Goal: Task Accomplishment & Management: Manage account settings

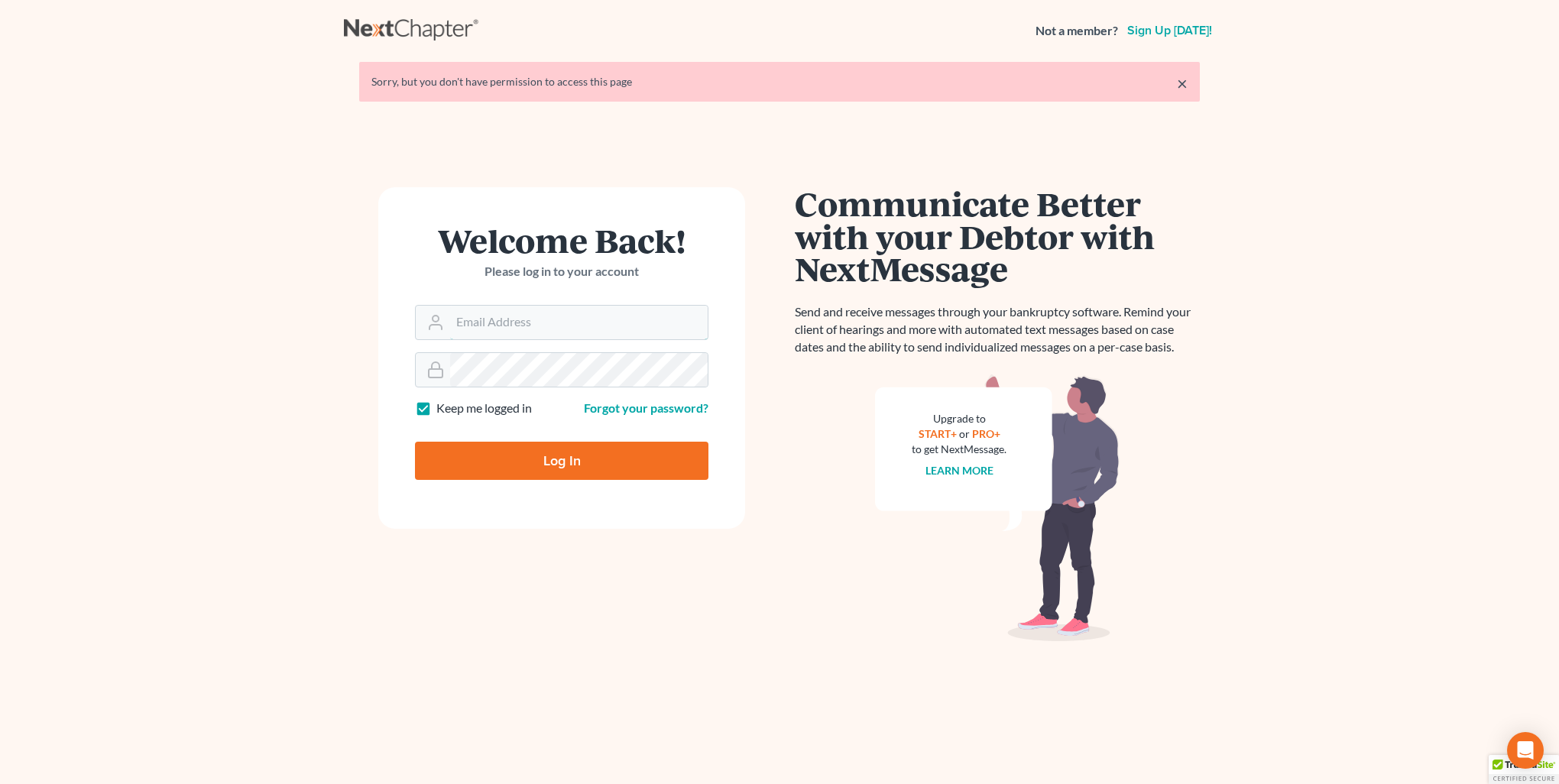
type input "[PERSON_NAME][EMAIL_ADDRESS][DOMAIN_NAME]"
click at [546, 472] on input "Log In" at bounding box center [561, 461] width 293 height 38
type input "Thinking..."
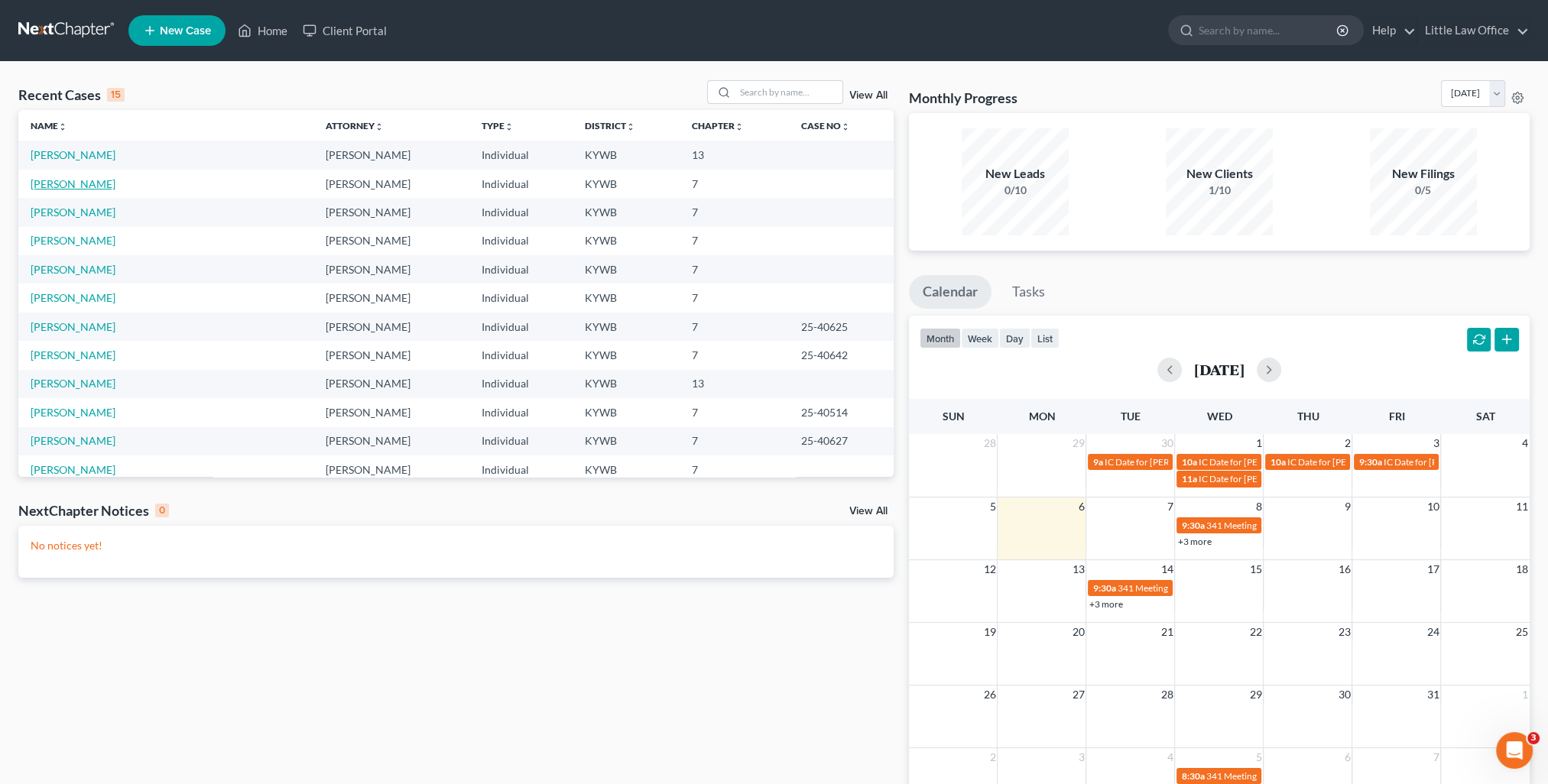
click at [79, 185] on link "[PERSON_NAME]" at bounding box center [73, 184] width 85 height 13
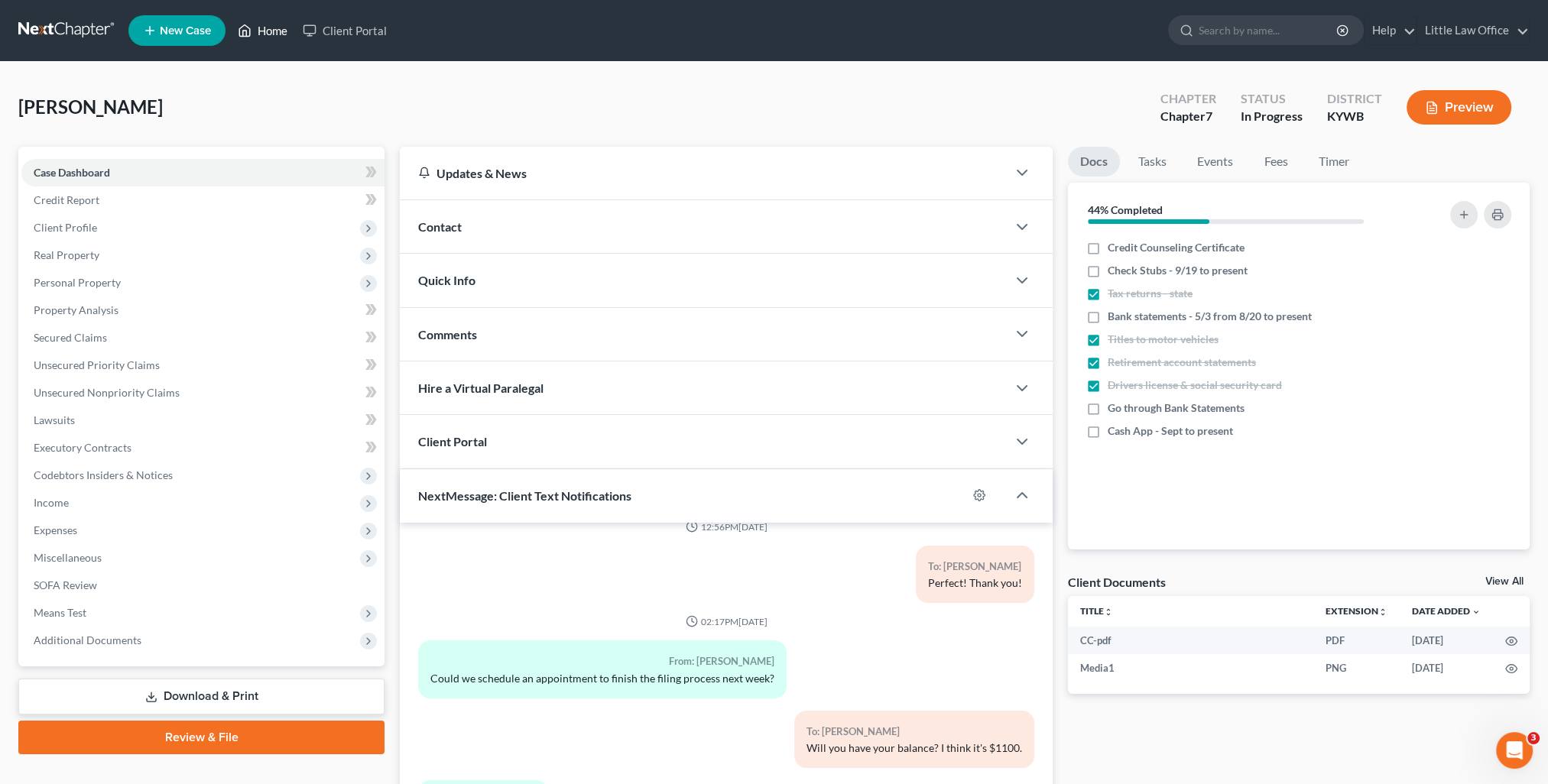
click at [288, 30] on link "Home" at bounding box center [262, 30] width 65 height 28
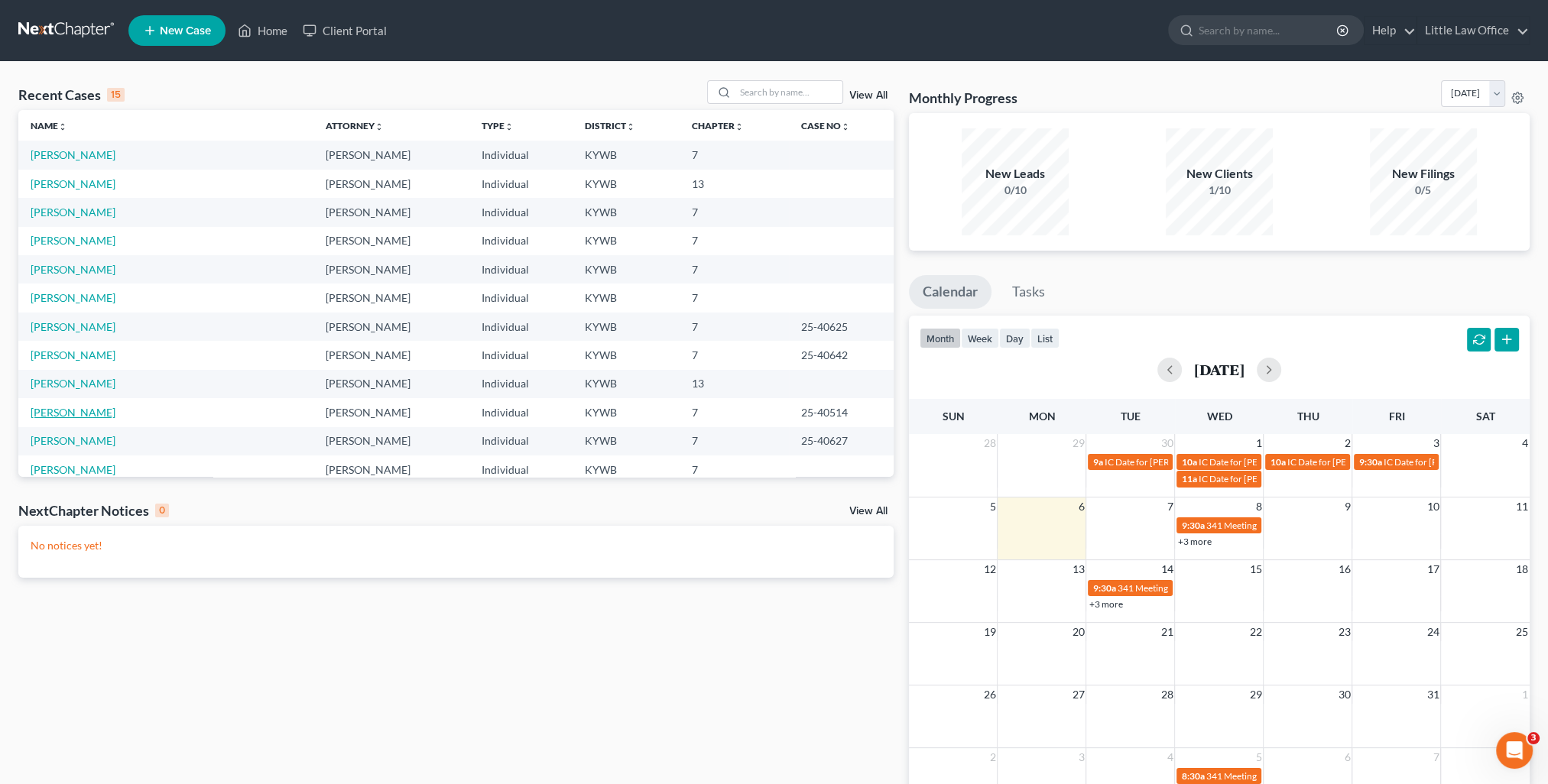
click at [112, 417] on link "[PERSON_NAME]" at bounding box center [73, 412] width 85 height 13
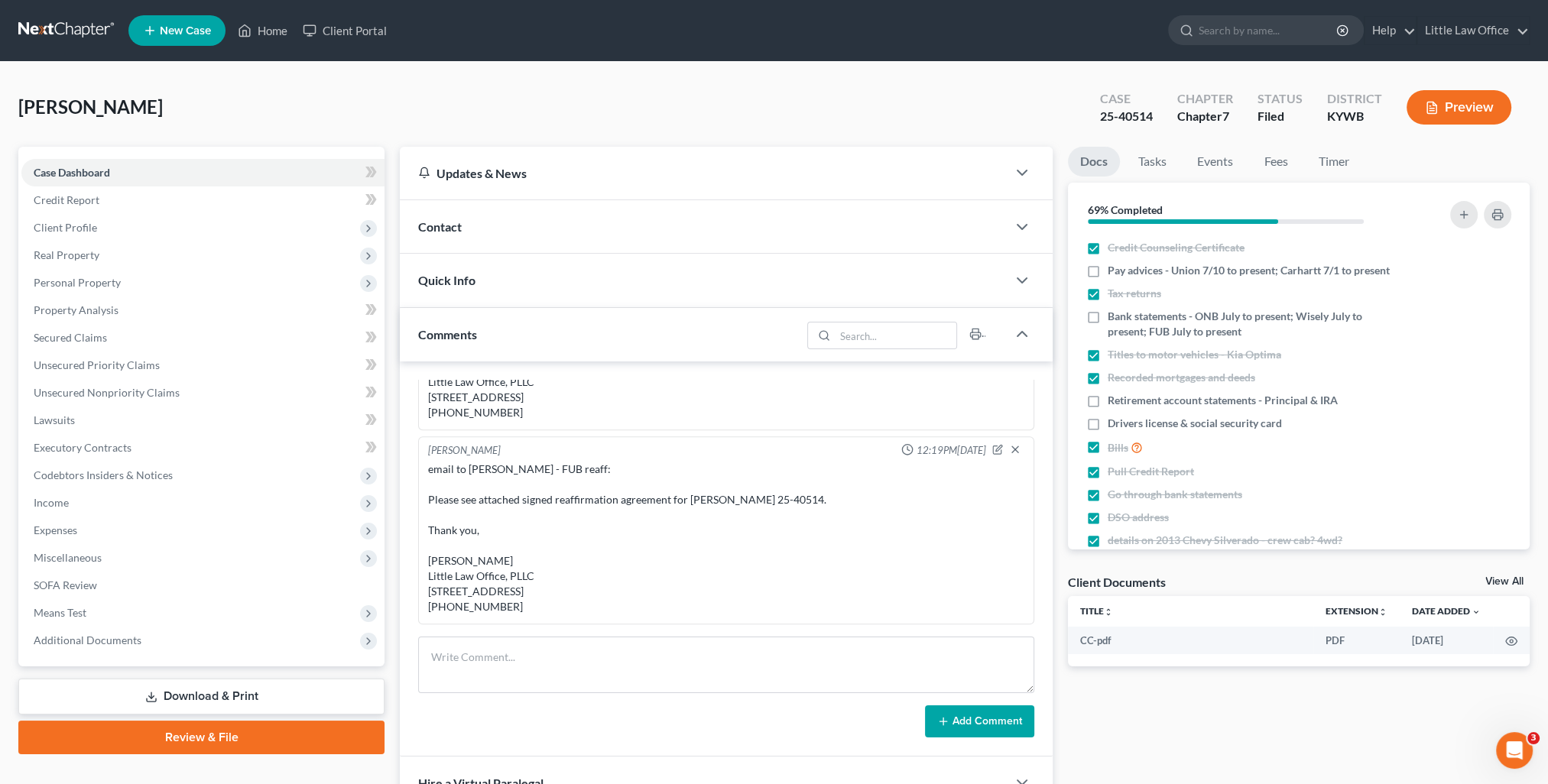
scroll to position [513, 0]
click at [577, 331] on div "Comments" at bounding box center [600, 334] width 401 height 53
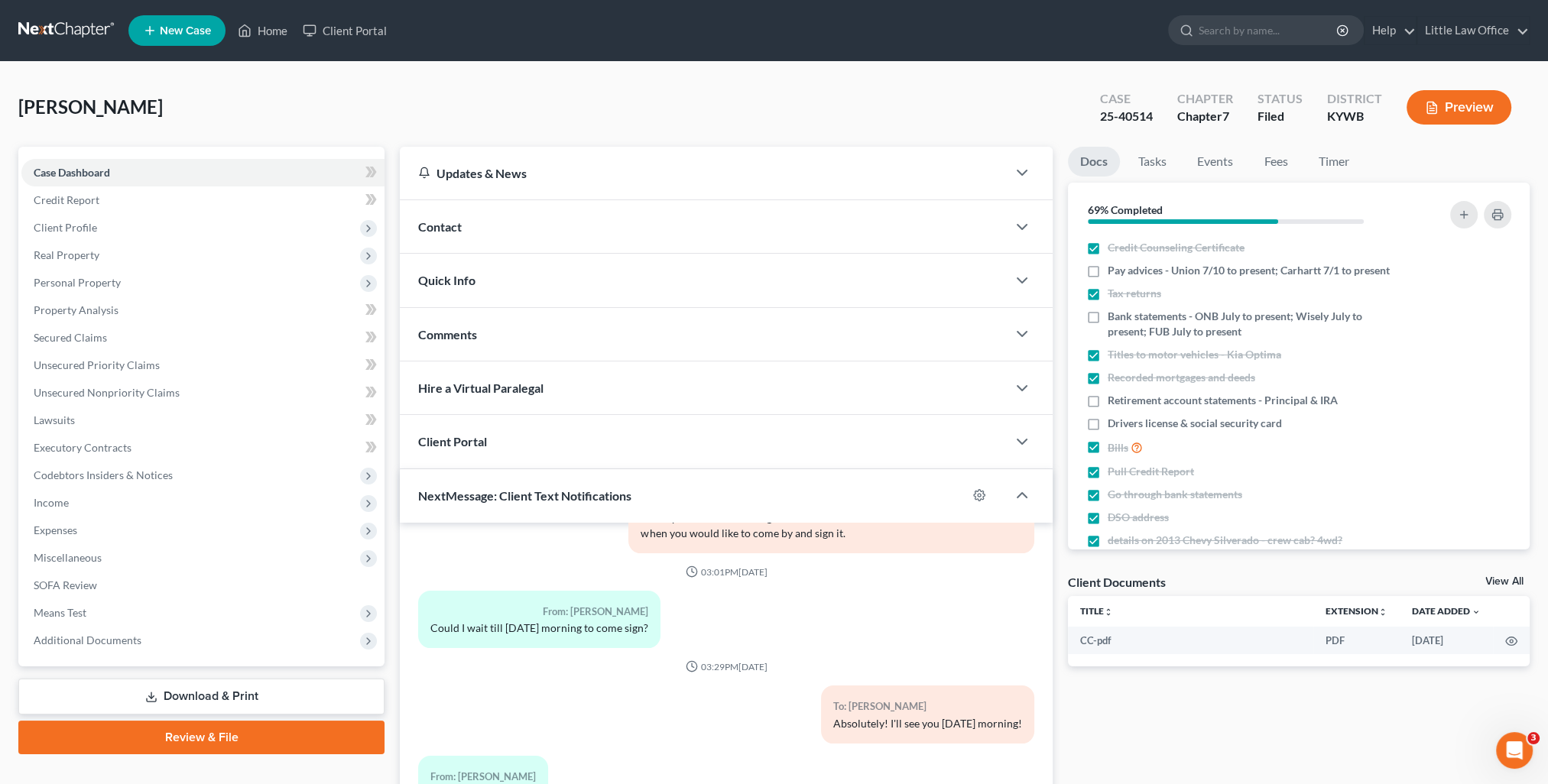
scroll to position [137, 0]
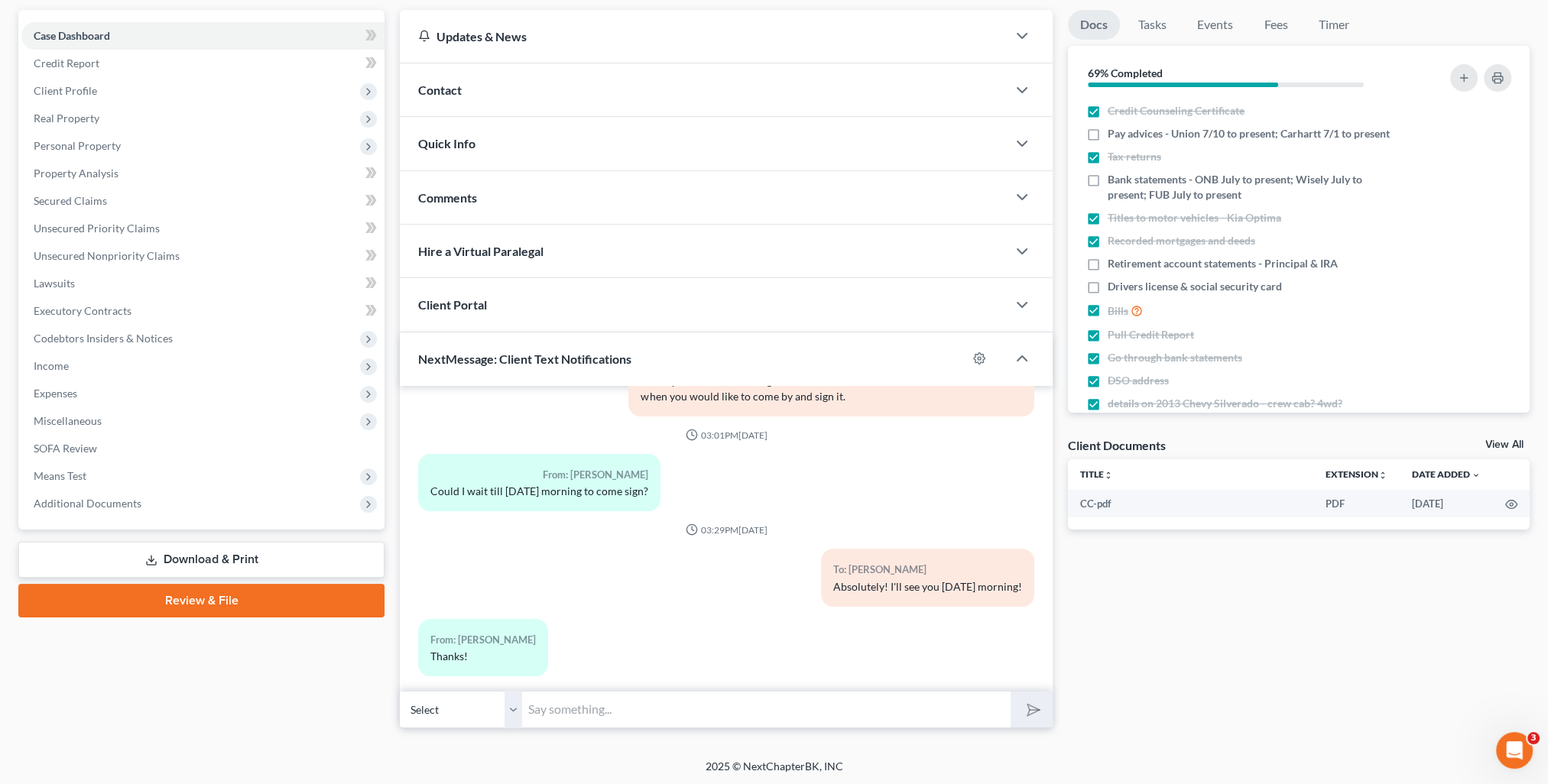
click at [615, 706] on input "text" at bounding box center [766, 709] width 489 height 37
type input "I have the signed reaffirmation agreement from First United Bank. Do you want m…"
click at [1010, 691] on button "submit" at bounding box center [1031, 709] width 42 height 36
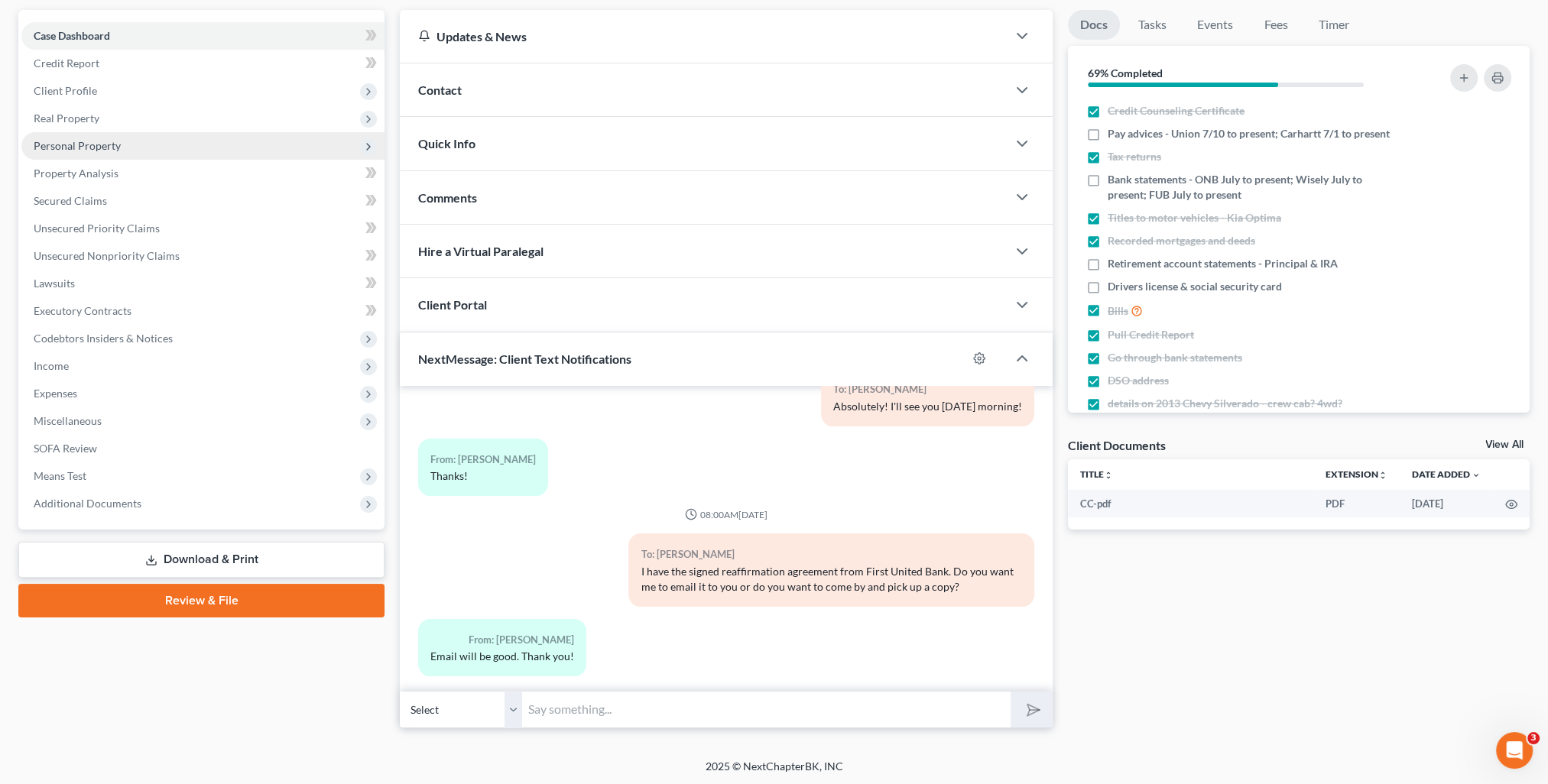
scroll to position [0, 0]
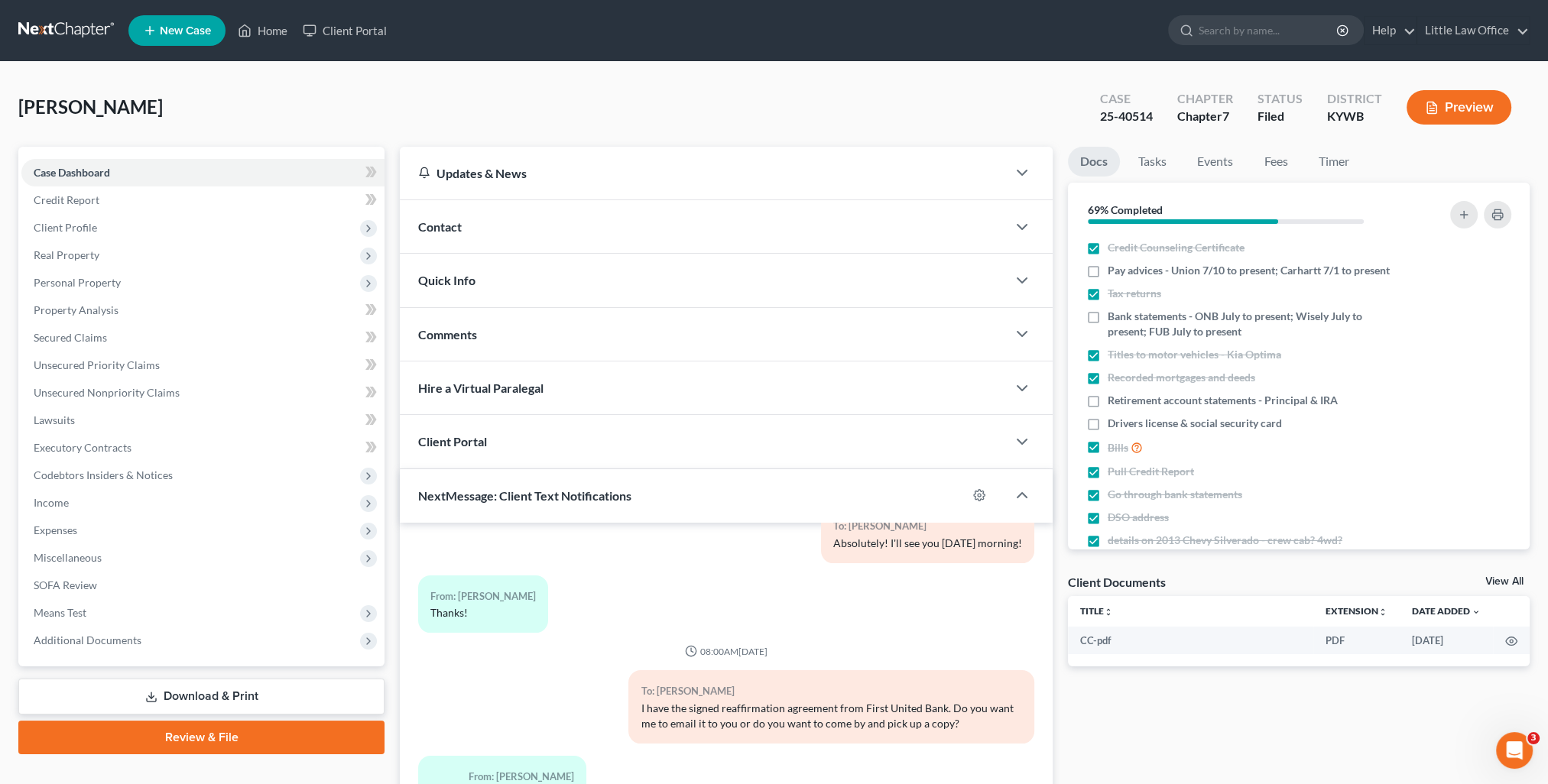
click at [452, 239] on div "Contact" at bounding box center [703, 227] width 607 height 53
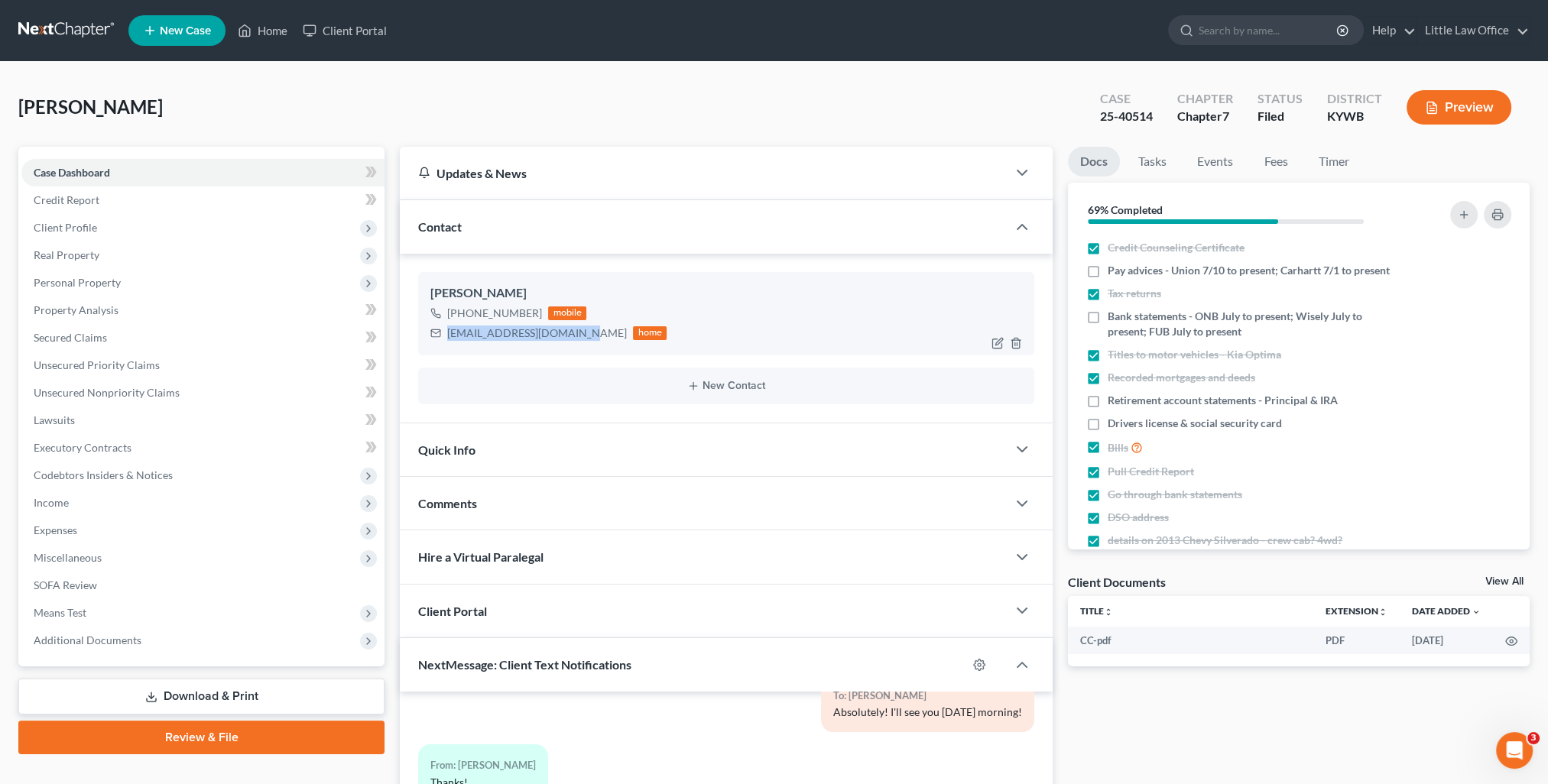
drag, startPoint x: 444, startPoint y: 333, endPoint x: 574, endPoint y: 350, distance: 131.1
click at [574, 350] on div "[PERSON_NAME] [PHONE_NUMBER] mobile [EMAIL_ADDRESS][DOMAIN_NAME] home" at bounding box center [726, 313] width 616 height 82
copy div "[EMAIL_ADDRESS][DOMAIN_NAME]"
click at [749, 501] on div "Comments" at bounding box center [703, 503] width 607 height 53
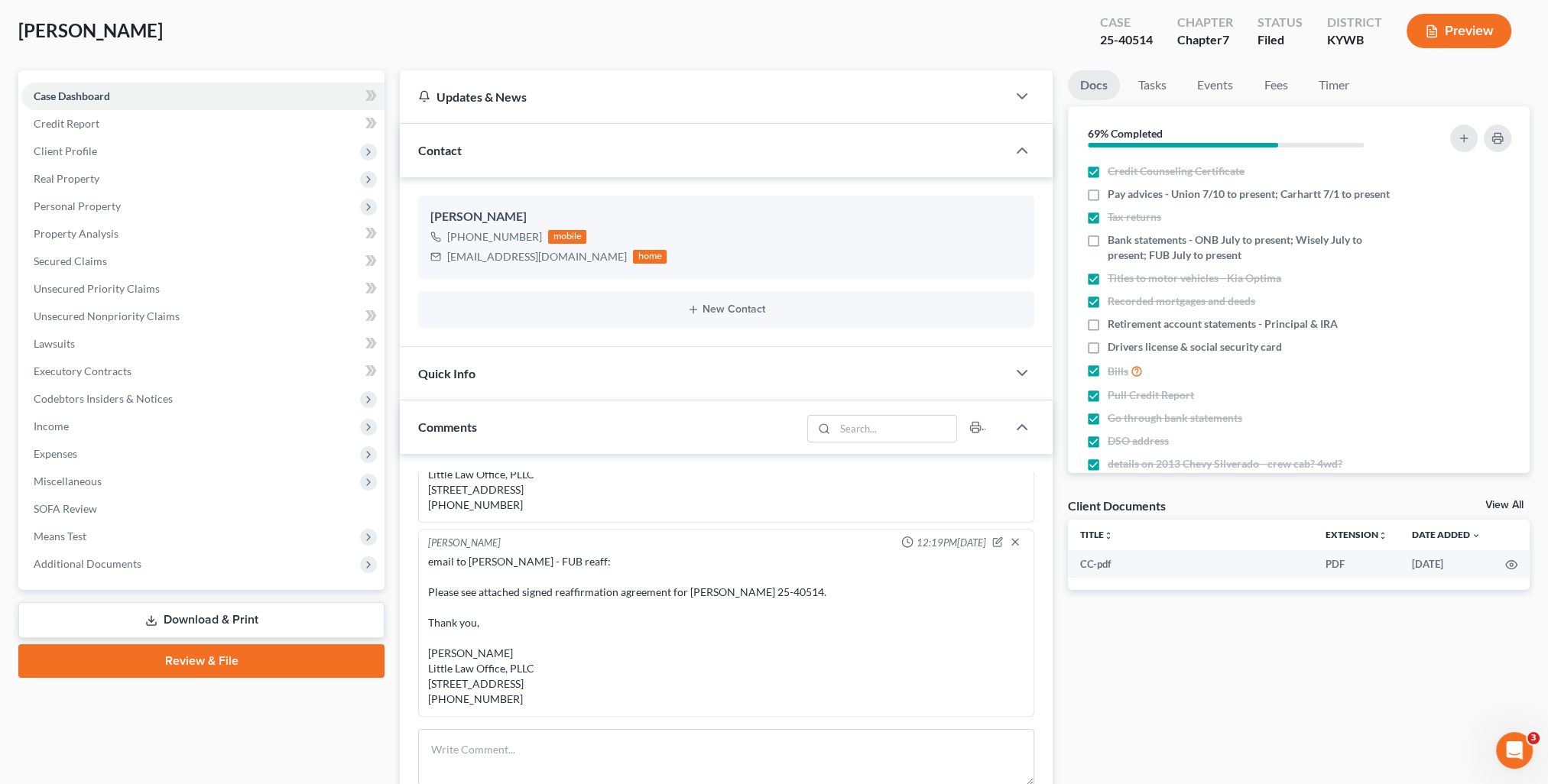
scroll to position [153, 0]
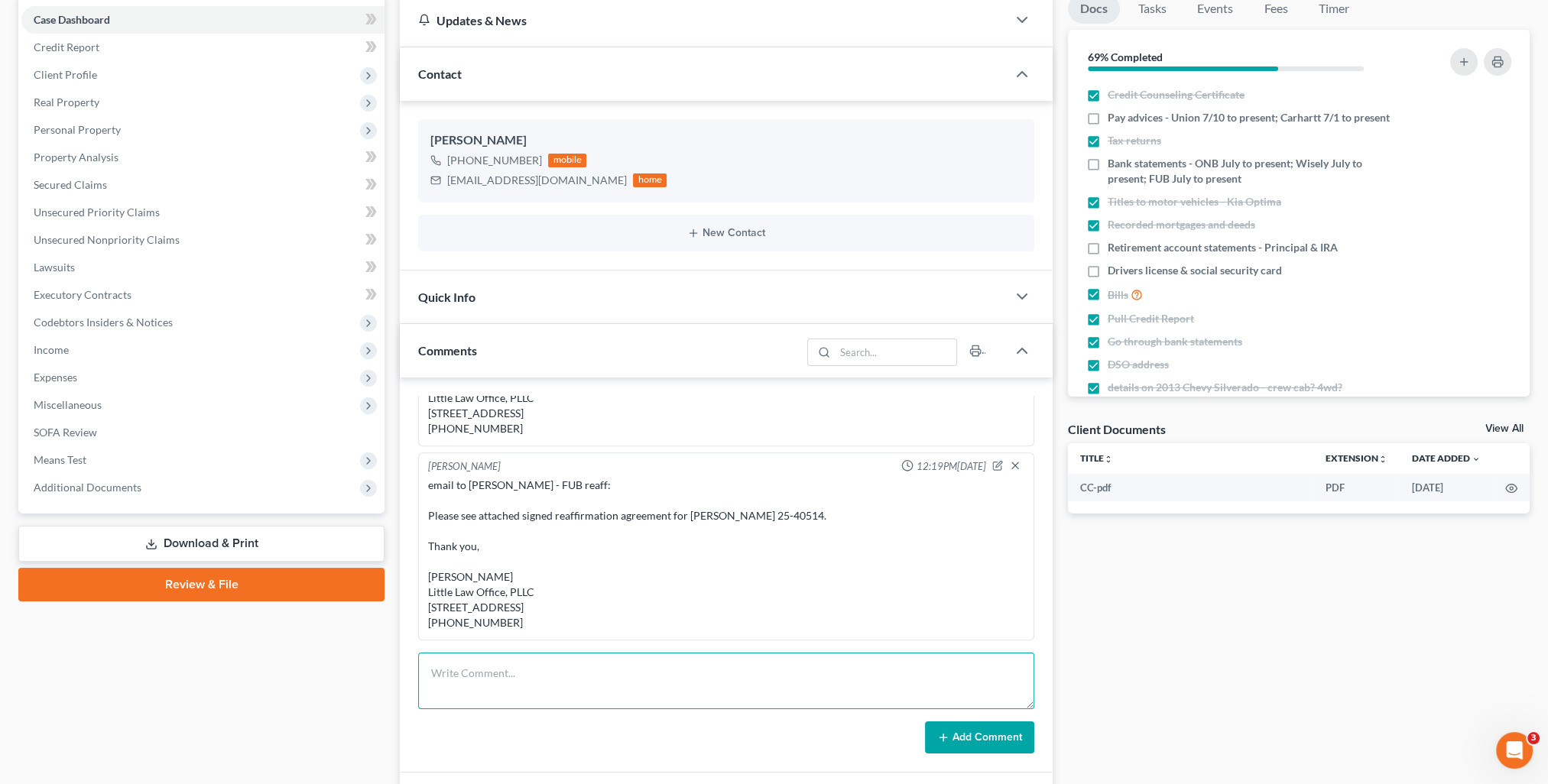
click at [726, 660] on textarea at bounding box center [726, 680] width 616 height 56
paste textarea "Please see attached reaffirmation agreement that has been filed with the Court.…"
type textarea "Please see attached reaffirmation agreement that has been filed with the Court.…"
click at [950, 745] on button "Add Comment" at bounding box center [979, 737] width 109 height 32
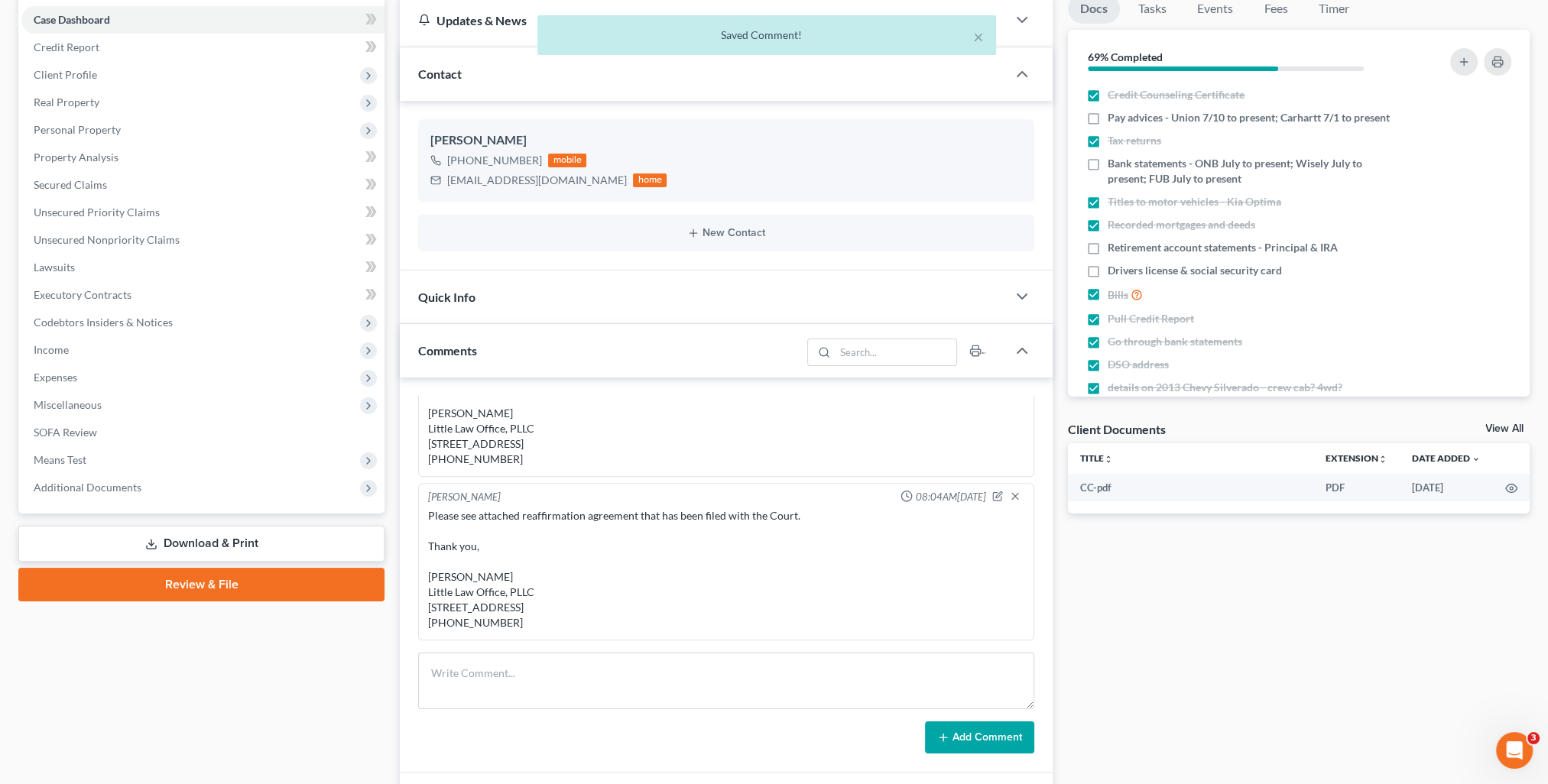
scroll to position [0, 0]
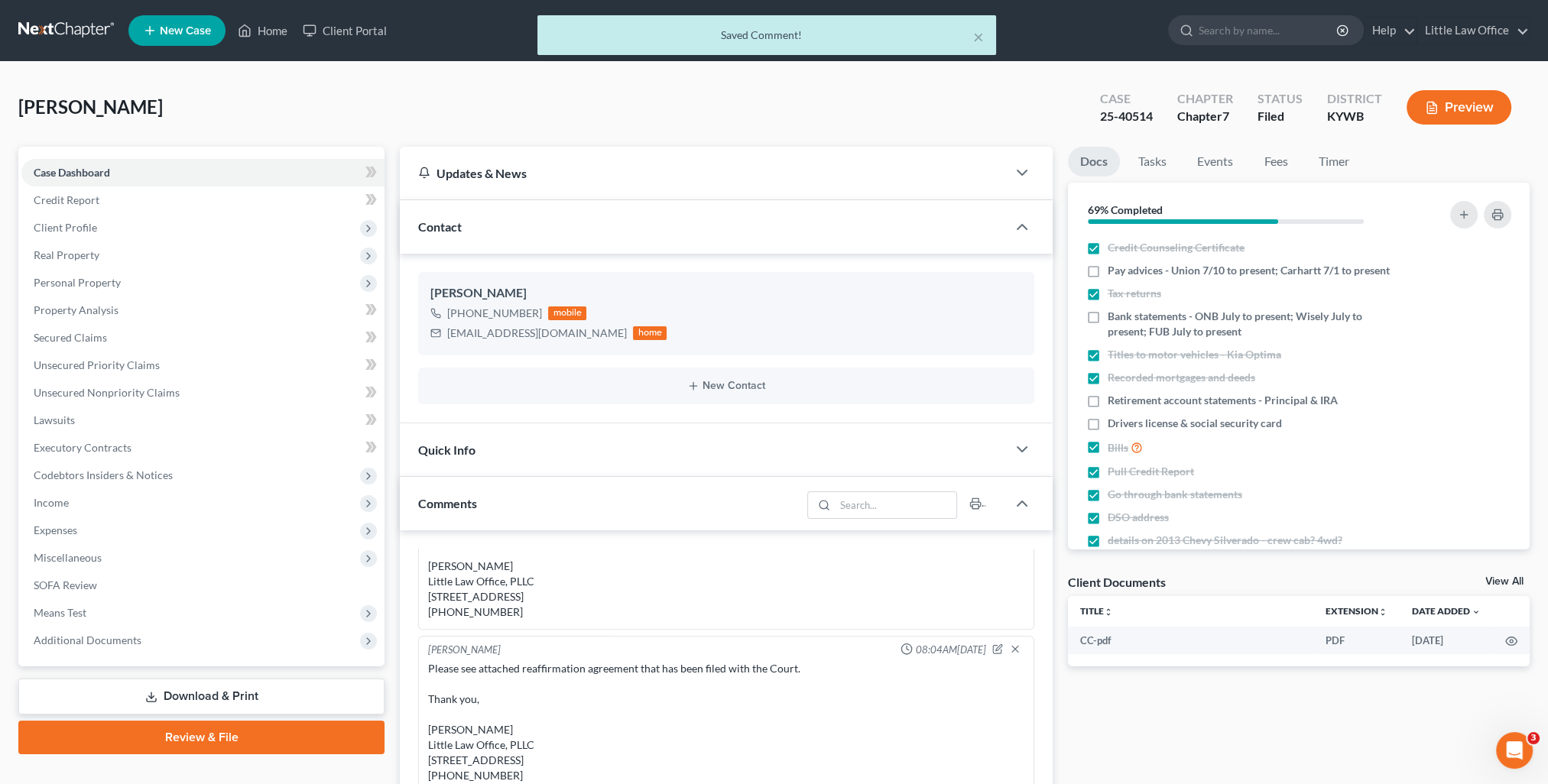
click at [279, 27] on div "× Saved Comment!" at bounding box center [766, 39] width 1548 height 48
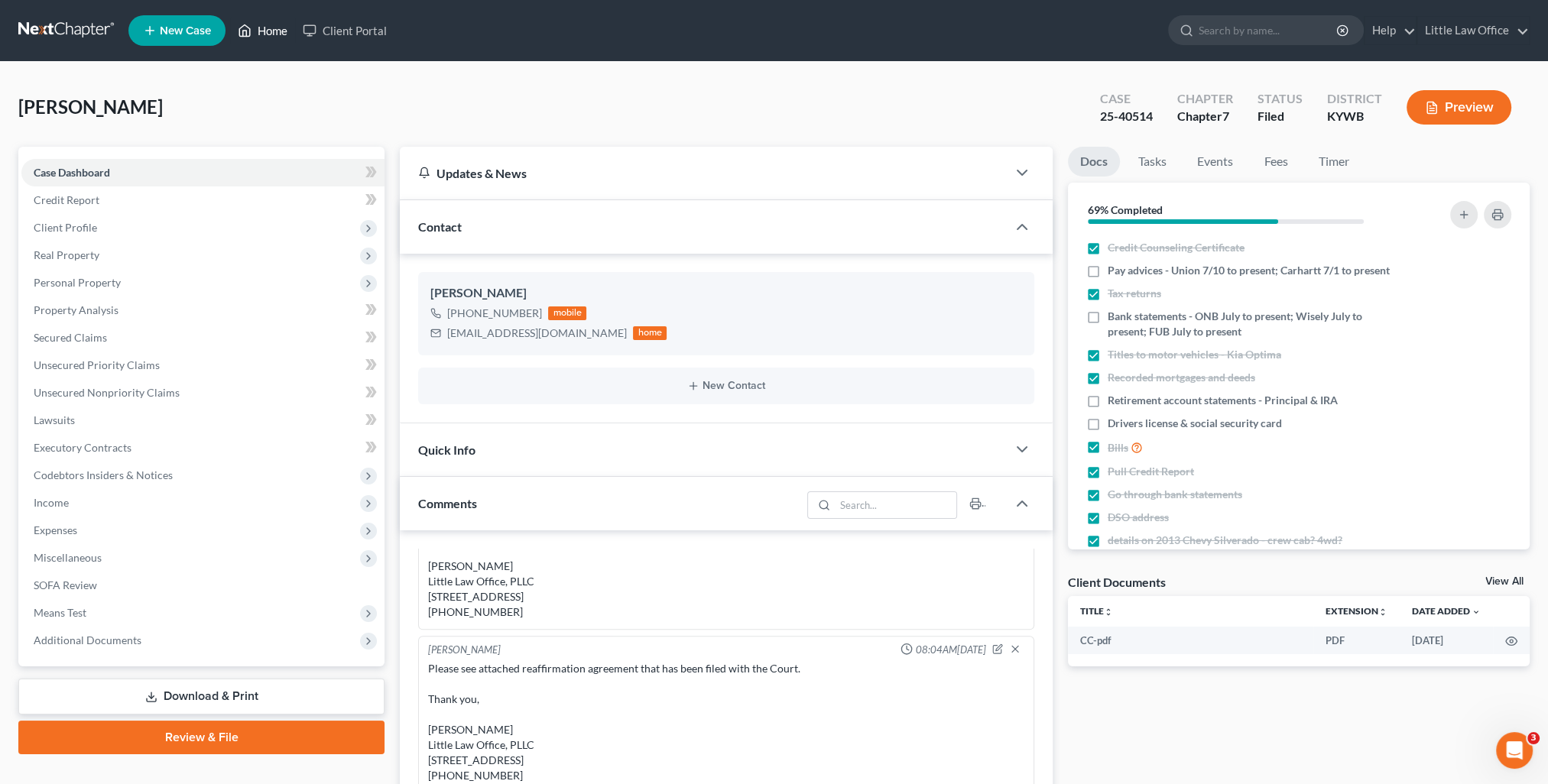
click at [262, 32] on link "Home" at bounding box center [262, 30] width 65 height 28
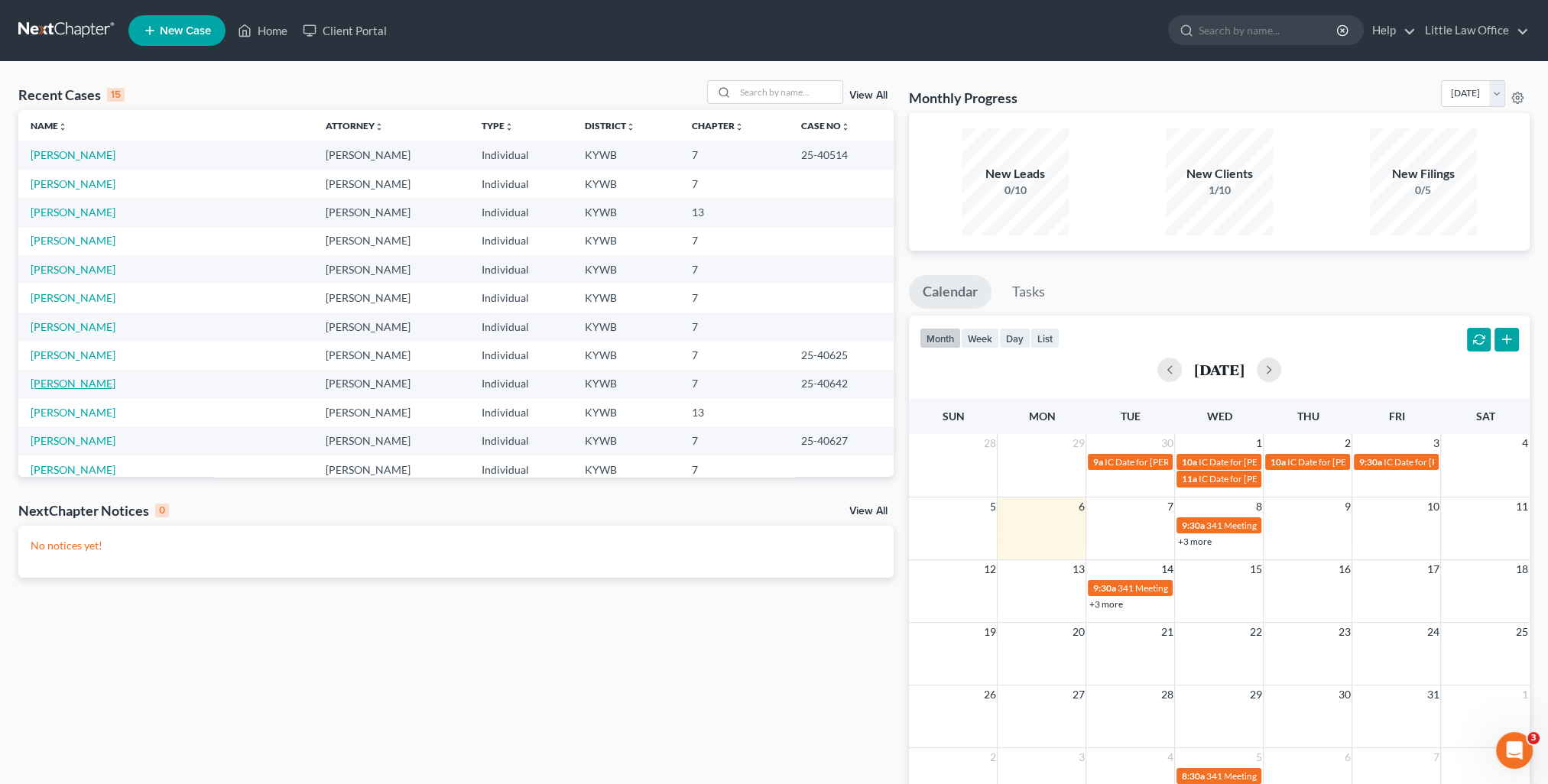
click at [86, 388] on link "[PERSON_NAME]" at bounding box center [73, 383] width 85 height 13
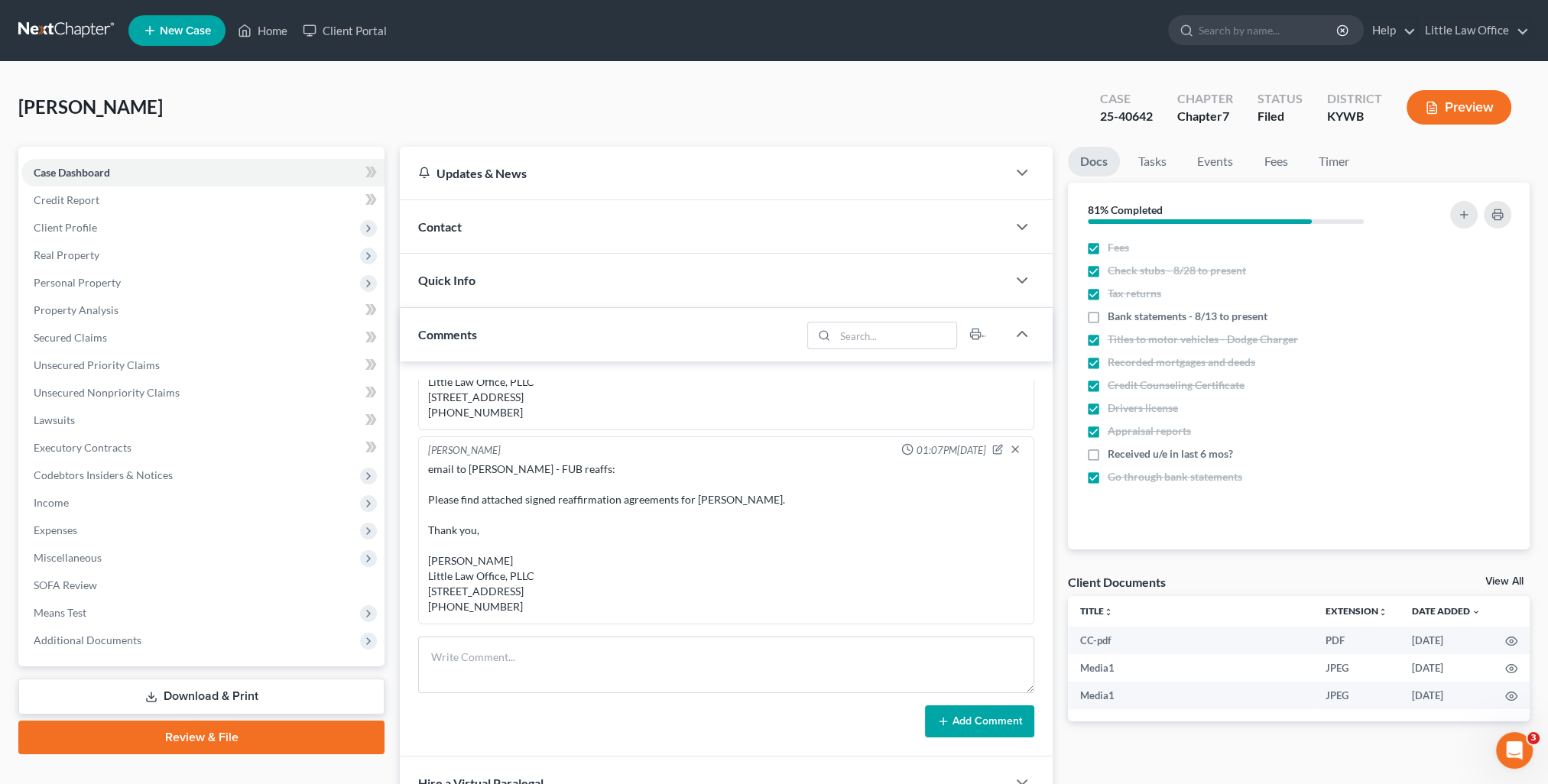
scroll to position [2354, 0]
click at [570, 342] on div "Comments" at bounding box center [600, 334] width 401 height 53
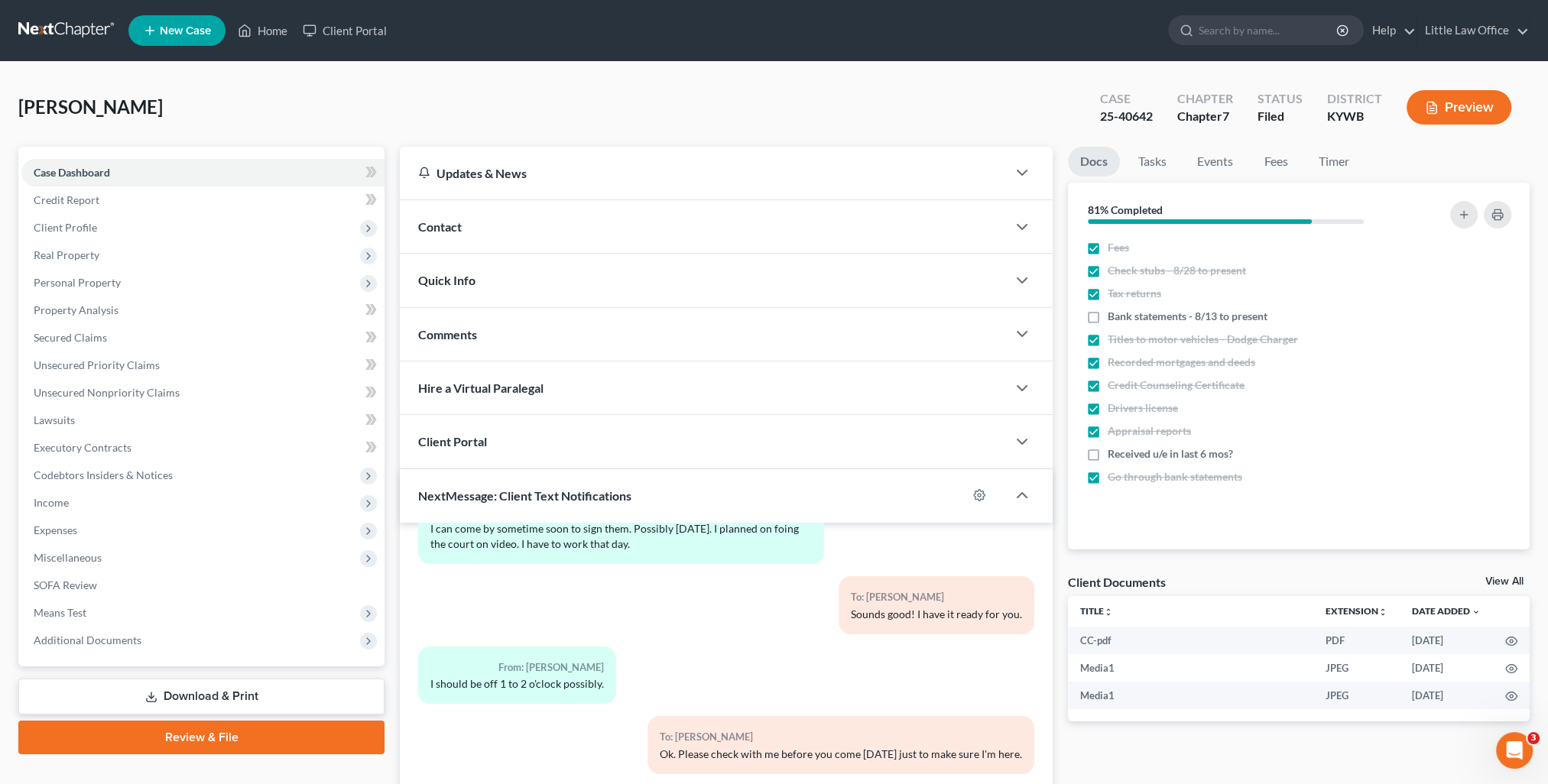
scroll to position [137, 0]
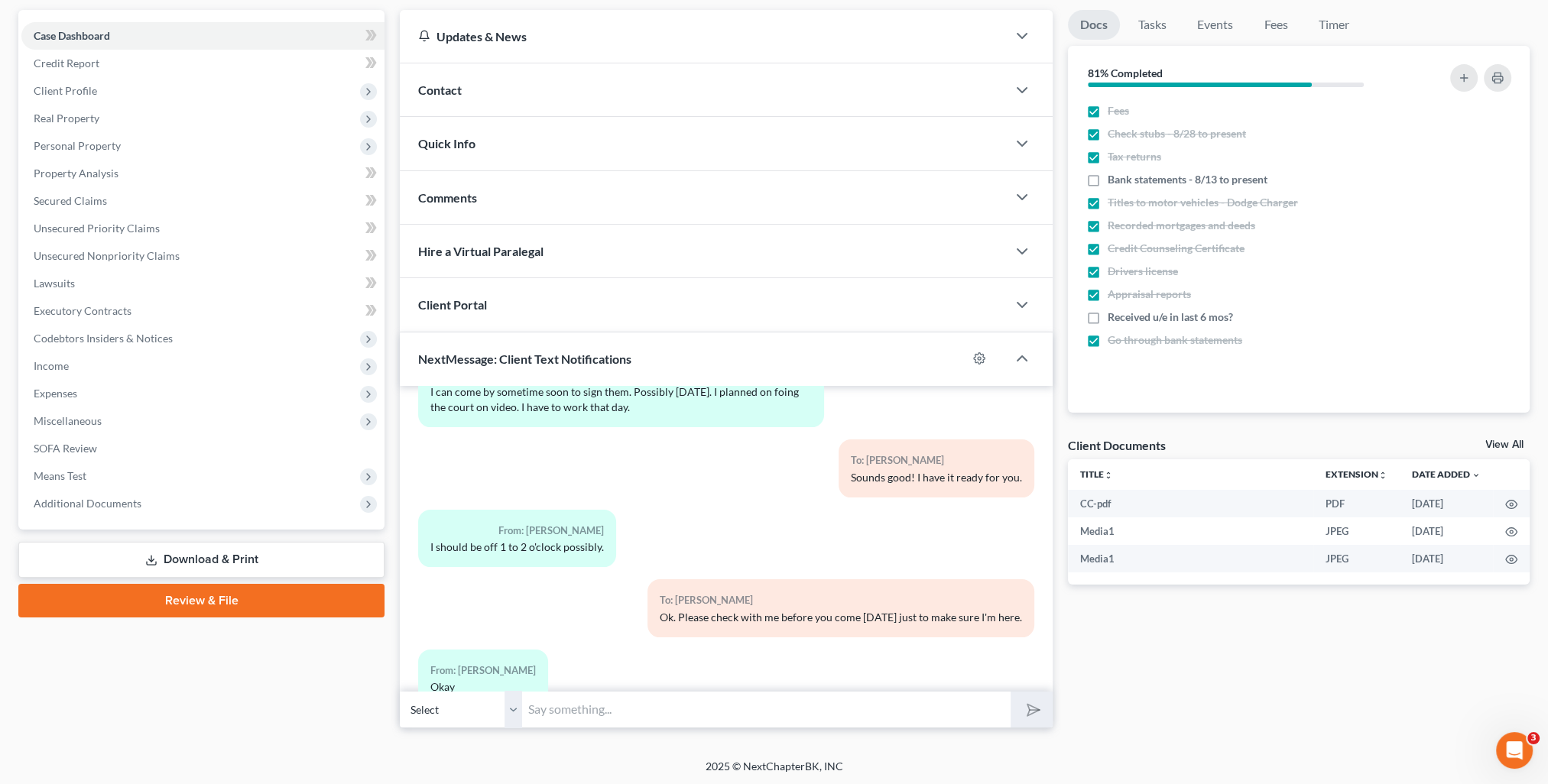
click at [649, 699] on input "text" at bounding box center [766, 709] width 489 height 37
type input "I have your signed reaffirmation agreements. Do you want me to email a copy of …"
click at [1010, 691] on button "submit" at bounding box center [1031, 709] width 42 height 36
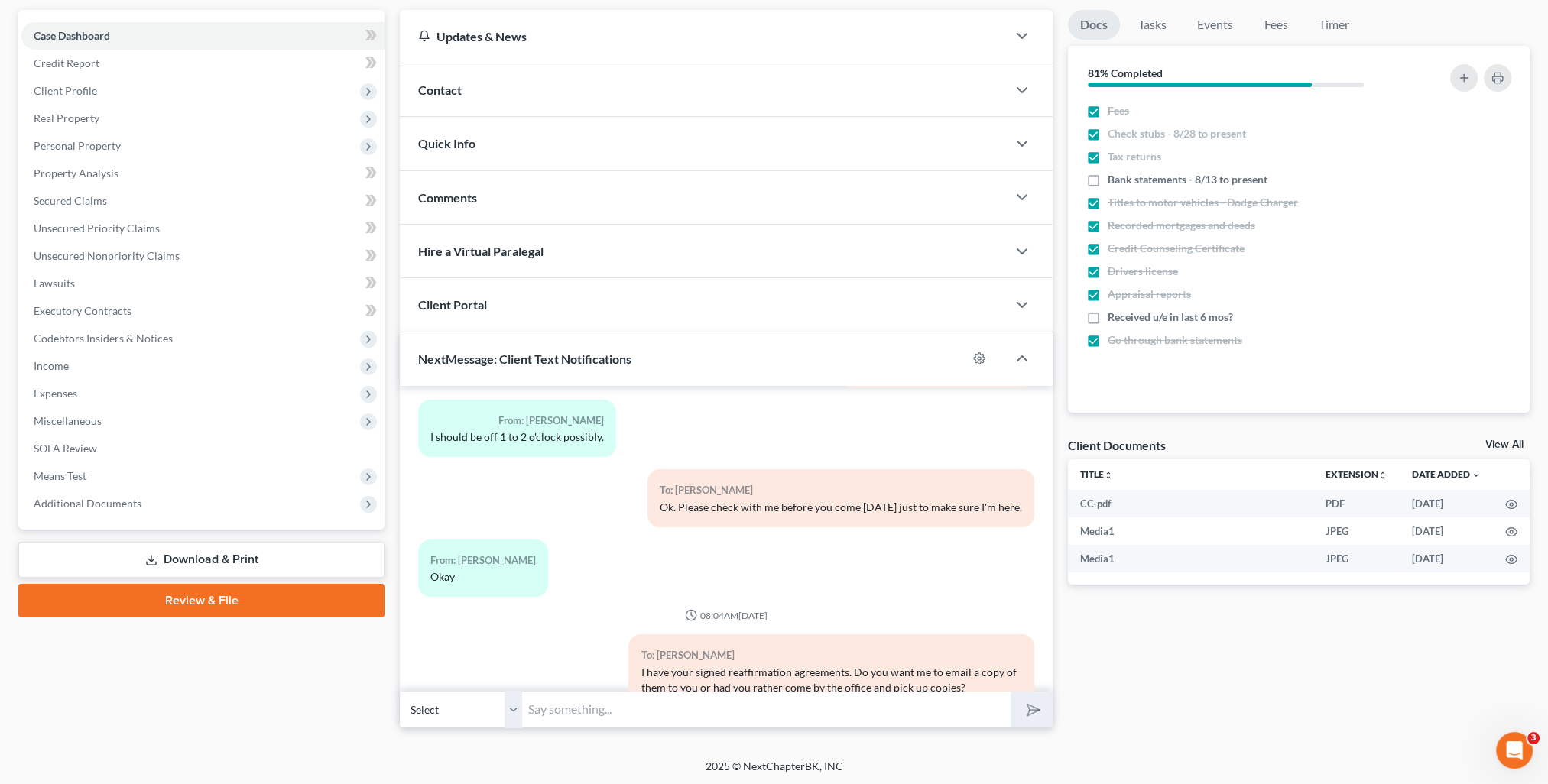
scroll to position [0, 0]
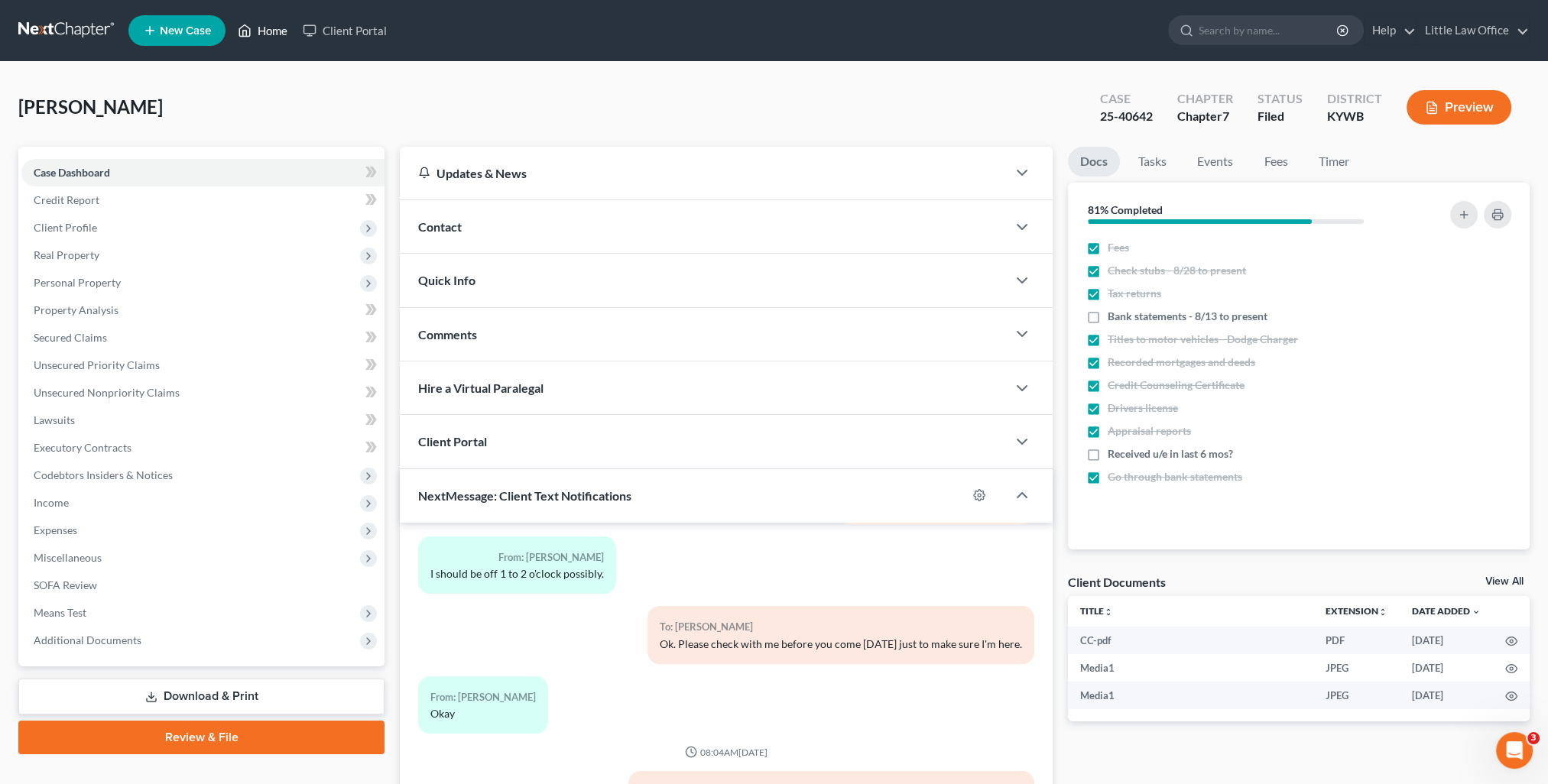
click at [271, 32] on link "Home" at bounding box center [262, 30] width 65 height 28
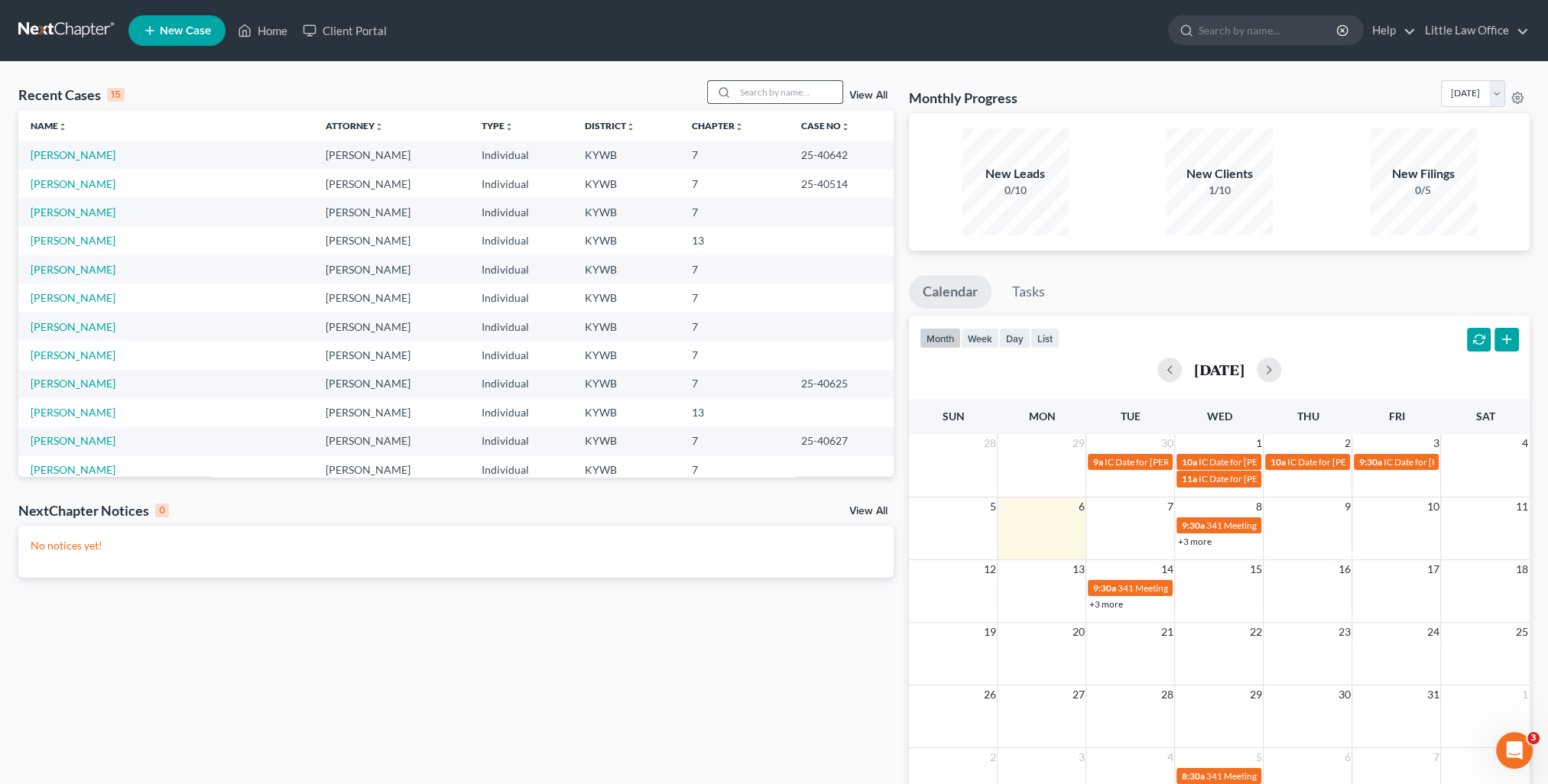
click at [737, 102] on input "search" at bounding box center [788, 92] width 107 height 22
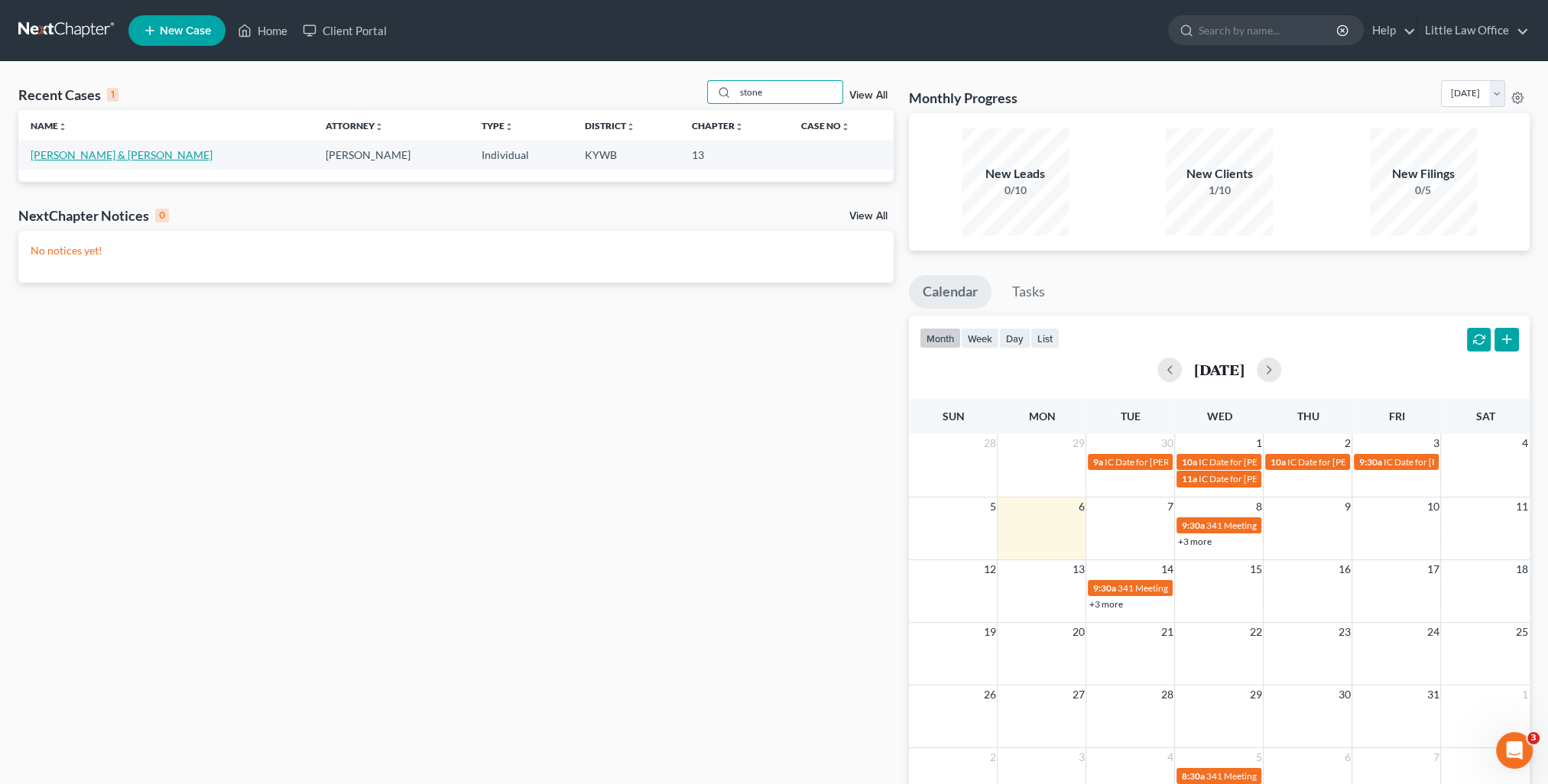
type input "stone"
click at [109, 151] on link "[PERSON_NAME] & [PERSON_NAME]" at bounding box center [121, 155] width 182 height 13
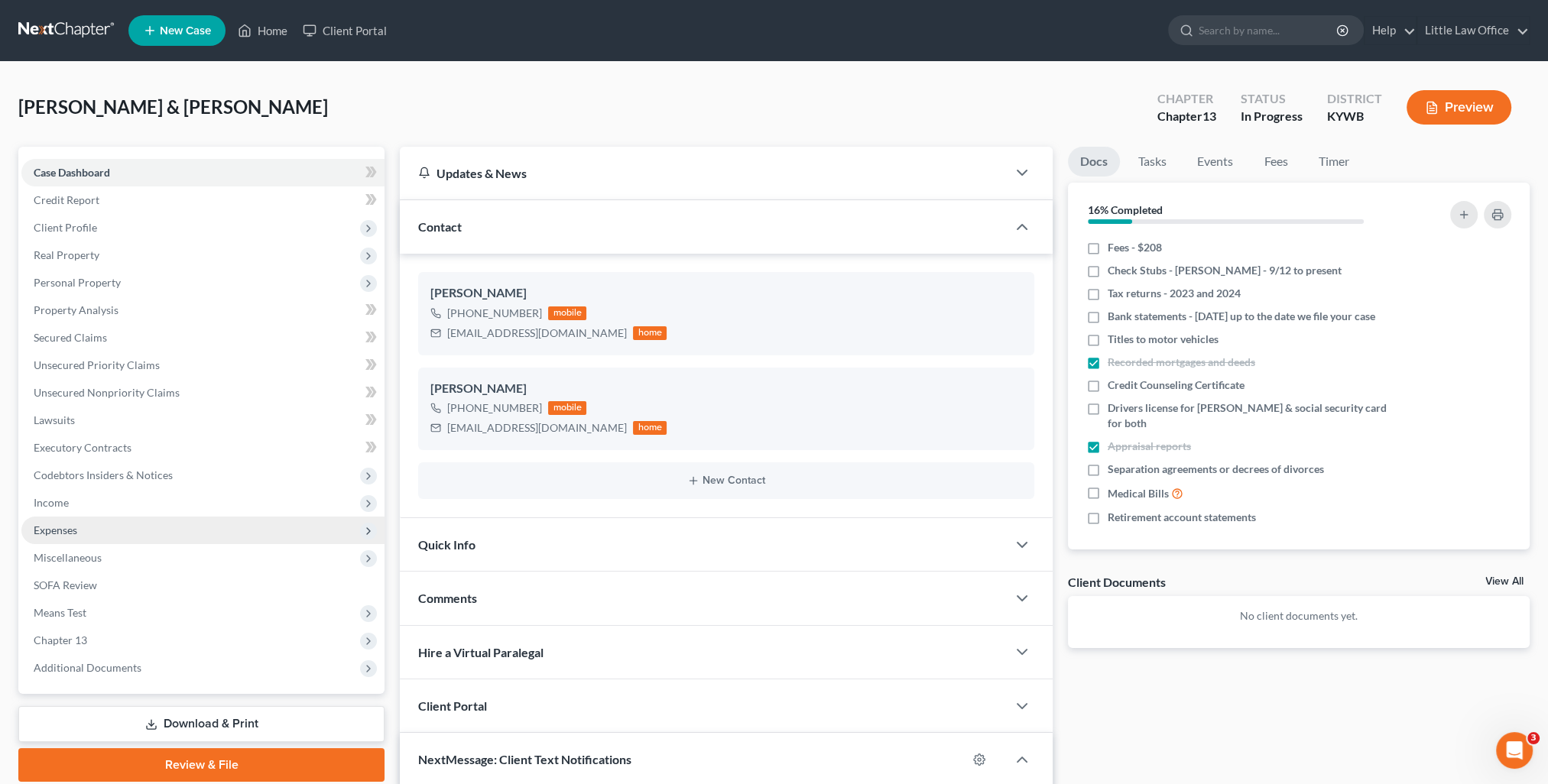
scroll to position [1912, 0]
click at [110, 497] on span "Income" at bounding box center [203, 503] width 363 height 28
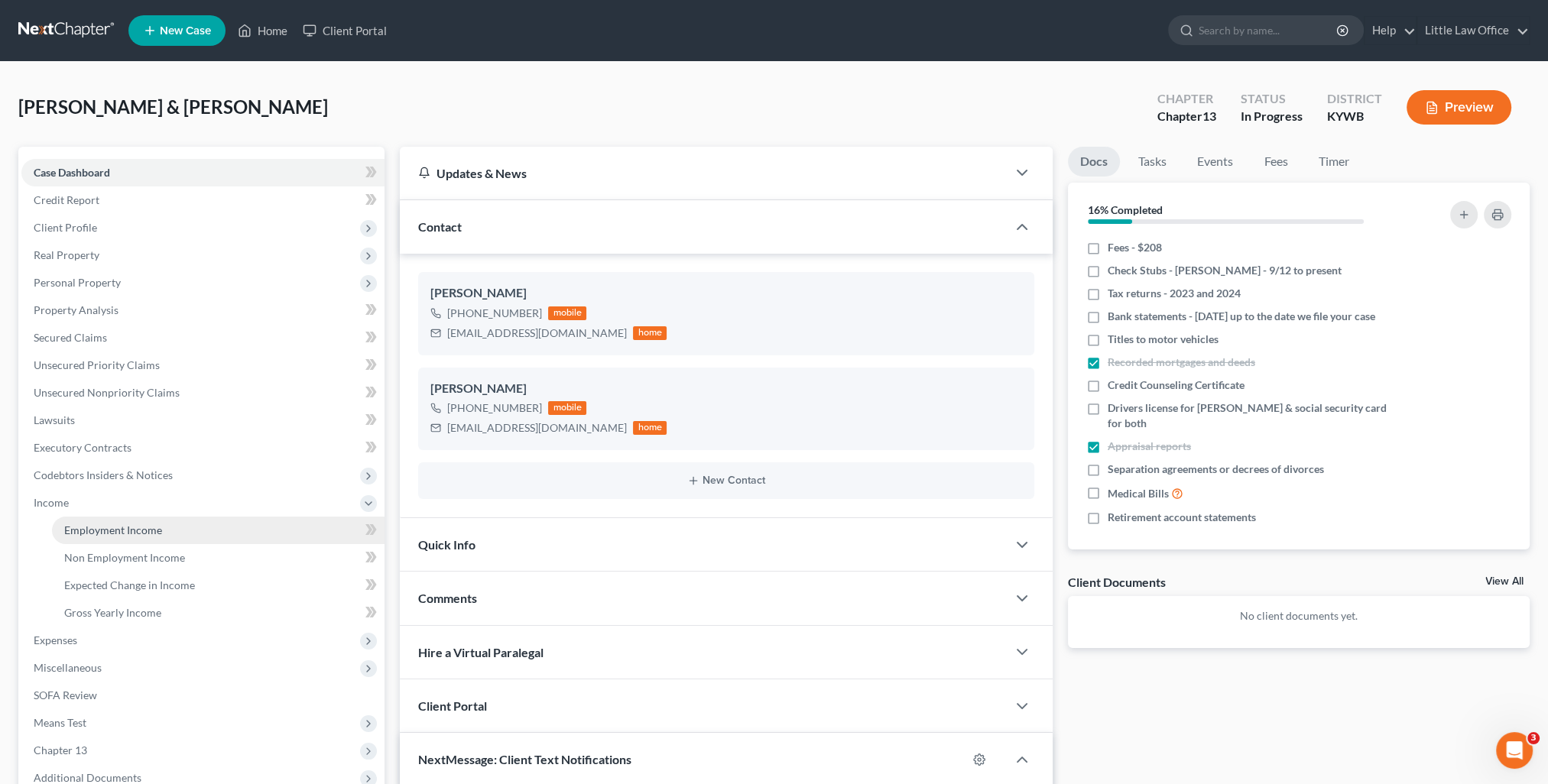
click at [113, 530] on span "Employment Income" at bounding box center [113, 530] width 98 height 13
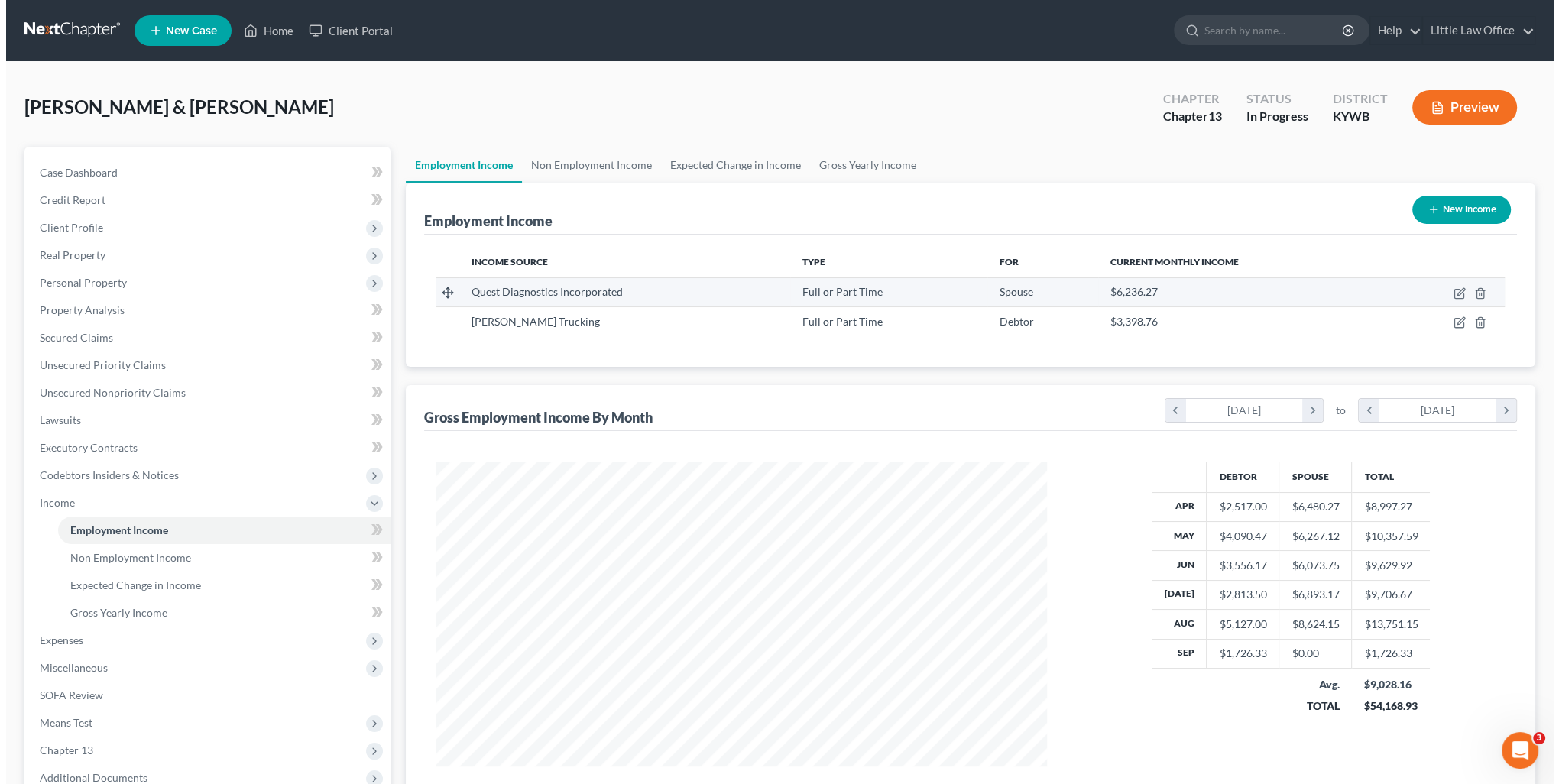
scroll to position [305, 642]
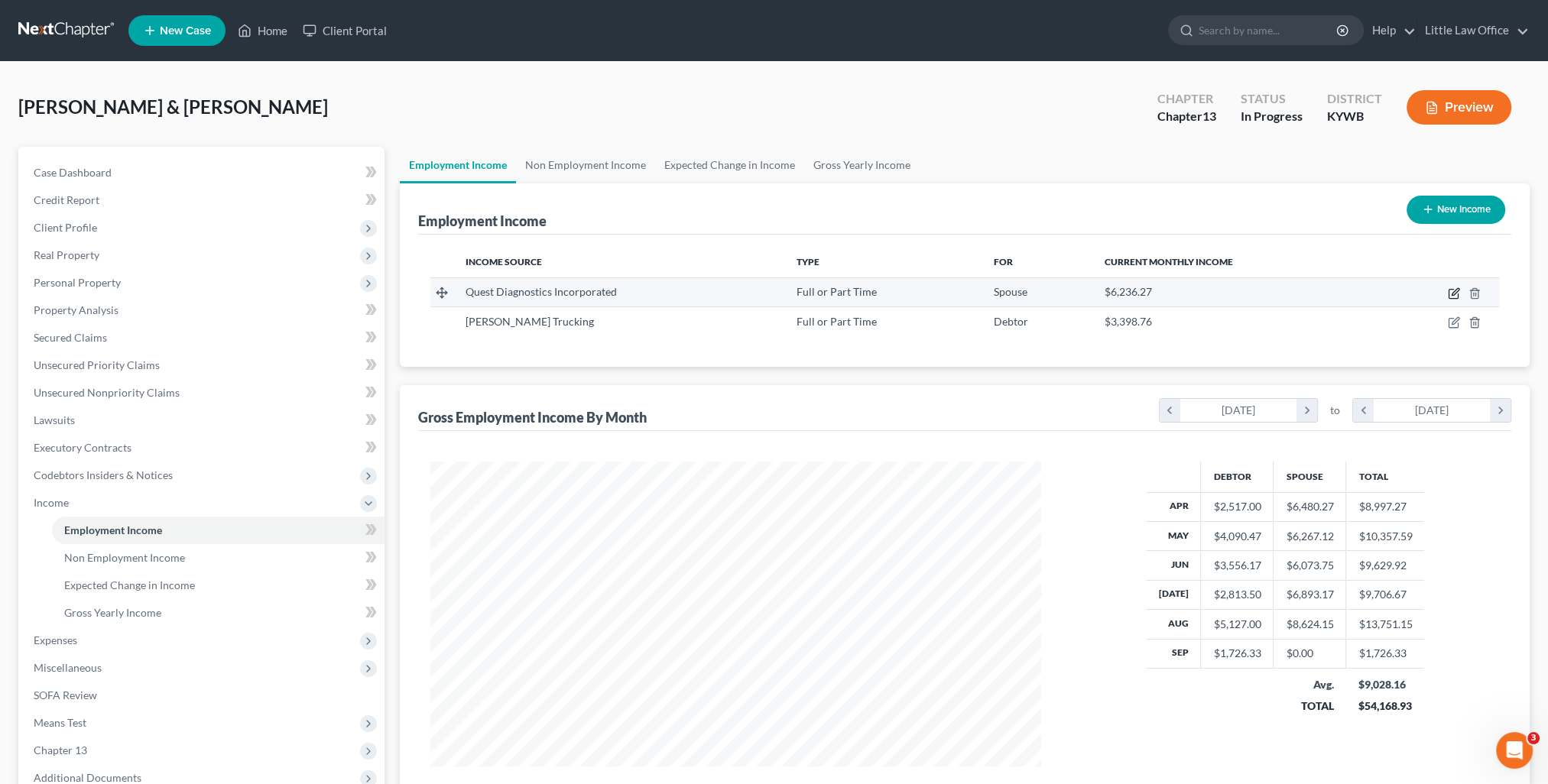
click at [1448, 291] on icon "button" at bounding box center [1454, 293] width 12 height 12
select select "0"
select select "33"
select select "2"
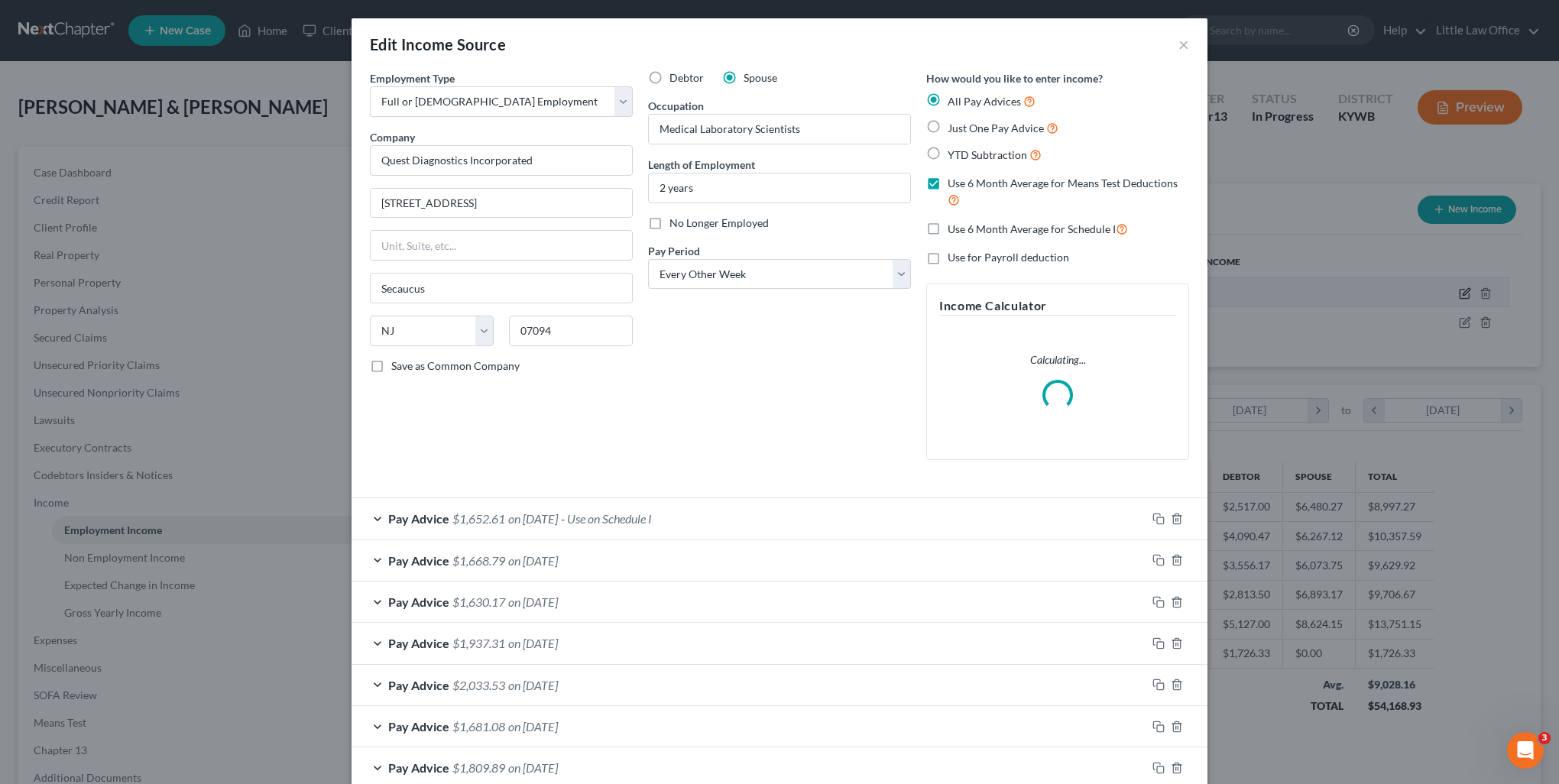
scroll to position [307, 645]
click at [1154, 518] on icon "button" at bounding box center [1159, 518] width 12 height 12
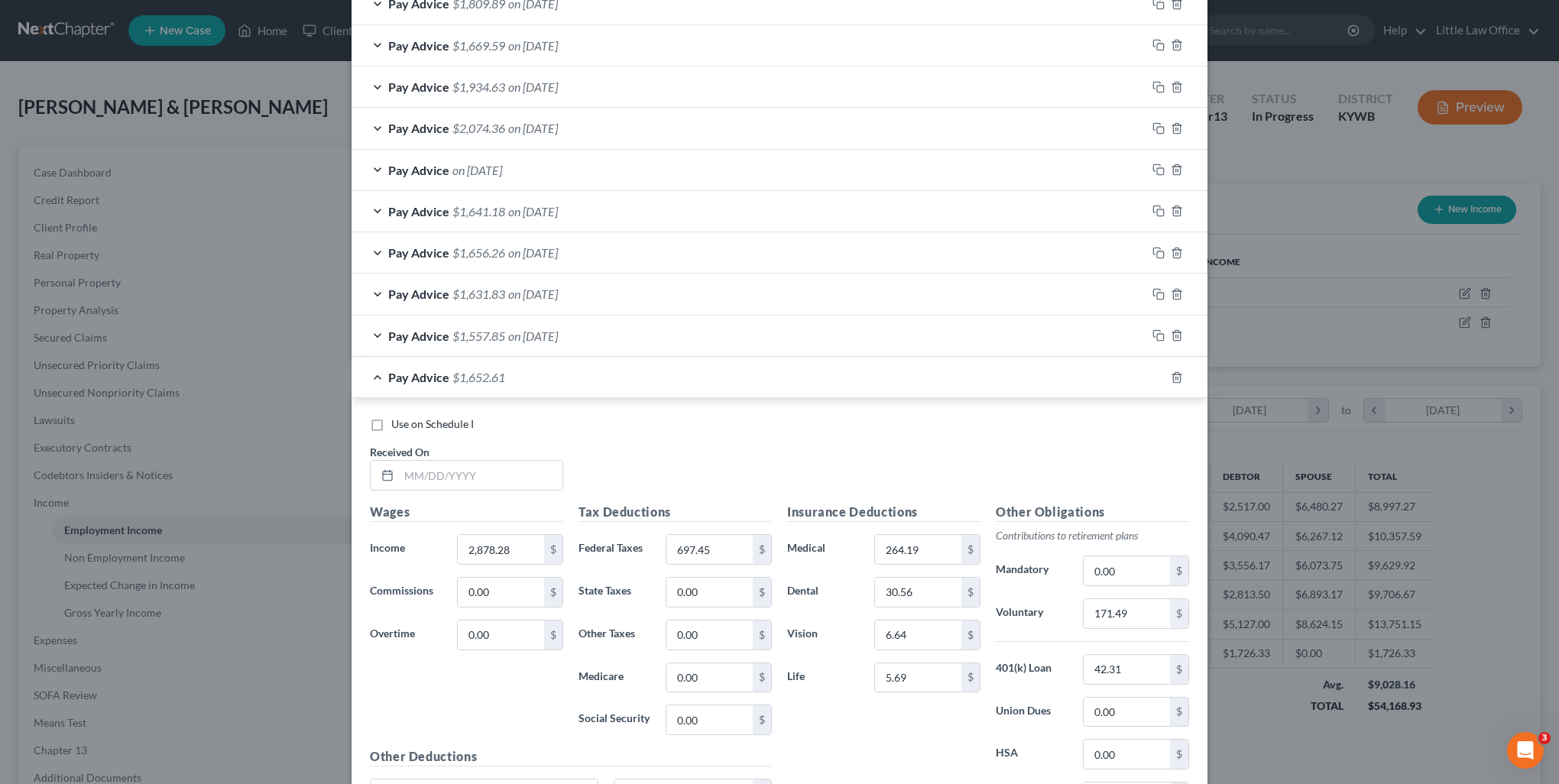
scroll to position [916, 0]
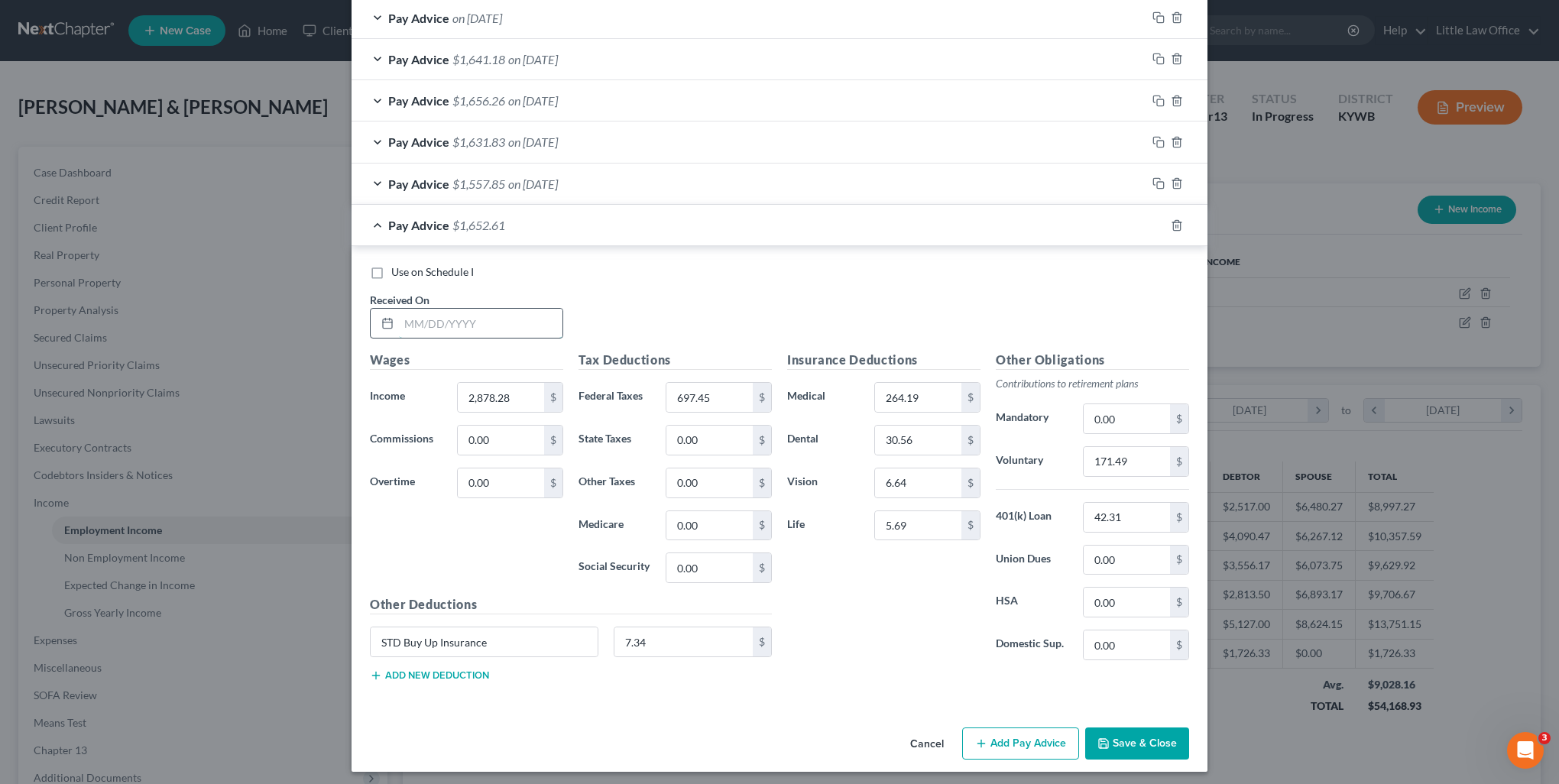
click at [469, 314] on input "text" at bounding box center [481, 323] width 163 height 29
type input "[DATE]"
type input "2,388.64"
click at [1141, 459] on input "171.49" at bounding box center [1127, 461] width 86 height 29
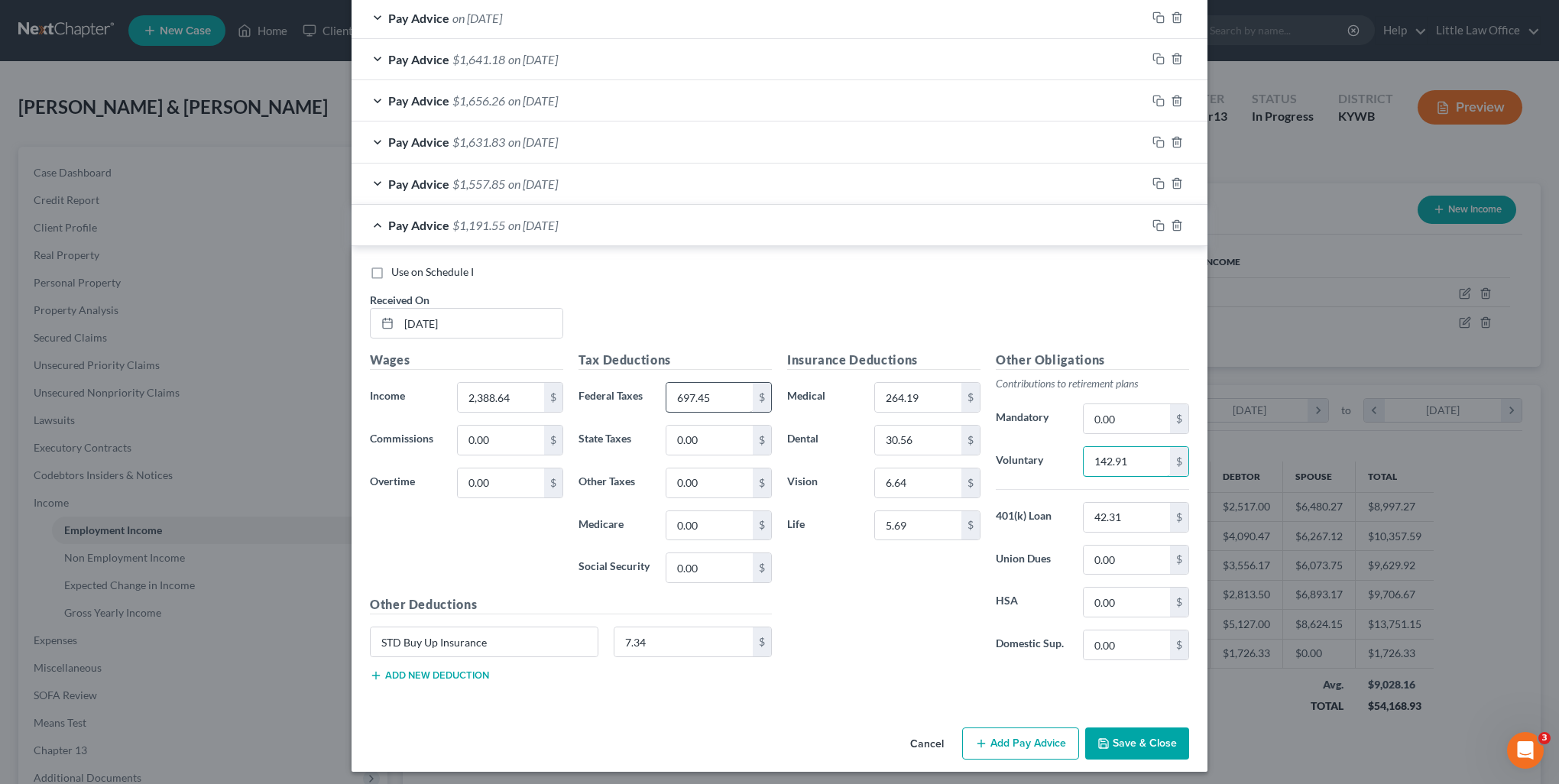
type input "142.91"
click at [719, 394] on input "697.45" at bounding box center [710, 397] width 86 height 29
type input "697.42"
click at [1153, 456] on input "142.91" at bounding box center [1127, 461] width 86 height 29
type input "171.49"
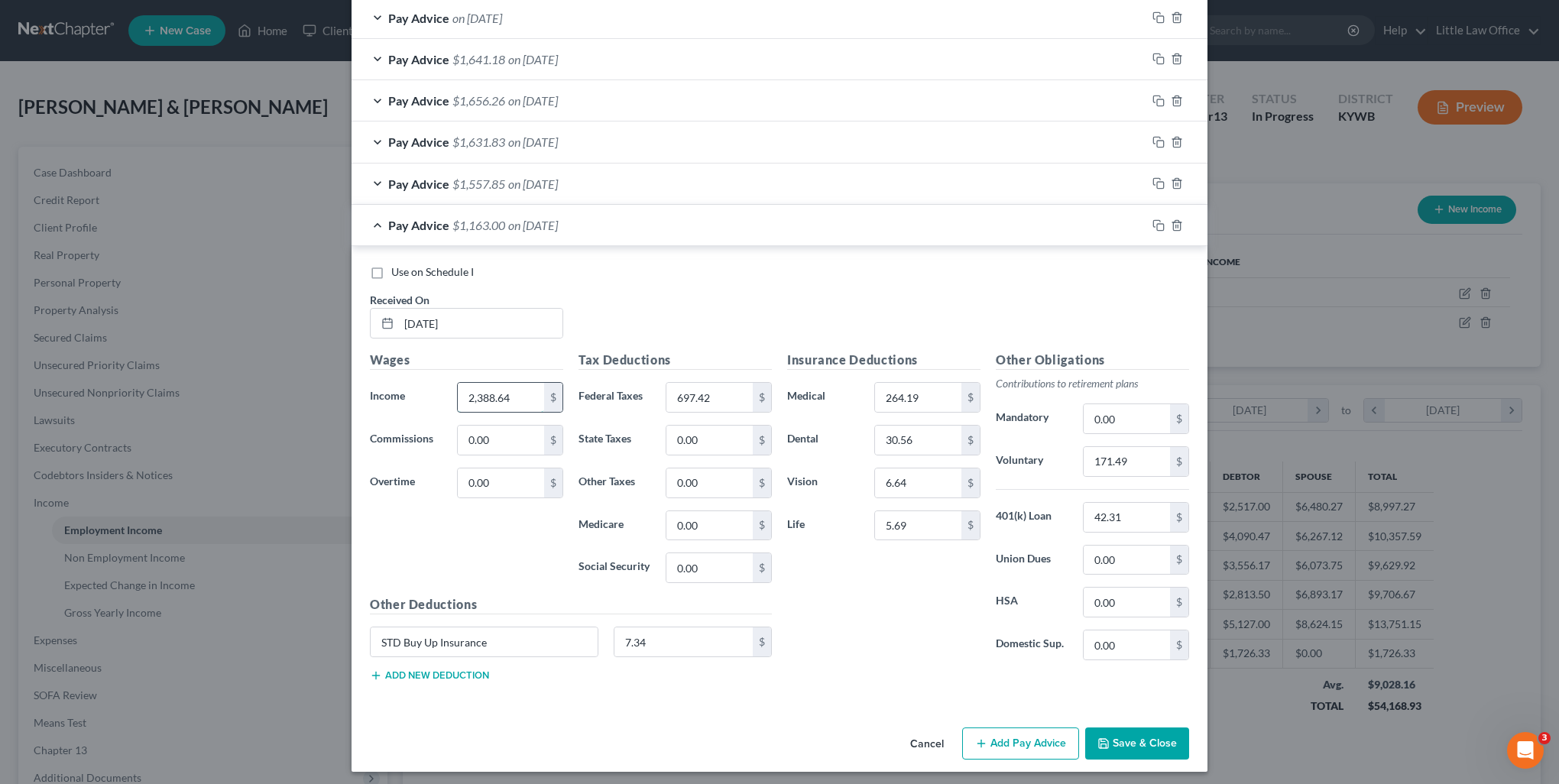
click at [514, 390] on input "2,388.64" at bounding box center [500, 397] width 86 height 29
click at [853, 286] on div "Use on Schedule I Received On * [DATE]" at bounding box center [780, 308] width 835 height 86
click at [478, 392] on input "2,858.2" at bounding box center [500, 397] width 86 height 29
type input "2,878.2"
click at [660, 308] on div "Use on Schedule I Received On * [DATE]" at bounding box center [780, 308] width 835 height 86
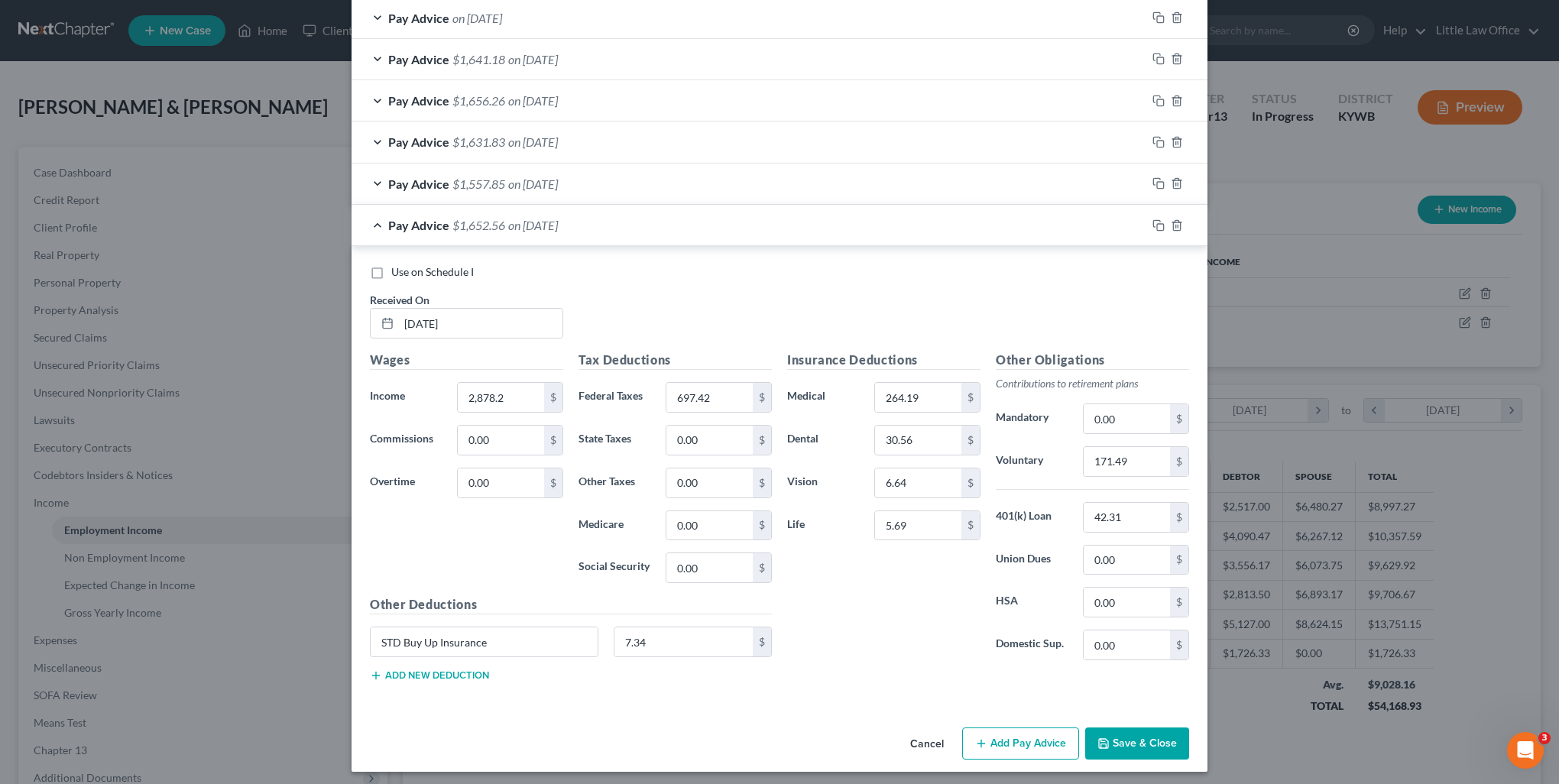
click at [1130, 728] on button "Save & Close" at bounding box center [1137, 744] width 104 height 32
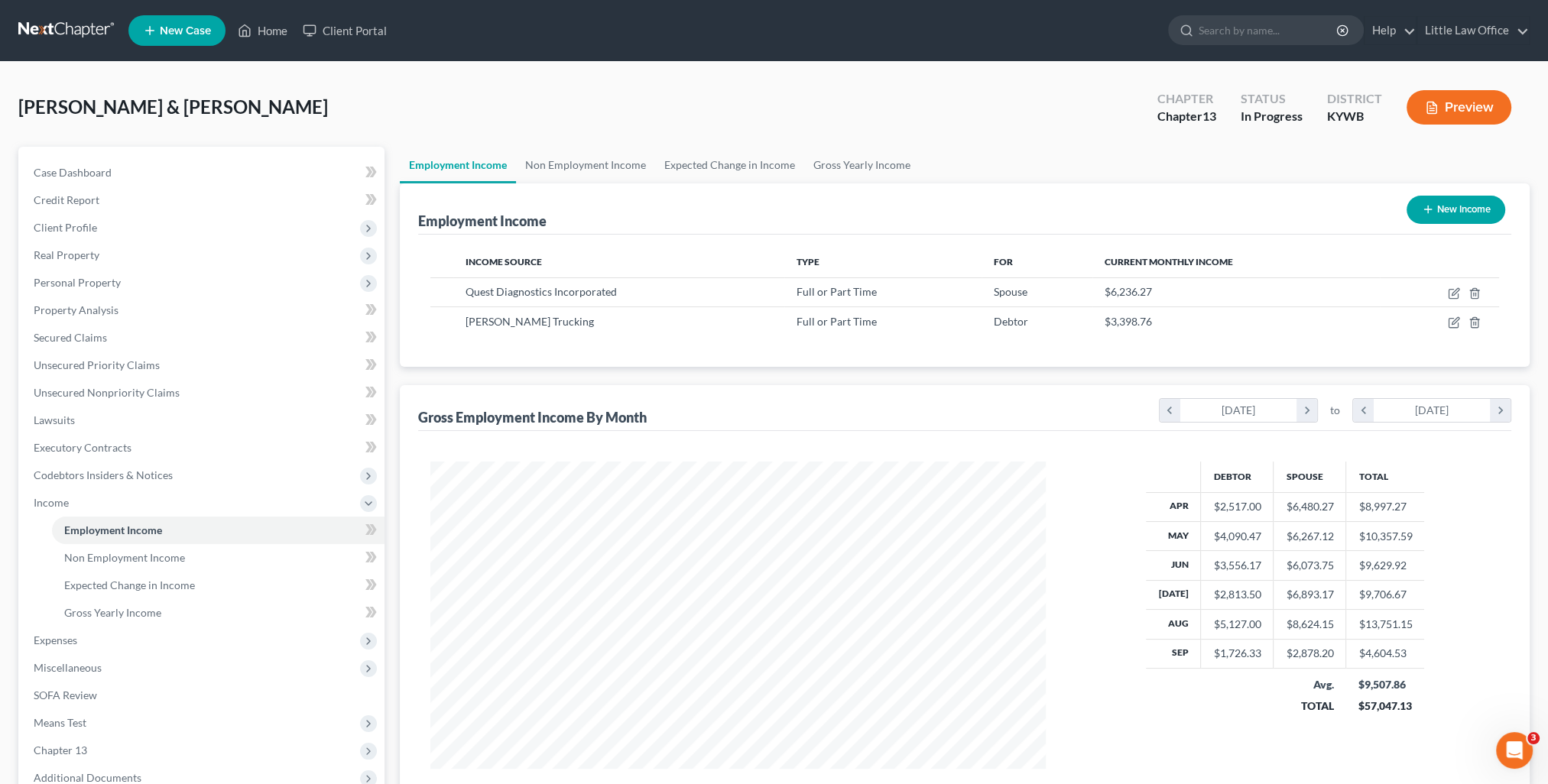
scroll to position [763841, 763807]
click at [274, 36] on link "Home" at bounding box center [262, 30] width 65 height 28
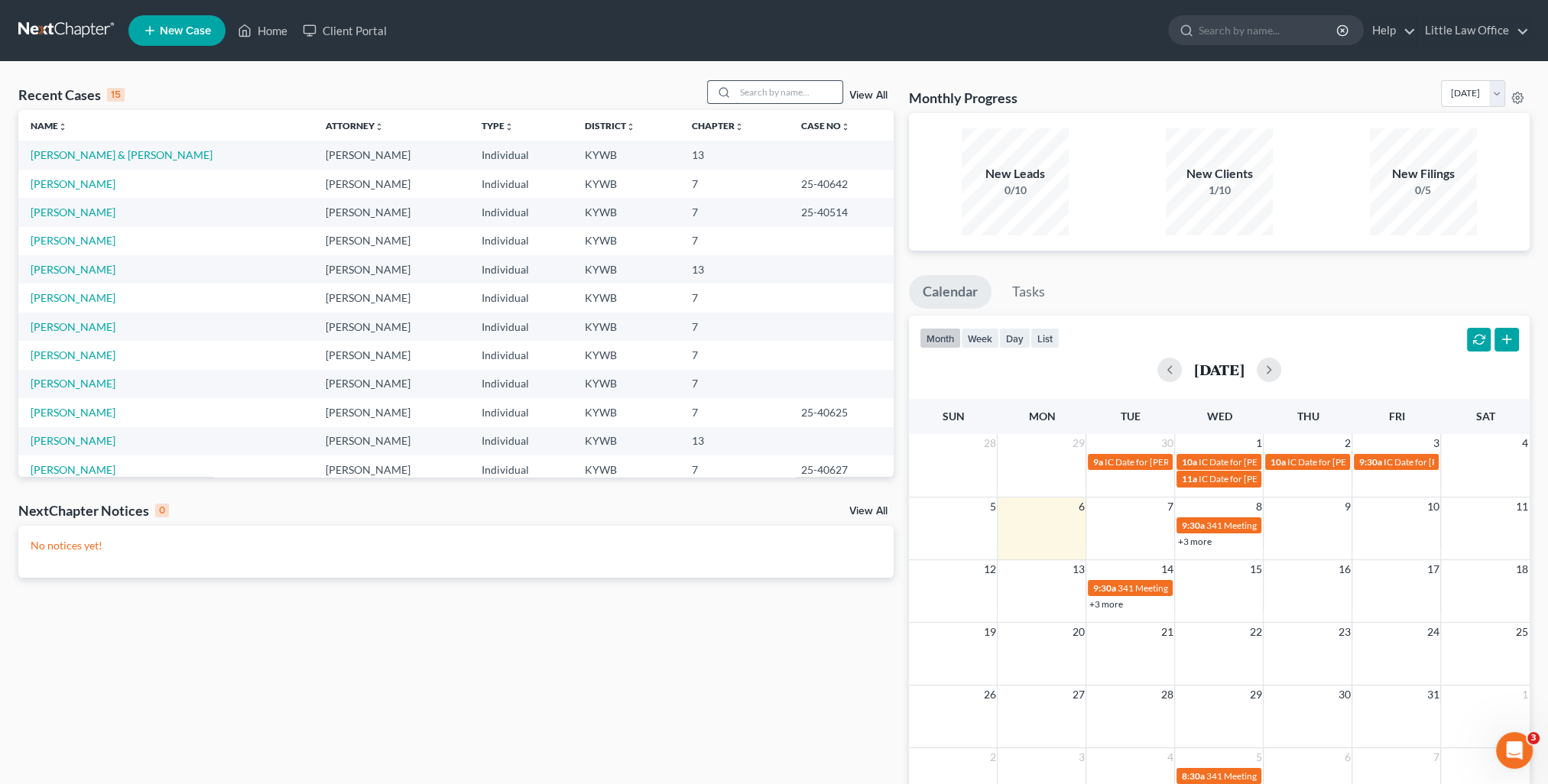
click at [800, 84] on input "search" at bounding box center [788, 92] width 107 height 22
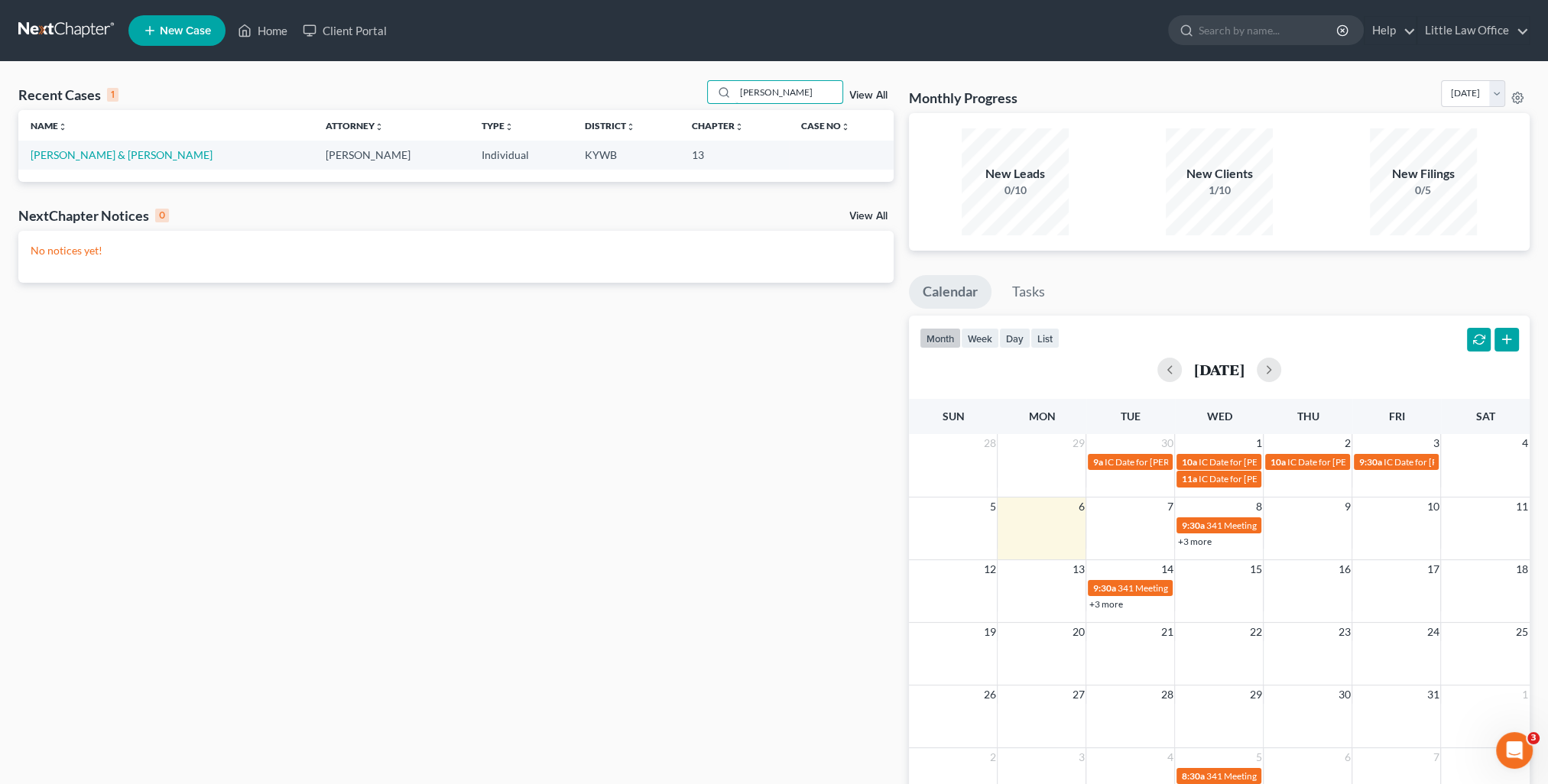
type input "[PERSON_NAME]"
click at [107, 164] on td "[PERSON_NAME] & [PERSON_NAME]" at bounding box center [166, 155] width 295 height 29
click at [109, 158] on link "[PERSON_NAME] & [PERSON_NAME]" at bounding box center [121, 155] width 182 height 13
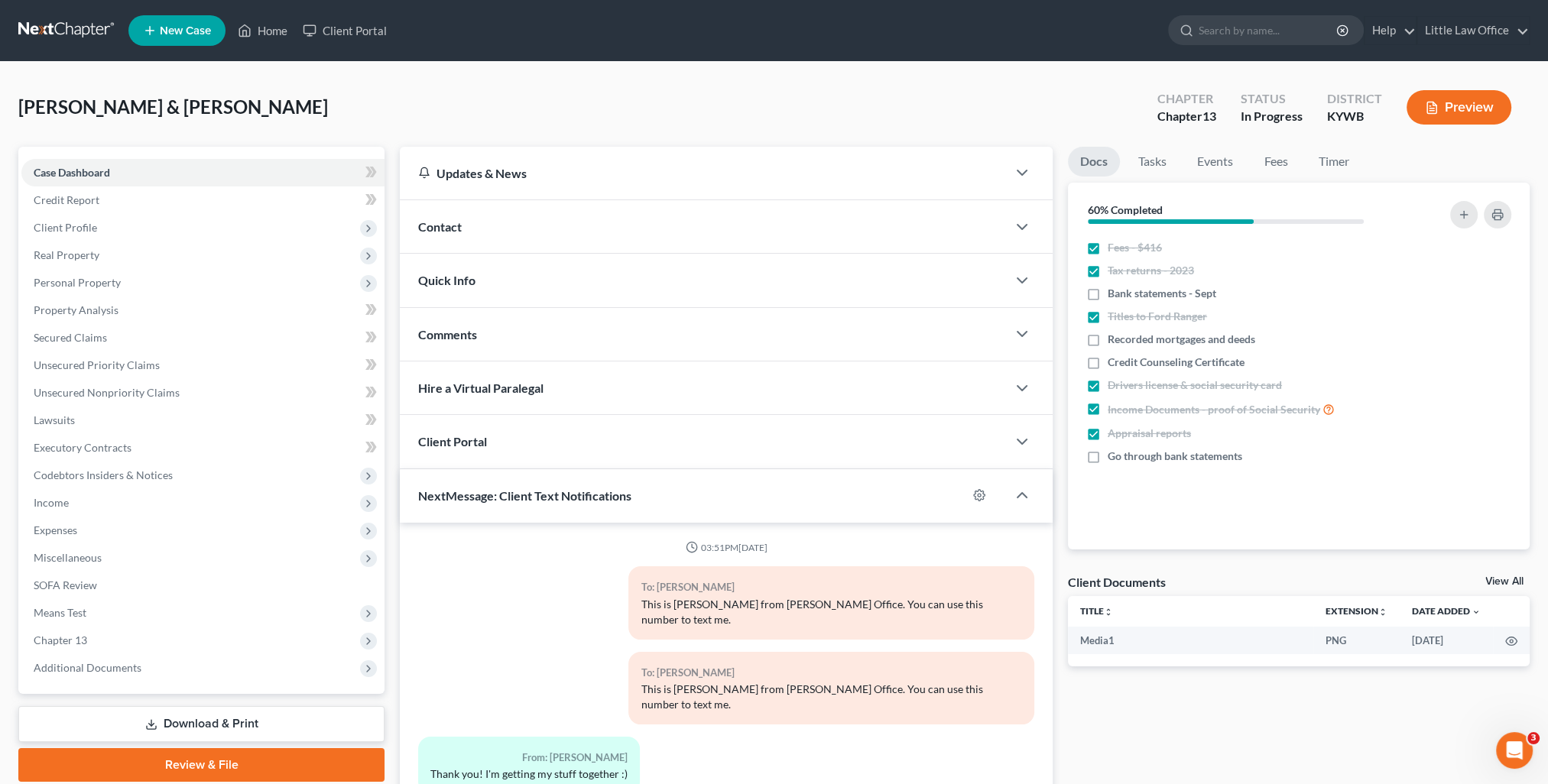
click at [560, 334] on div "Comments" at bounding box center [703, 334] width 607 height 53
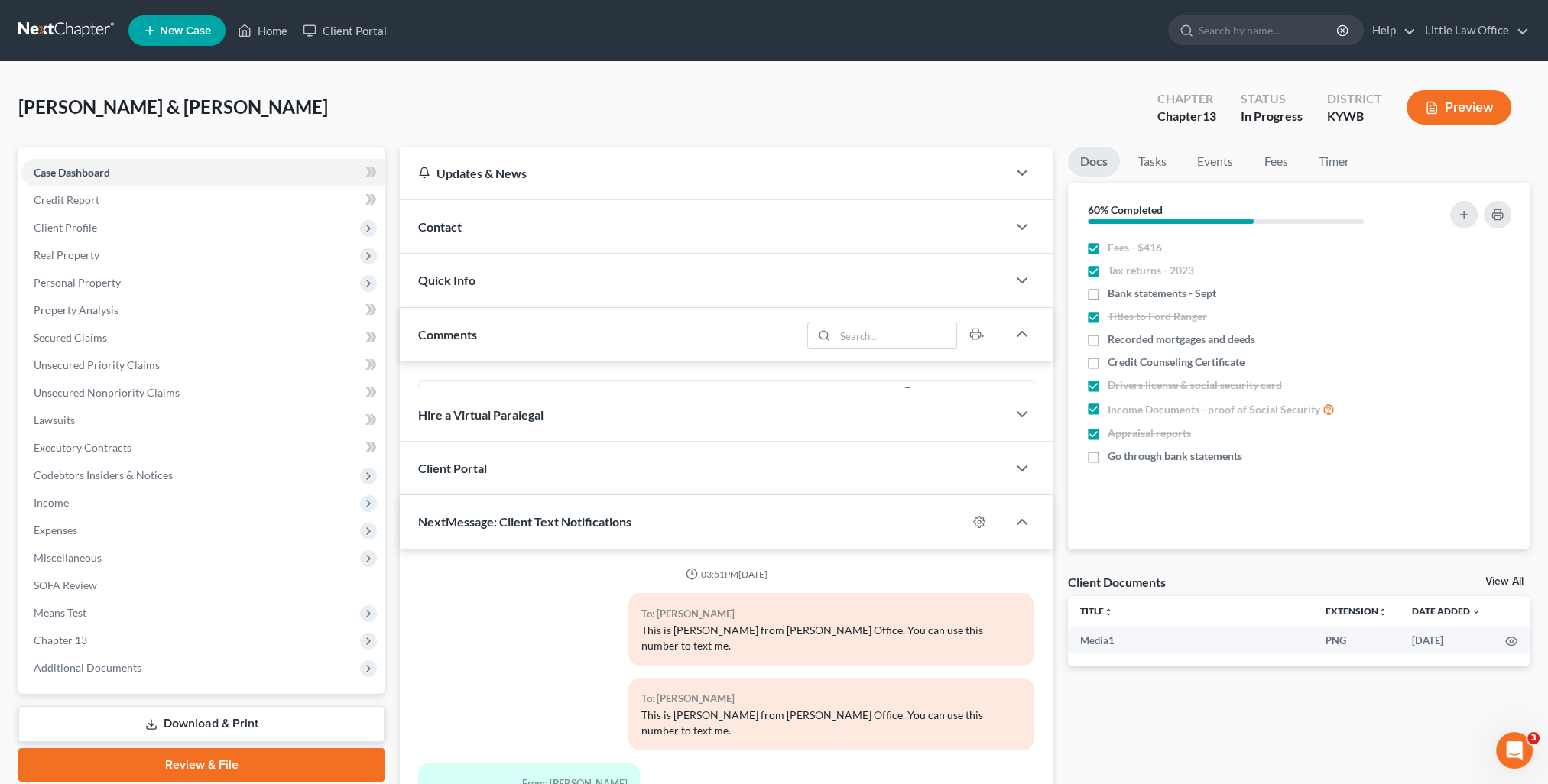
scroll to position [1228, 0]
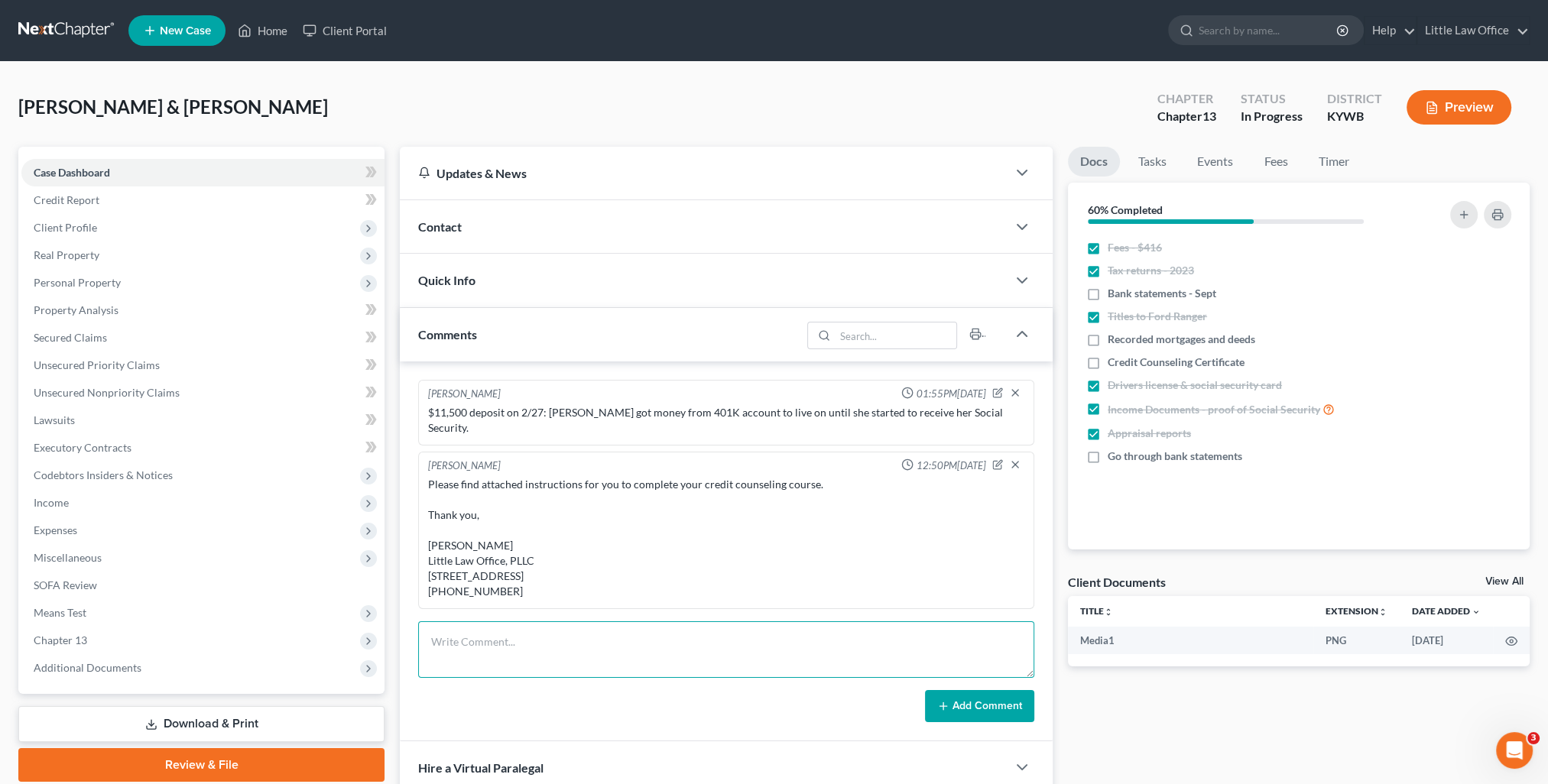
click at [670, 641] on textarea at bounding box center [726, 649] width 616 height 56
paste textarea "[PERSON_NAME], Did you all make the phone call at the end of the course? I show…"
type textarea "[PERSON_NAME], Did you all make the phone call at the end of the course? I show…"
click at [1007, 709] on button "Add Comment" at bounding box center [979, 706] width 109 height 32
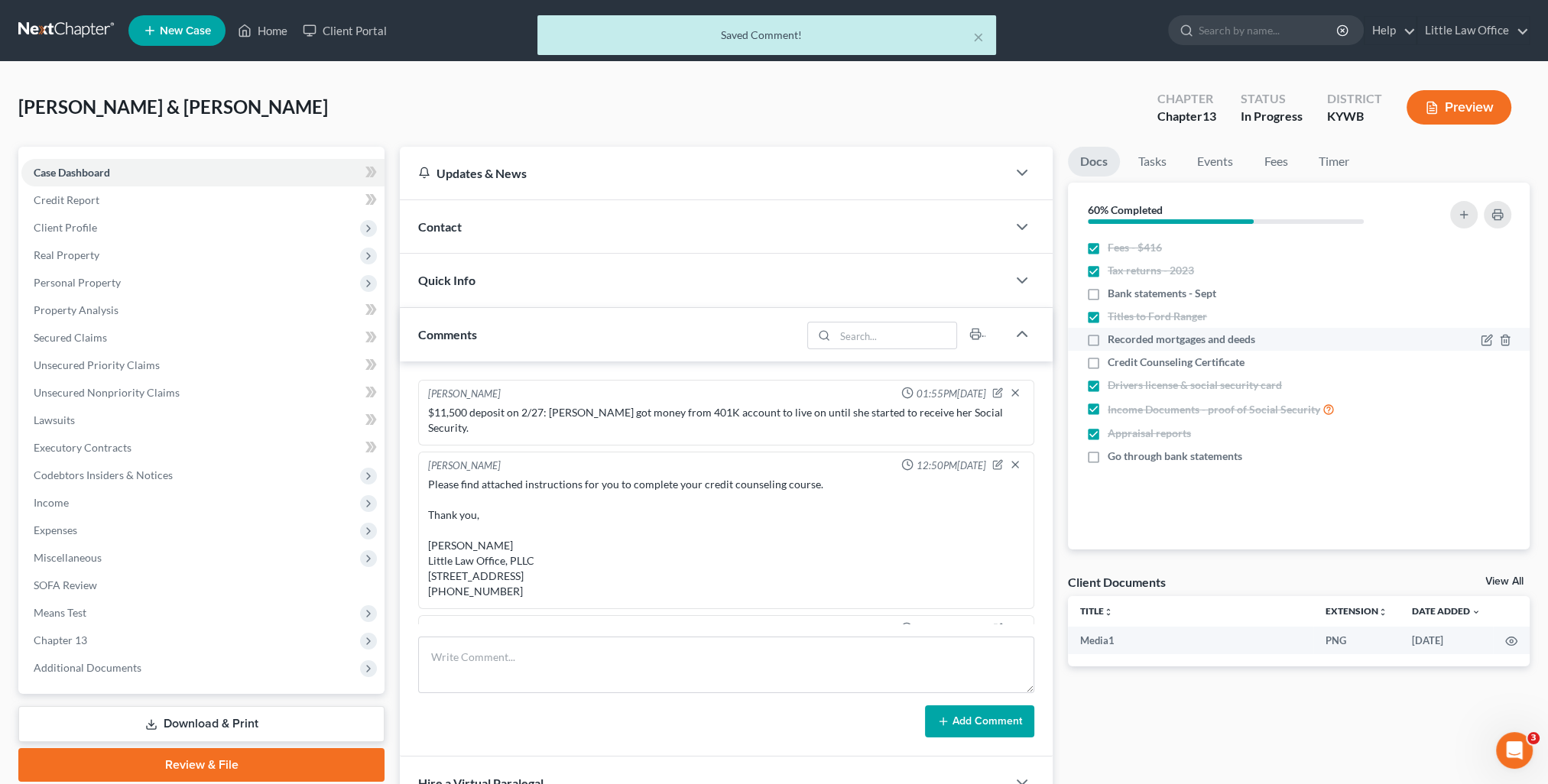
scroll to position [193, 0]
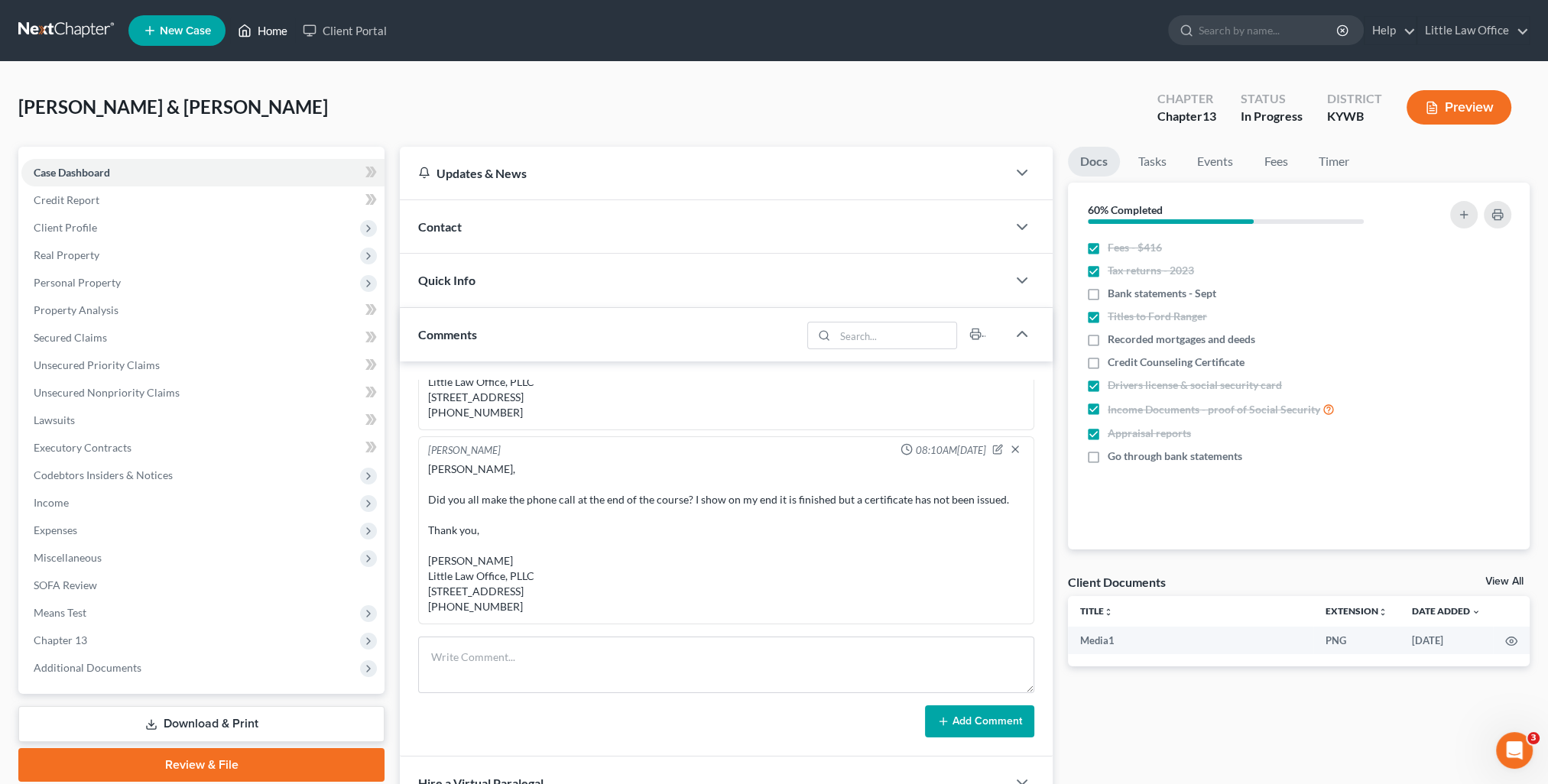
click at [278, 32] on link "Home" at bounding box center [262, 30] width 65 height 28
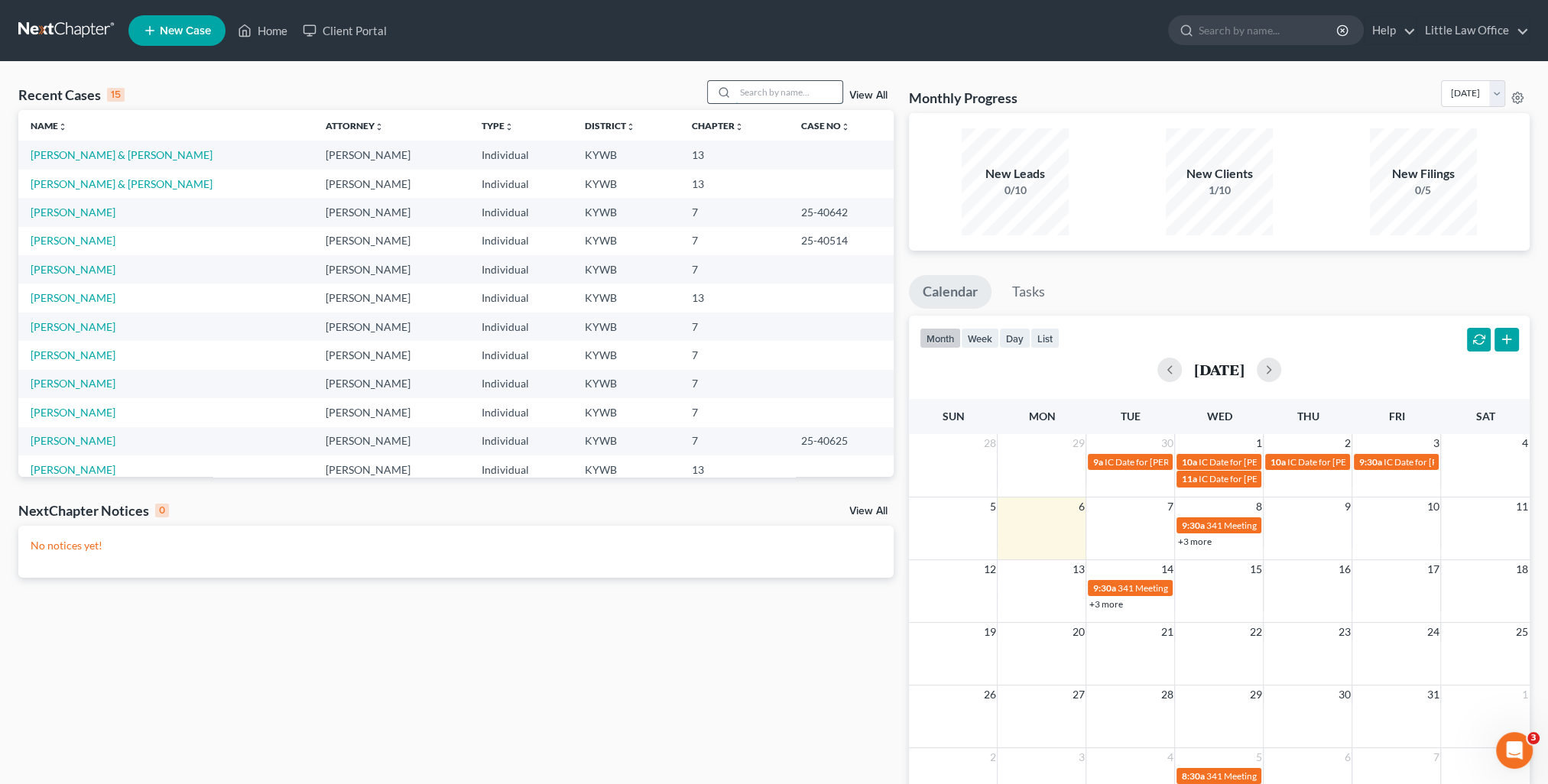
click at [812, 97] on input "search" at bounding box center [788, 92] width 107 height 22
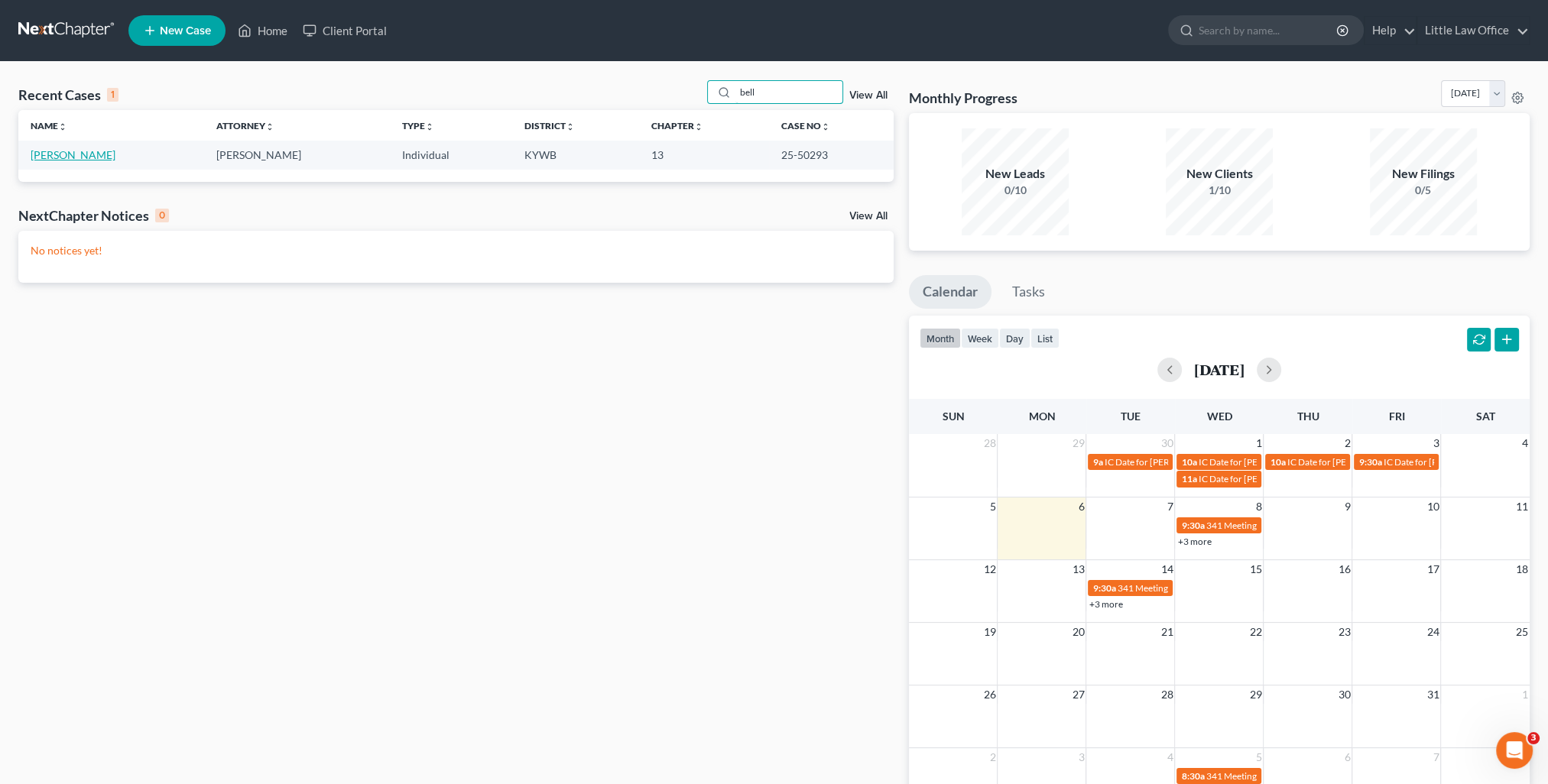
type input "bell"
click at [55, 151] on link "[PERSON_NAME]" at bounding box center [73, 155] width 85 height 13
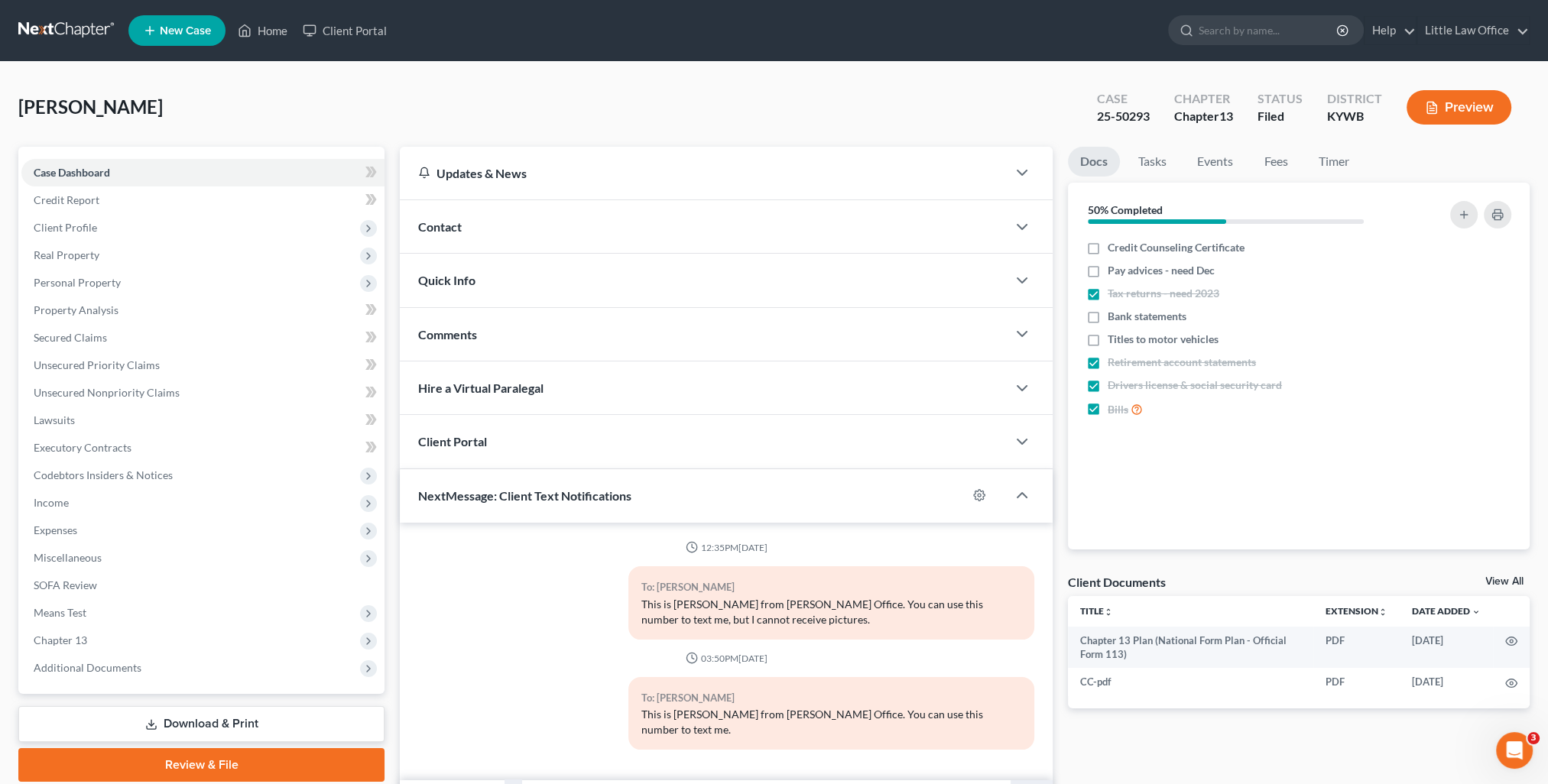
click at [557, 339] on div "Comments" at bounding box center [703, 334] width 607 height 53
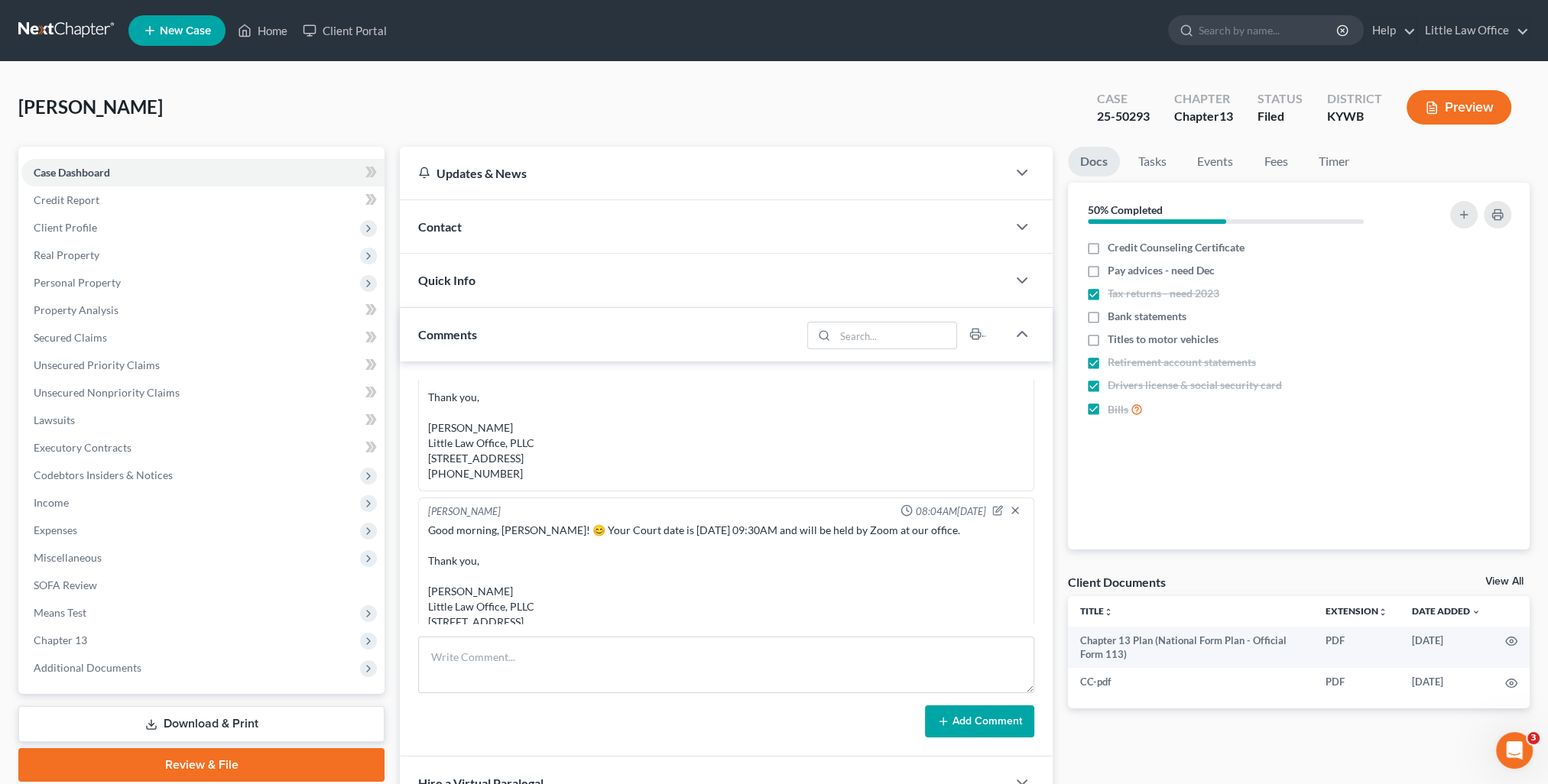
scroll to position [541, 0]
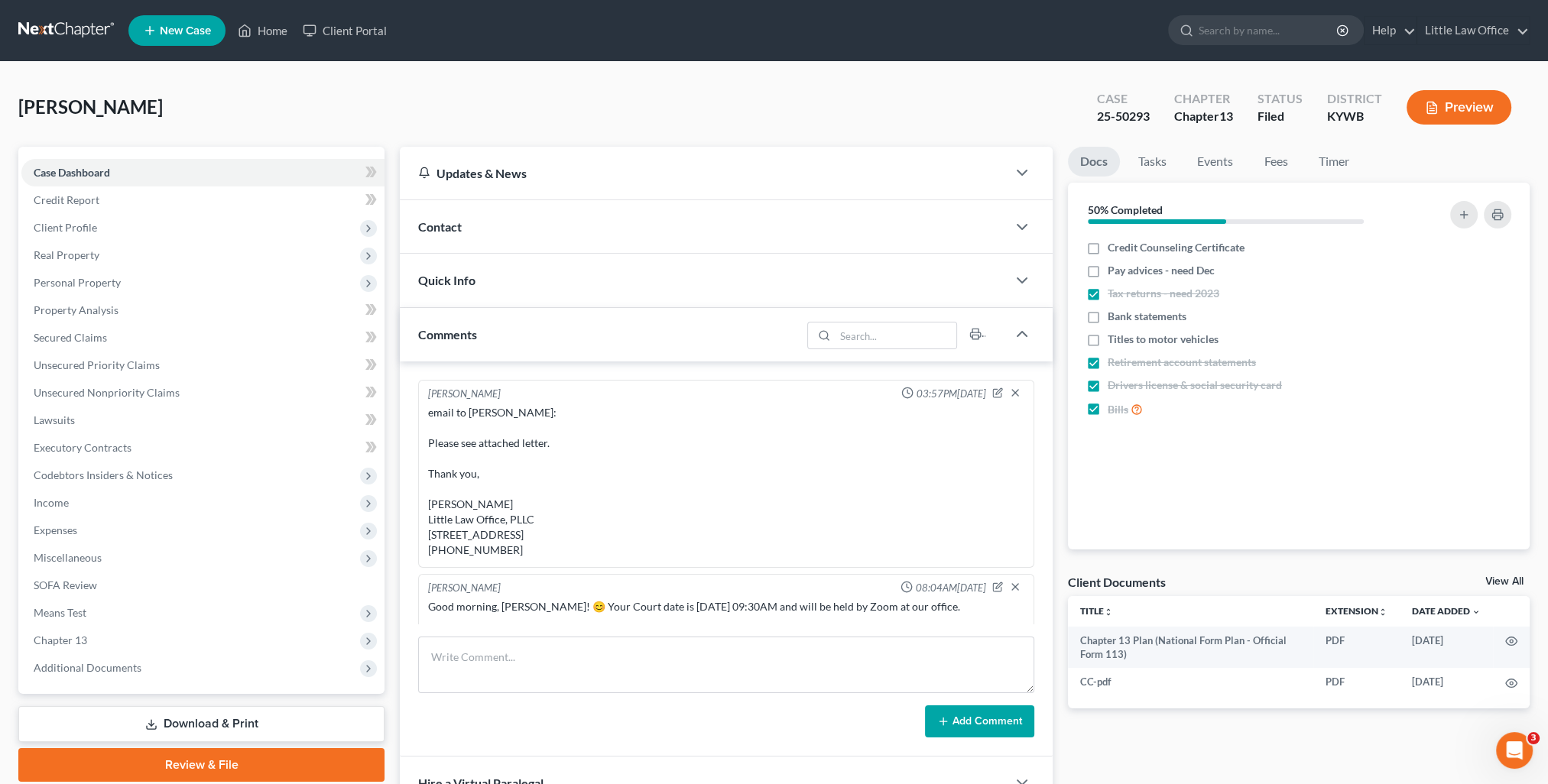
click at [465, 317] on div "Comments" at bounding box center [600, 334] width 401 height 53
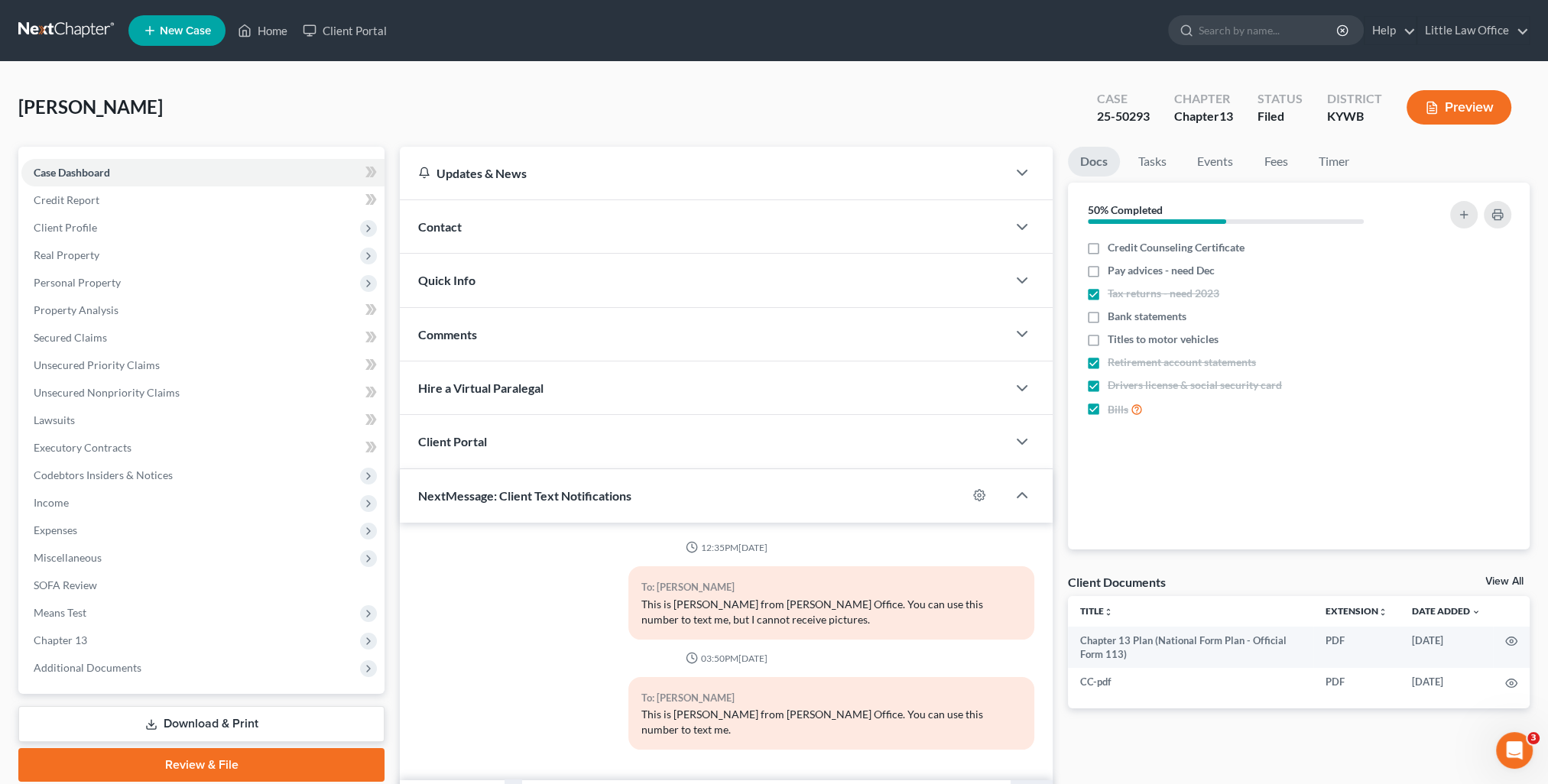
scroll to position [74, 0]
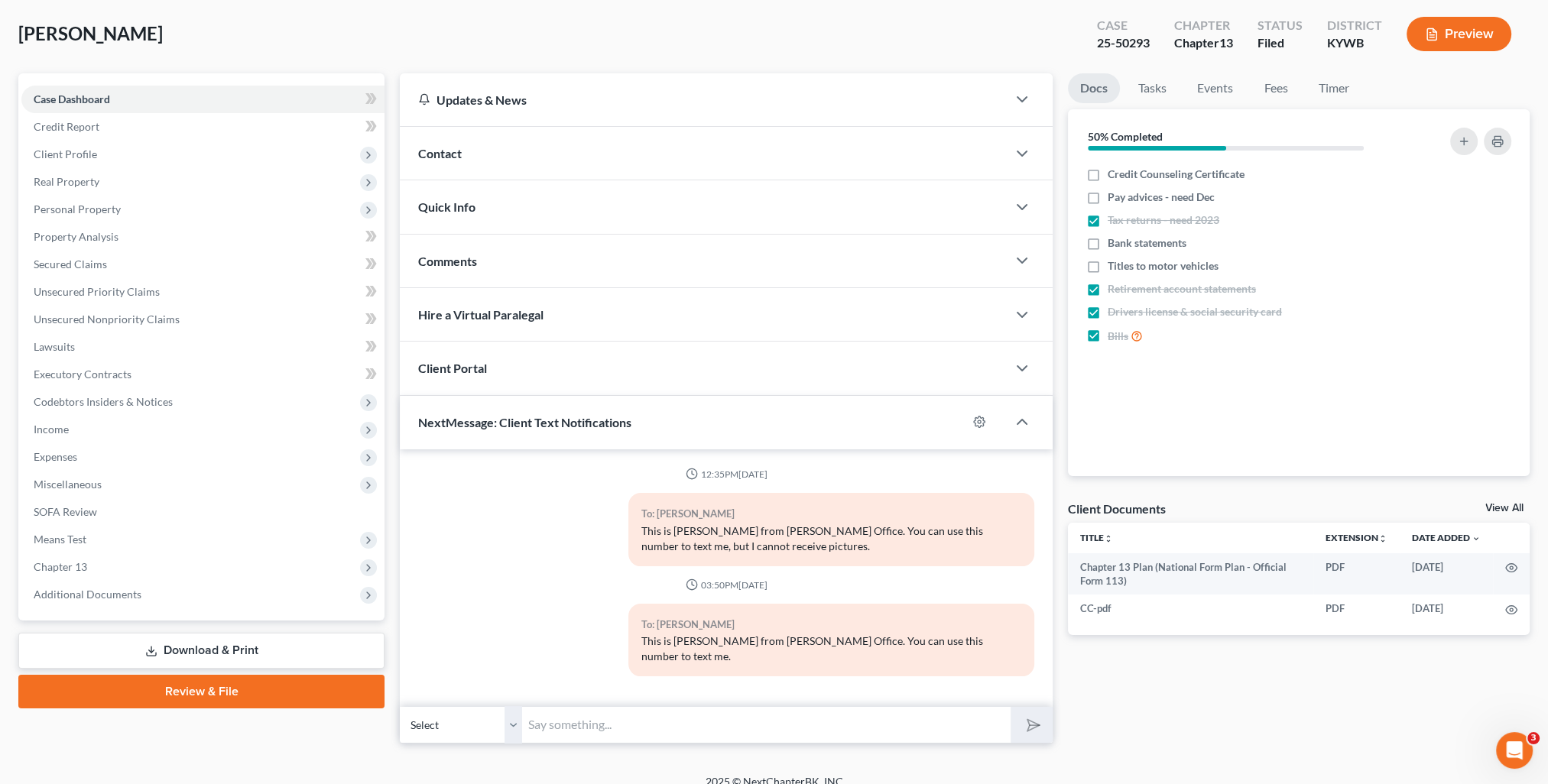
click at [722, 717] on input "text" at bounding box center [766, 725] width 489 height 37
type input "Good morning, [PERSON_NAME]! Just a reminder for you to complete the 2nd credit…"
click at [1010, 707] on button "submit" at bounding box center [1031, 725] width 42 height 36
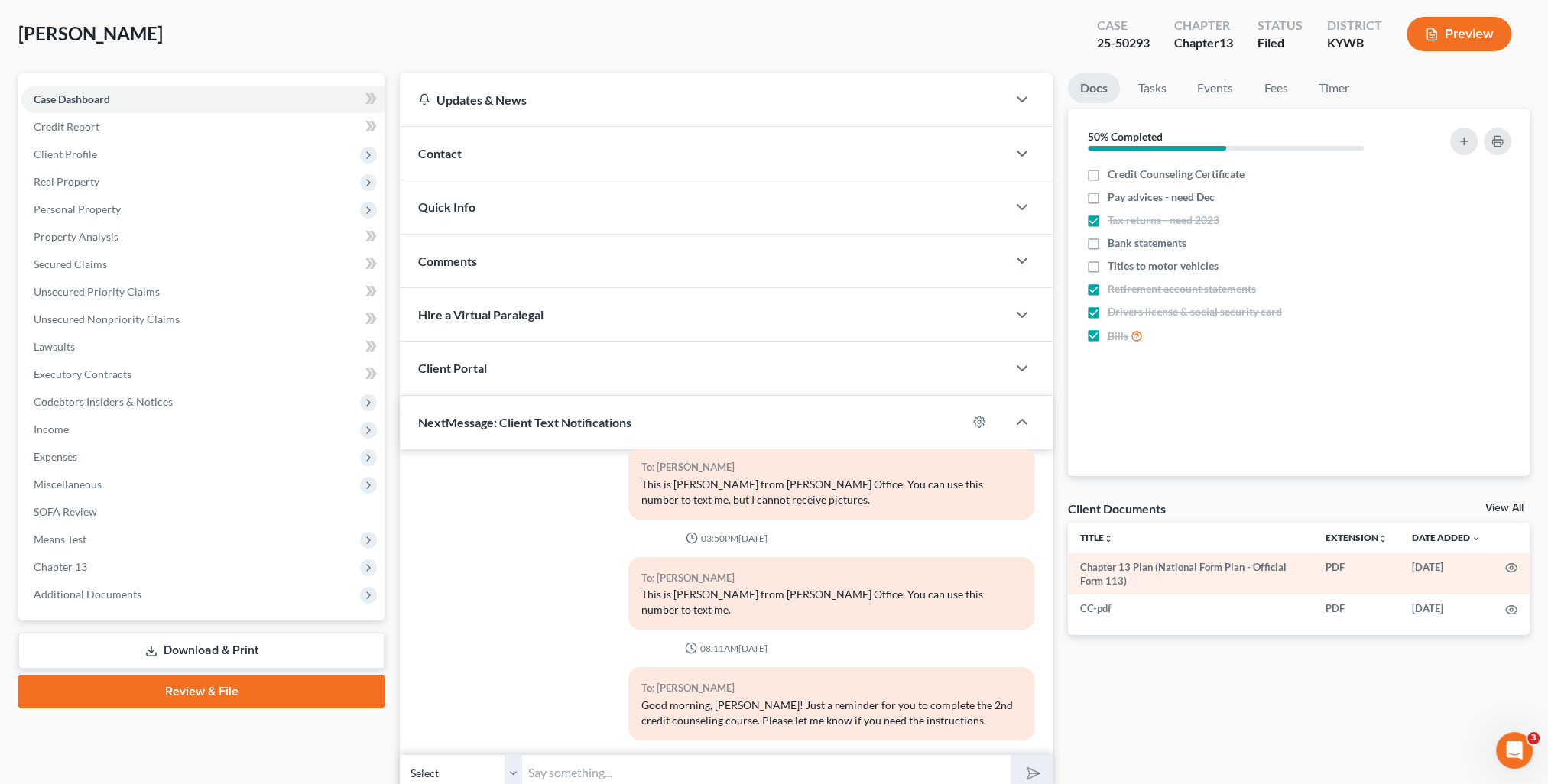
scroll to position [0, 0]
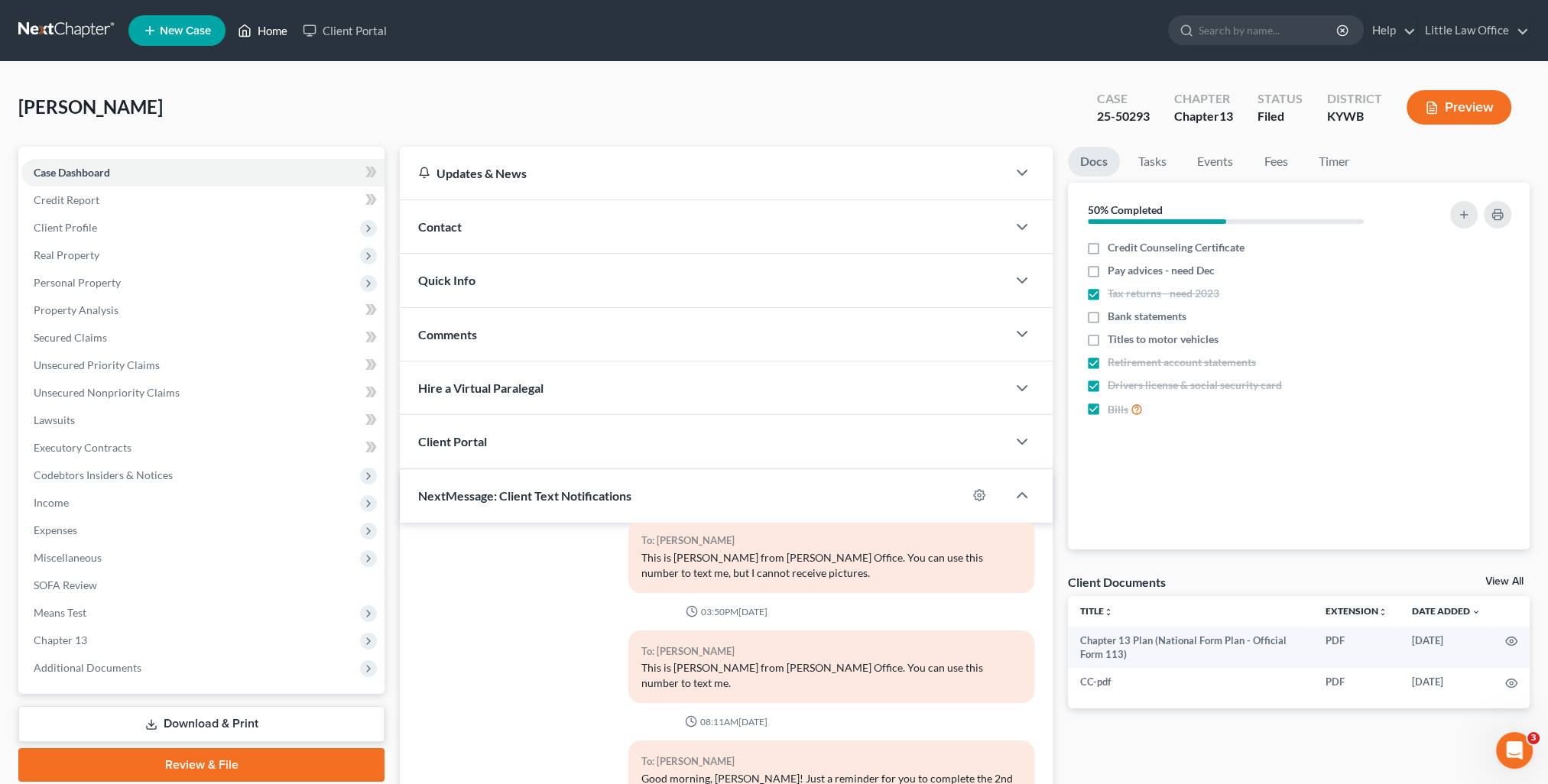
click at [270, 37] on link "Home" at bounding box center [262, 30] width 65 height 28
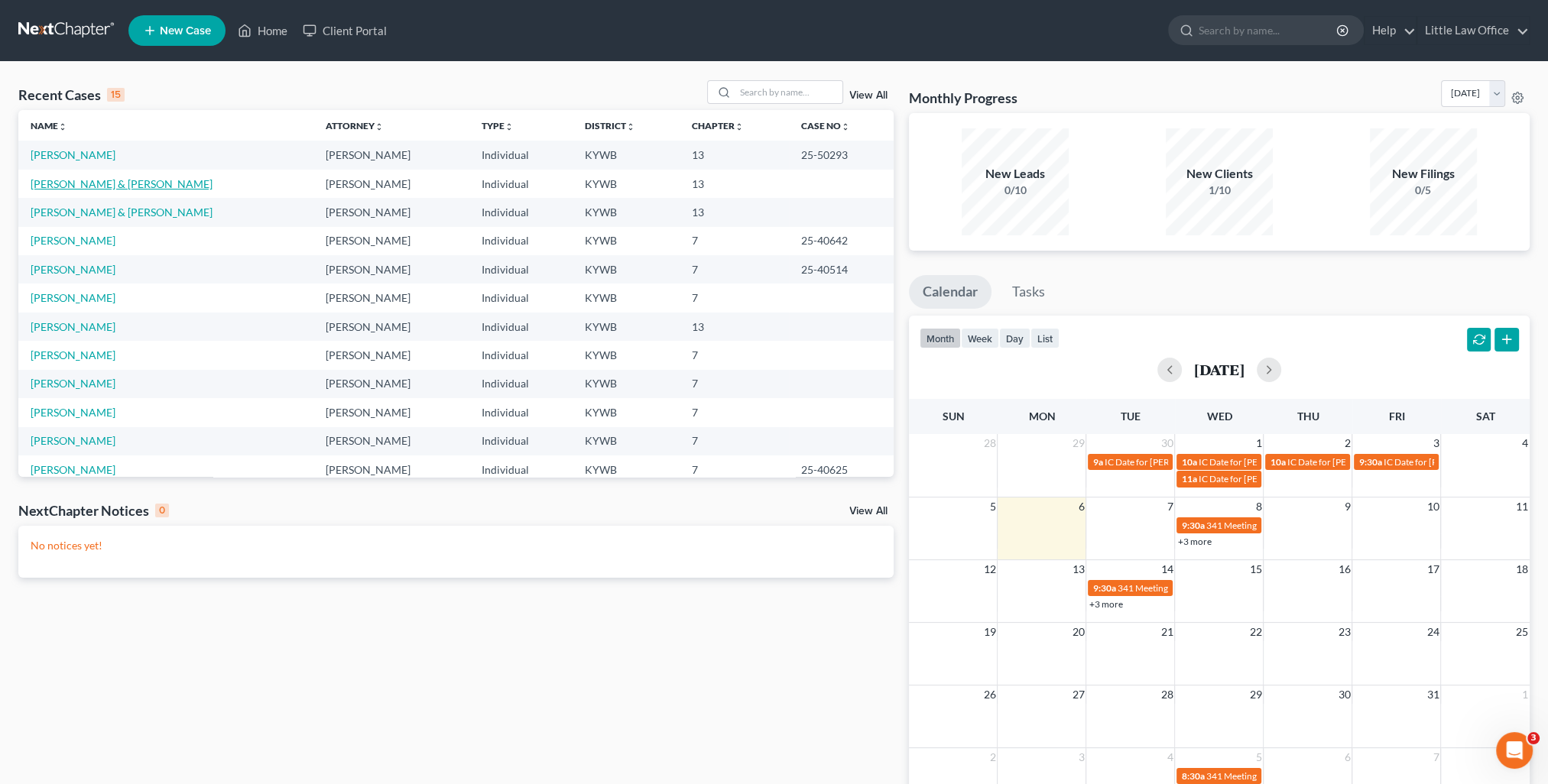
click at [56, 182] on link "[PERSON_NAME] & [PERSON_NAME]" at bounding box center [121, 184] width 182 height 13
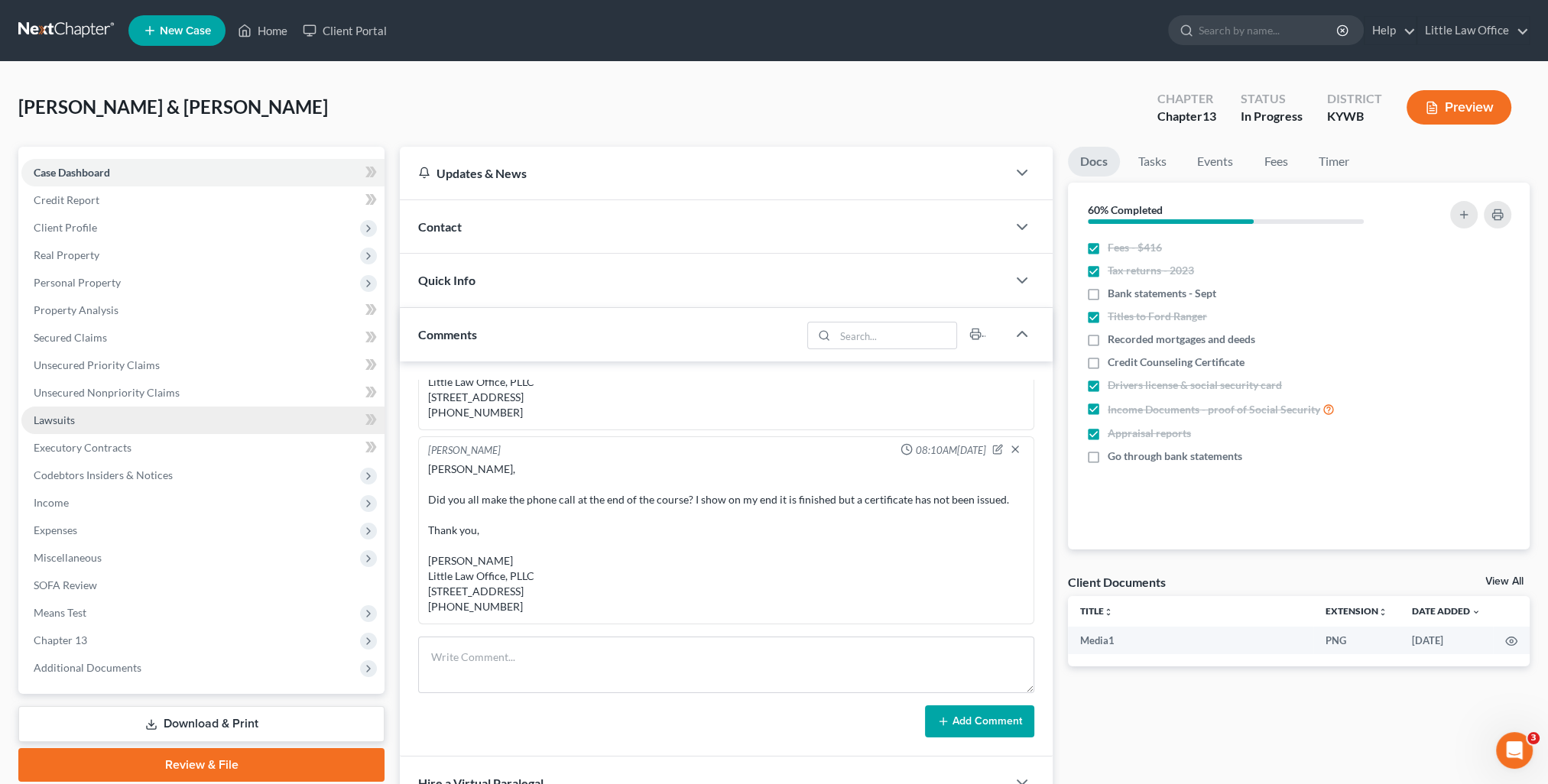
scroll to position [1228, 0]
click at [170, 720] on link "Download & Print" at bounding box center [201, 724] width 366 height 36
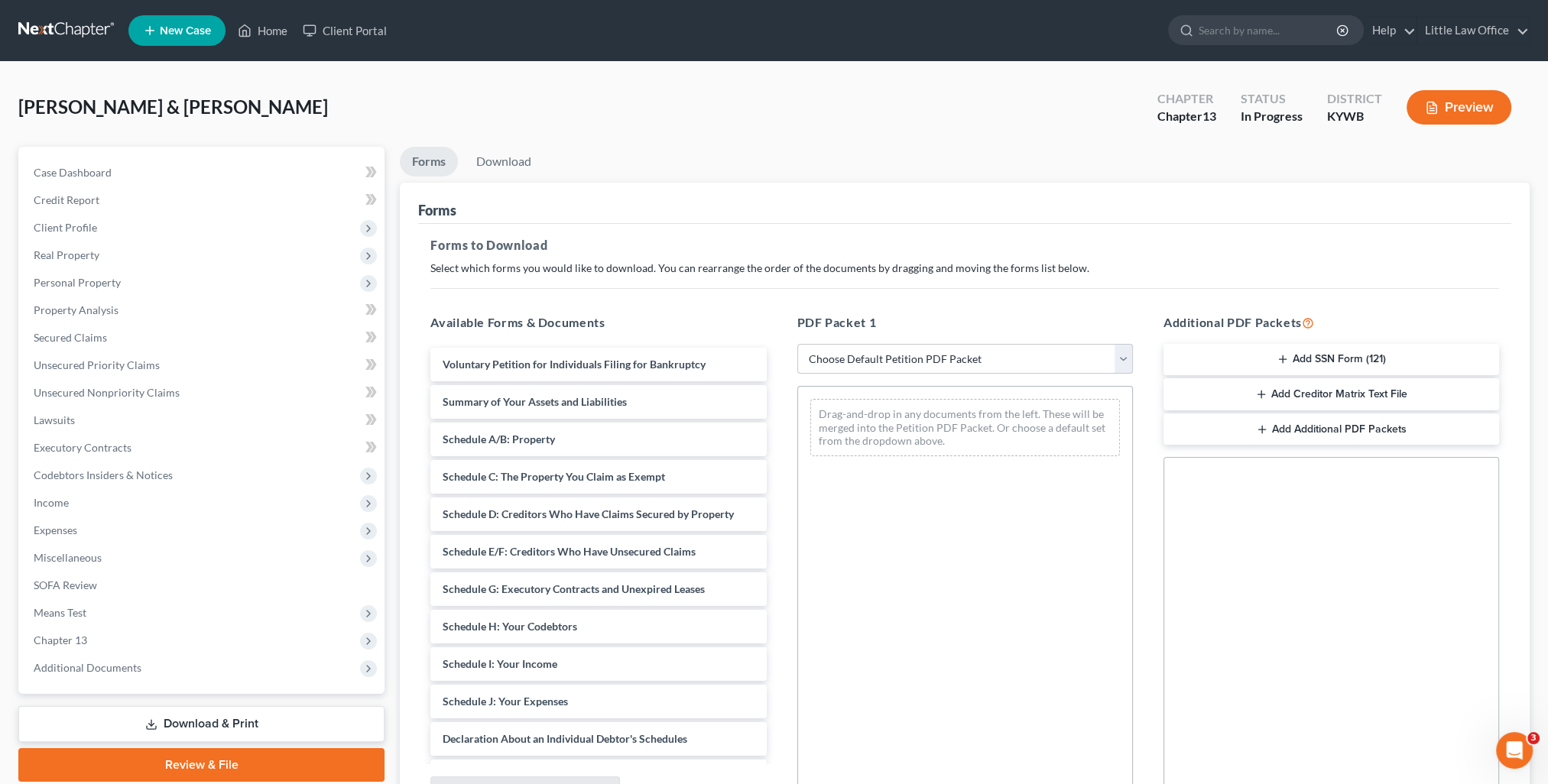
click at [971, 368] on select "Choose Default Petition PDF Packet Complete Bankruptcy Petition (all forms and …" at bounding box center [964, 359] width 335 height 31
click at [797, 344] on select "Choose Default Petition PDF Packet Complete Bankruptcy Petition (all forms and …" at bounding box center [964, 359] width 335 height 31
click at [947, 364] on select "Choose Default Petition PDF Packet Complete Bankruptcy Petition (all forms and …" at bounding box center [964, 359] width 335 height 31
click at [797, 344] on select "Choose Default Petition PDF Packet Complete Bankruptcy Petition (all forms and …" at bounding box center [964, 359] width 335 height 31
click at [933, 366] on select "Choose Default Petition PDF Packet Complete Bankruptcy Petition (all forms and …" at bounding box center [964, 359] width 335 height 31
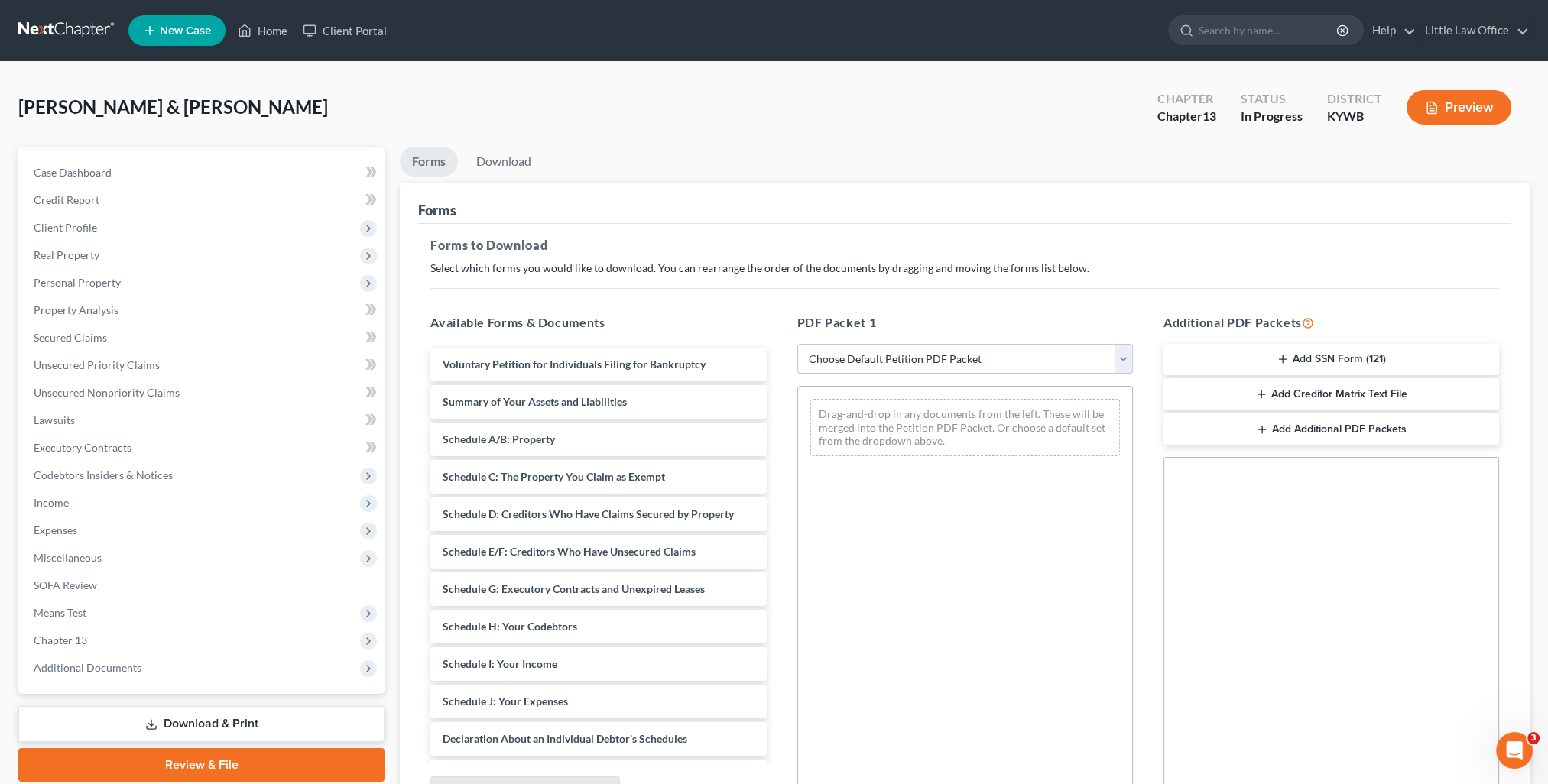
select select "0"
click at [797, 344] on select "Choose Default Petition PDF Packet Complete Bankruptcy Petition (all forms and …" at bounding box center [964, 359] width 335 height 31
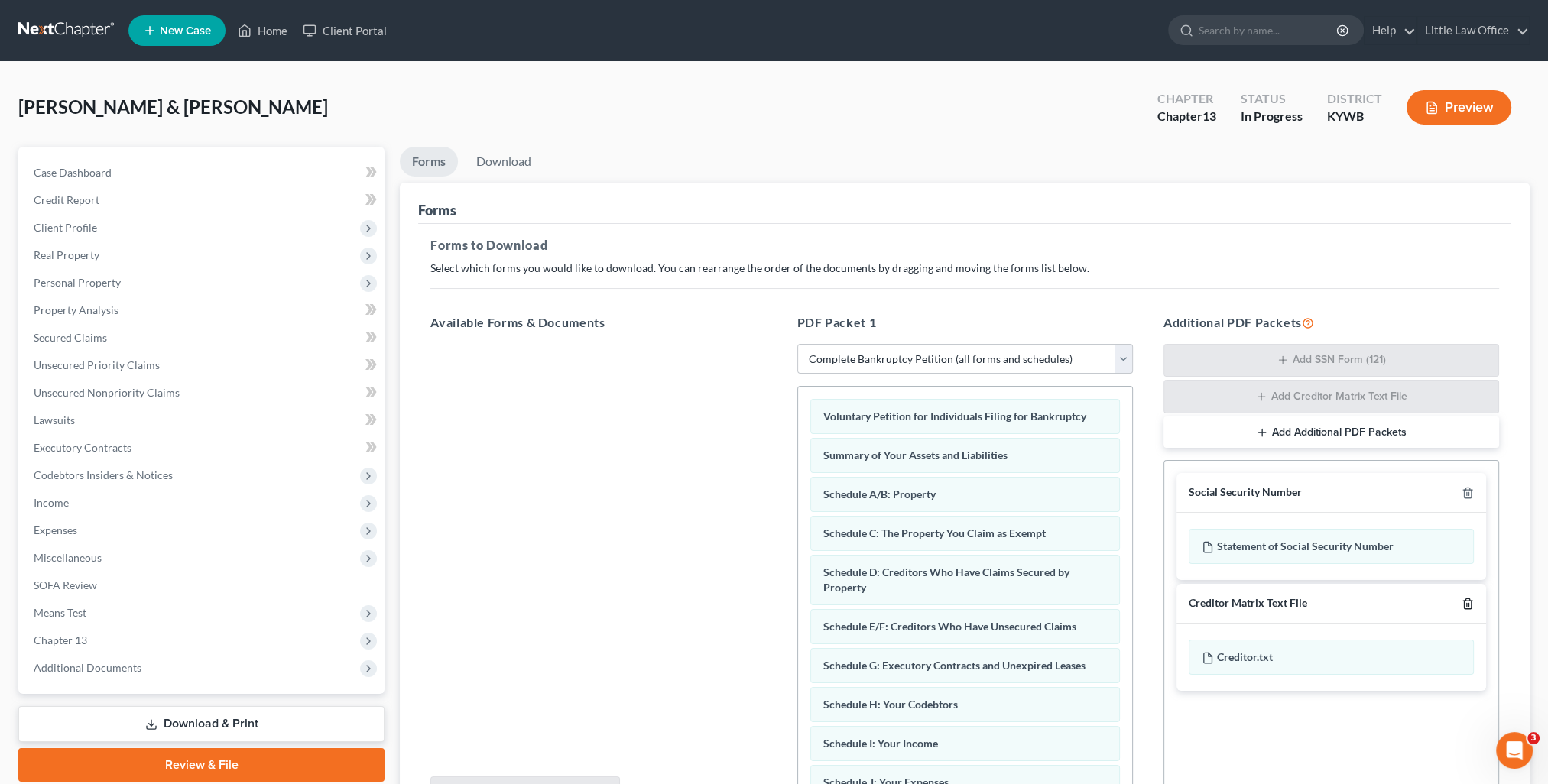
click at [1463, 601] on icon "button" at bounding box center [1467, 603] width 12 height 12
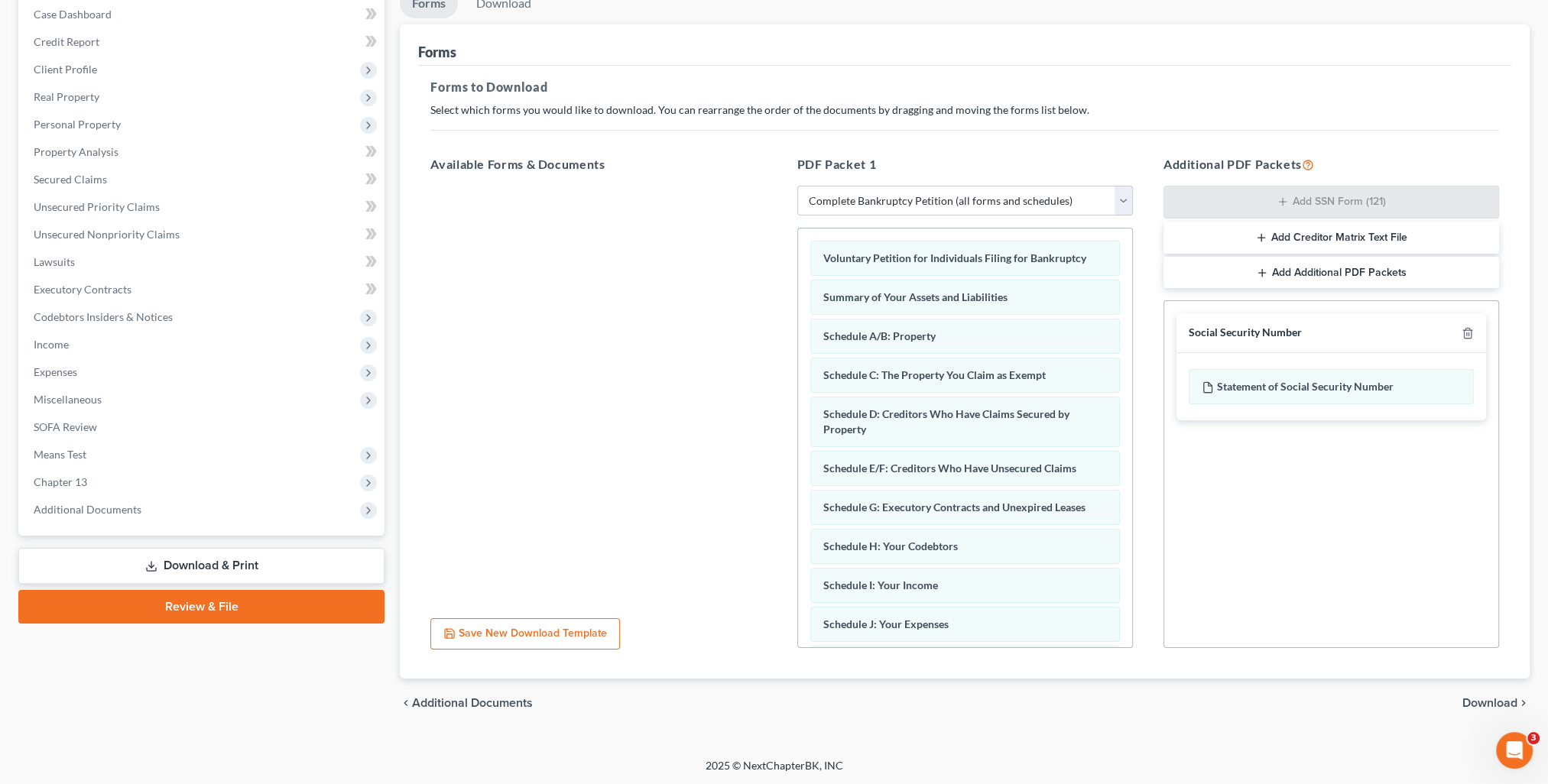
click at [1471, 708] on span "Download" at bounding box center [1489, 702] width 55 height 12
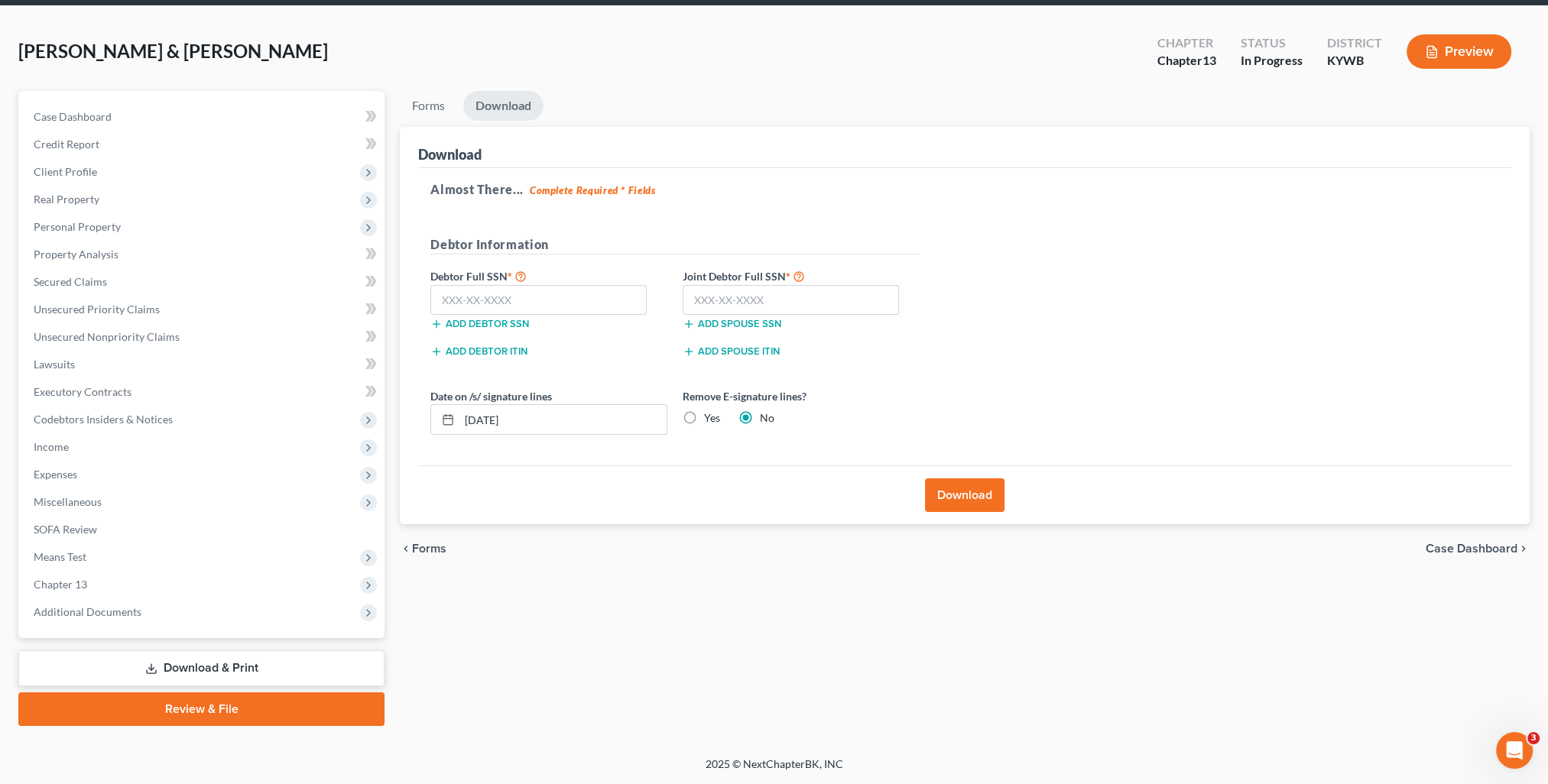
scroll to position [54, 0]
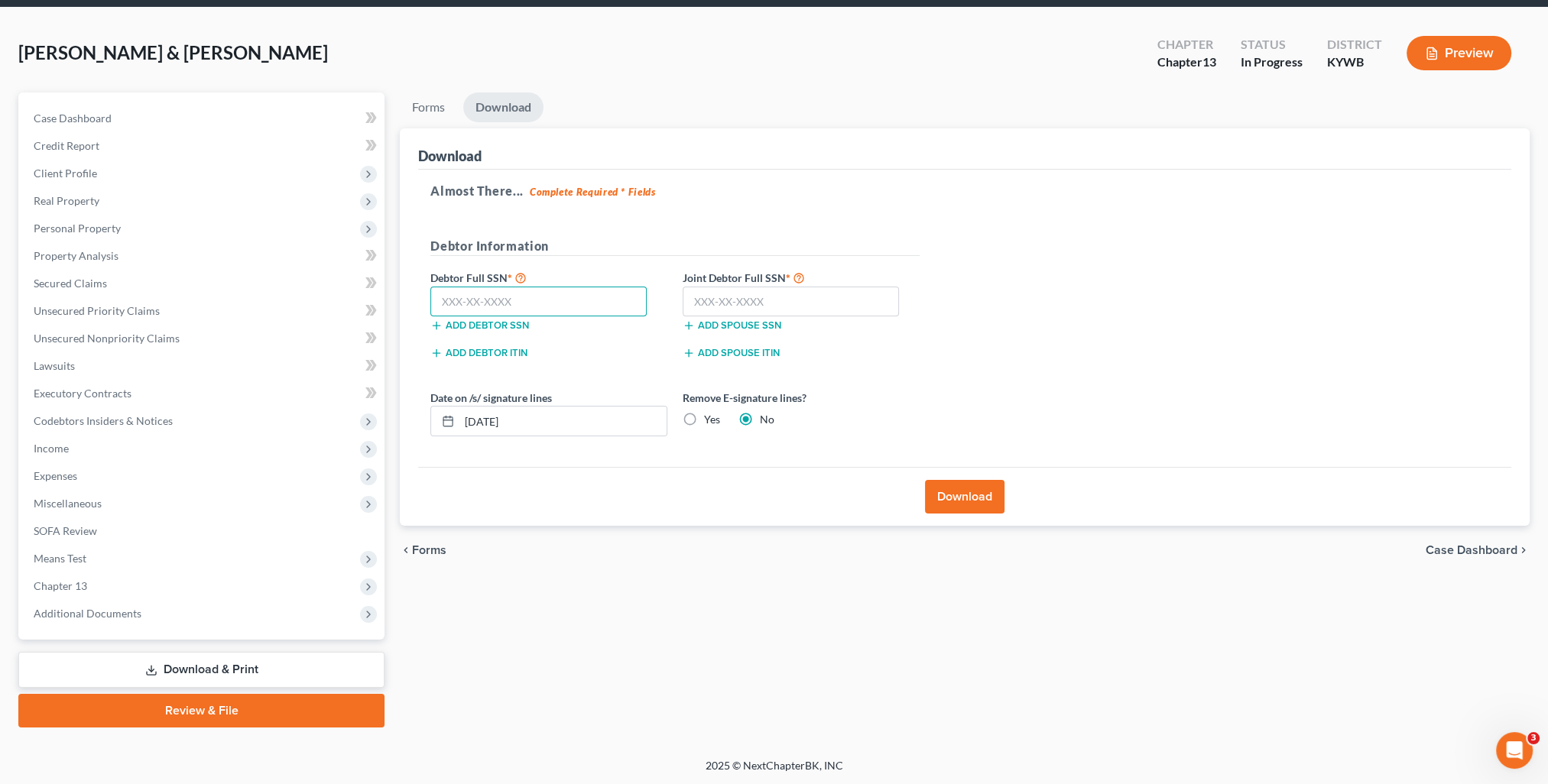
click at [591, 298] on input "text" at bounding box center [538, 301] width 216 height 31
type input "405-25-0741"
click at [730, 297] on input "text" at bounding box center [791, 301] width 216 height 31
type input "402-11-4937"
click at [981, 495] on button "Download" at bounding box center [964, 496] width 79 height 33
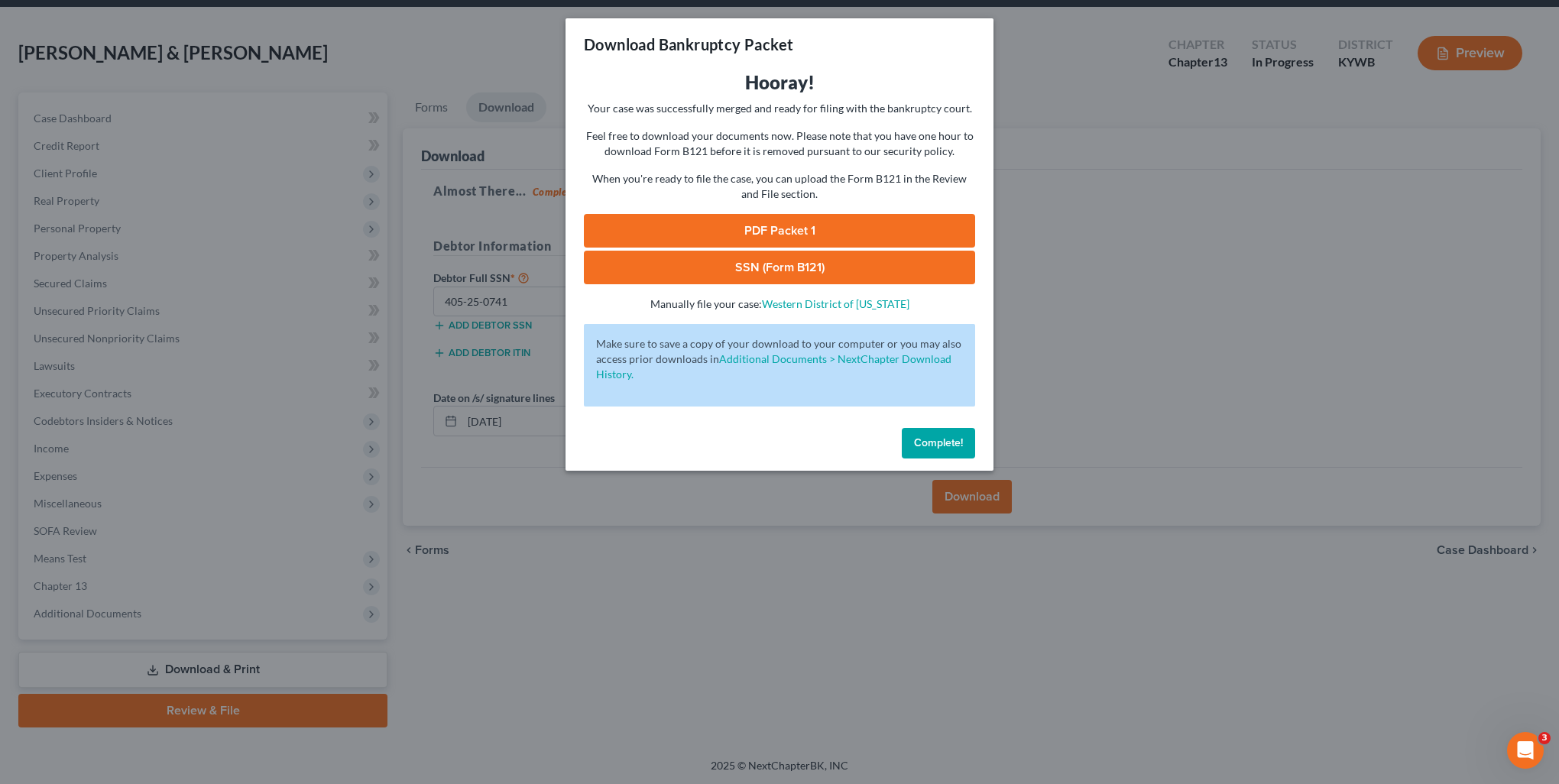
click at [720, 224] on link "PDF Packet 1" at bounding box center [780, 231] width 392 height 33
click at [826, 258] on link "SSN (Form B121)" at bounding box center [780, 267] width 392 height 33
click at [940, 442] on span "Complete!" at bounding box center [939, 442] width 49 height 13
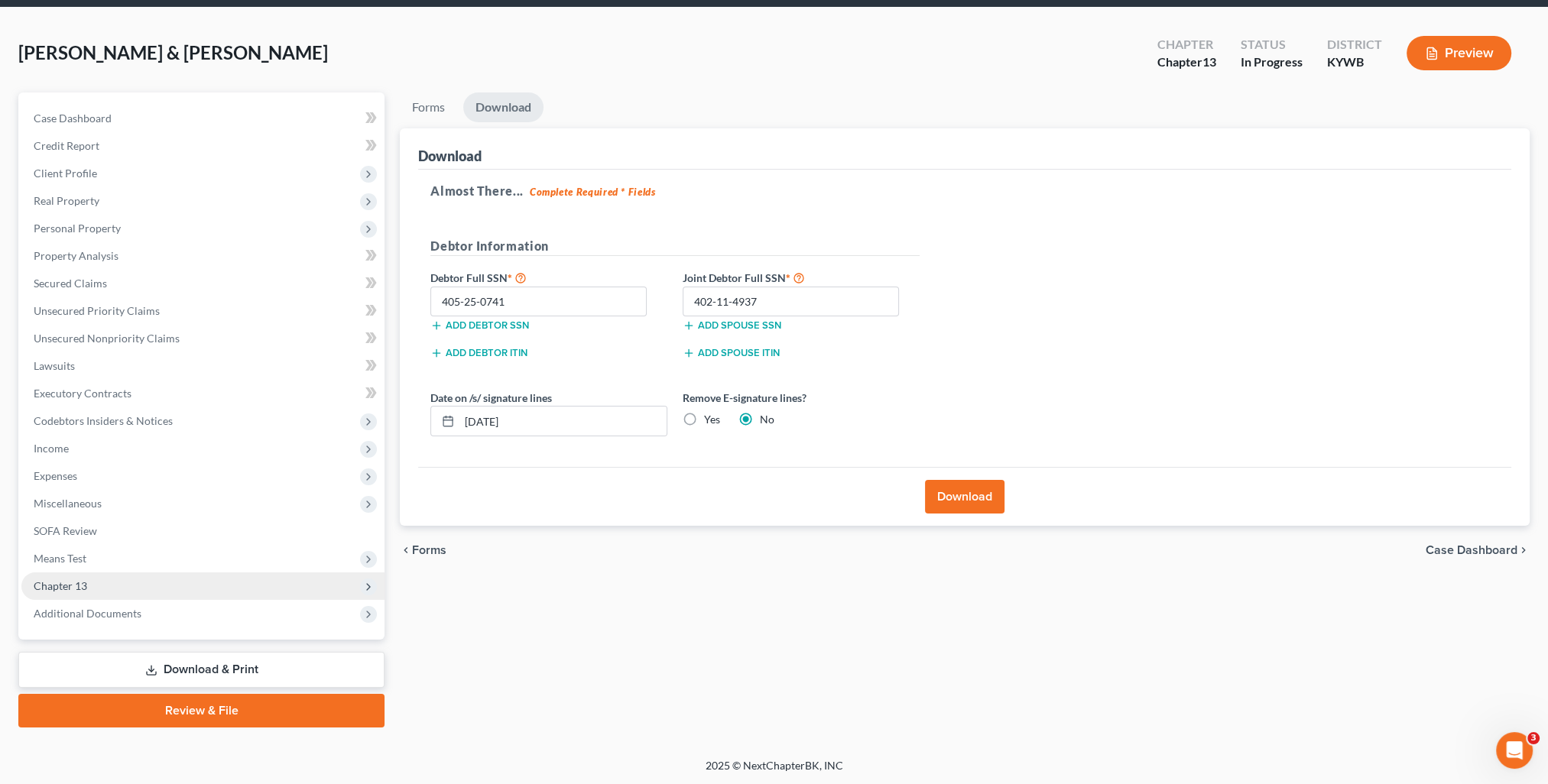
click at [168, 587] on span "Chapter 13" at bounding box center [203, 586] width 363 height 28
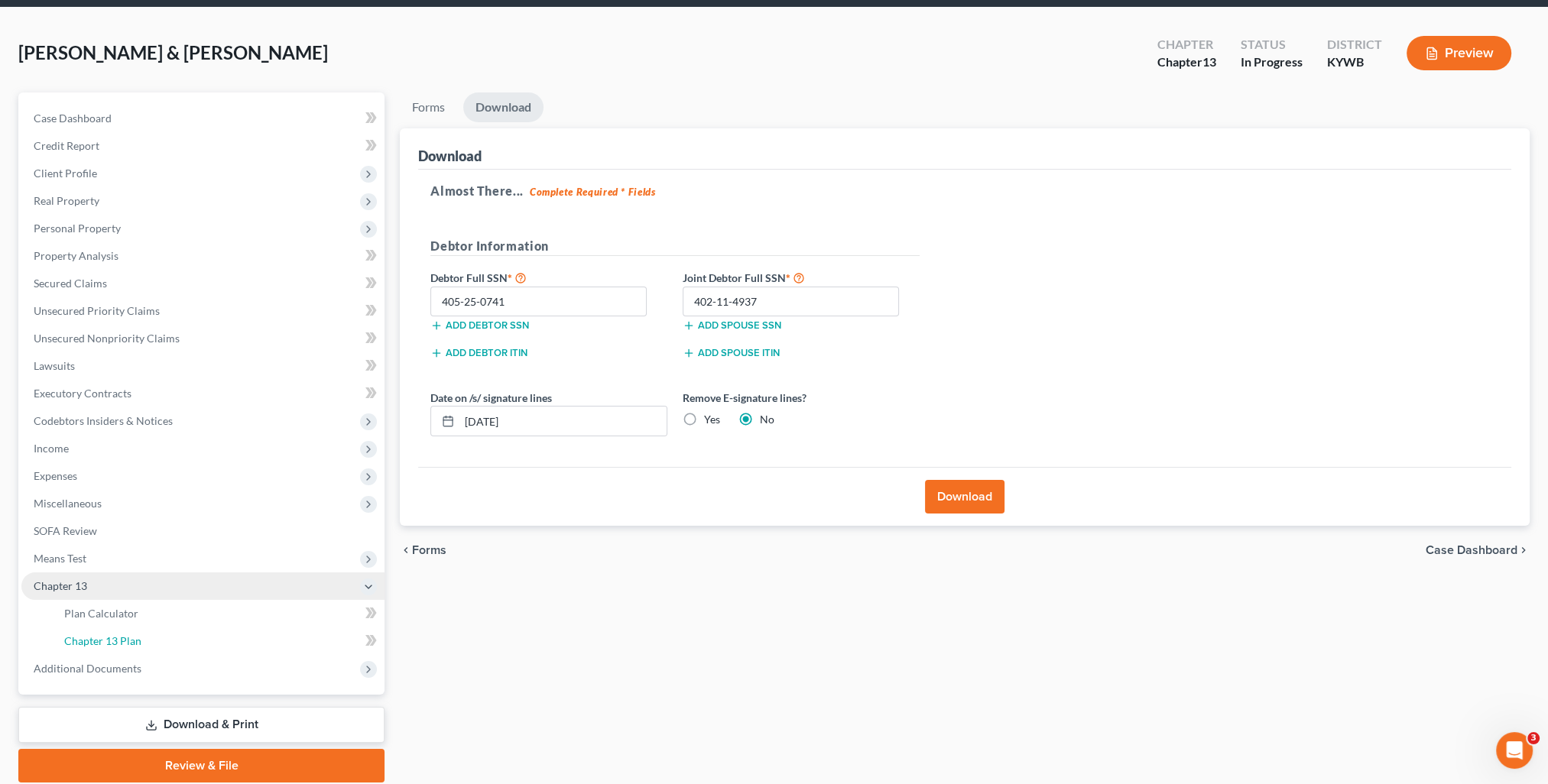
click at [171, 629] on link "Chapter 13 Plan" at bounding box center [218, 641] width 332 height 28
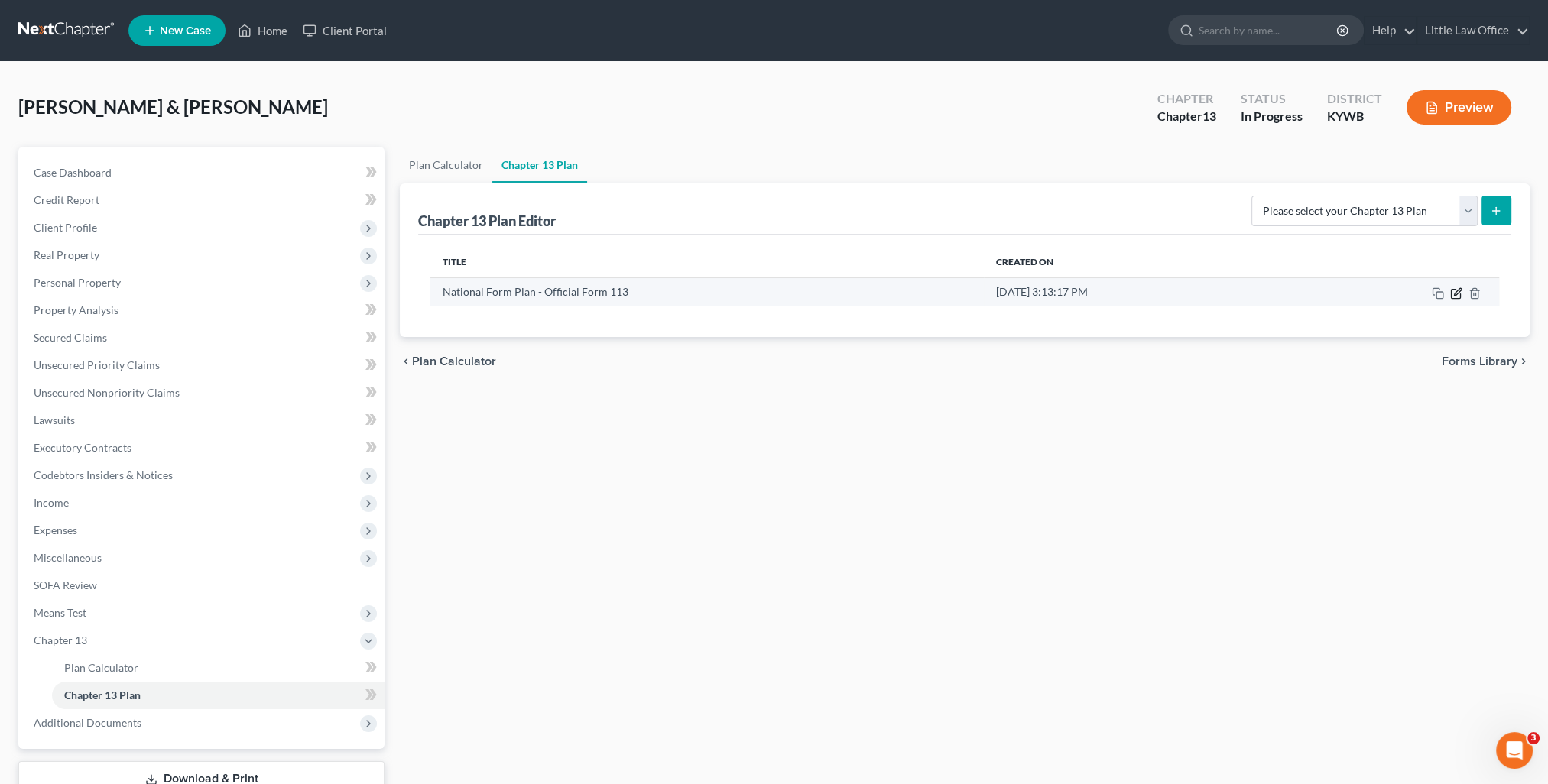
click at [1457, 291] on icon "button" at bounding box center [1456, 293] width 12 height 12
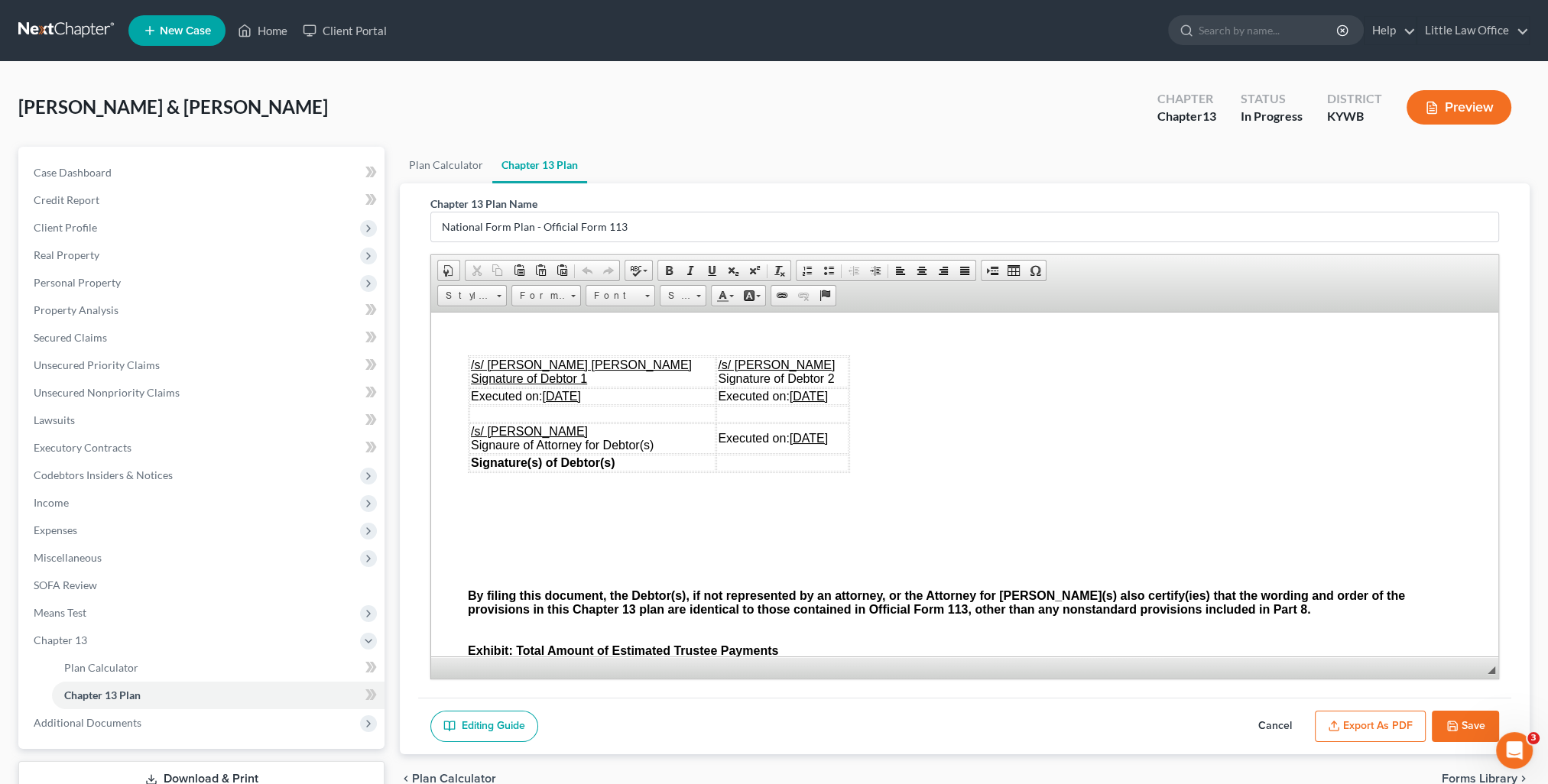
scroll to position [4585, 0]
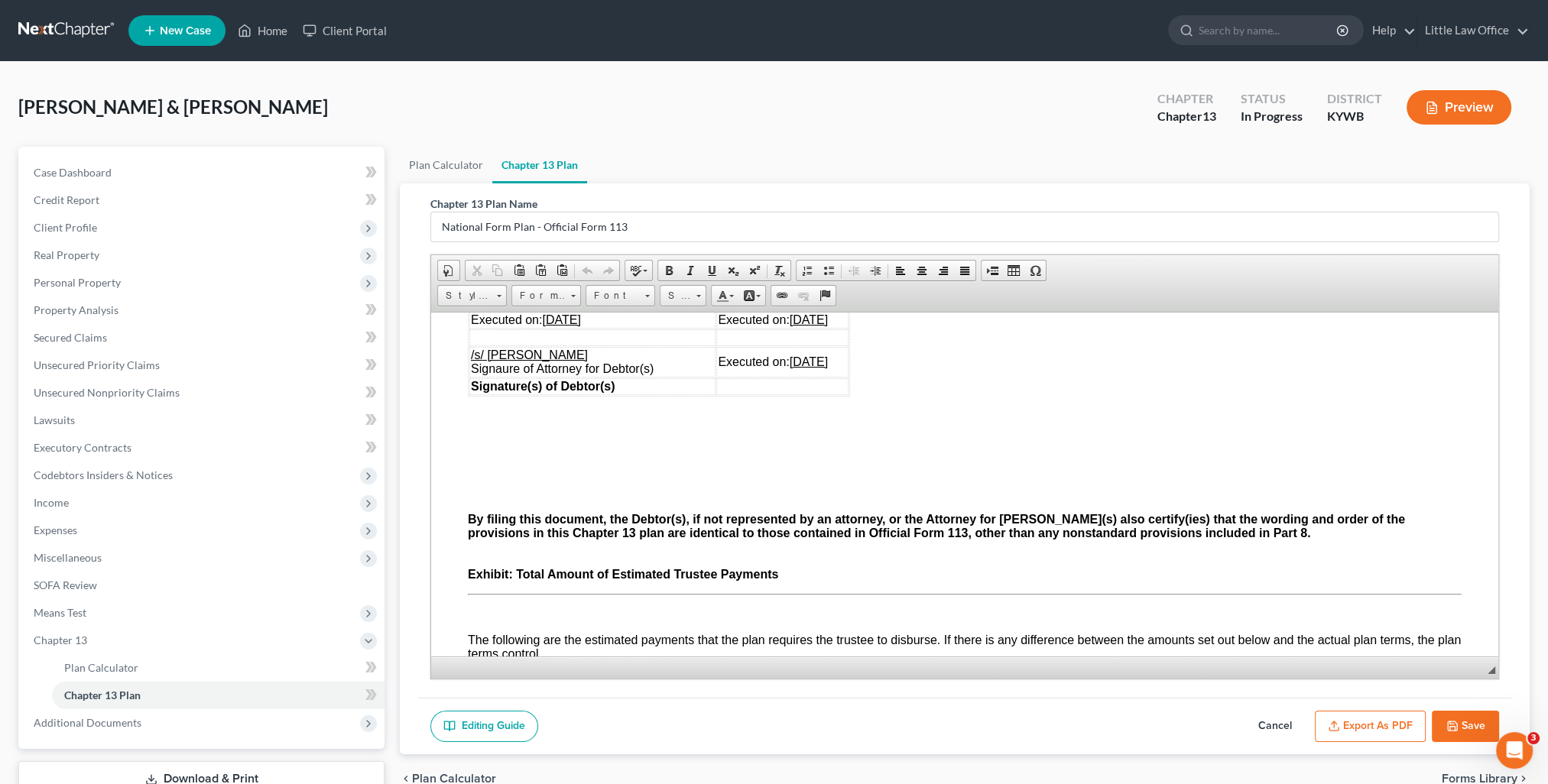
click at [1393, 716] on button "Export as PDF" at bounding box center [1370, 726] width 111 height 32
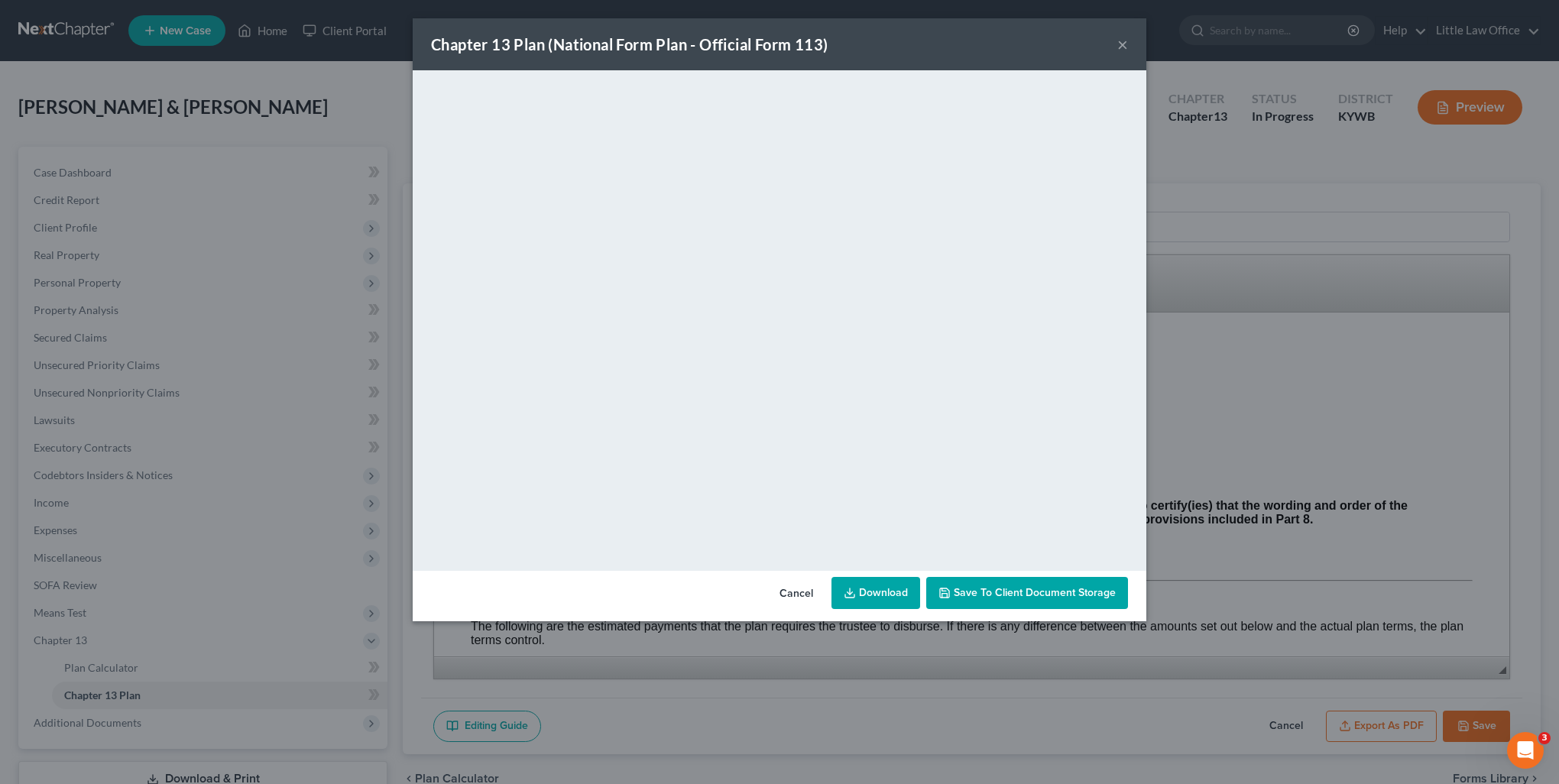
click at [1125, 51] on button "×" at bounding box center [1122, 44] width 10 height 18
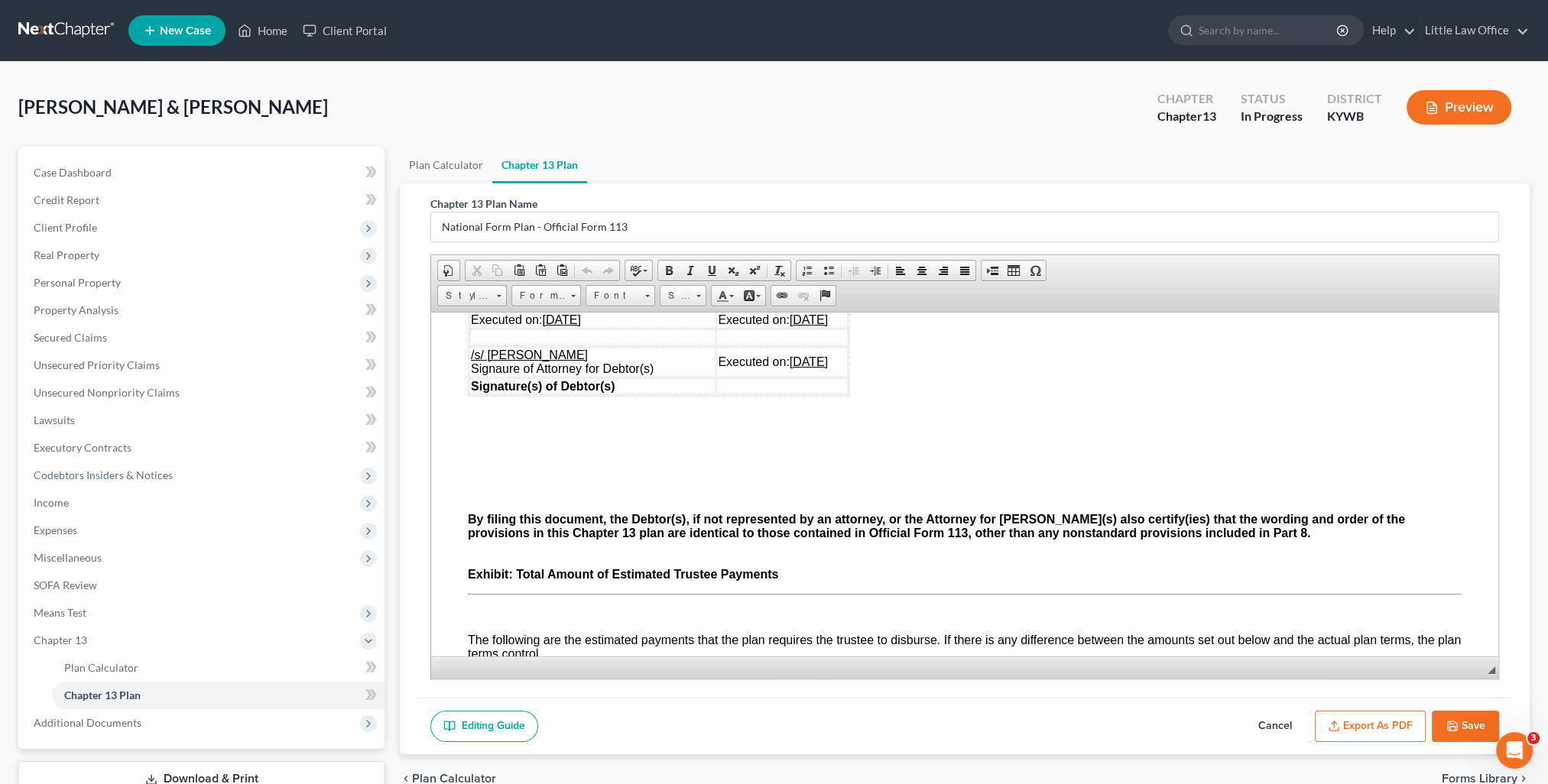
click at [1465, 734] on button "Save" at bounding box center [1465, 726] width 67 height 32
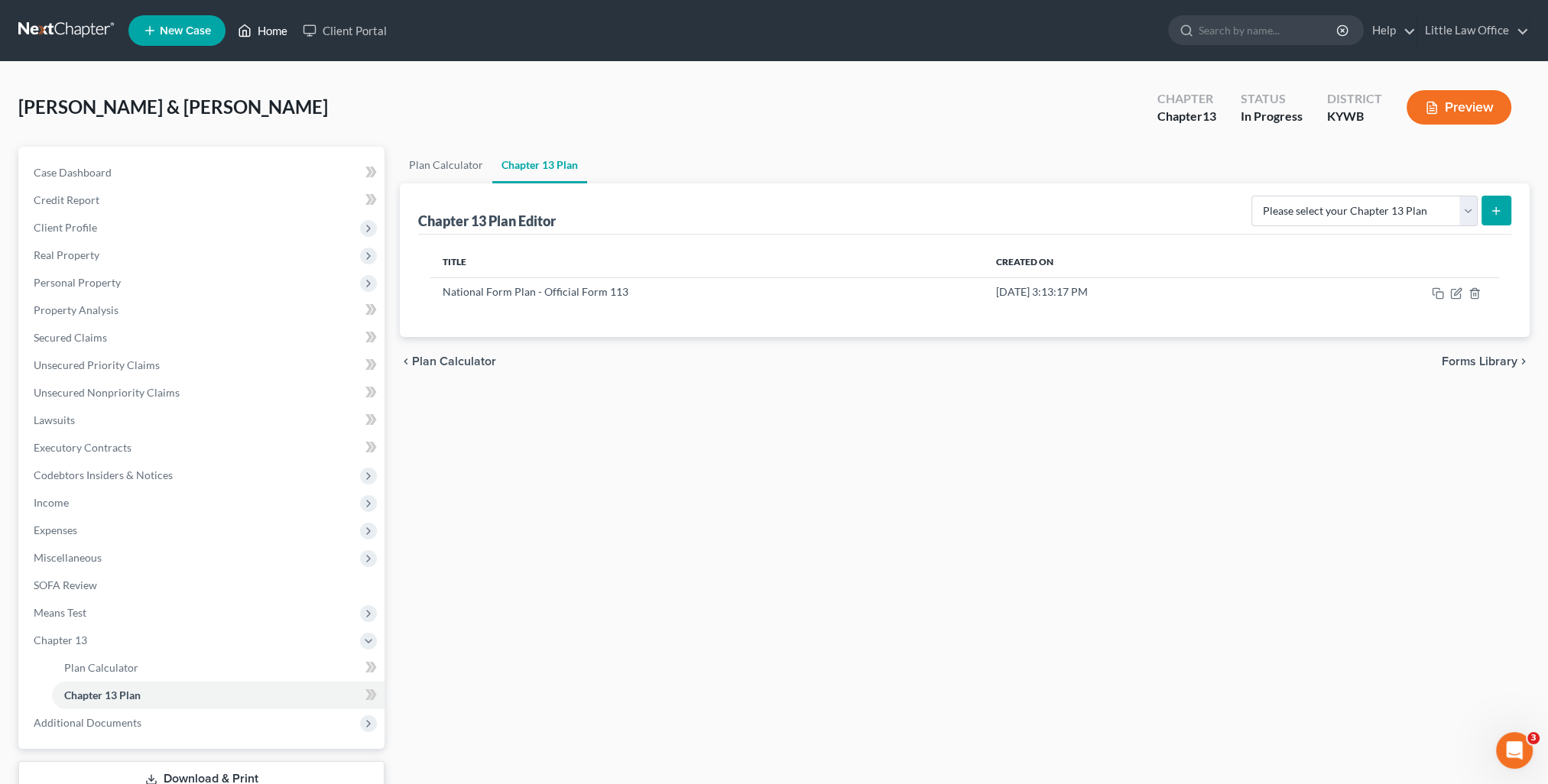
click at [270, 32] on link "Home" at bounding box center [262, 30] width 65 height 28
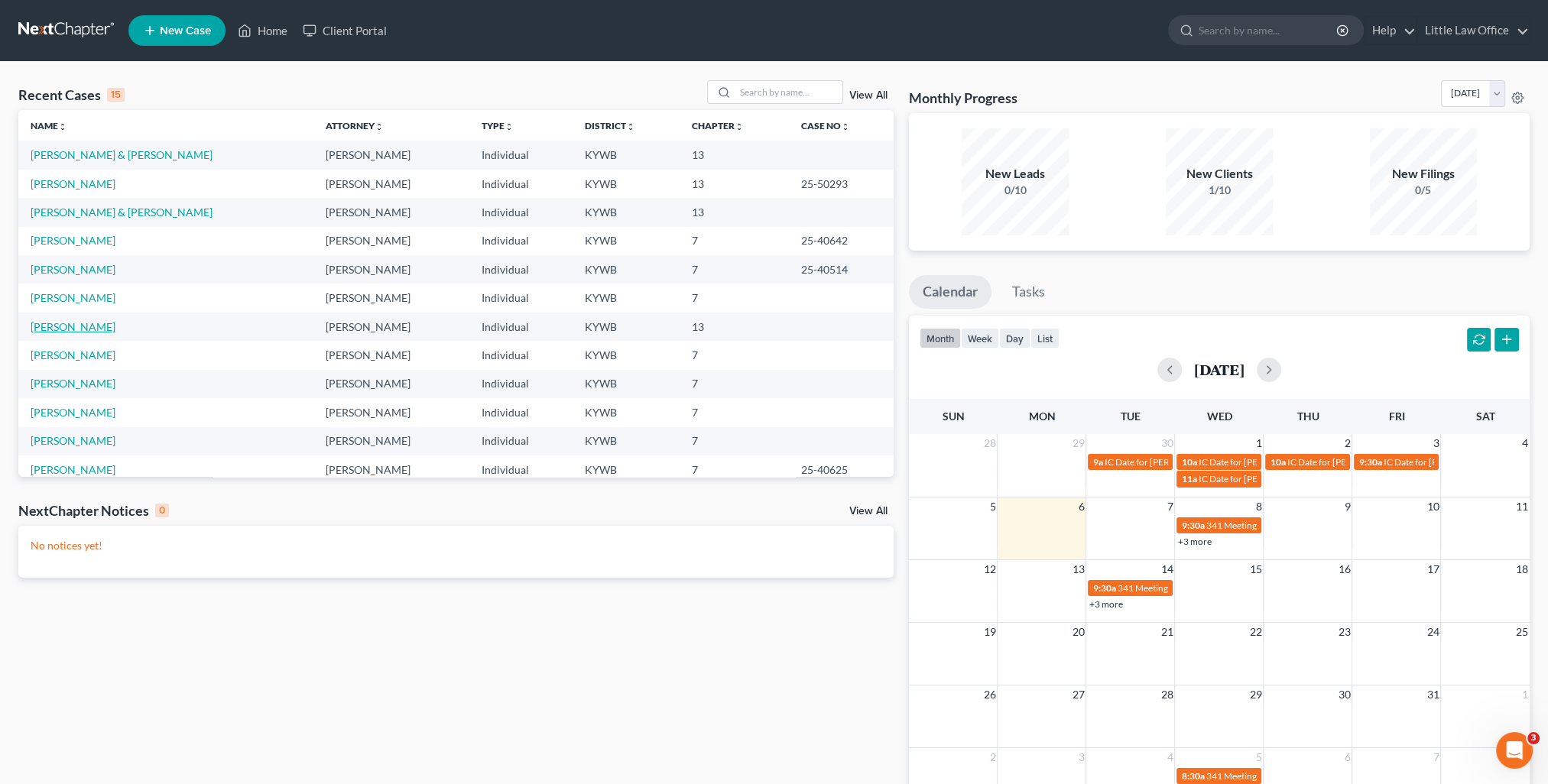
click at [82, 329] on link "[PERSON_NAME]" at bounding box center [73, 327] width 85 height 13
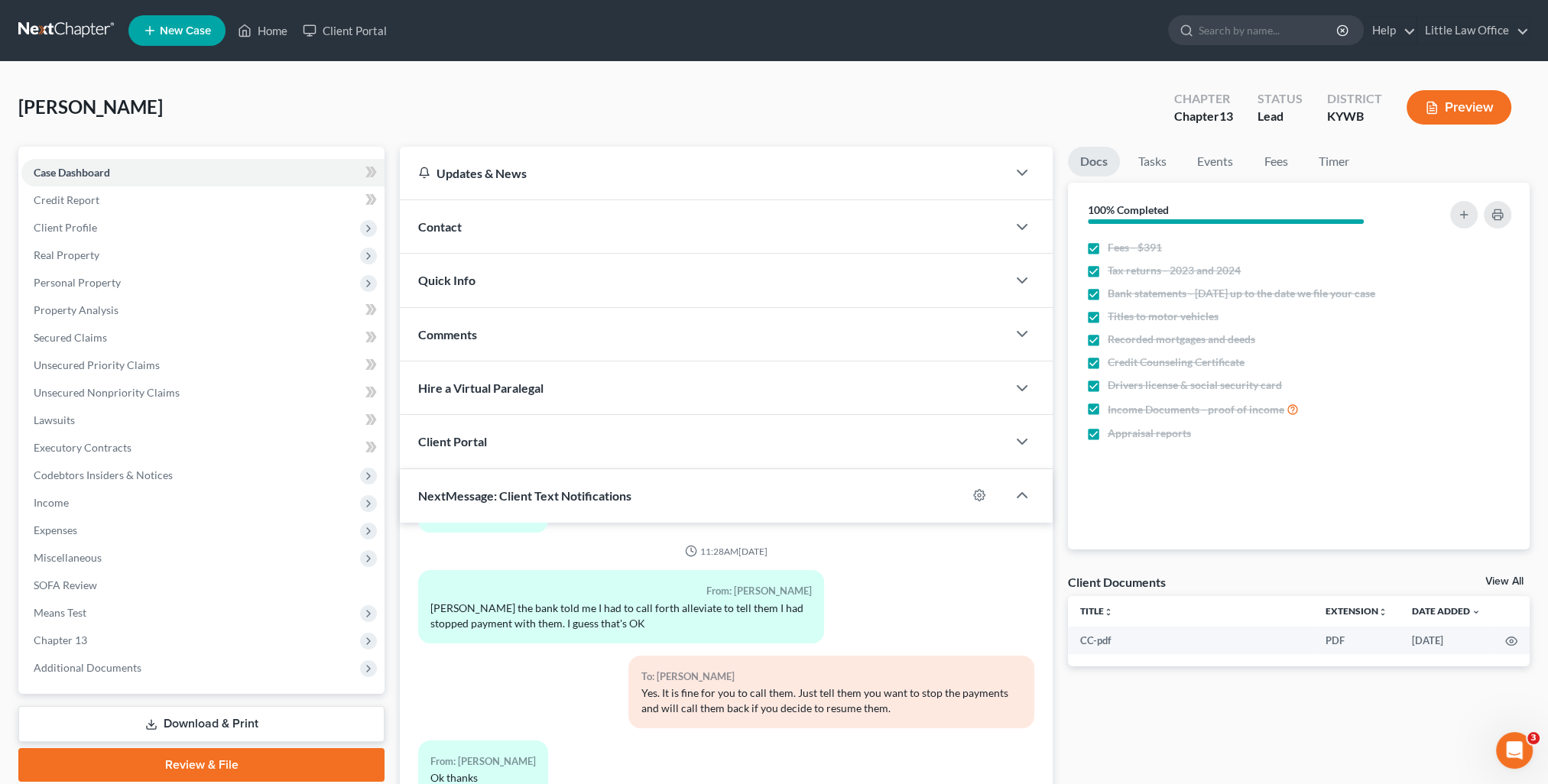
scroll to position [76, 0]
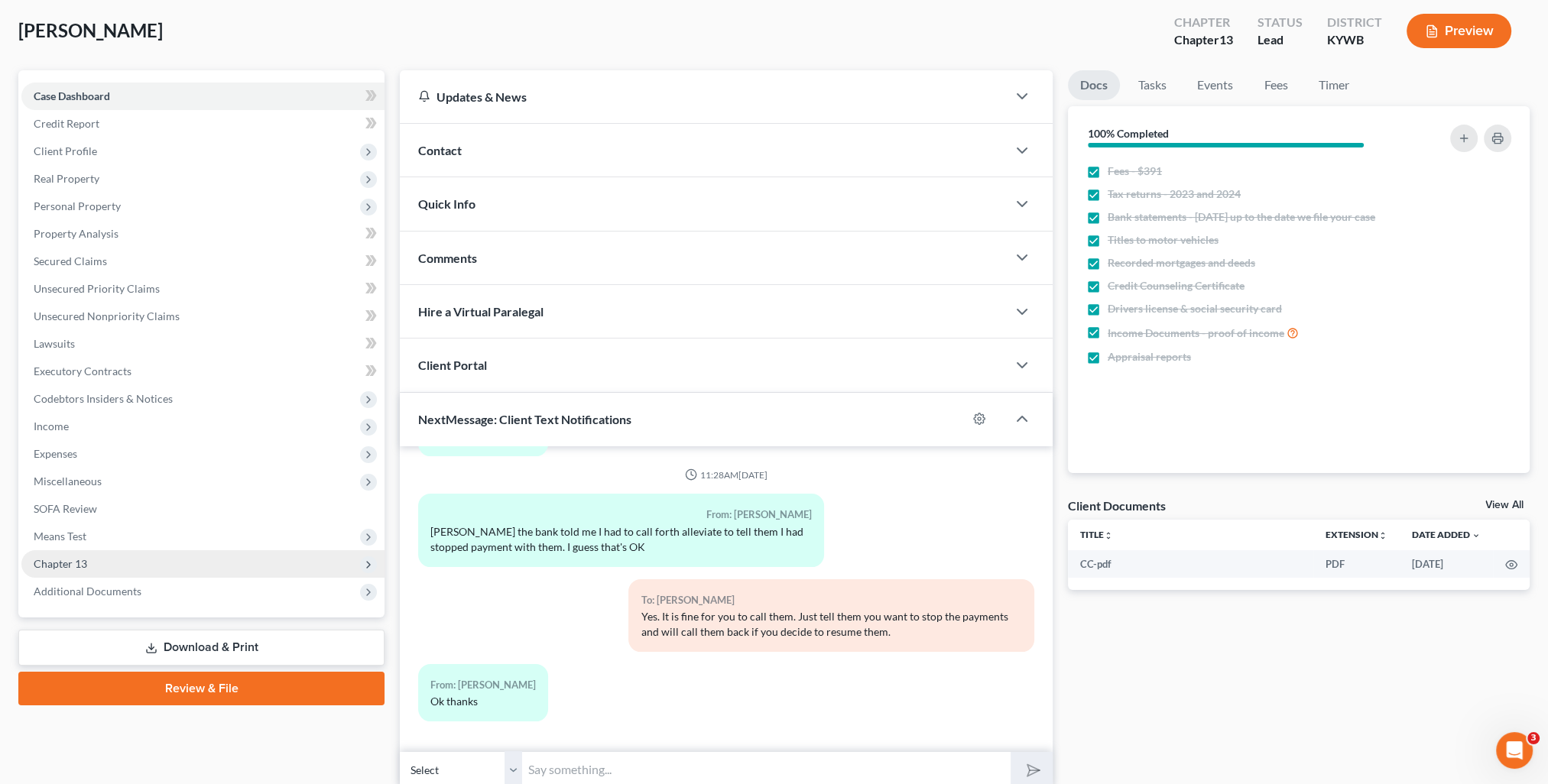
click at [95, 567] on span "Chapter 13" at bounding box center [203, 564] width 363 height 28
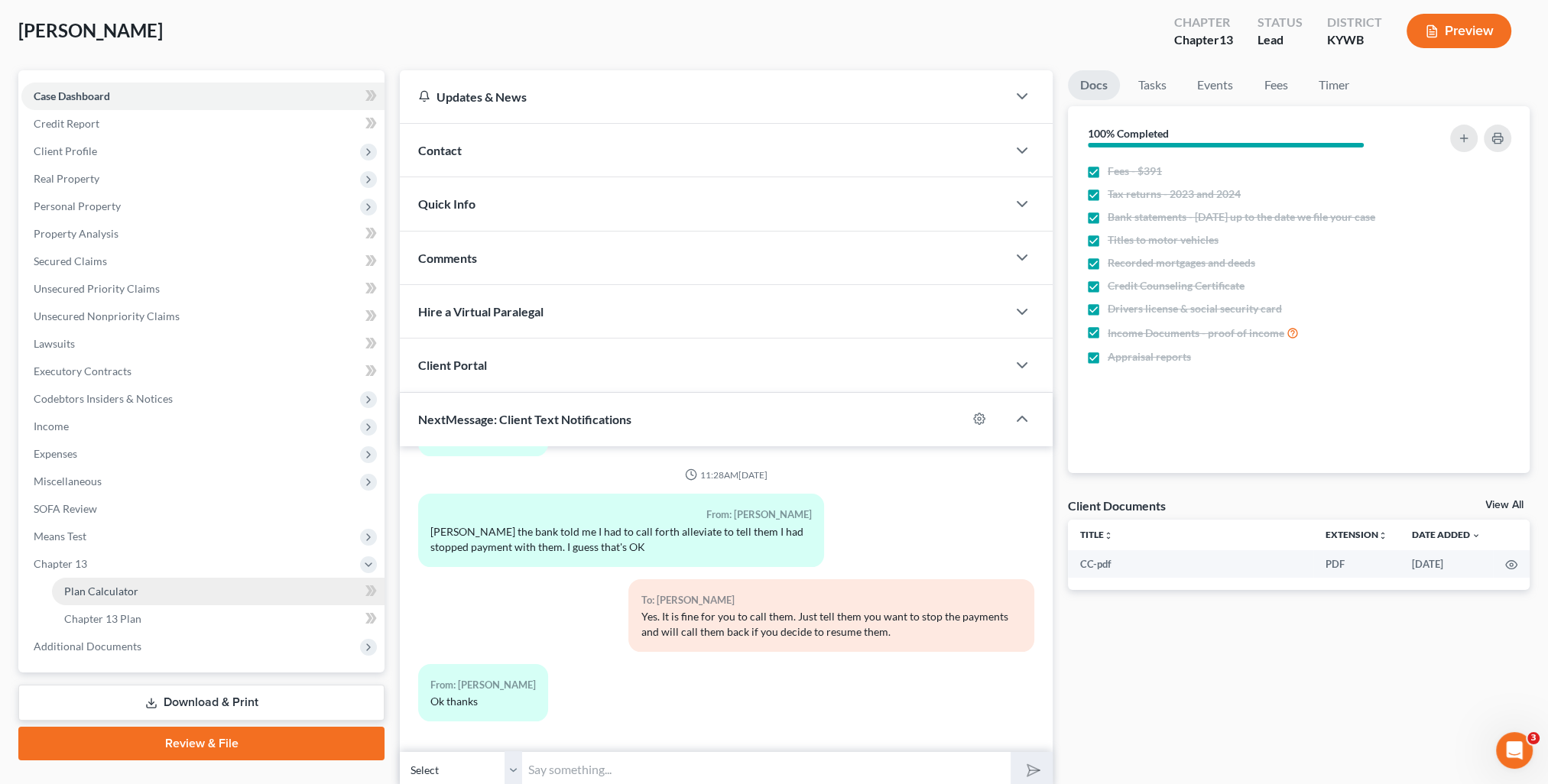
click at [121, 582] on link "Plan Calculator" at bounding box center [218, 591] width 332 height 28
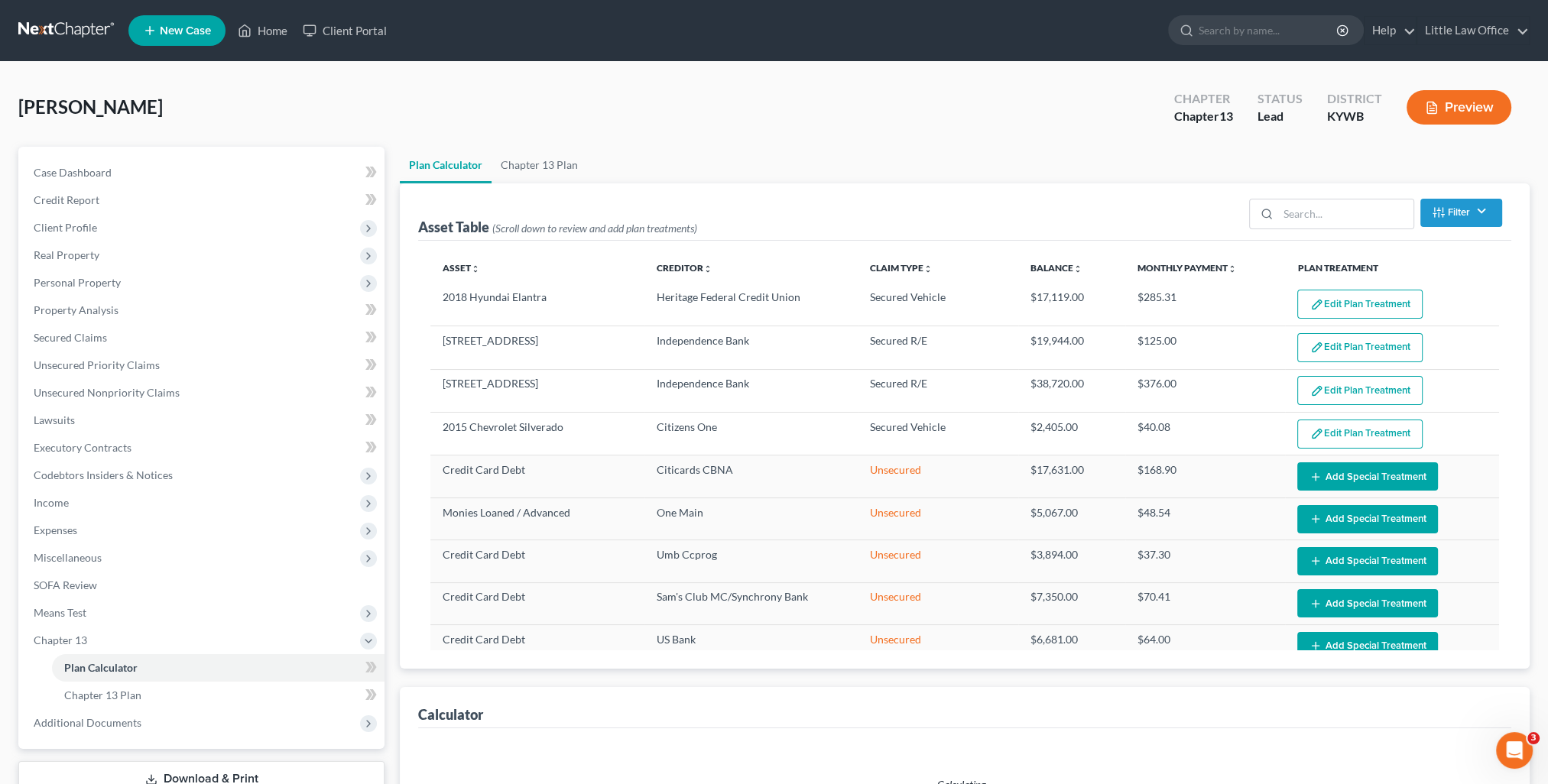
select select "59"
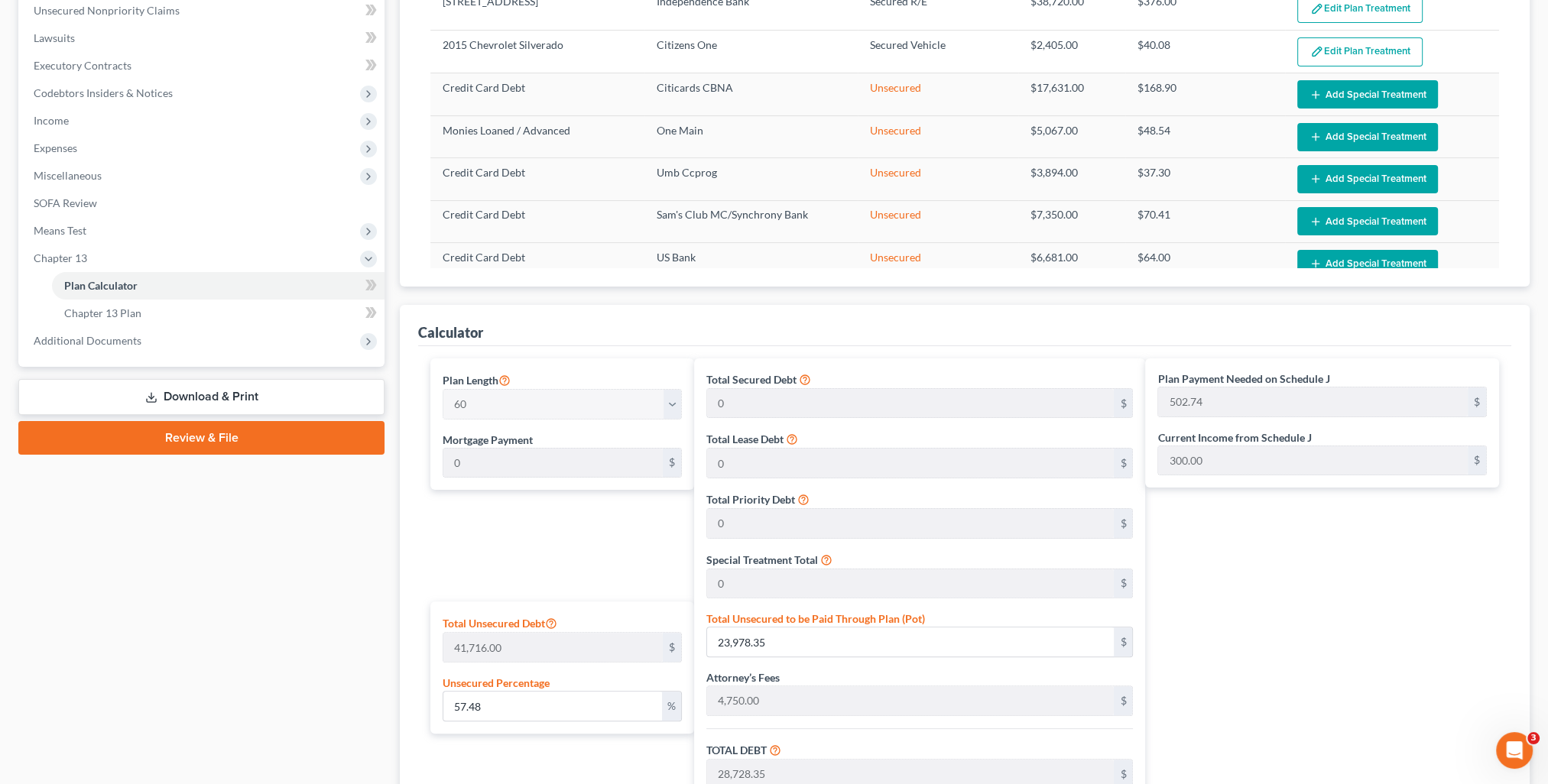
scroll to position [229, 0]
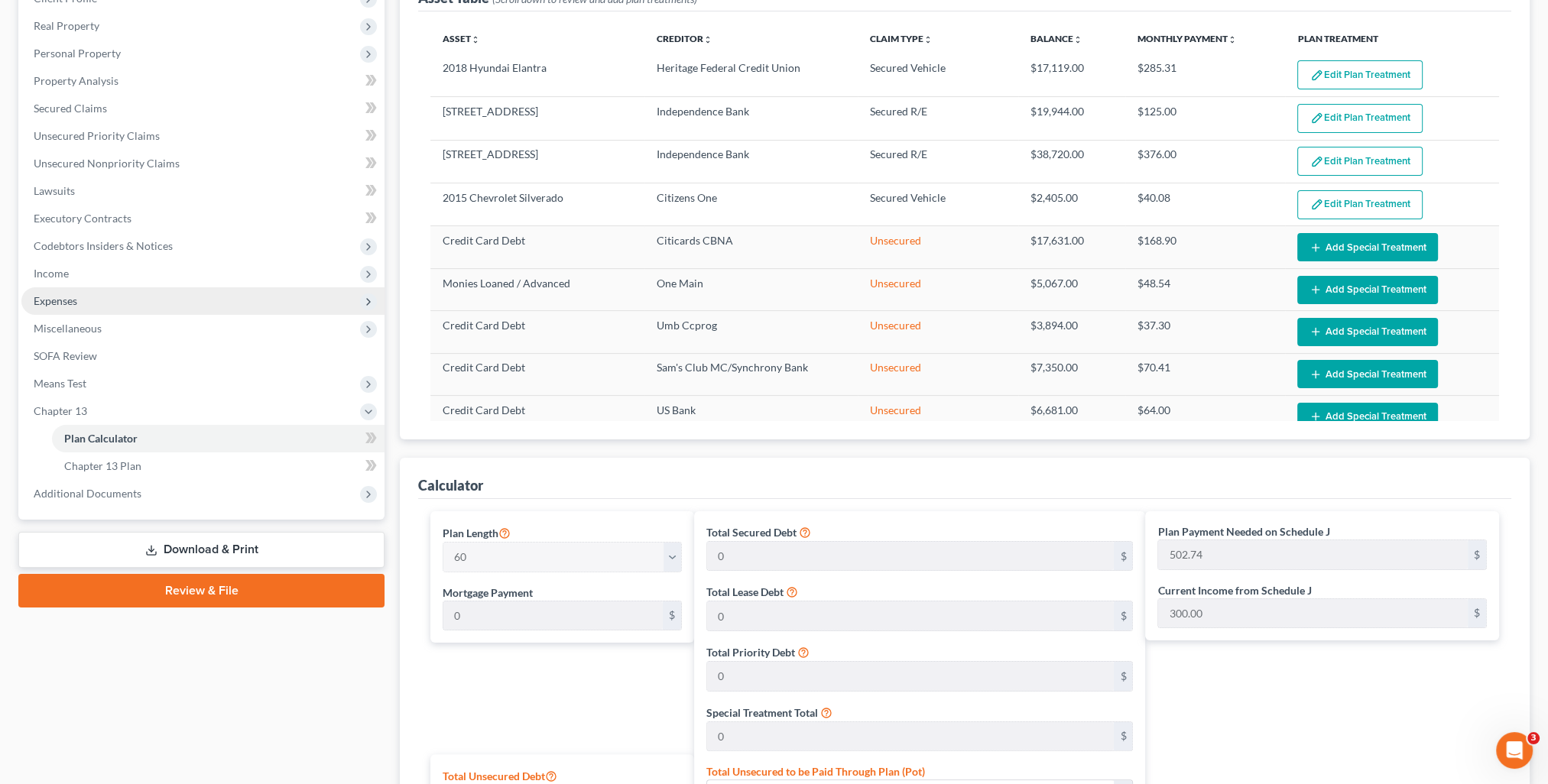
click at [45, 305] on span "Expenses" at bounding box center [55, 300] width 44 height 13
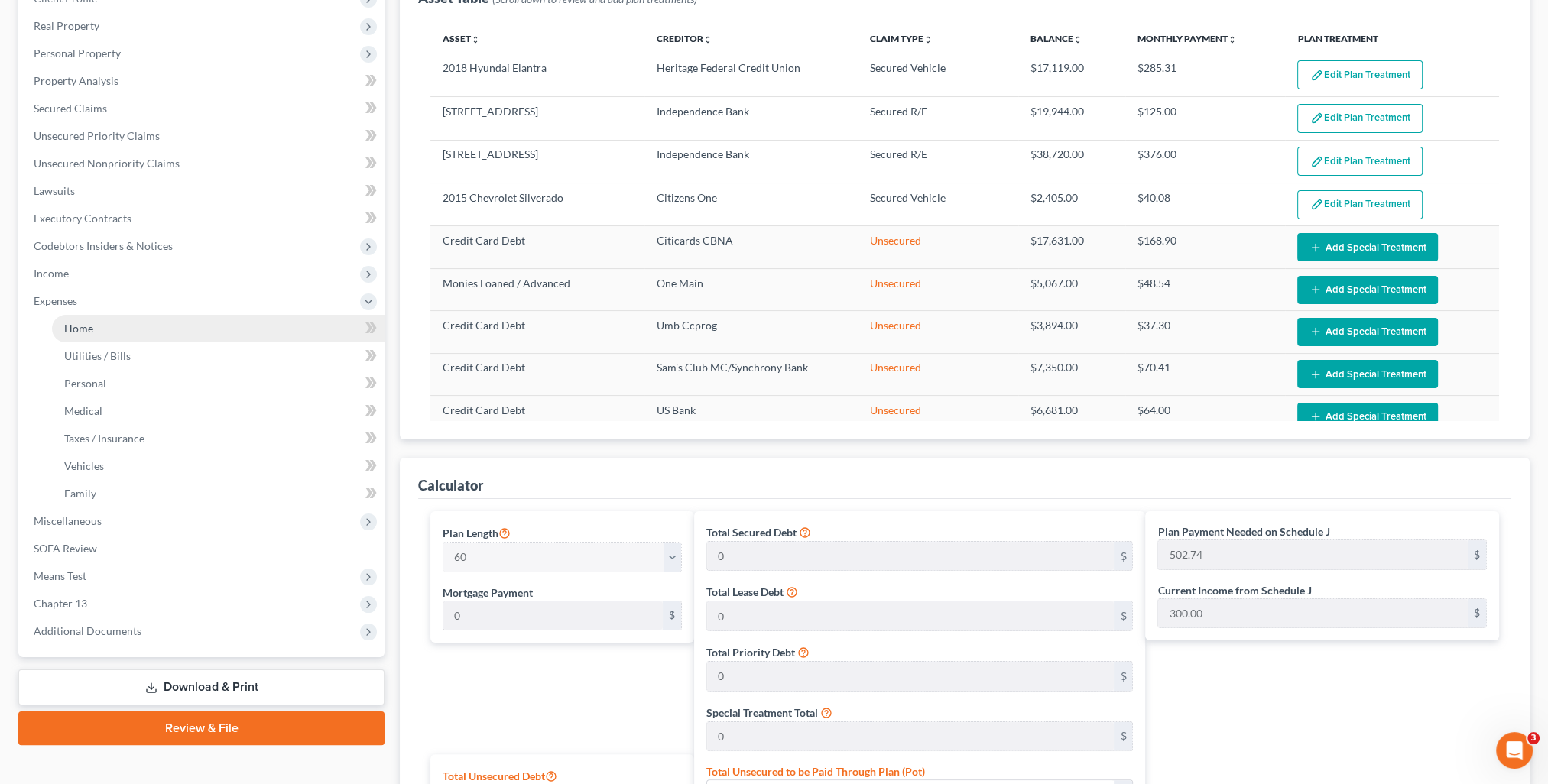
click at [102, 316] on link "Home" at bounding box center [218, 328] width 332 height 28
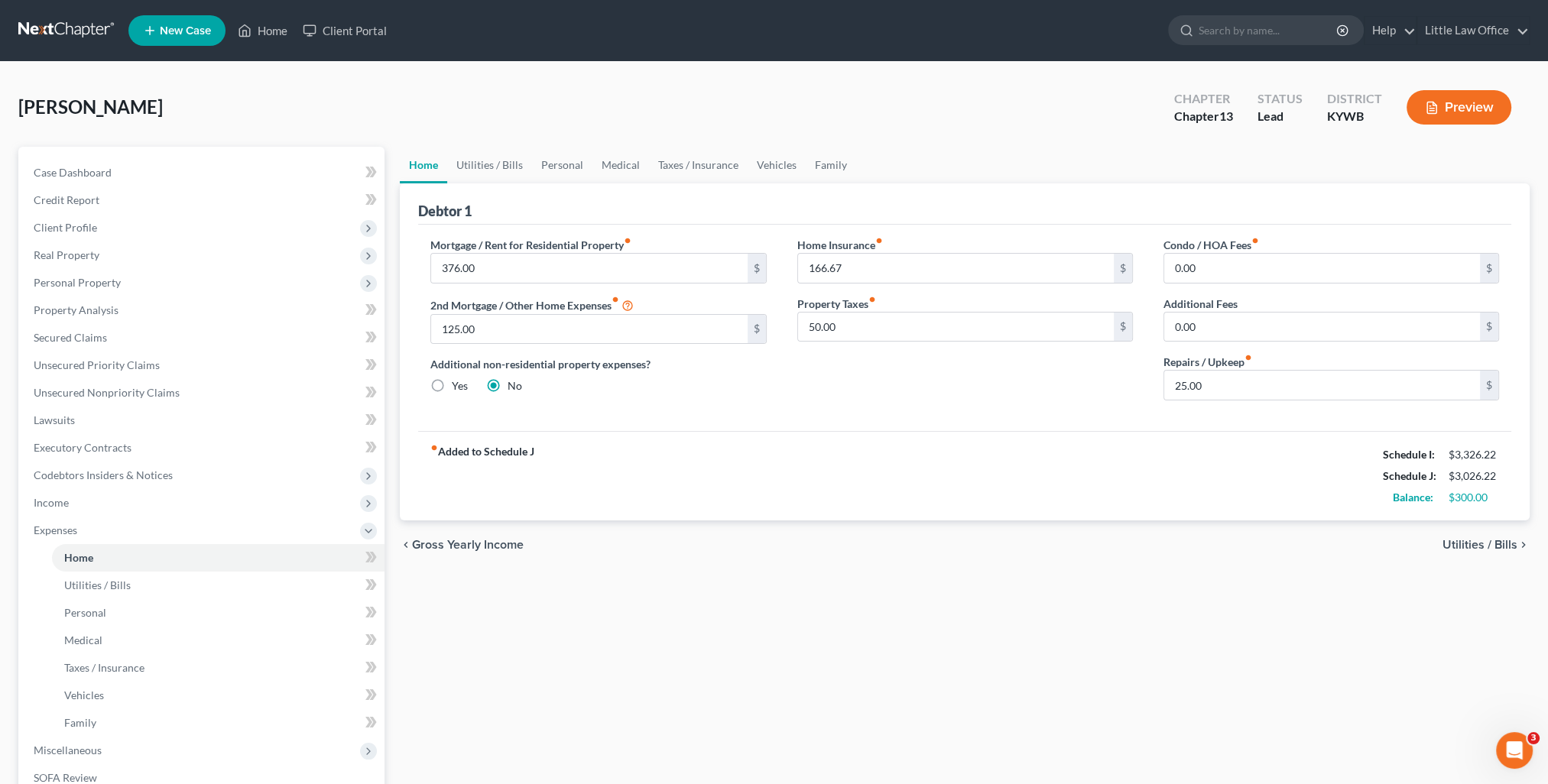
click at [1458, 115] on button "Preview" at bounding box center [1459, 107] width 105 height 34
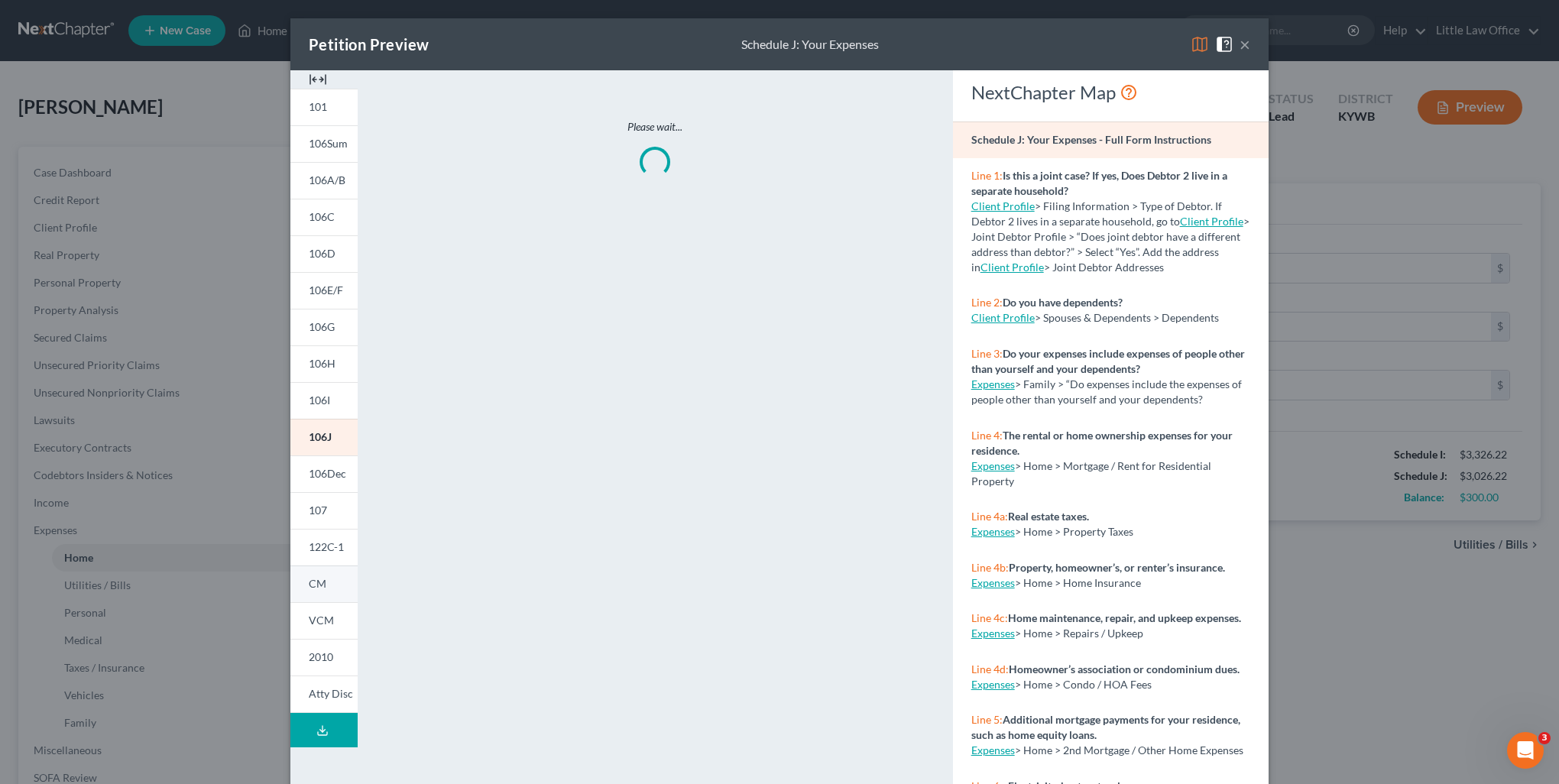
click at [343, 588] on link "CM" at bounding box center [324, 583] width 67 height 36
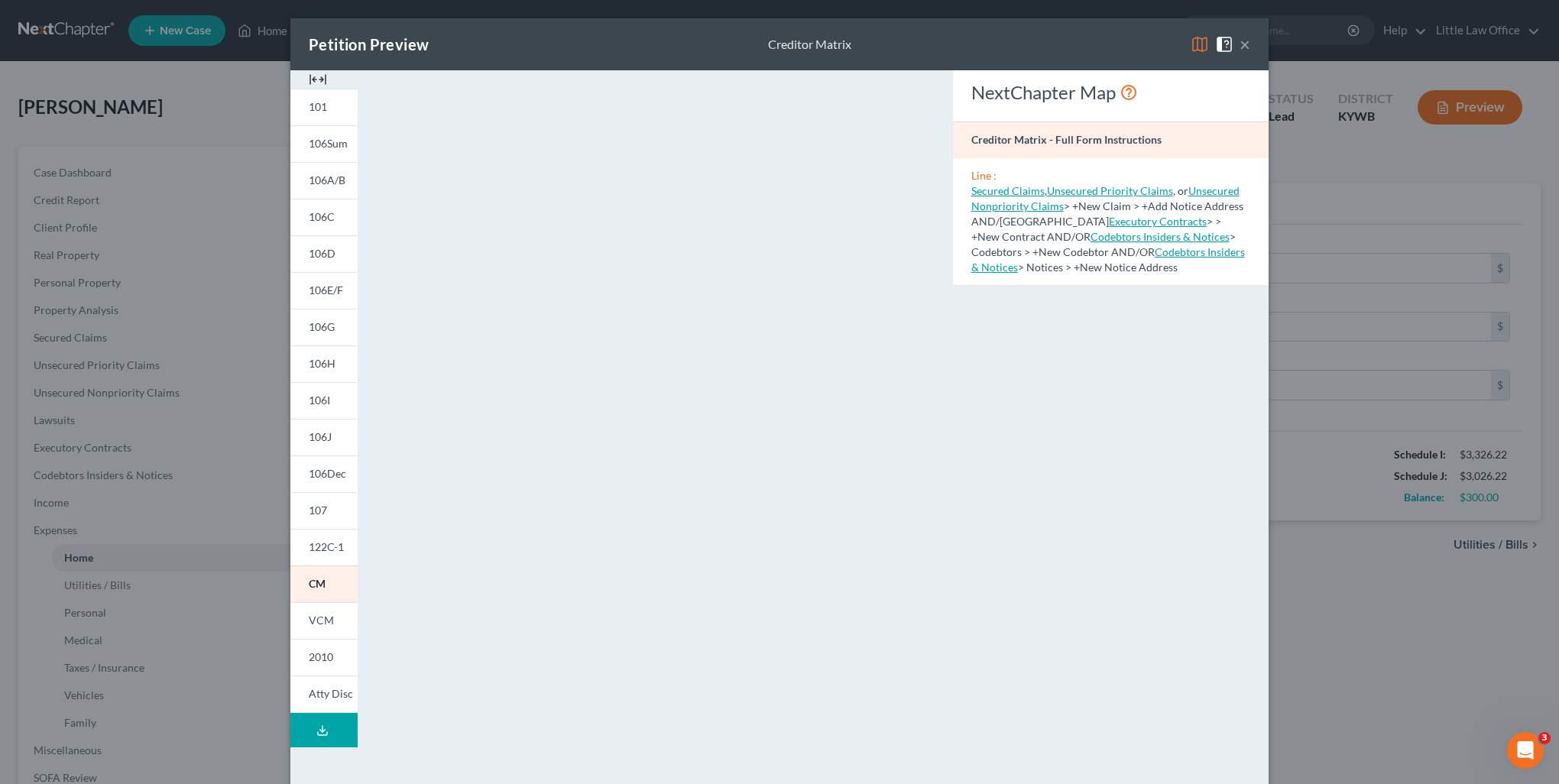
click at [1240, 44] on button "×" at bounding box center [1245, 44] width 10 height 18
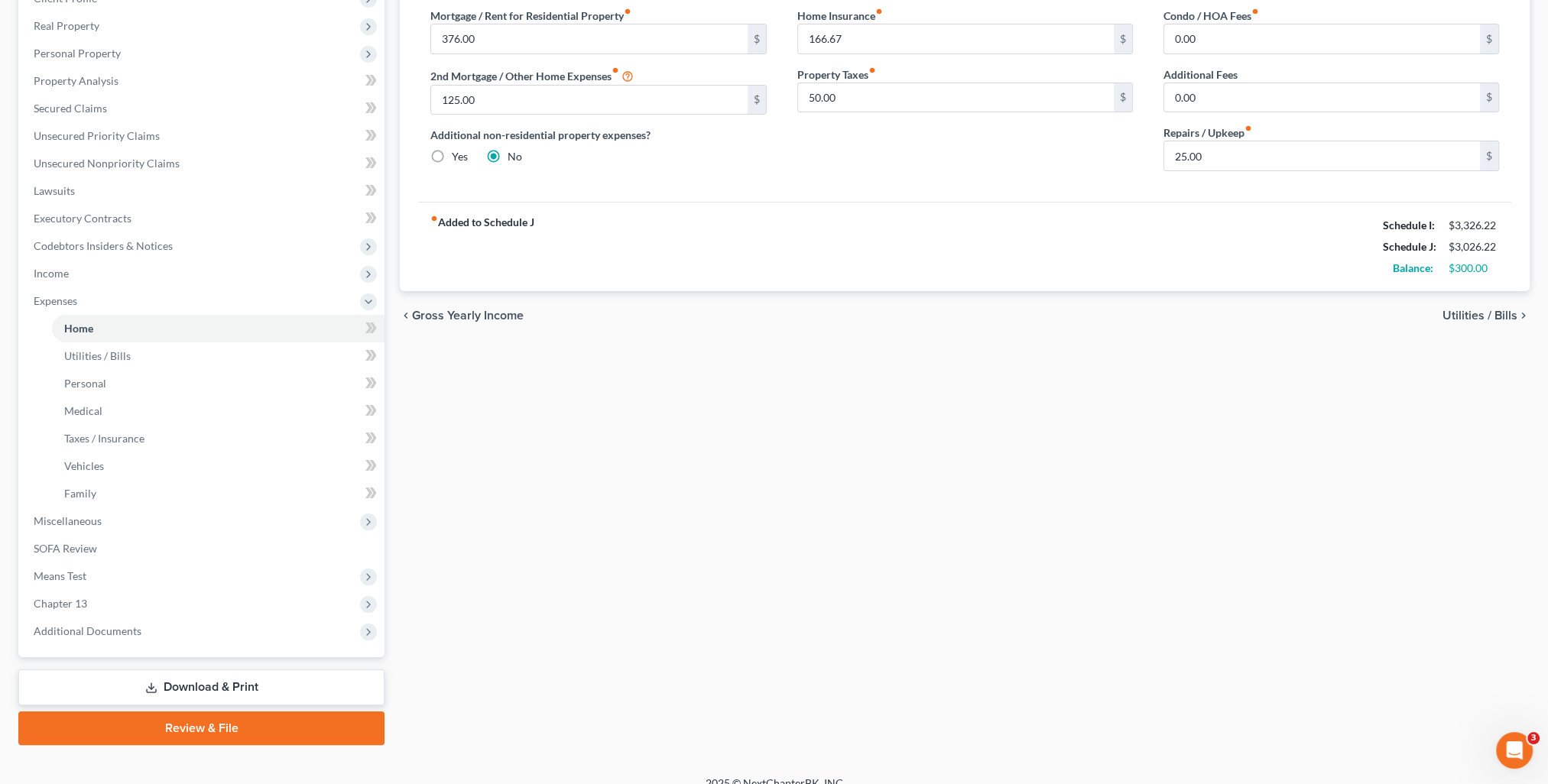
scroll to position [247, 0]
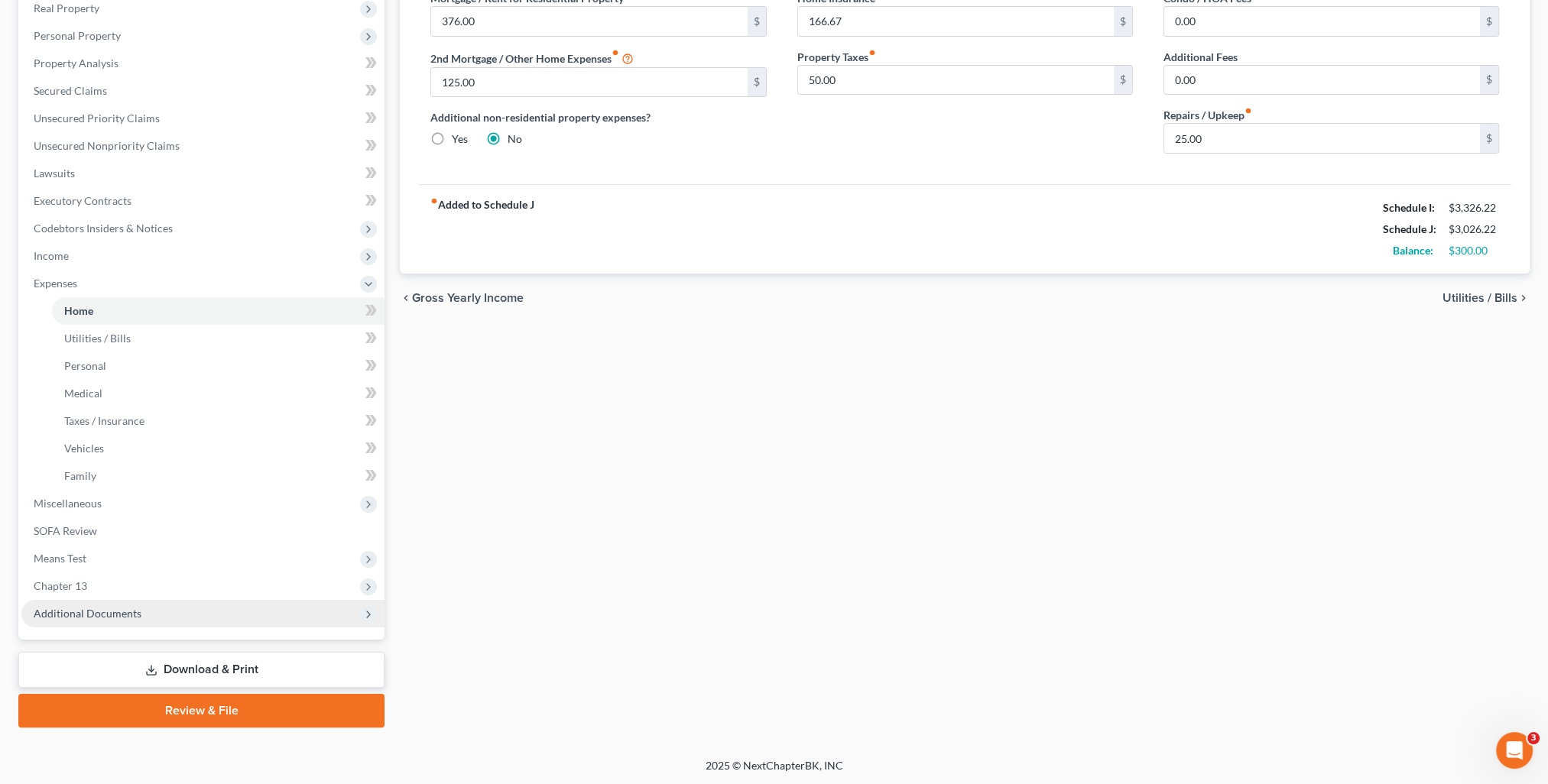
click at [61, 619] on span "Additional Documents" at bounding box center [203, 614] width 363 height 28
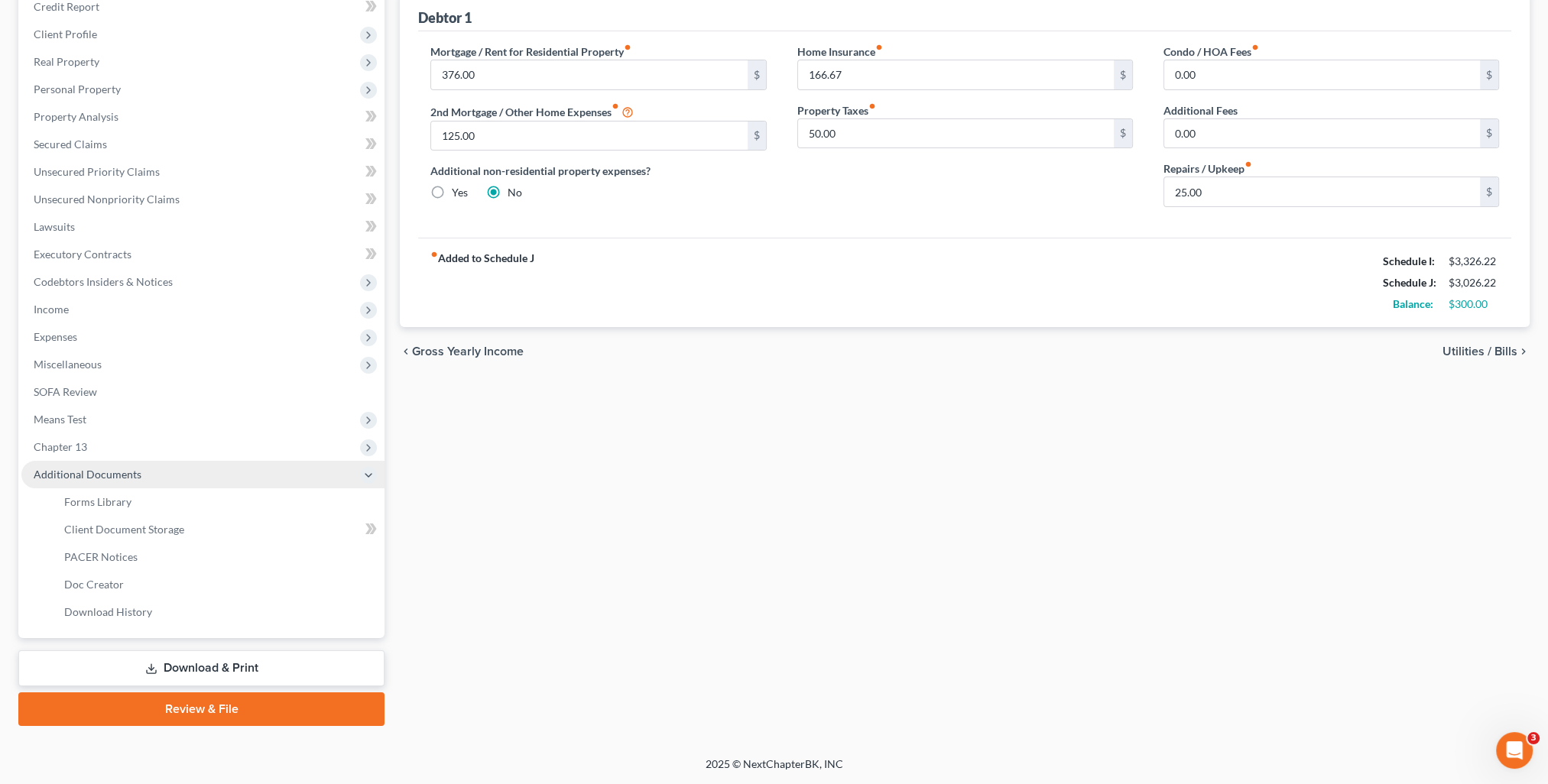
scroll to position [192, 0]
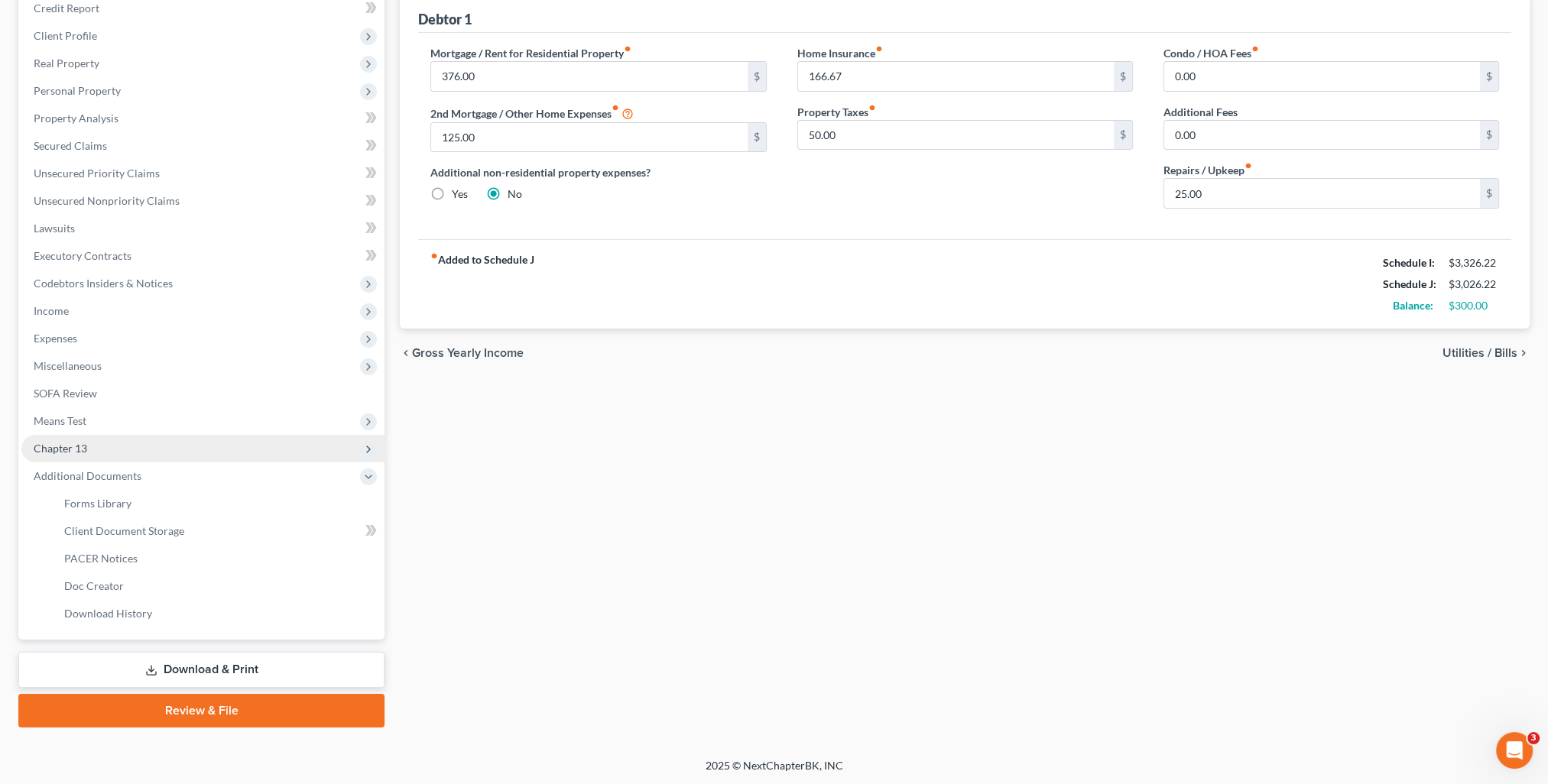
click at [63, 446] on span "Chapter 13" at bounding box center [59, 448] width 53 height 13
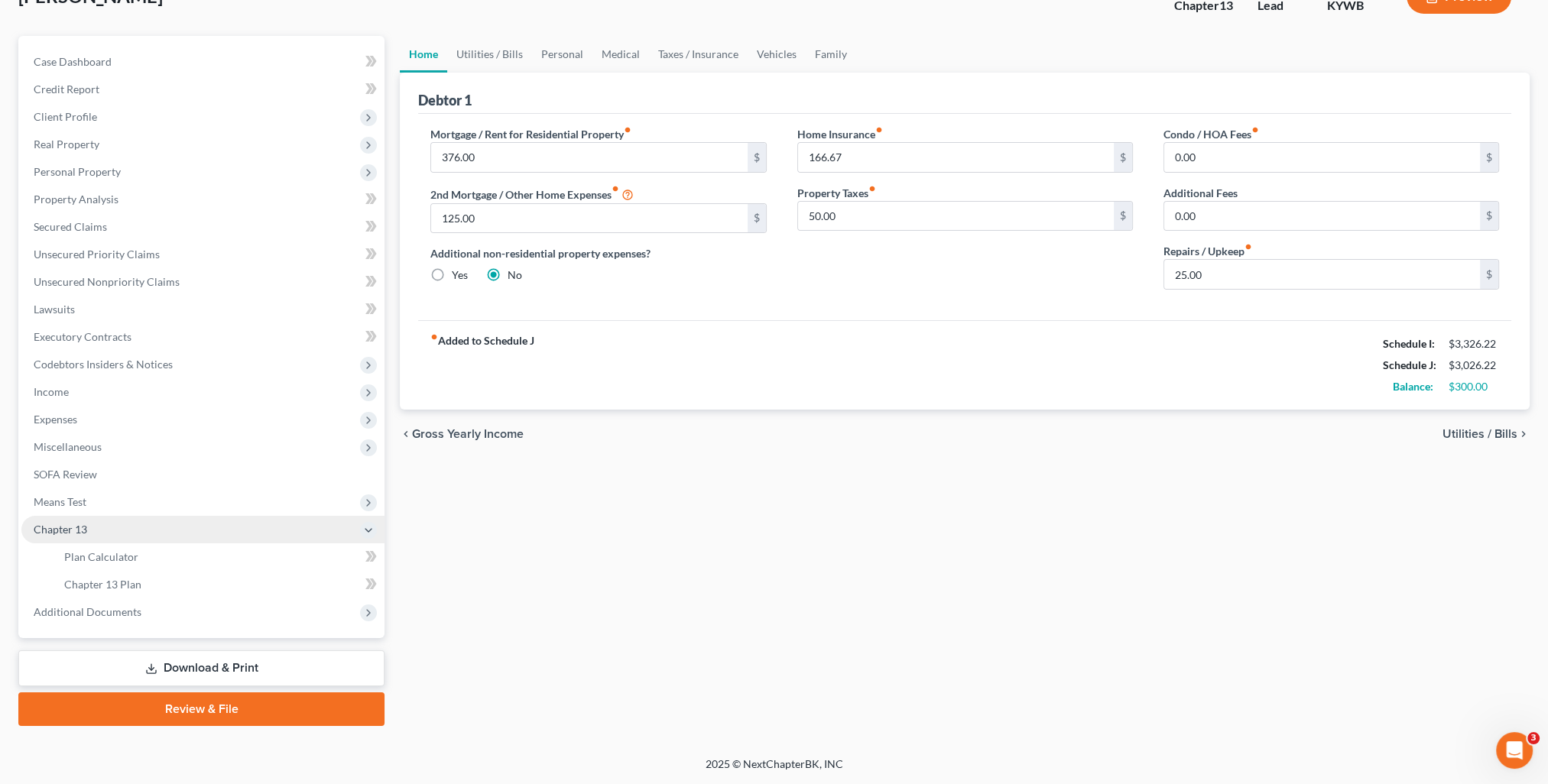
scroll to position [109, 0]
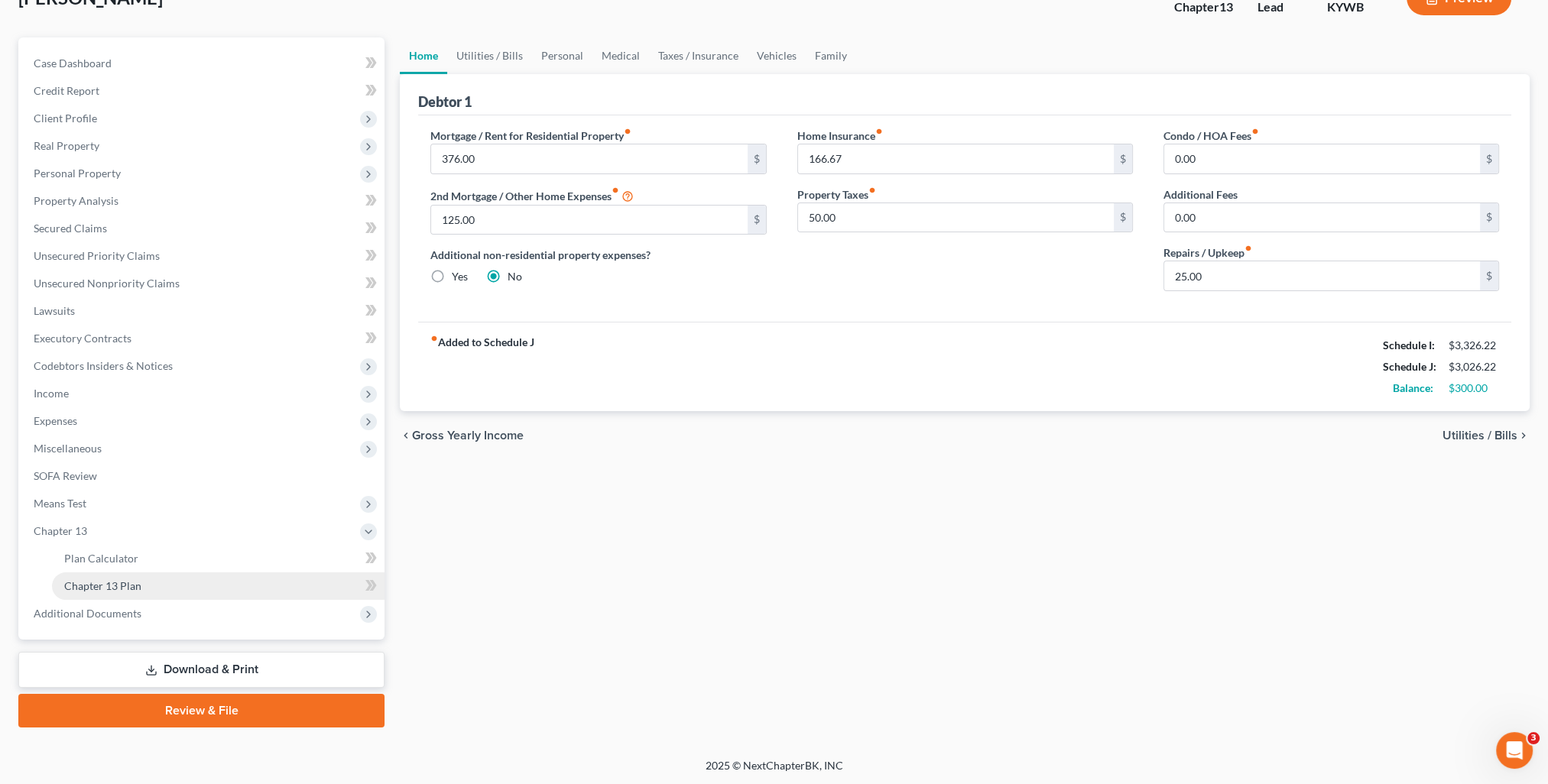
click at [140, 587] on link "Chapter 13 Plan" at bounding box center [218, 586] width 332 height 28
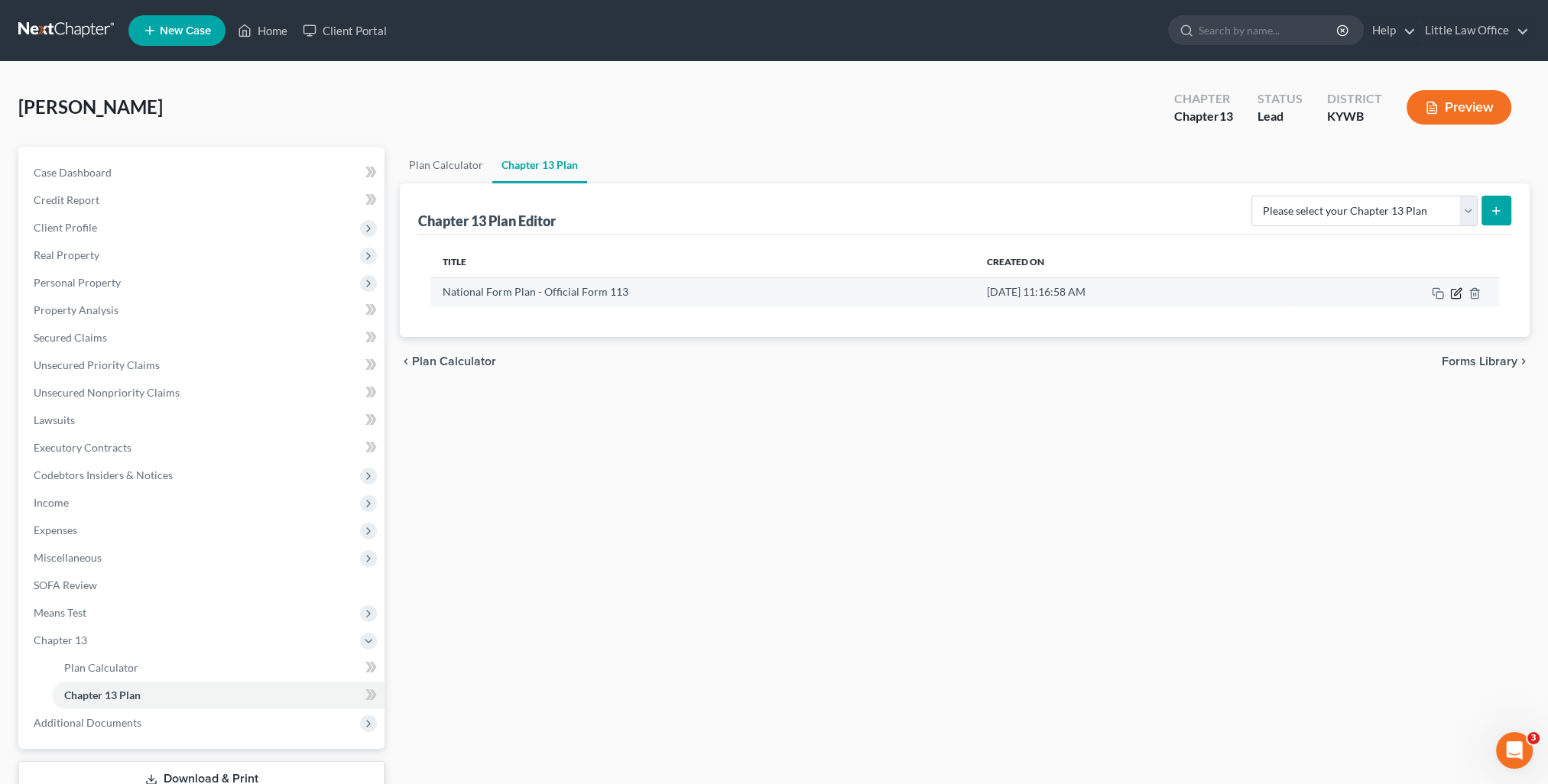
click at [1455, 293] on icon "button" at bounding box center [1457, 291] width 7 height 7
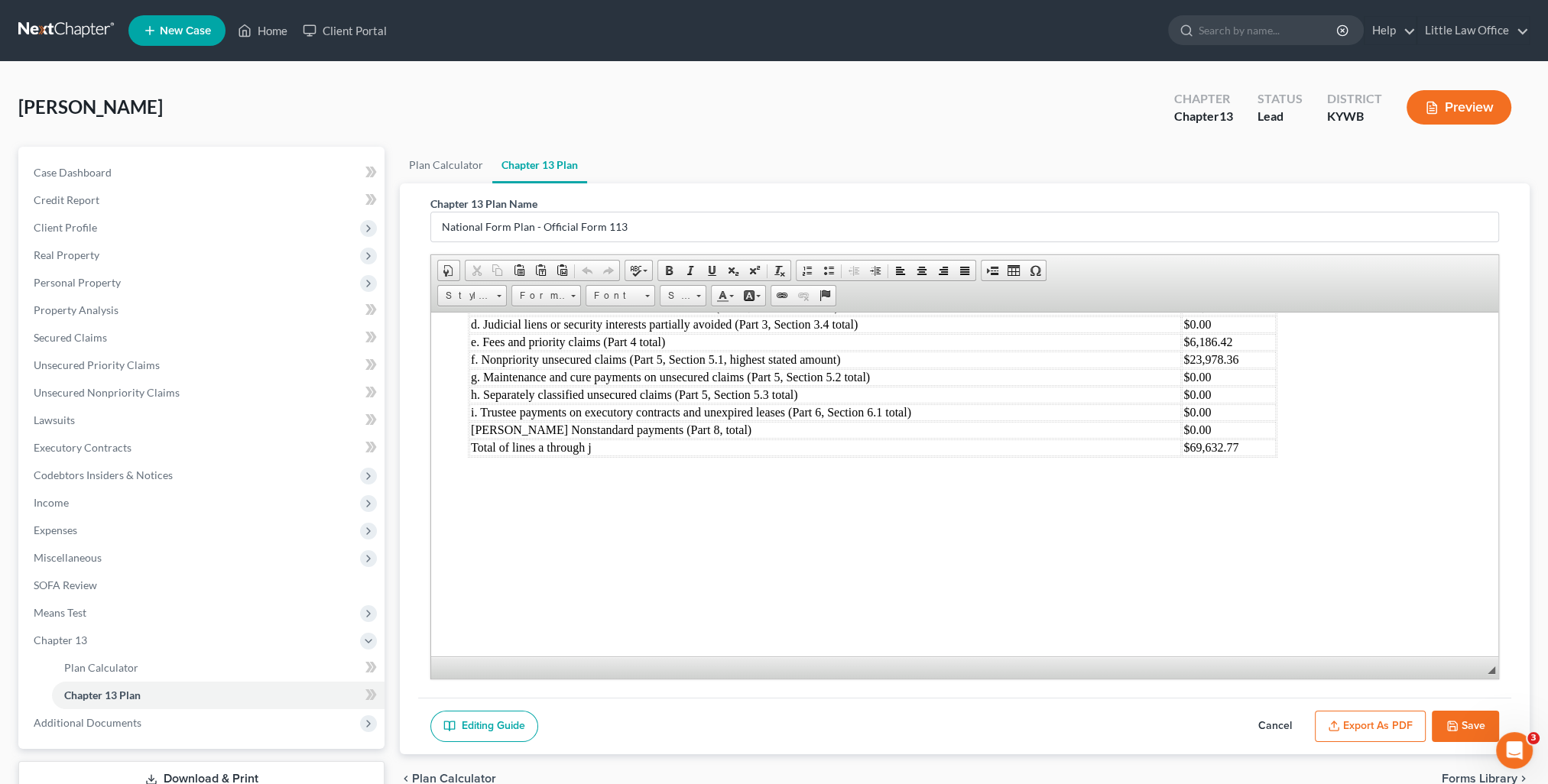
scroll to position [5349, 0]
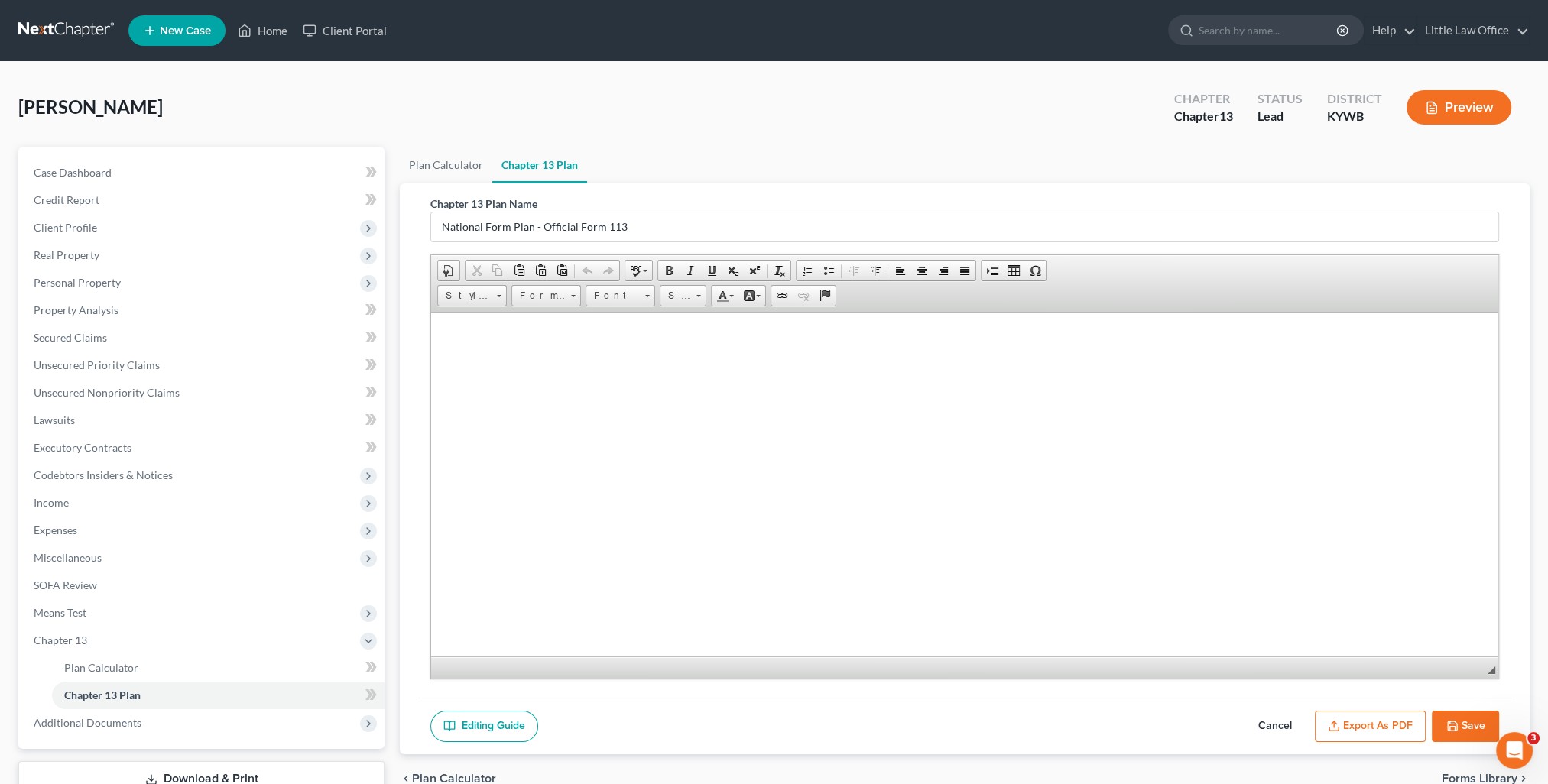
click at [1381, 733] on button "Export as PDF" at bounding box center [1370, 726] width 111 height 32
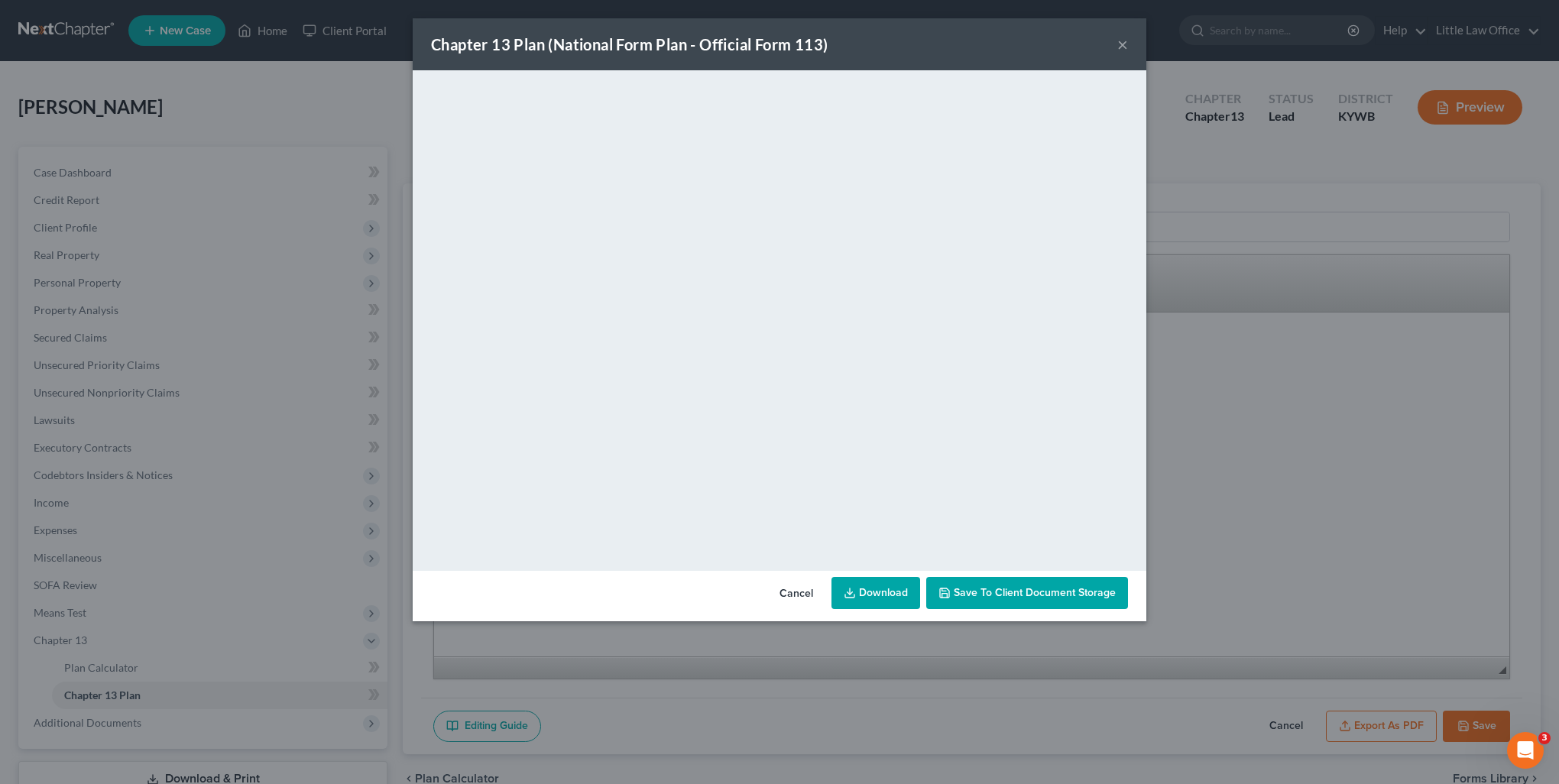
click at [1049, 586] on span "Save to Client Document Storage" at bounding box center [1035, 592] width 162 height 13
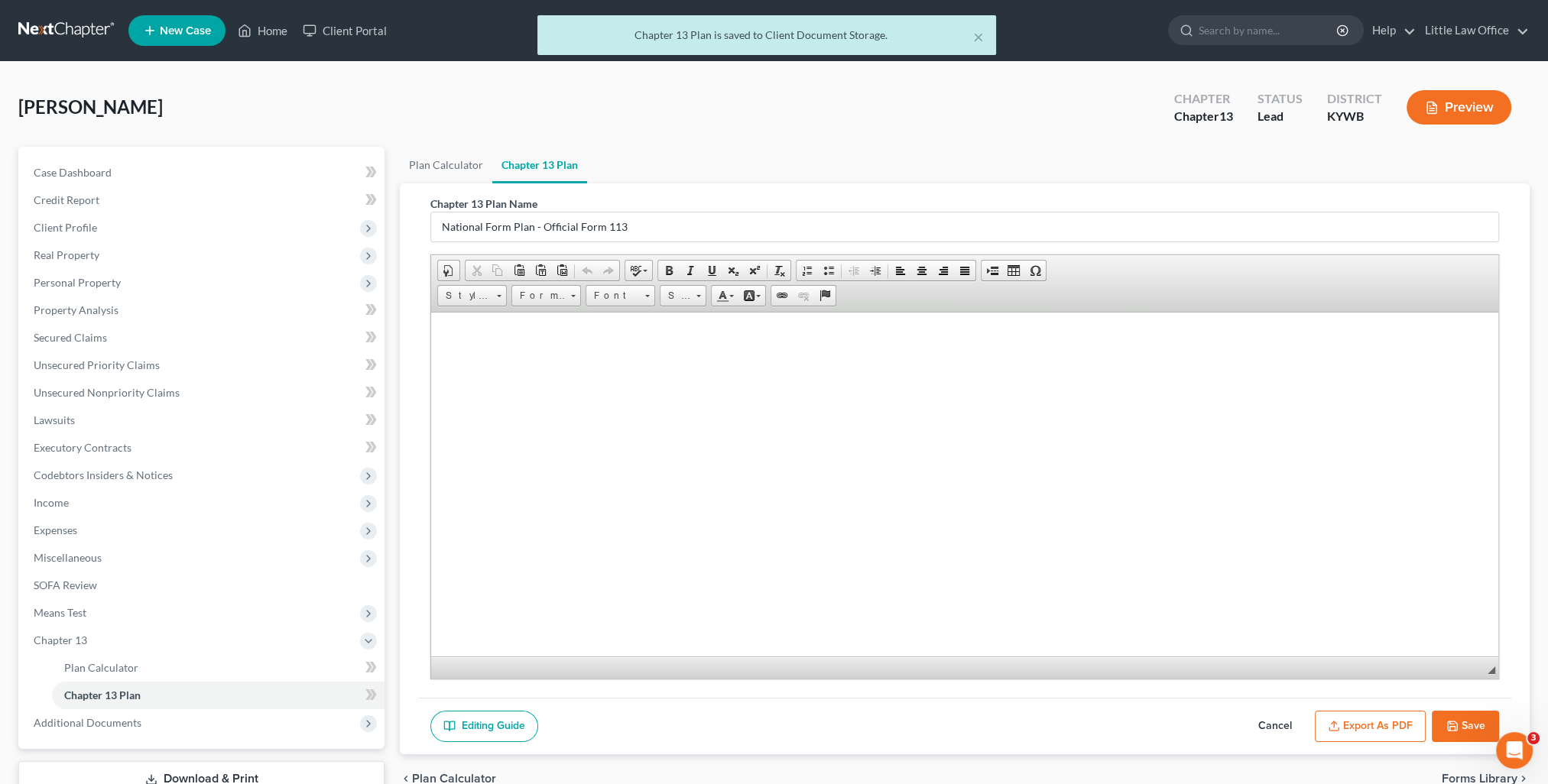
click at [1457, 726] on icon "button" at bounding box center [1452, 725] width 12 height 12
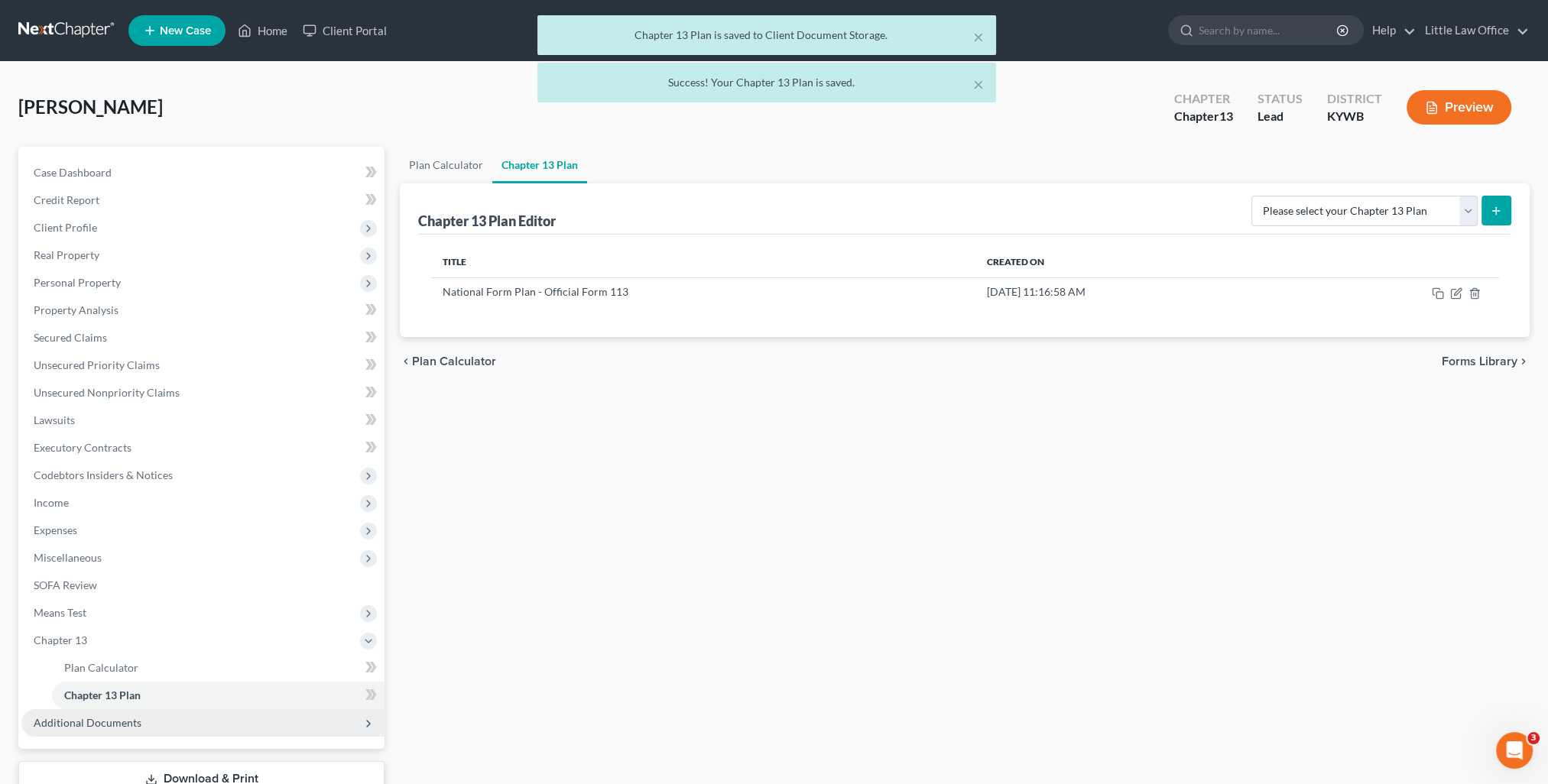
click at [100, 714] on span "Additional Documents" at bounding box center [203, 723] width 363 height 28
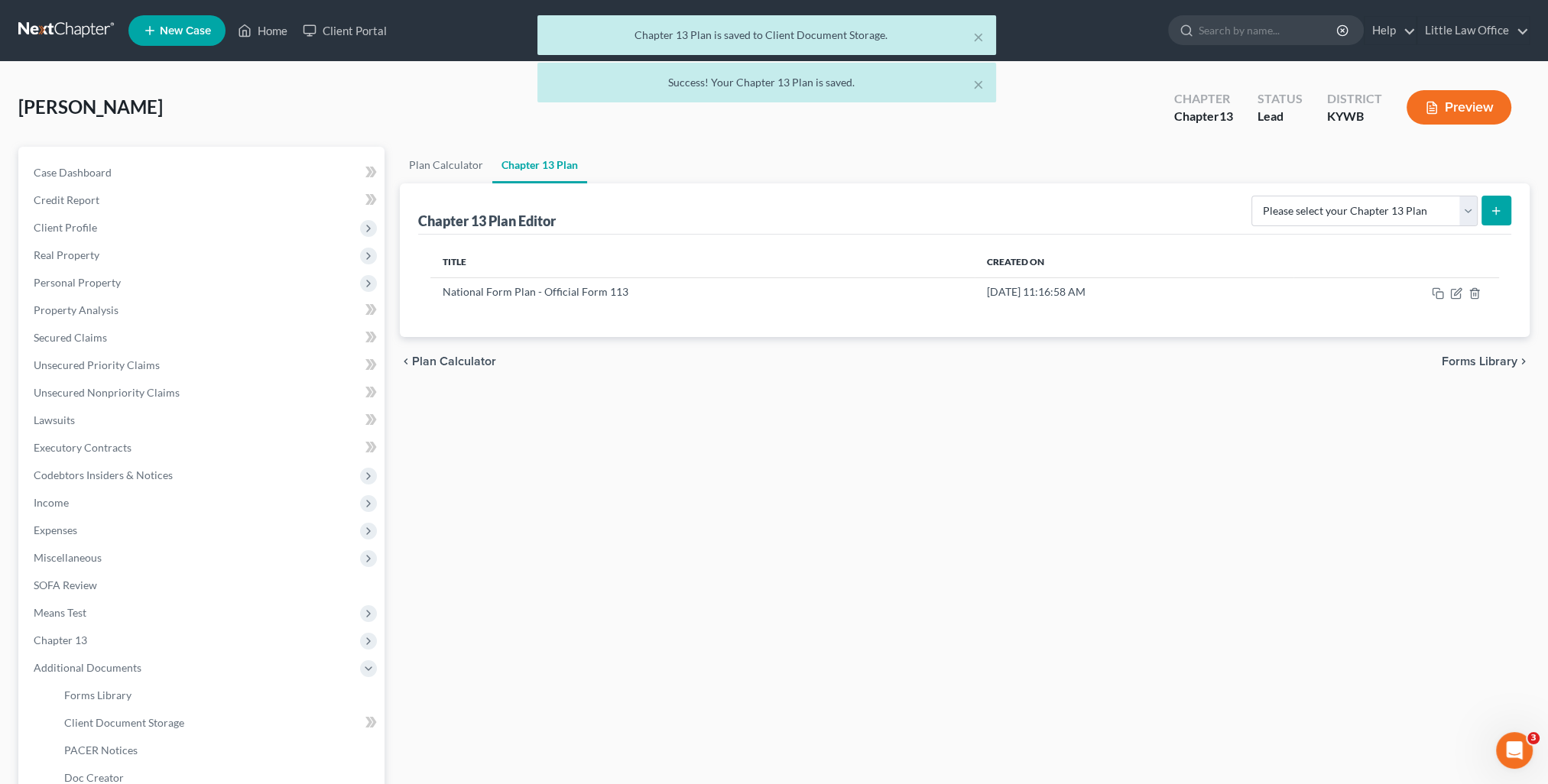
scroll to position [153, 0]
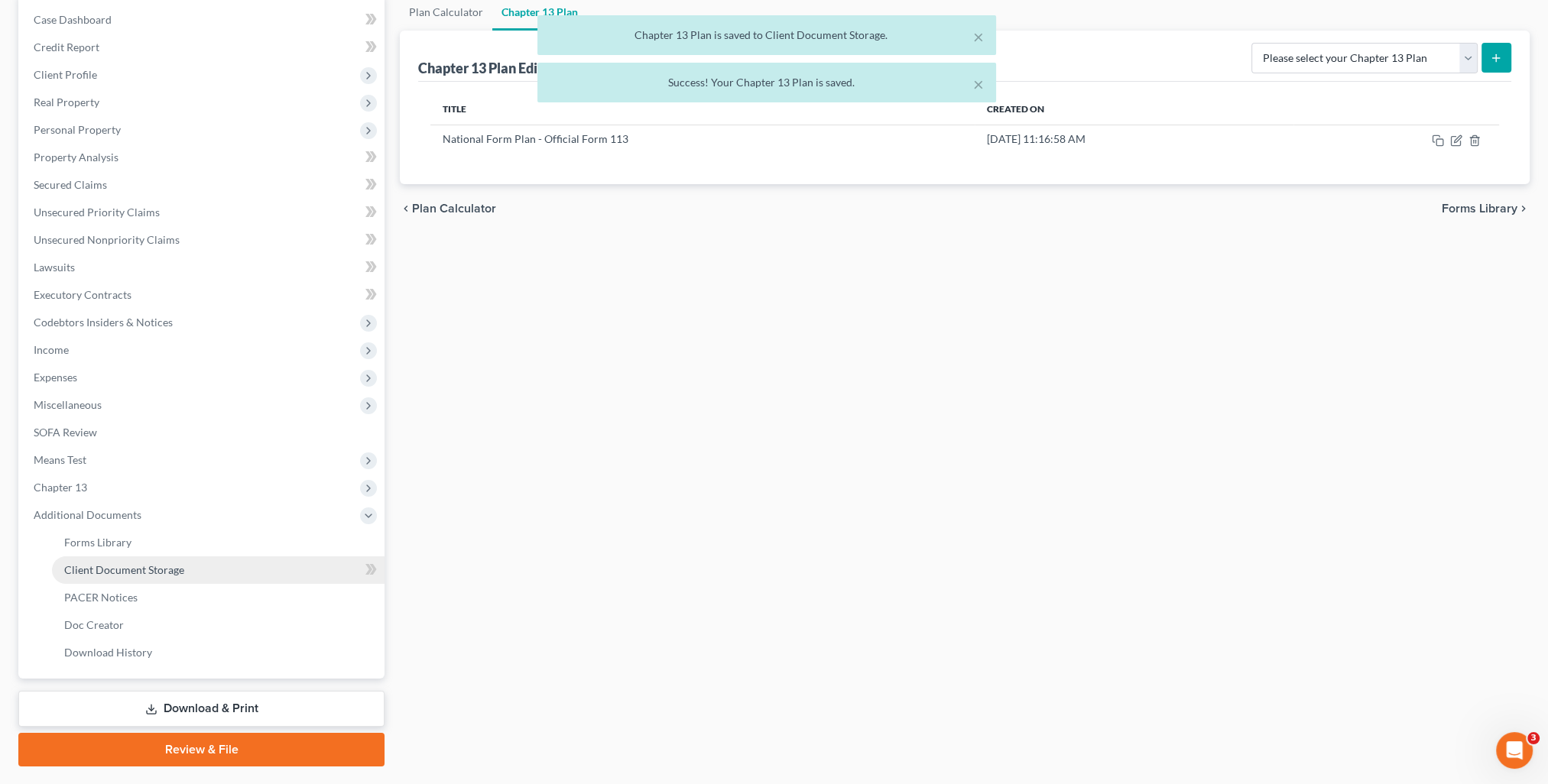
click at [152, 561] on link "Client Document Storage" at bounding box center [218, 570] width 332 height 28
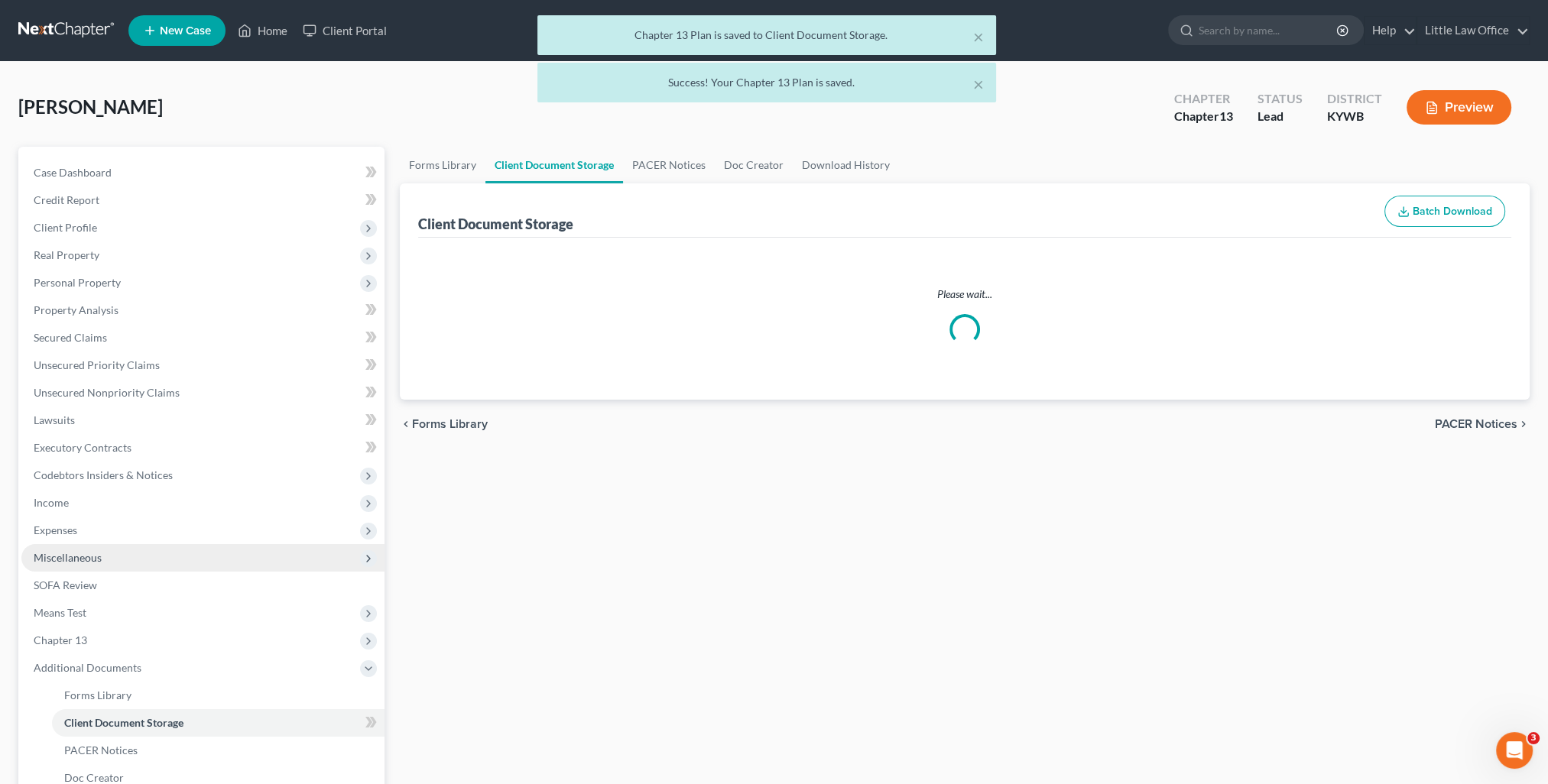
select select "7"
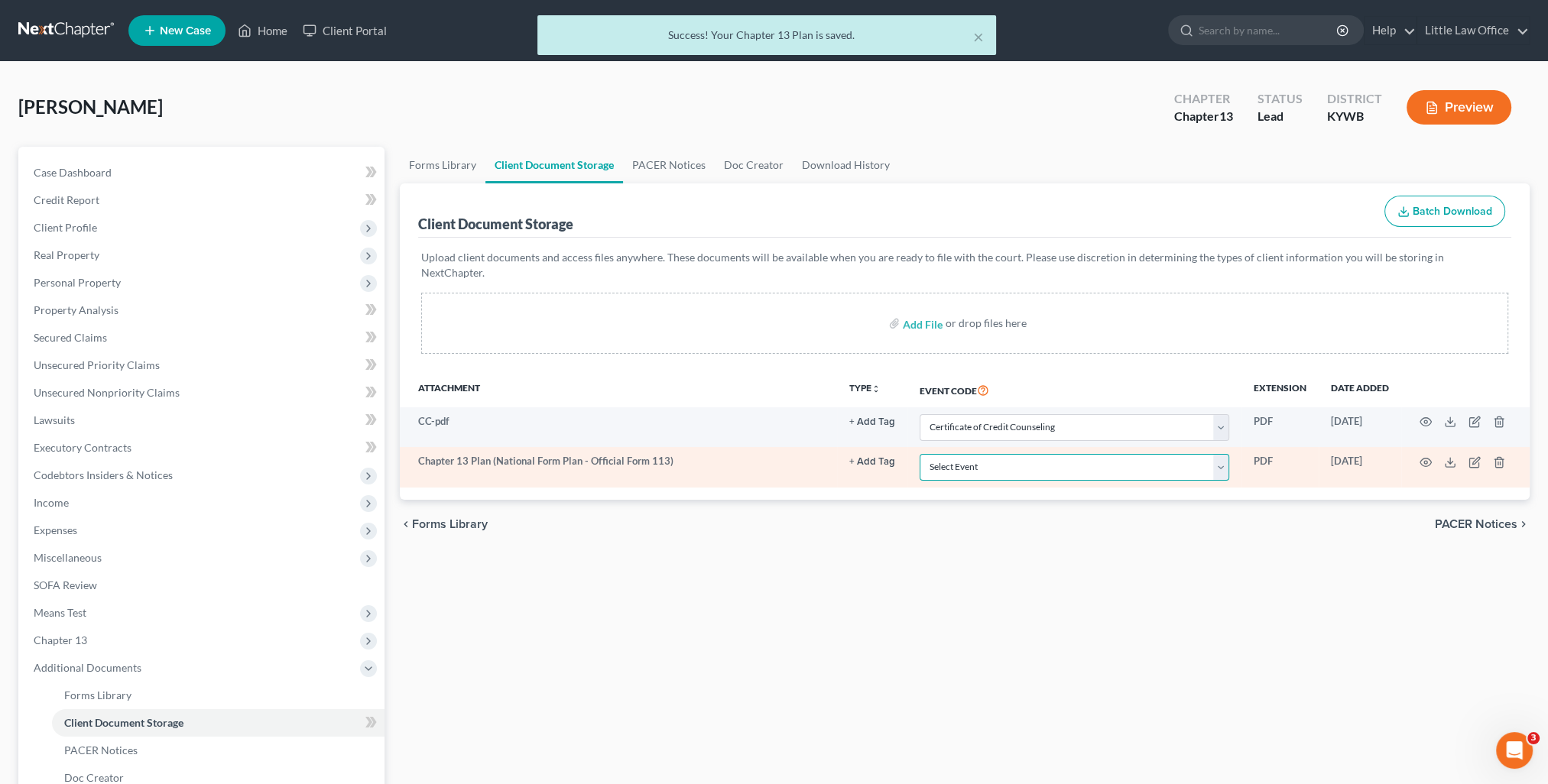
click at [991, 454] on select "Select Event Amended Answer Amended Complaint Amended List of Creditors (Fee) A…" at bounding box center [1075, 468] width 309 height 27
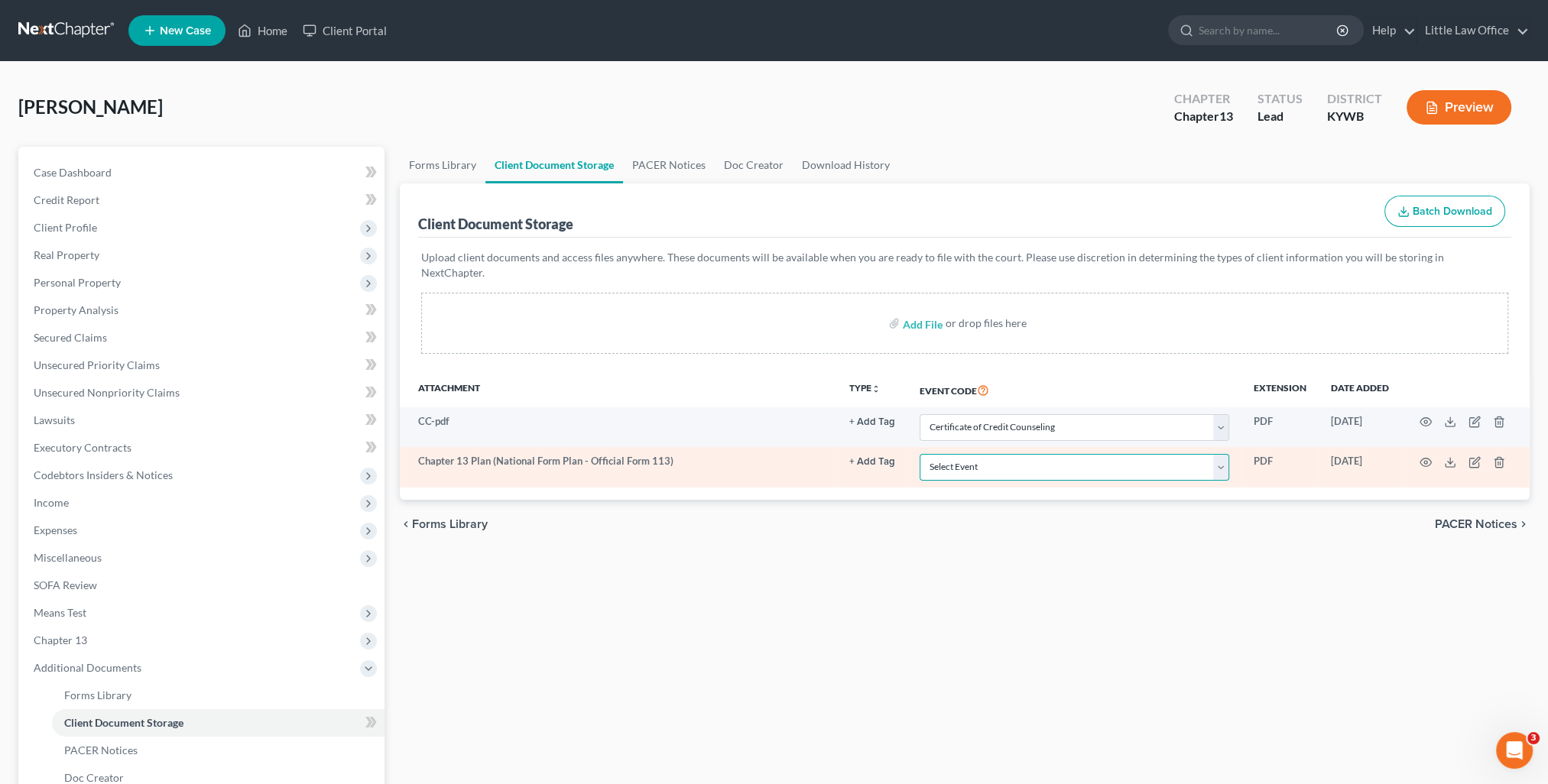
select select "16"
click at [920, 454] on select "Select Event Amended Answer Amended Complaint Amended List of Creditors (Fee) A…" at bounding box center [1075, 468] width 309 height 27
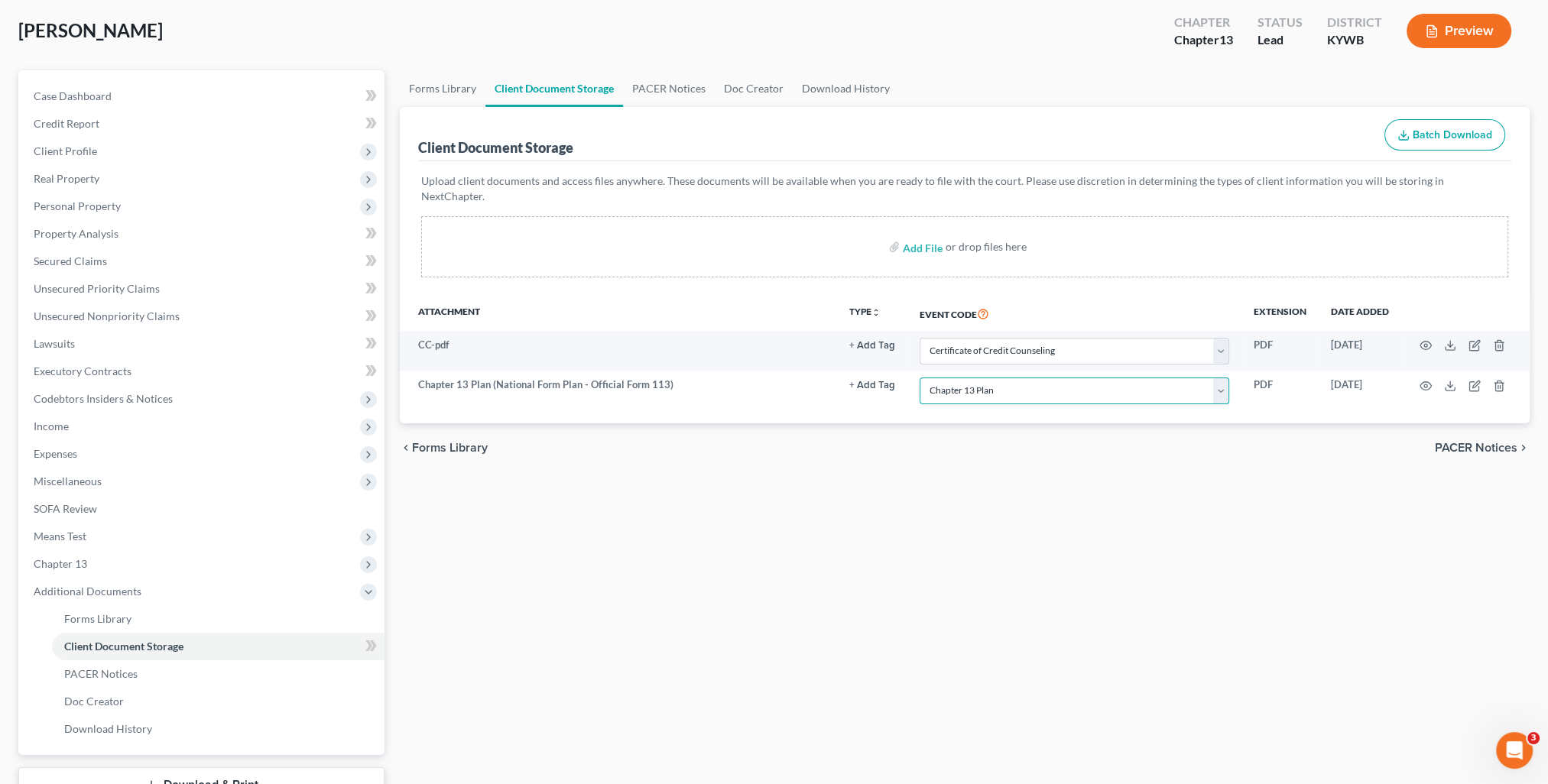
scroll to position [153, 0]
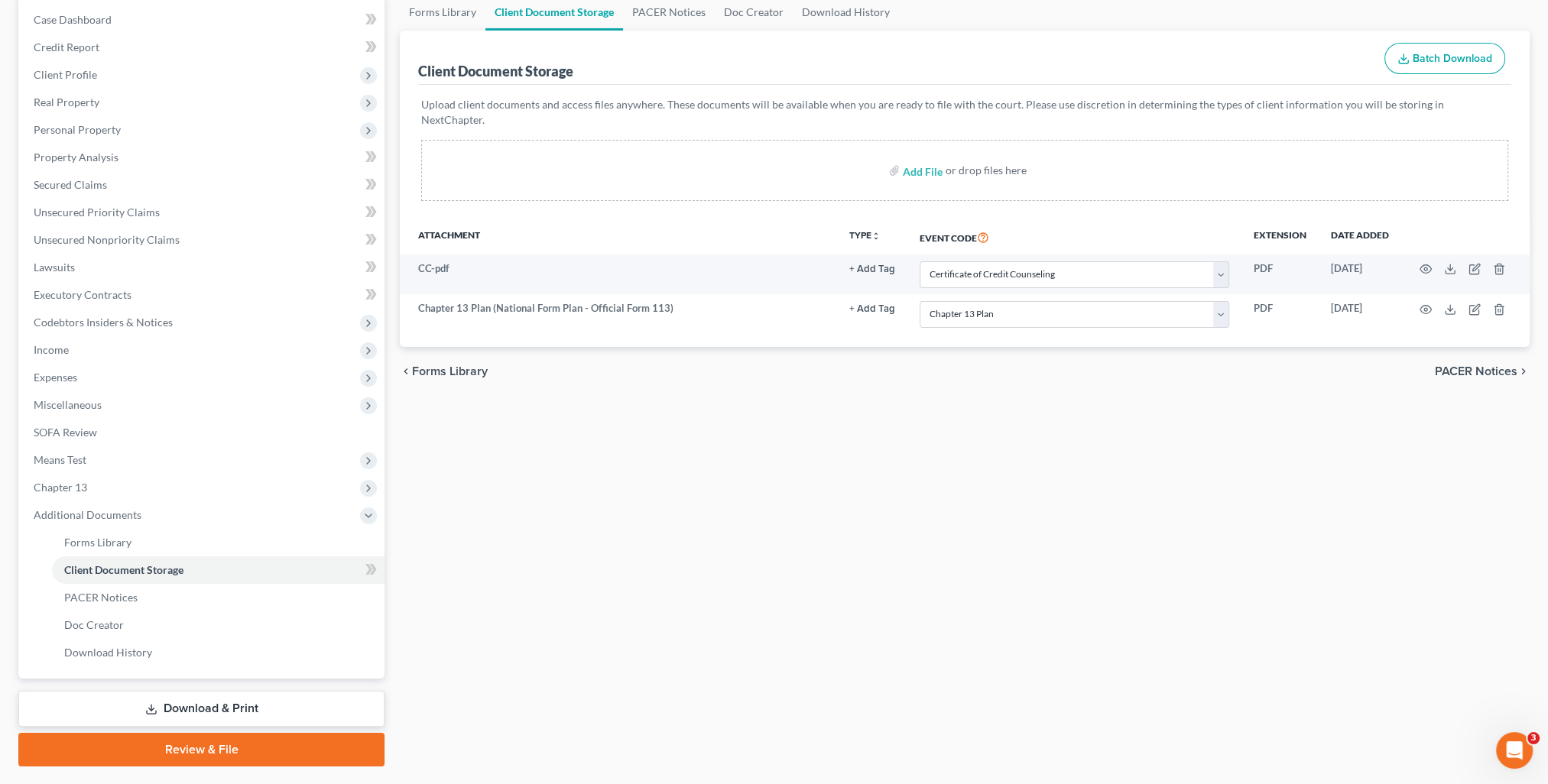
click at [232, 748] on link "Review & File" at bounding box center [201, 749] width 366 height 33
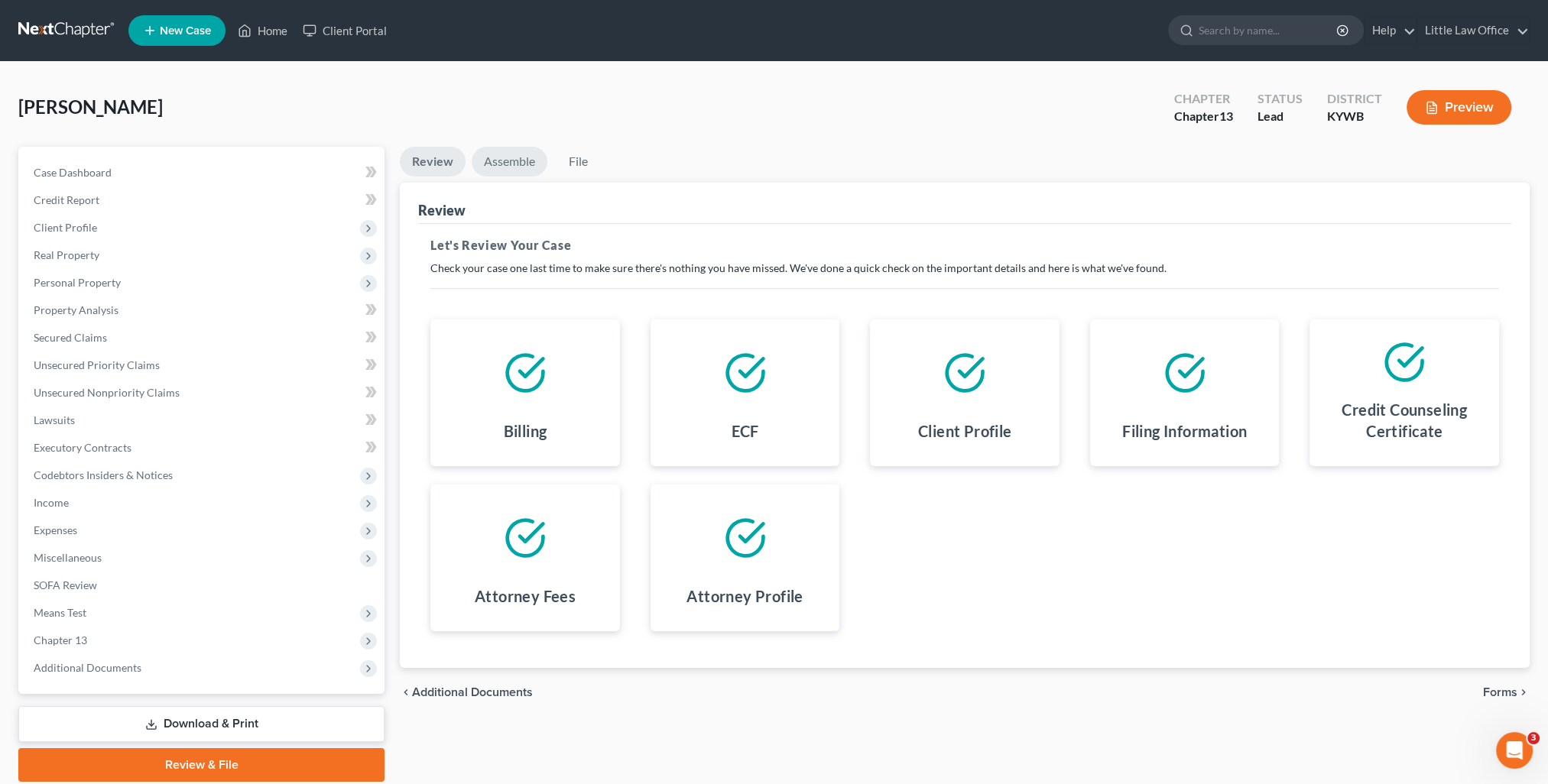
click at [511, 170] on link "Assemble" at bounding box center [509, 162] width 75 height 30
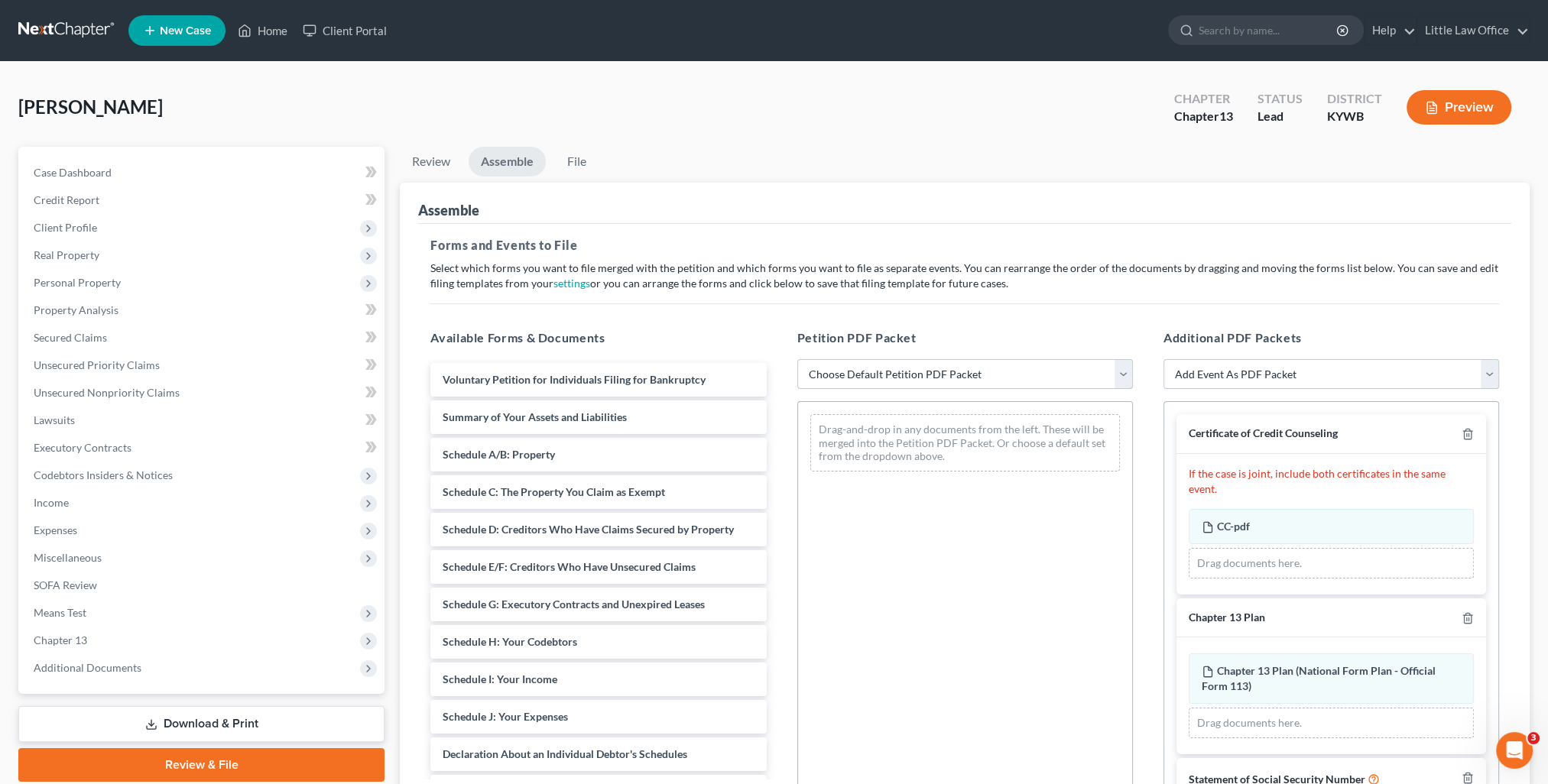
click at [872, 371] on select "Choose Default Petition PDF Packet Emergency Filing (Voluntary Petition and Cre…" at bounding box center [964, 374] width 335 height 31
select select "1"
click at [797, 359] on select "Choose Default Petition PDF Packet Emergency Filing (Voluntary Petition and Cre…" at bounding box center [964, 374] width 335 height 31
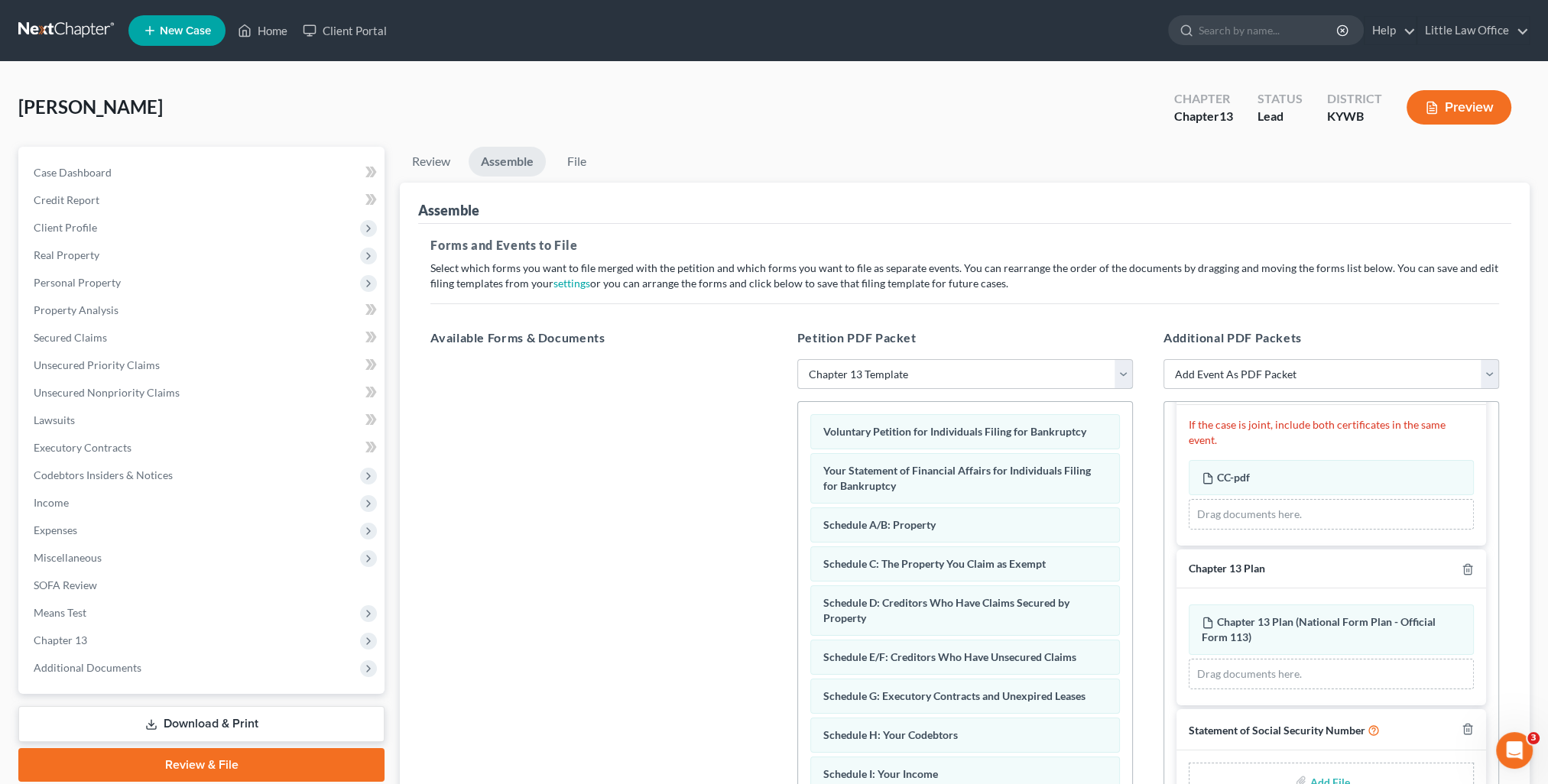
scroll to position [153, 0]
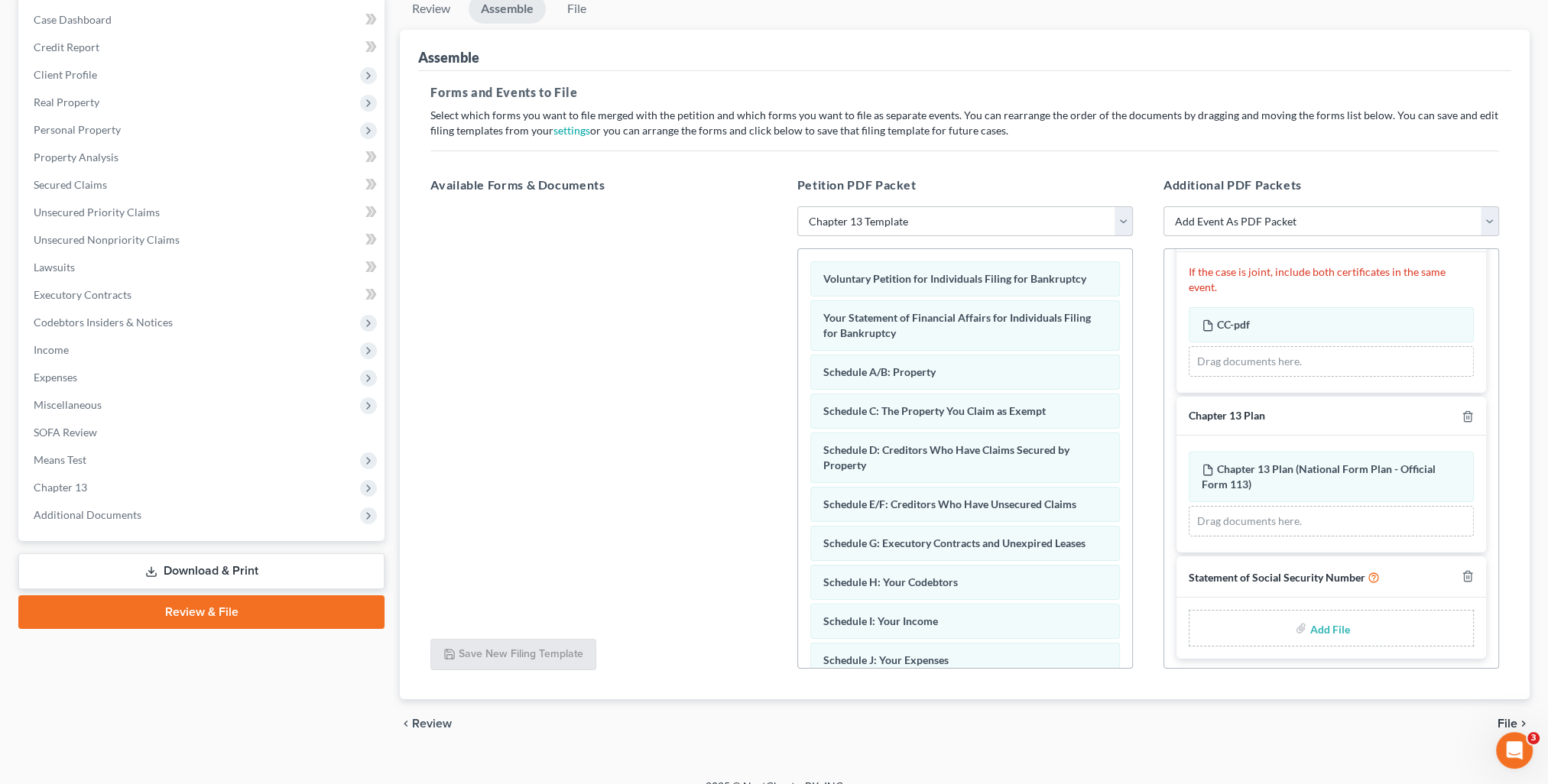
click at [1327, 625] on input "file" at bounding box center [1328, 628] width 36 height 28
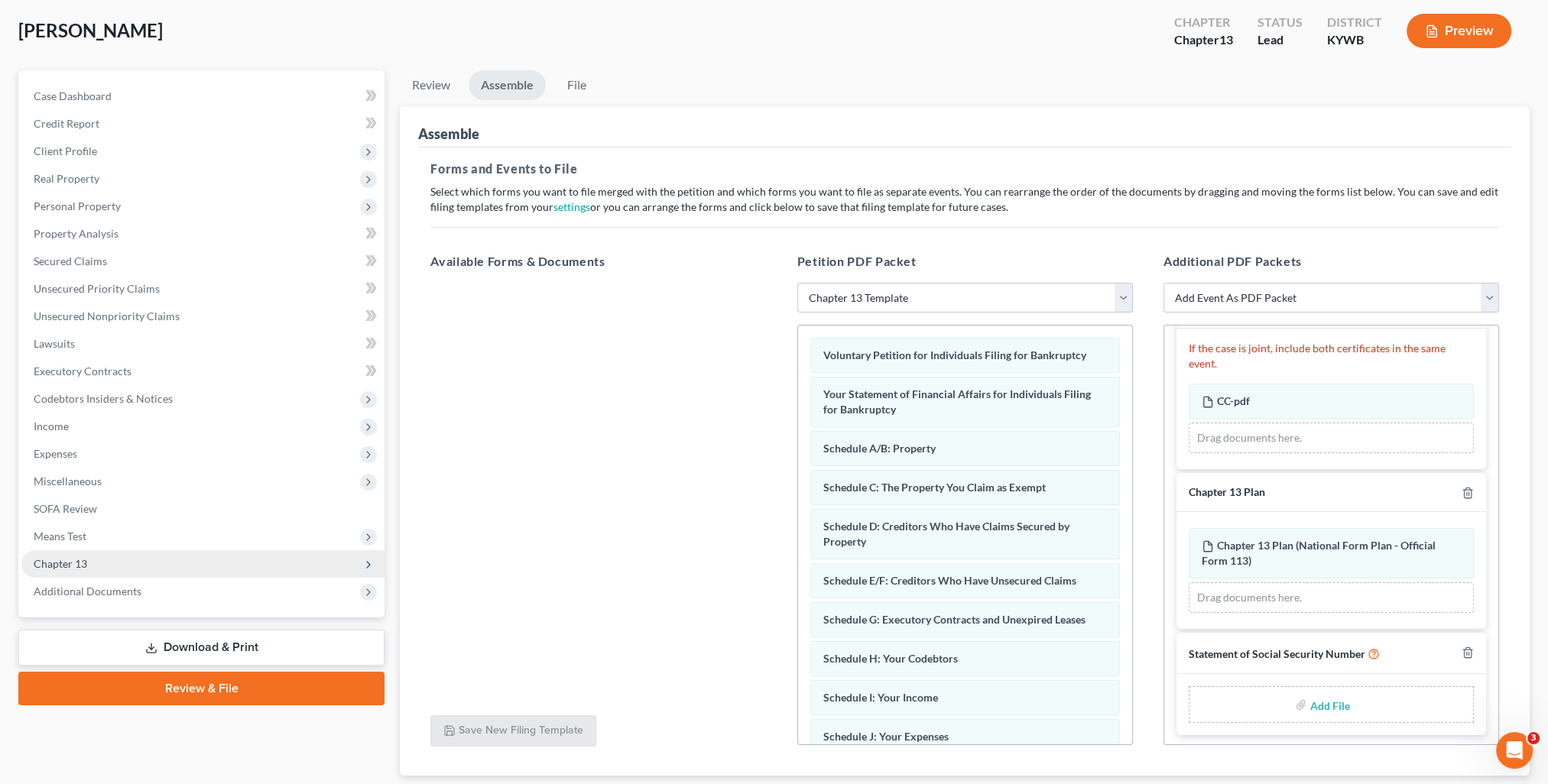
drag, startPoint x: 201, startPoint y: 644, endPoint x: 211, endPoint y: 643, distance: 10.0
click at [201, 644] on link "Download & Print" at bounding box center [201, 647] width 366 height 36
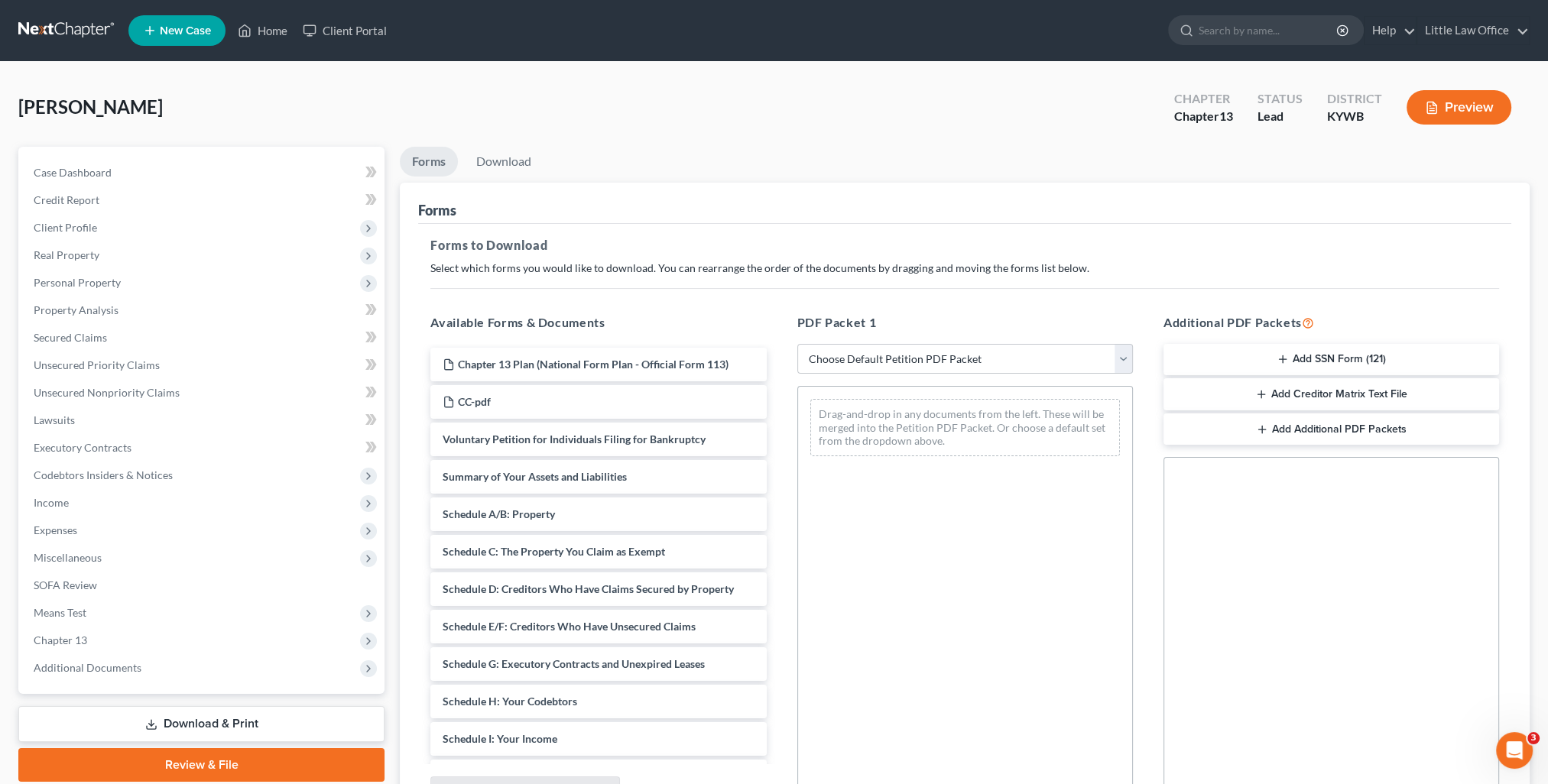
click at [1288, 369] on button "Add SSN Form (121)" at bounding box center [1331, 360] width 335 height 32
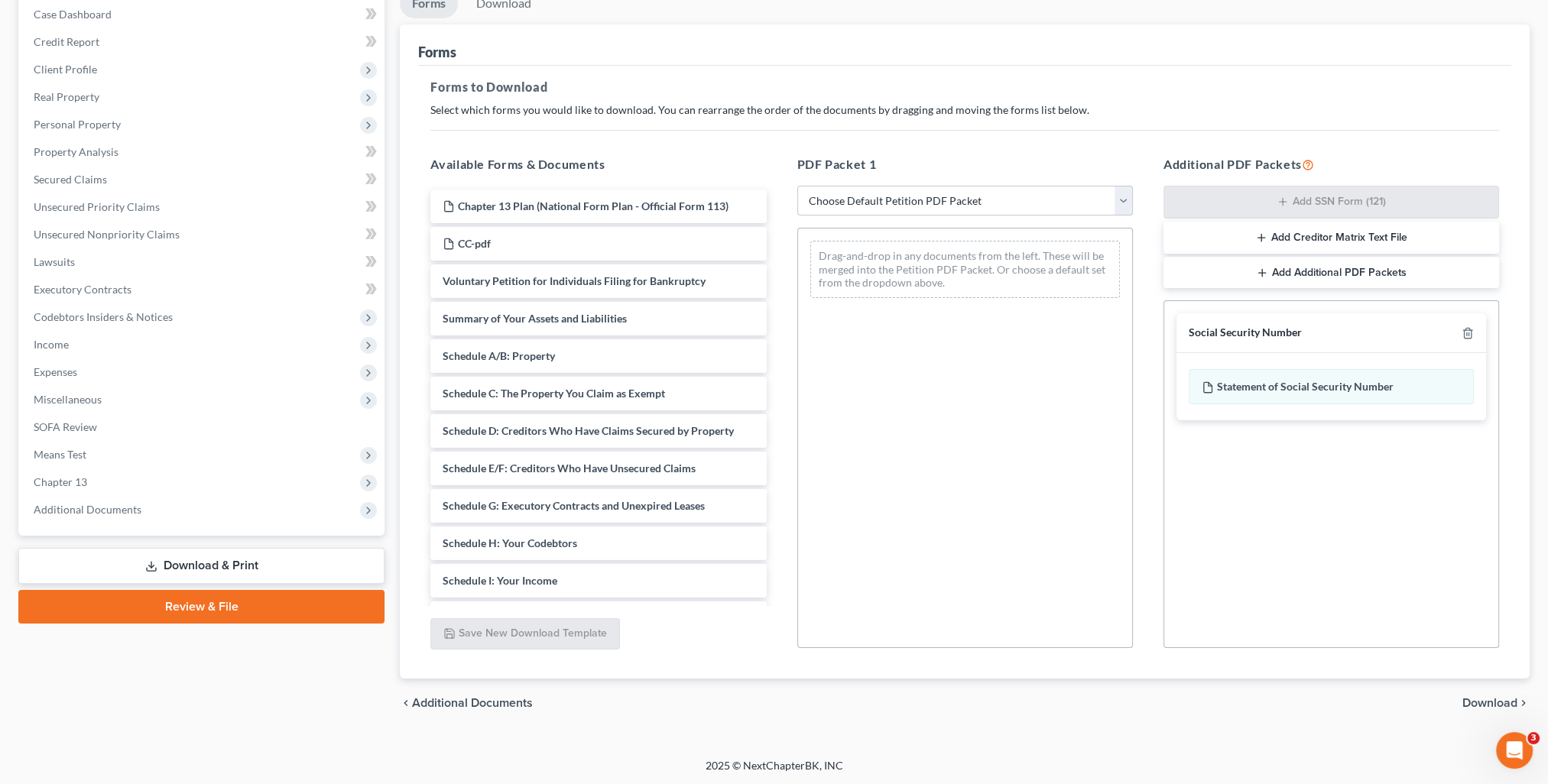
click at [1501, 697] on span "Download" at bounding box center [1489, 702] width 55 height 12
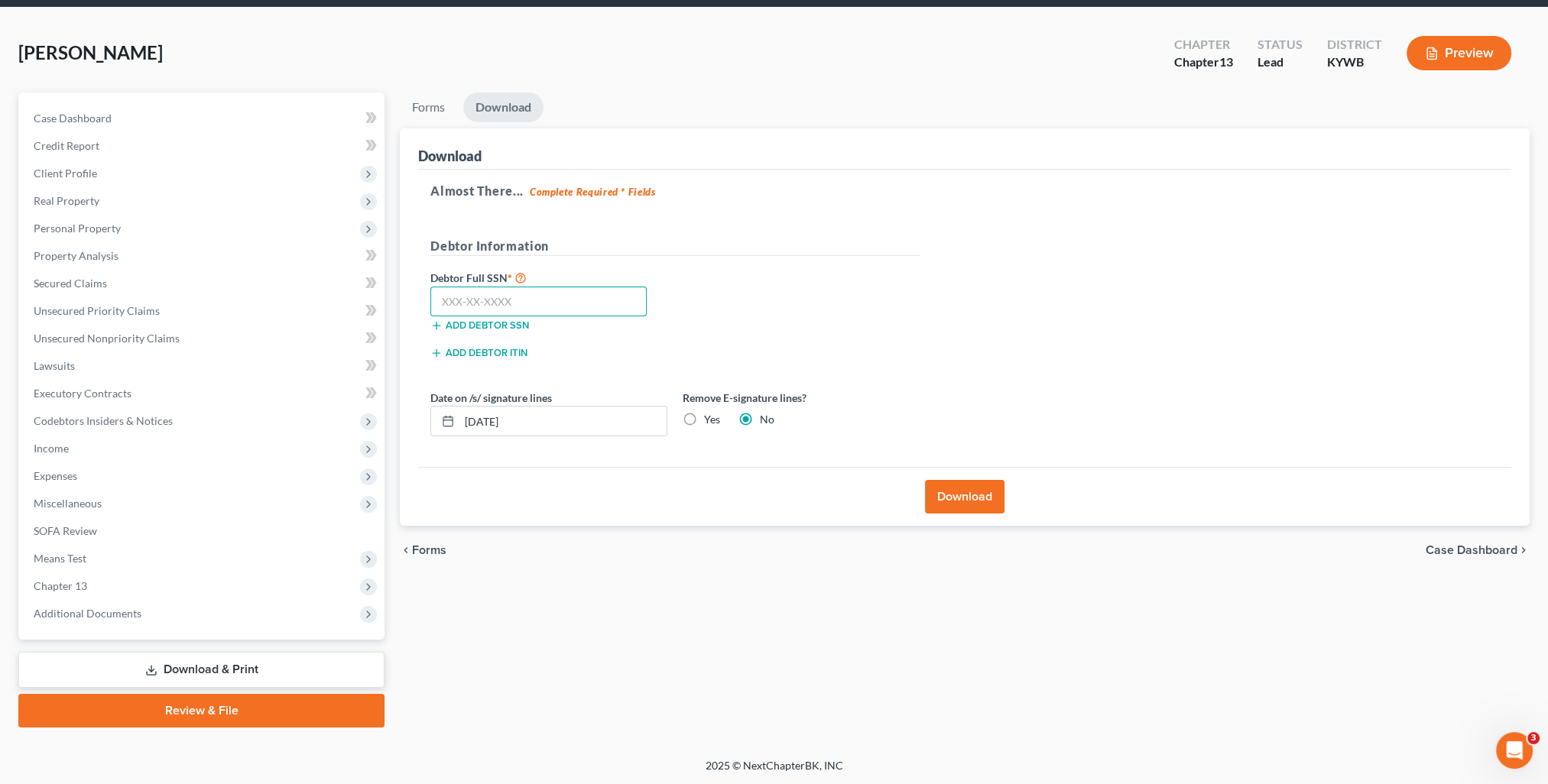
click at [476, 304] on input "text" at bounding box center [538, 301] width 216 height 31
type input "403-78-9680"
click at [488, 424] on input "[DATE]" at bounding box center [562, 421] width 207 height 29
type input "[DATE]"
click at [968, 495] on button "Download" at bounding box center [964, 496] width 79 height 33
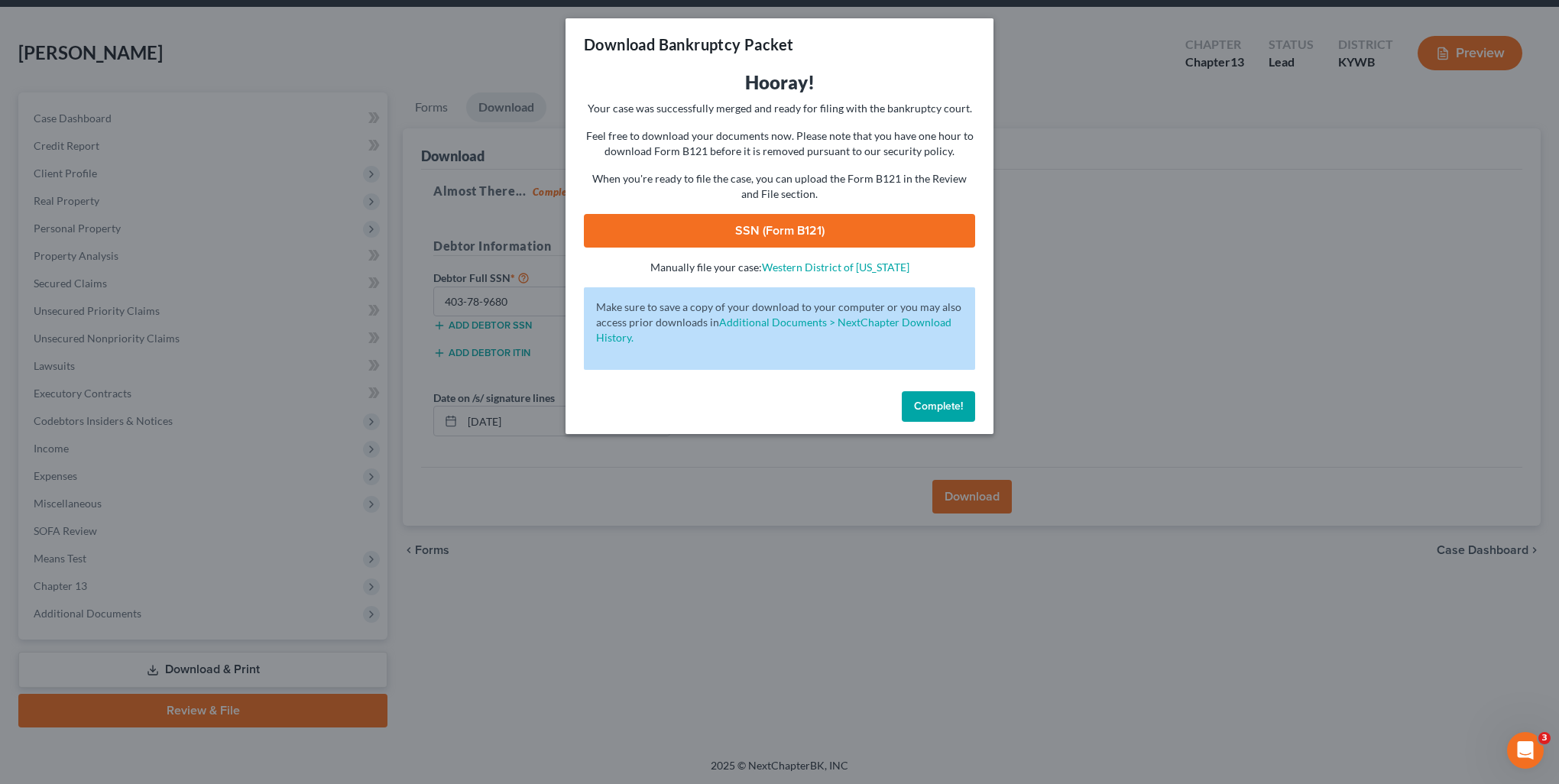
click at [814, 228] on link "SSN (Form B121)" at bounding box center [780, 231] width 392 height 33
click at [940, 415] on button "Complete!" at bounding box center [938, 407] width 74 height 31
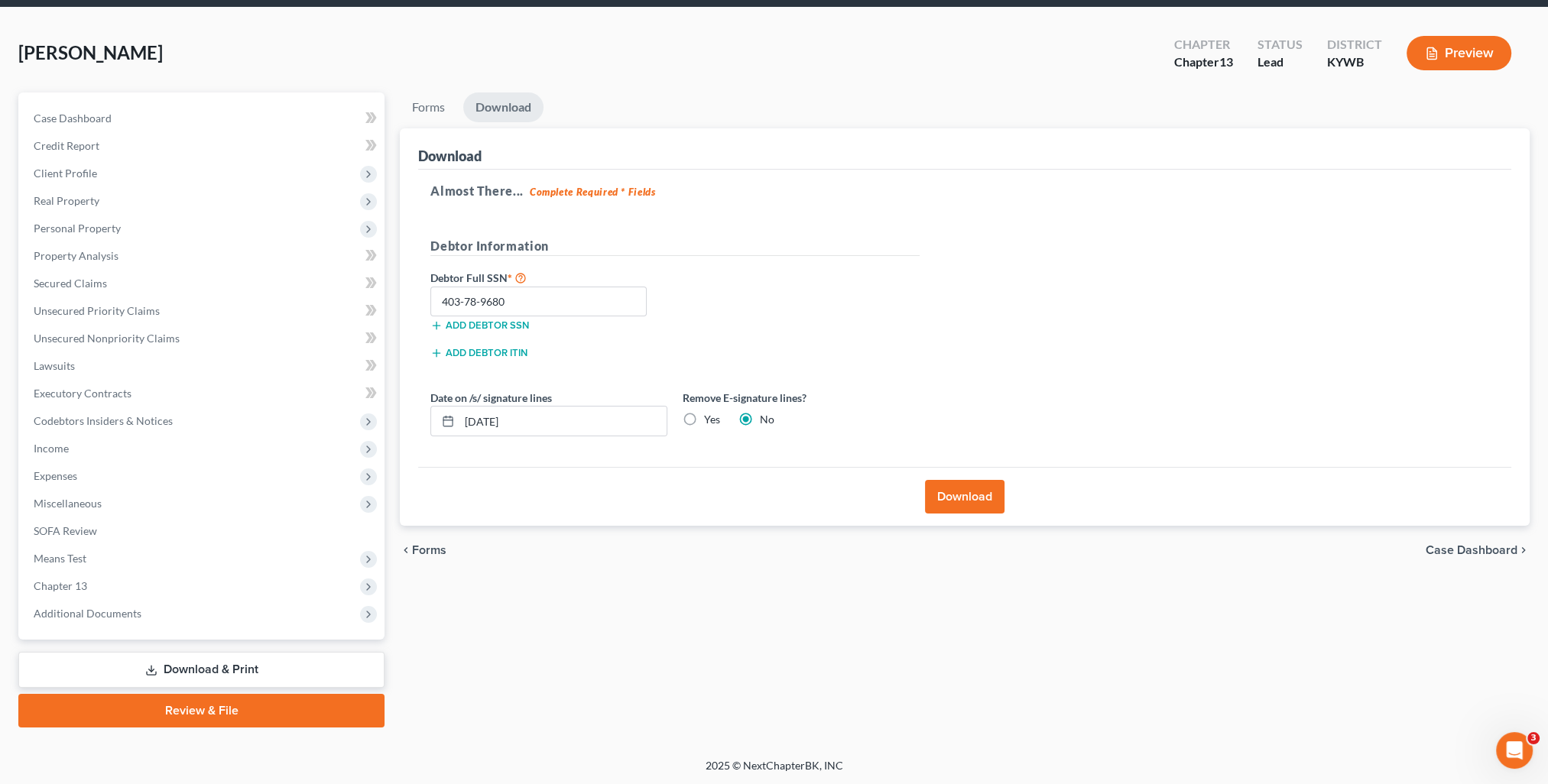
click at [211, 713] on link "Review & File" at bounding box center [201, 710] width 366 height 33
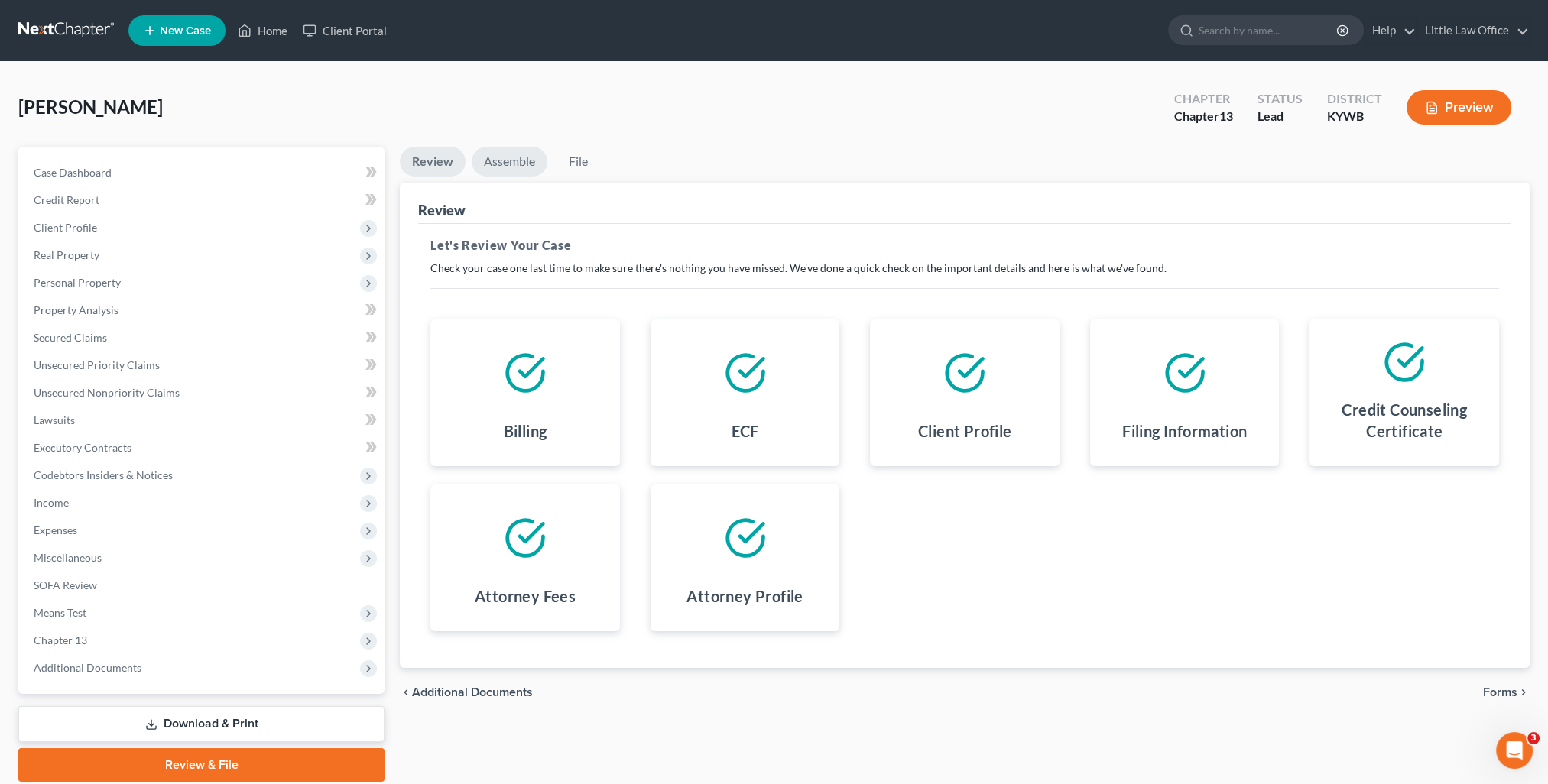
click at [532, 155] on link "Assemble" at bounding box center [509, 162] width 75 height 30
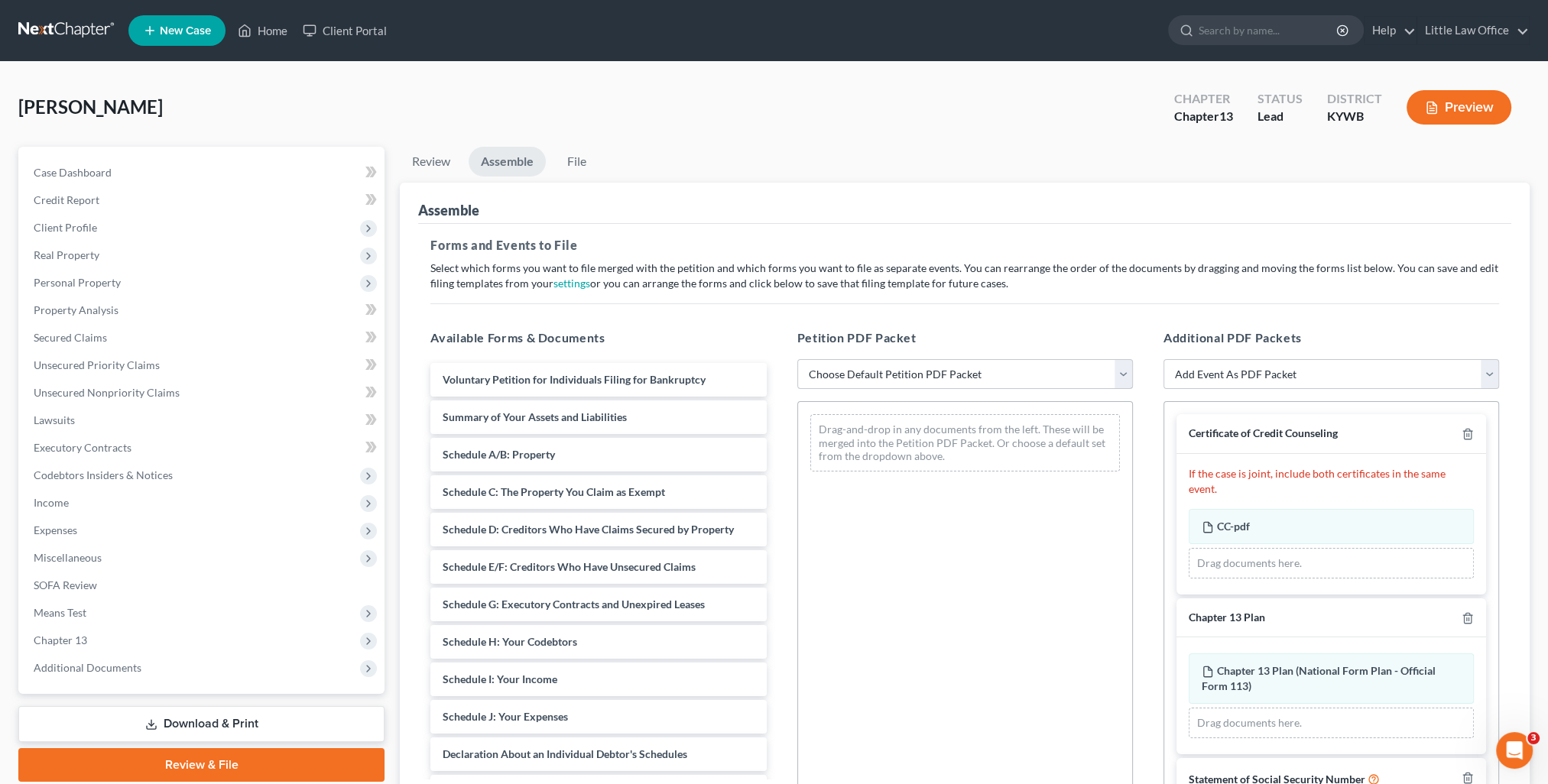
click at [892, 362] on select "Choose Default Petition PDF Packet Emergency Filing (Voluntary Petition and Cre…" at bounding box center [964, 374] width 335 height 31
click at [797, 359] on select "Choose Default Petition PDF Packet Emergency Filing (Voluntary Petition and Cre…" at bounding box center [964, 374] width 335 height 31
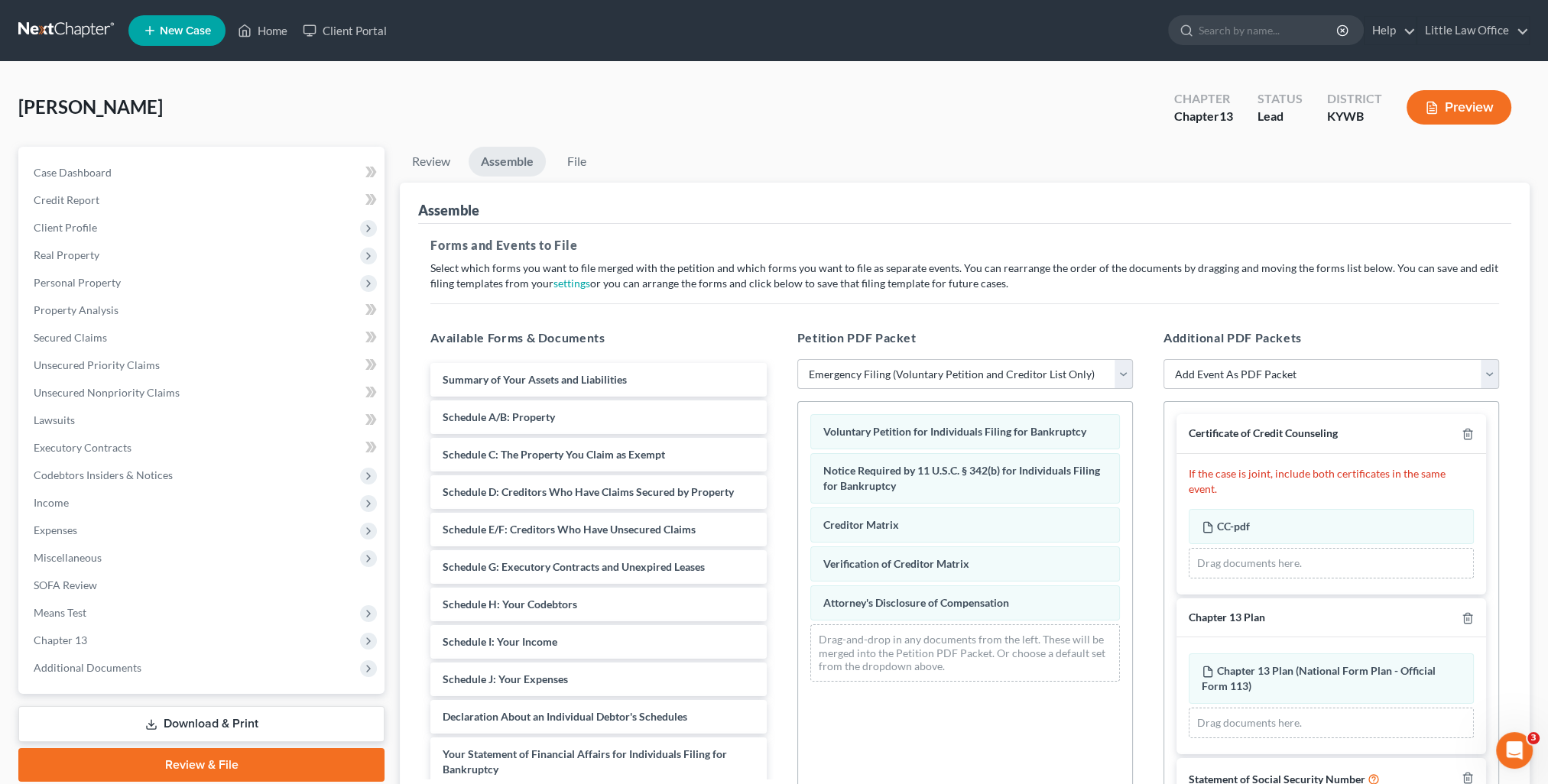
click at [883, 376] on select "Choose Default Petition PDF Packet Emergency Filing (Voluntary Petition and Cre…" at bounding box center [964, 374] width 335 height 31
select select "1"
click at [797, 359] on select "Choose Default Petition PDF Packet Emergency Filing (Voluntary Petition and Cre…" at bounding box center [964, 374] width 335 height 31
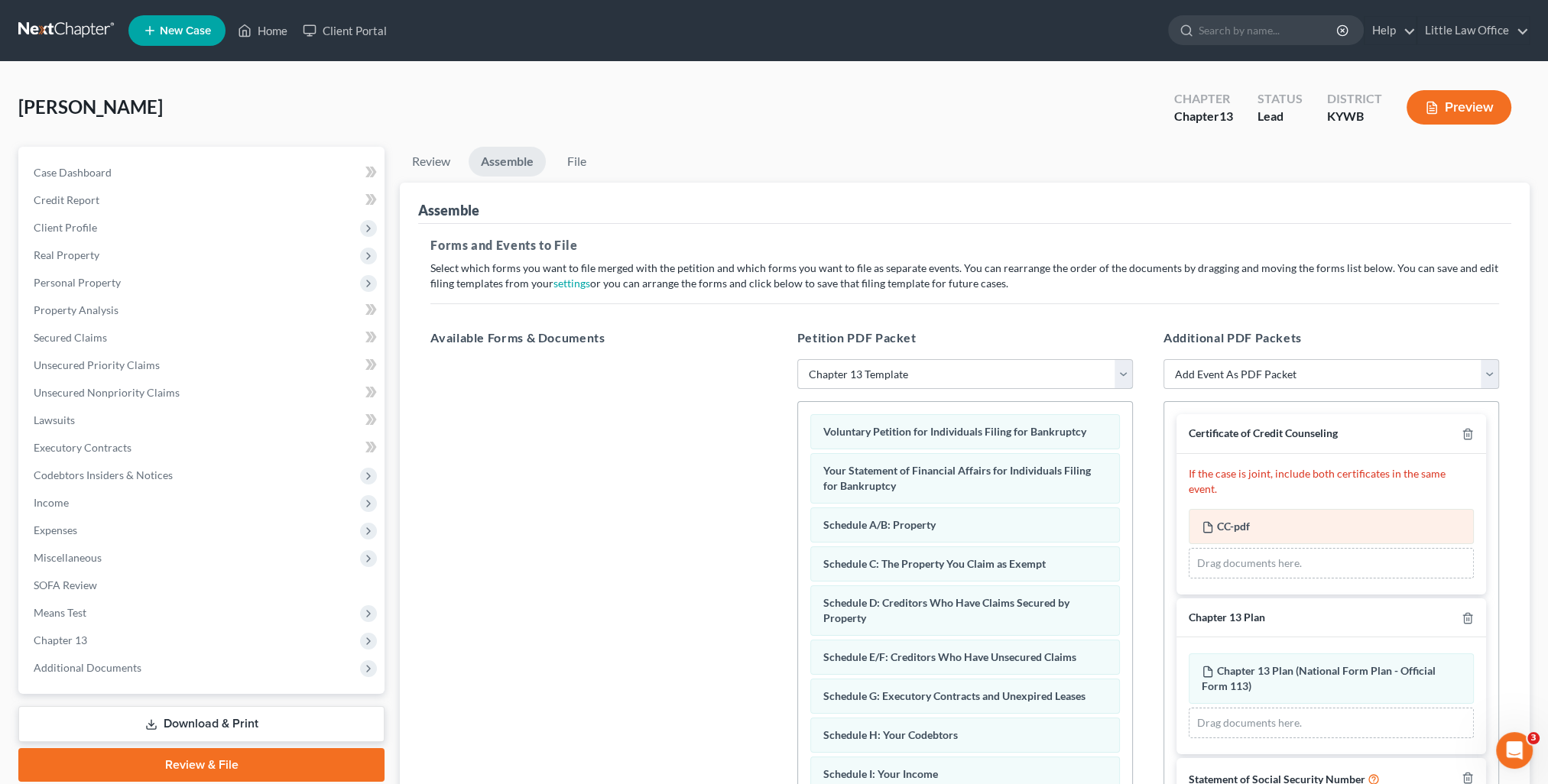
scroll to position [49, 0]
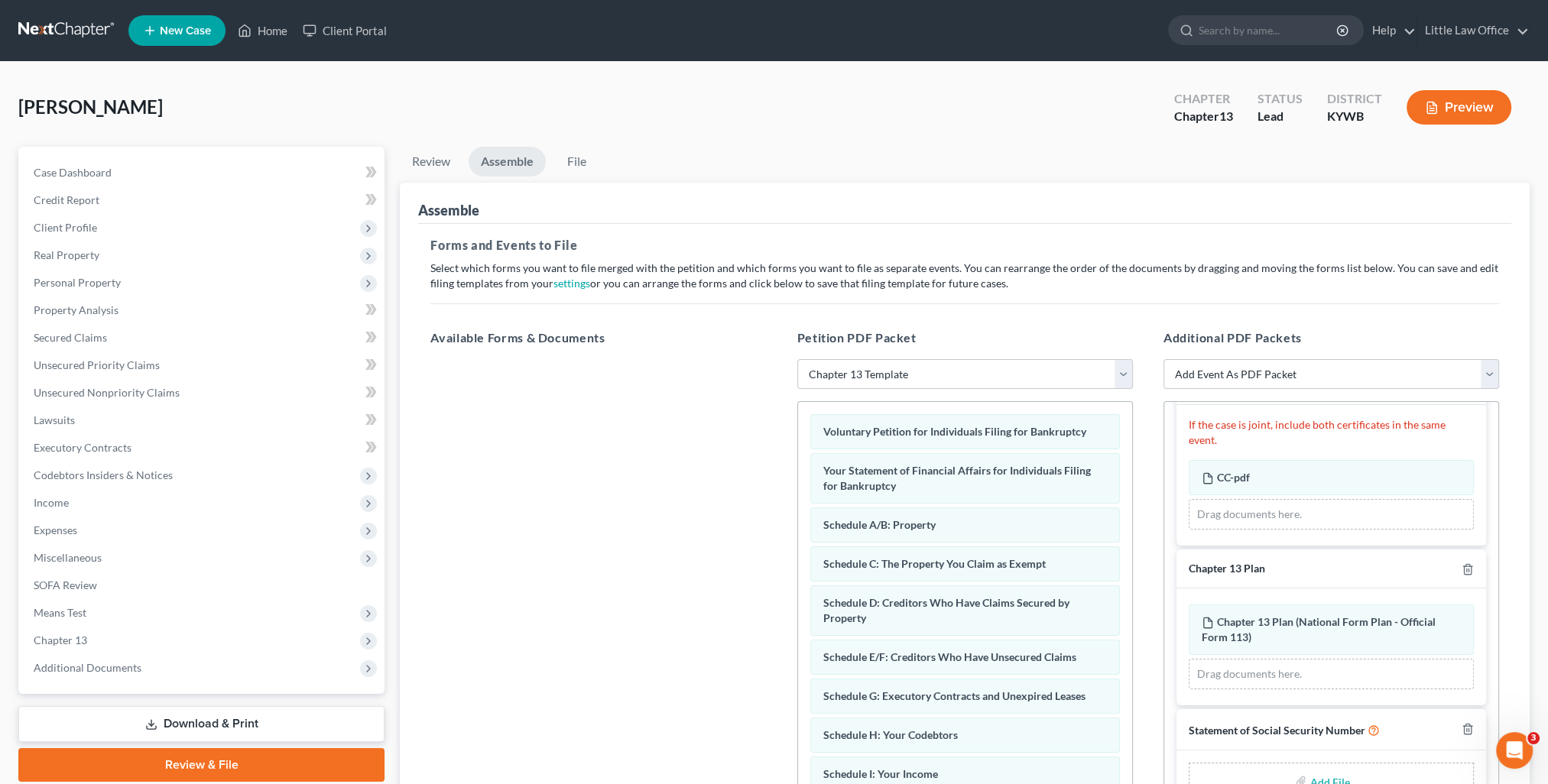
click at [1320, 781] on input "file" at bounding box center [1328, 781] width 36 height 28
type input "C:\fakepath\SS Statement [DATE].pdf"
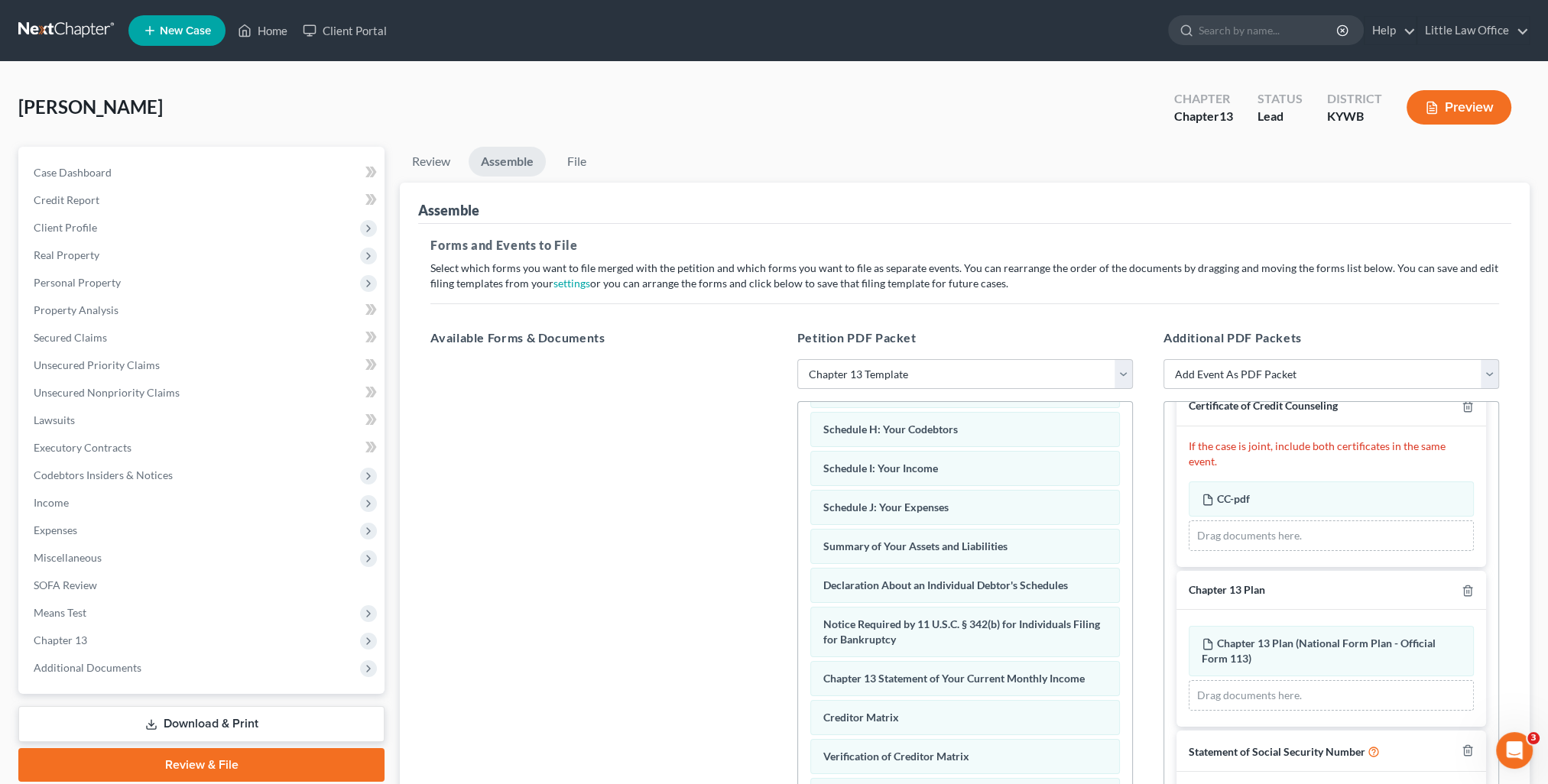
scroll to position [174, 0]
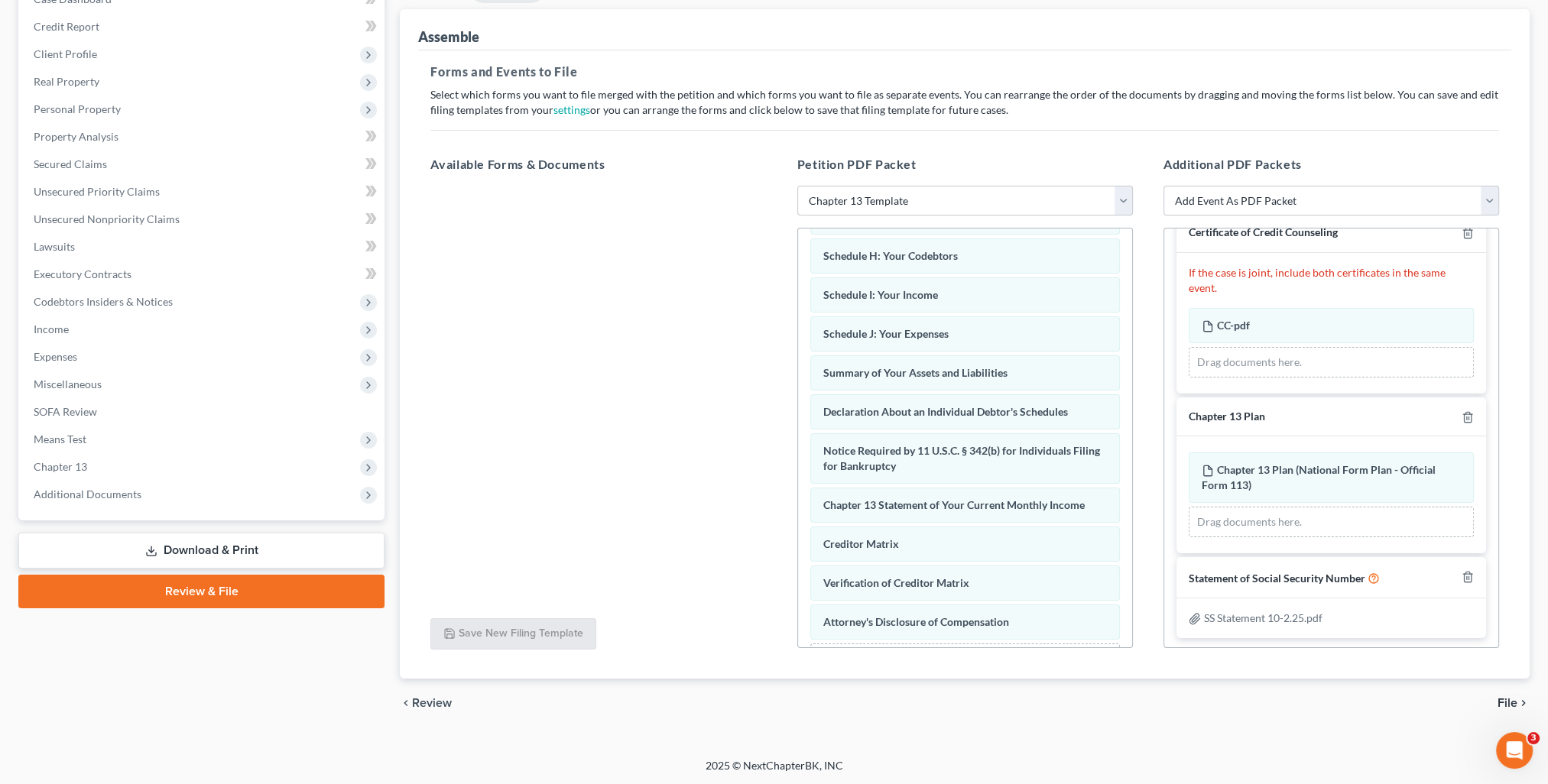
click at [1504, 705] on span "File" at bounding box center [1507, 702] width 20 height 12
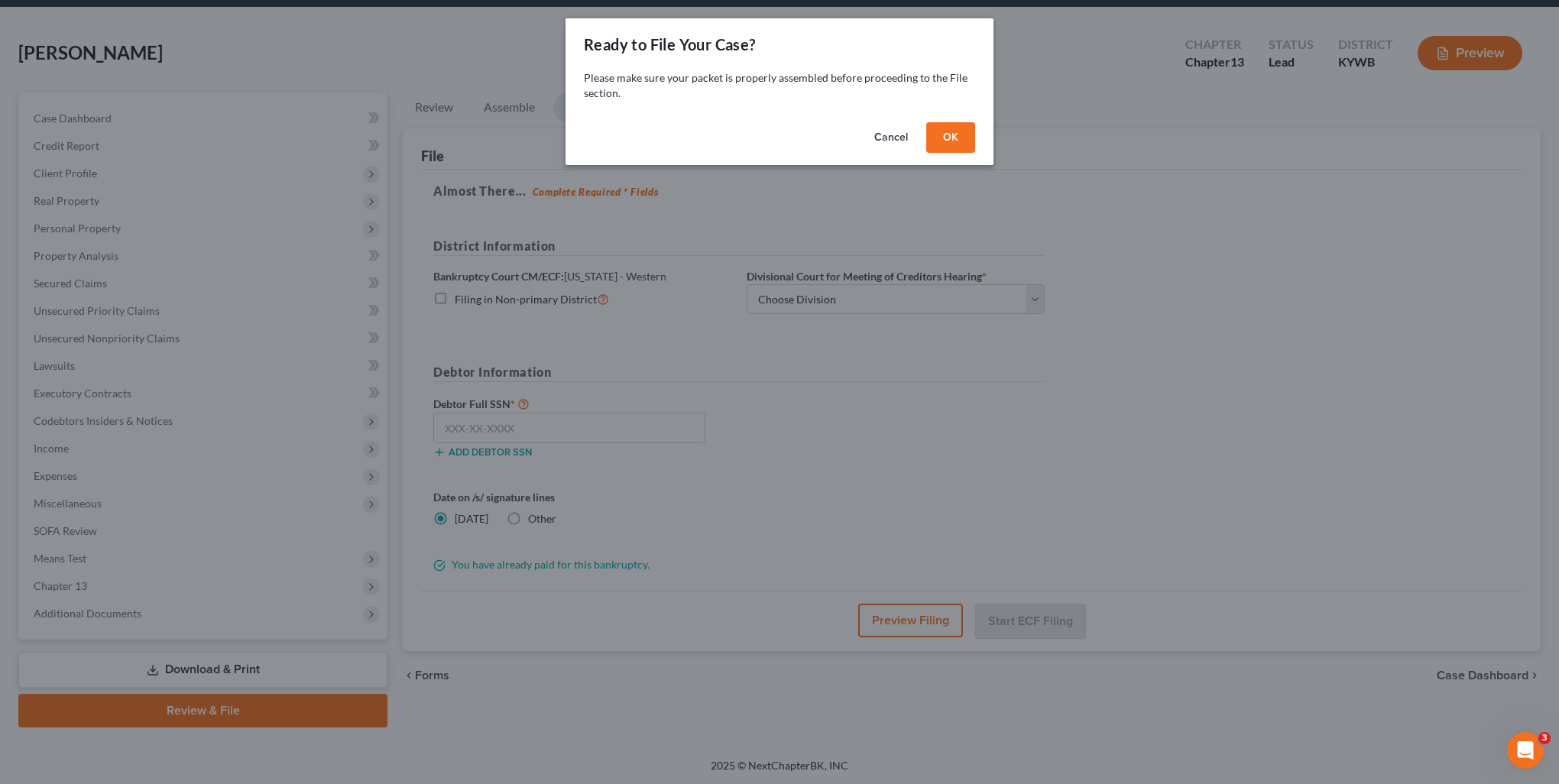
click at [956, 136] on button "OK" at bounding box center [951, 137] width 49 height 31
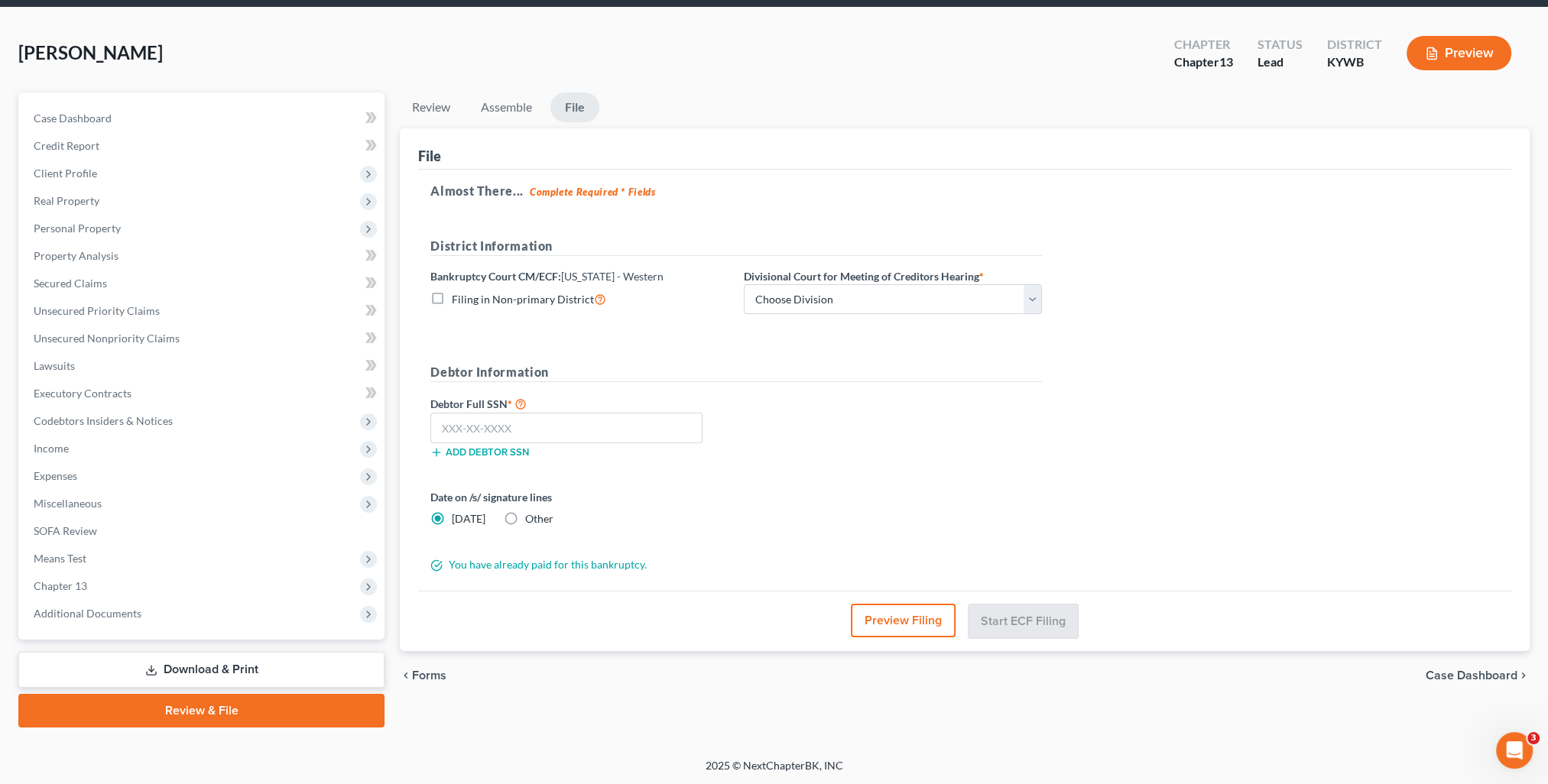
click at [944, 283] on label "Divisional Court for Meeting of Creditors Hearing *" at bounding box center [864, 276] width 240 height 16
click at [879, 296] on select "Choose Division Bowling Green [GEOGRAPHIC_DATA] [GEOGRAPHIC_DATA] [GEOGRAPHIC_D…" at bounding box center [893, 300] width 298 height 31
select select "2"
click at [744, 285] on select "Choose Division Bowling Green [GEOGRAPHIC_DATA] [GEOGRAPHIC_DATA] [GEOGRAPHIC_D…" at bounding box center [893, 300] width 298 height 31
click at [653, 425] on input "text" at bounding box center [566, 428] width 272 height 31
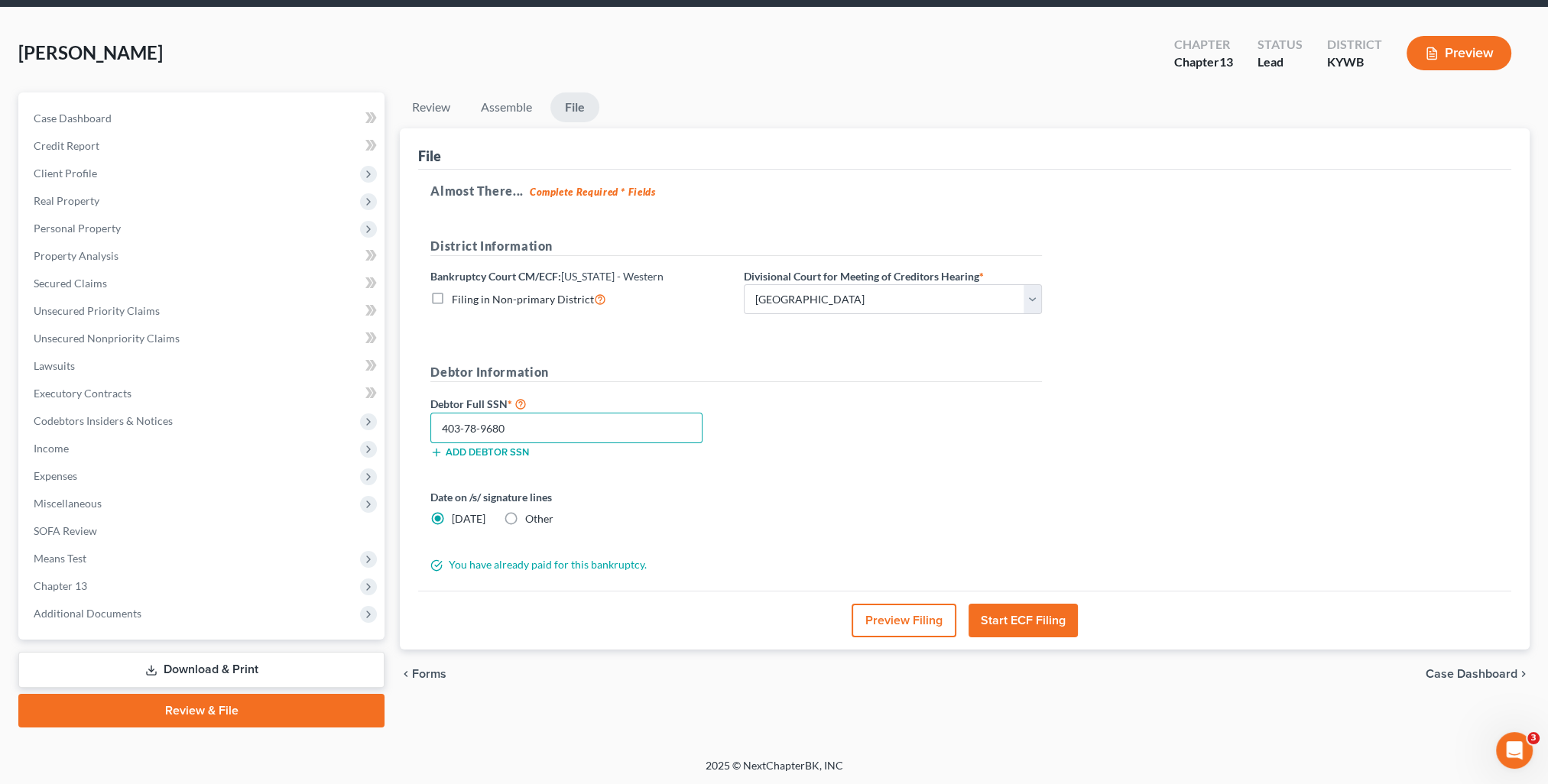
type input "403-78-9680"
click at [525, 519] on label "Other" at bounding box center [539, 518] width 29 height 15
click at [531, 519] on input "Other" at bounding box center [536, 516] width 10 height 10
radio input "true"
radio input "false"
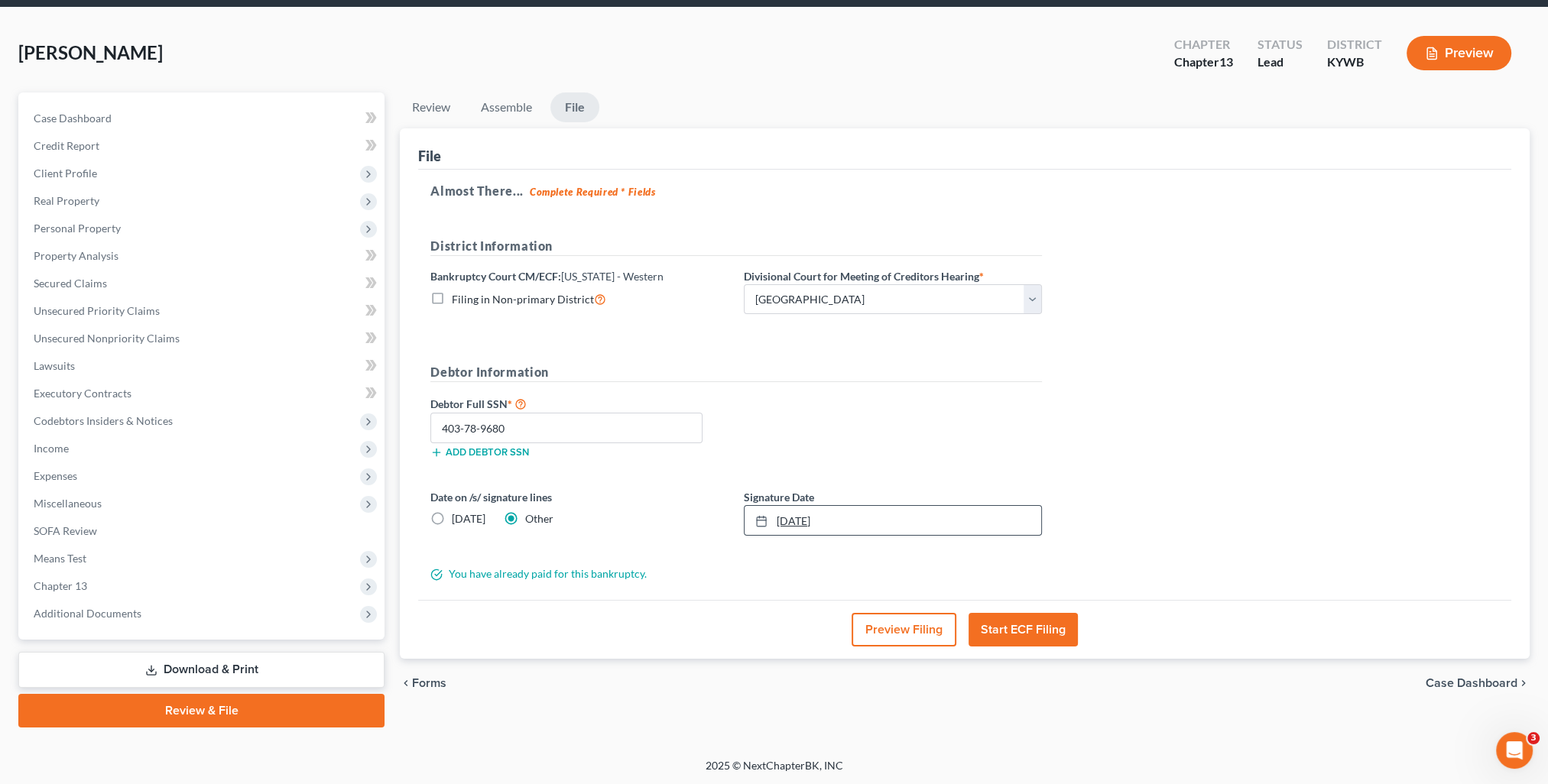
click at [795, 522] on link "[DATE]" at bounding box center [893, 520] width 297 height 29
click at [1006, 637] on button "Start ECF Filing" at bounding box center [1023, 629] width 109 height 33
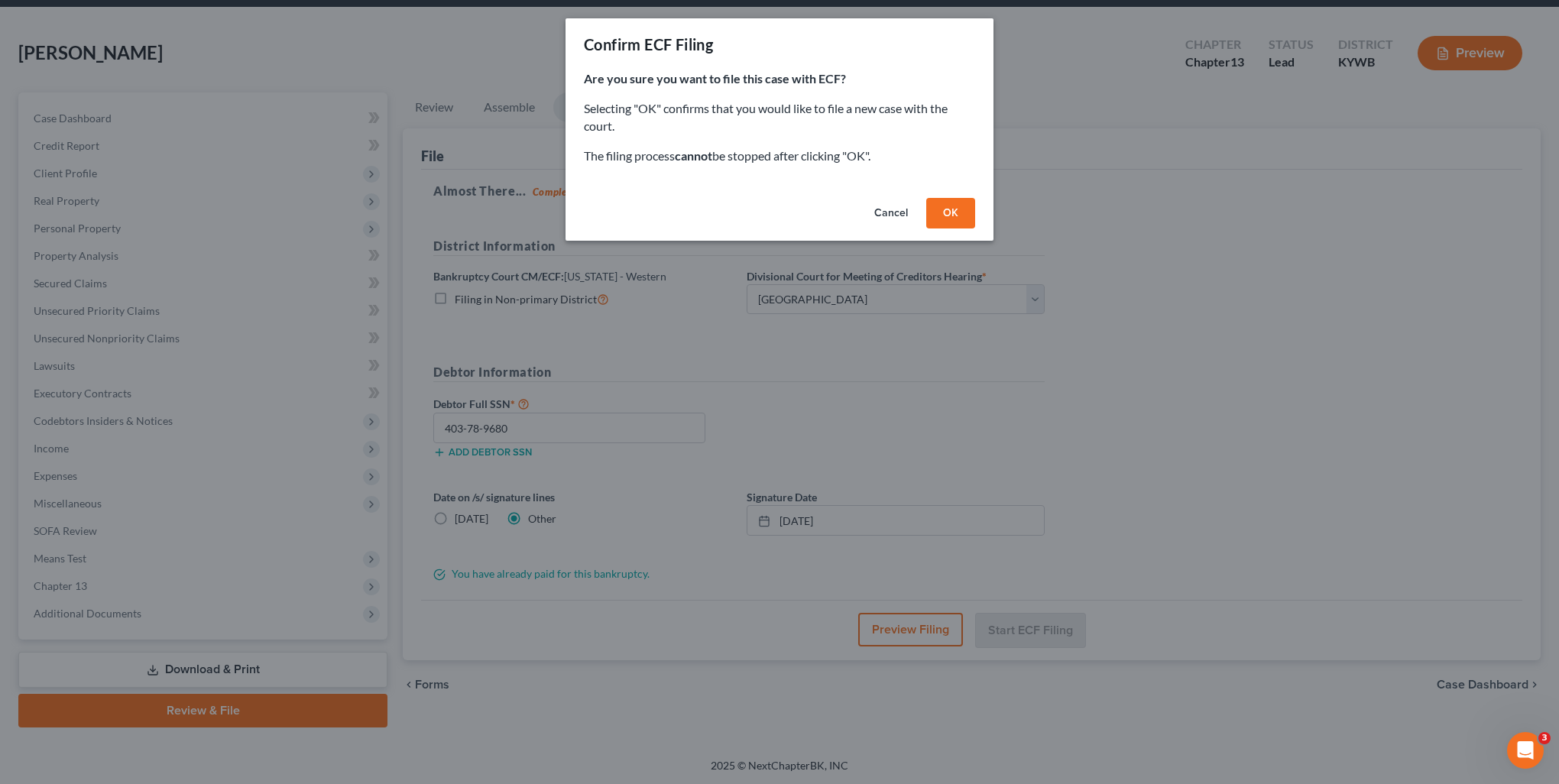
click at [948, 223] on button "OK" at bounding box center [951, 213] width 49 height 31
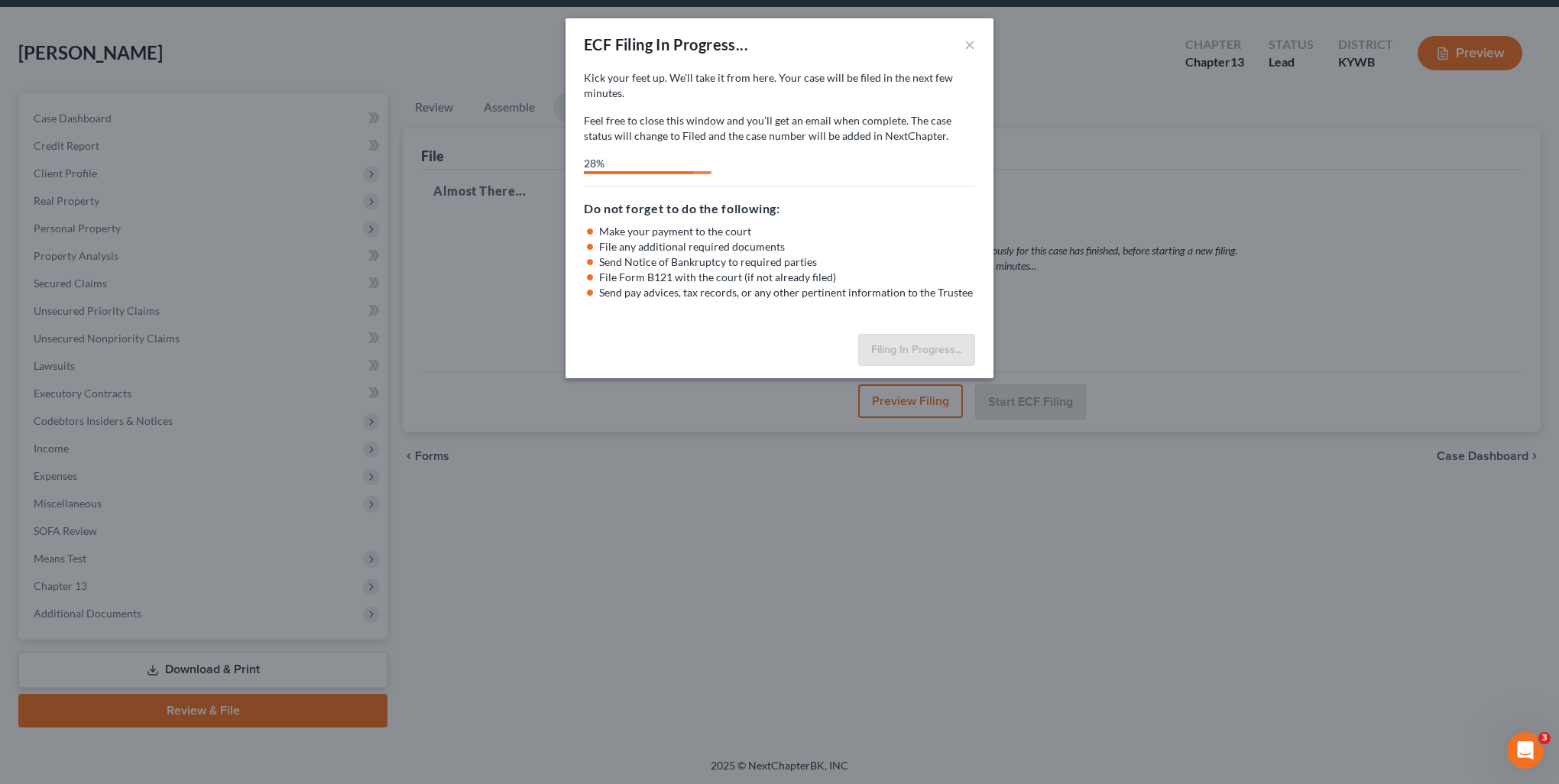
select select "2"
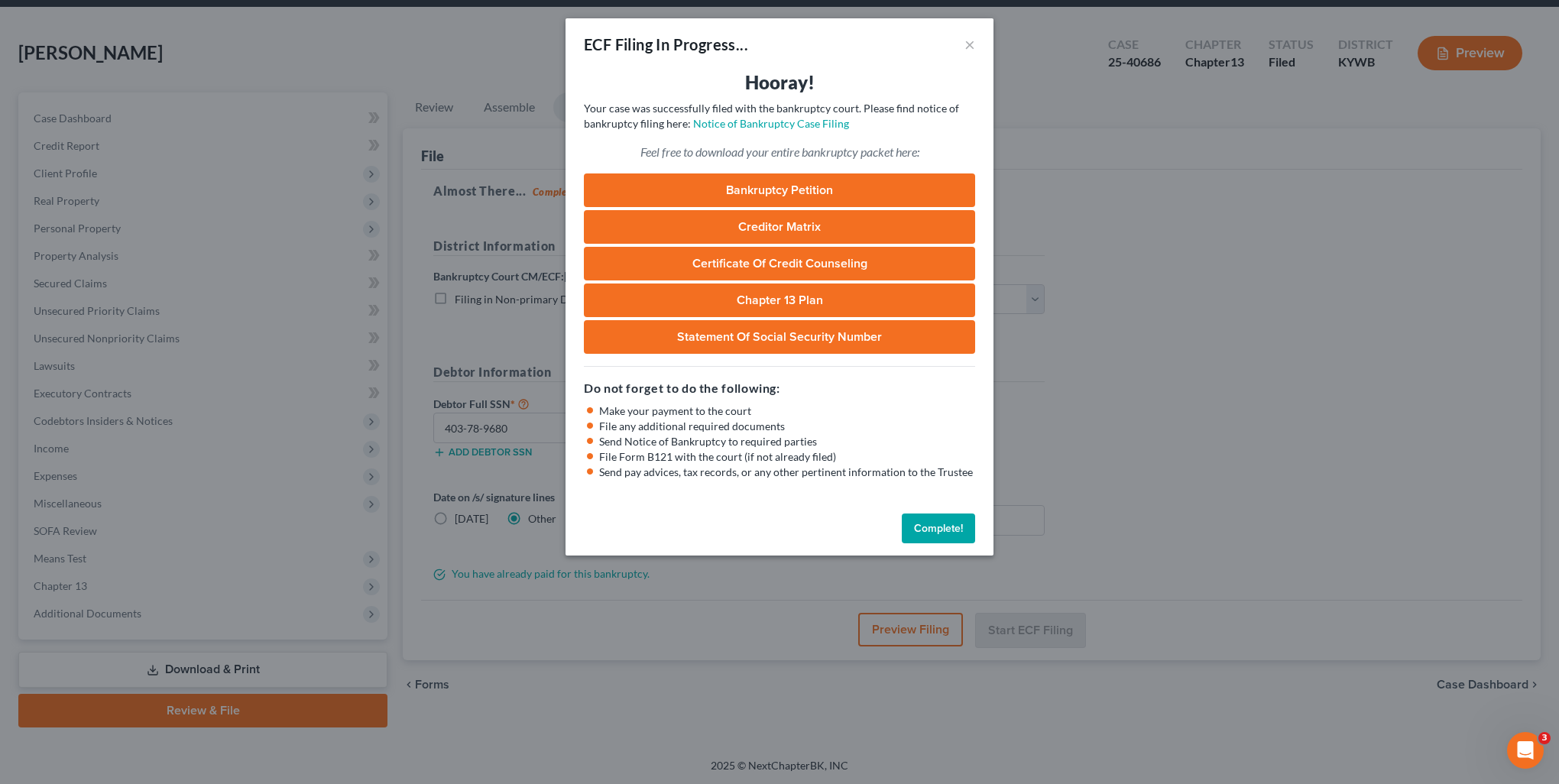
click at [962, 530] on button "Complete!" at bounding box center [938, 529] width 74 height 31
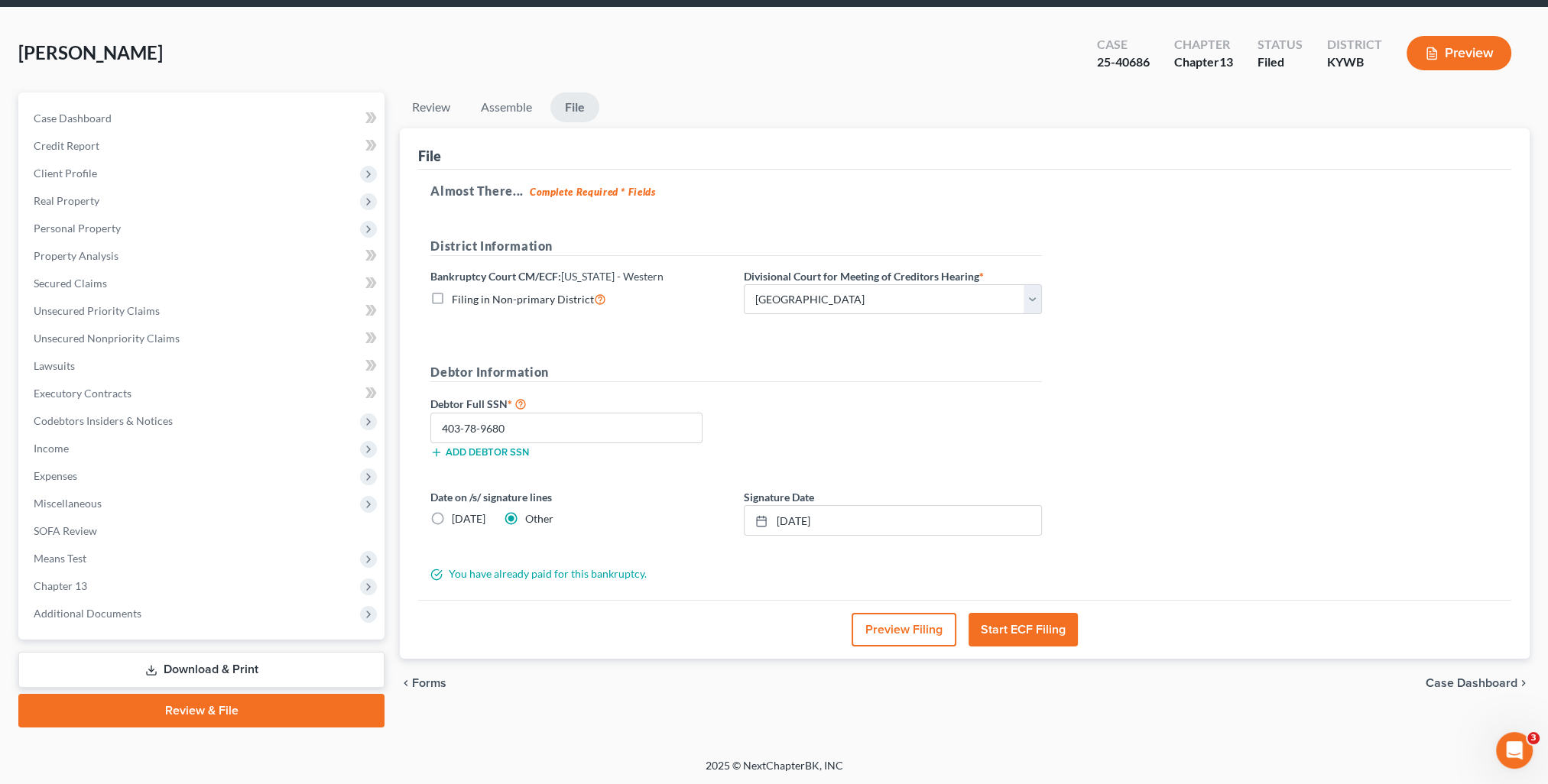
scroll to position [0, 0]
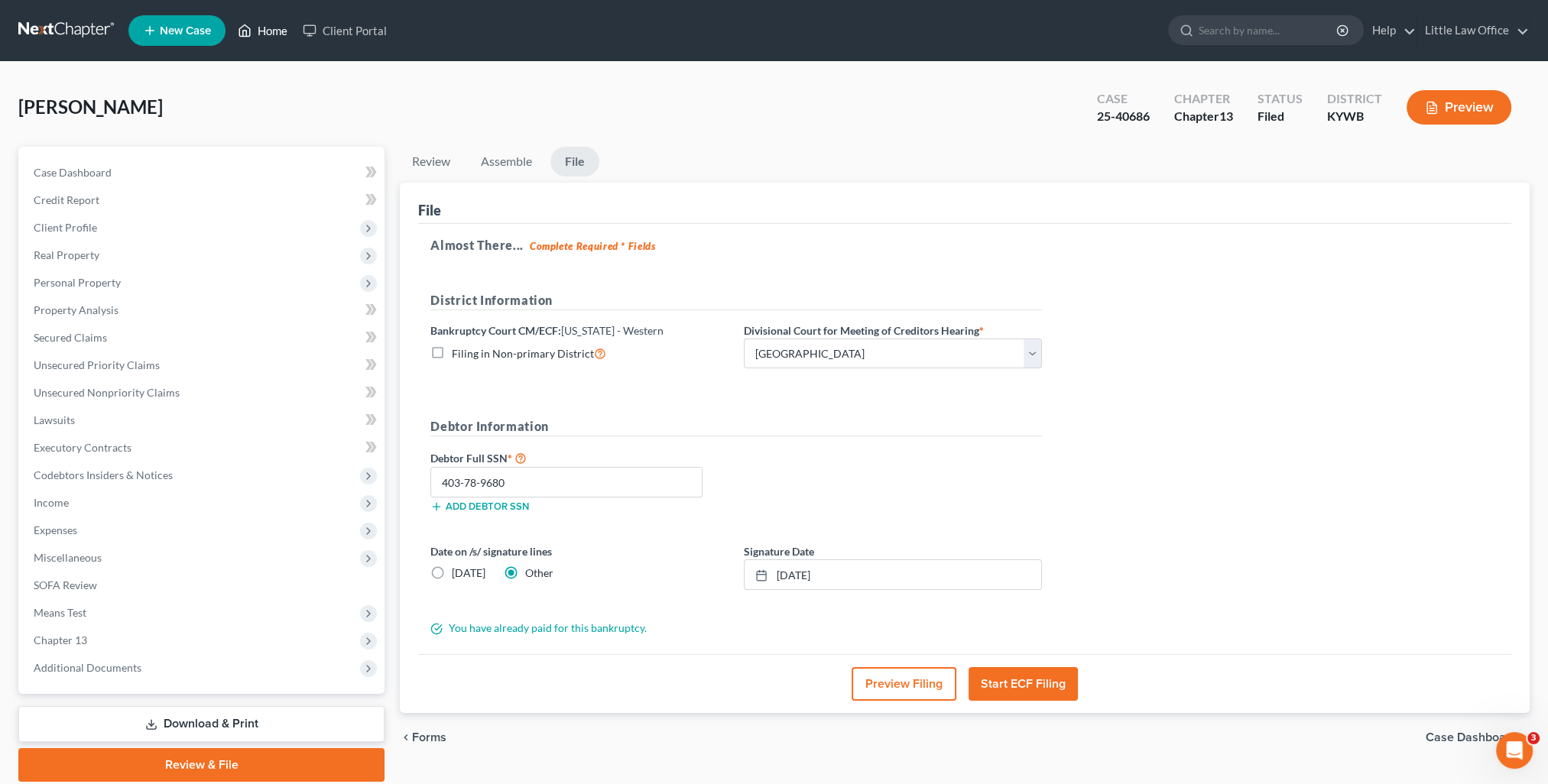
click at [281, 32] on link "Home" at bounding box center [262, 30] width 65 height 28
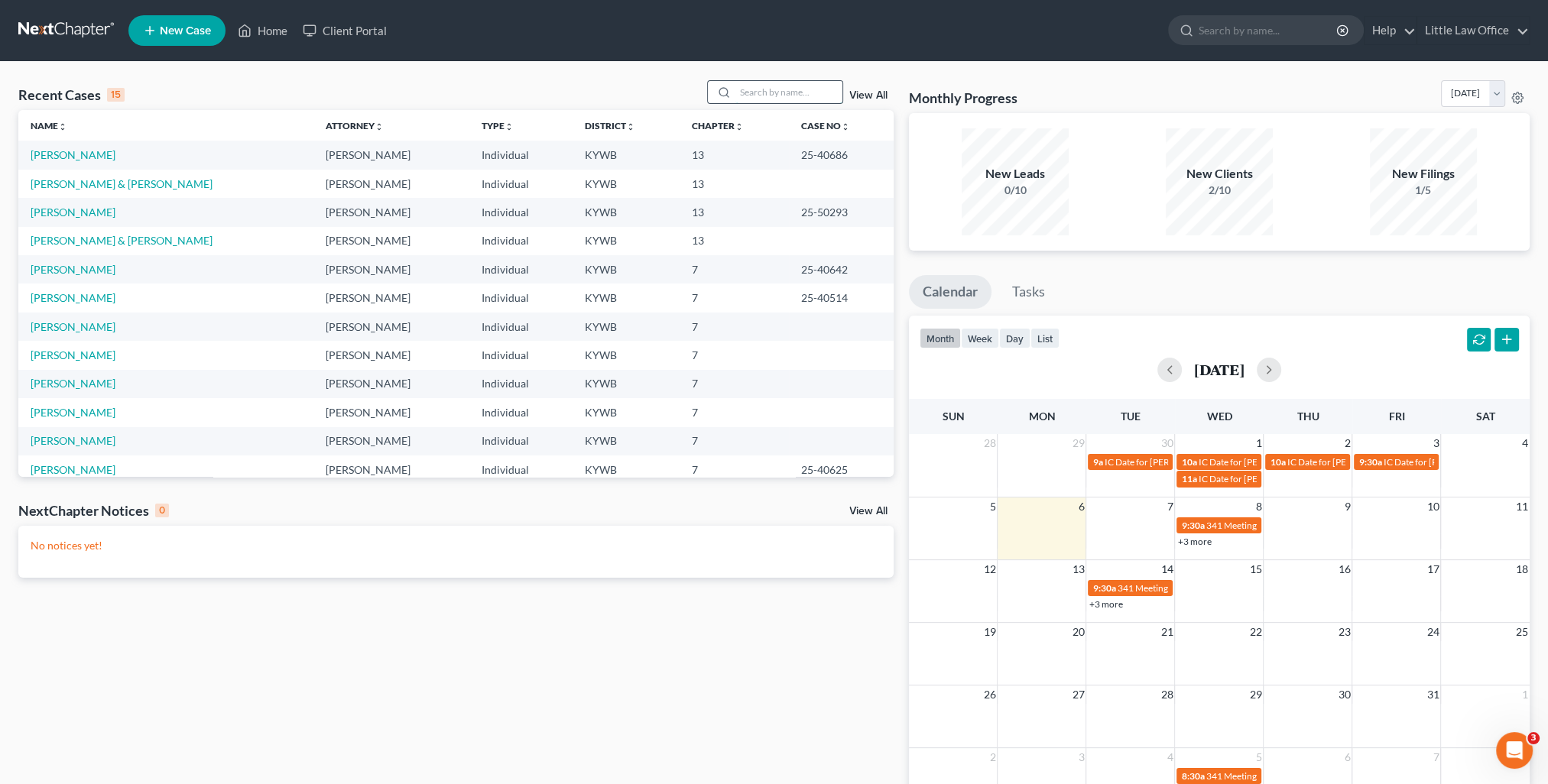
click at [784, 101] on input "search" at bounding box center [788, 92] width 107 height 22
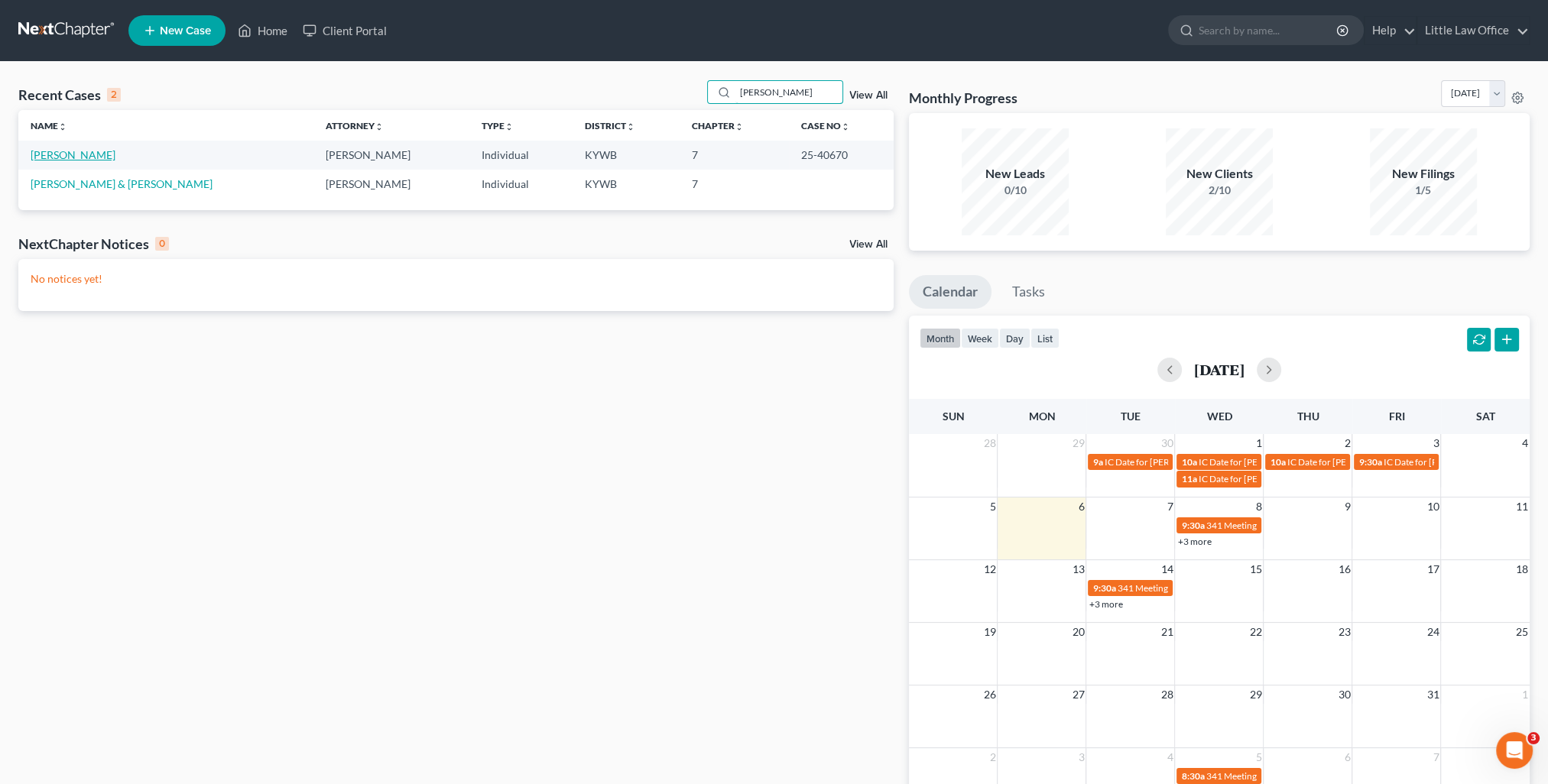
type input "[PERSON_NAME]"
click at [77, 158] on link "[PERSON_NAME]" at bounding box center [73, 155] width 85 height 13
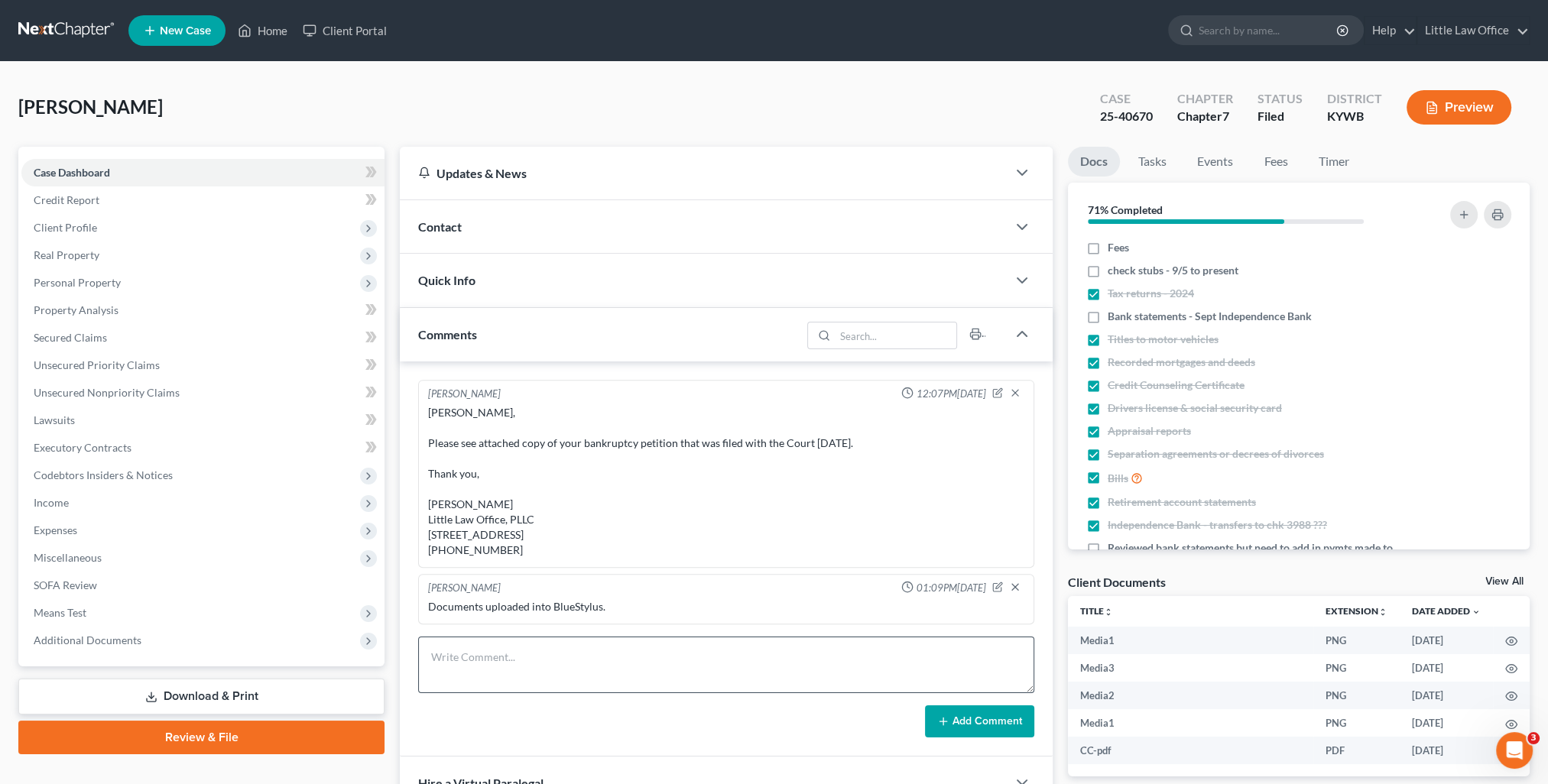
scroll to position [2936, 0]
click at [589, 644] on textarea at bounding box center [726, 664] width 616 height 56
paste textarea "Please see attached letter. Thank you, [PERSON_NAME] Little Law Office, PLLC [S…"
click at [515, 675] on textarea "email to Trustee: \ Please see attached letter. Thank you, [PERSON_NAME] Little…" at bounding box center [726, 664] width 616 height 56
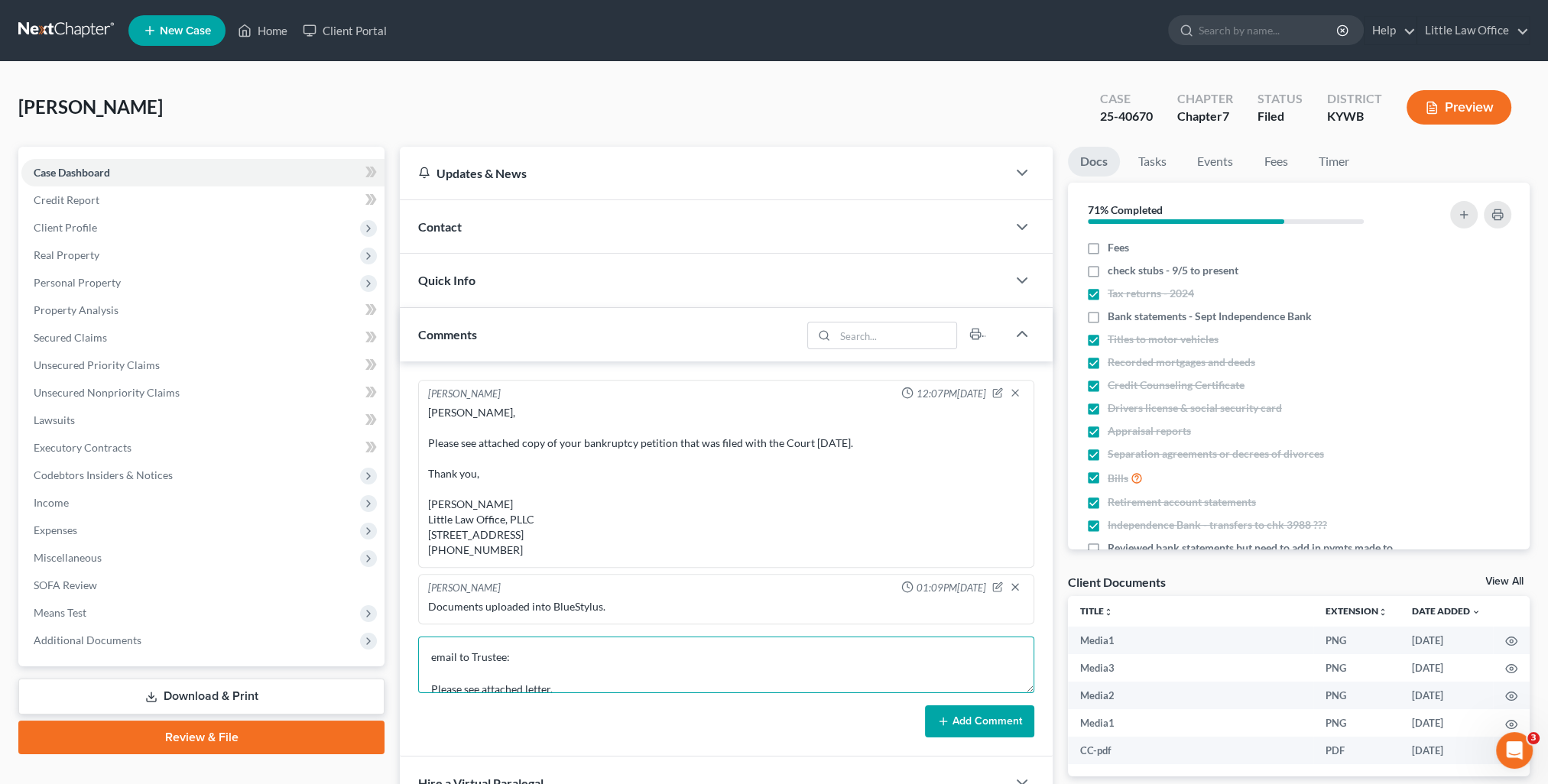
type textarea "email to Trustee: Please see attached letter. Thank you, [PERSON_NAME] Little L…"
click at [982, 717] on button "Add Comment" at bounding box center [979, 721] width 109 height 32
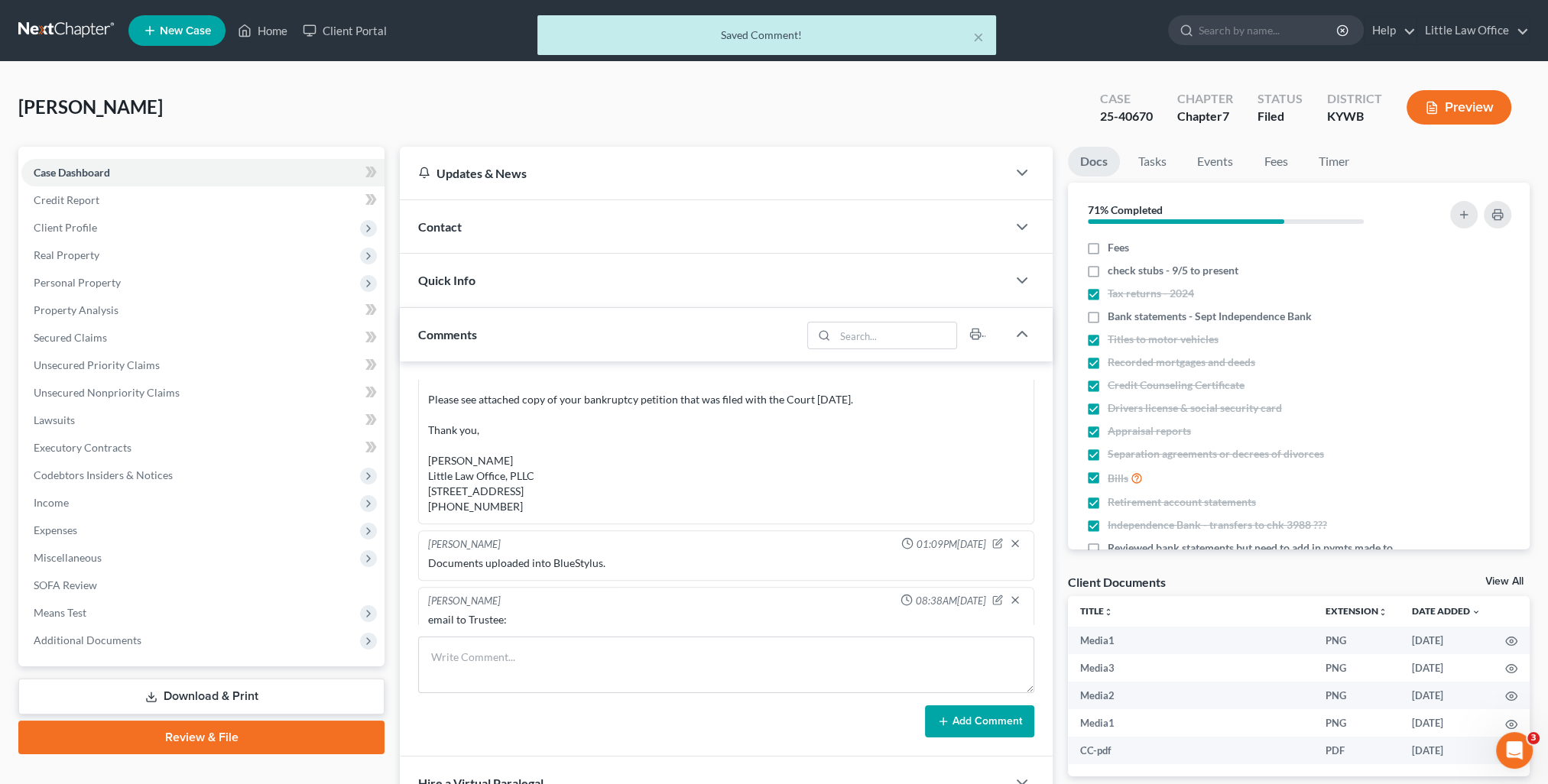
scroll to position [1396, 0]
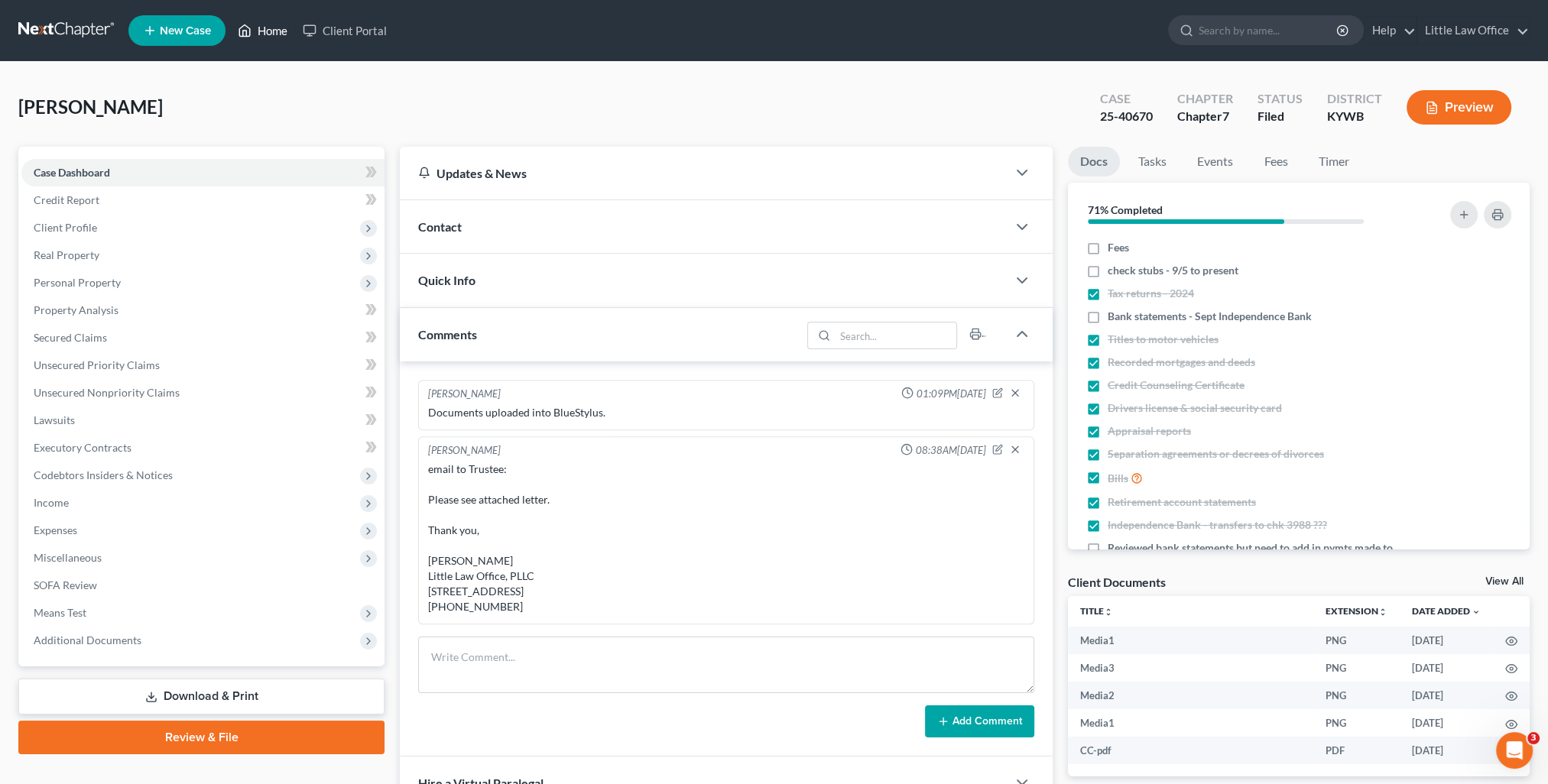
click at [286, 32] on link "Home" at bounding box center [262, 30] width 65 height 28
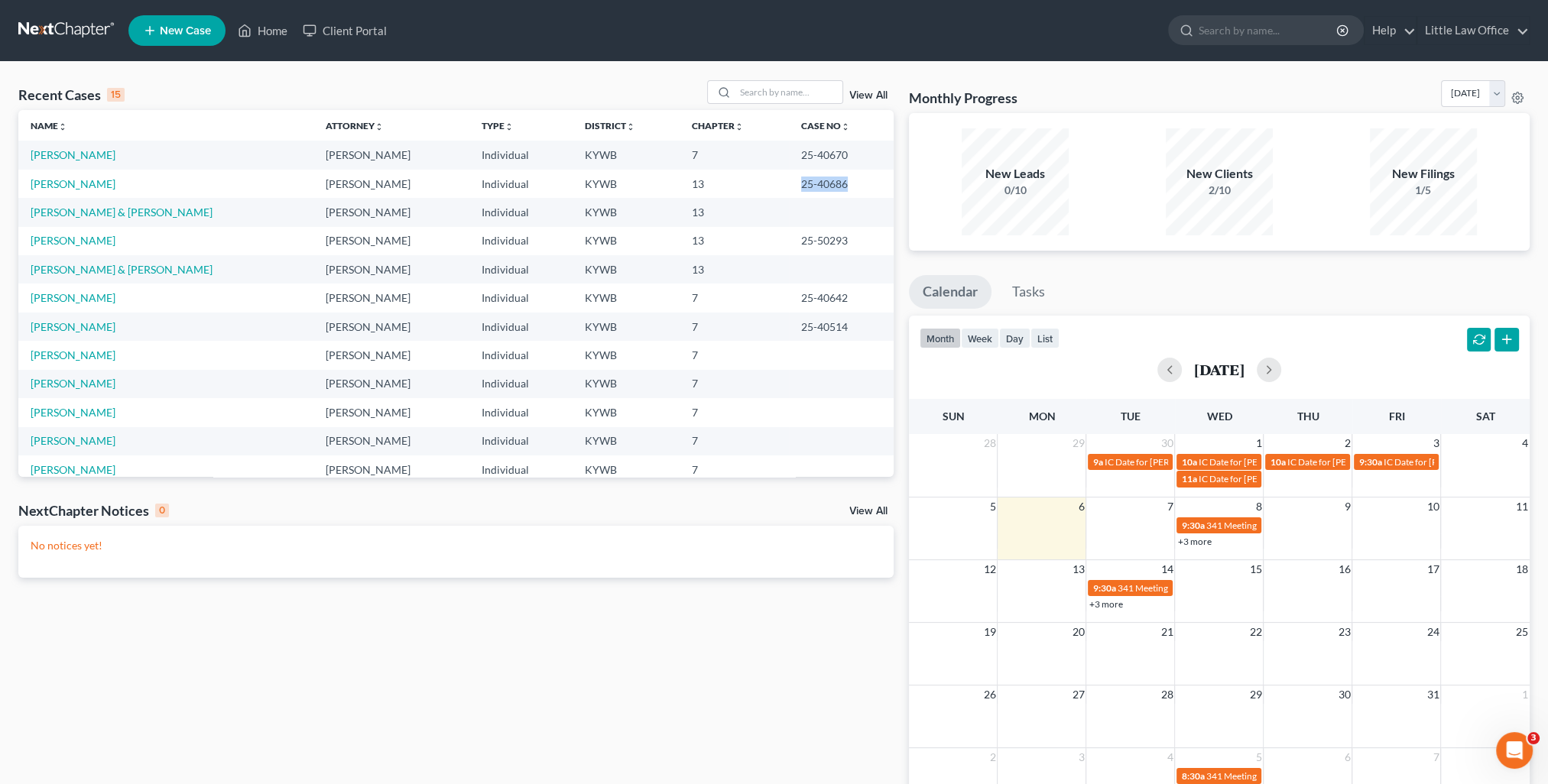
drag, startPoint x: 762, startPoint y: 179, endPoint x: 822, endPoint y: 190, distance: 61.0
click at [822, 190] on td "25-40686" at bounding box center [841, 184] width 105 height 29
copy td "25-40686"
click at [72, 191] on td "[PERSON_NAME]" at bounding box center [166, 184] width 295 height 29
click at [68, 182] on link "[PERSON_NAME]" at bounding box center [73, 184] width 85 height 13
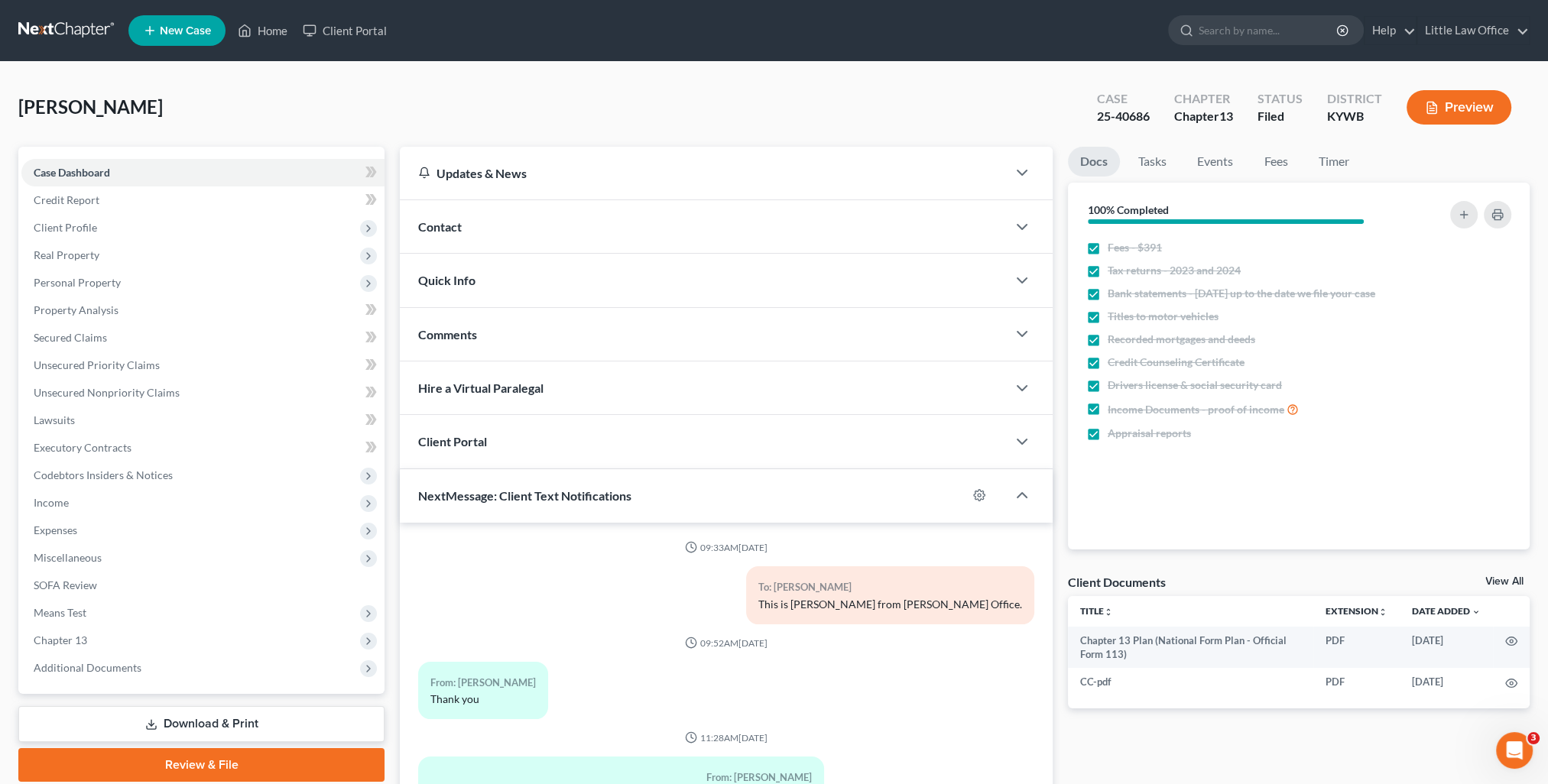
scroll to position [137, 0]
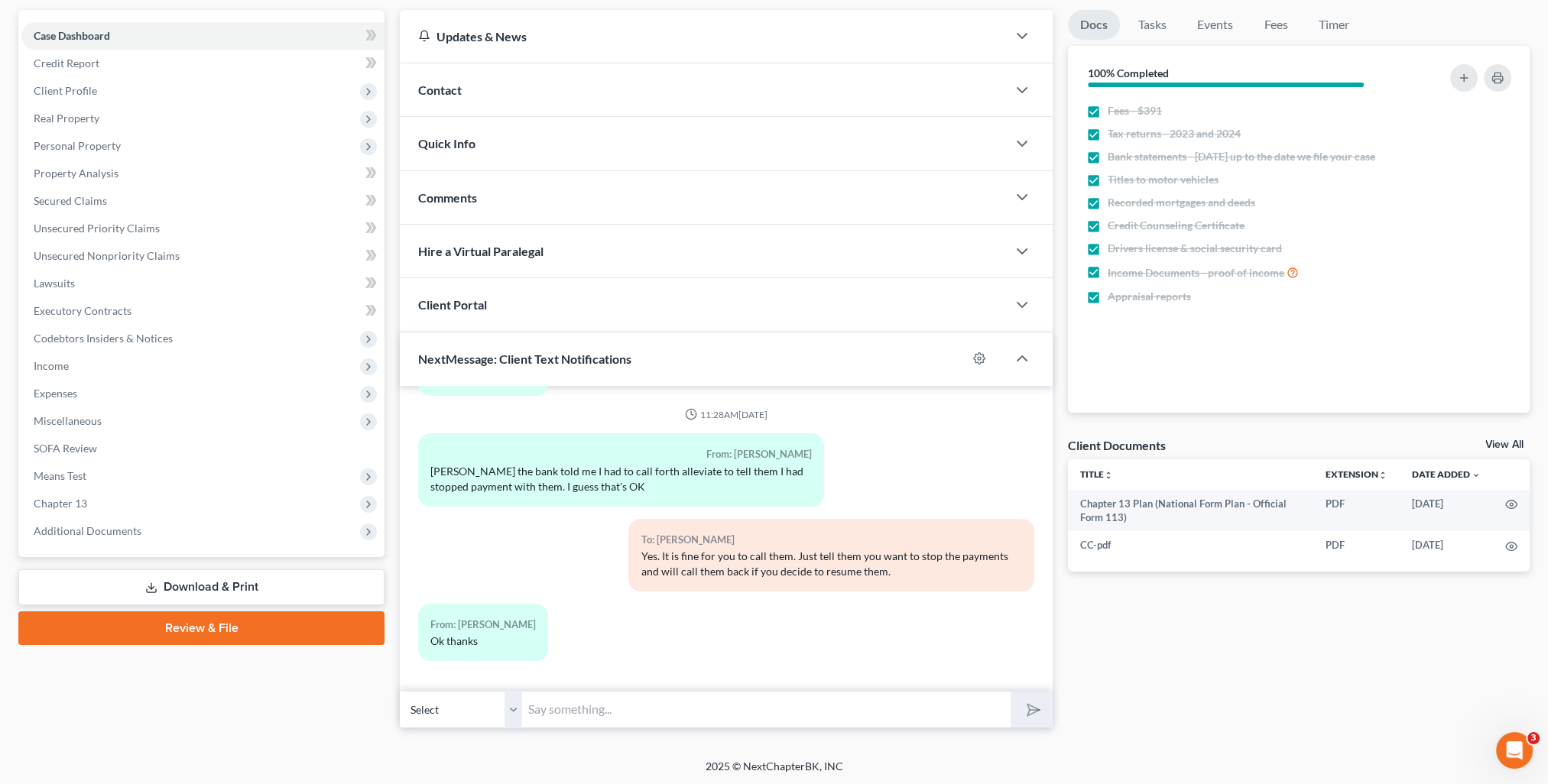
click at [657, 729] on div "Petition Navigation Case Dashboard Payments Invoices Payments Payments Credit R…" at bounding box center [774, 376] width 1512 height 731
click at [656, 724] on input "text" at bounding box center [766, 709] width 489 height 37
paste input "25-40686"
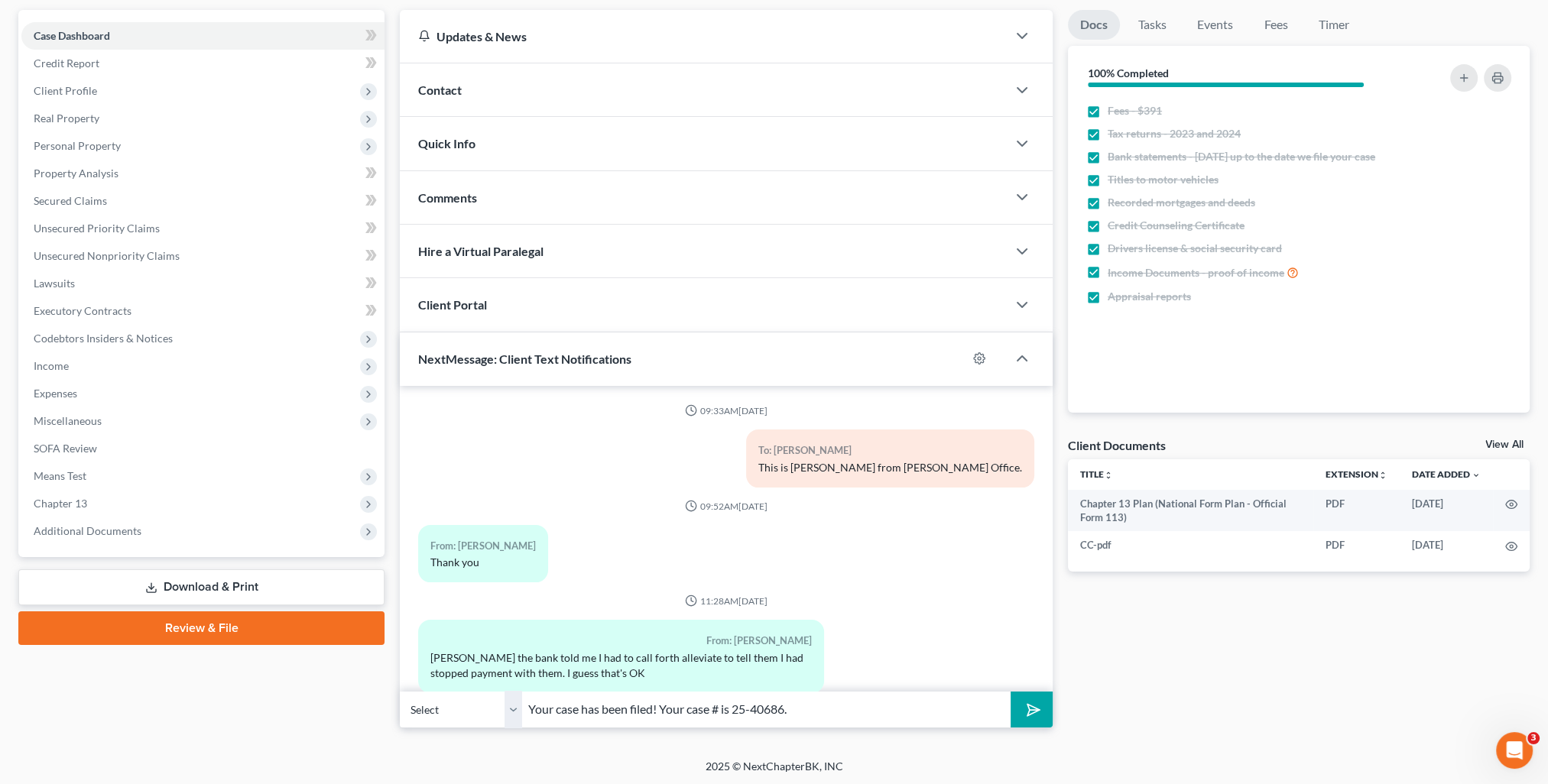
type input "Your case has been filed! Your case # is 25-40686."
click at [1044, 708] on button "submit" at bounding box center [1031, 709] width 42 height 36
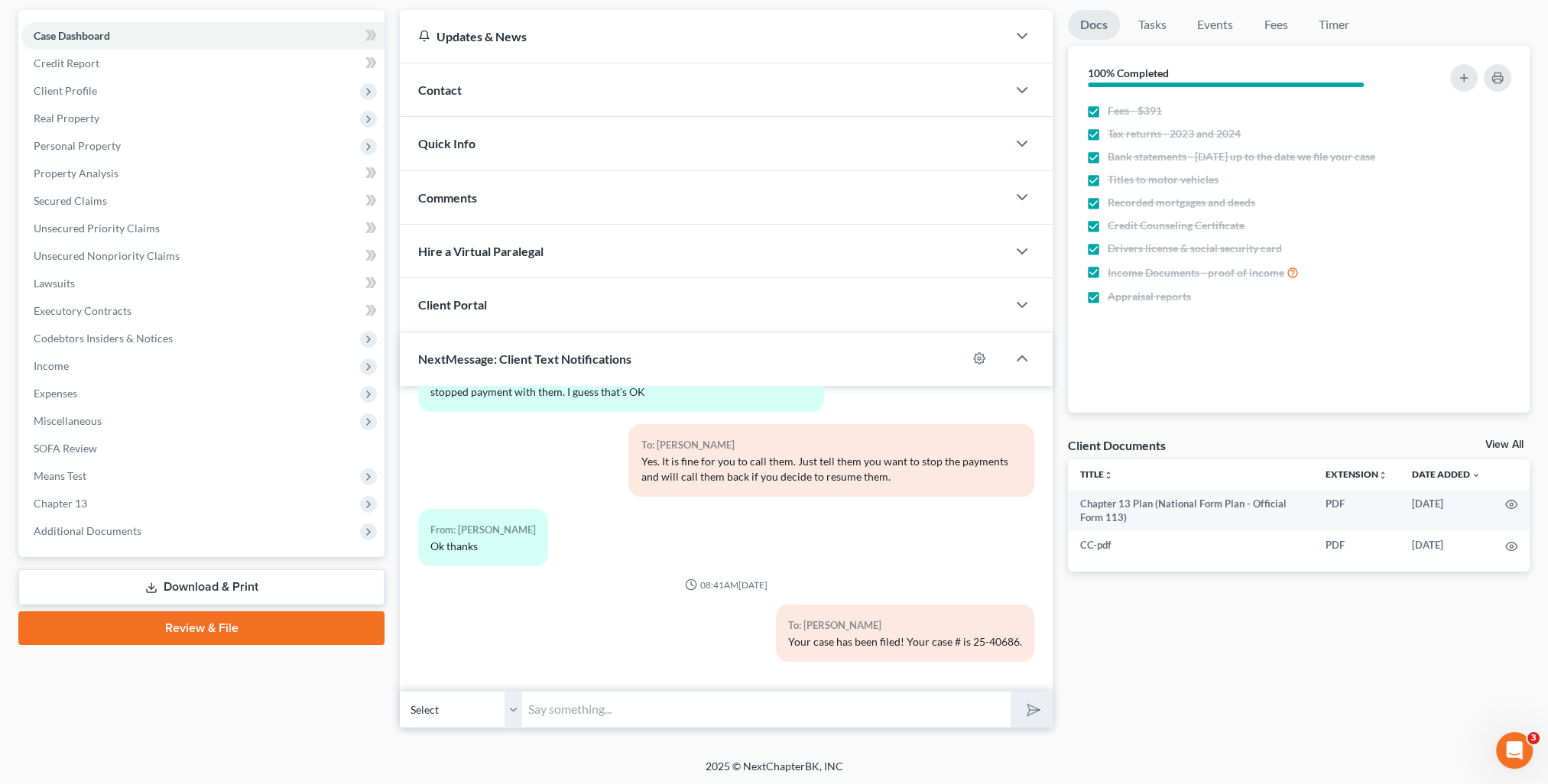
click at [194, 588] on link "Download & Print" at bounding box center [201, 587] width 366 height 36
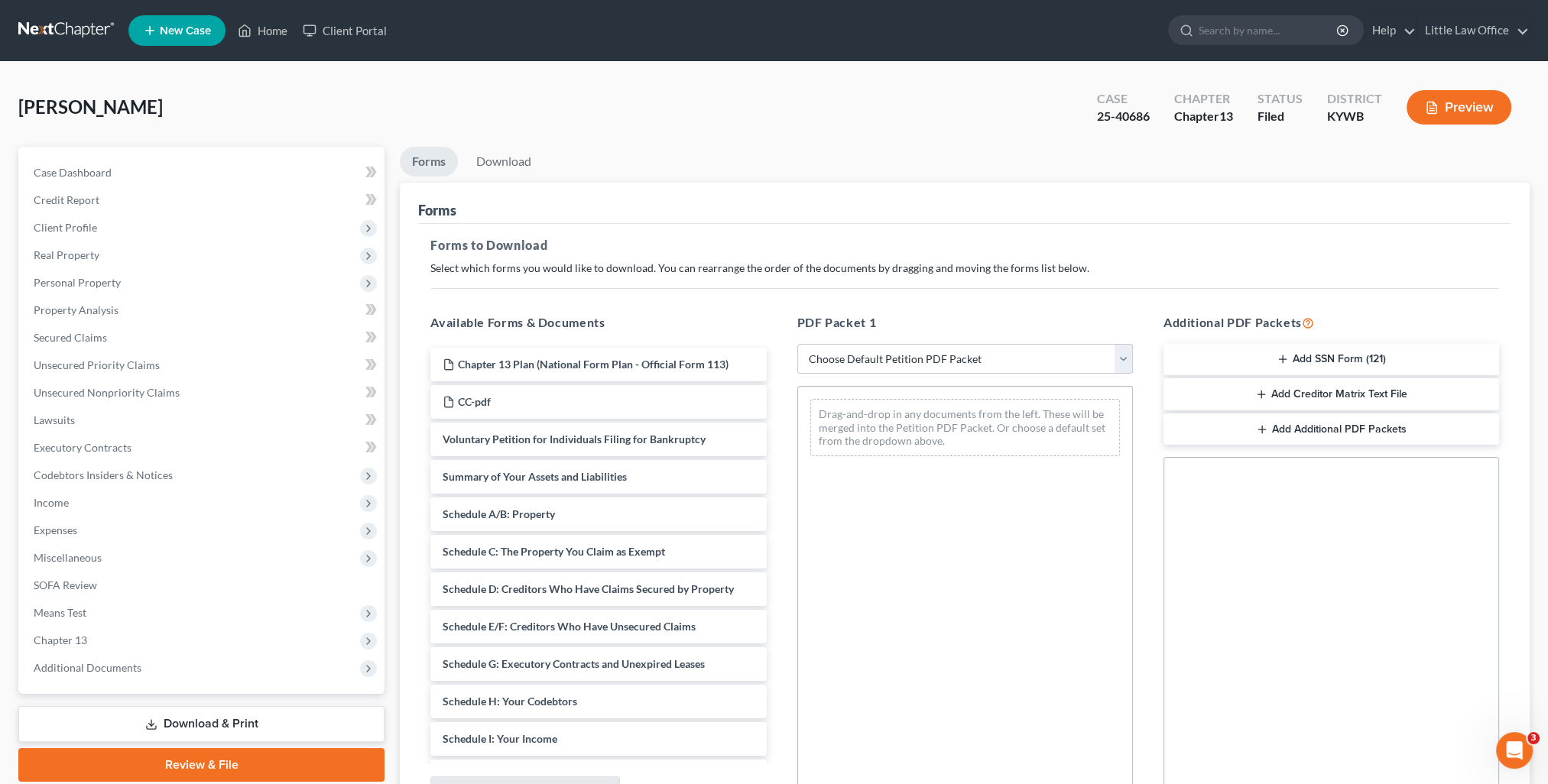
click at [1313, 390] on button "Add Creditor Matrix Text File" at bounding box center [1331, 394] width 335 height 32
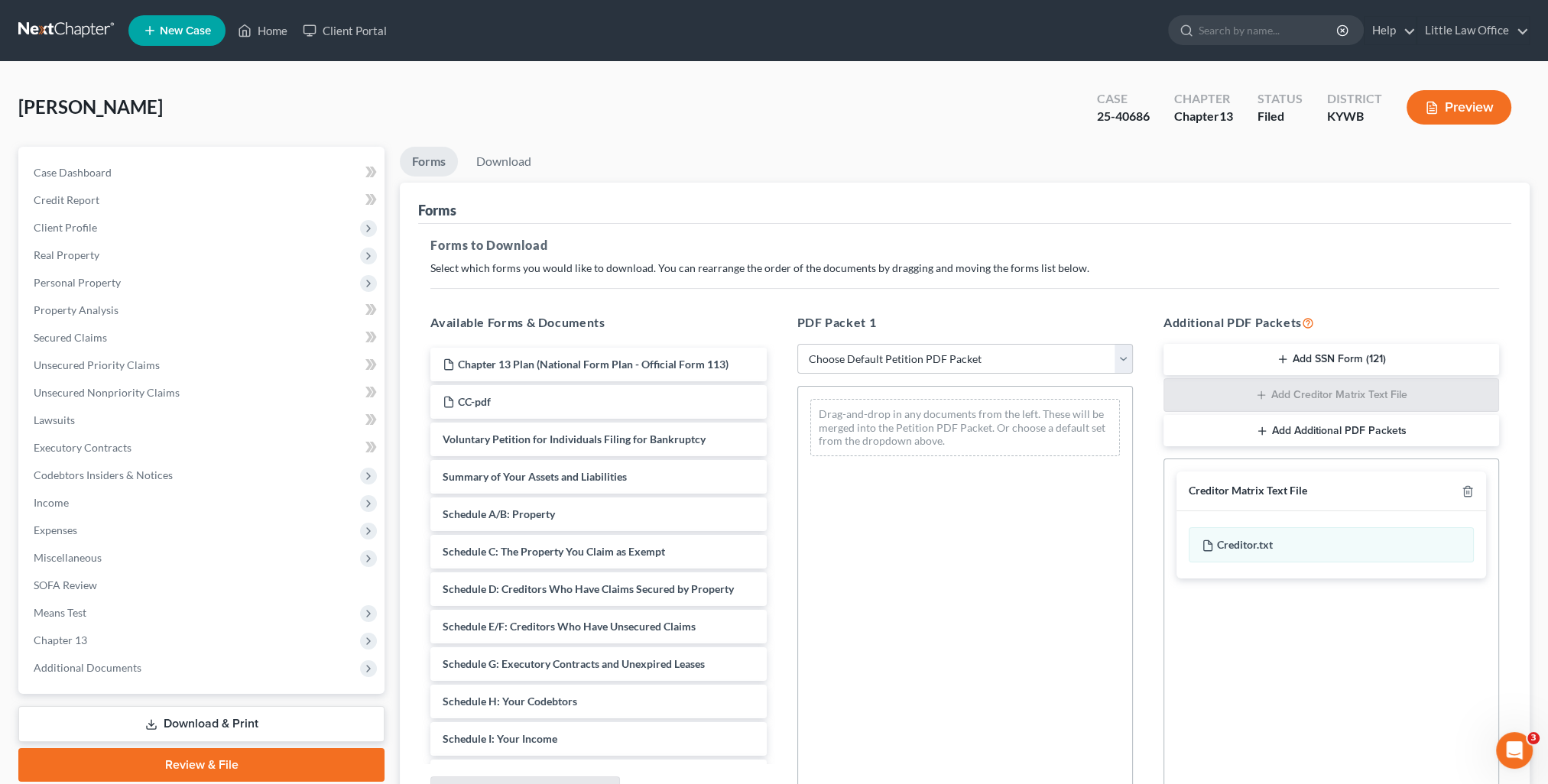
scroll to position [159, 0]
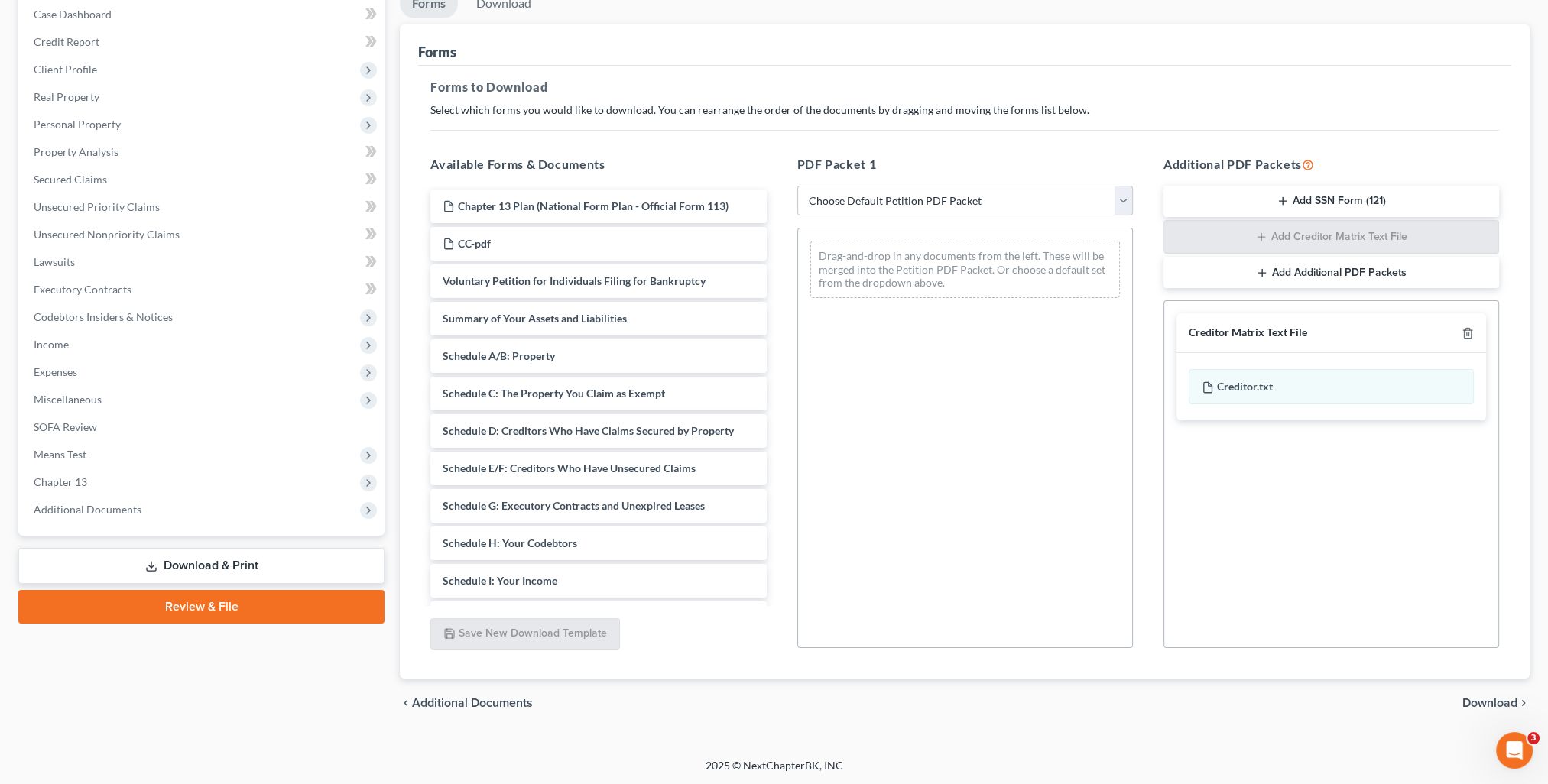
click at [1499, 702] on span "Download" at bounding box center [1489, 702] width 55 height 12
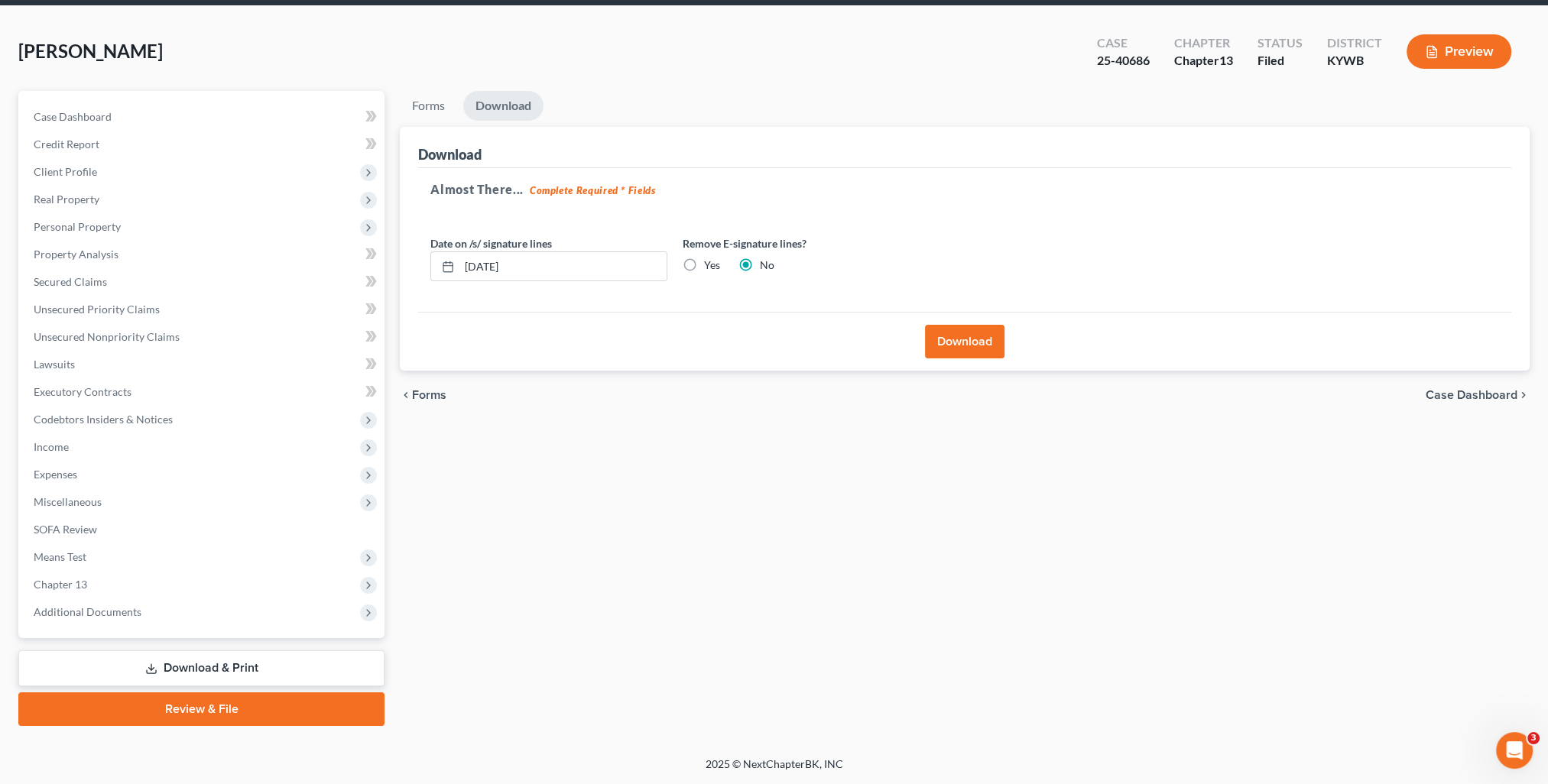
scroll to position [54, 0]
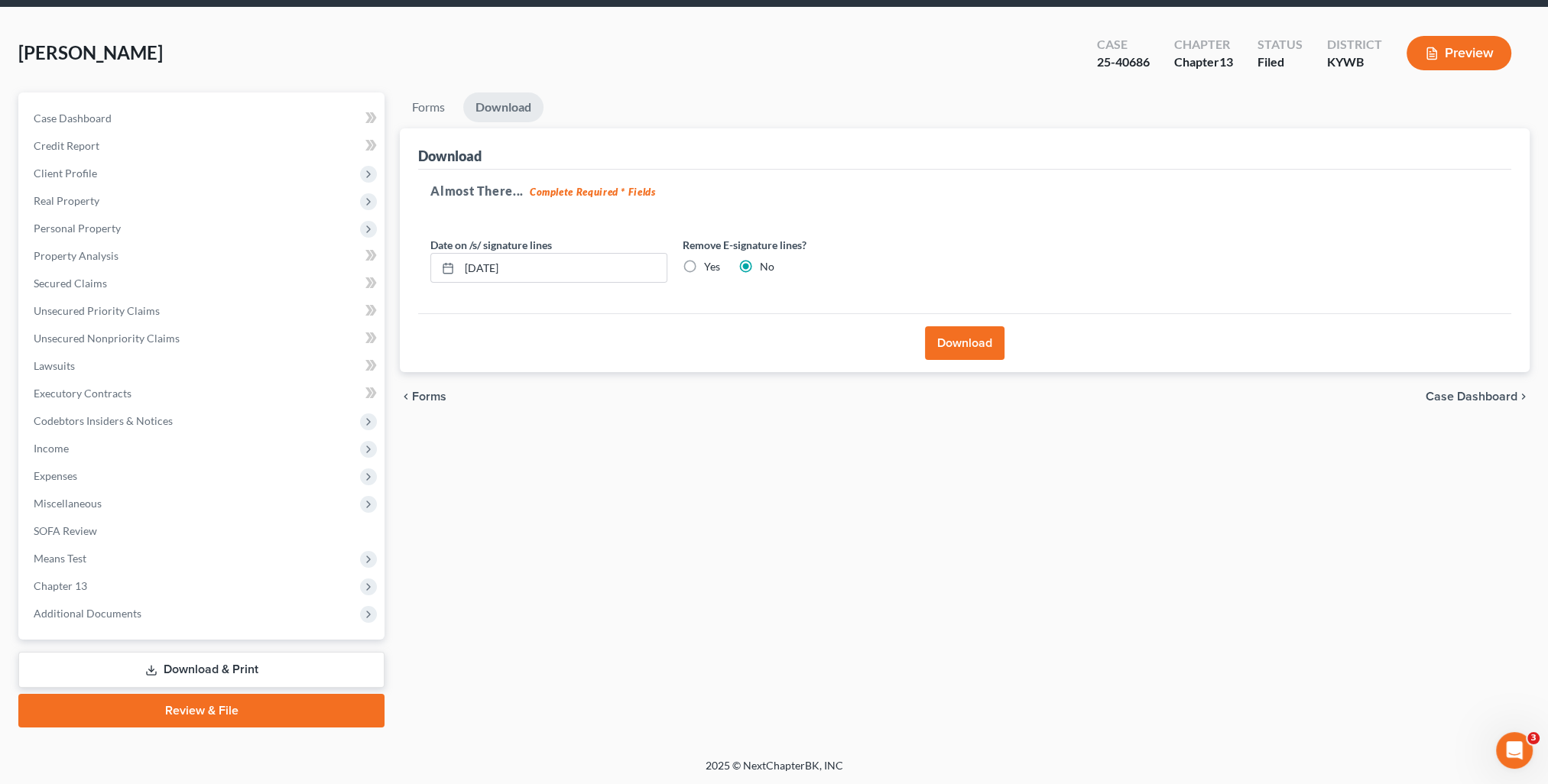
click at [956, 332] on button "Download" at bounding box center [964, 343] width 79 height 33
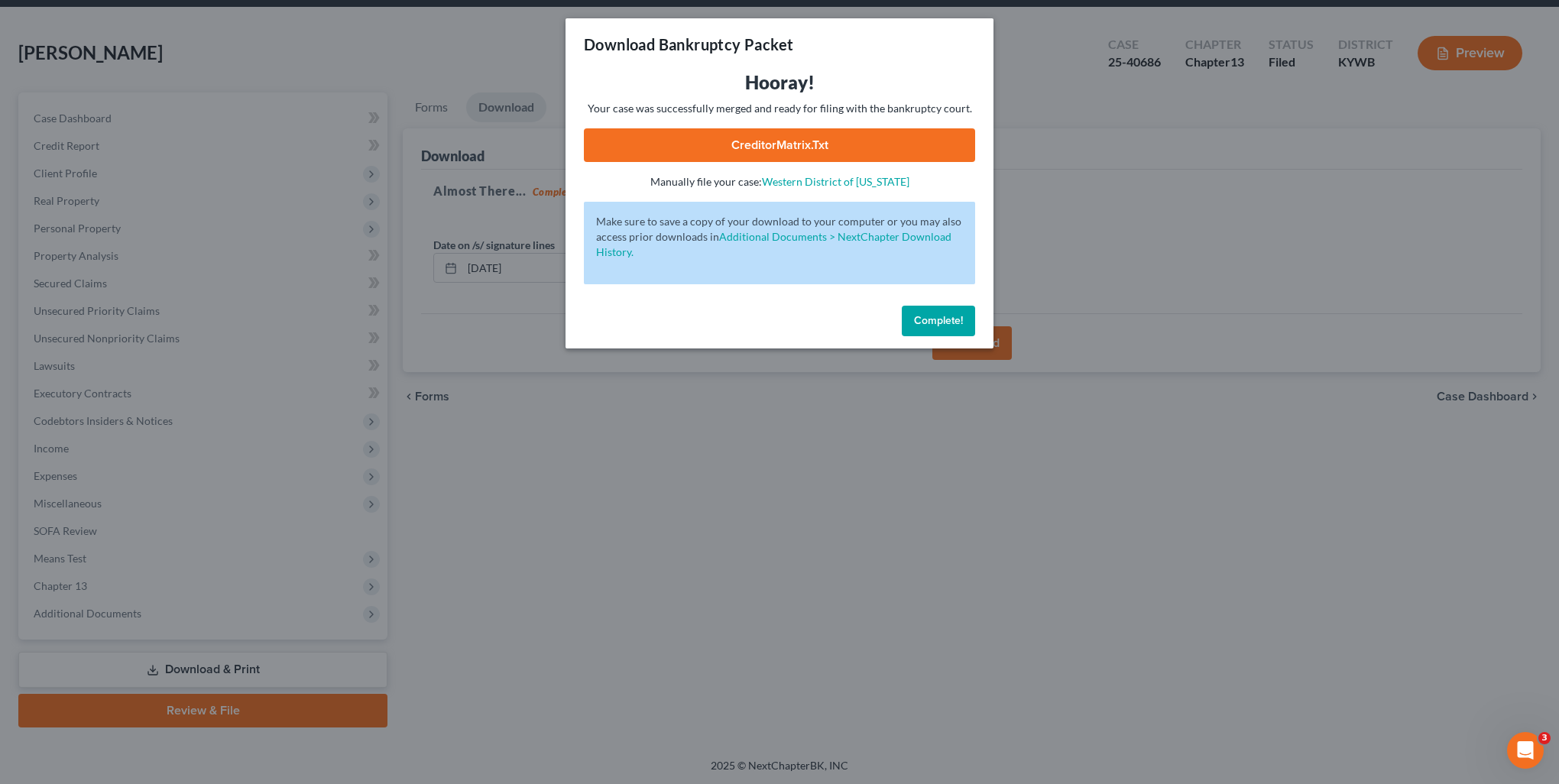
click at [904, 127] on div "Hooray! Your case was successfully merged and ready for filing with the bankrup…" at bounding box center [780, 130] width 392 height 119
click at [906, 136] on link "CreditorMatrix.txt" at bounding box center [780, 145] width 392 height 33
click at [937, 324] on span "Complete!" at bounding box center [939, 320] width 49 height 13
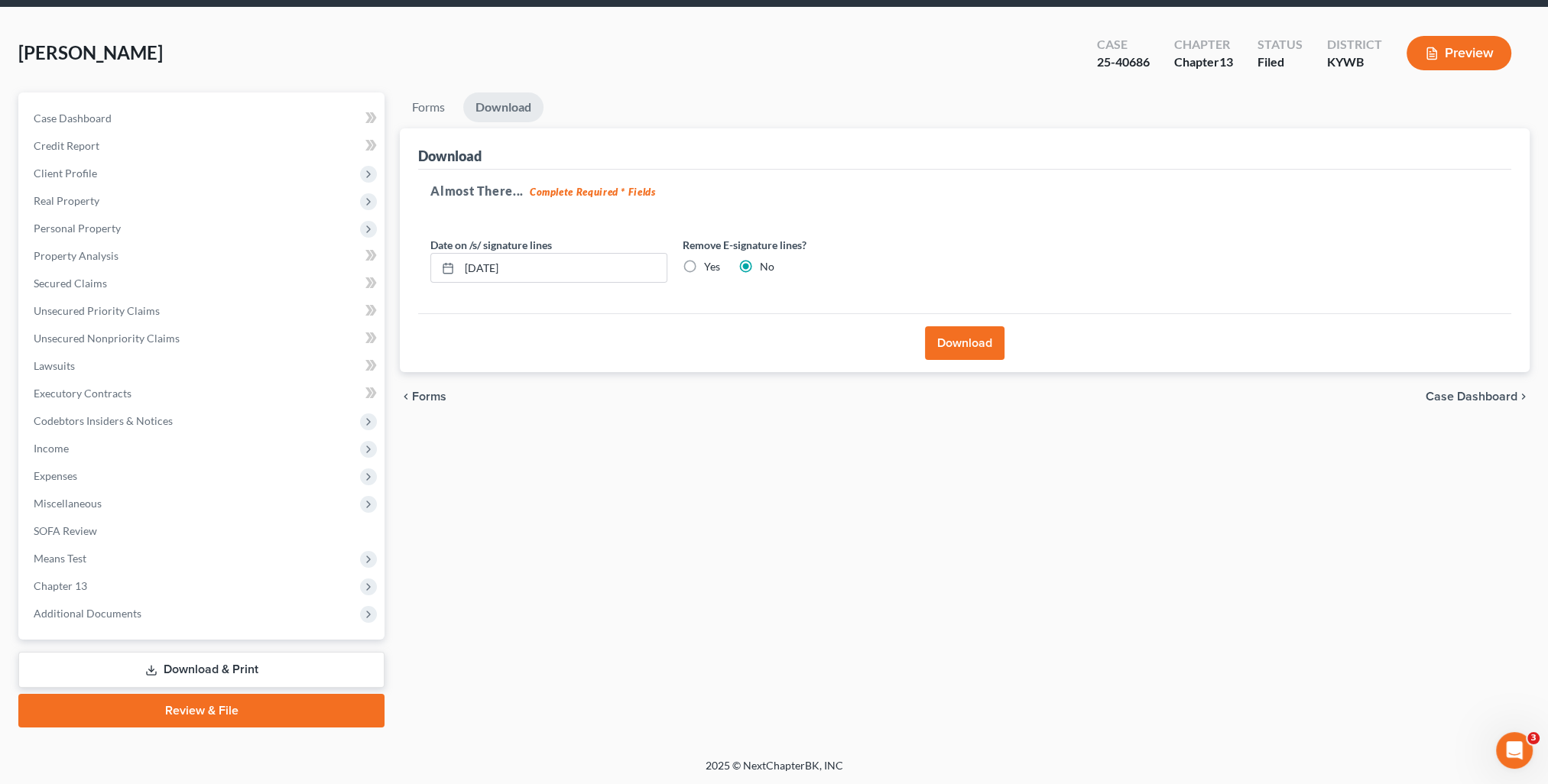
scroll to position [0, 0]
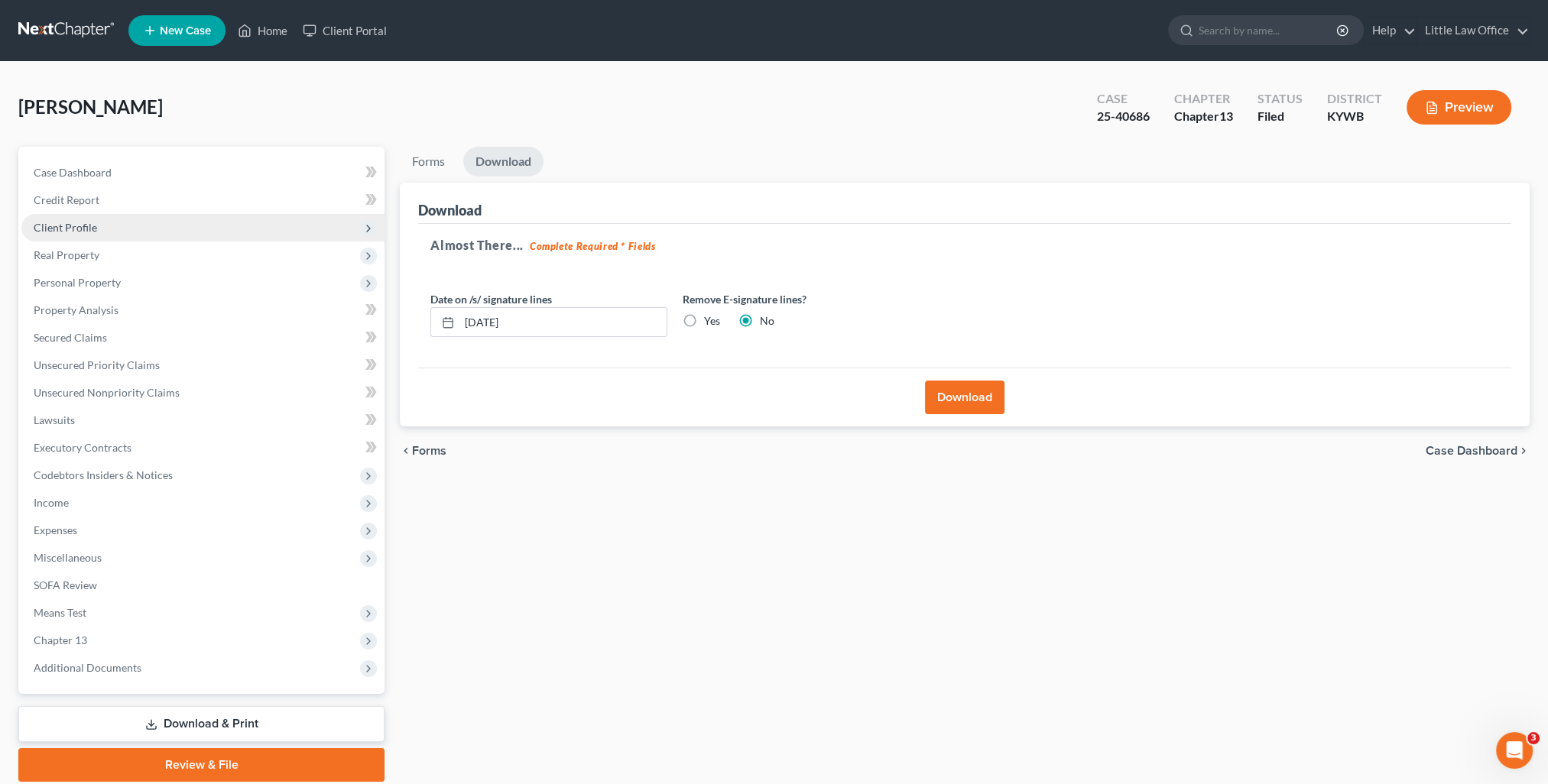
click at [86, 220] on span "Client Profile" at bounding box center [203, 228] width 363 height 28
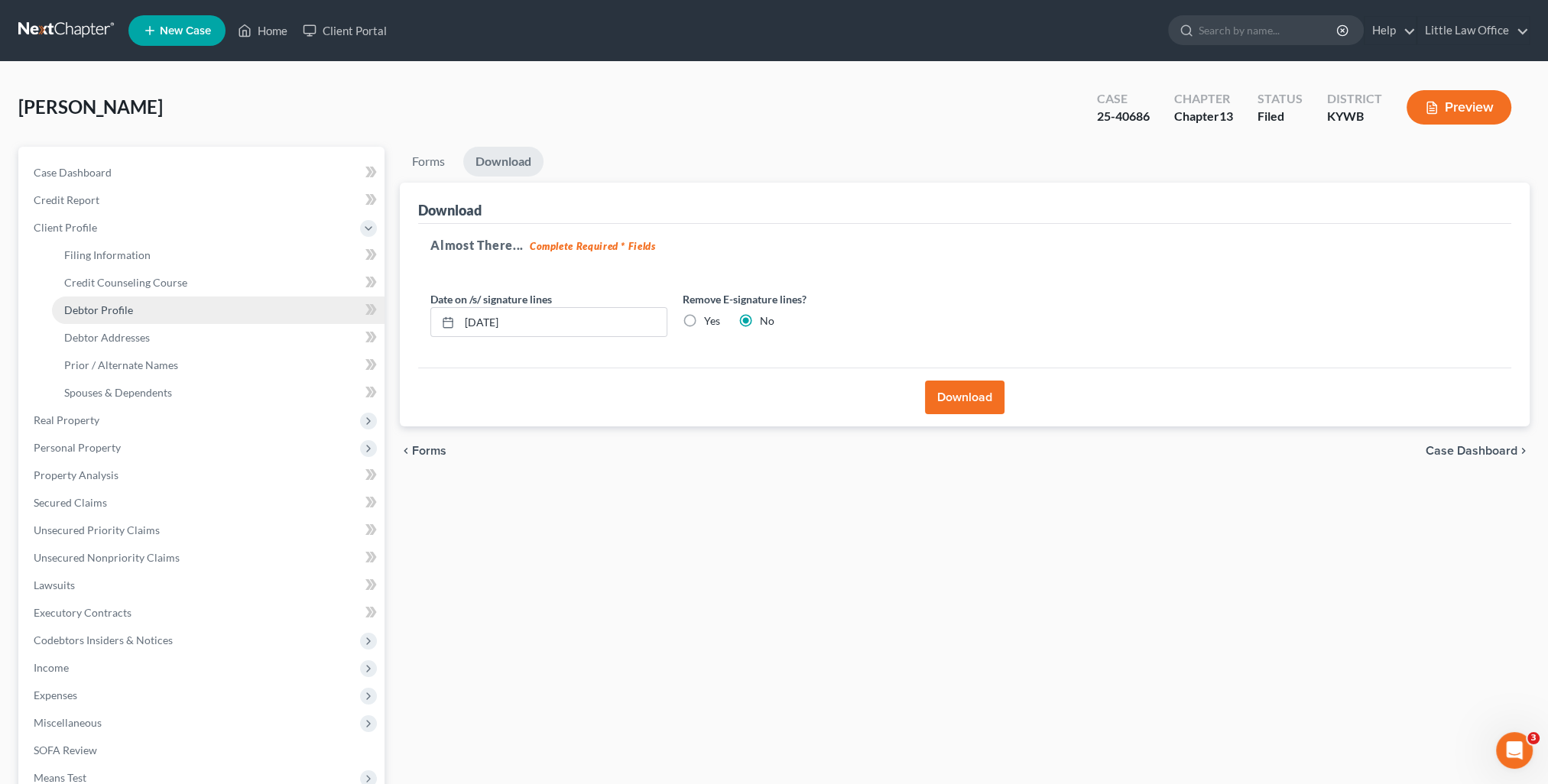
click at [113, 302] on link "Debtor Profile" at bounding box center [218, 310] width 332 height 28
select select "3"
select select "0"
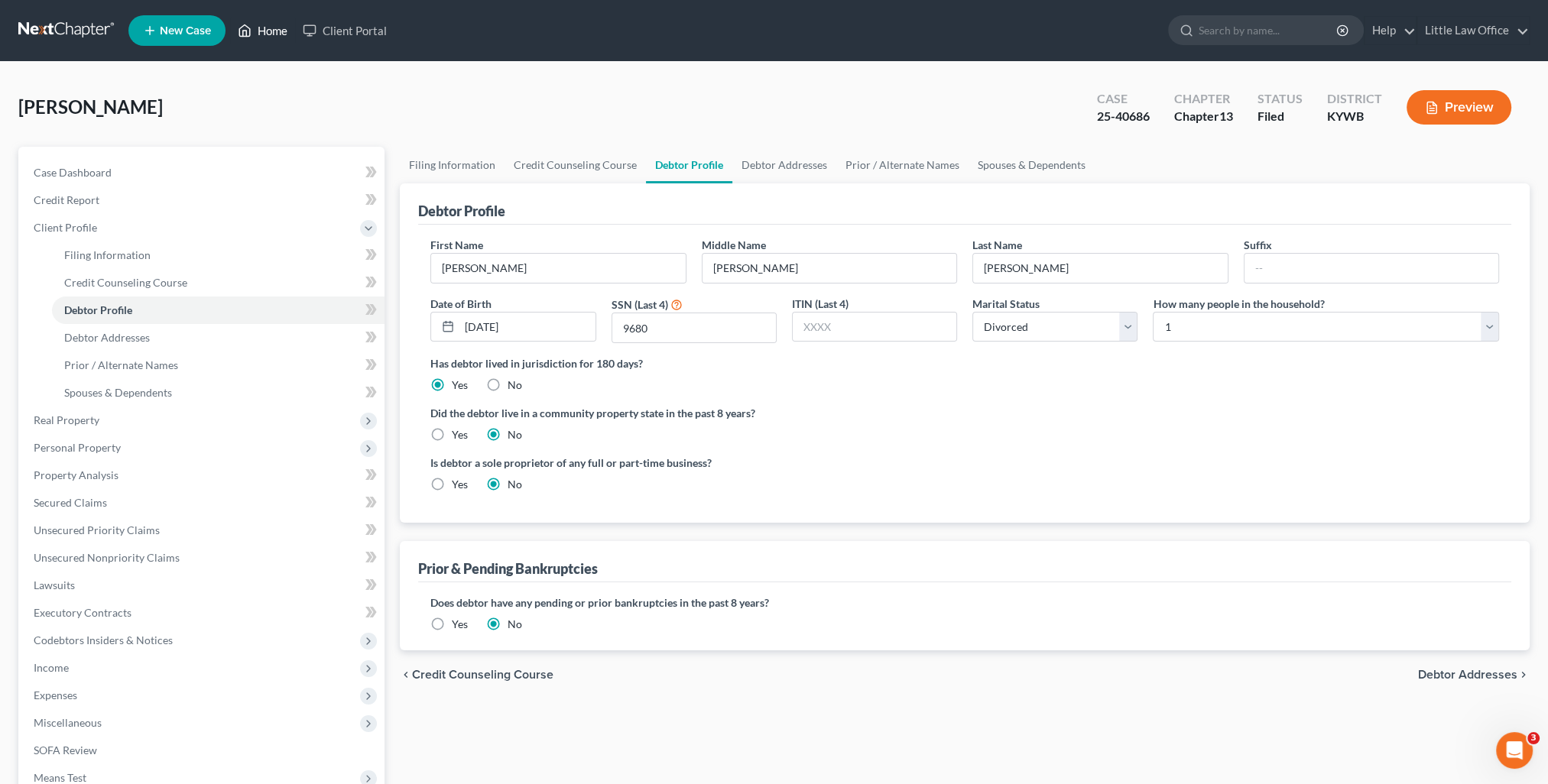
click at [272, 34] on link "Home" at bounding box center [262, 30] width 65 height 28
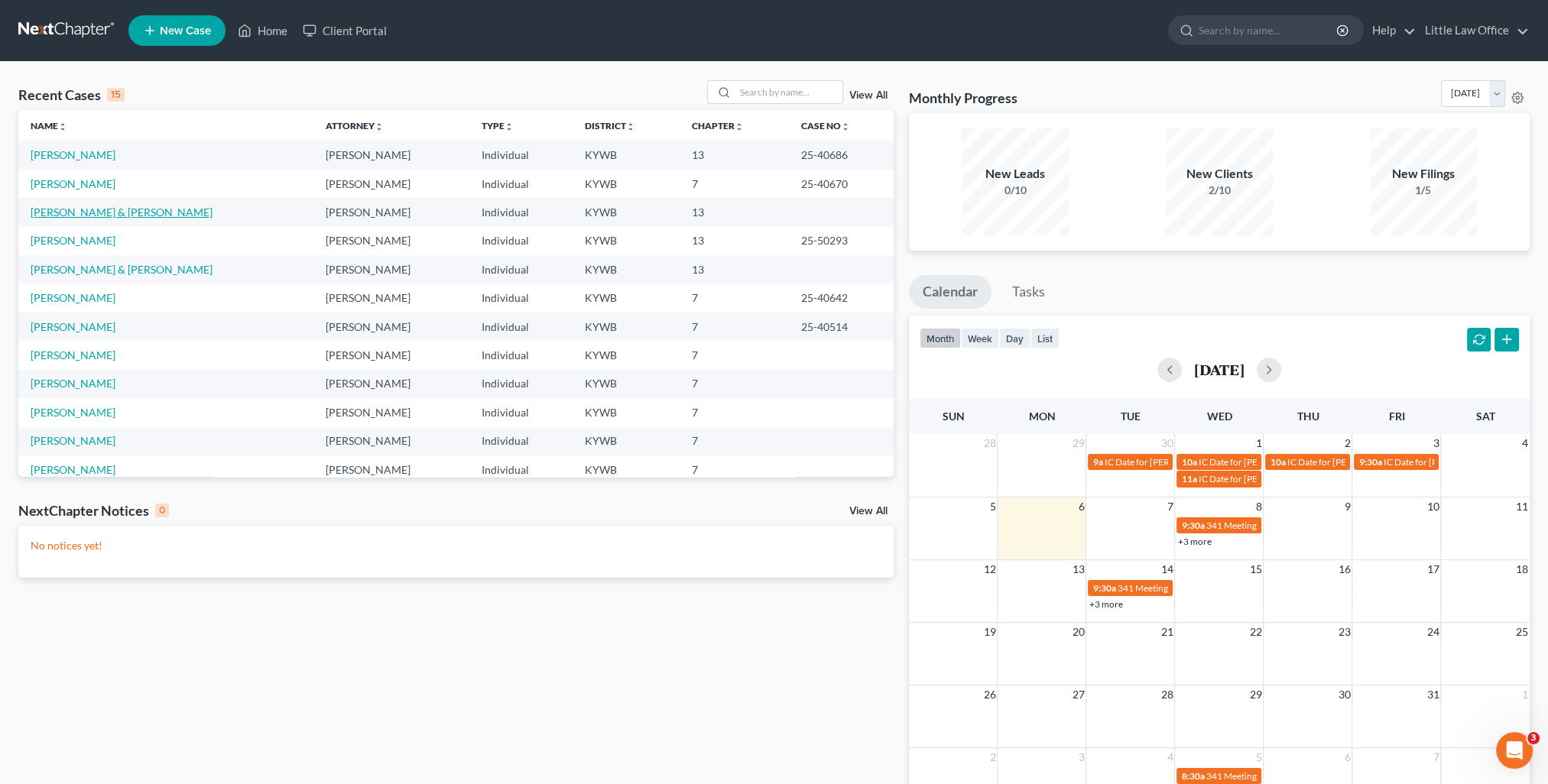
click at [79, 207] on link "[PERSON_NAME] & [PERSON_NAME]" at bounding box center [121, 212] width 182 height 13
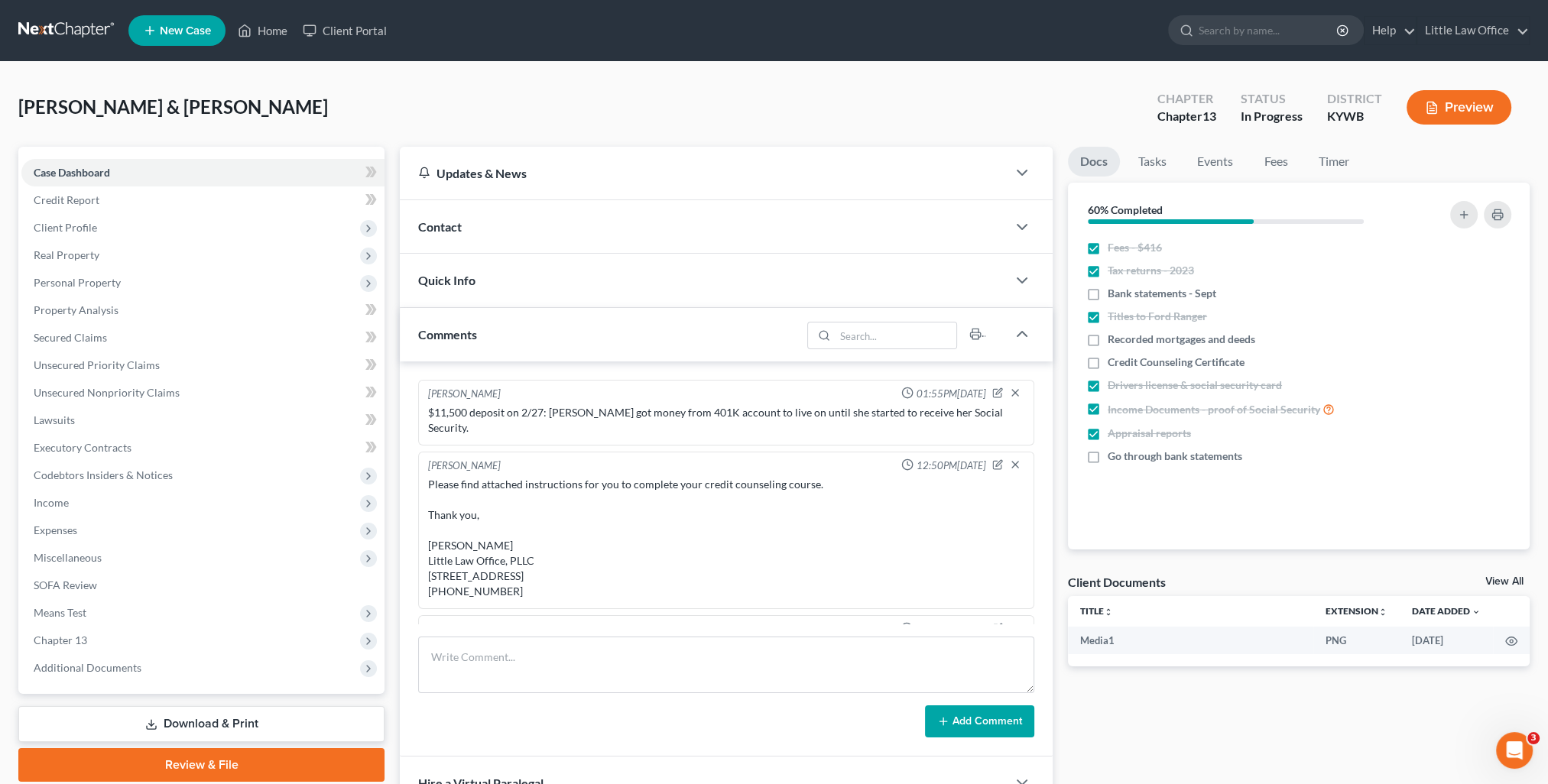
scroll to position [1228, 0]
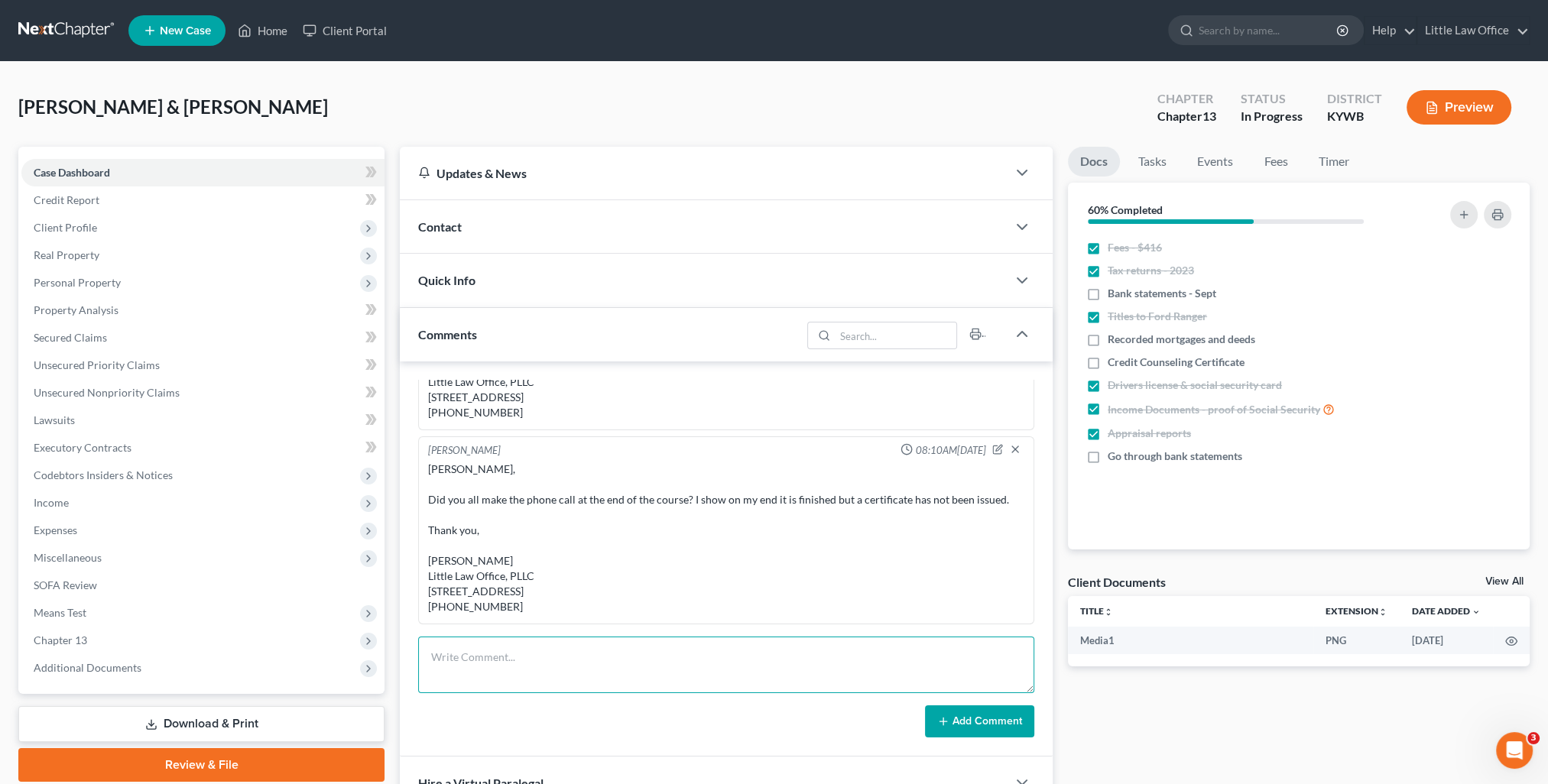
click at [569, 637] on textarea at bounding box center [726, 664] width 616 height 56
paste textarea "There is no charge and when you call, just tell them you all have completed the…"
type textarea "There is no charge and when you call, just tell them you all have completed the…"
click at [987, 725] on button "Add Comment" at bounding box center [979, 721] width 109 height 32
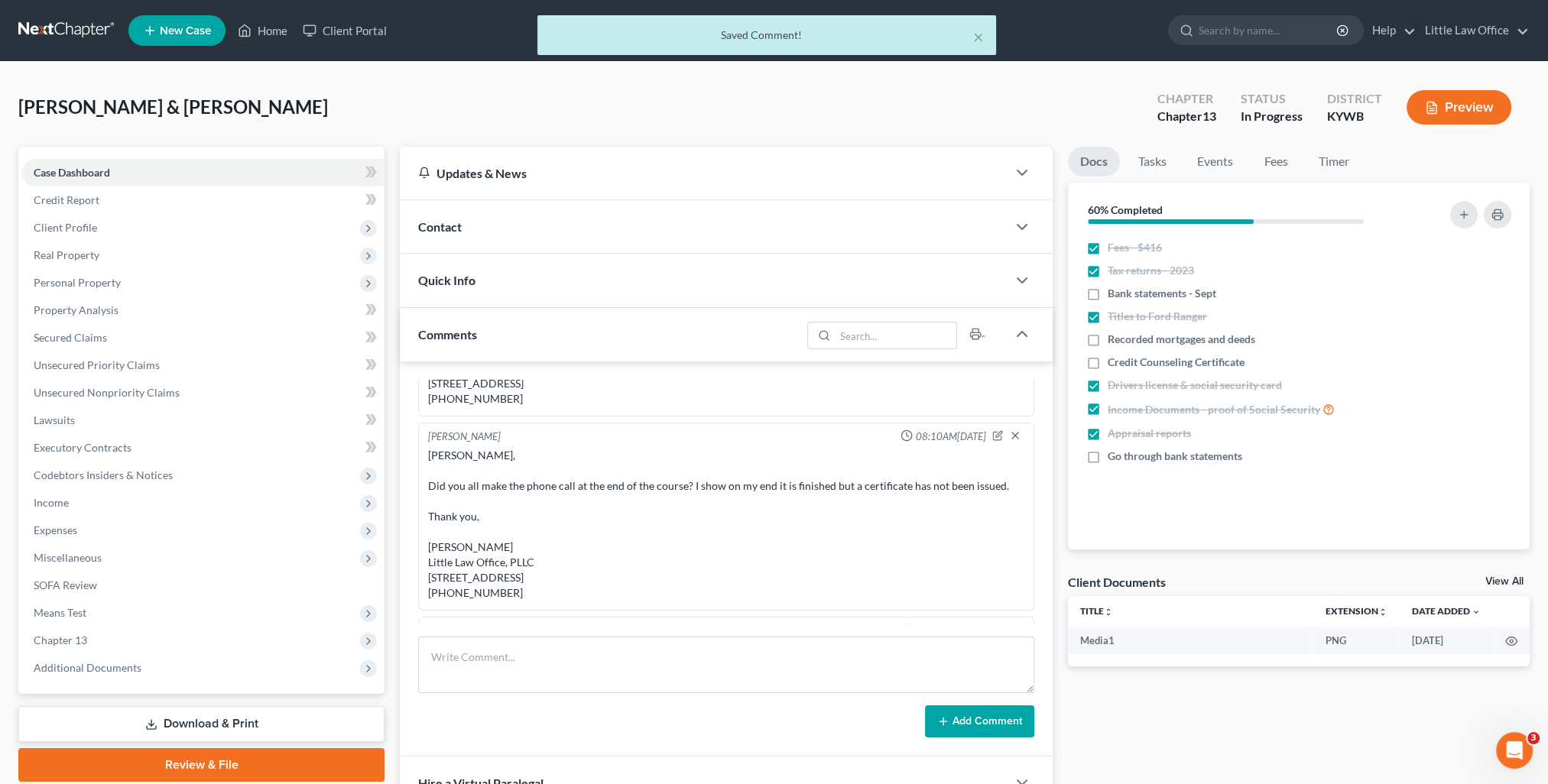
scroll to position [417, 0]
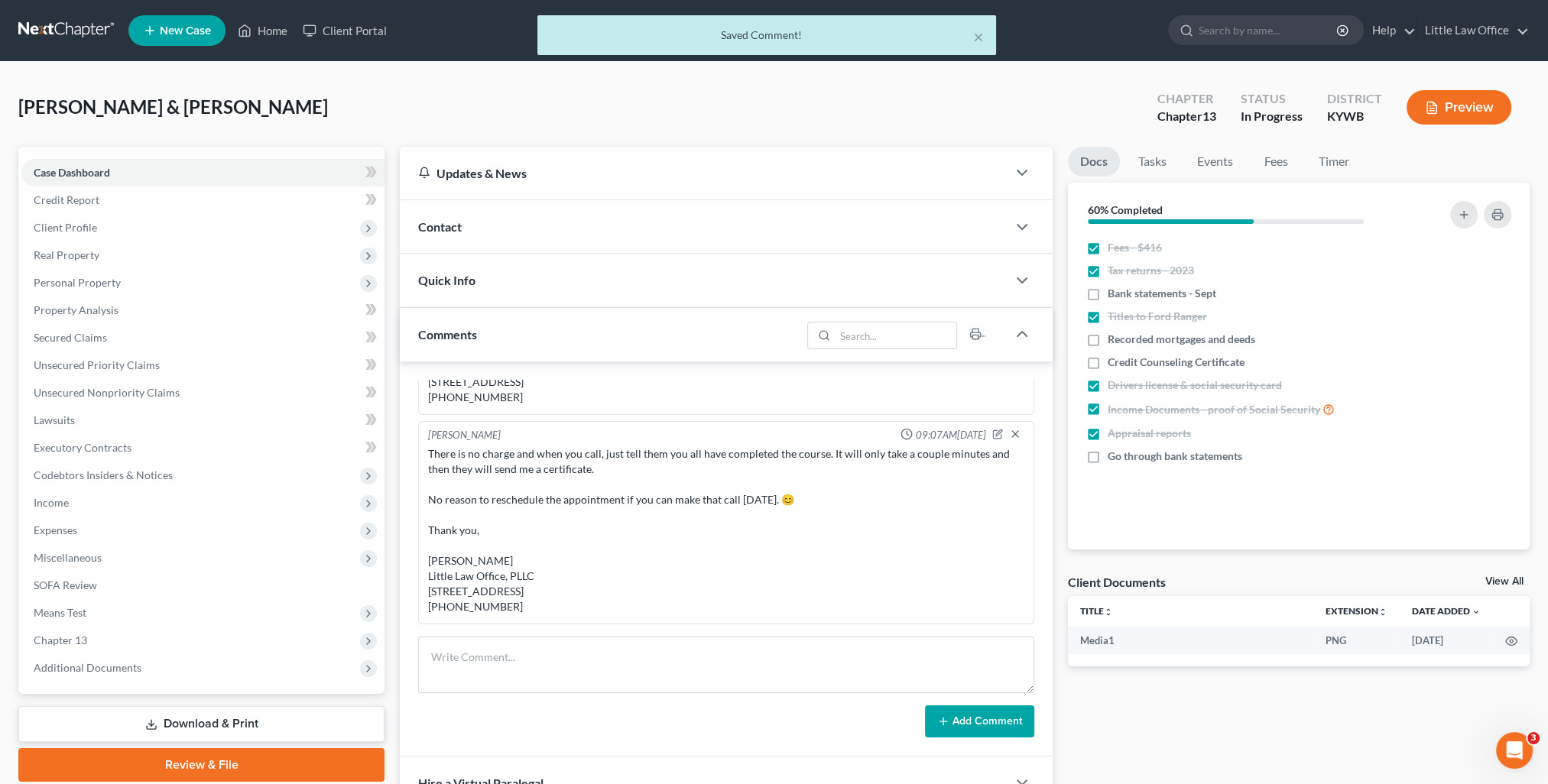
click at [966, 36] on div "Saved Comment!" at bounding box center [767, 35] width 435 height 15
click at [975, 40] on button "×" at bounding box center [978, 36] width 10 height 18
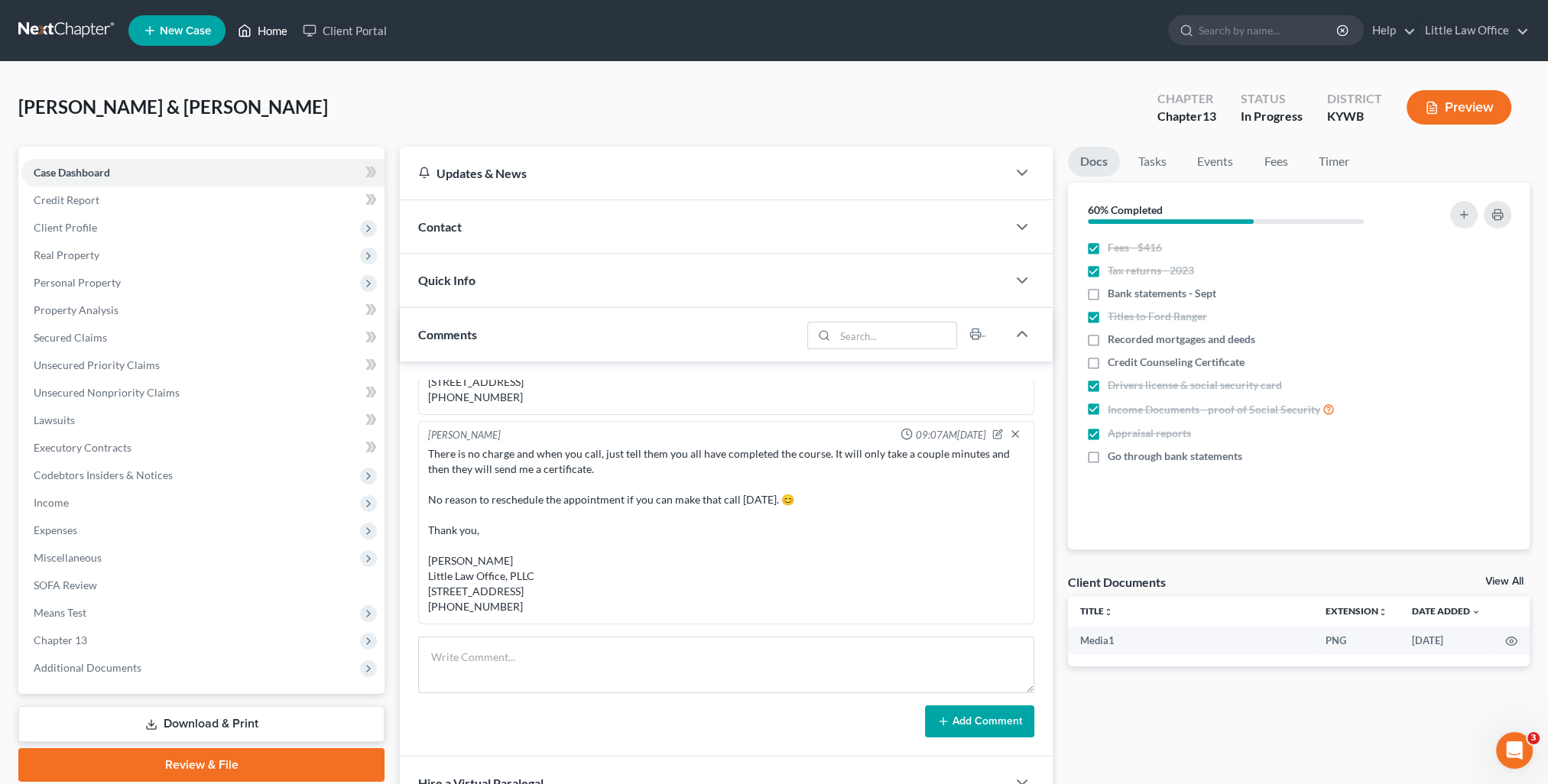
click at [269, 31] on link "Home" at bounding box center [262, 30] width 65 height 28
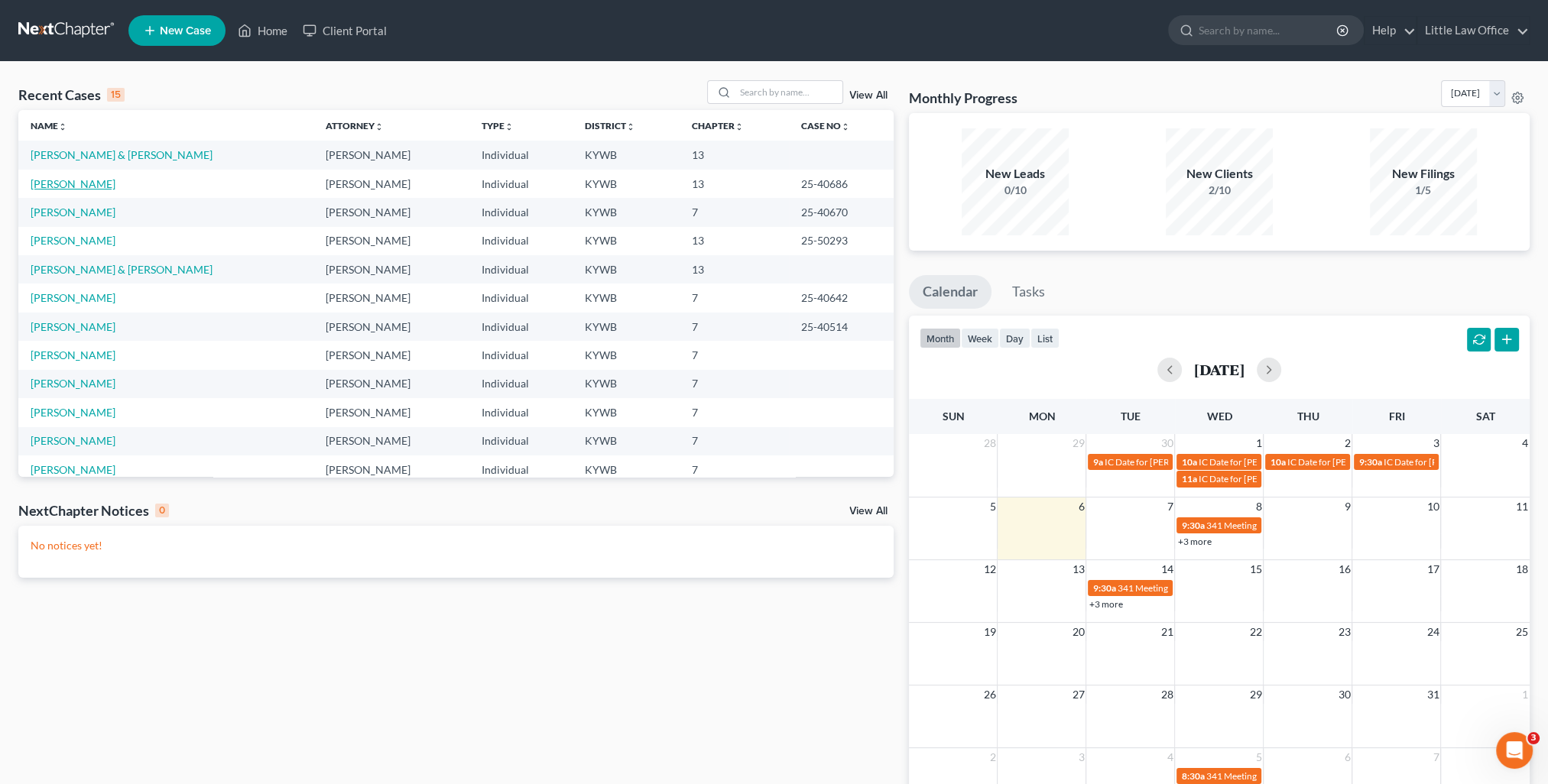
drag, startPoint x: 53, startPoint y: 187, endPoint x: 126, endPoint y: 179, distance: 73.4
click at [53, 187] on link "[PERSON_NAME]" at bounding box center [73, 184] width 85 height 13
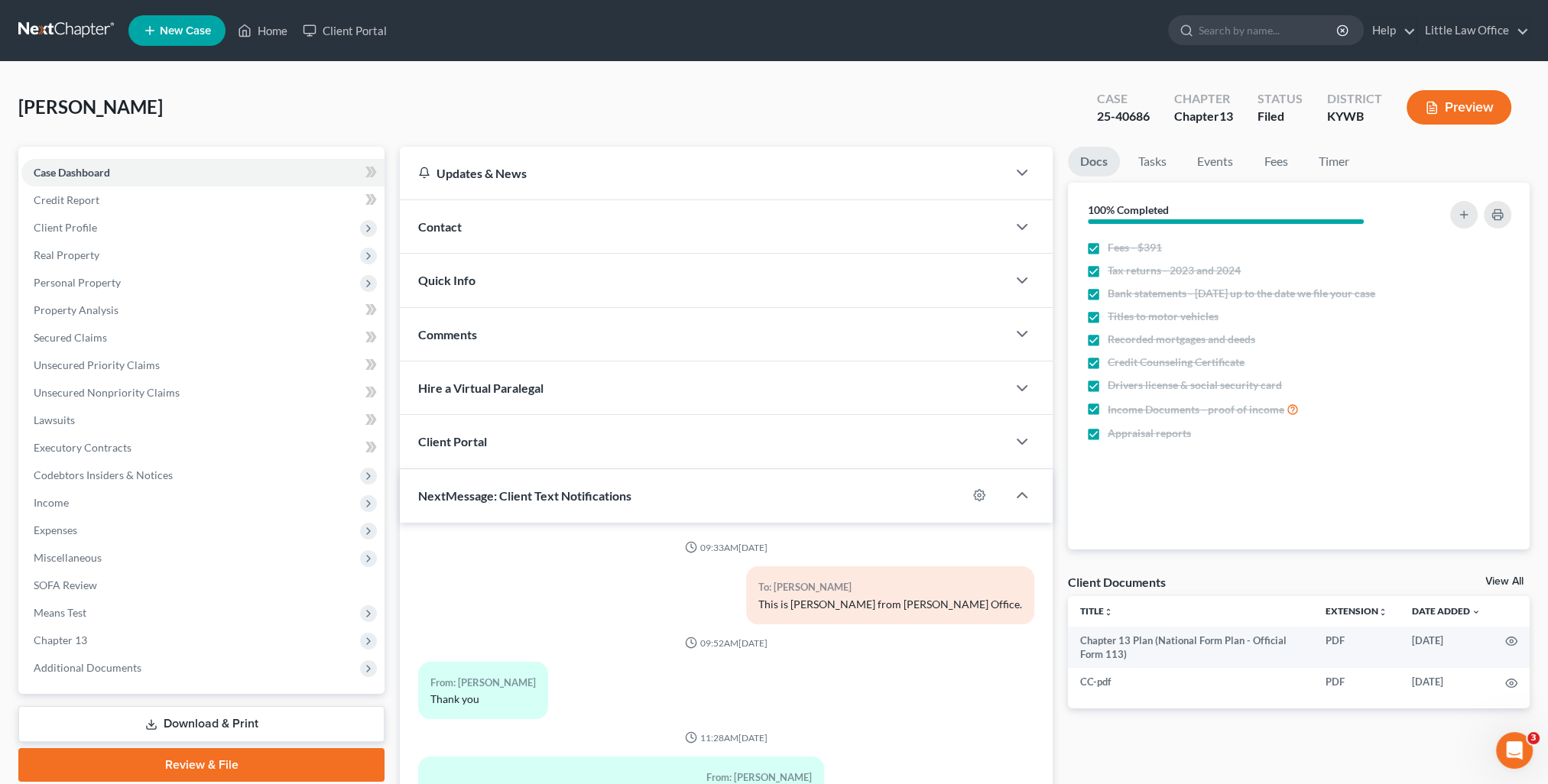
scroll to position [351, 0]
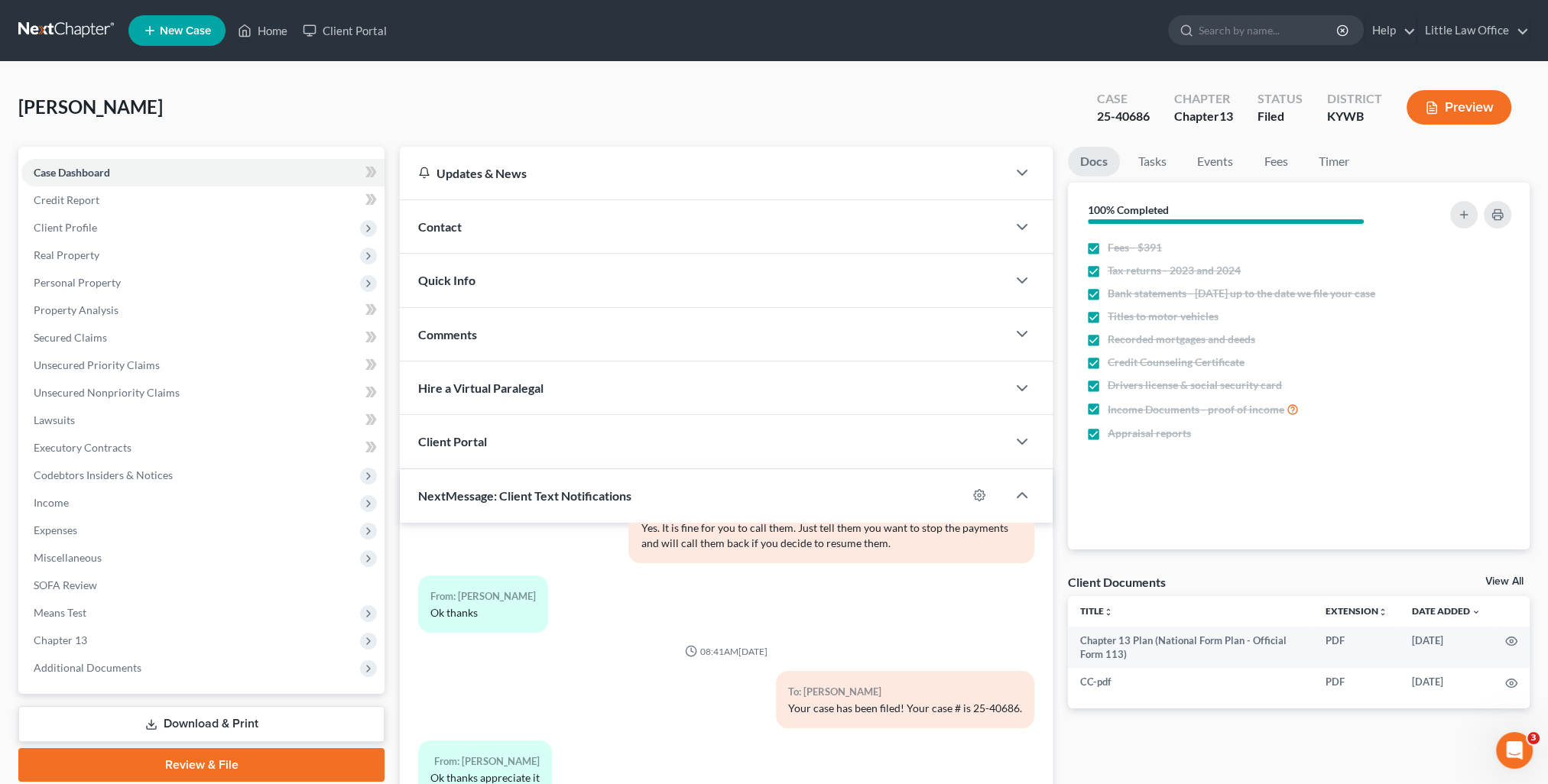
click at [503, 351] on div "Comments" at bounding box center [703, 334] width 607 height 53
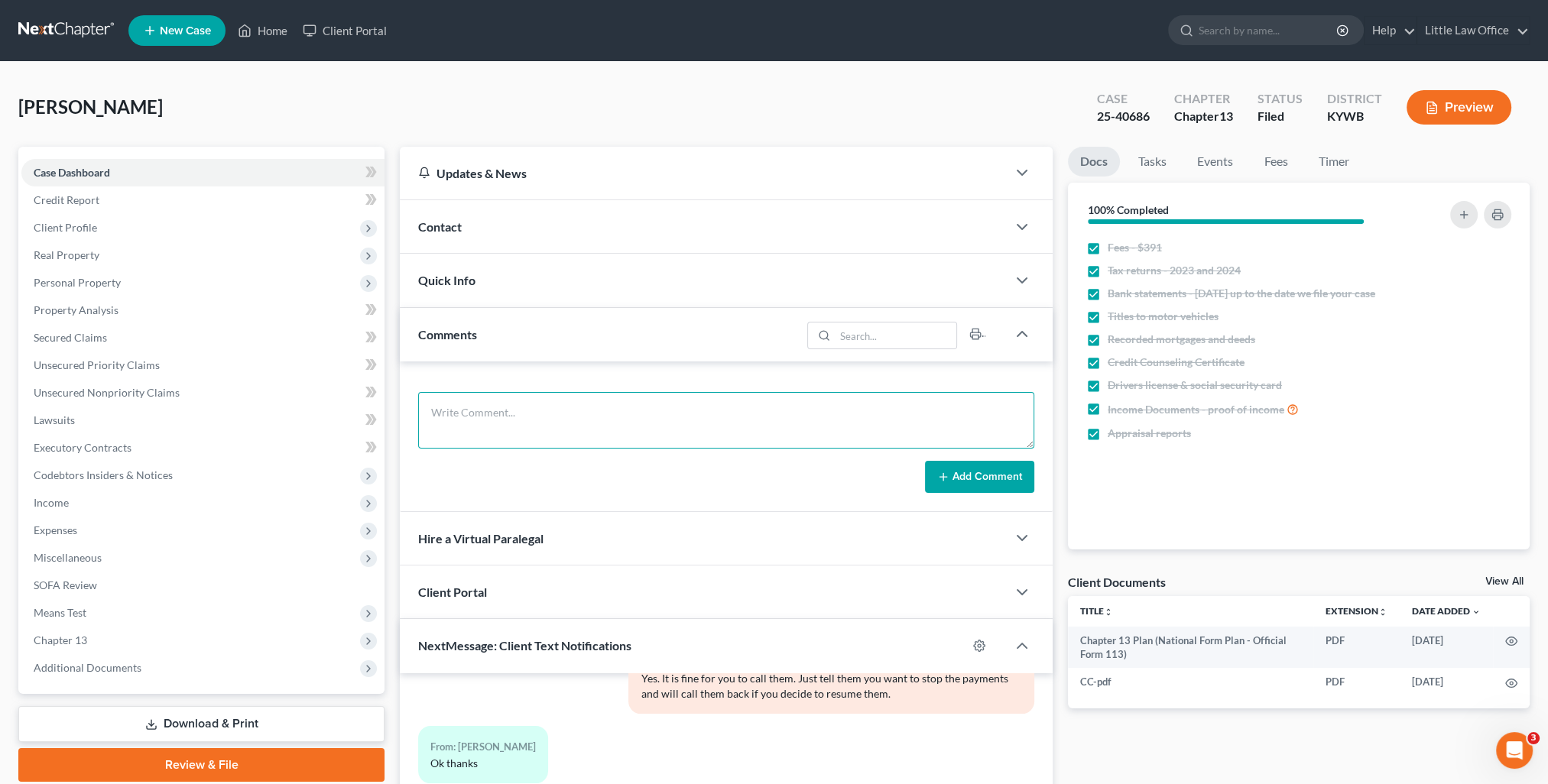
click at [602, 438] on textarea at bounding box center [726, 420] width 616 height 56
type textarea "Driver's License, SS Card, and 2024 federal tax form emailed to Trustee."
click at [952, 481] on button "Add Comment" at bounding box center [979, 476] width 109 height 32
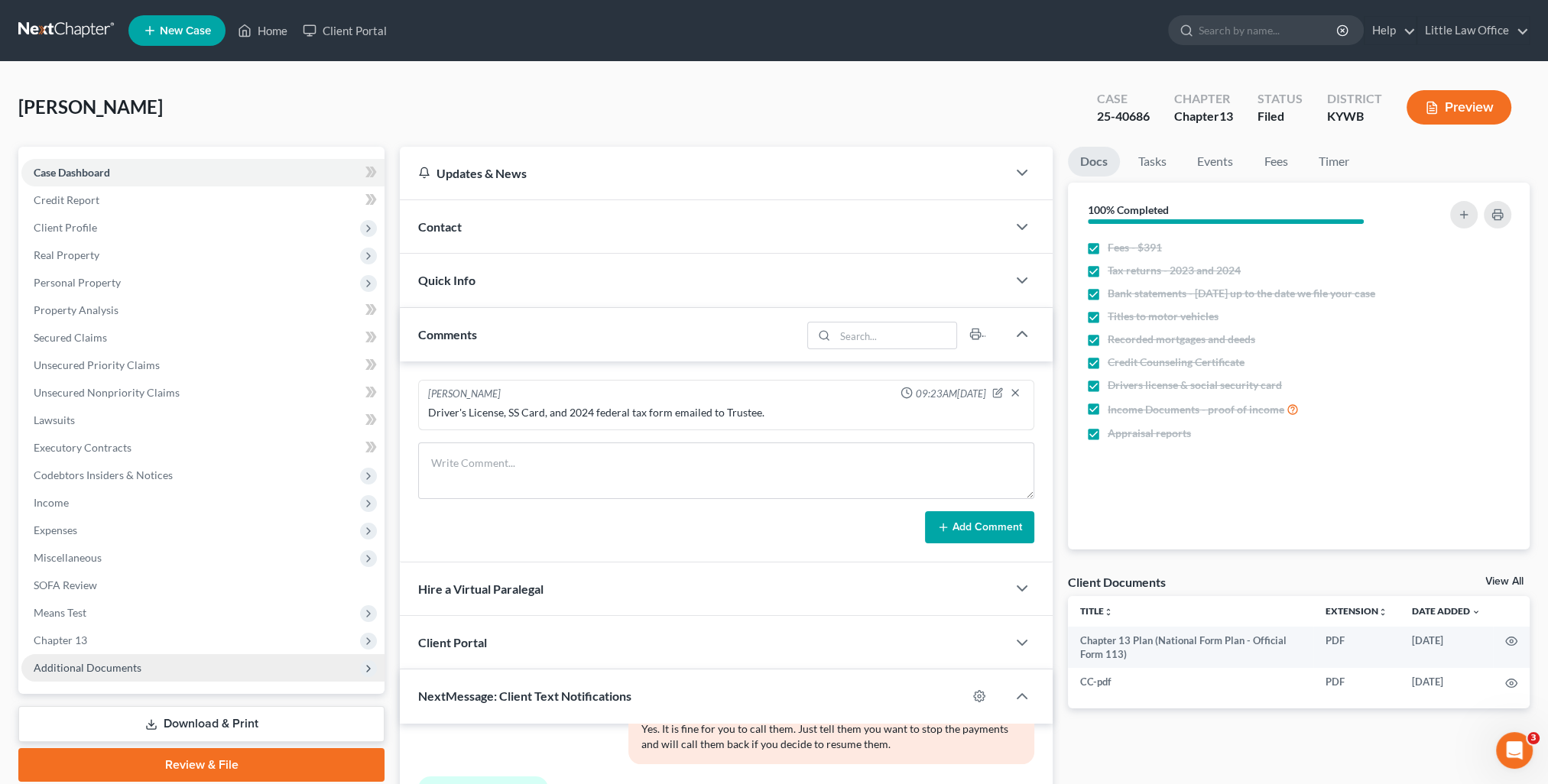
click at [170, 667] on span "Additional Documents" at bounding box center [203, 667] width 363 height 28
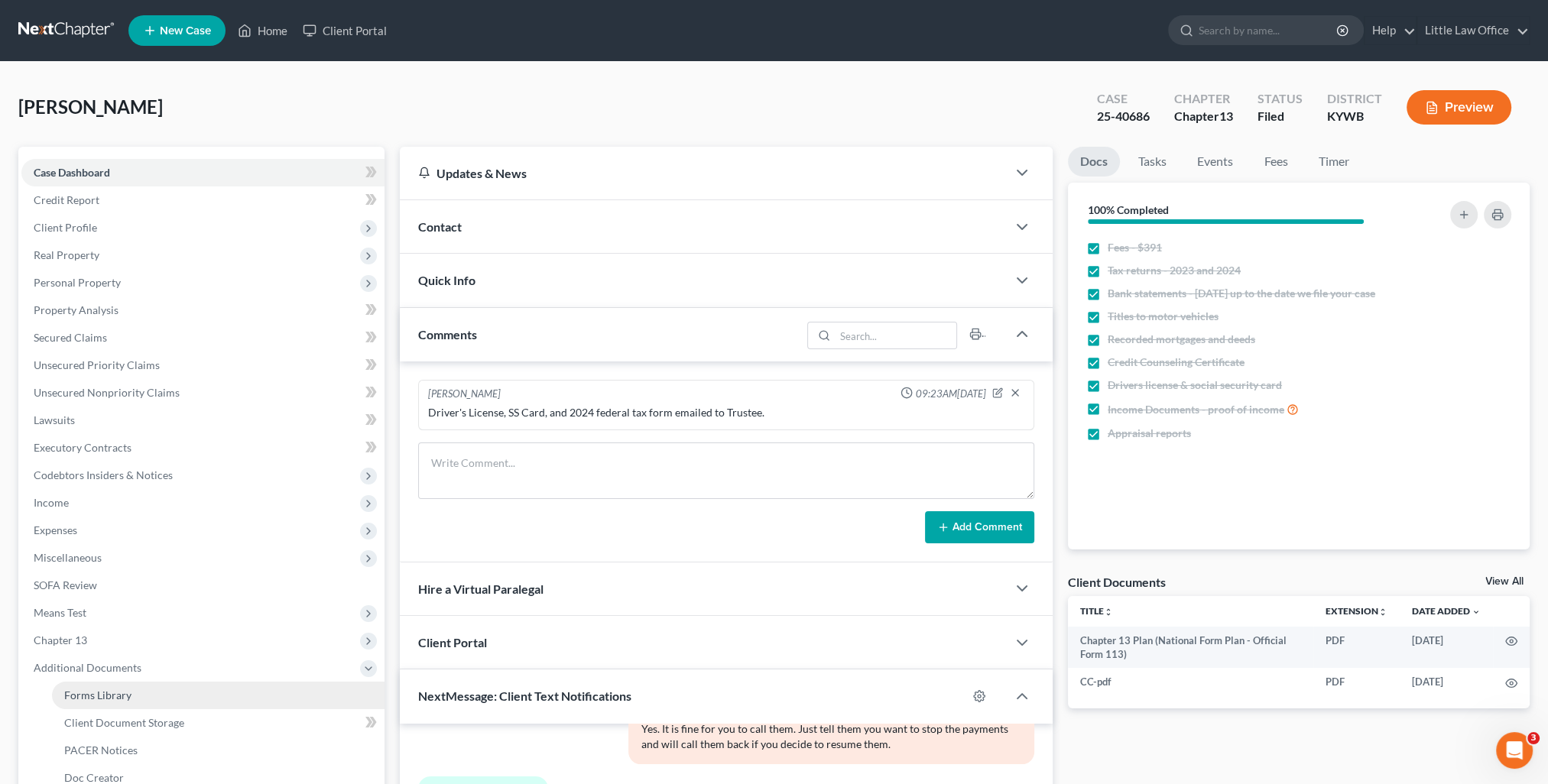
scroll to position [76, 0]
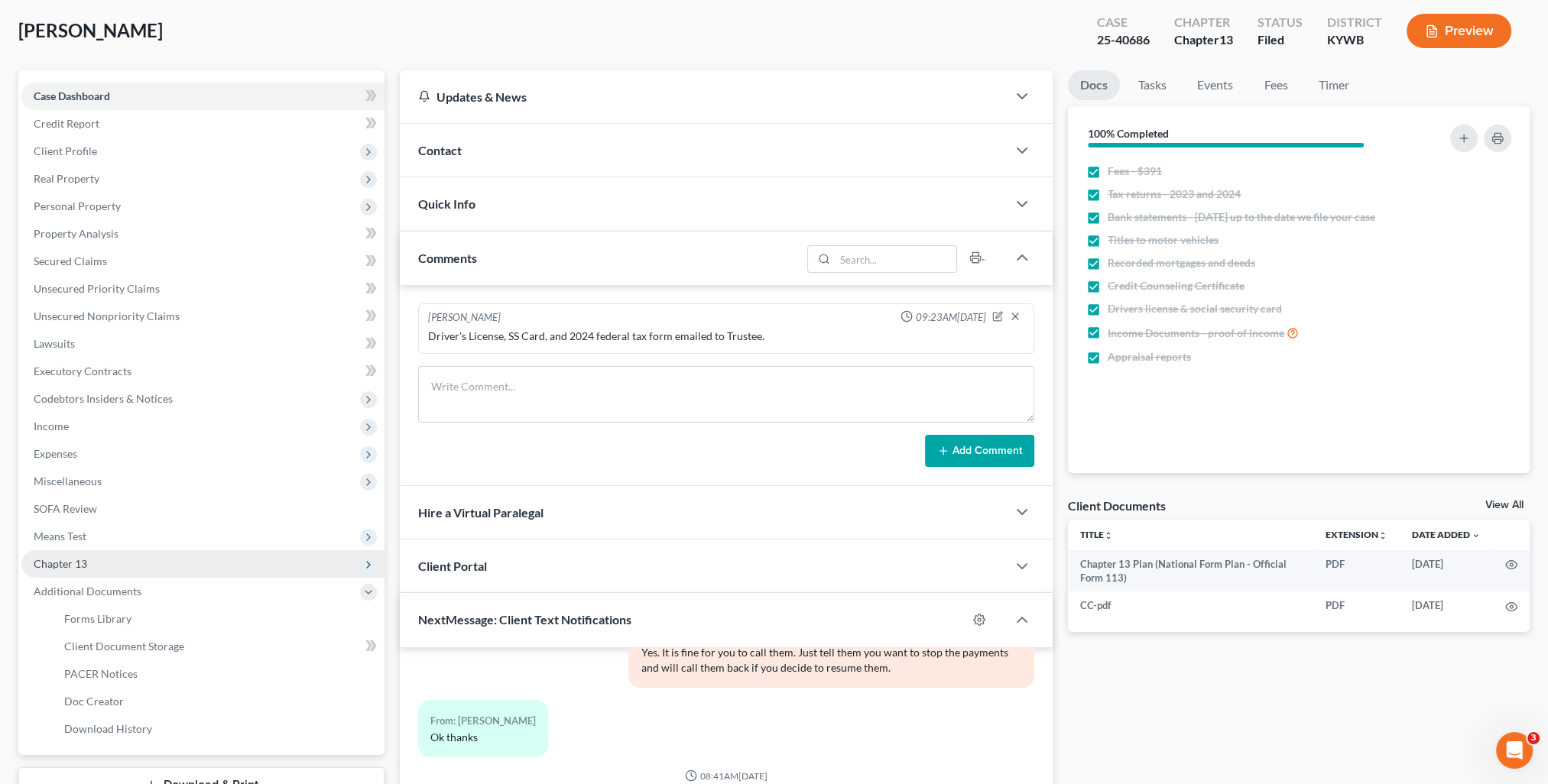
click at [77, 568] on span "Chapter 13" at bounding box center [59, 564] width 53 height 13
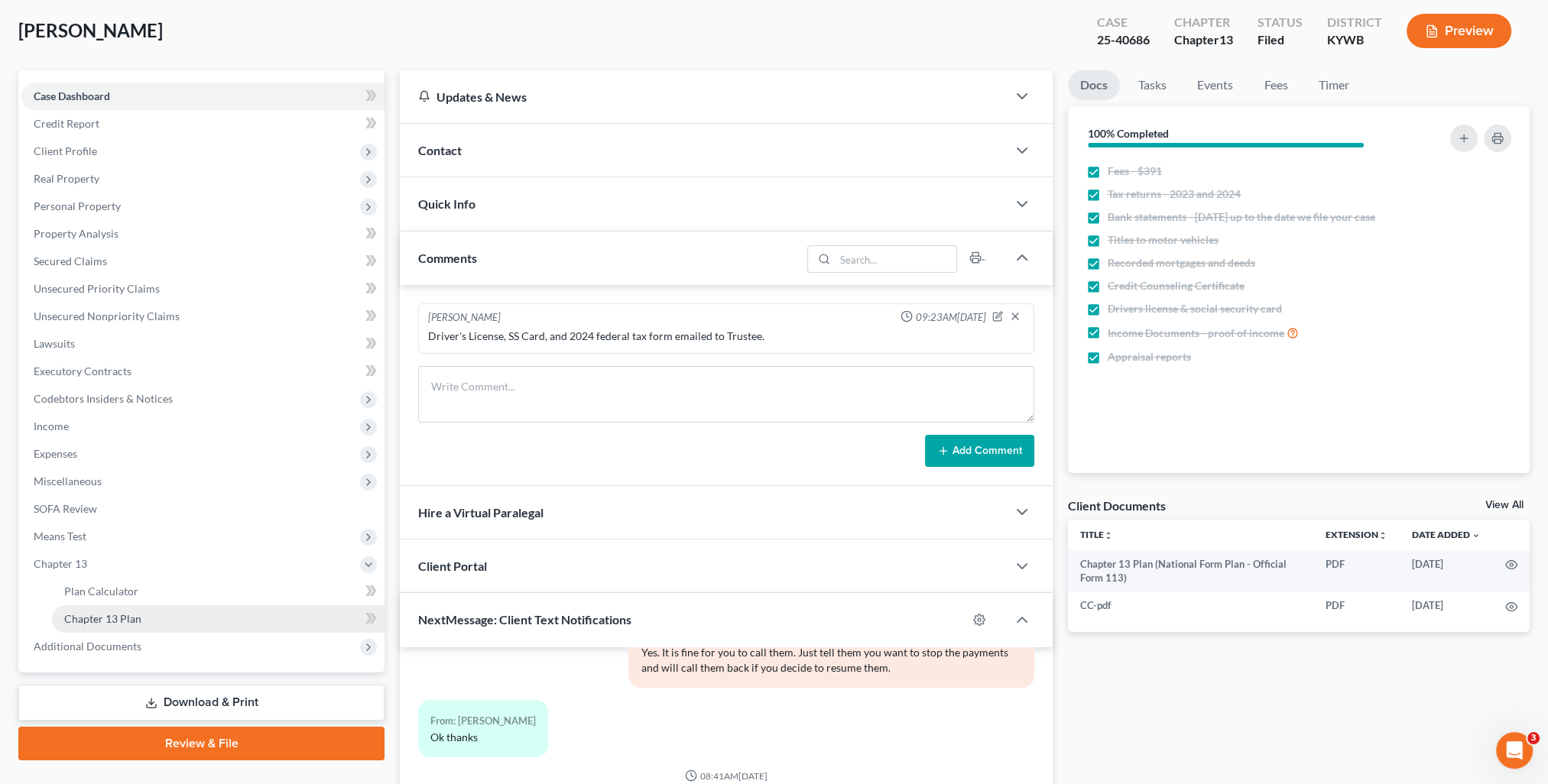
click at [105, 609] on link "Chapter 13 Plan" at bounding box center [218, 618] width 332 height 28
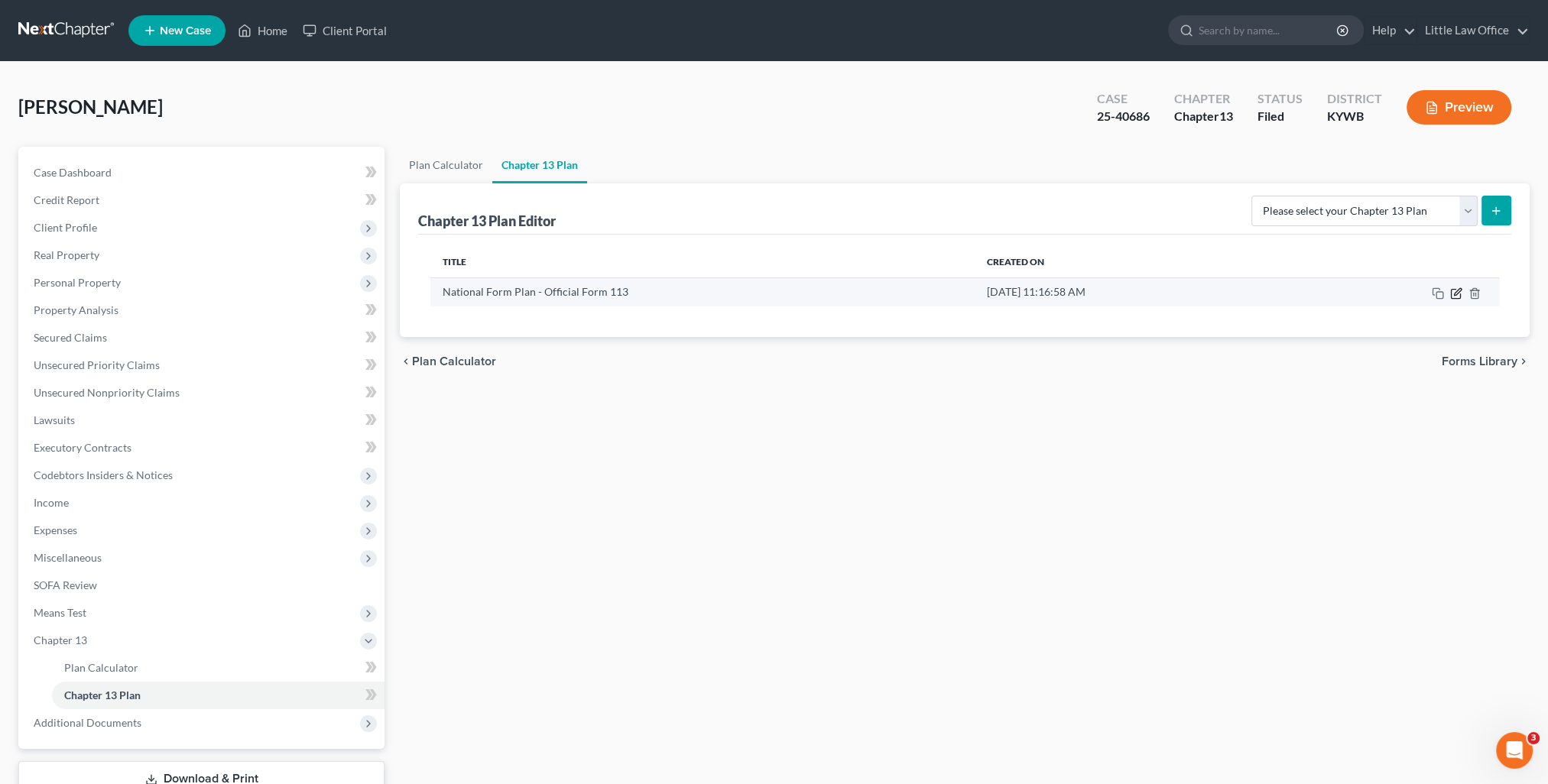
click at [1461, 294] on icon "button" at bounding box center [1456, 293] width 12 height 12
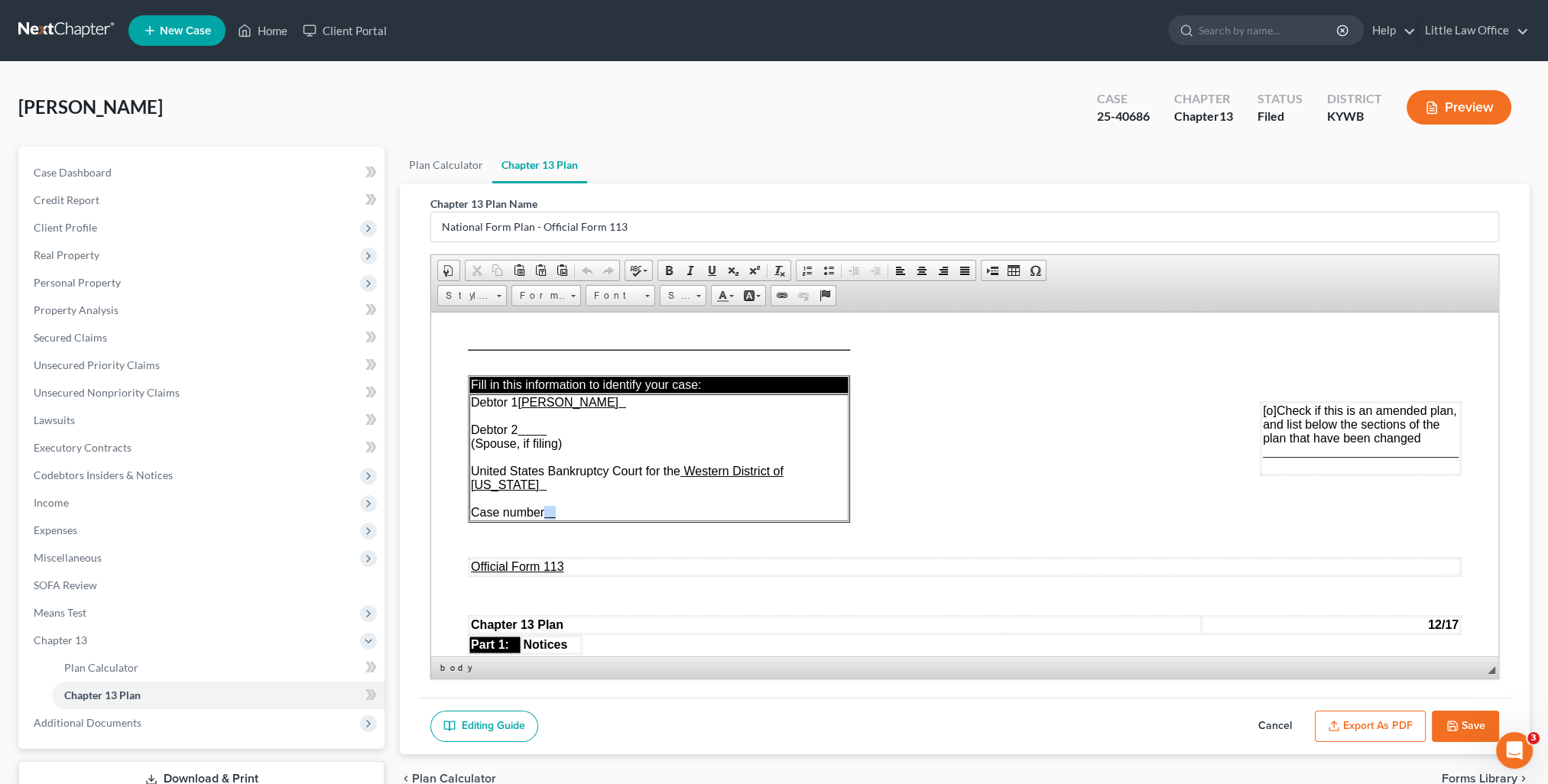
click at [554, 517] on span "Debtor 1 [PERSON_NAME] Debtor 2 (Spouse, if filing) United States Bankruptcy Co…" at bounding box center [627, 456] width 312 height 123
click at [553, 514] on span "Case number 25-40686" at bounding box center [535, 511] width 128 height 13
drag, startPoint x: 546, startPoint y: 513, endPoint x: 598, endPoint y: 518, distance: 52.2
click at [598, 518] on td "Debtor 1 [PERSON_NAME] Debtor 2 (Spouse, if filing) United States Bankruptcy Co…" at bounding box center [659, 457] width 379 height 127
click at [709, 270] on span at bounding box center [711, 270] width 12 height 12
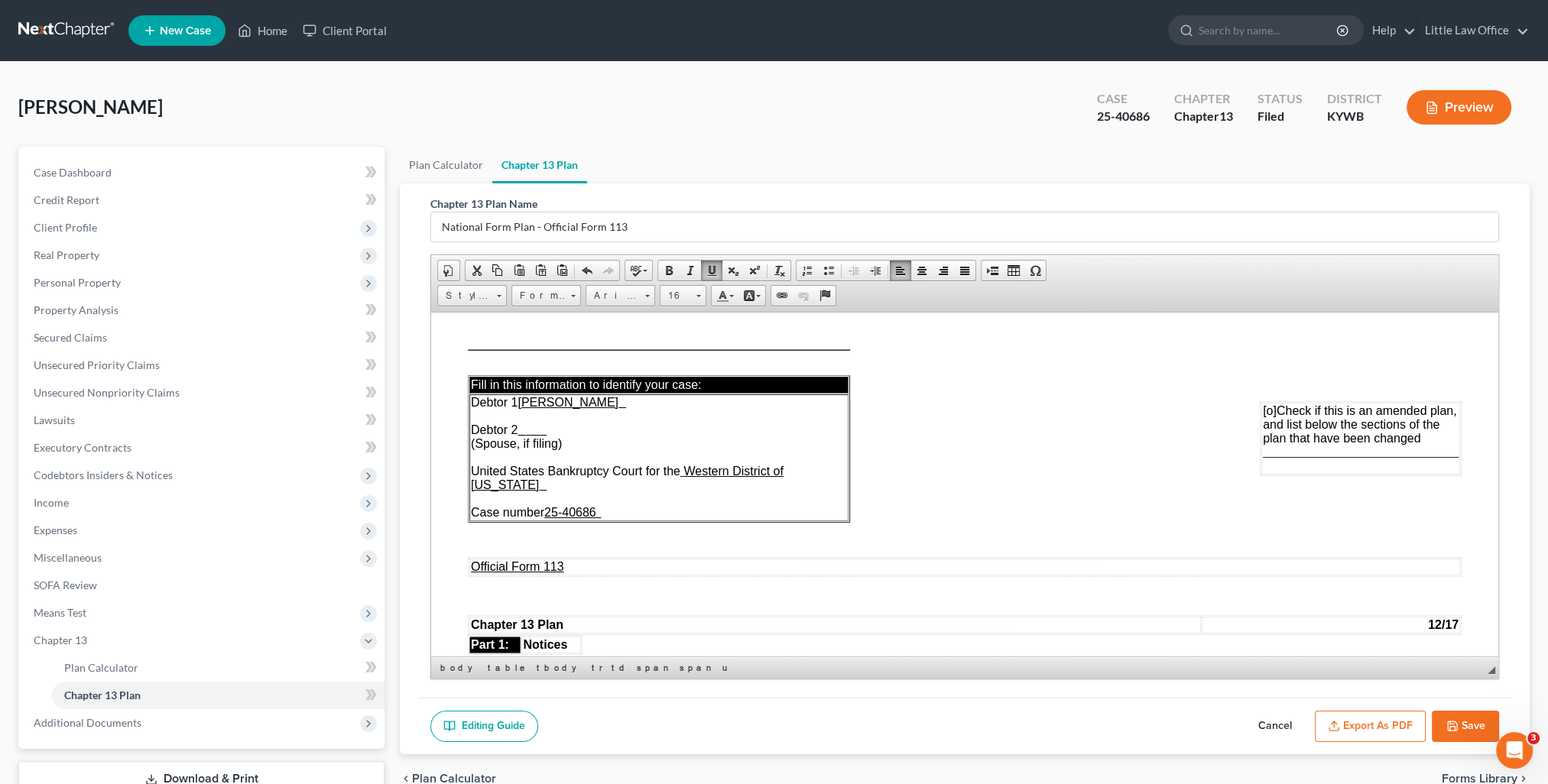
click at [1347, 723] on button "Export as PDF" at bounding box center [1370, 726] width 111 height 32
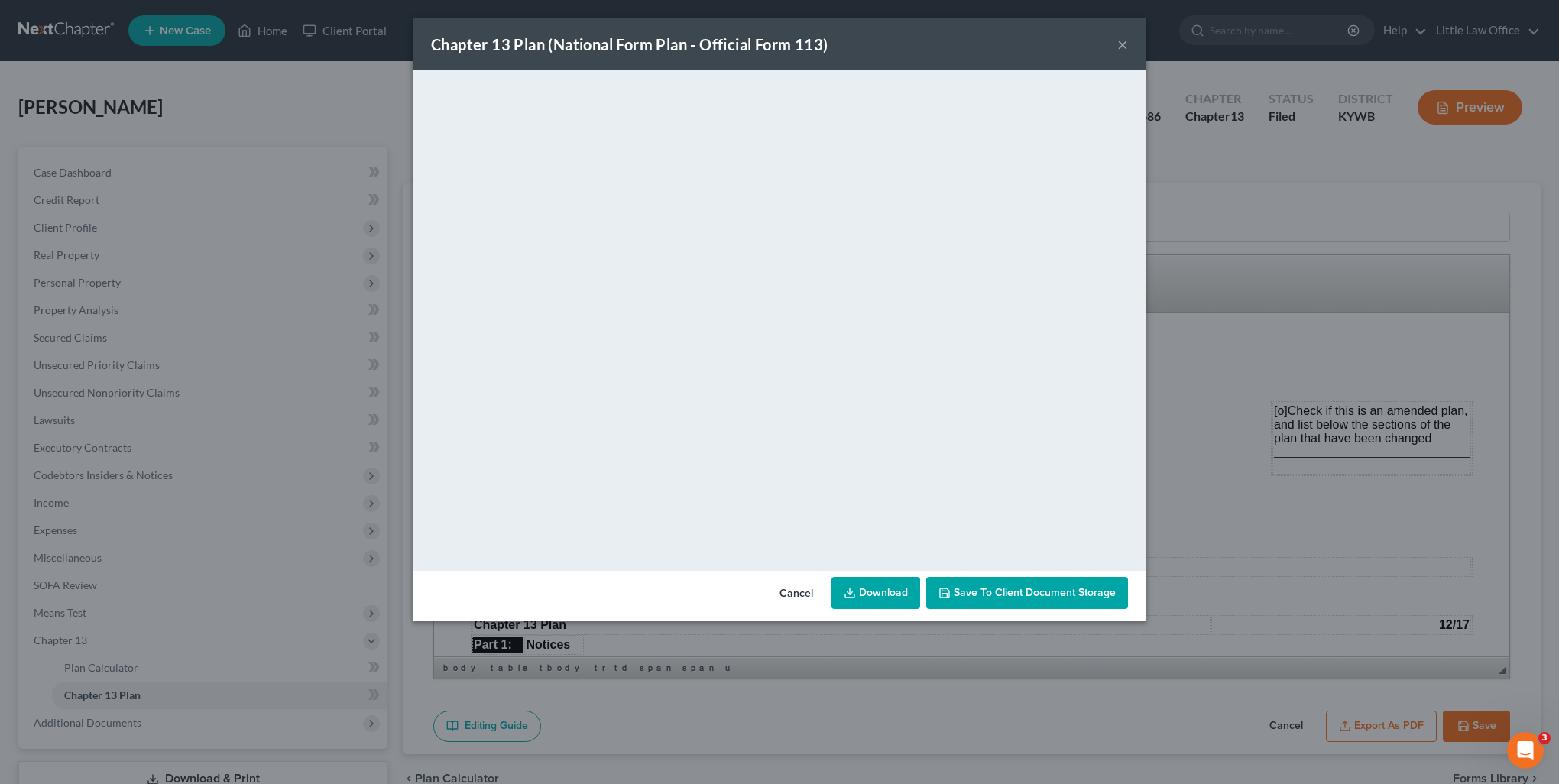
click at [1120, 50] on button "×" at bounding box center [1122, 44] width 10 height 18
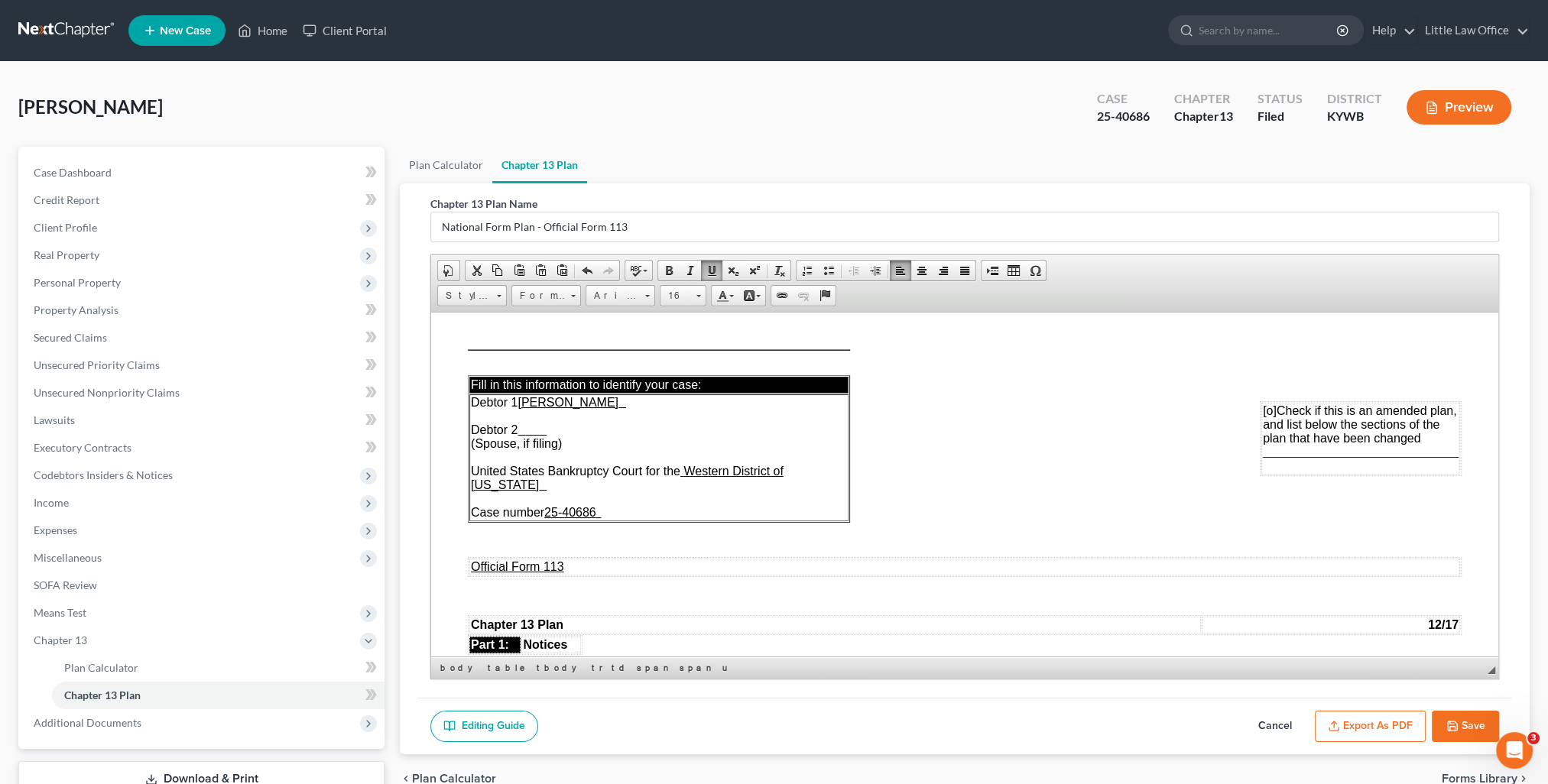
click at [1460, 717] on button "Save" at bounding box center [1465, 726] width 67 height 32
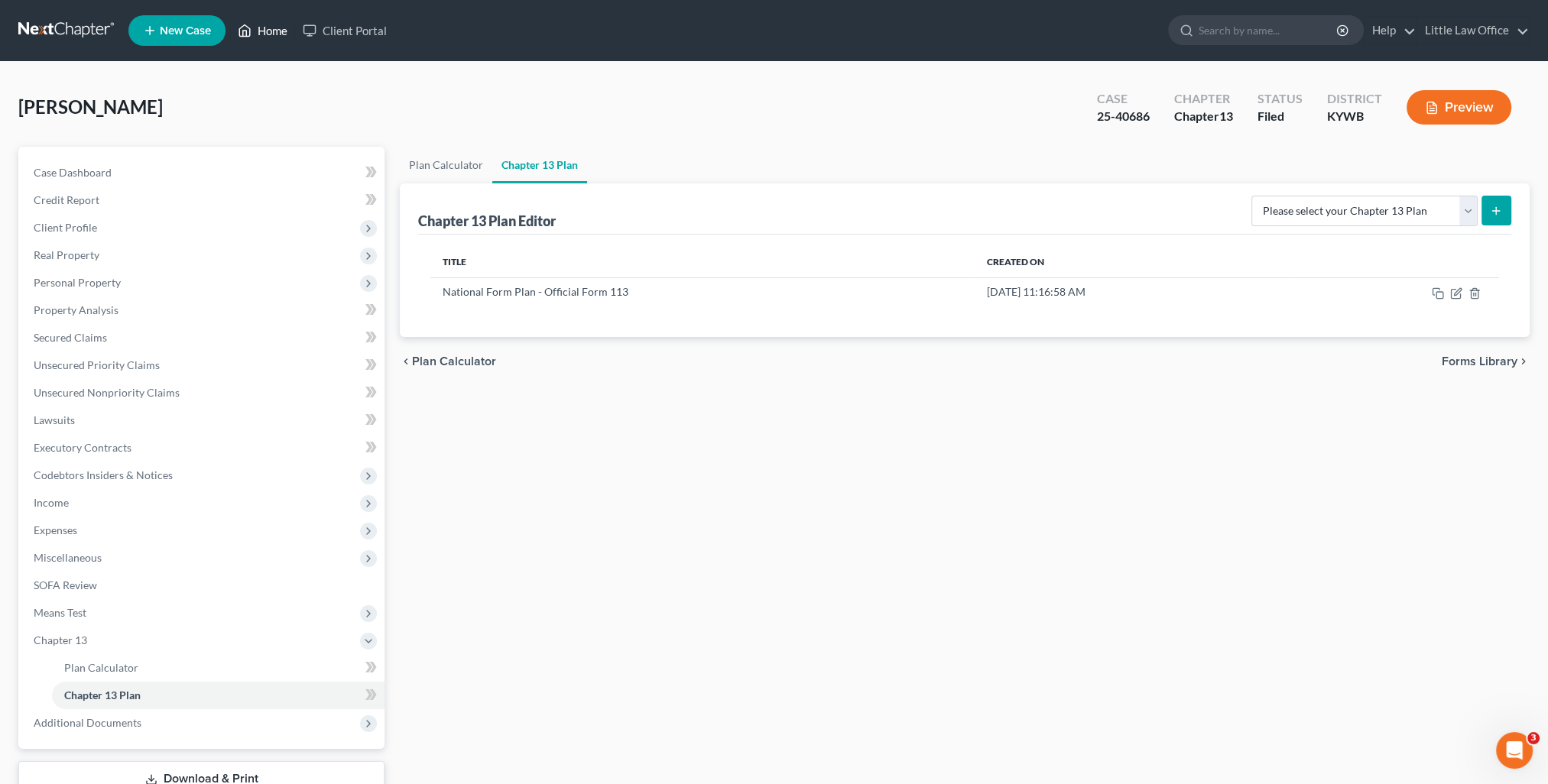
click at [266, 34] on link "Home" at bounding box center [262, 30] width 65 height 28
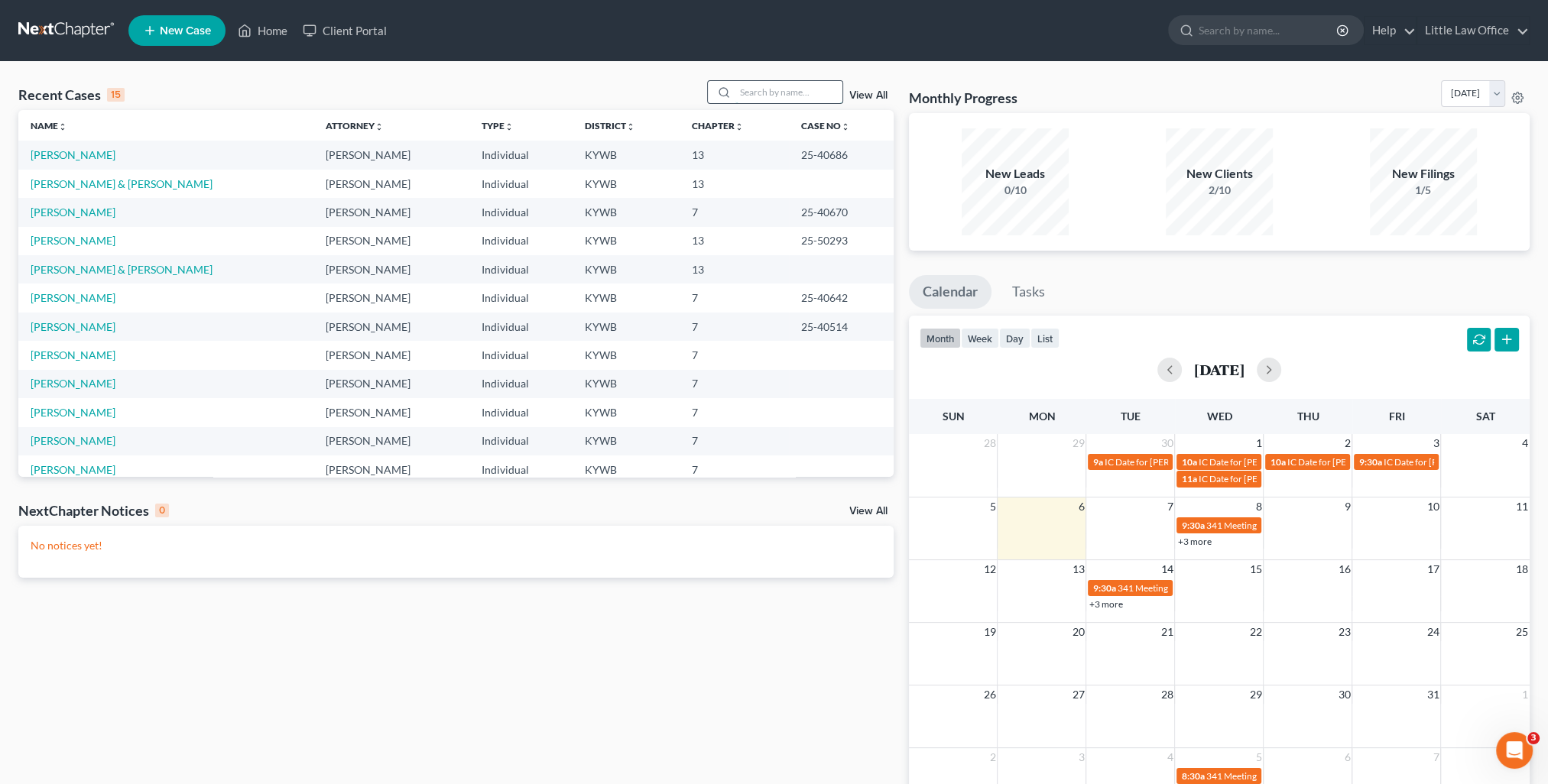
click at [817, 85] on input "search" at bounding box center [788, 92] width 107 height 22
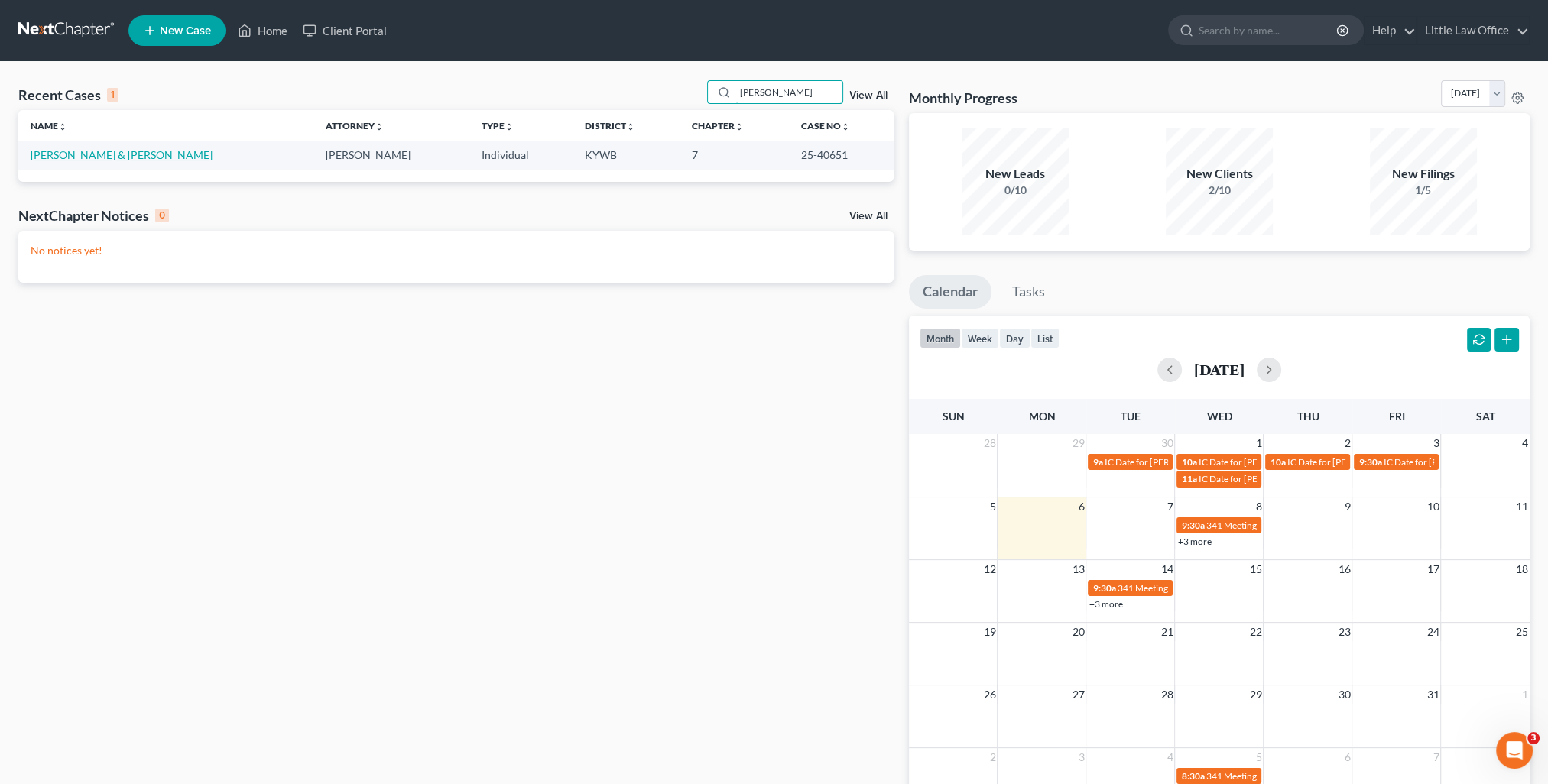
type input "[PERSON_NAME]"
click at [113, 160] on link "[PERSON_NAME] & [PERSON_NAME]" at bounding box center [121, 155] width 182 height 13
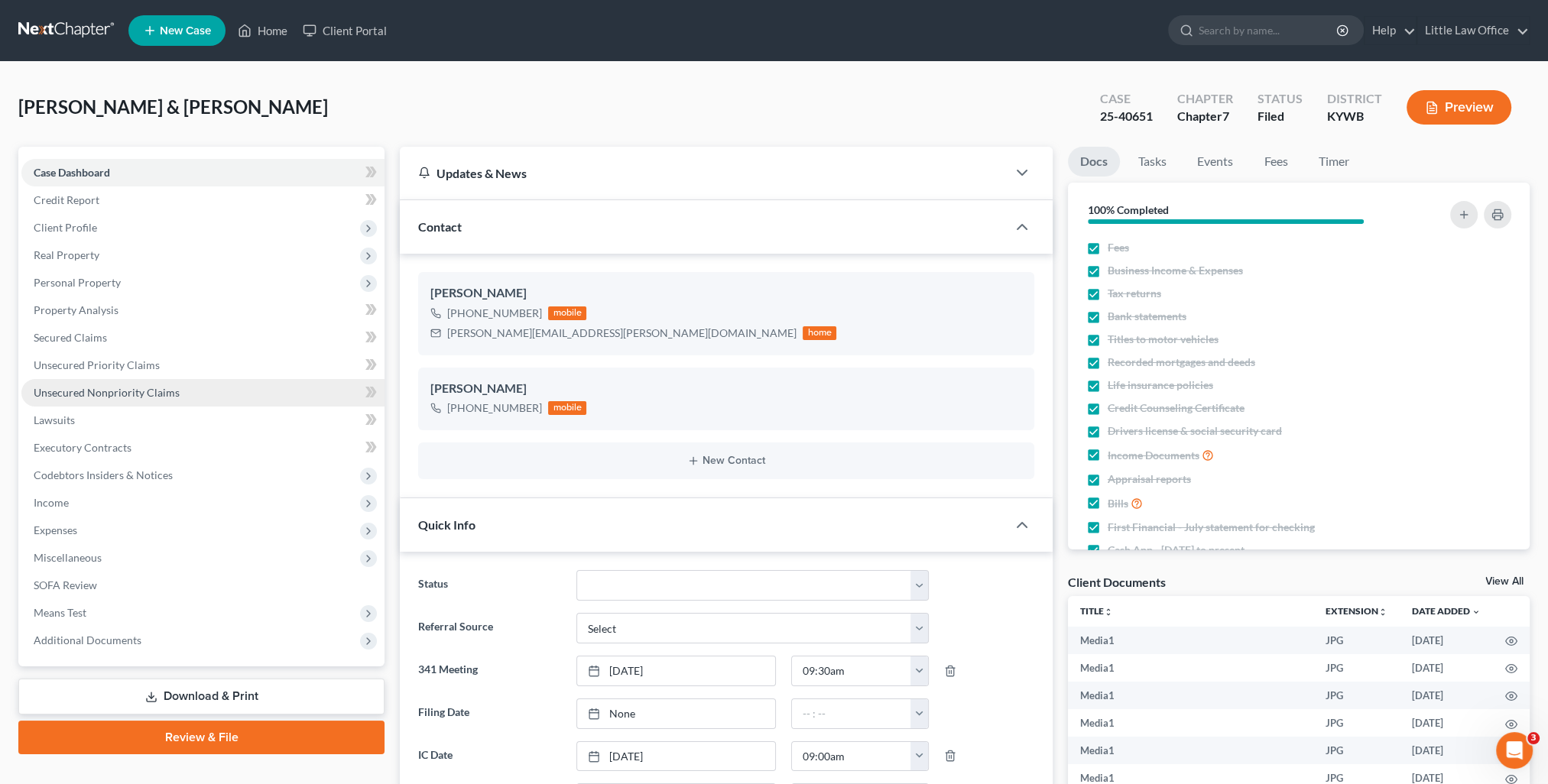
scroll to position [3018, 0]
click at [140, 390] on span "Unsecured Nonpriority Claims" at bounding box center [106, 392] width 146 height 13
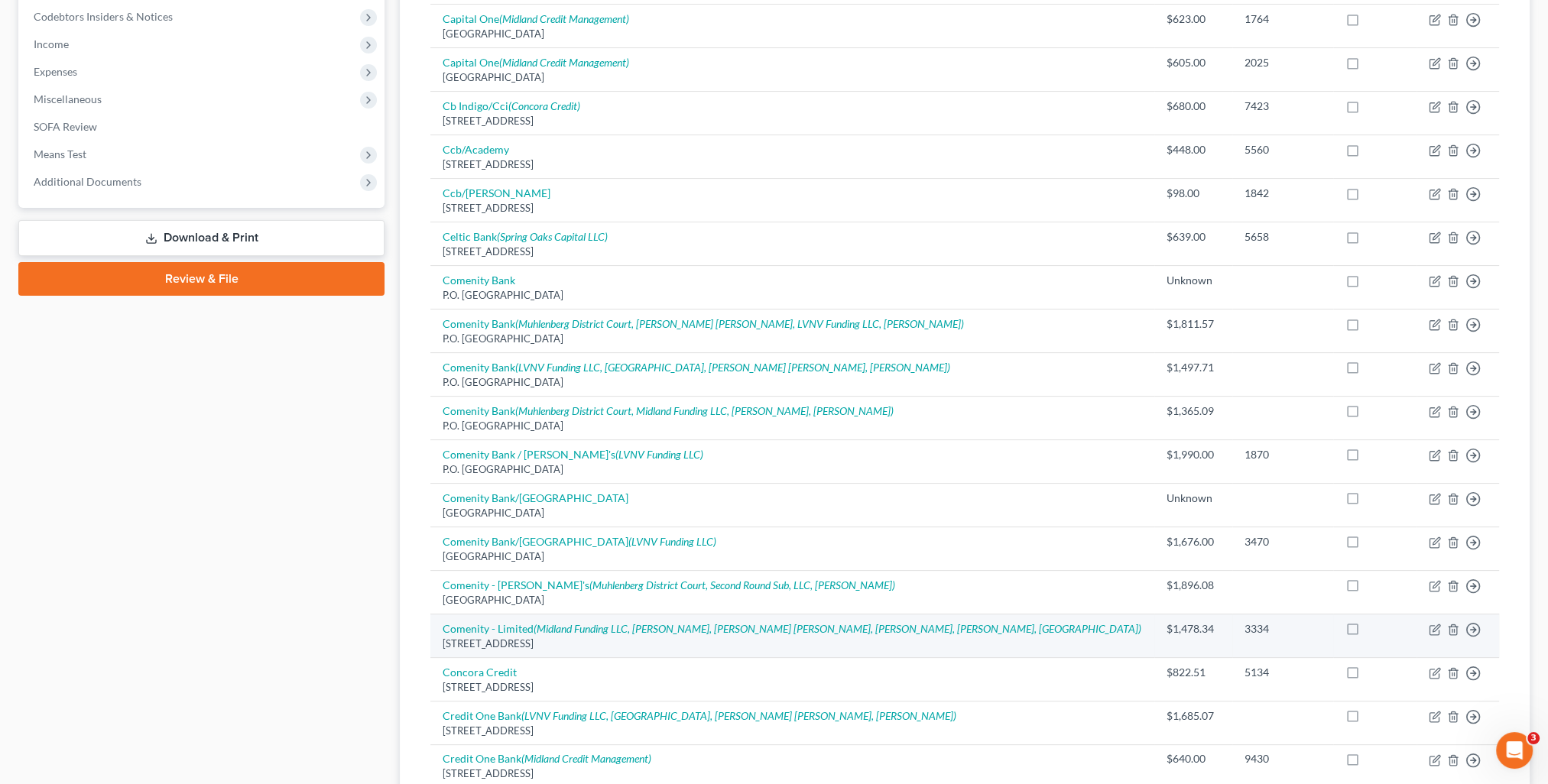
scroll to position [535, 0]
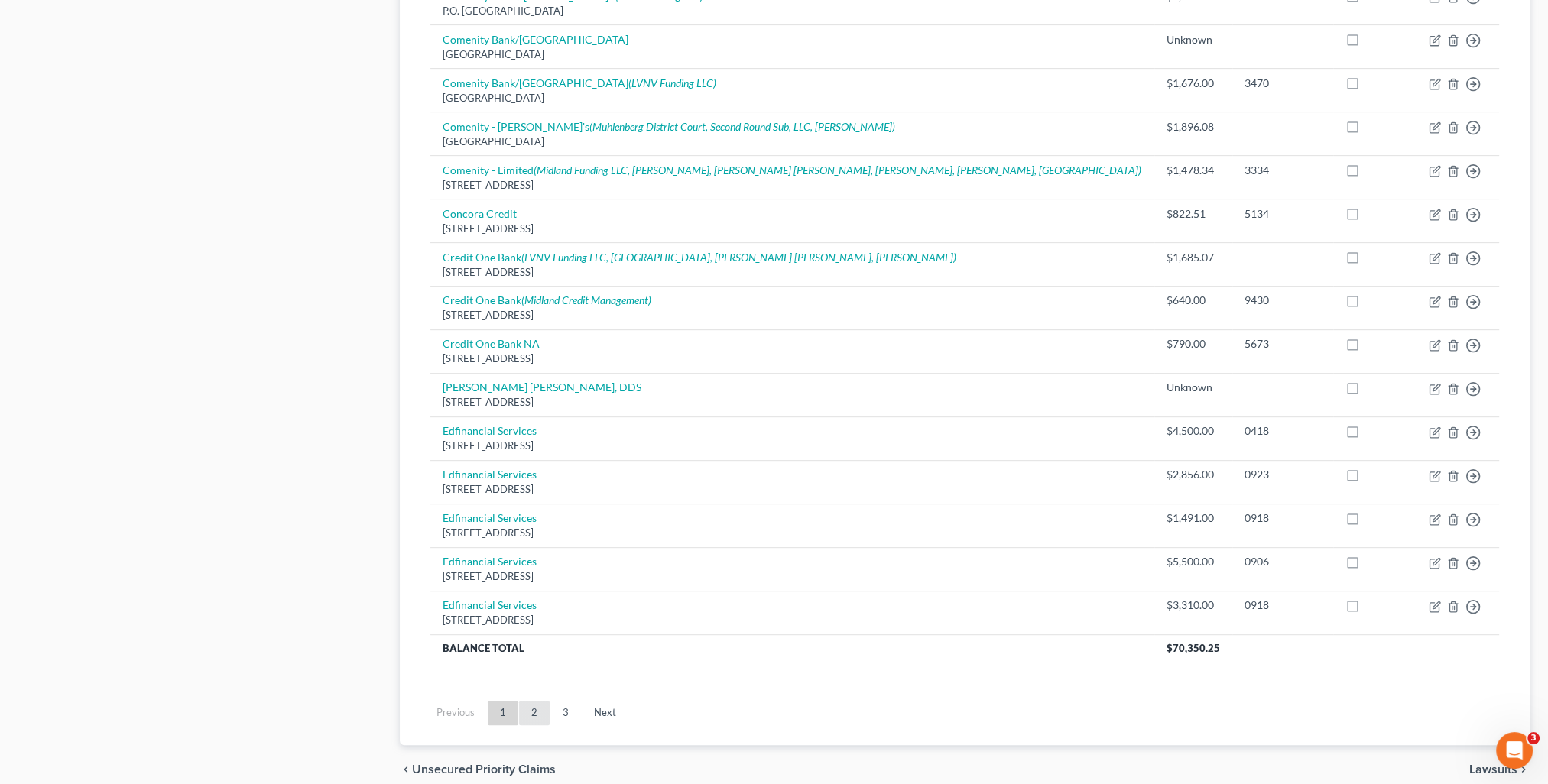
click at [535, 712] on link "2" at bounding box center [535, 713] width 31 height 25
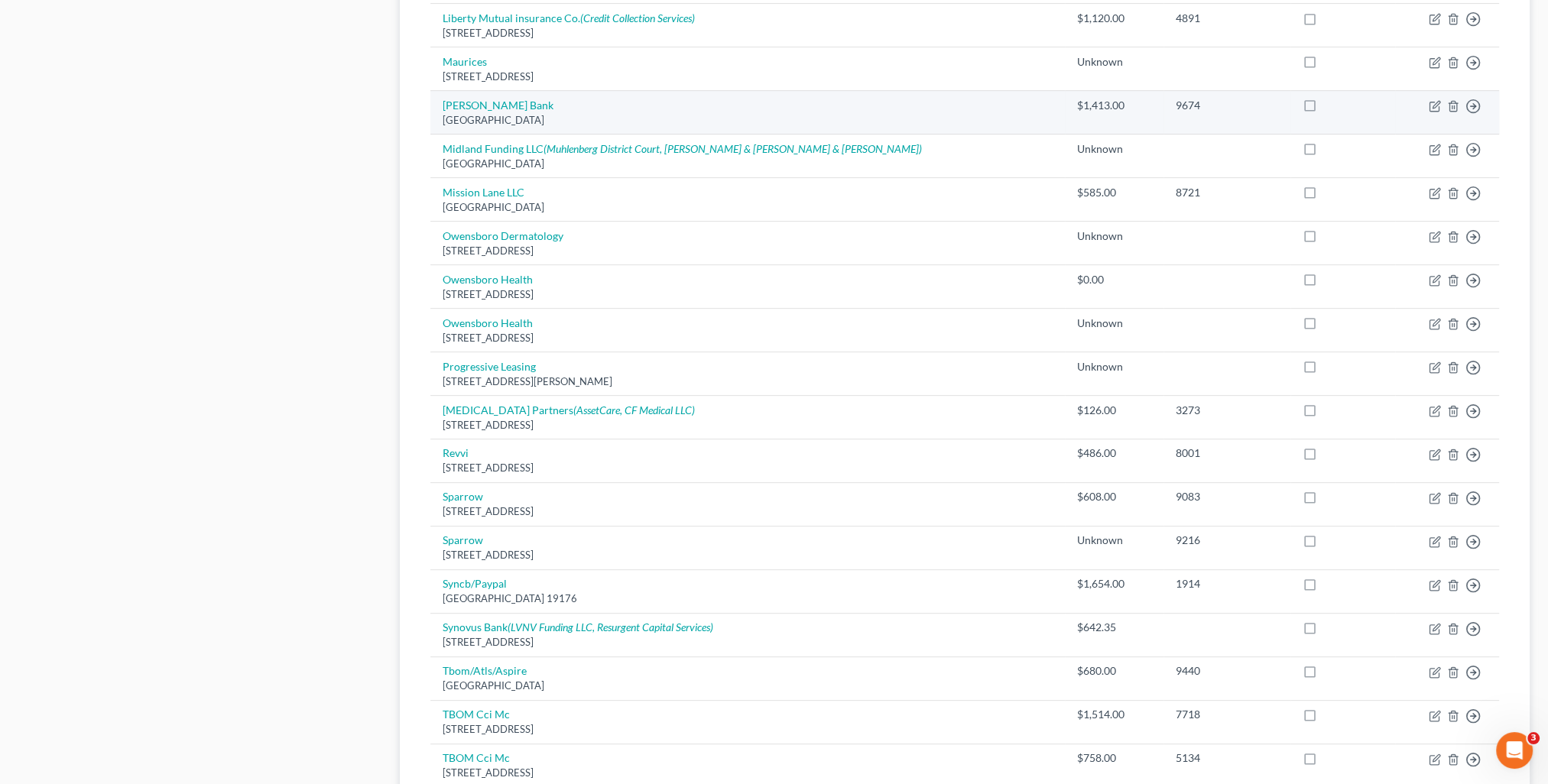
scroll to position [840, 0]
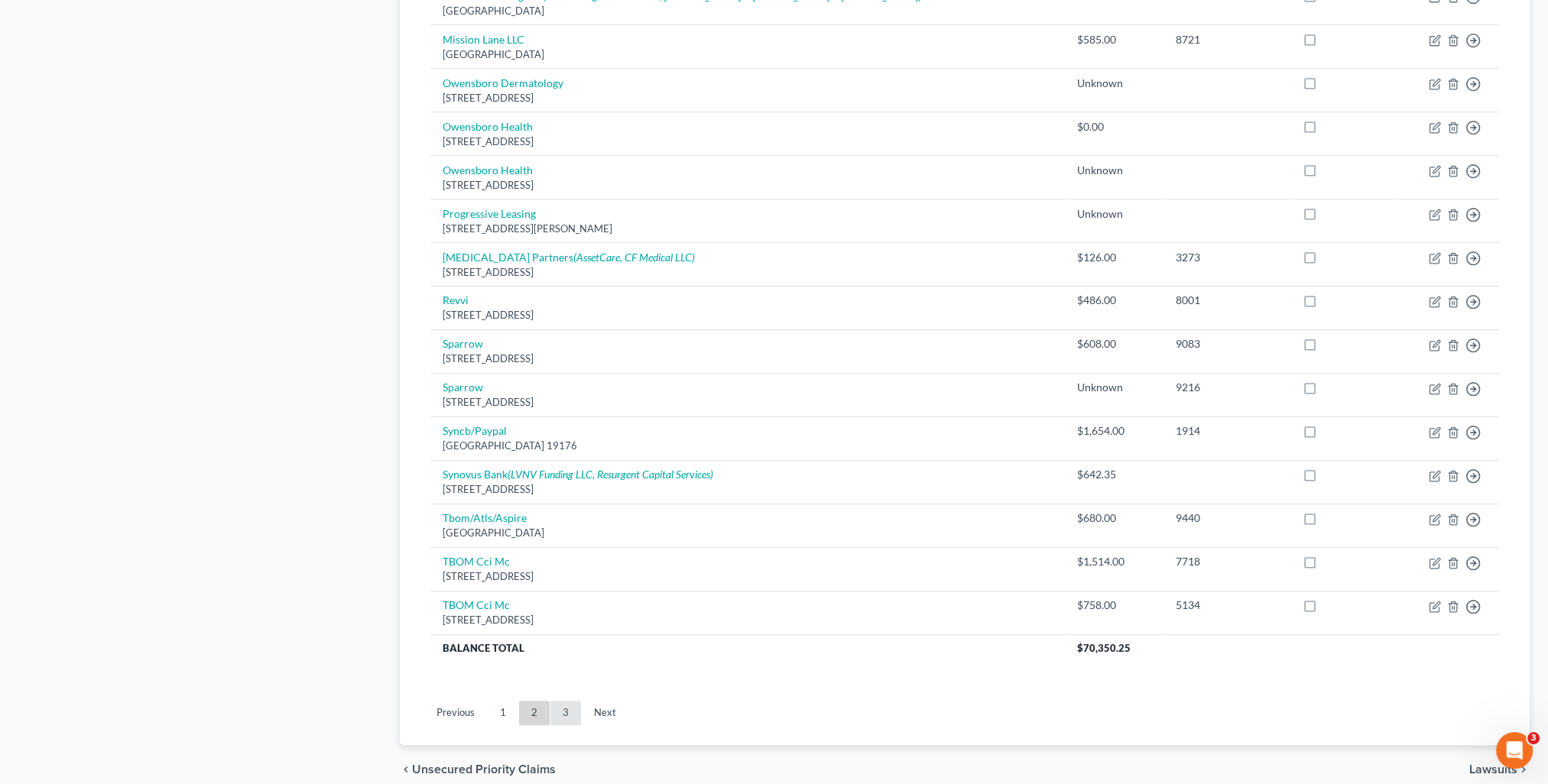
click at [563, 713] on link "3" at bounding box center [565, 713] width 31 height 25
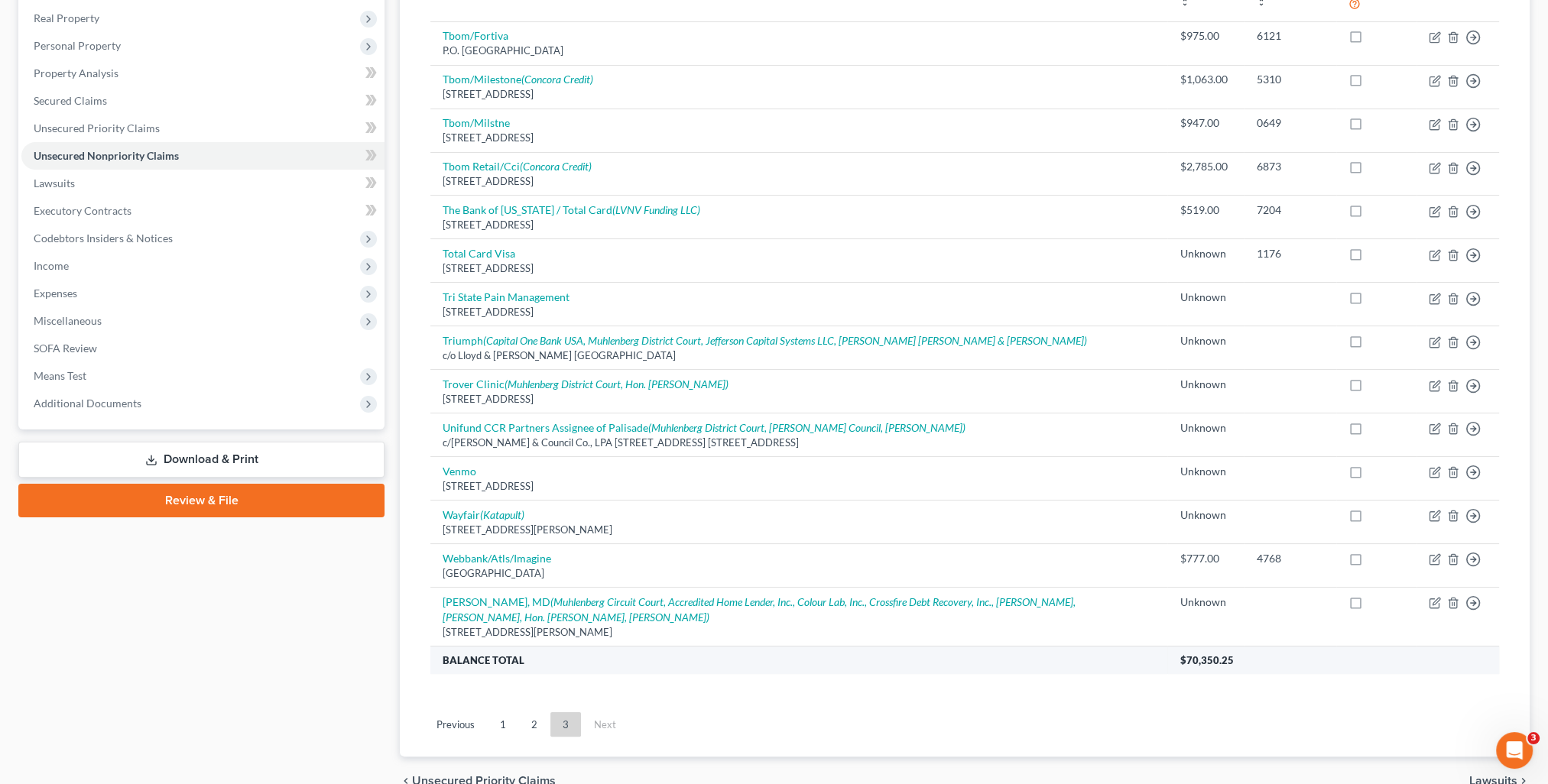
scroll to position [0, 0]
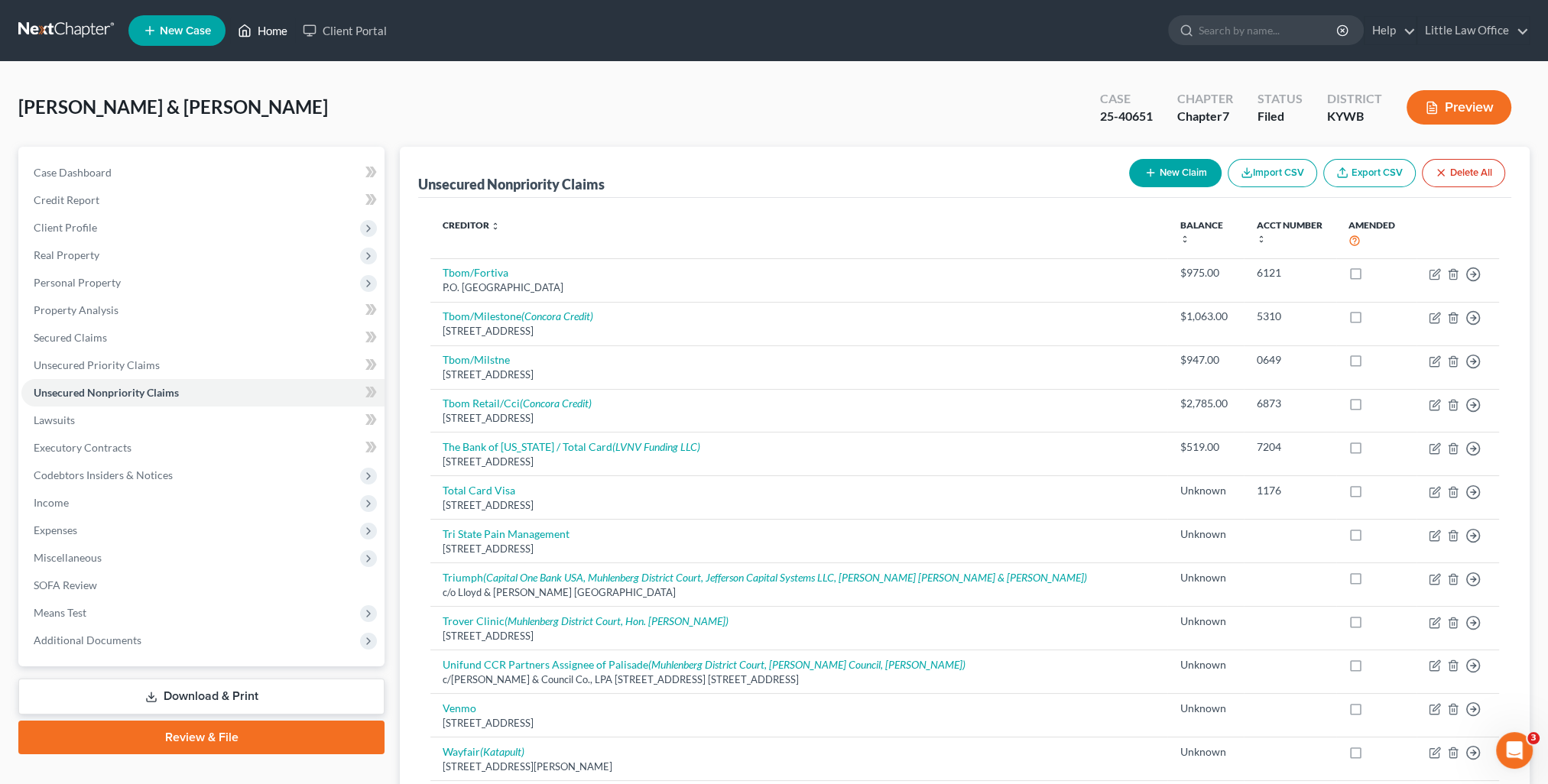
click at [283, 26] on link "Home" at bounding box center [262, 30] width 65 height 28
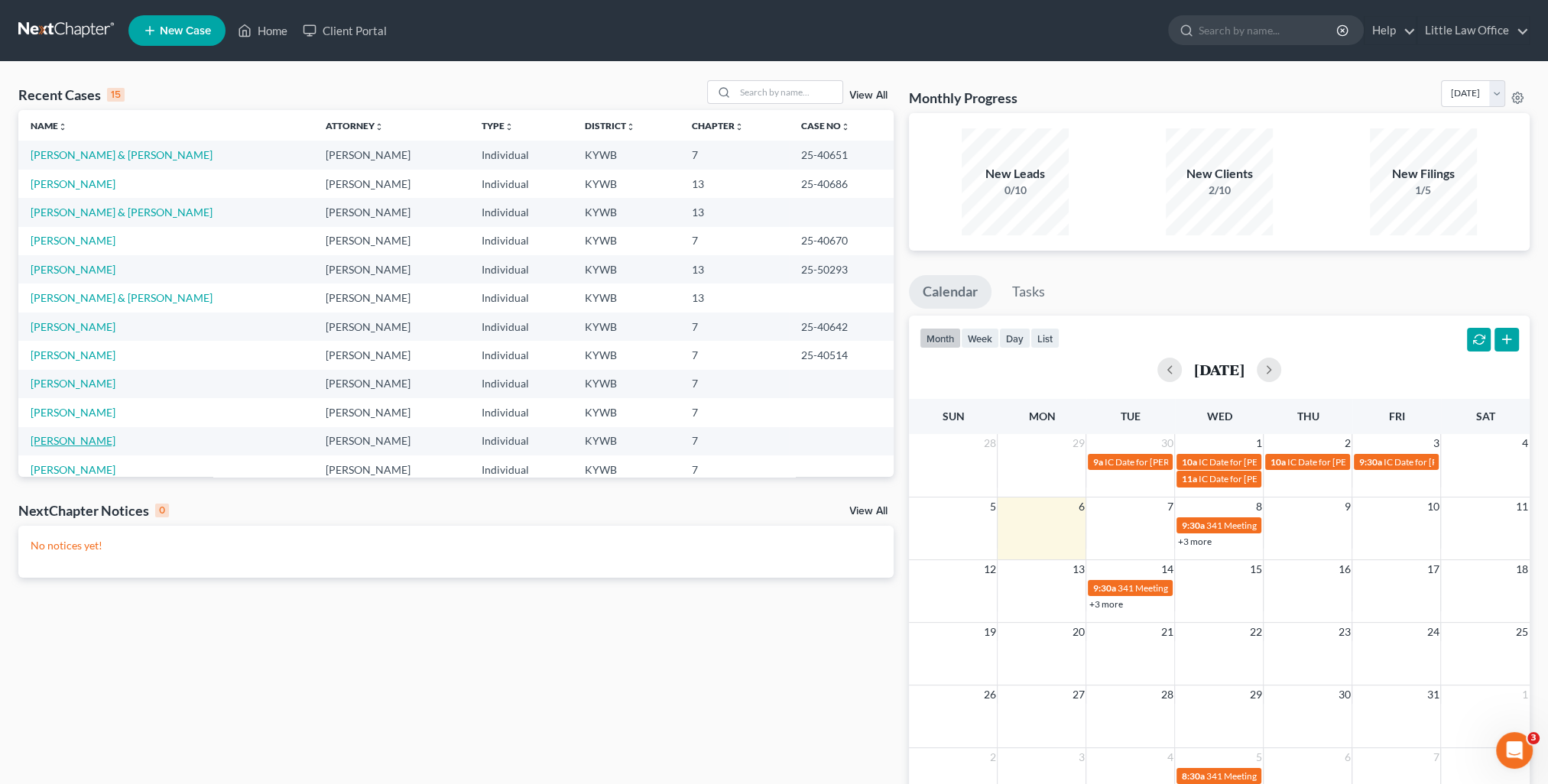
click at [83, 442] on link "[PERSON_NAME]" at bounding box center [73, 441] width 85 height 13
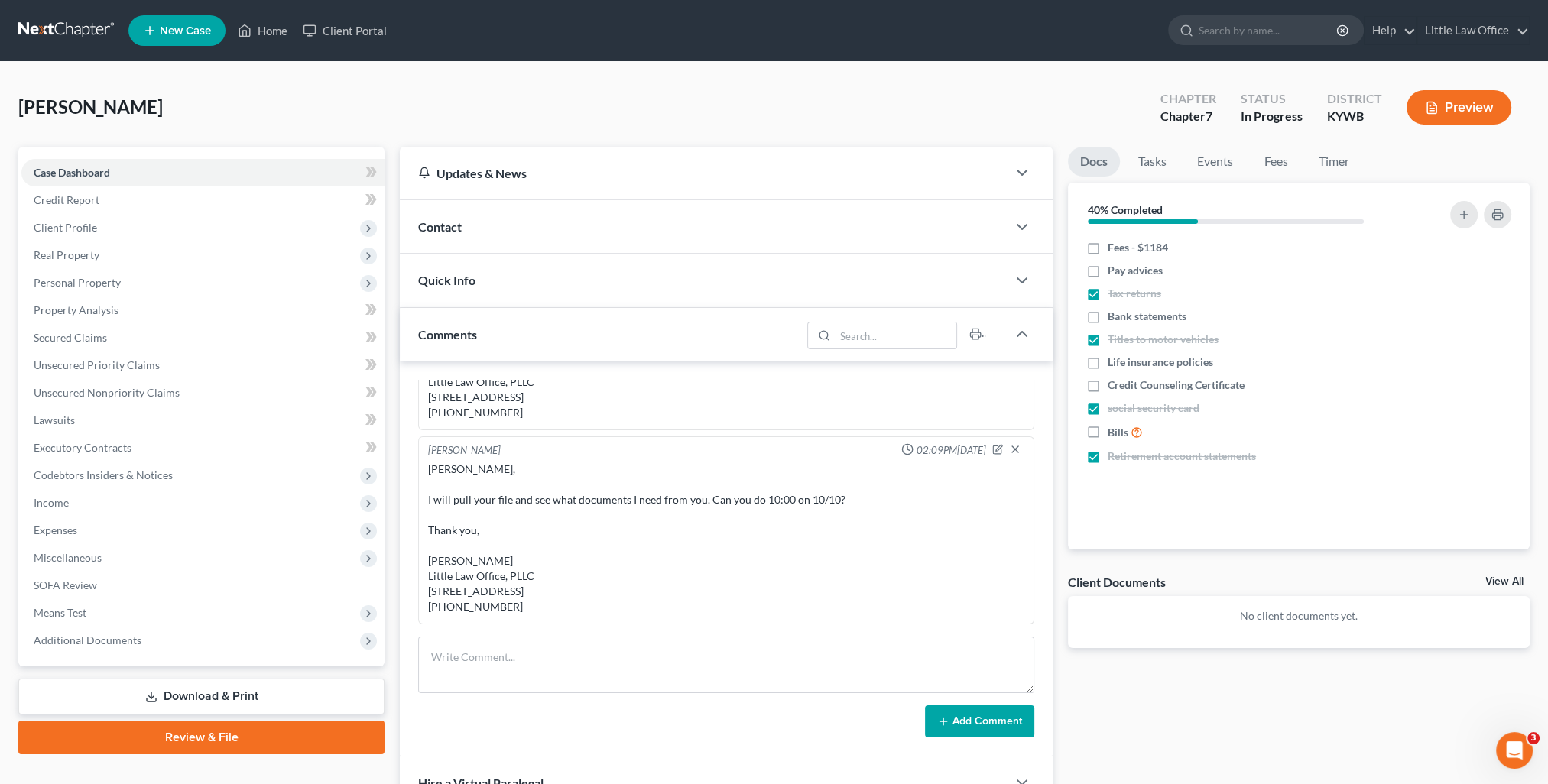
scroll to position [6, 0]
click at [554, 338] on div "Comments" at bounding box center [600, 334] width 401 height 53
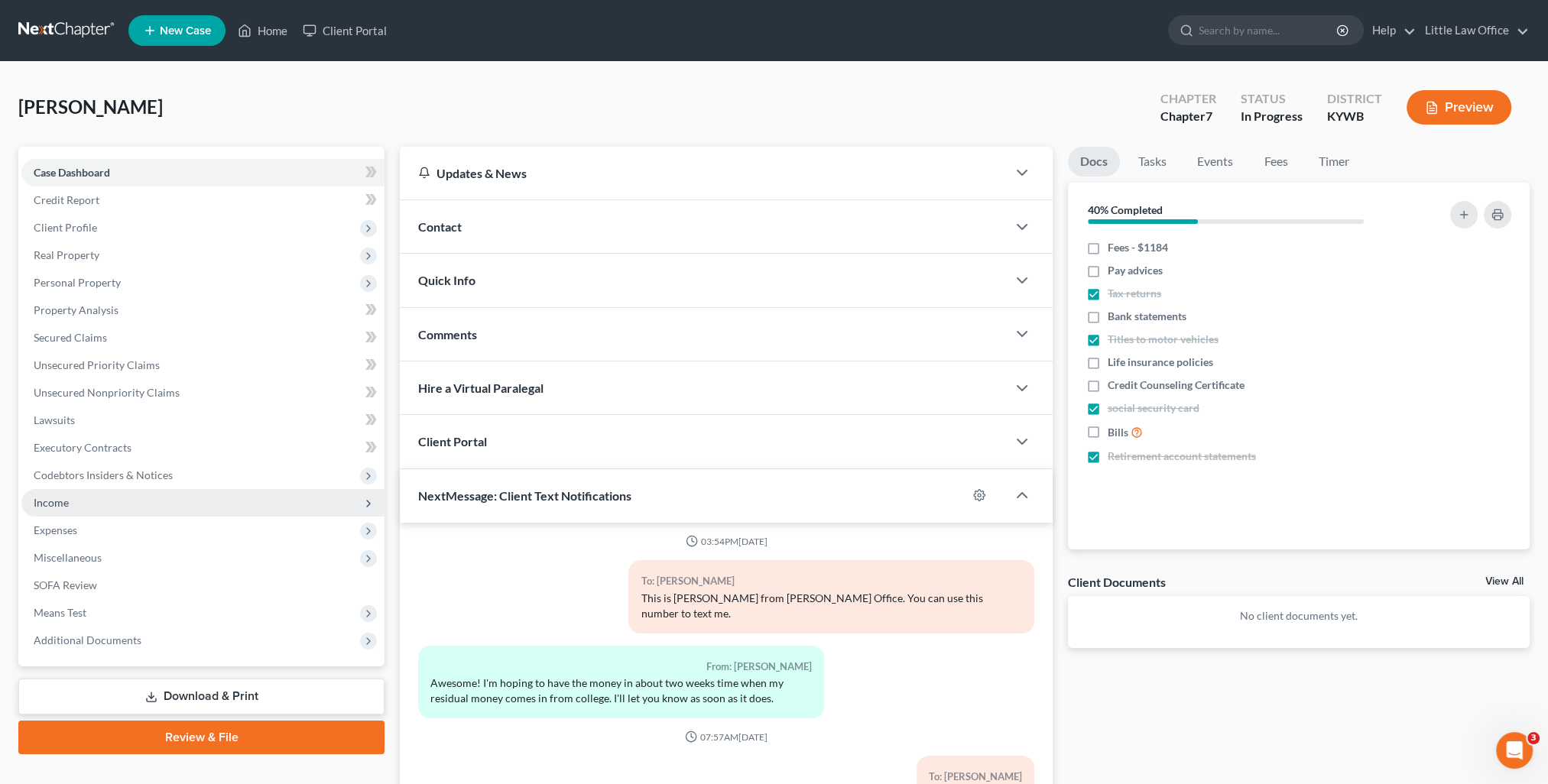
click at [89, 499] on span "Income" at bounding box center [203, 503] width 363 height 28
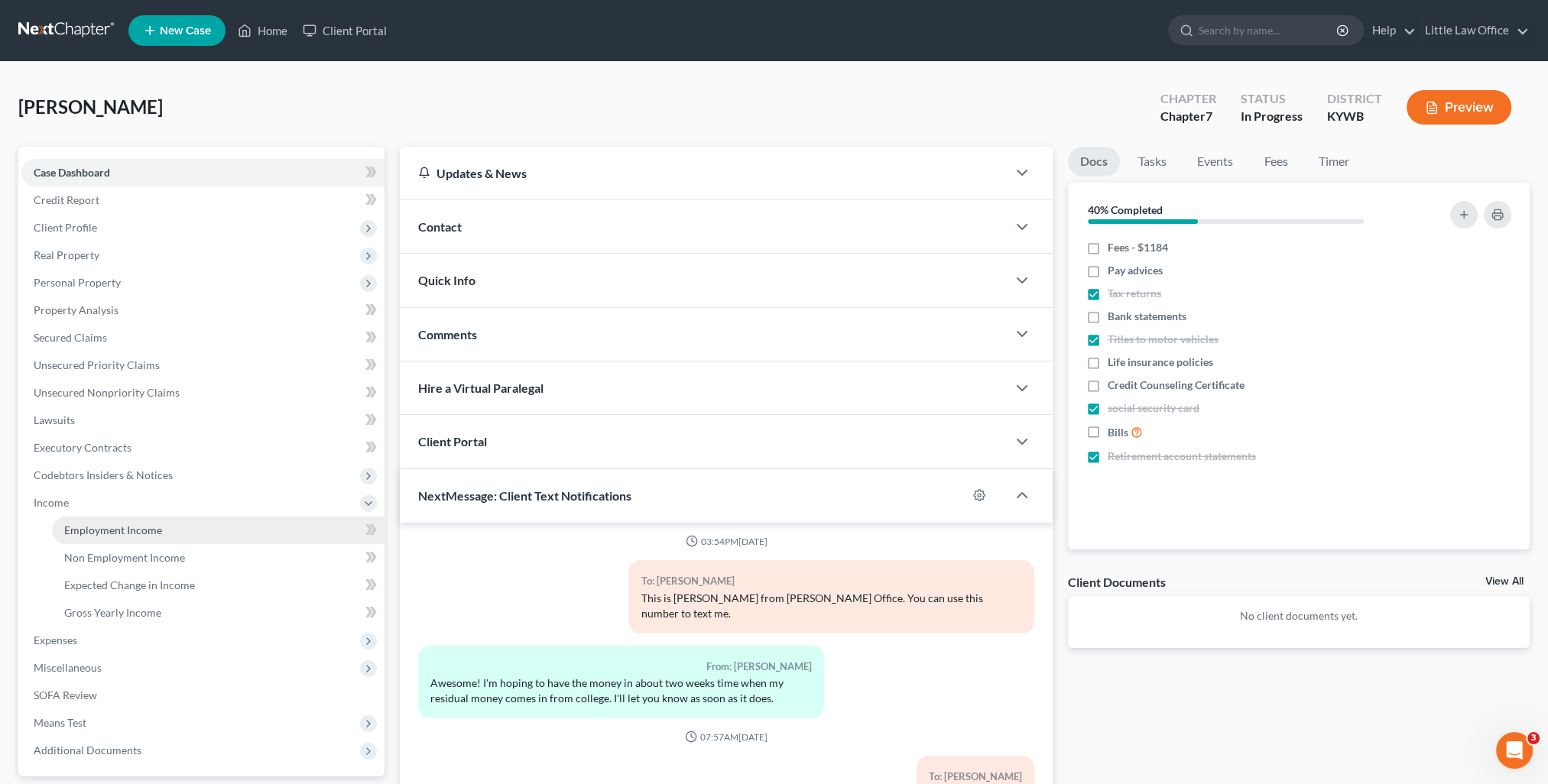
click at [98, 527] on span "Employment Income" at bounding box center [113, 530] width 98 height 13
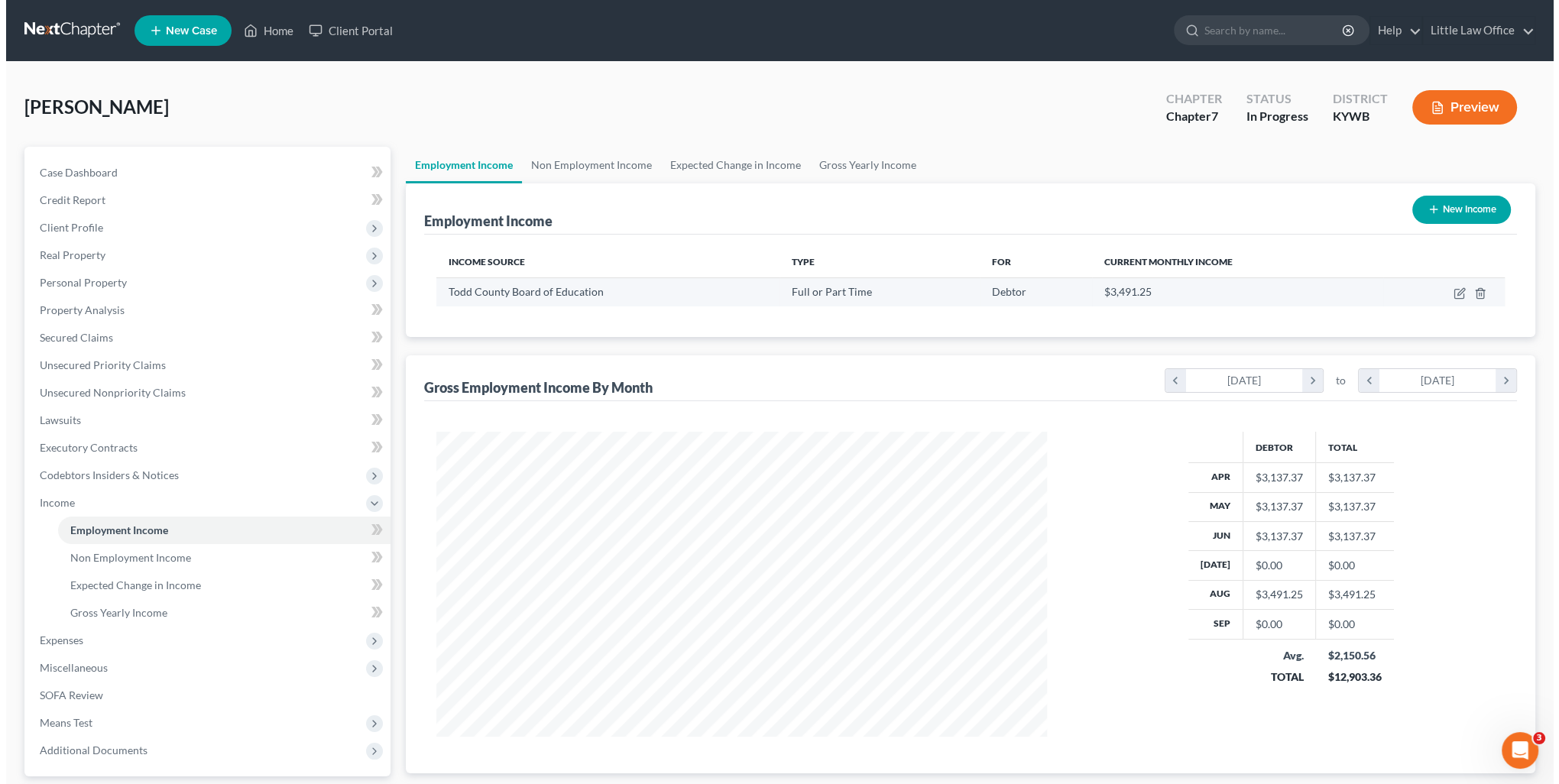
scroll to position [305, 642]
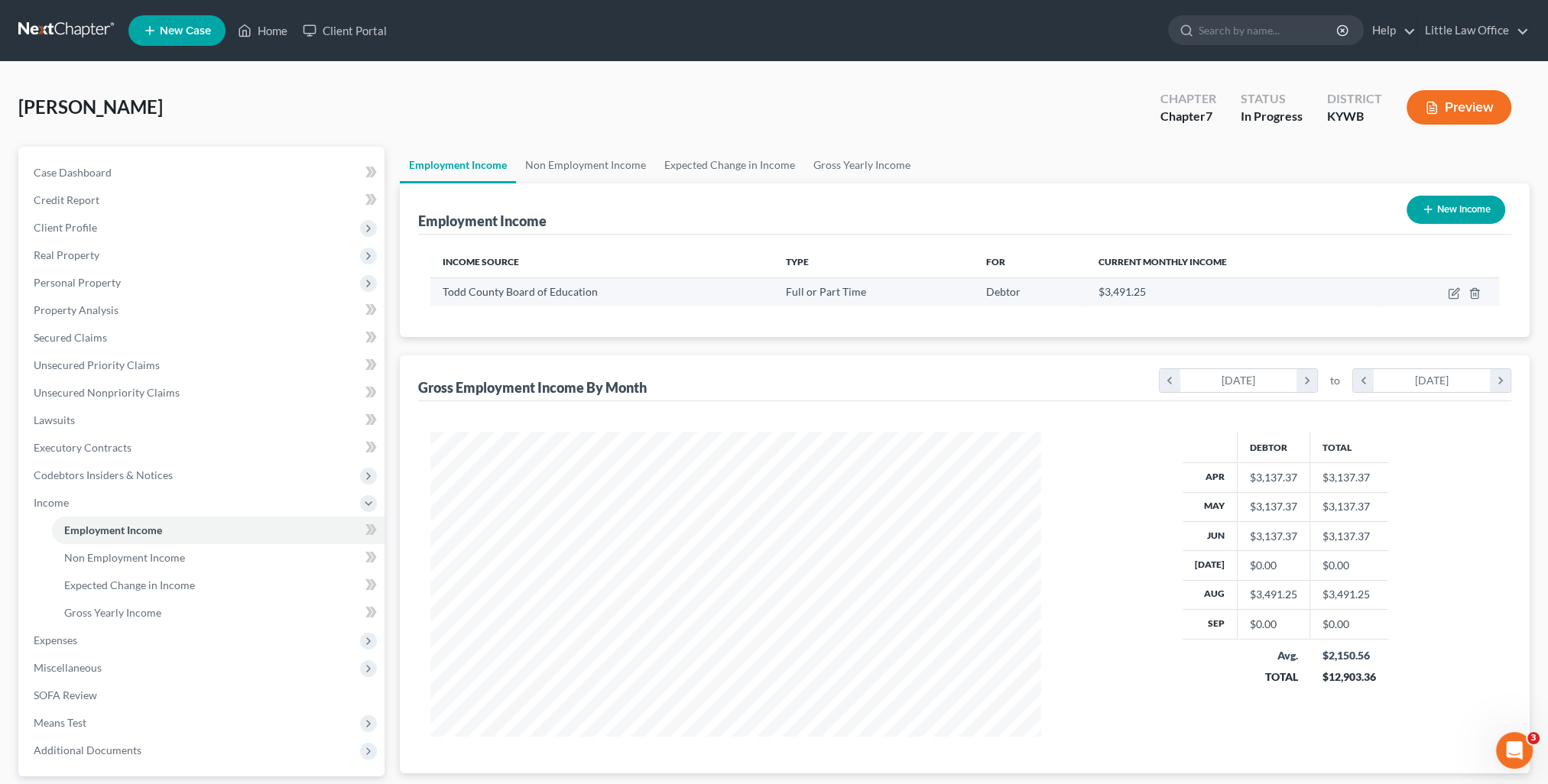
click at [1446, 296] on td at bounding box center [1438, 292] width 121 height 29
click at [1455, 298] on icon "button" at bounding box center [1454, 294] width 10 height 10
select select "0"
select select "18"
select select "0"
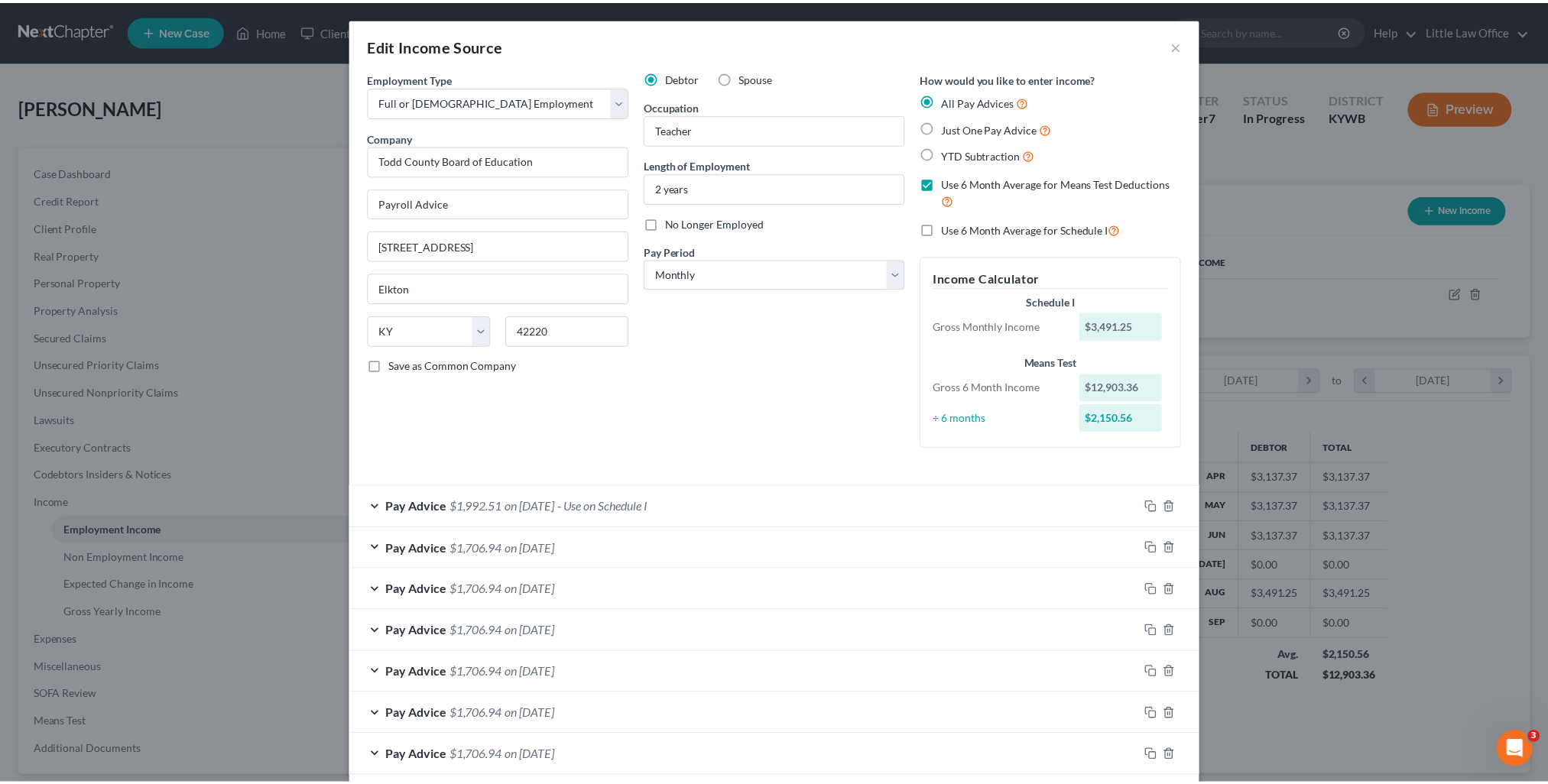
scroll to position [75, 0]
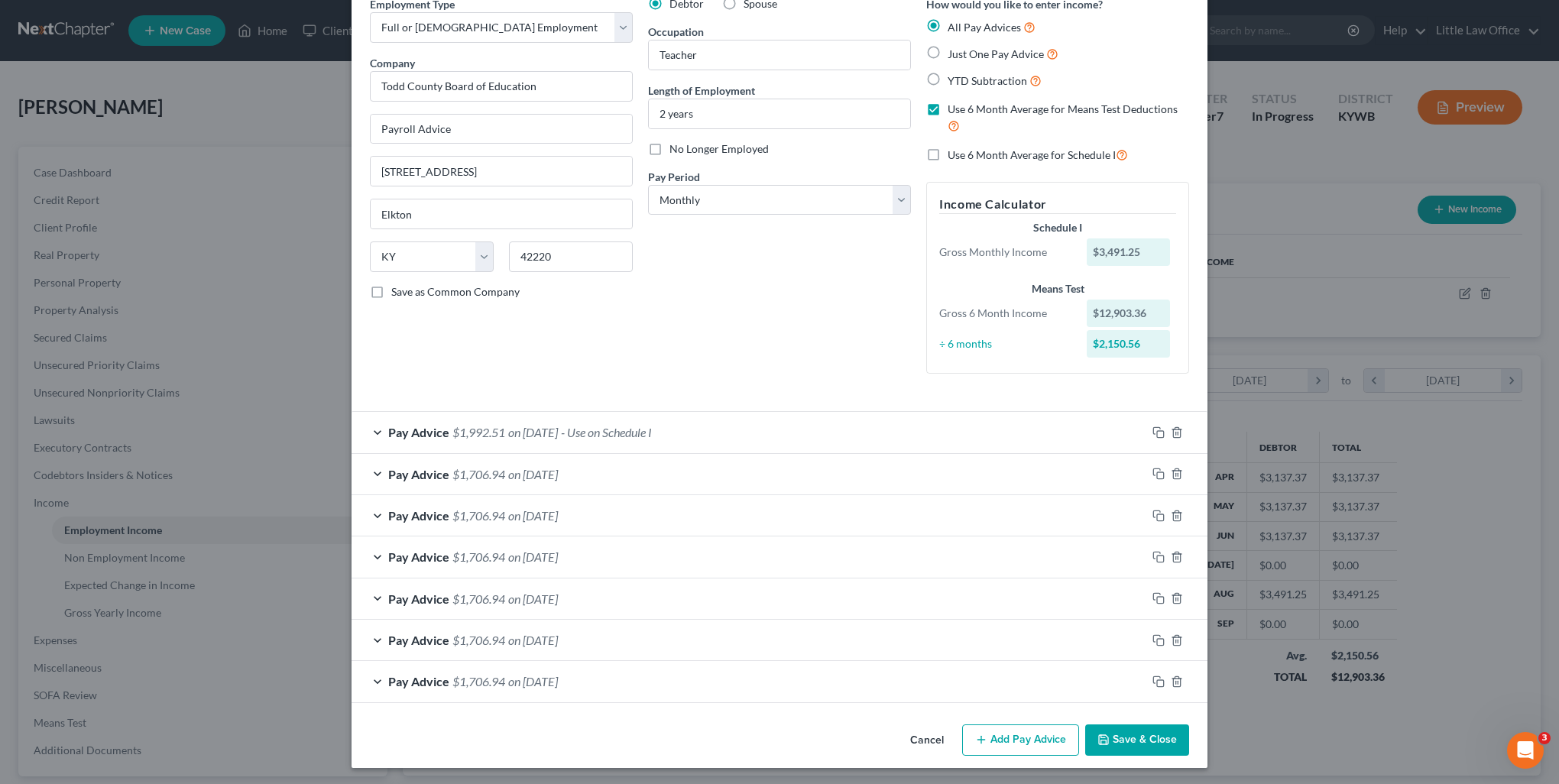
click at [1089, 728] on button "Save & Close" at bounding box center [1137, 740] width 104 height 32
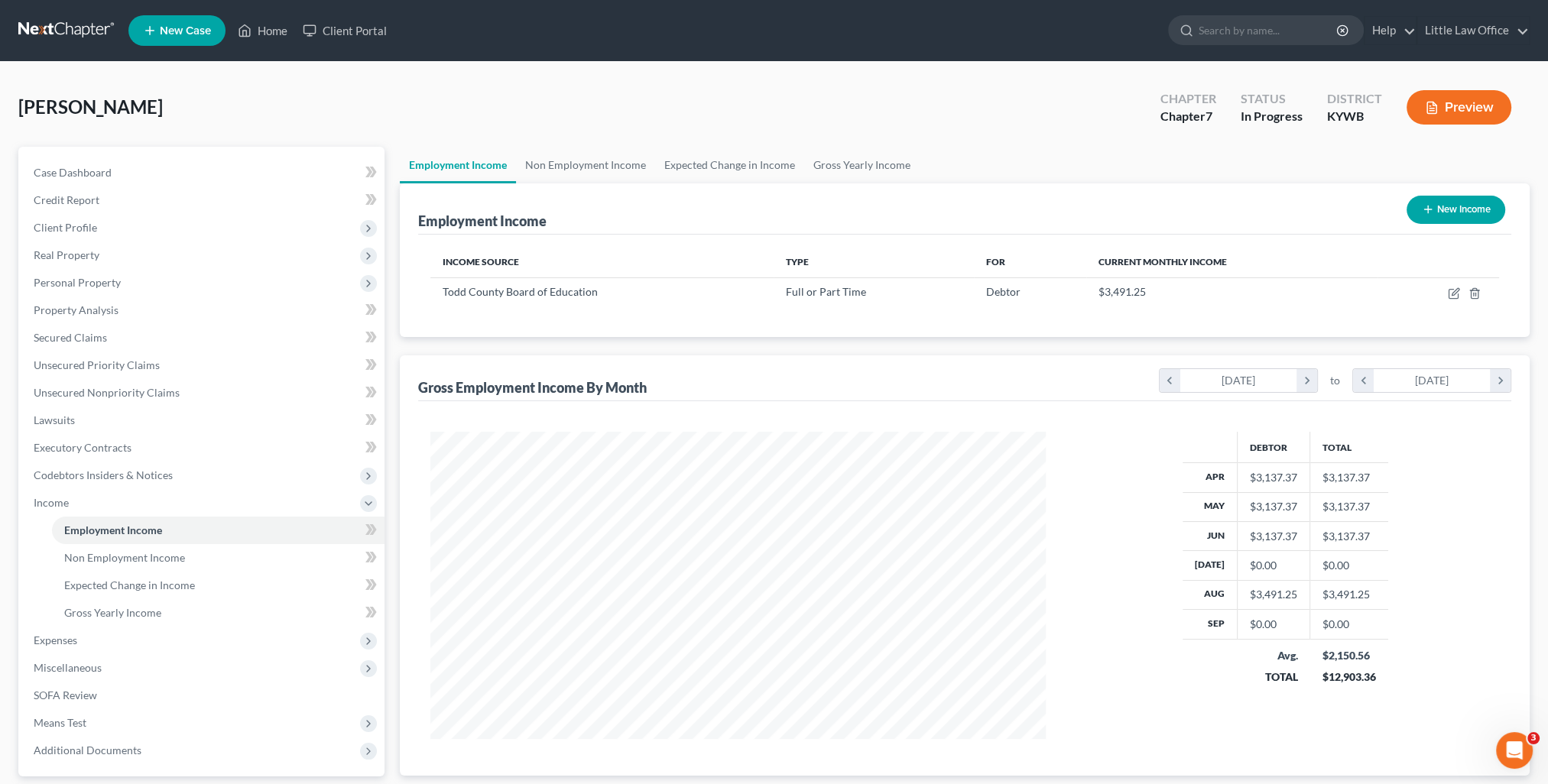
scroll to position [763841, 763807]
click at [100, 171] on span "Case Dashboard" at bounding box center [72, 172] width 78 height 13
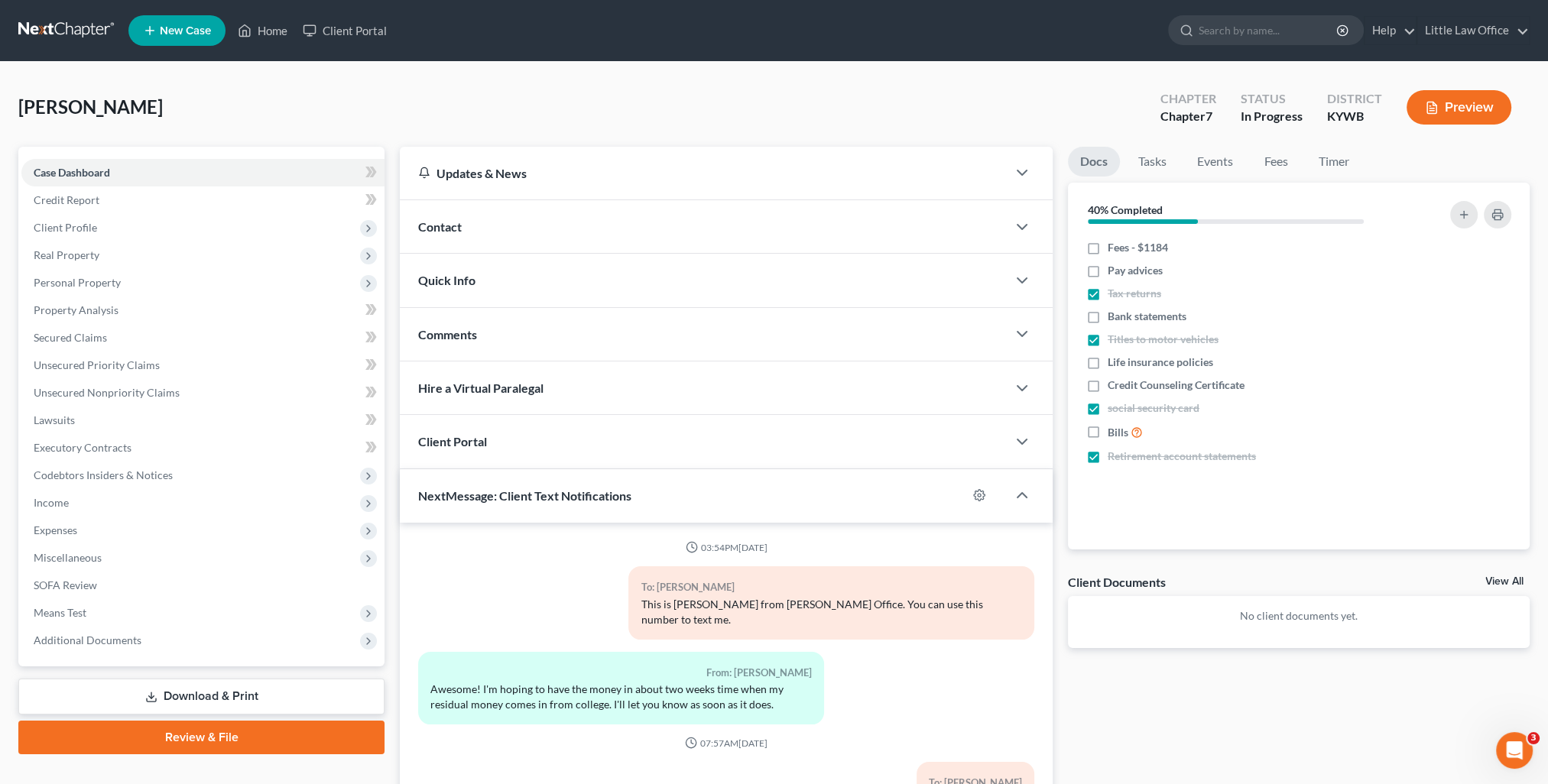
scroll to position [6, 0]
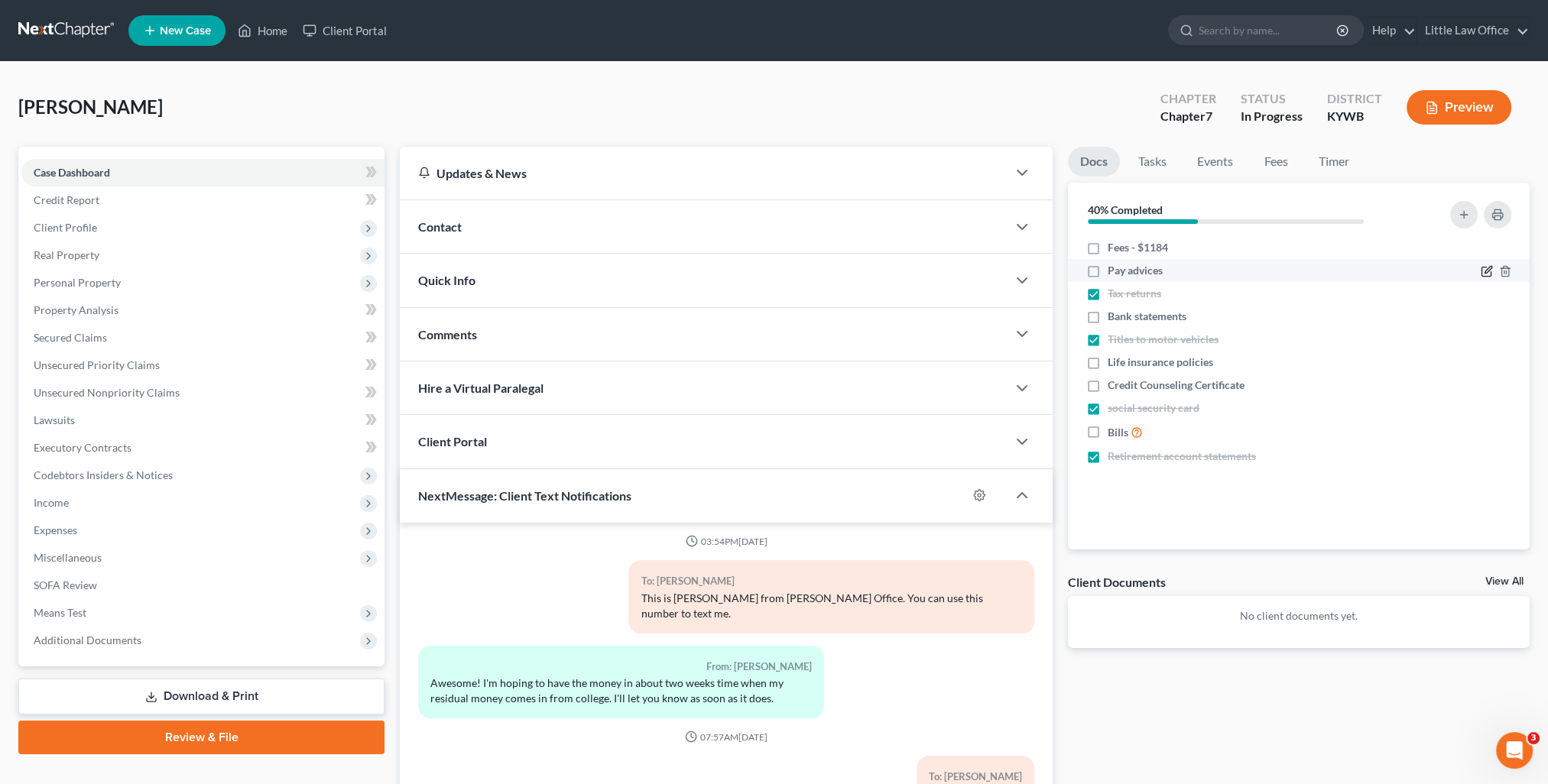
click at [1480, 270] on div at bounding box center [1464, 270] width 110 height 15
click at [1485, 270] on icon "button" at bounding box center [1488, 270] width 7 height 7
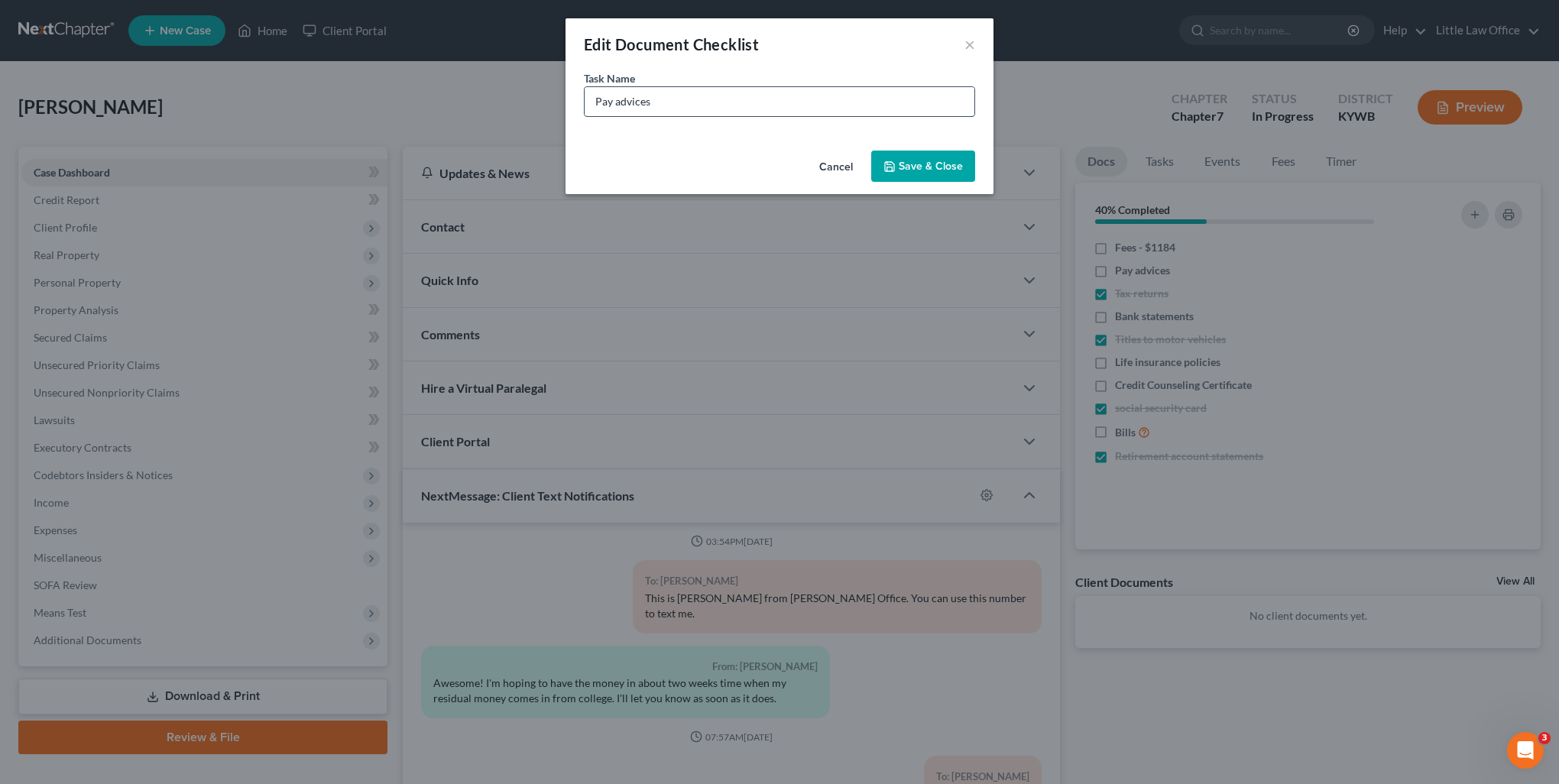
click at [686, 102] on input "Pay advices" at bounding box center [780, 101] width 390 height 29
drag, startPoint x: 686, startPoint y: 102, endPoint x: 381, endPoint y: 124, distance: 305.8
click at [381, 124] on div "Edit Document Checklist × Task Name * Pay advices Cancel Save & Close" at bounding box center [780, 392] width 1559 height 784
type input "Check stubs - Aug to present"
click at [910, 170] on button "Save & Close" at bounding box center [923, 166] width 104 height 32
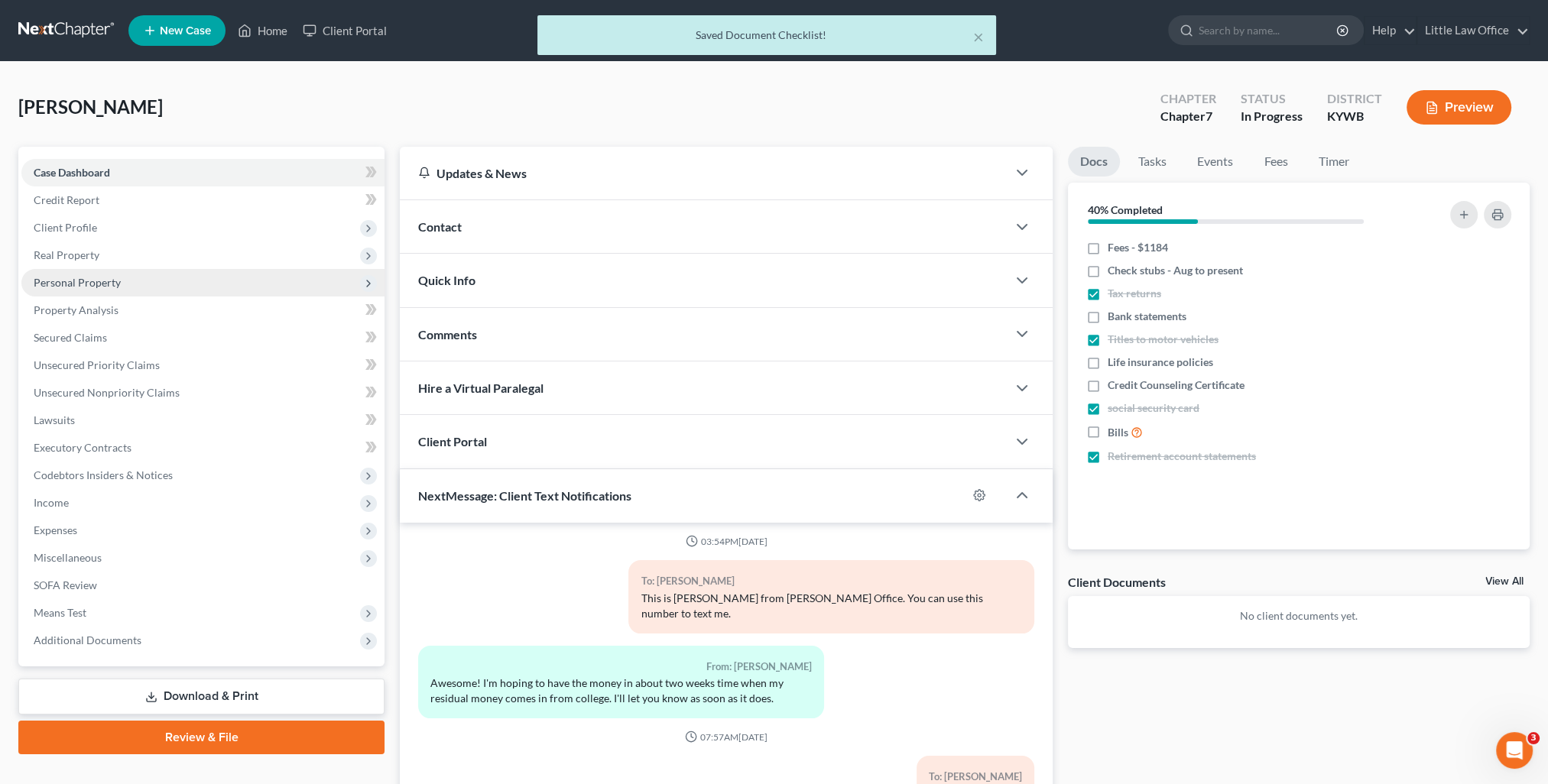
click at [95, 287] on span "Personal Property" at bounding box center [77, 282] width 87 height 13
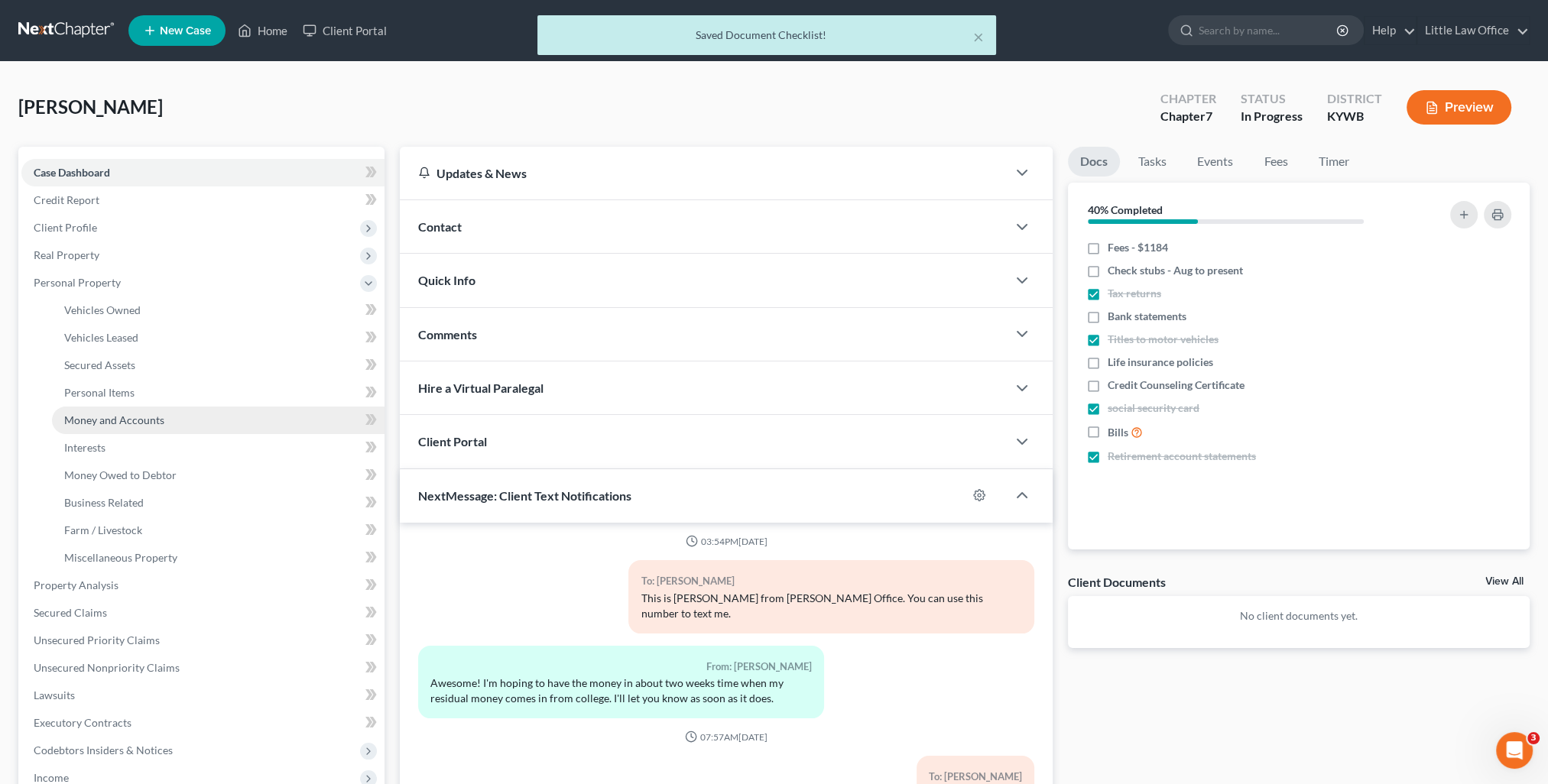
click at [134, 422] on span "Money and Accounts" at bounding box center [114, 420] width 100 height 13
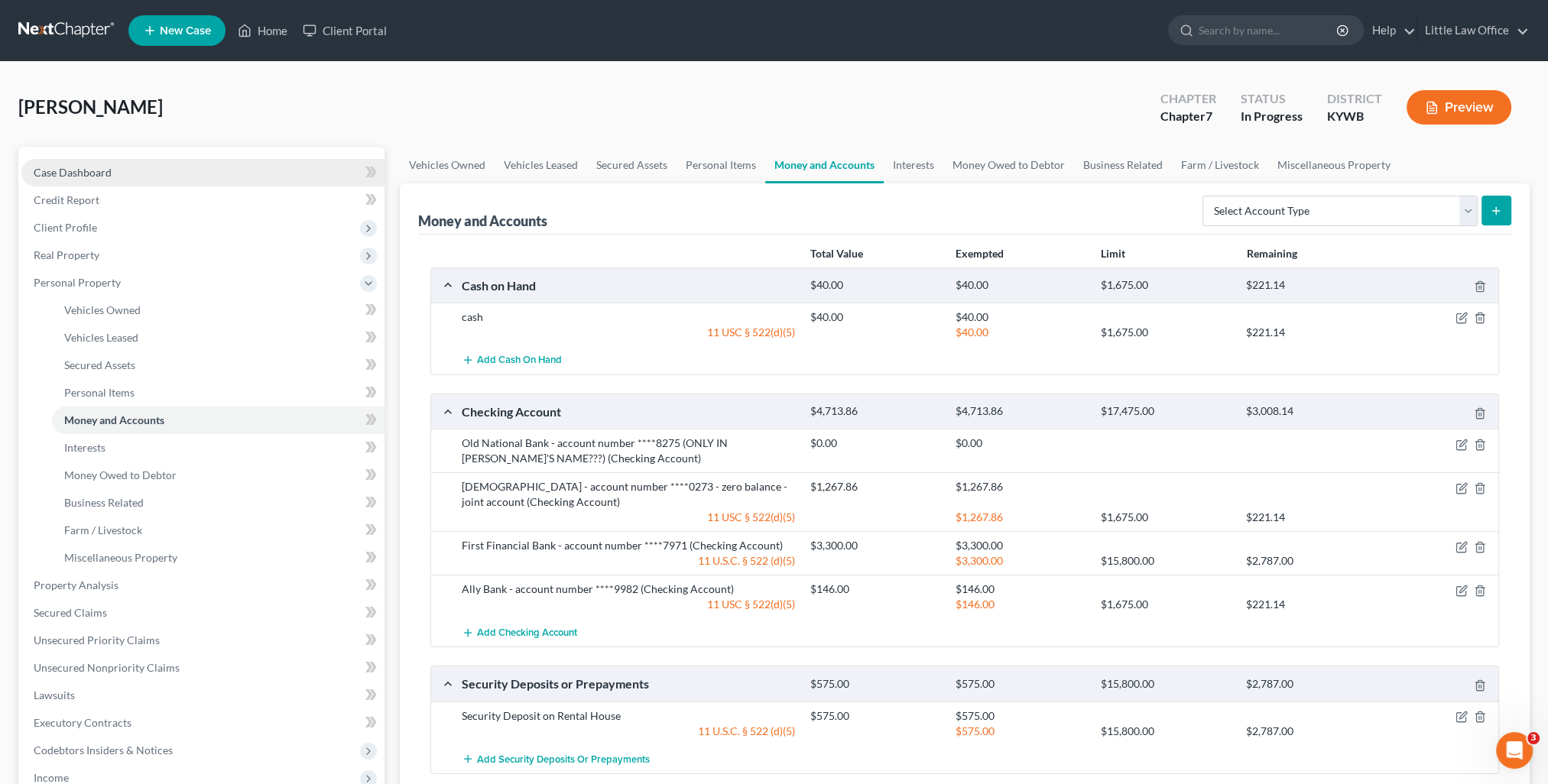
drag, startPoint x: 99, startPoint y: 159, endPoint x: 119, endPoint y: 161, distance: 20.1
click at [99, 159] on link "Case Dashboard" at bounding box center [203, 173] width 363 height 28
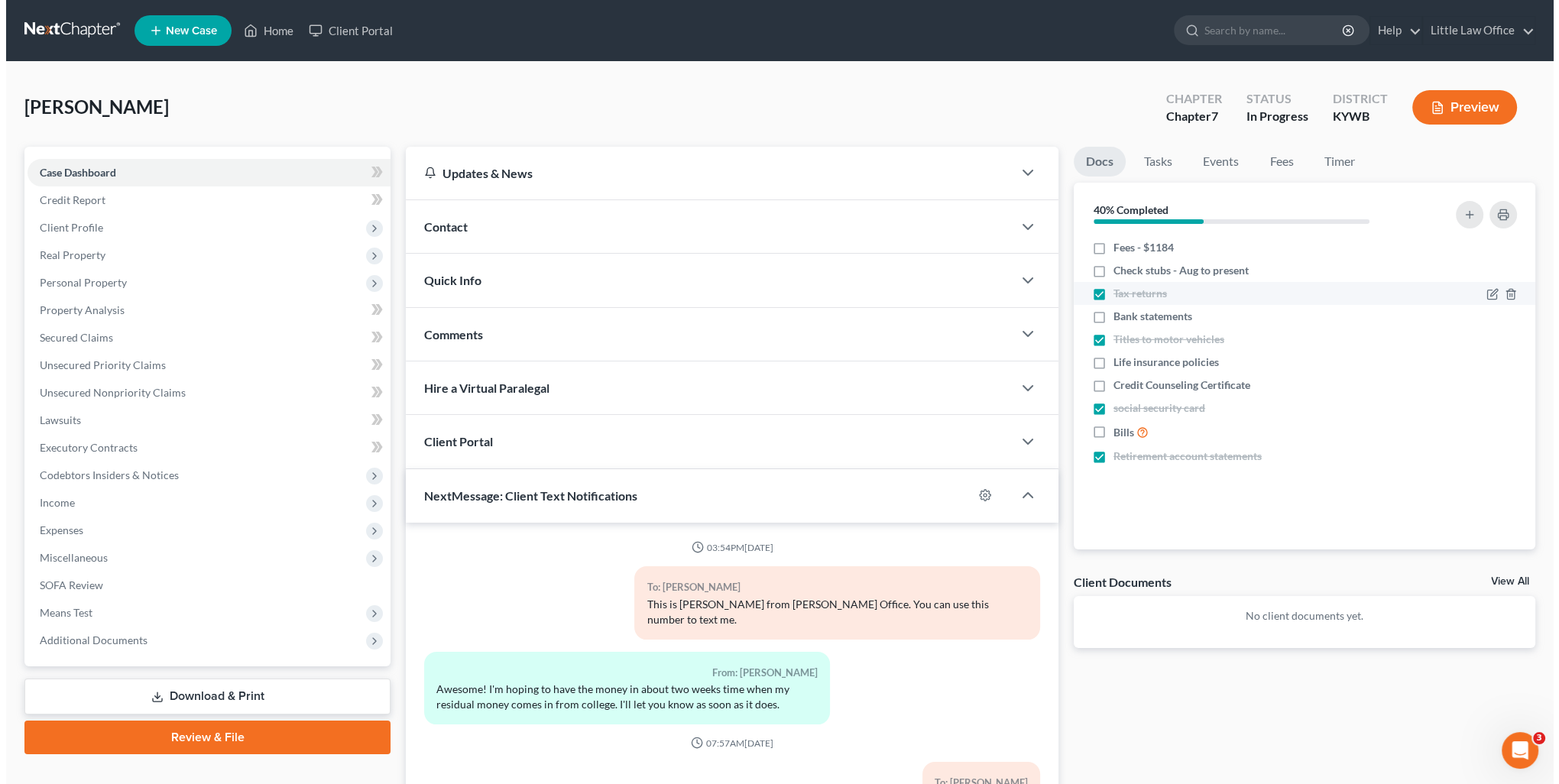
scroll to position [6, 0]
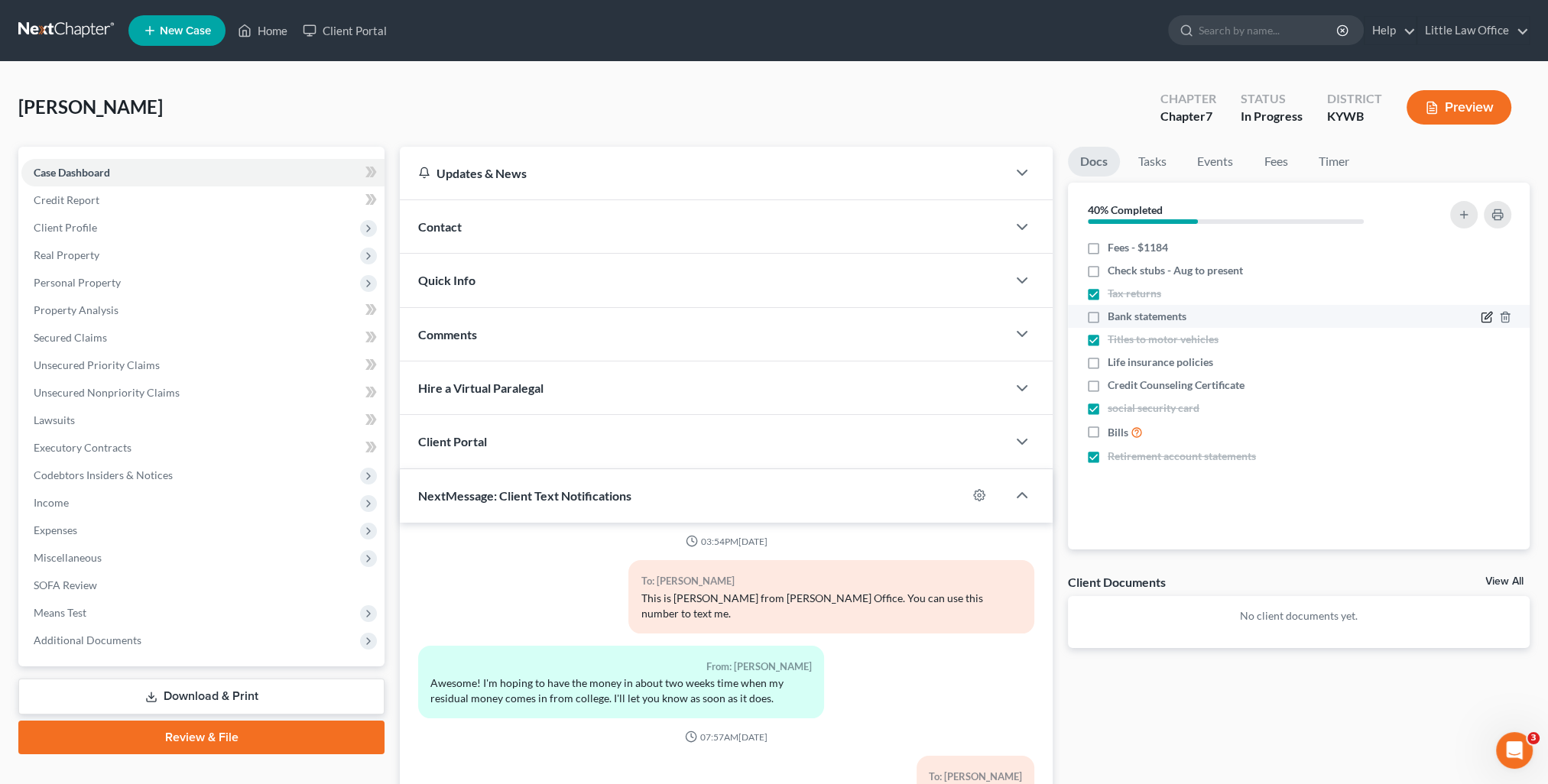
click at [1486, 321] on icon "button" at bounding box center [1486, 316] width 12 height 12
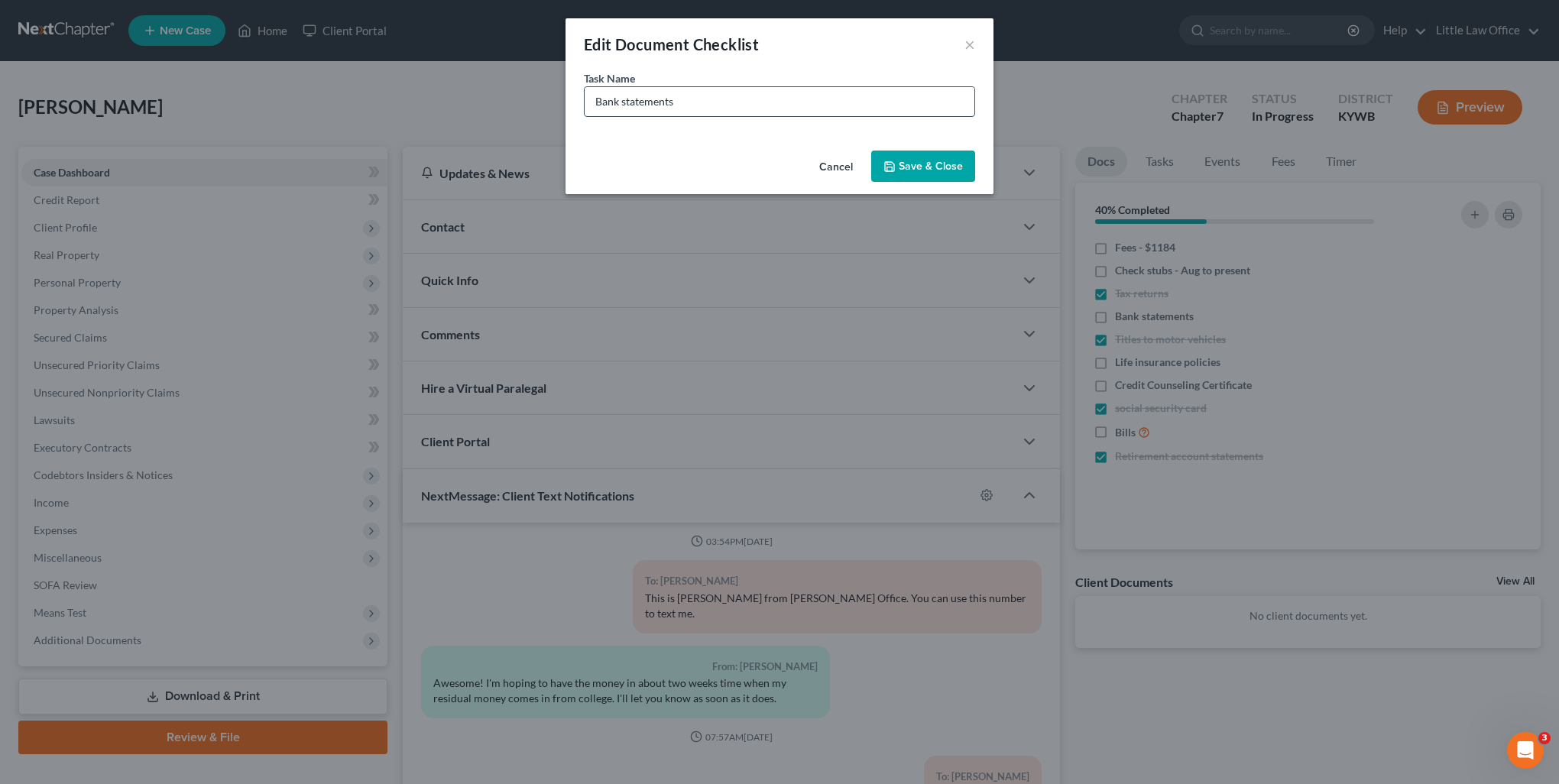
click at [715, 112] on input "Bank statements" at bounding box center [780, 101] width 390 height 29
type input "Bank statements - 1st Fin and [DEMOGRAPHIC_DATA] - Aug to present; ONB and Ally…"
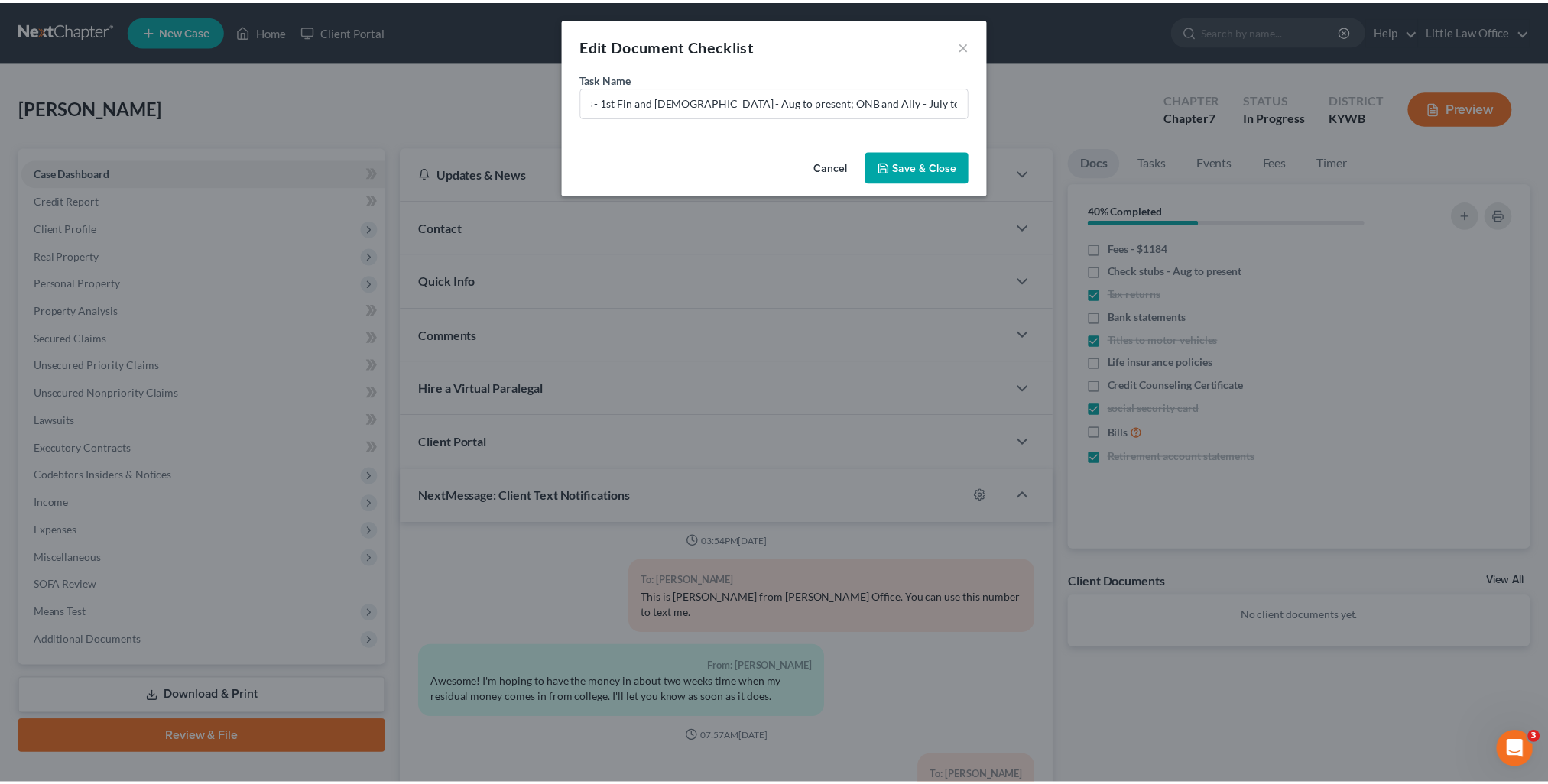
scroll to position [0, 0]
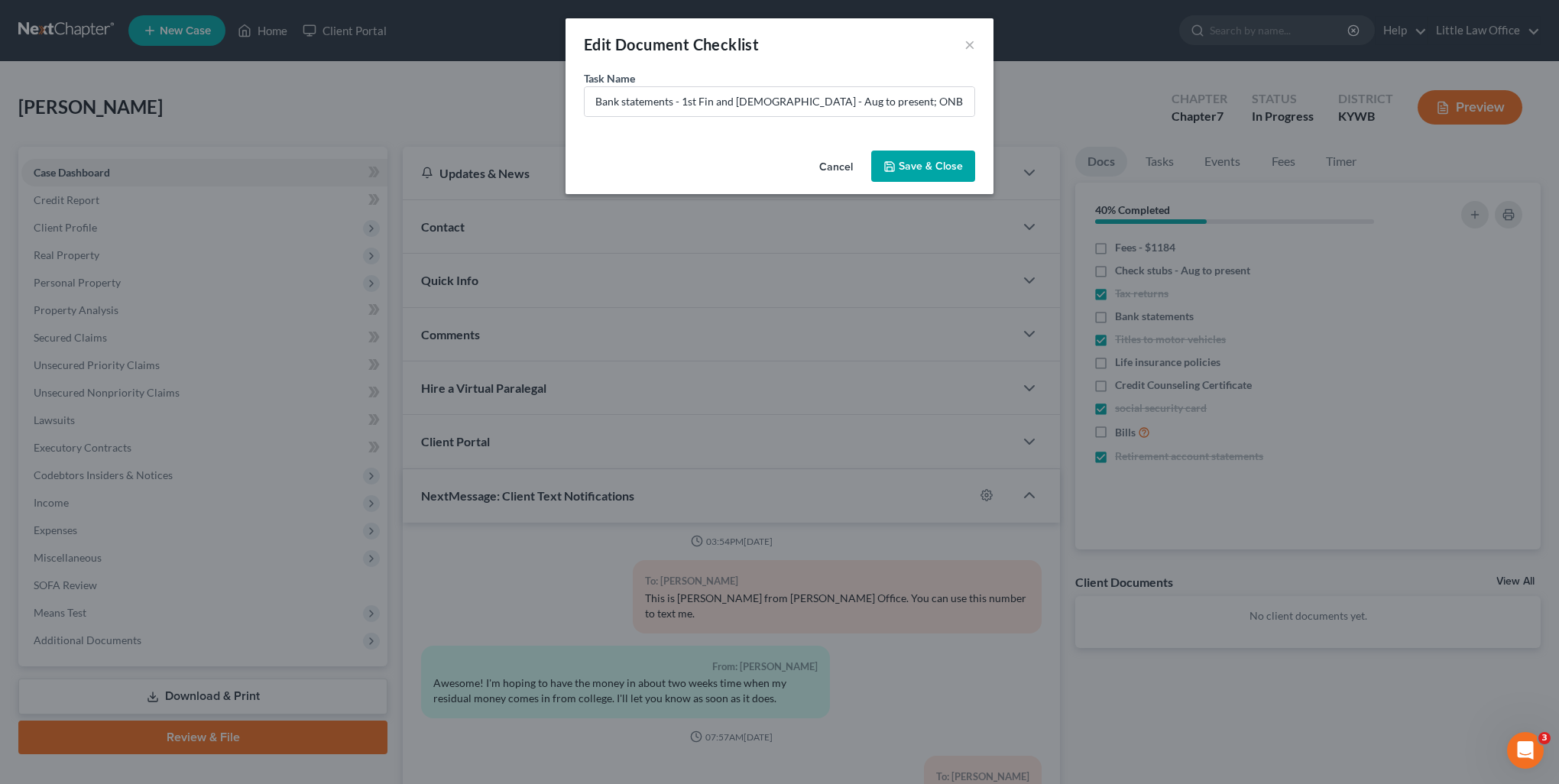
click at [953, 174] on button "Save & Close" at bounding box center [923, 166] width 104 height 32
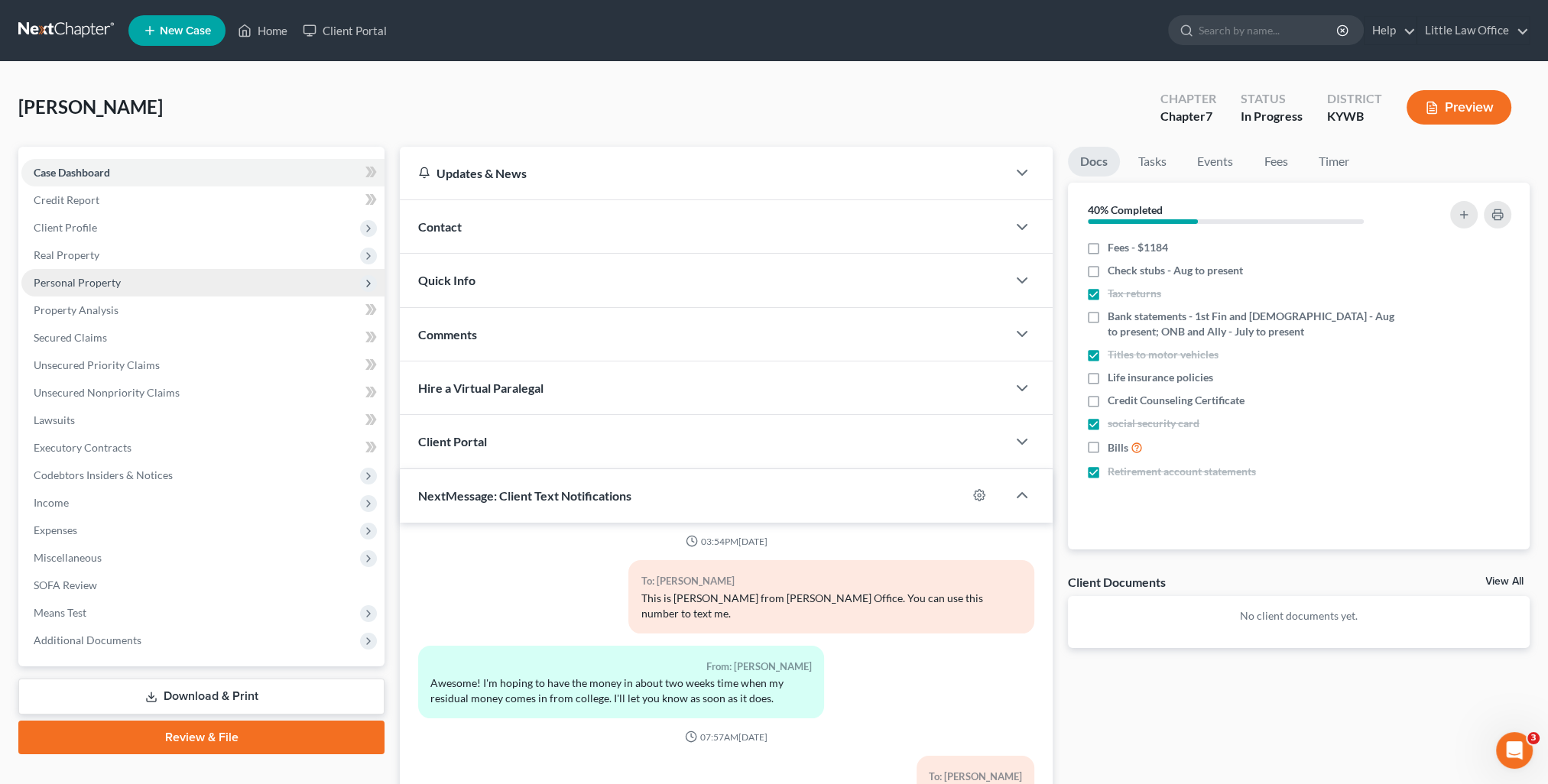
click at [74, 283] on span "Personal Property" at bounding box center [77, 282] width 87 height 13
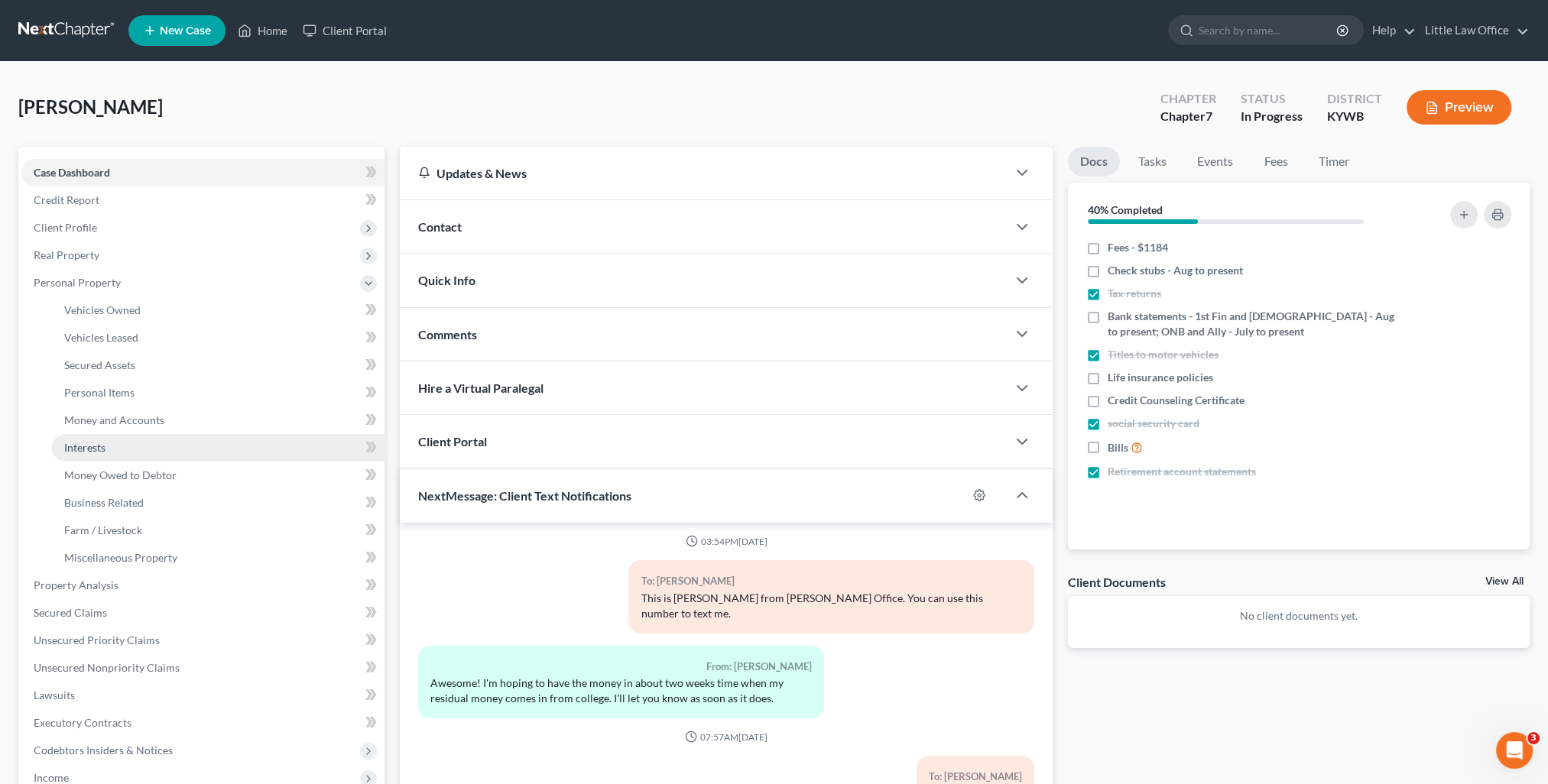
click at [113, 443] on link "Interests" at bounding box center [218, 448] width 332 height 28
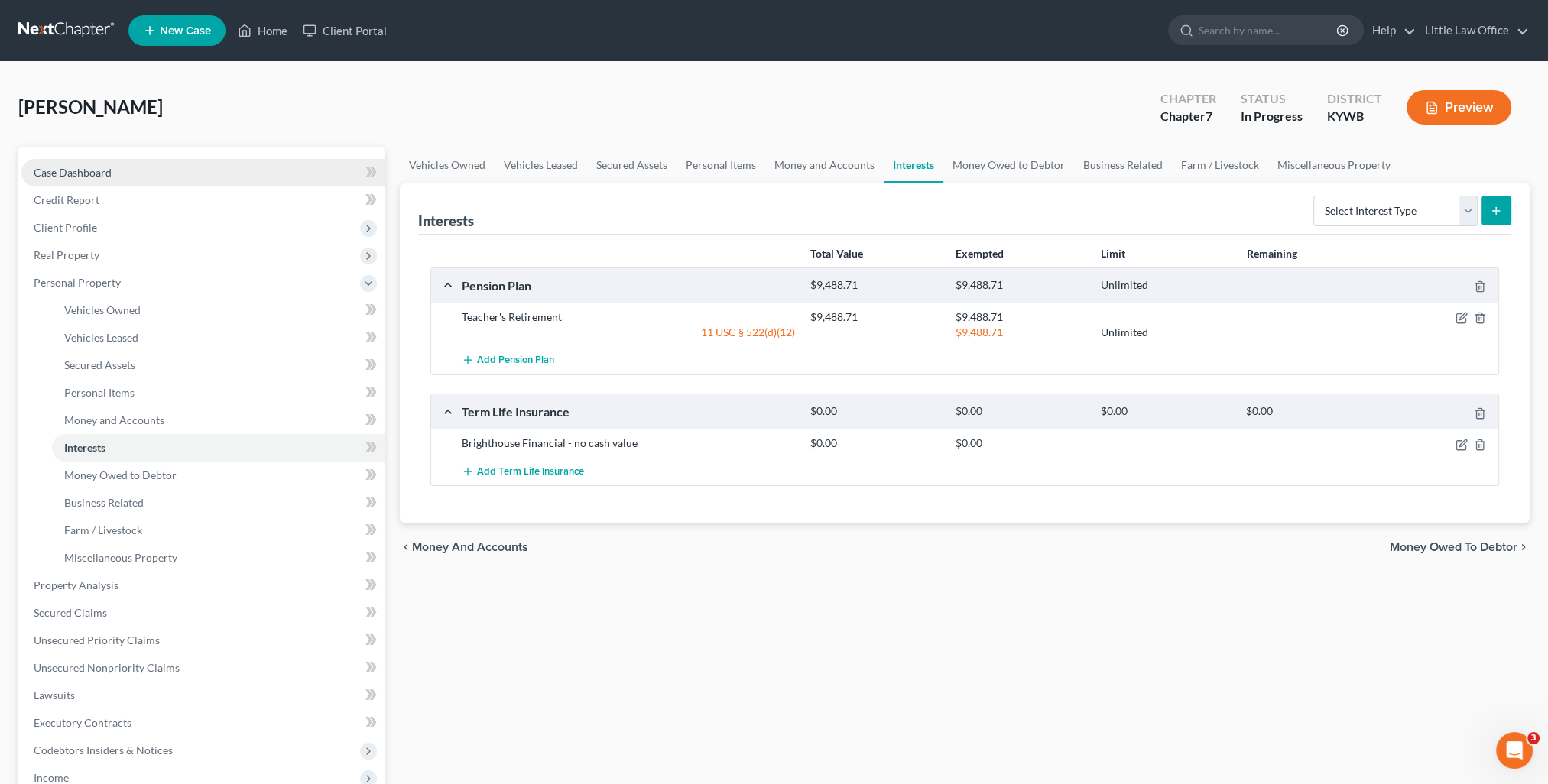
click at [92, 170] on span "Case Dashboard" at bounding box center [72, 172] width 78 height 13
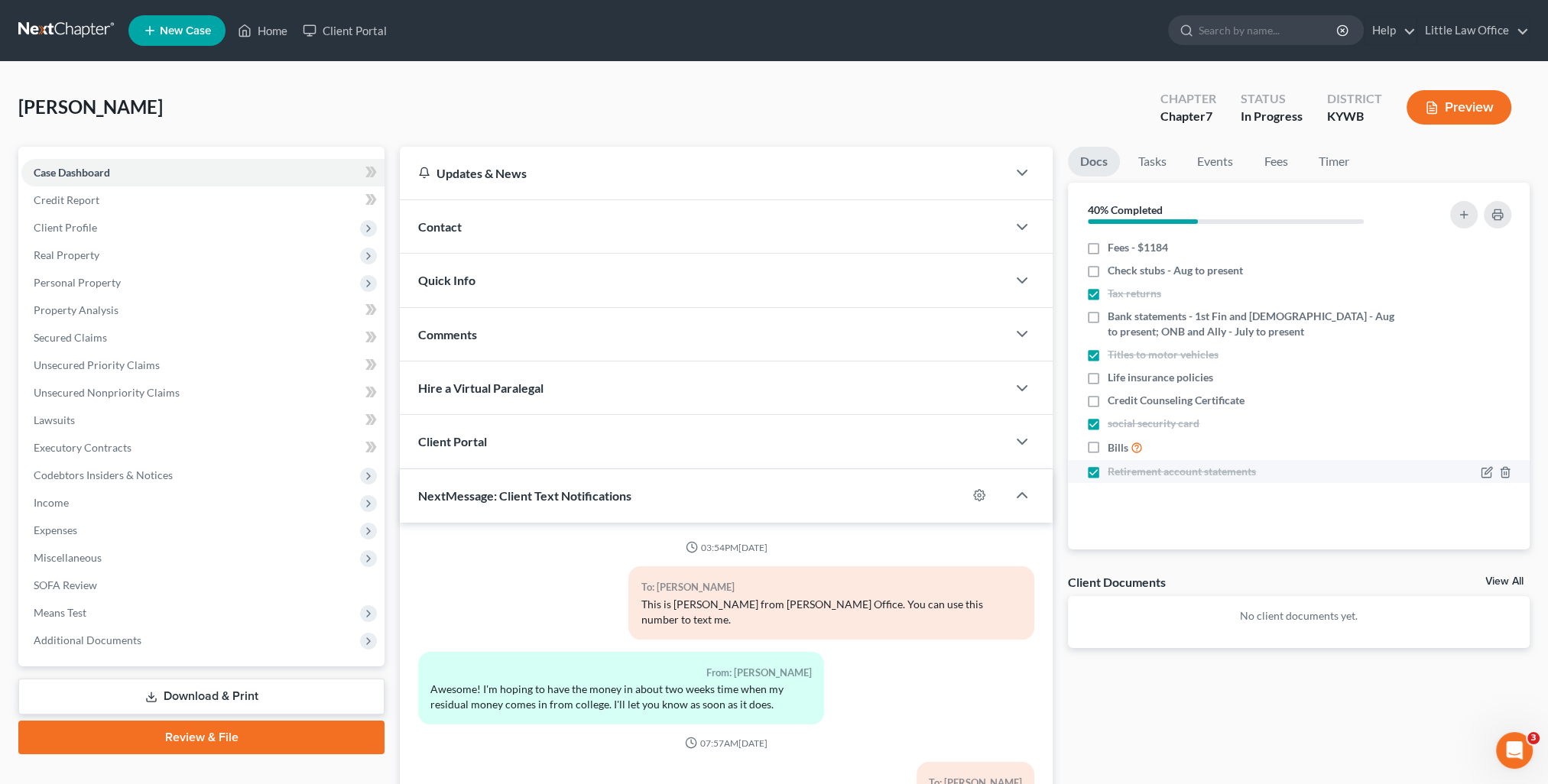
scroll to position [6, 0]
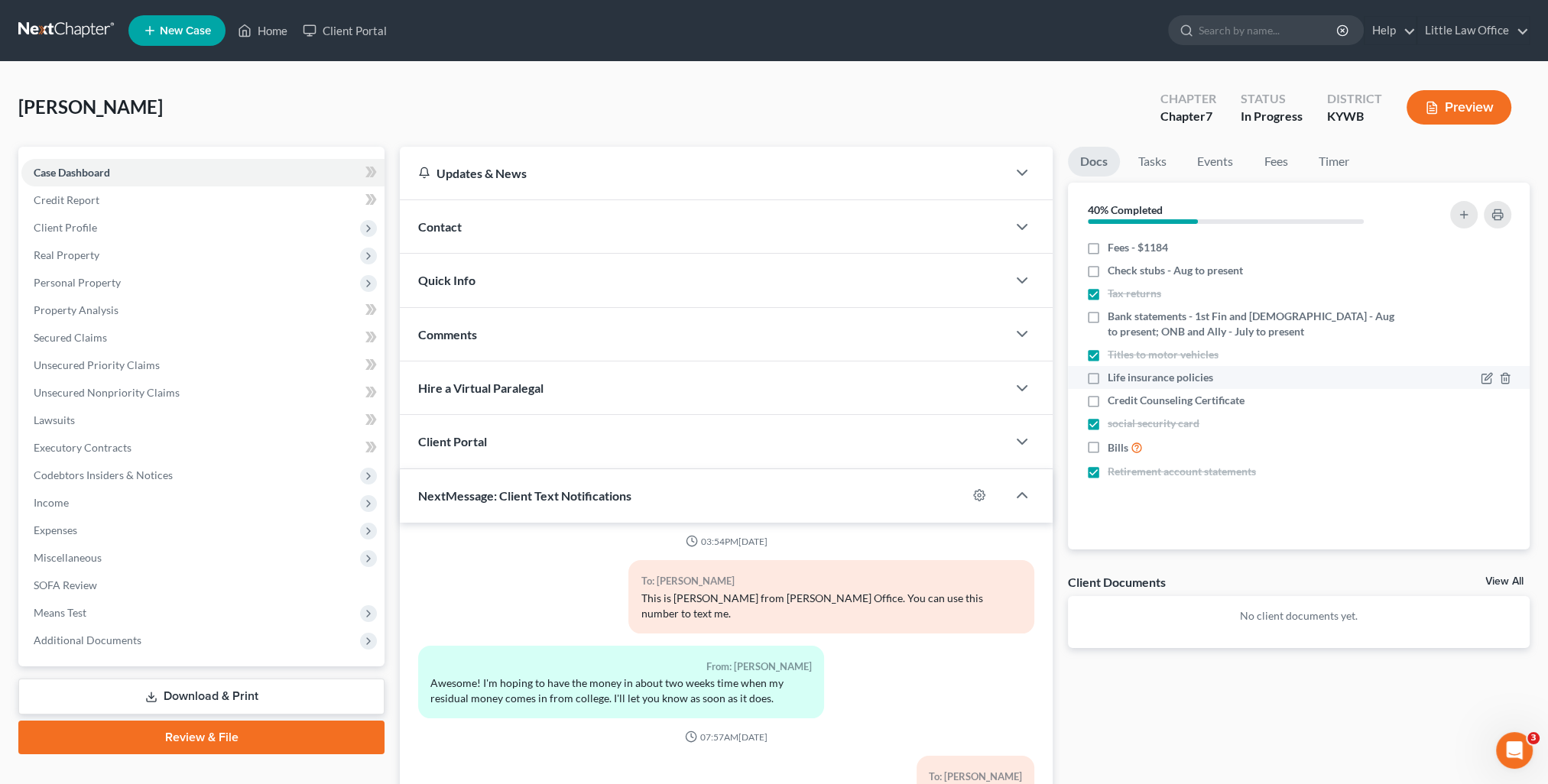
click at [1108, 377] on label "Life insurance policies" at bounding box center [1160, 377] width 105 height 15
click at [1113, 377] on input "Life insurance policies" at bounding box center [1118, 375] width 10 height 10
checkbox input "true"
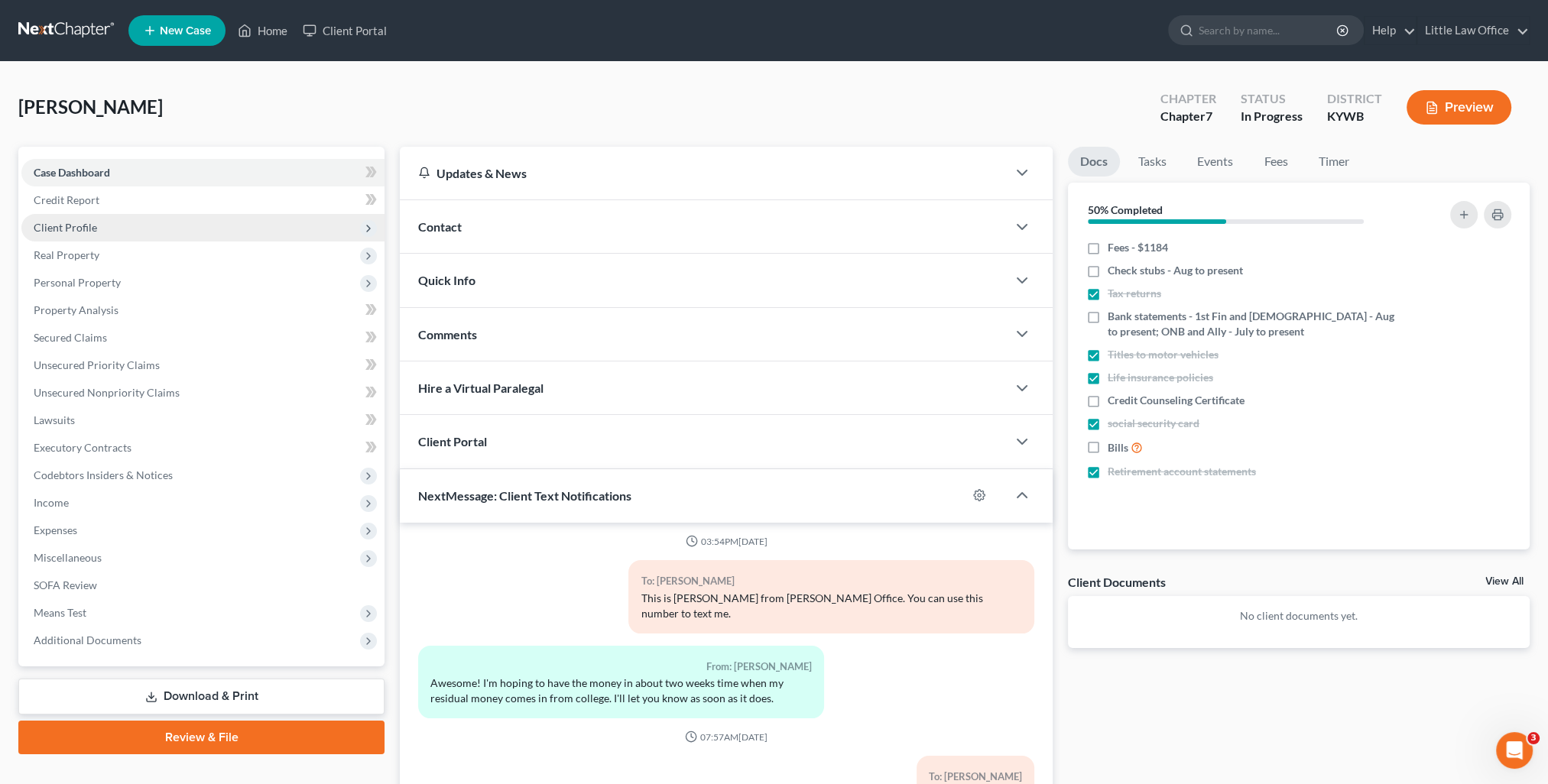
click at [86, 221] on span "Client Profile" at bounding box center [65, 228] width 63 height 13
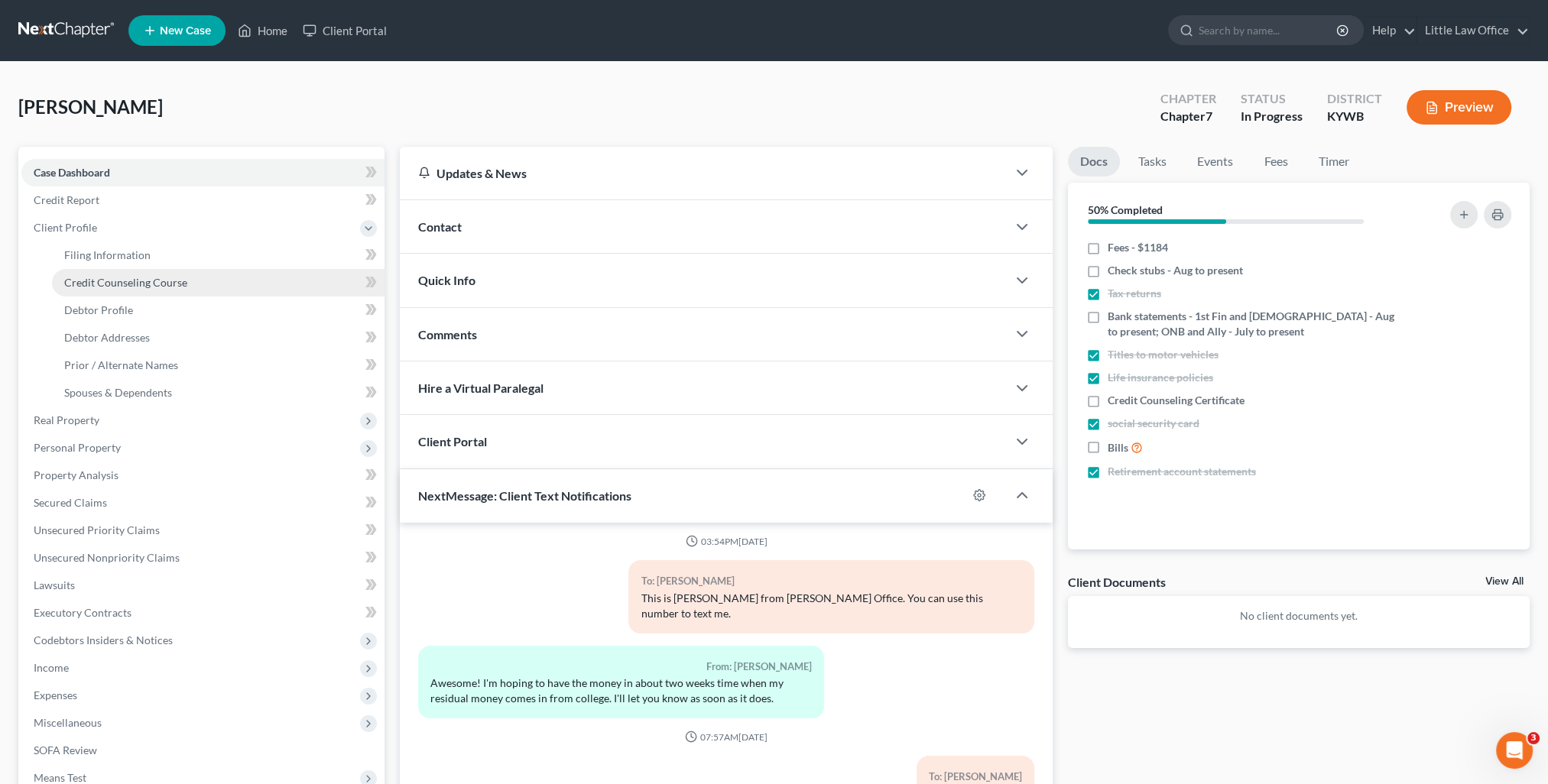
click at [115, 281] on span "Credit Counseling Course" at bounding box center [125, 282] width 123 height 13
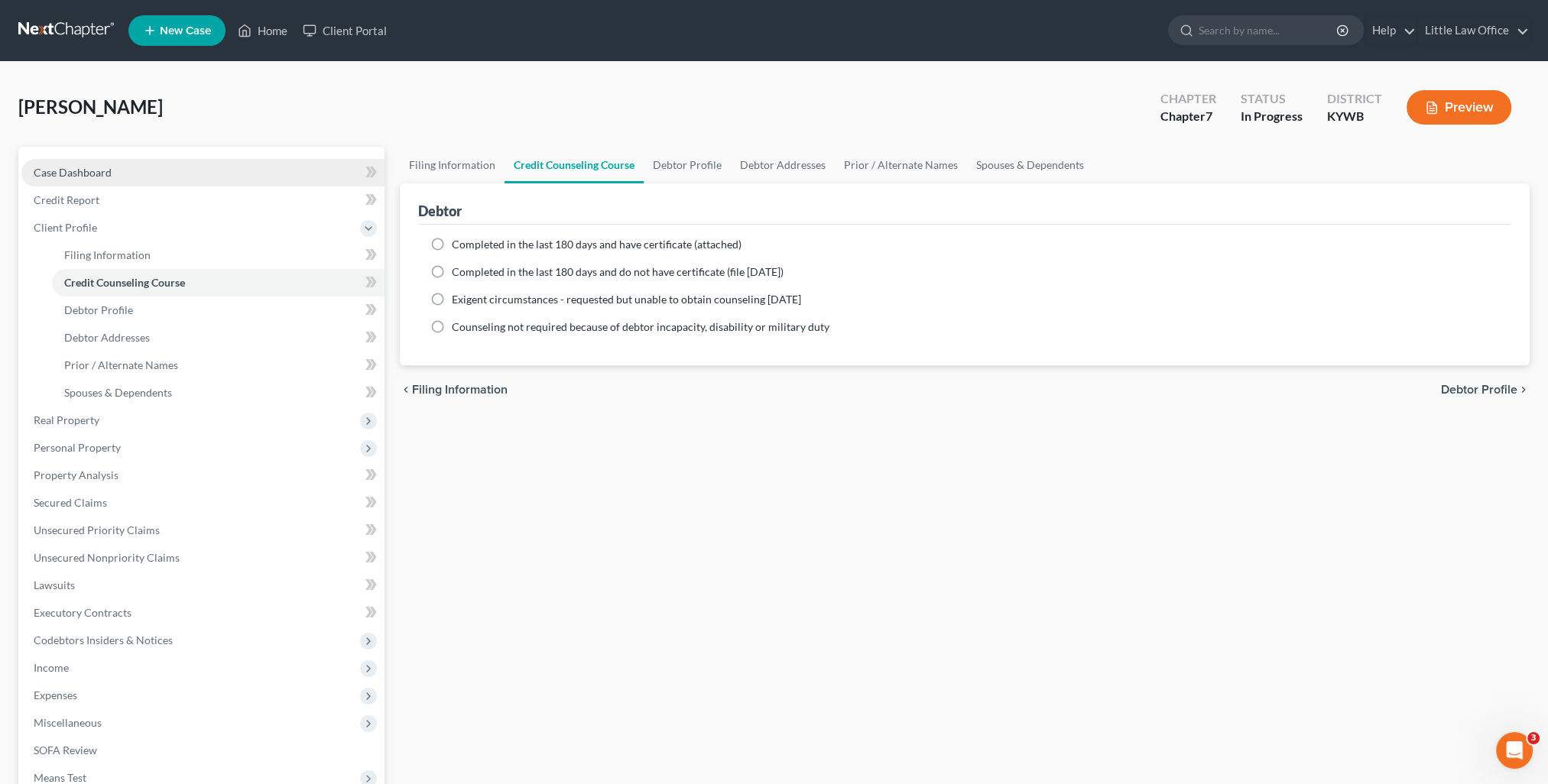
click at [90, 170] on span "Case Dashboard" at bounding box center [72, 172] width 78 height 13
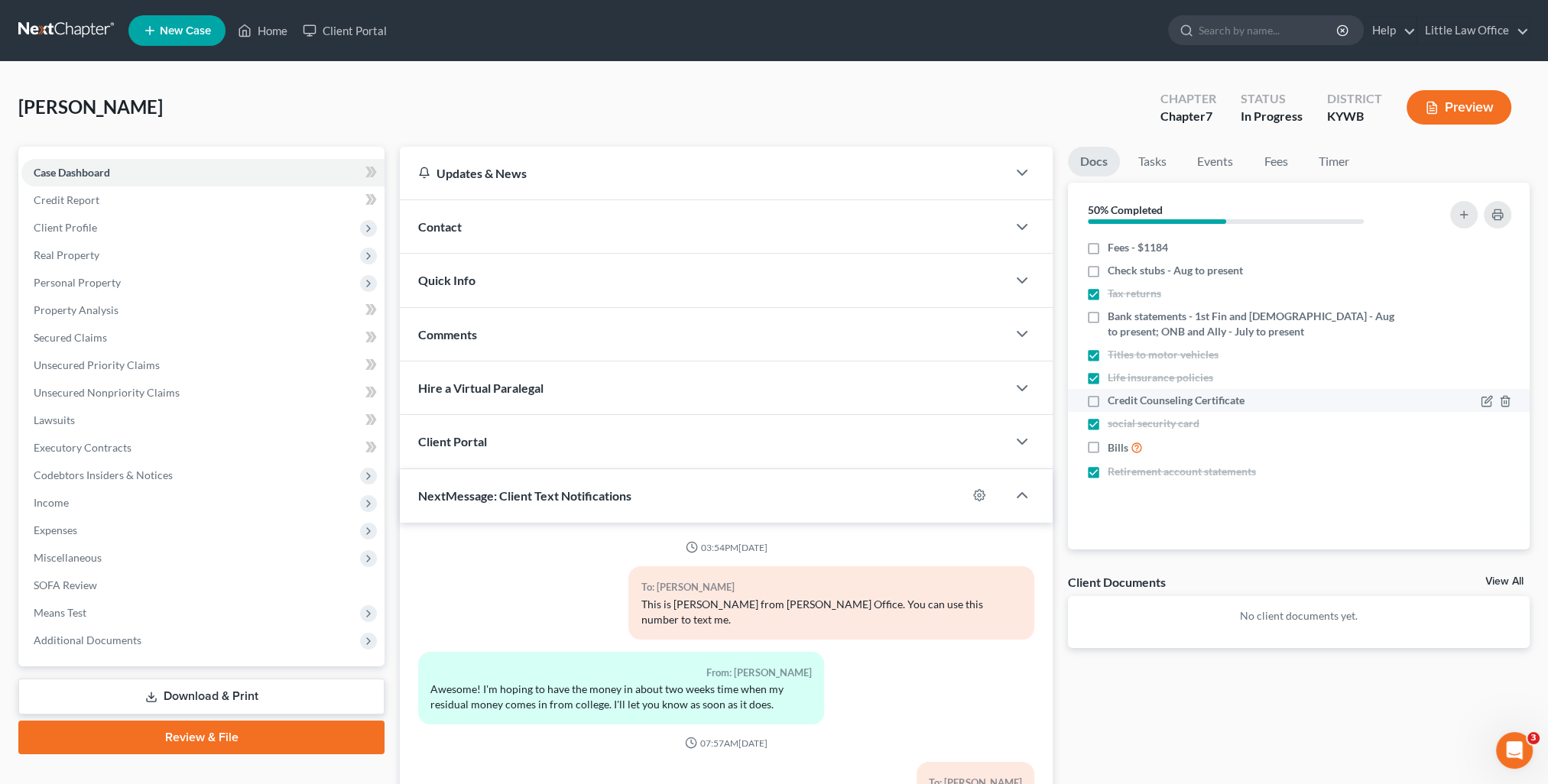
scroll to position [6, 0]
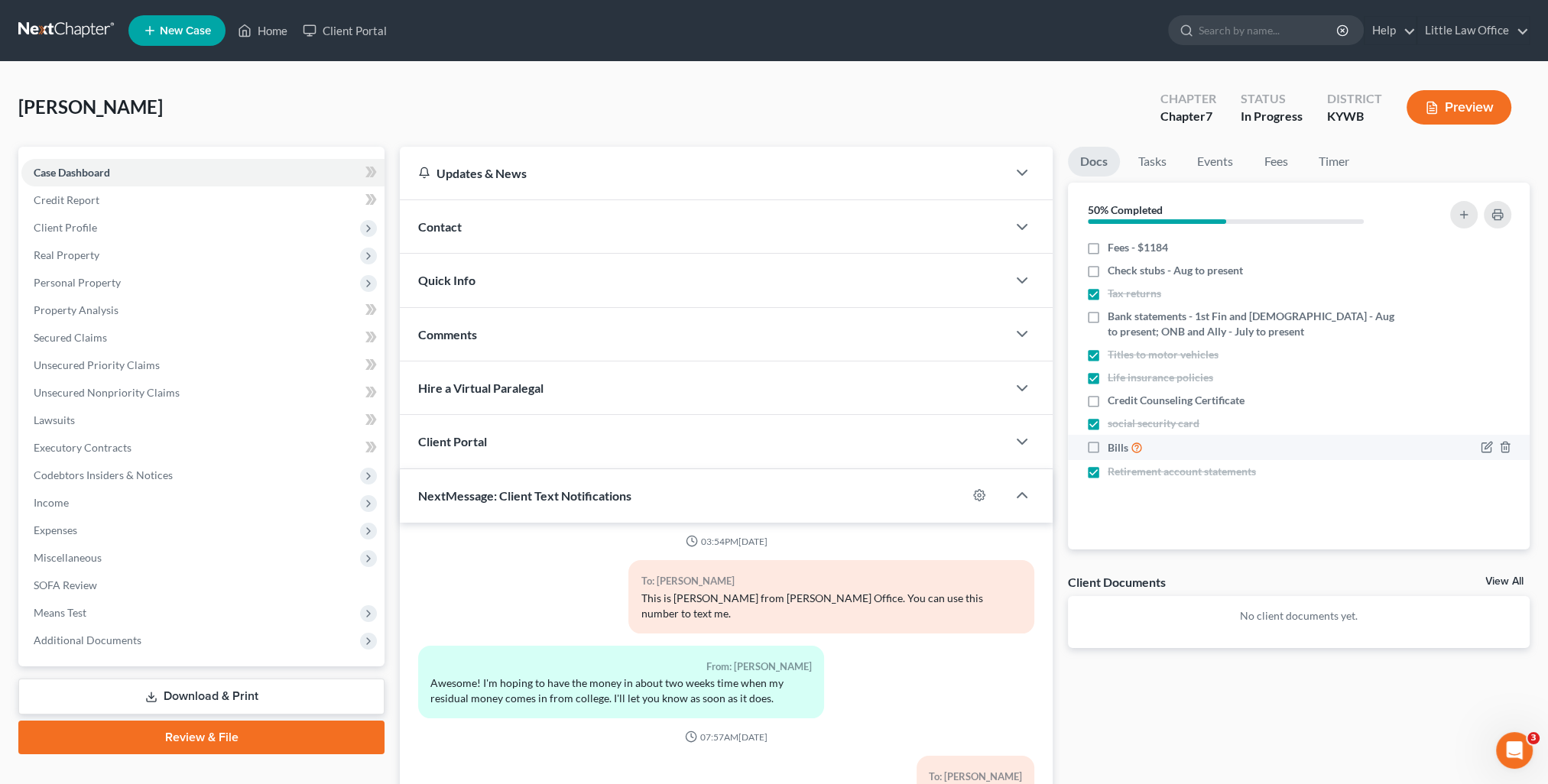
click at [1108, 451] on label "Bills" at bounding box center [1125, 447] width 35 height 17
click at [1113, 449] on input "Bills" at bounding box center [1118, 443] width 10 height 10
checkbox input "true"
click at [529, 236] on div "Contact" at bounding box center [703, 227] width 607 height 53
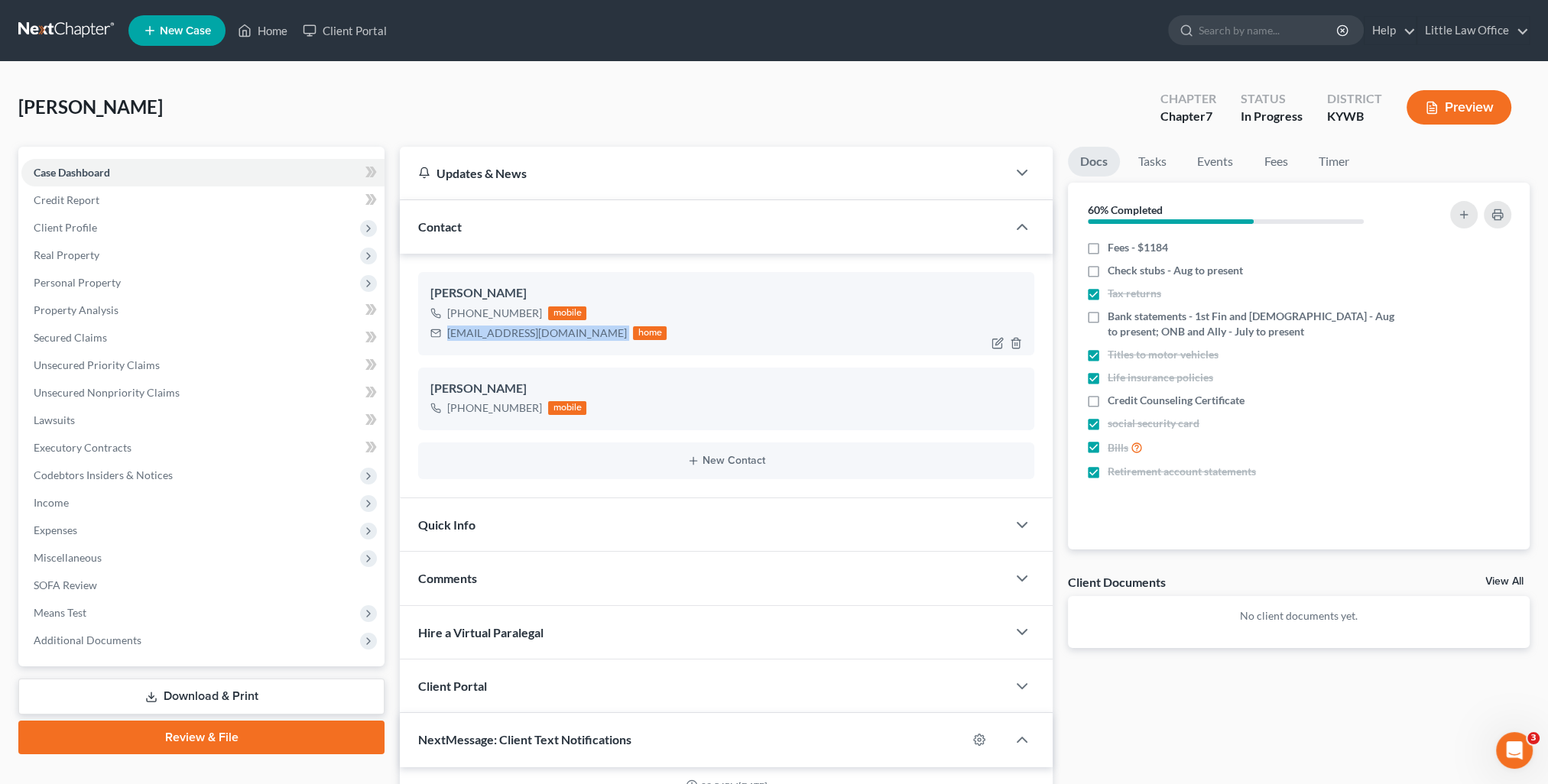
drag, startPoint x: 446, startPoint y: 335, endPoint x: 578, endPoint y: 339, distance: 132.1
click at [578, 339] on div "[EMAIL_ADDRESS][DOMAIN_NAME] home" at bounding box center [549, 333] width 236 height 20
copy div "[EMAIL_ADDRESS][DOMAIN_NAME]"
click at [505, 228] on div "Contact" at bounding box center [703, 227] width 607 height 53
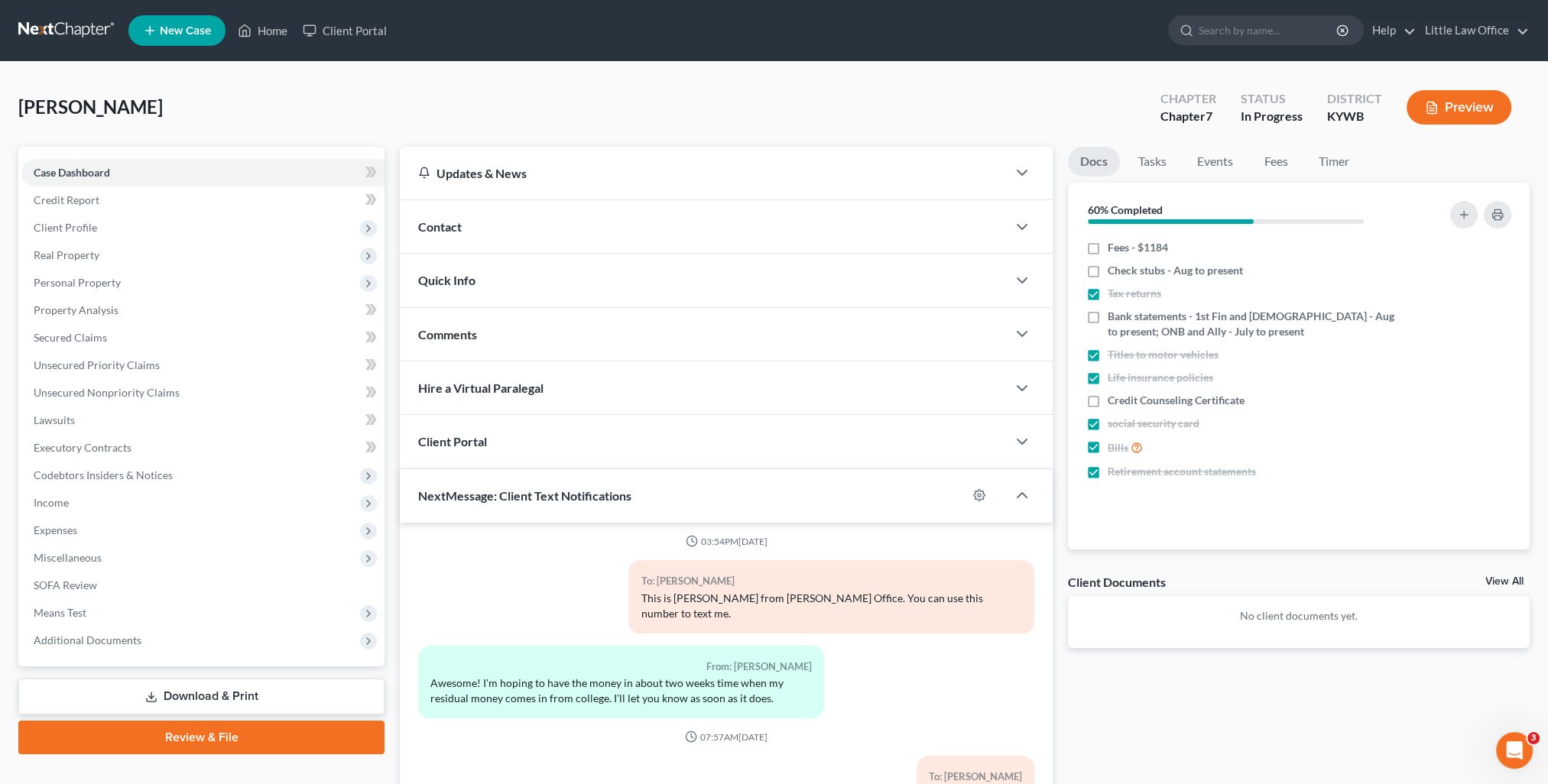
click at [499, 313] on div "Comments" at bounding box center [703, 334] width 607 height 53
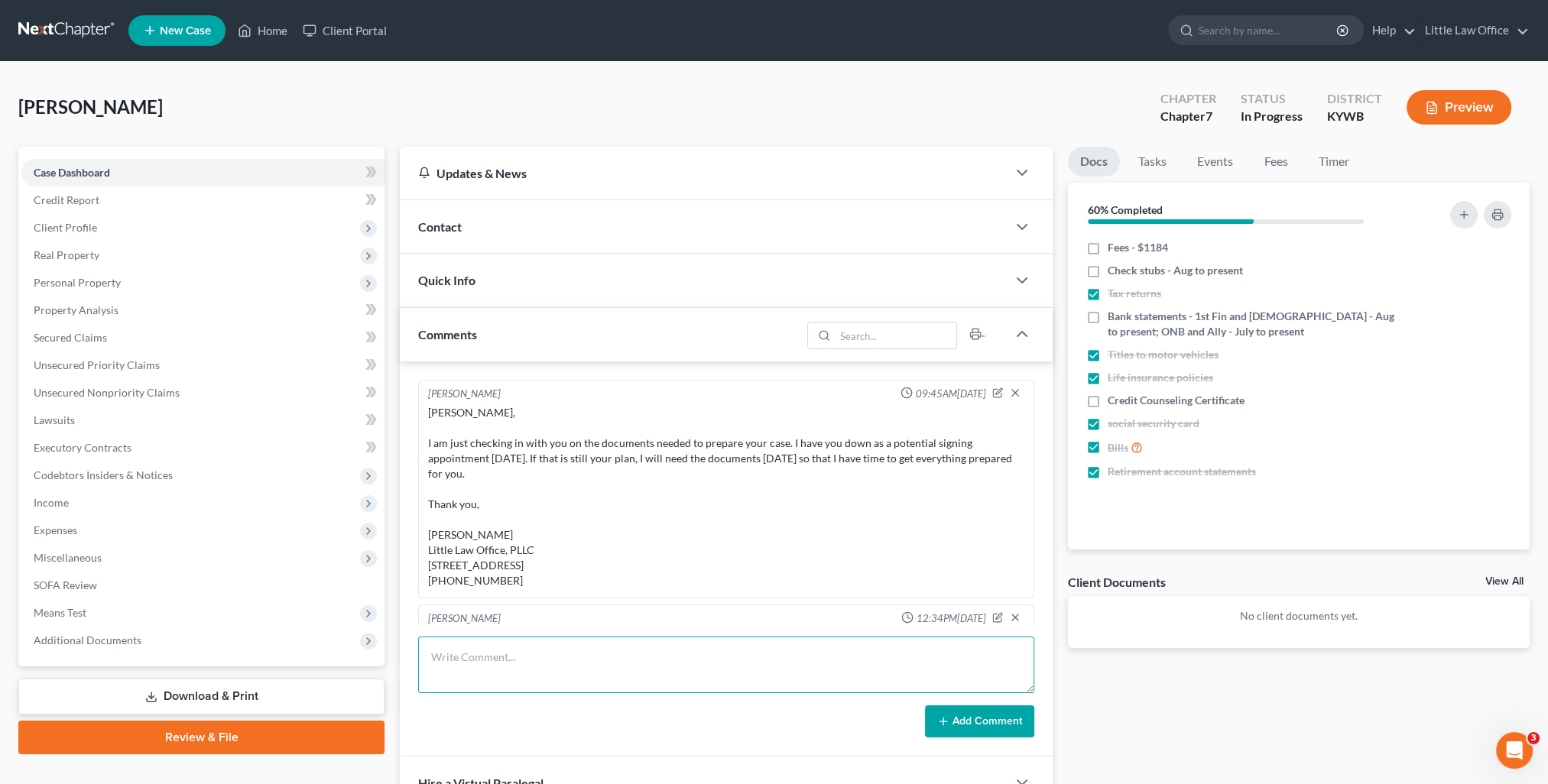
click at [660, 665] on textarea at bounding box center [726, 664] width 616 height 56
paste textarea "[PERSON_NAME], The following list are the documents I need from you. If possibl…"
type textarea "[PERSON_NAME], The following list are the documents I need from you. If possibl…"
click at [969, 726] on button "Add Comment" at bounding box center [979, 721] width 109 height 32
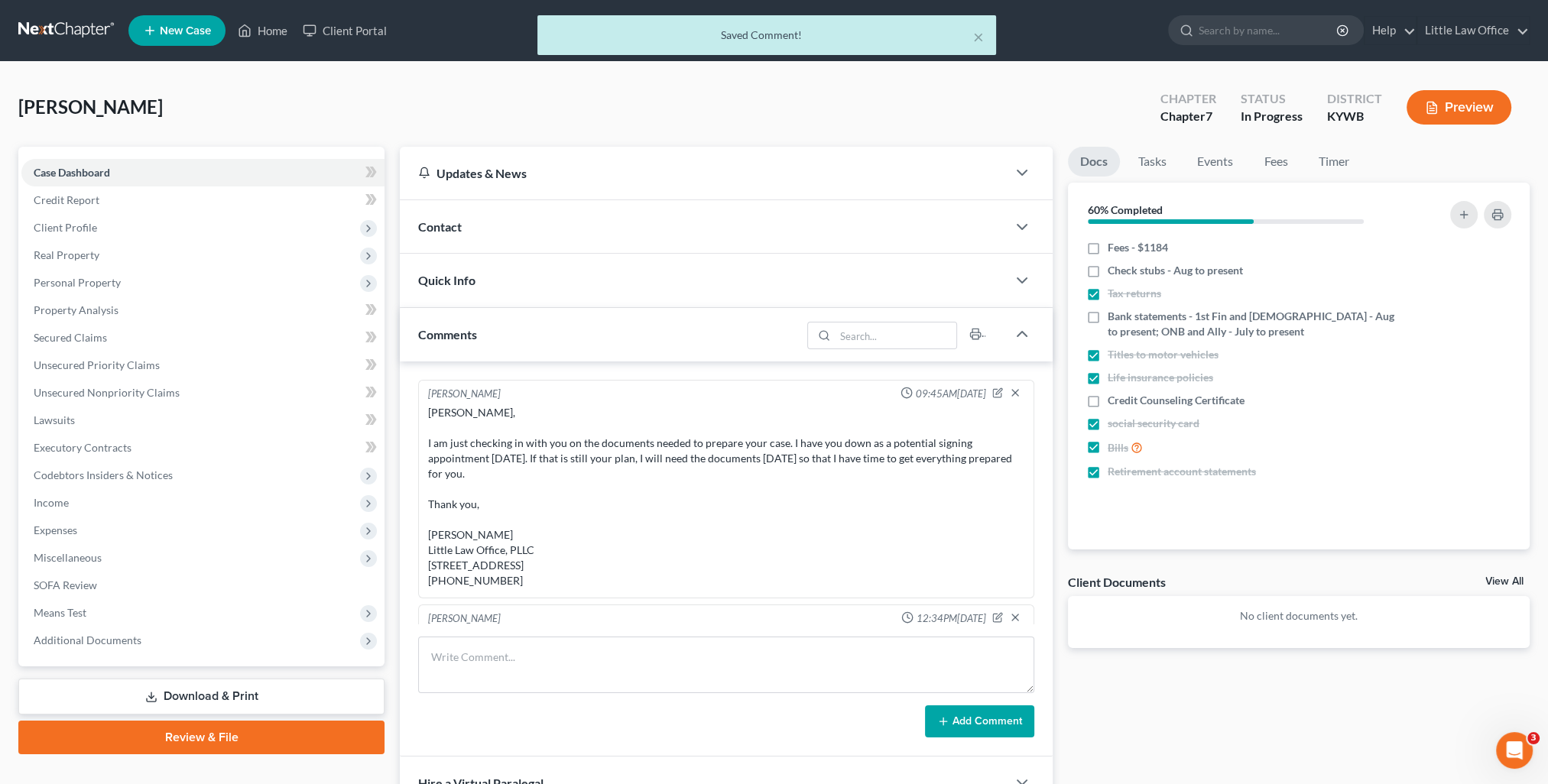
scroll to position [1207, 0]
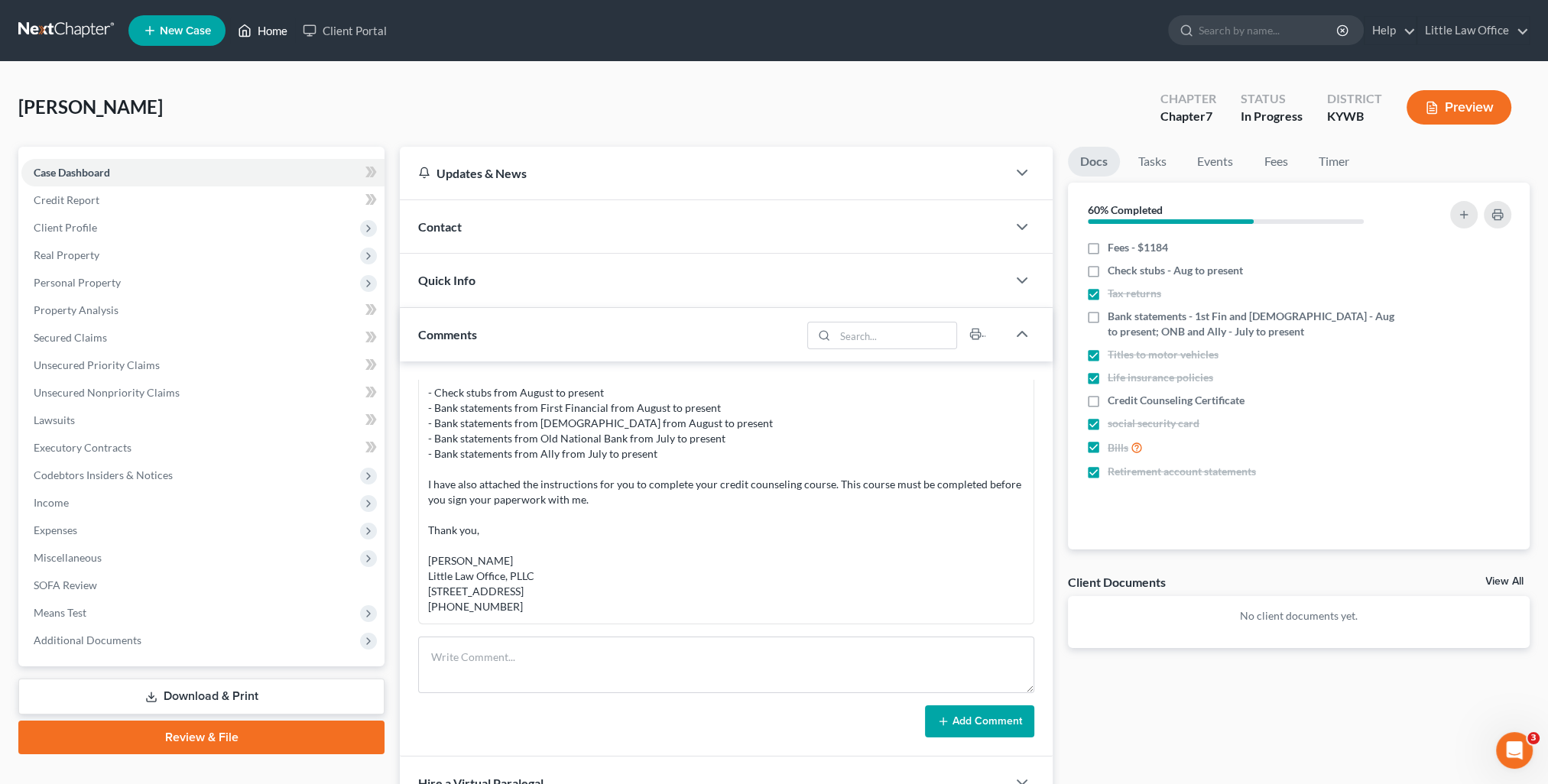
click at [271, 32] on link "Home" at bounding box center [262, 30] width 65 height 28
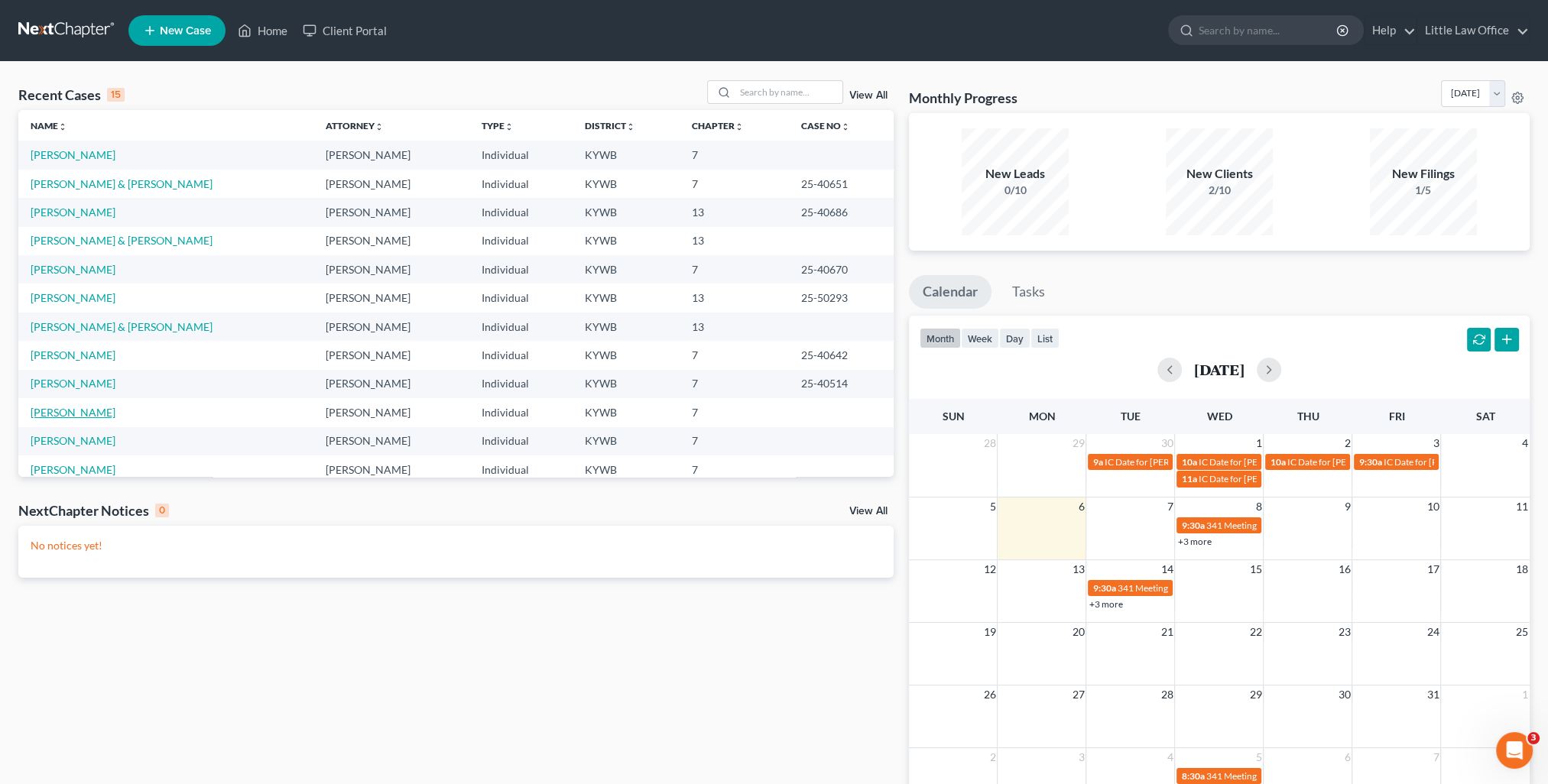
click at [92, 414] on link "[PERSON_NAME]" at bounding box center [73, 412] width 85 height 13
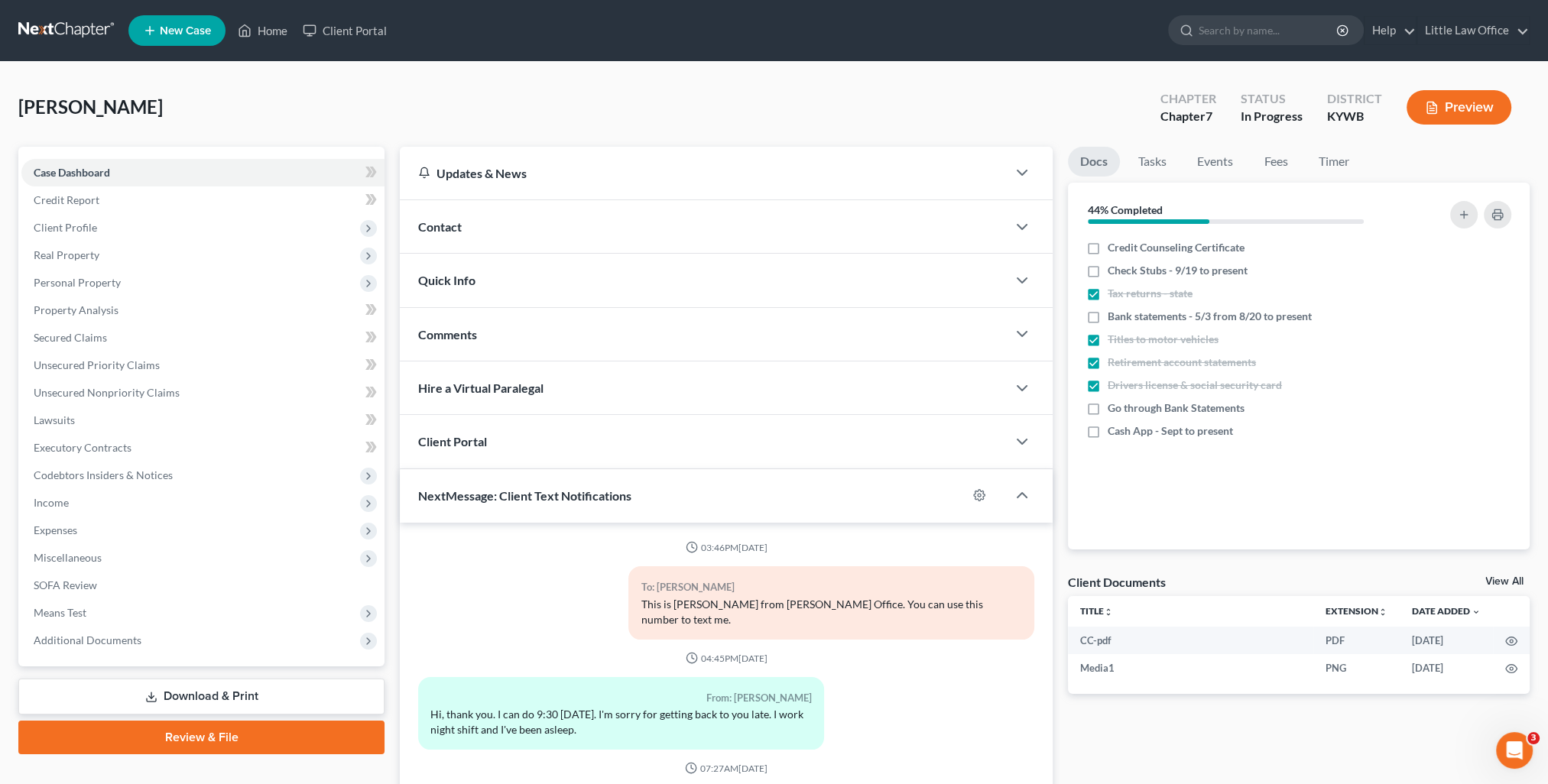
scroll to position [1797, 0]
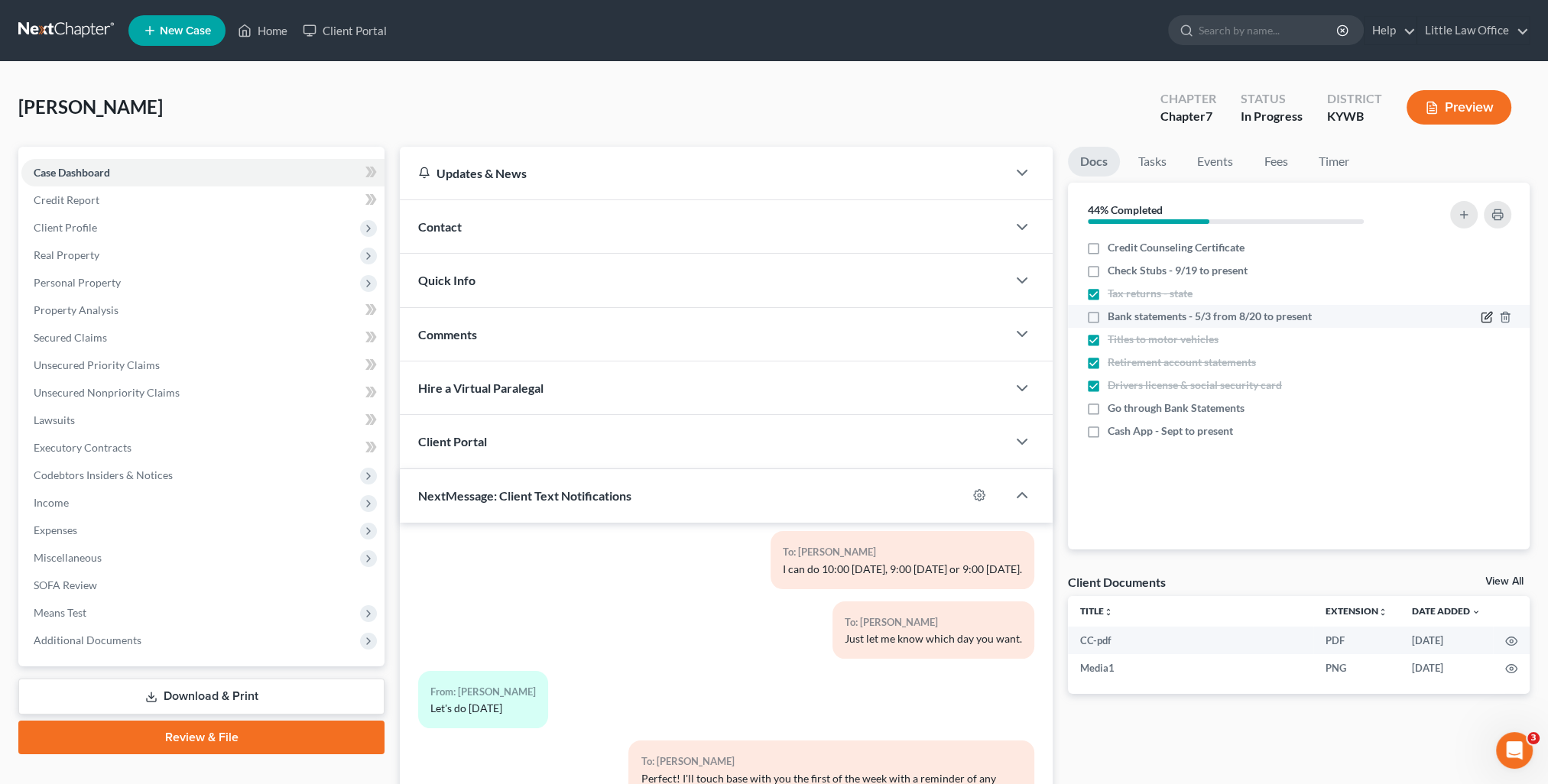
click at [1483, 320] on icon "button" at bounding box center [1486, 316] width 12 height 12
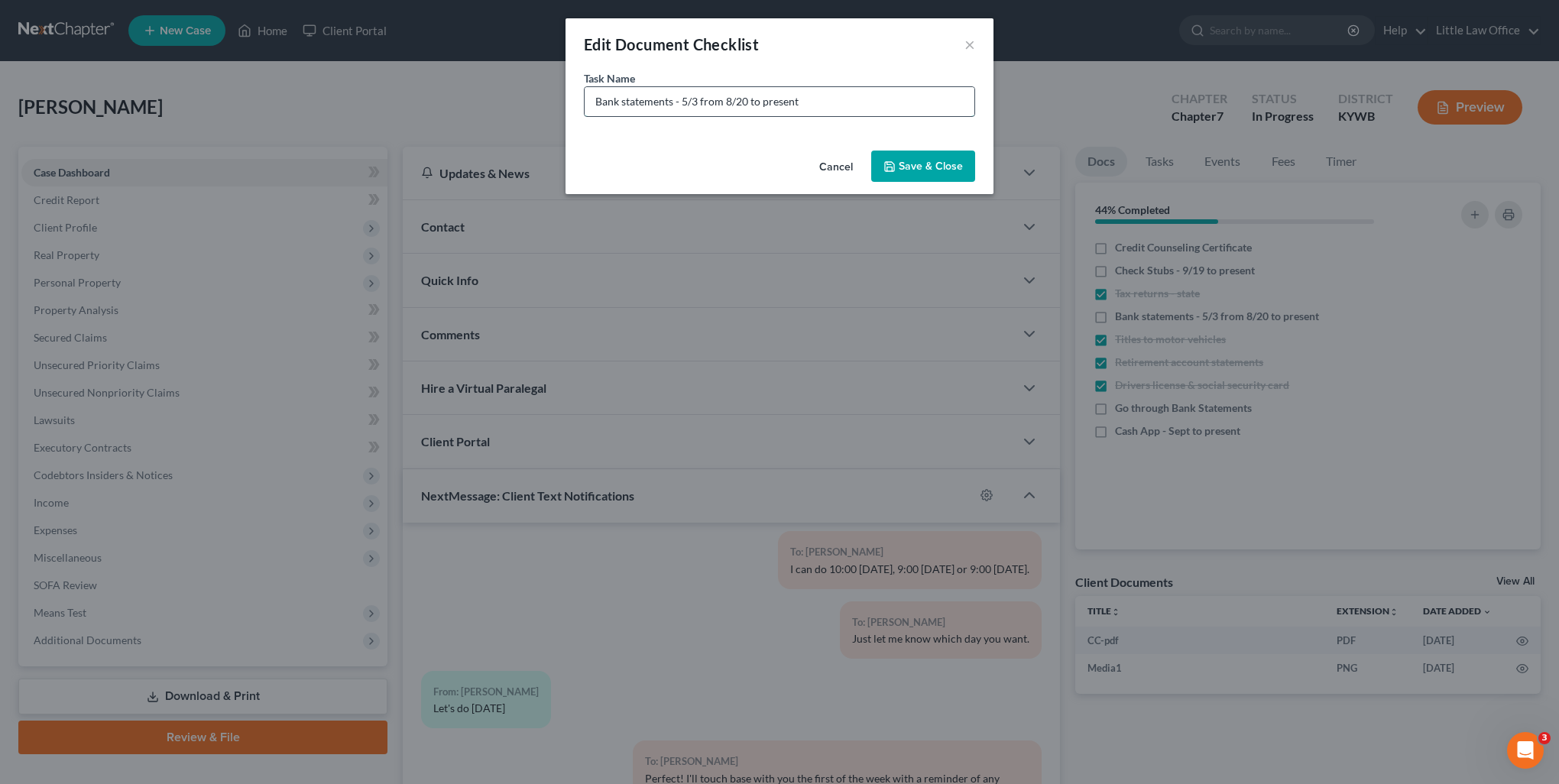
click at [724, 105] on input "Bank statements - 5/3 from 8/20 to present" at bounding box center [780, 101] width 390 height 29
click at [916, 160] on button "Save & Close" at bounding box center [923, 166] width 104 height 32
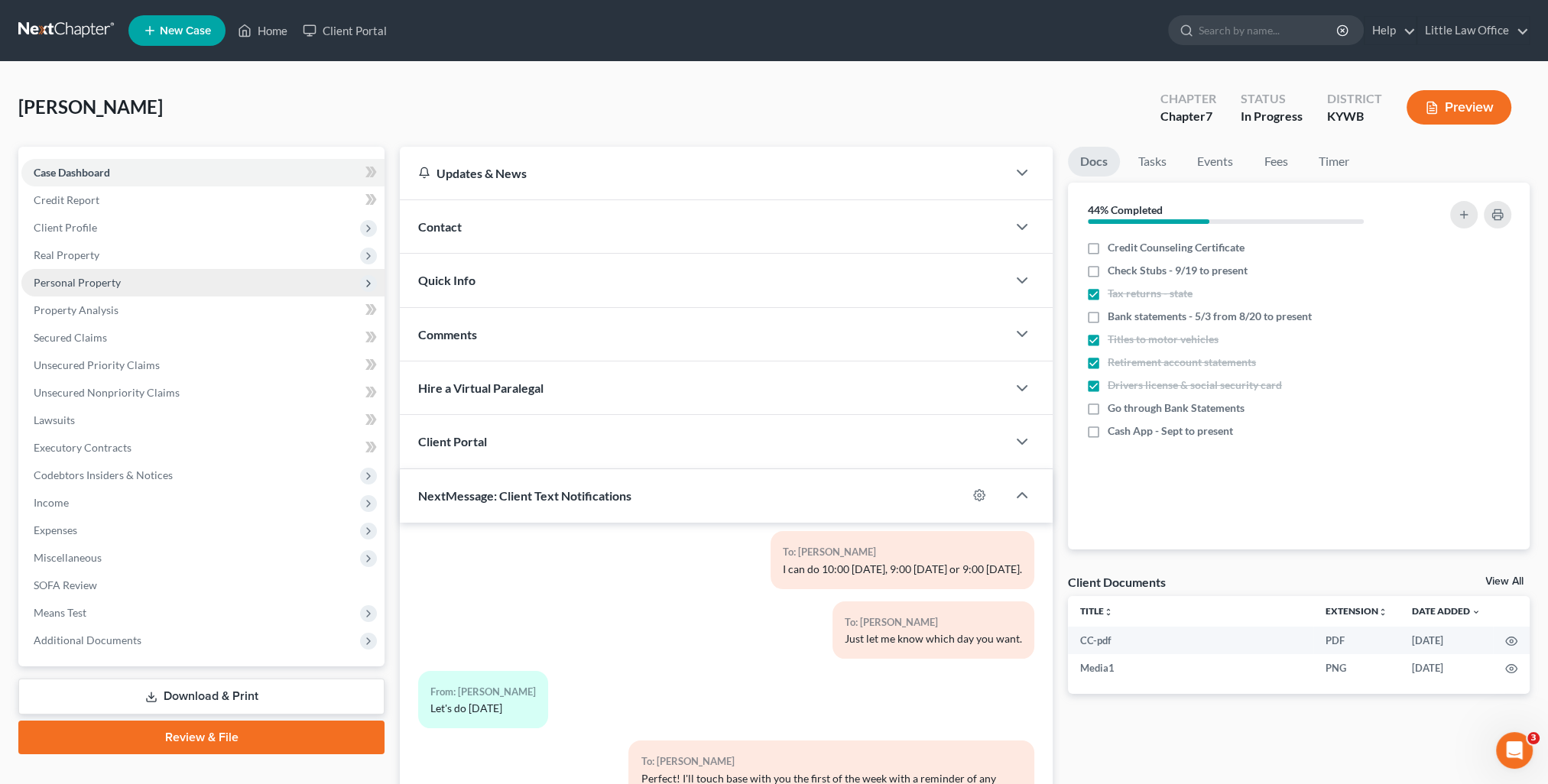
click at [65, 269] on span "Personal Property" at bounding box center [203, 282] width 363 height 28
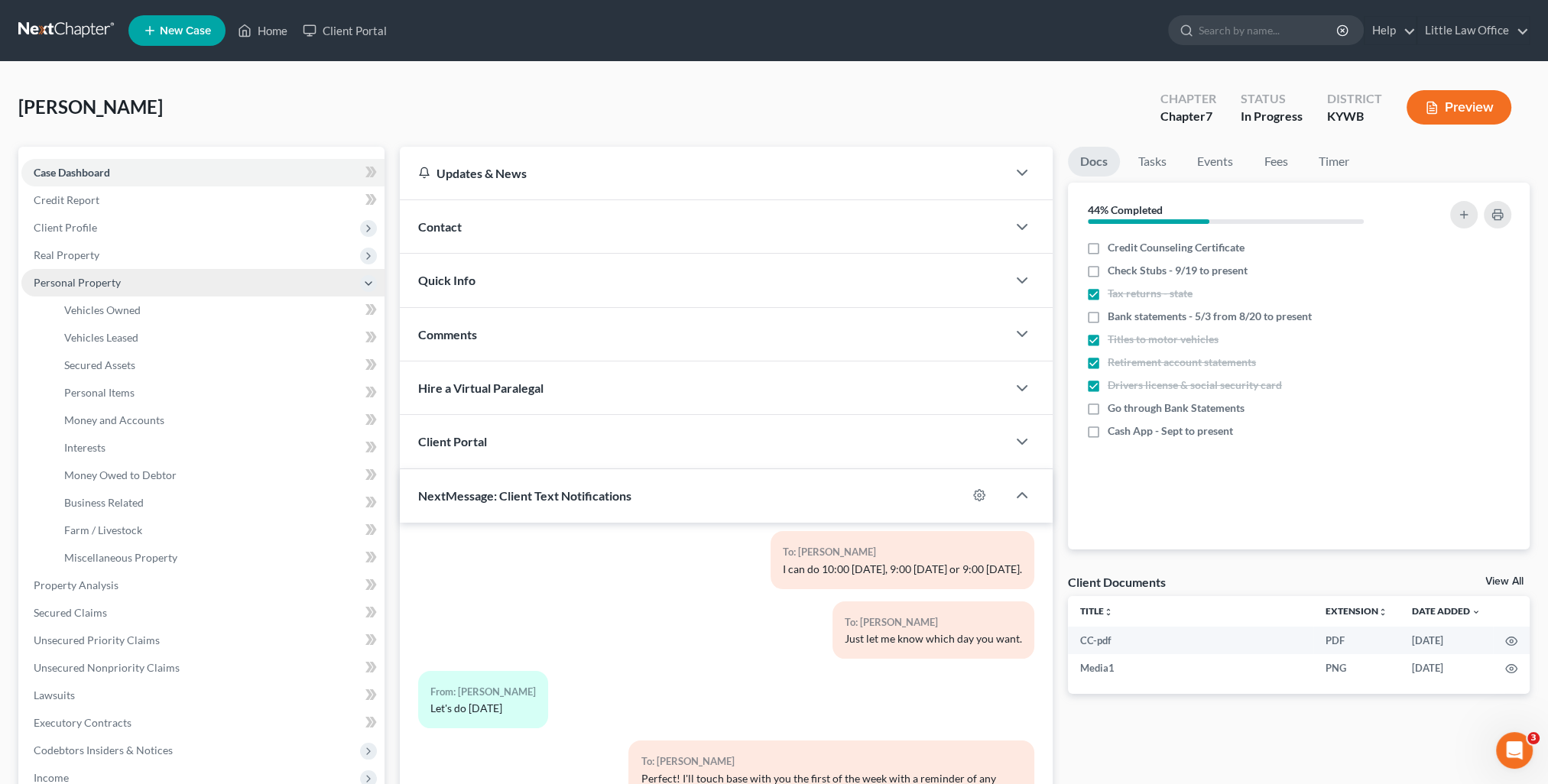
click at [82, 285] on span "Personal Property" at bounding box center [77, 282] width 87 height 13
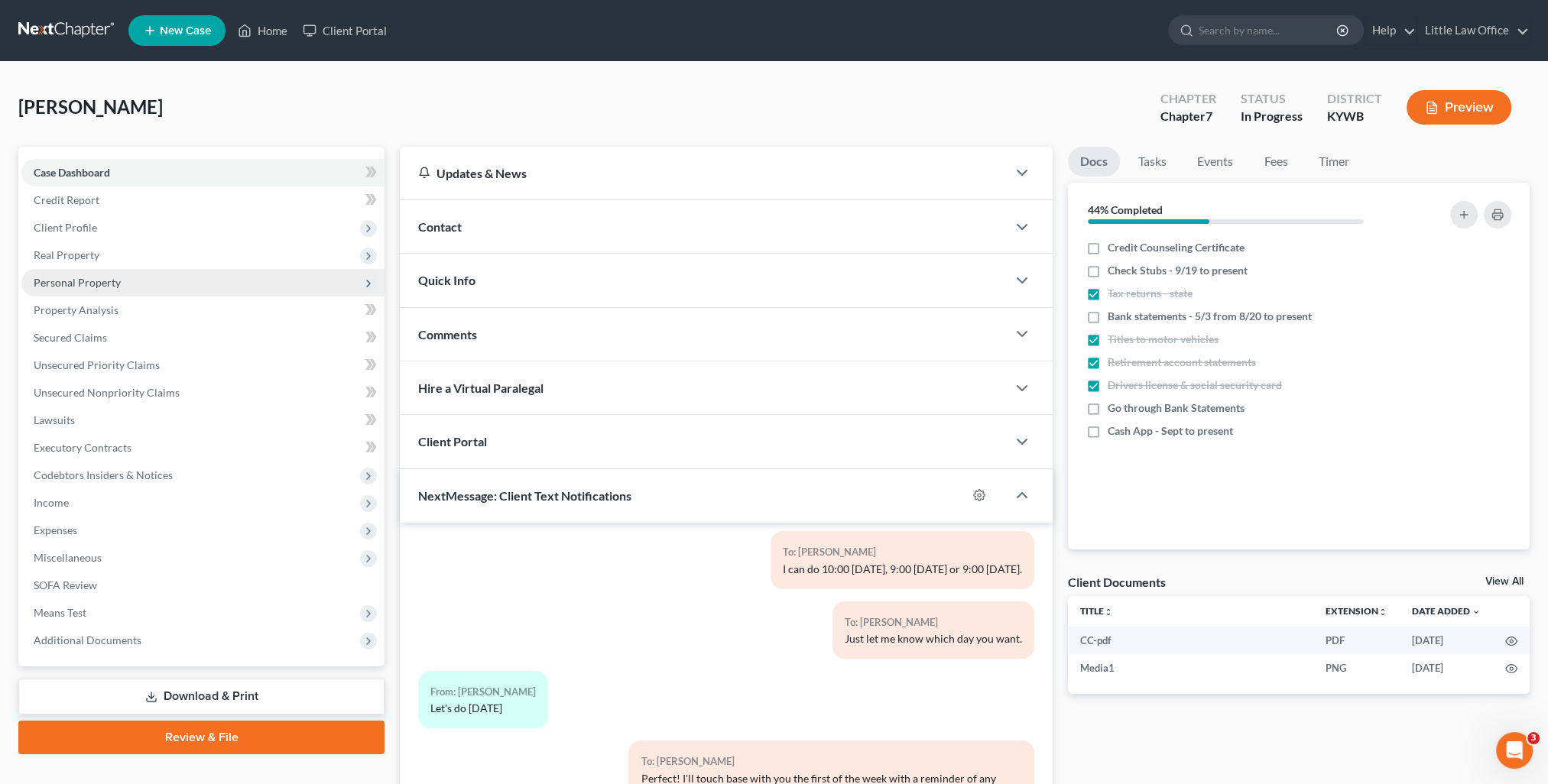
click at [82, 284] on span "Personal Property" at bounding box center [77, 282] width 87 height 13
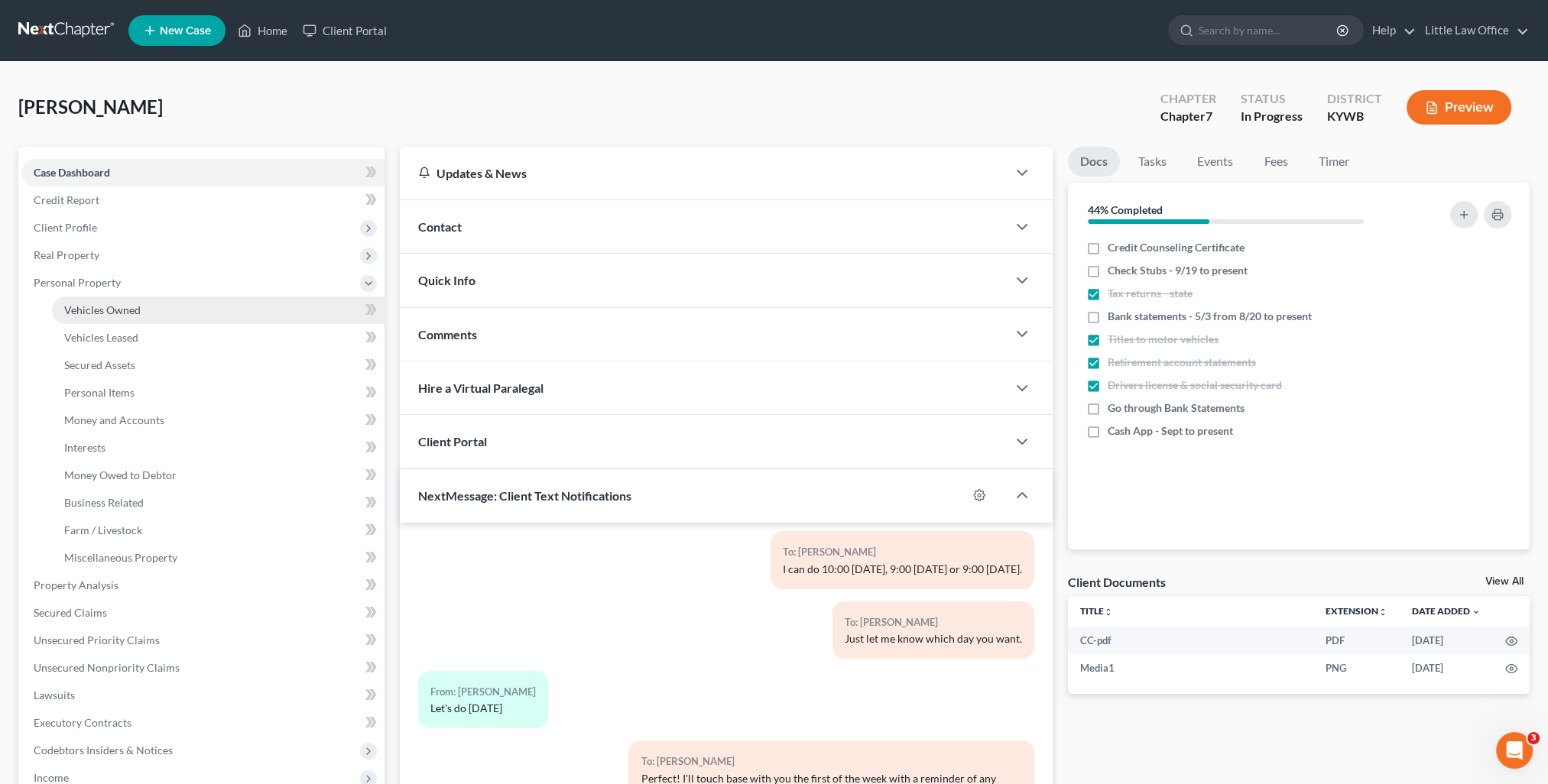
click at [105, 304] on span "Vehicles Owned" at bounding box center [102, 310] width 76 height 13
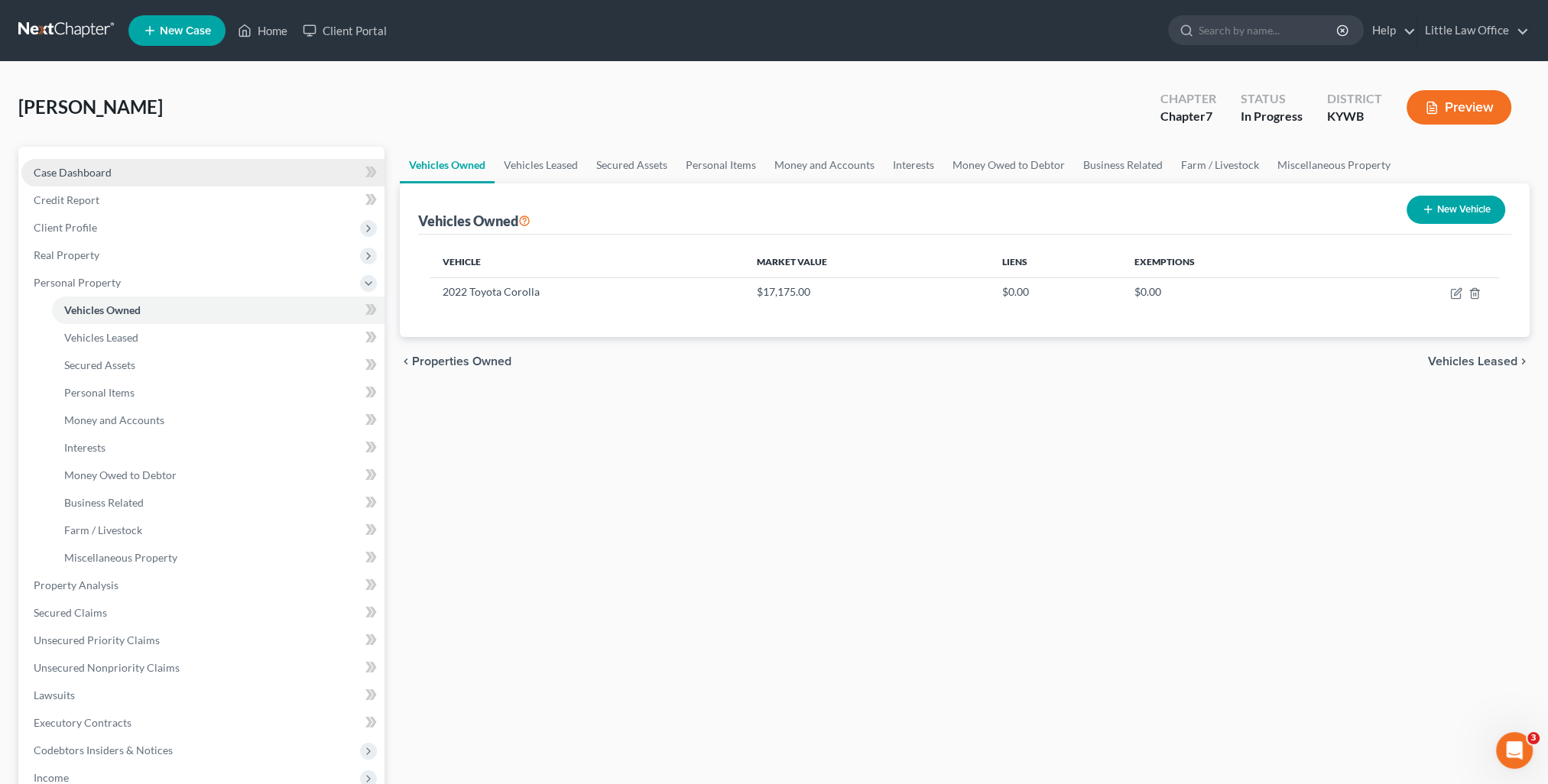
click at [146, 163] on link "Case Dashboard" at bounding box center [203, 173] width 363 height 28
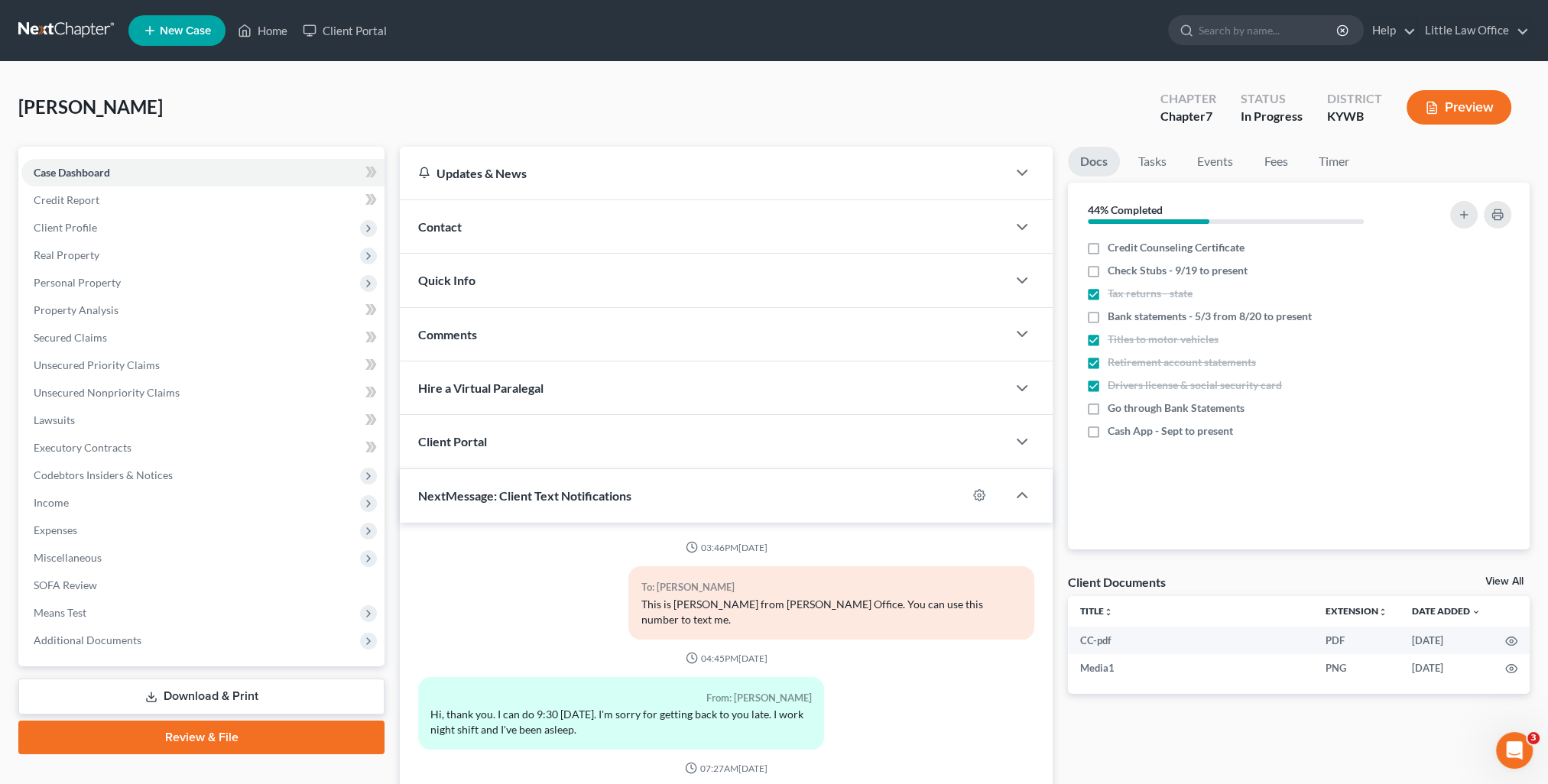
scroll to position [1797, 0]
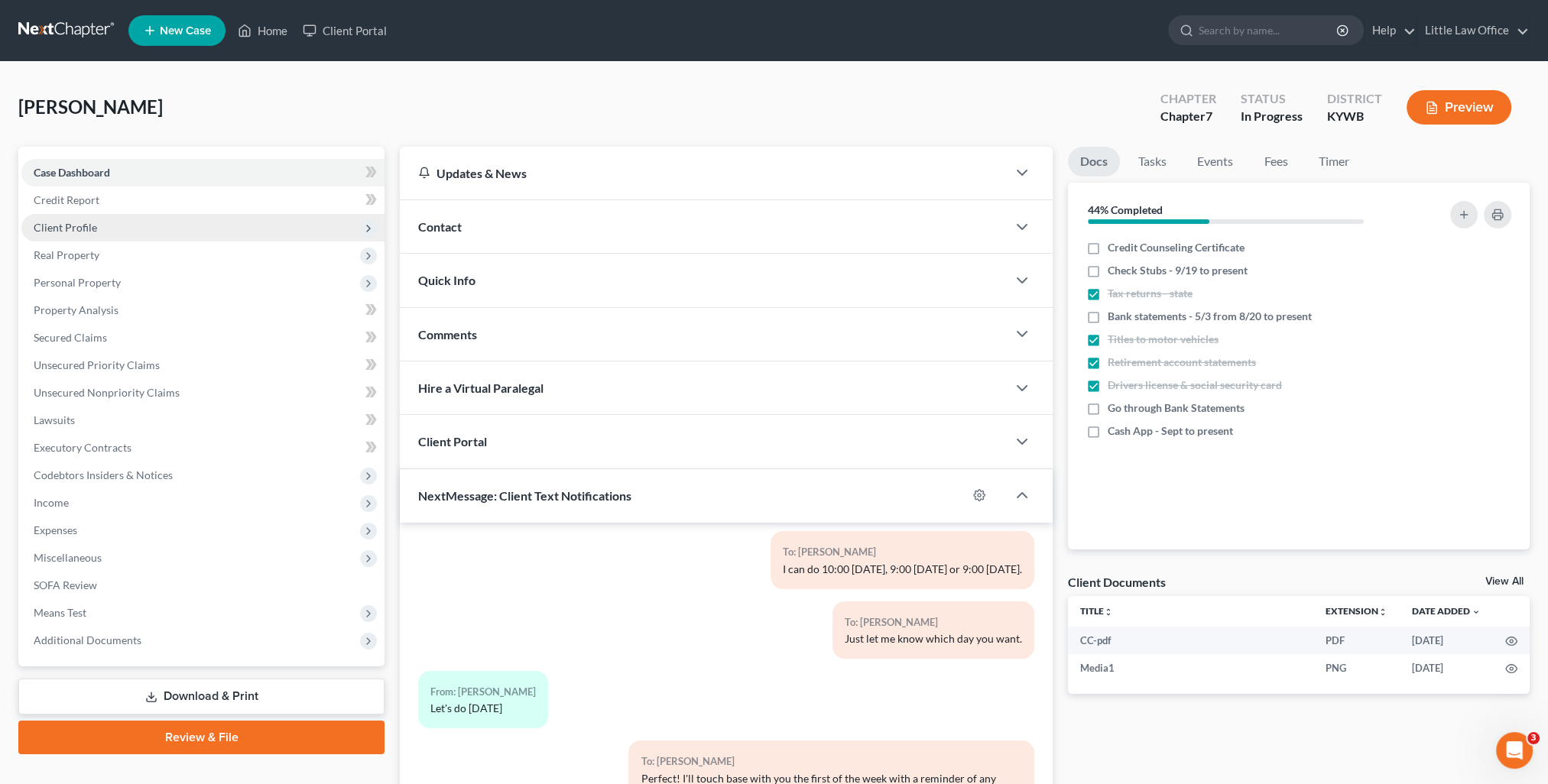
click at [74, 229] on span "Client Profile" at bounding box center [65, 228] width 63 height 13
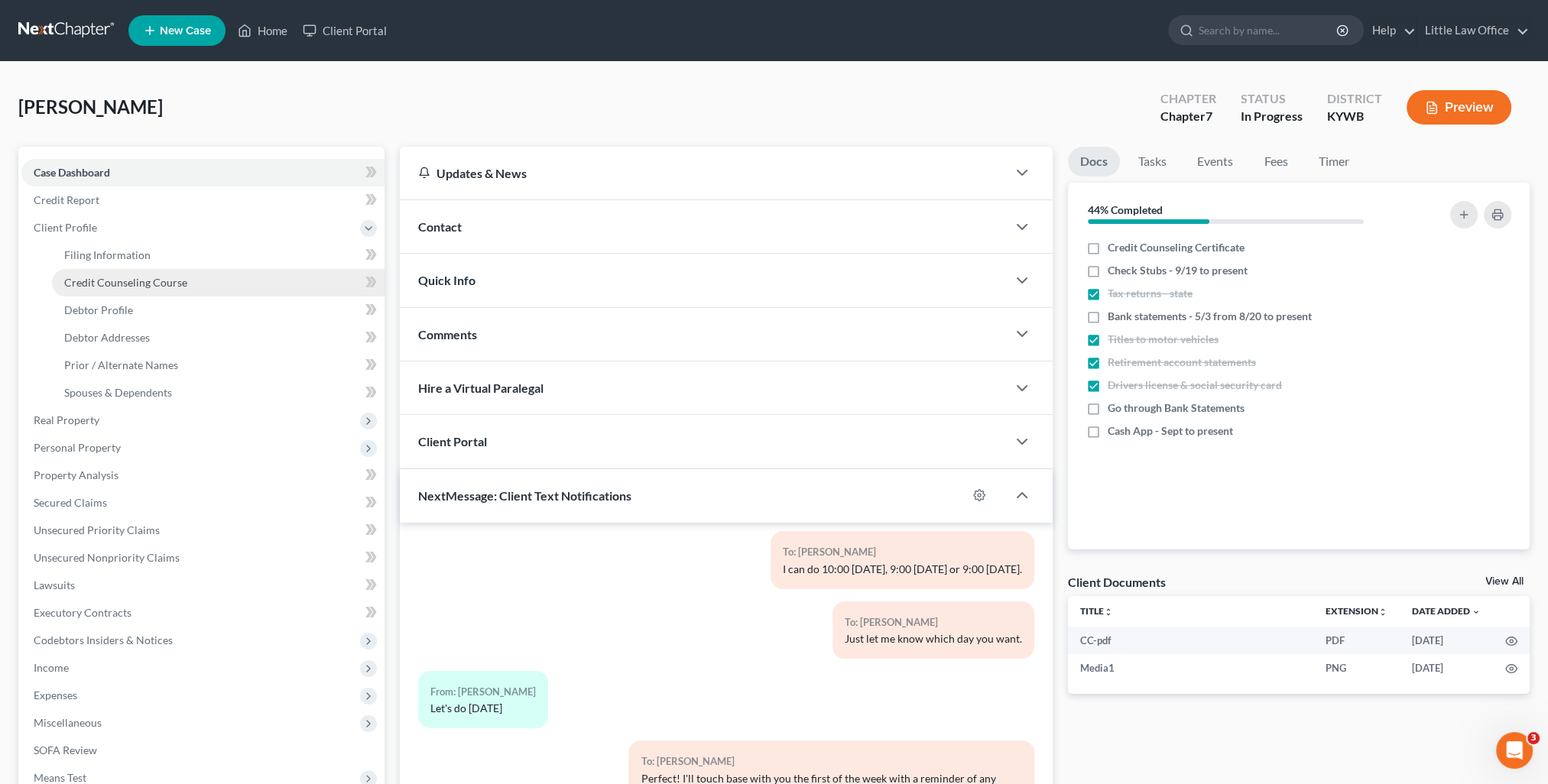
click at [113, 273] on link "Credit Counseling Course" at bounding box center [218, 282] width 332 height 28
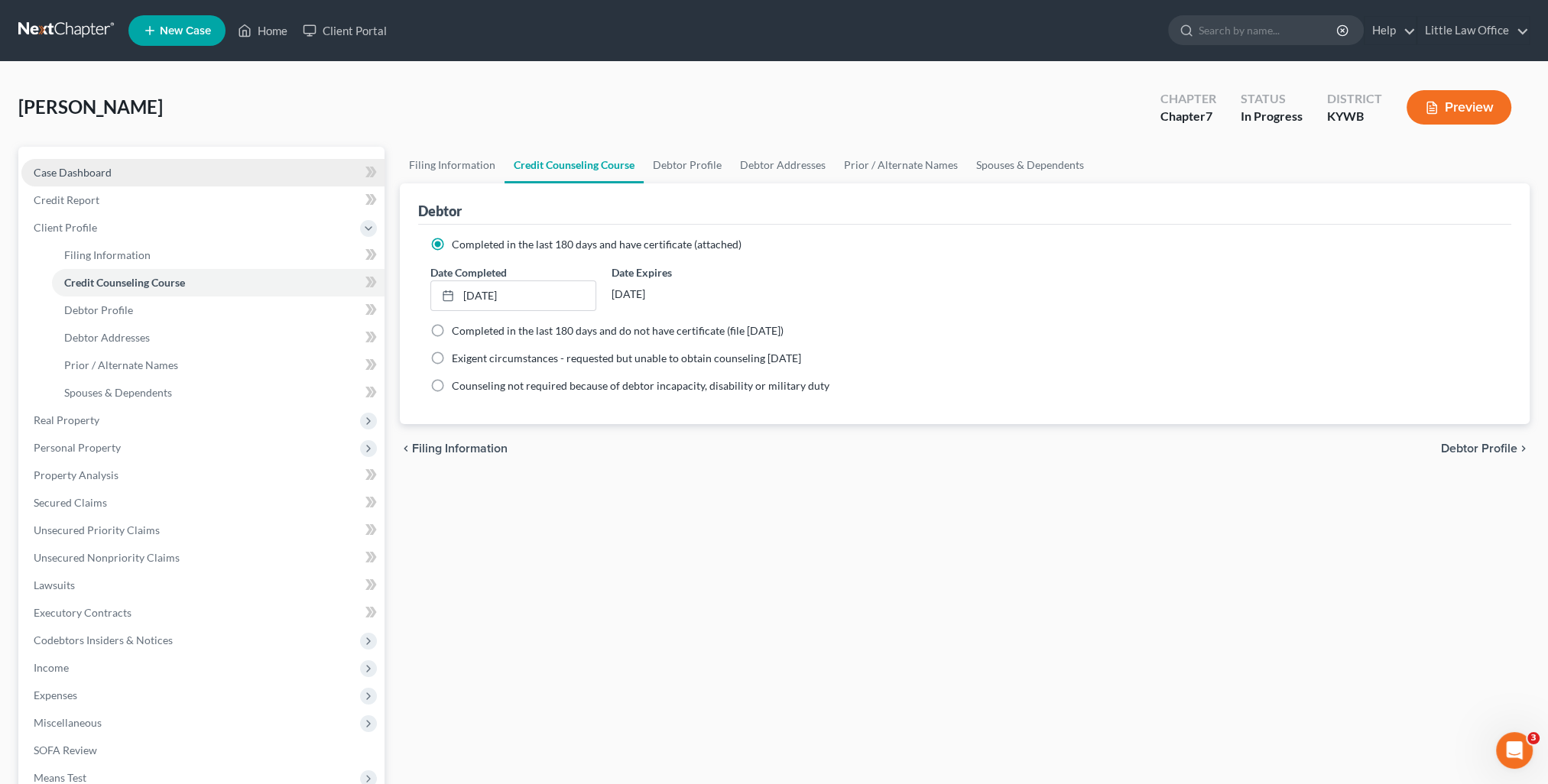
click at [104, 179] on link "Case Dashboard" at bounding box center [203, 173] width 363 height 28
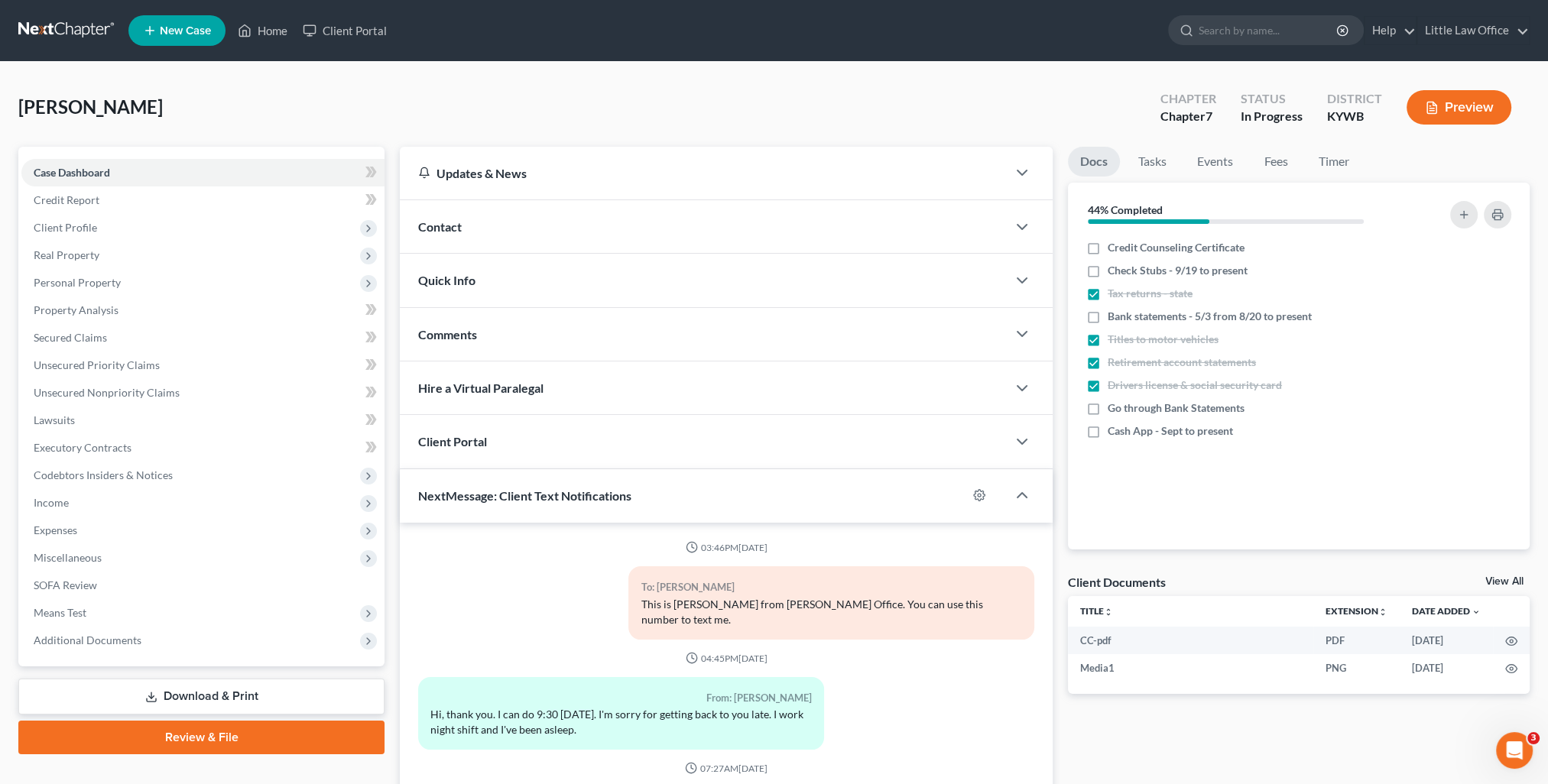
scroll to position [1797, 0]
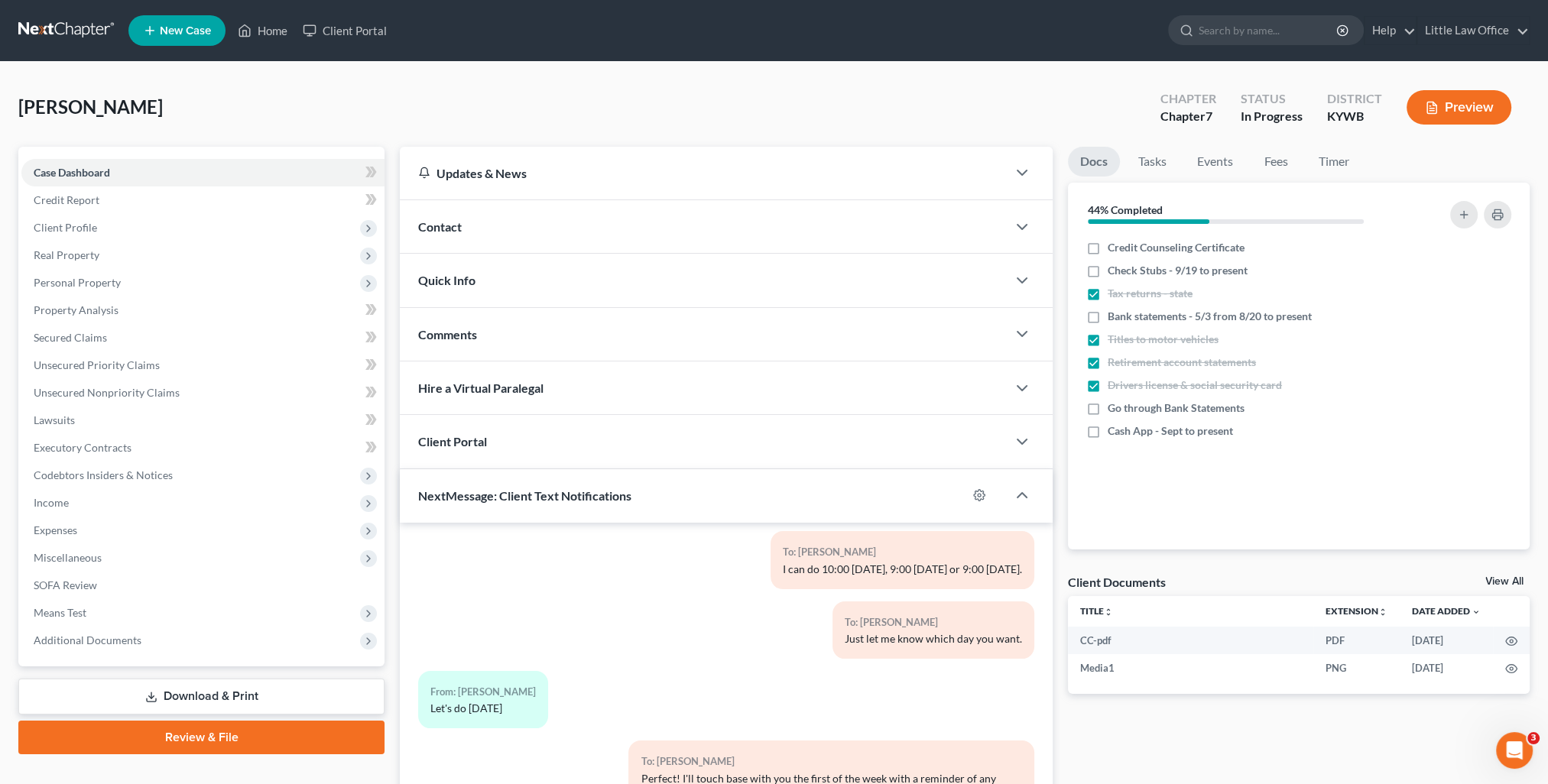
click at [454, 234] on div "Contact" at bounding box center [703, 227] width 607 height 53
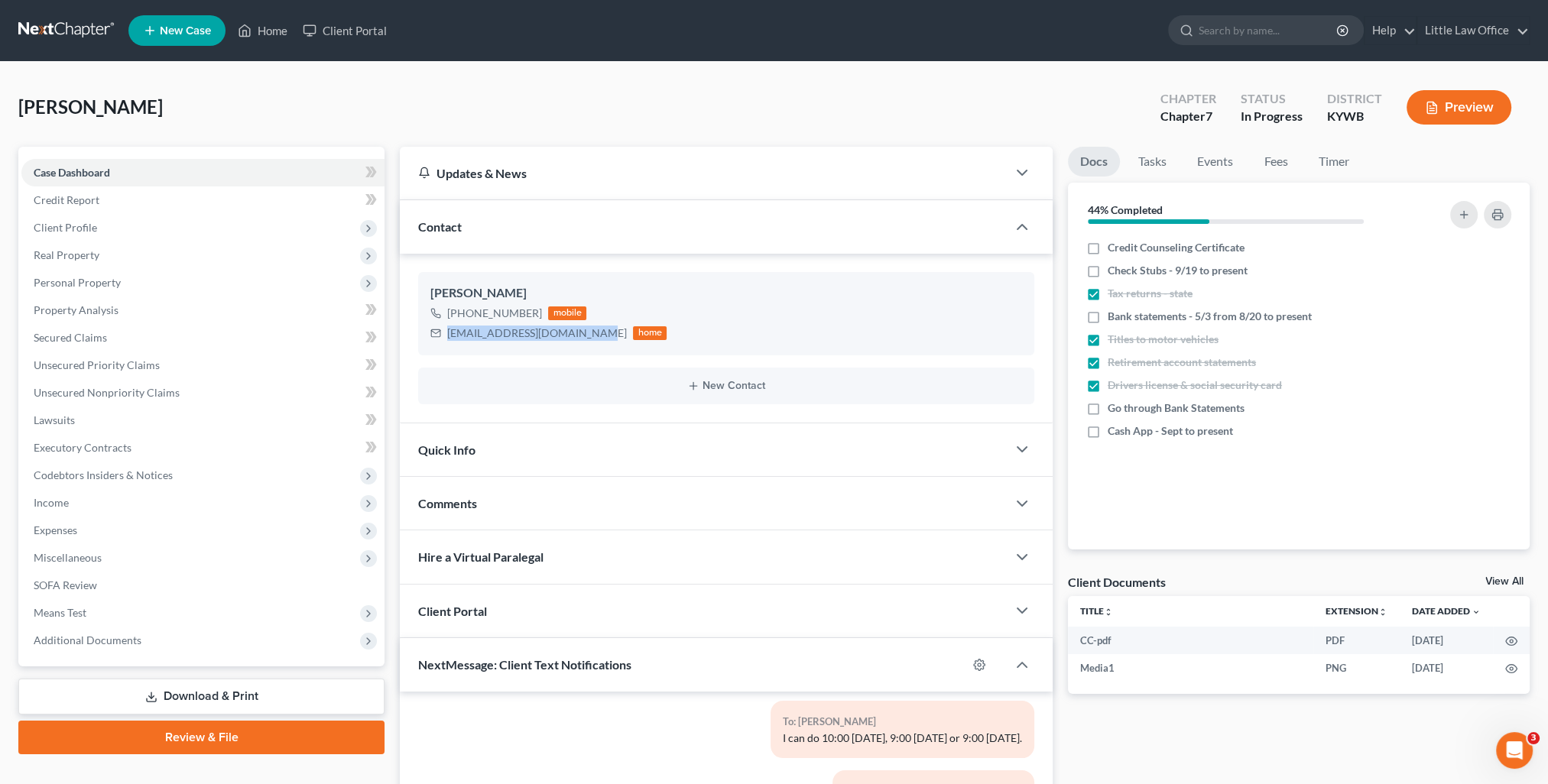
drag, startPoint x: 445, startPoint y: 336, endPoint x: 587, endPoint y: 354, distance: 143.1
click at [587, 354] on ng-include "[PERSON_NAME] [PHONE_NUMBER] mobile [EMAIL_ADDRESS][DOMAIN_NAME] home New Conta…" at bounding box center [726, 338] width 616 height 132
copy div "[EMAIL_ADDRESS][DOMAIN_NAME]"
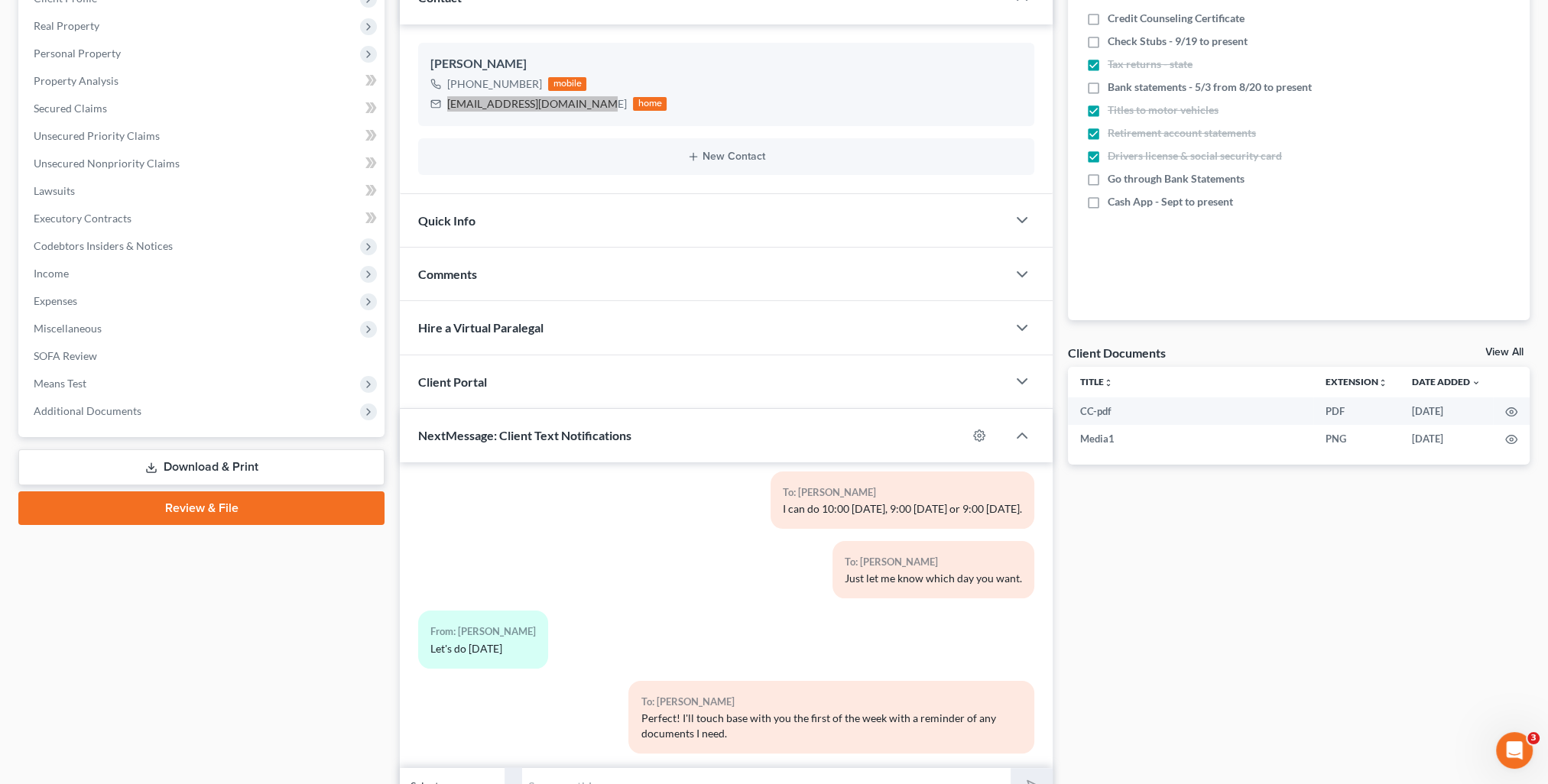
scroll to position [153, 0]
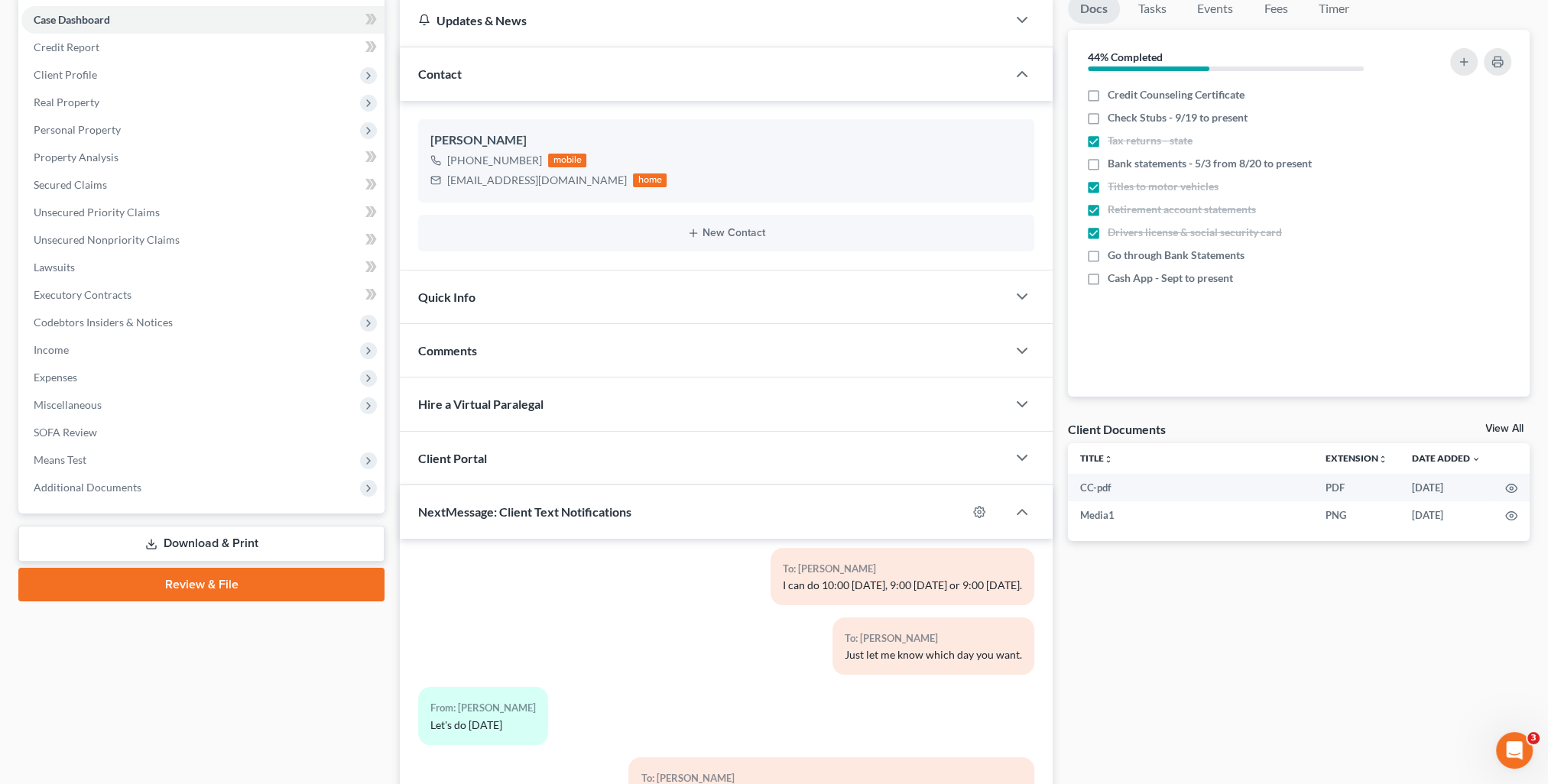
drag, startPoint x: 1085, startPoint y: 90, endPoint x: 1557, endPoint y: 184, distance: 481.3
click at [1108, 90] on label "Credit Counseling Certificate" at bounding box center [1176, 94] width 137 height 15
click at [1113, 90] on input "Credit Counseling Certificate" at bounding box center [1118, 92] width 10 height 10
checkbox input "true"
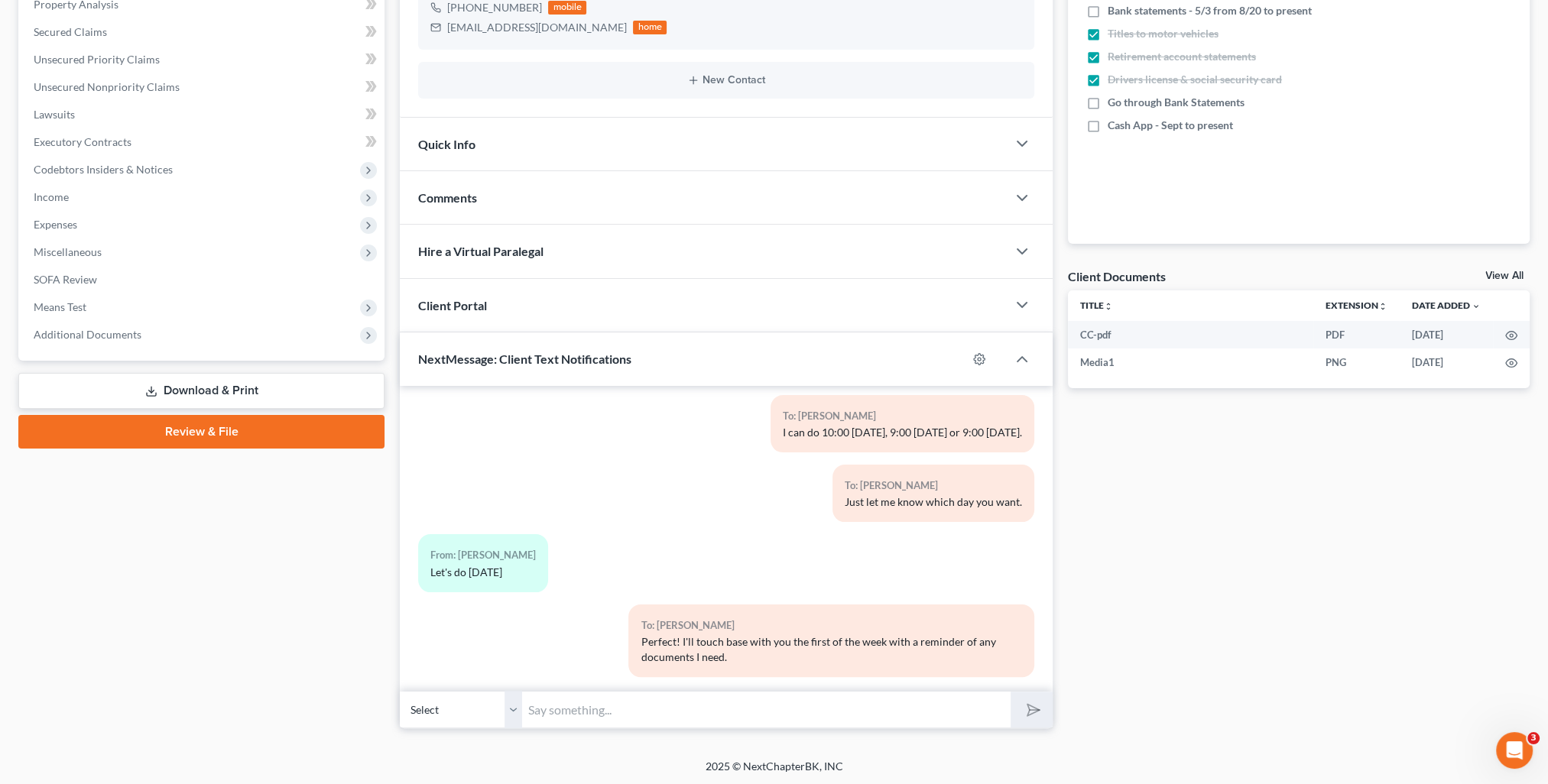
click at [835, 704] on input "text" at bounding box center [766, 709] width 489 height 37
paste input "These are the documents I need from you to finish your case. If possible, pleas…"
type input "These are the documents I need from you to finish your case. If possible, pleas…"
click at [1026, 712] on icon "submit" at bounding box center [1030, 709] width 21 height 21
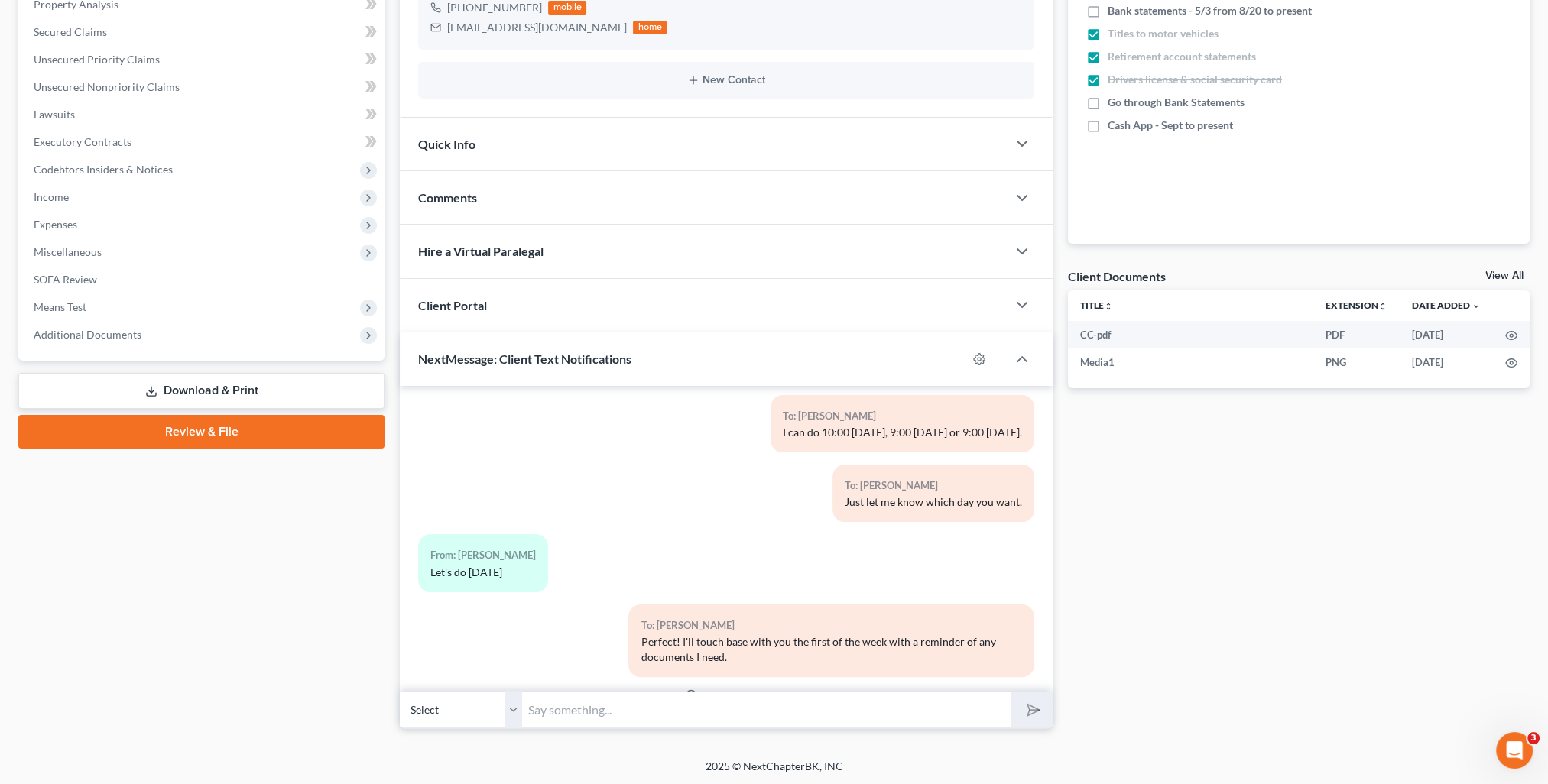
scroll to position [1908, 0]
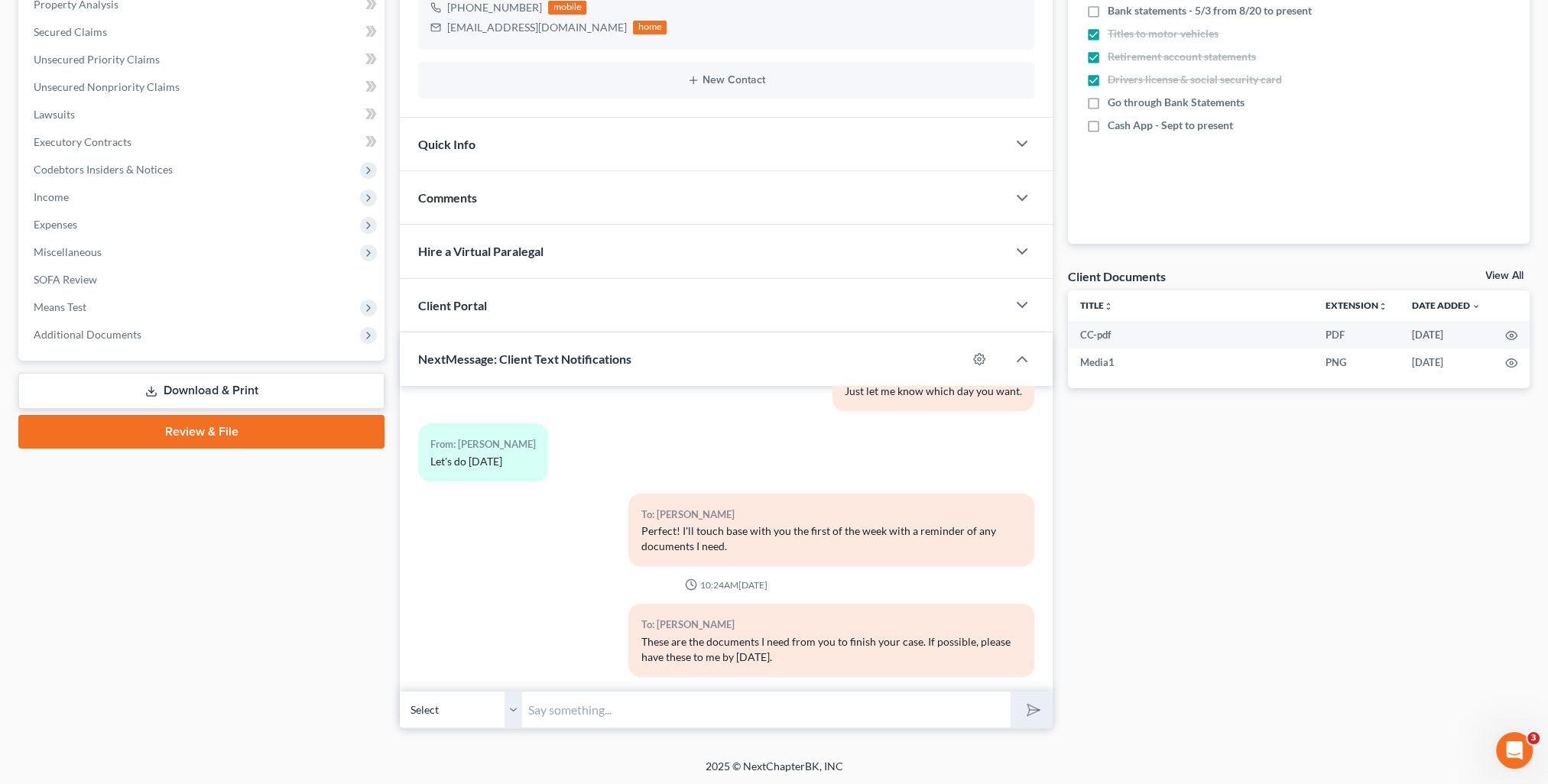
click at [630, 705] on input "text" at bounding box center [766, 709] width 489 height 37
paste input "- Check stubs from 9/19 to present - Bank statements from 8/20 to present - Cas…"
drag, startPoint x: 713, startPoint y: 706, endPoint x: 734, endPoint y: 744, distance: 43.4
click at [714, 706] on input "-Check stubs from 9/19 to present - Bank statements from 8/20 to present -Cash …" at bounding box center [766, 709] width 489 height 37
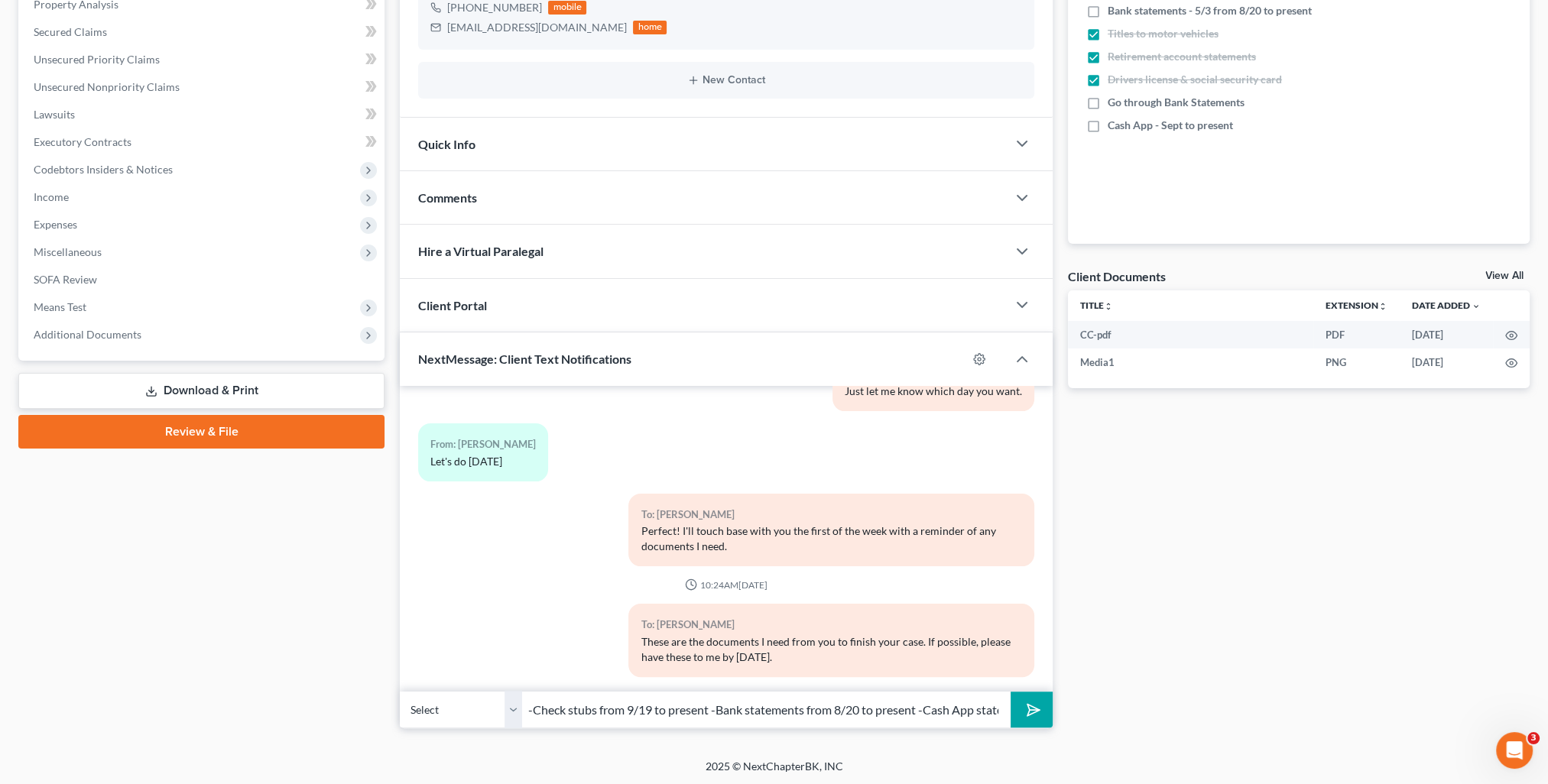
type input "-Check stubs from 9/19 to present -Bank statements from 8/20 to present -Cash A…"
click at [1044, 718] on button "submit" at bounding box center [1031, 709] width 42 height 36
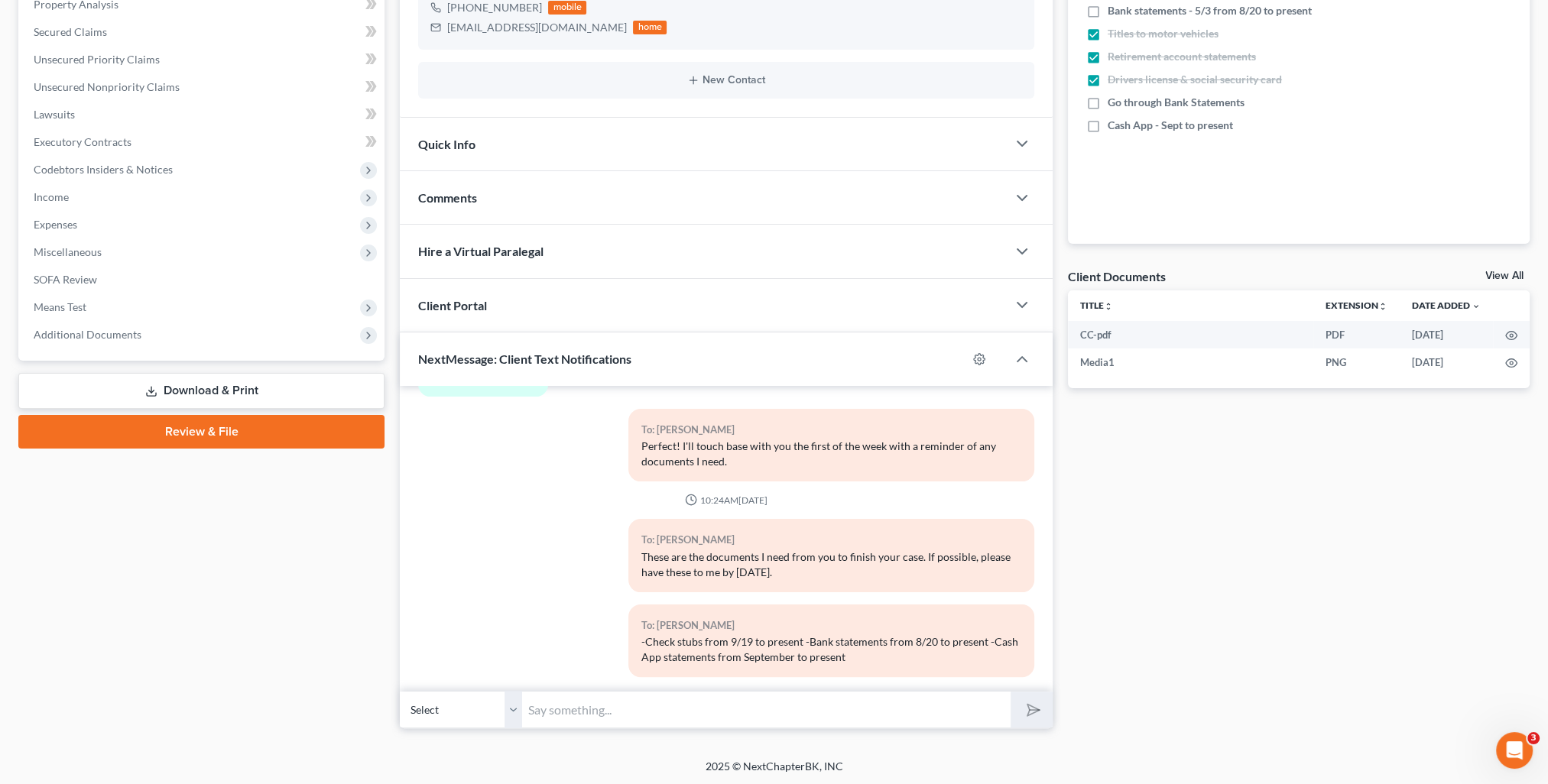
click at [603, 203] on div "Comments" at bounding box center [703, 197] width 607 height 53
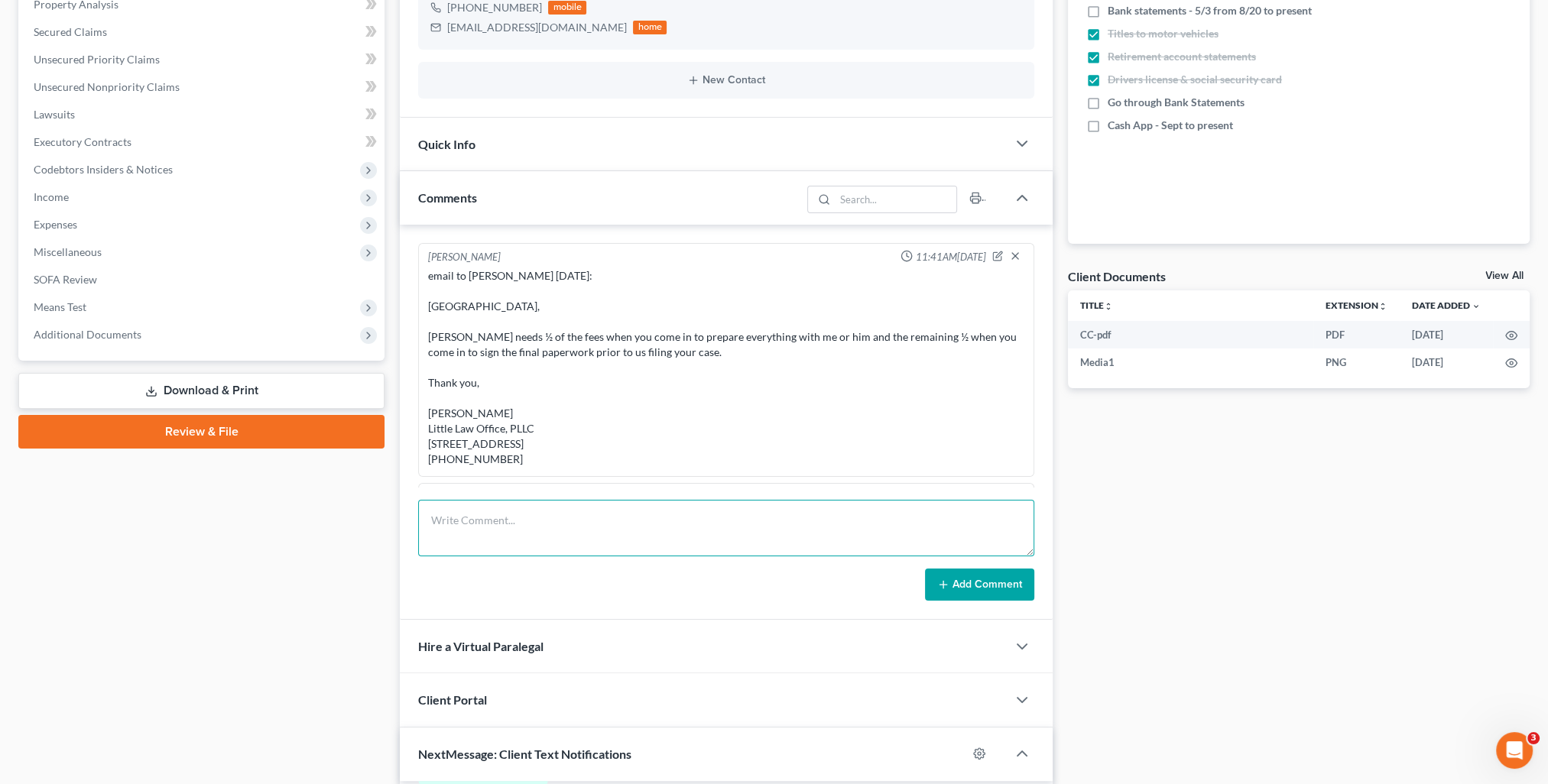
click at [655, 540] on textarea at bounding box center [726, 527] width 616 height 56
paste textarea "[PERSON_NAME], These are the documents I need from you to finish your case. If …"
type textarea "[PERSON_NAME], These are the documents I need from you to finish your case. If …"
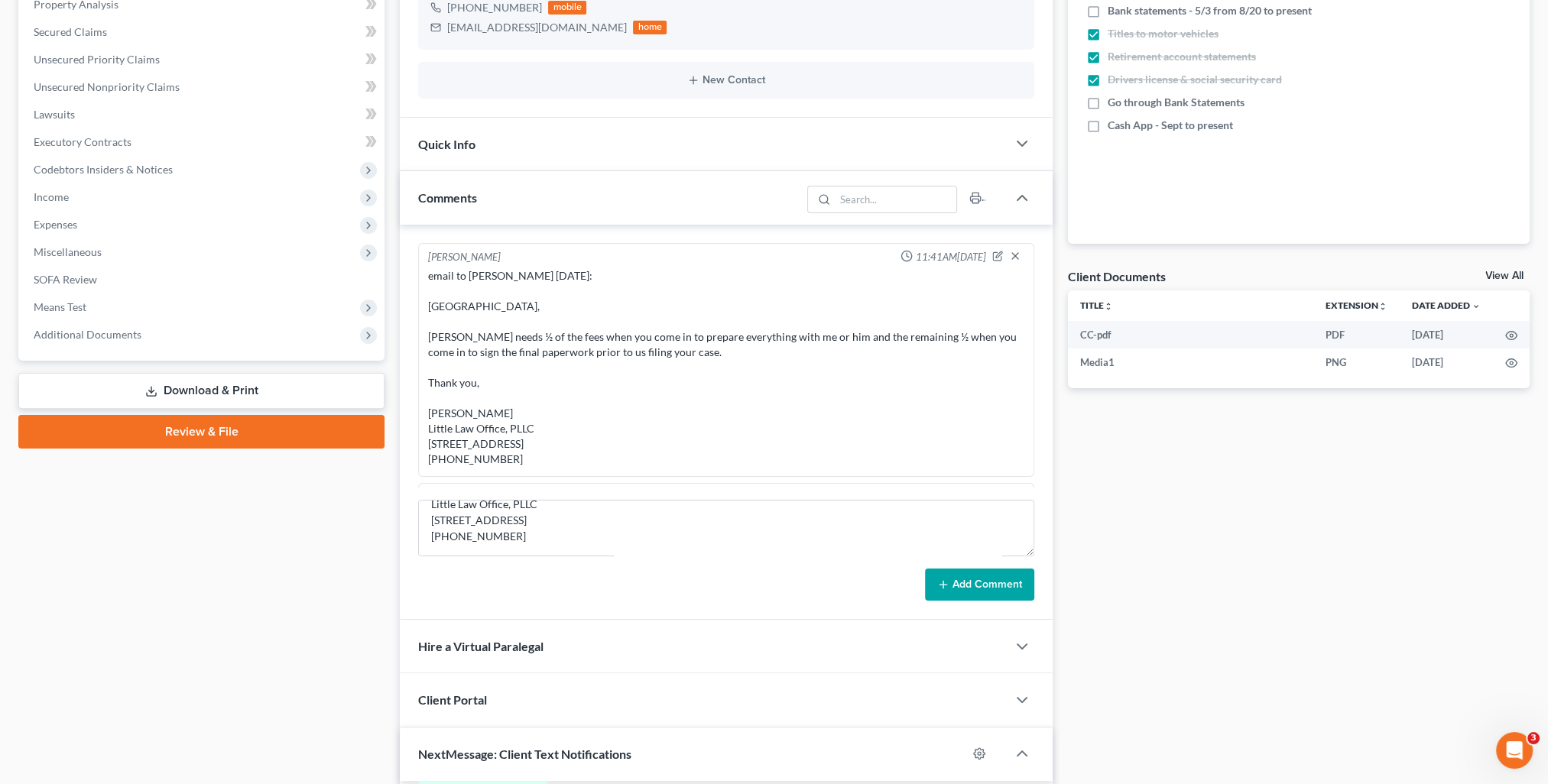
click at [967, 577] on button "Add Comment" at bounding box center [979, 584] width 109 height 32
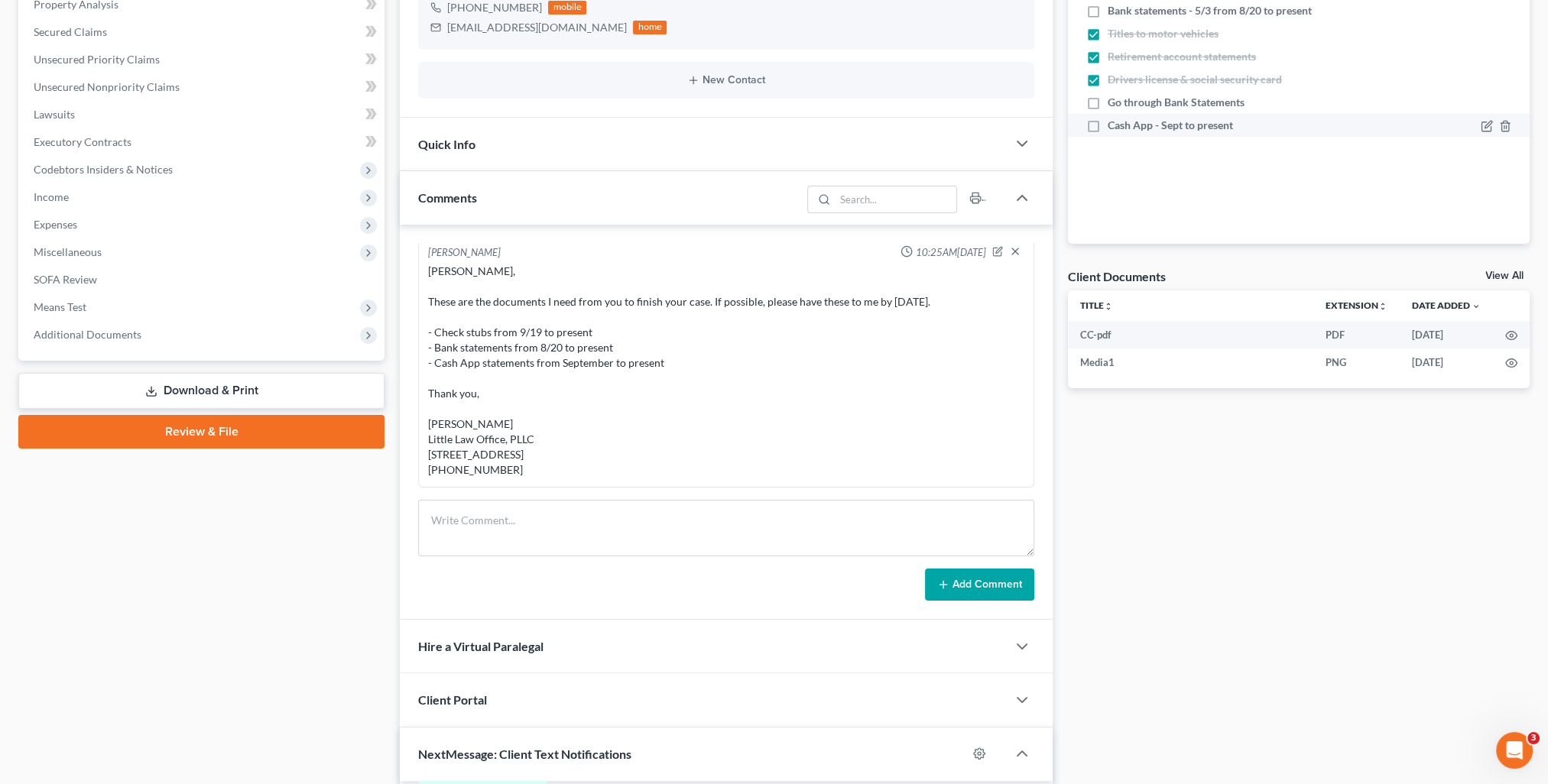
scroll to position [0, 0]
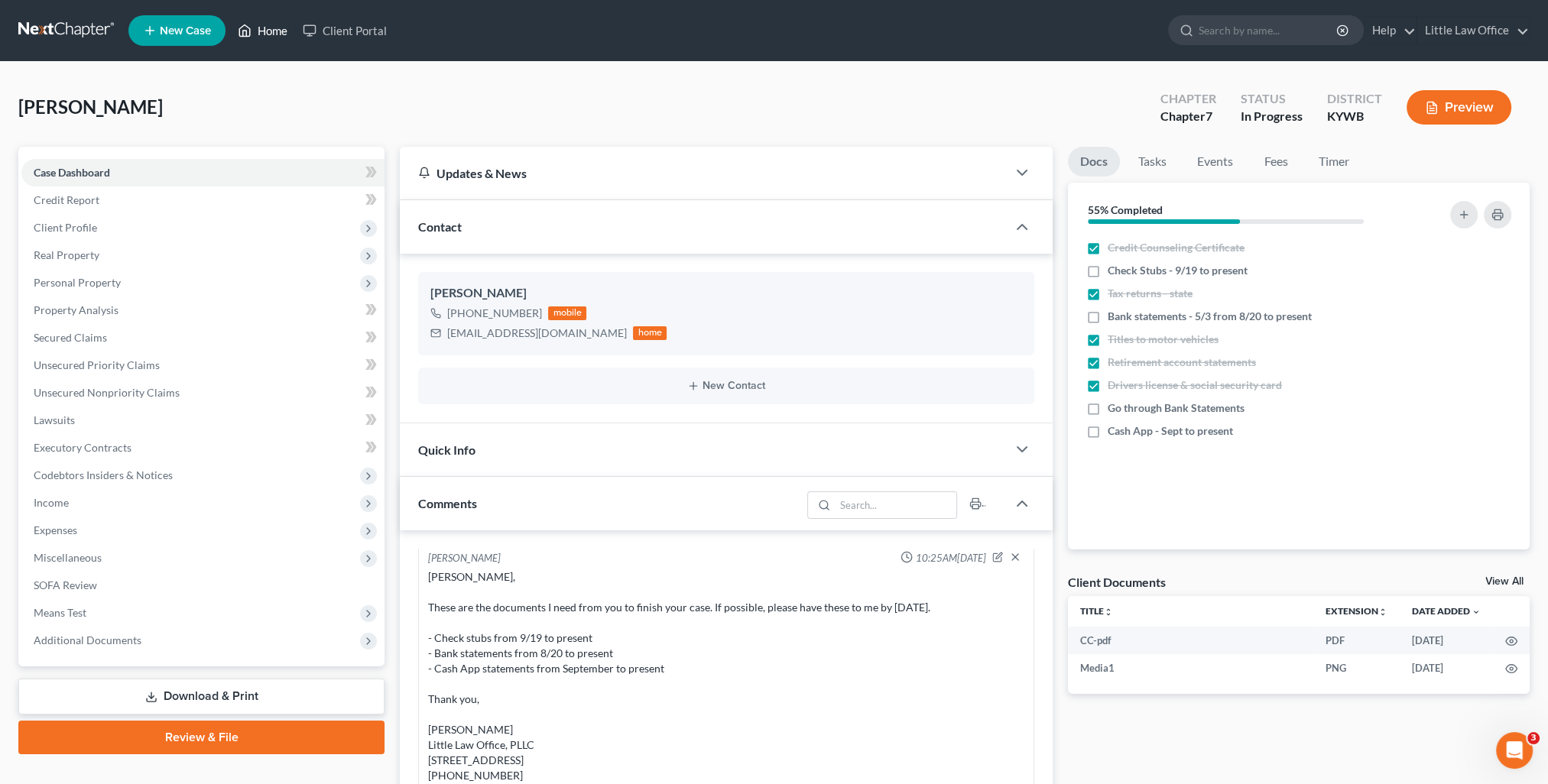
click at [273, 30] on link "Home" at bounding box center [262, 30] width 65 height 28
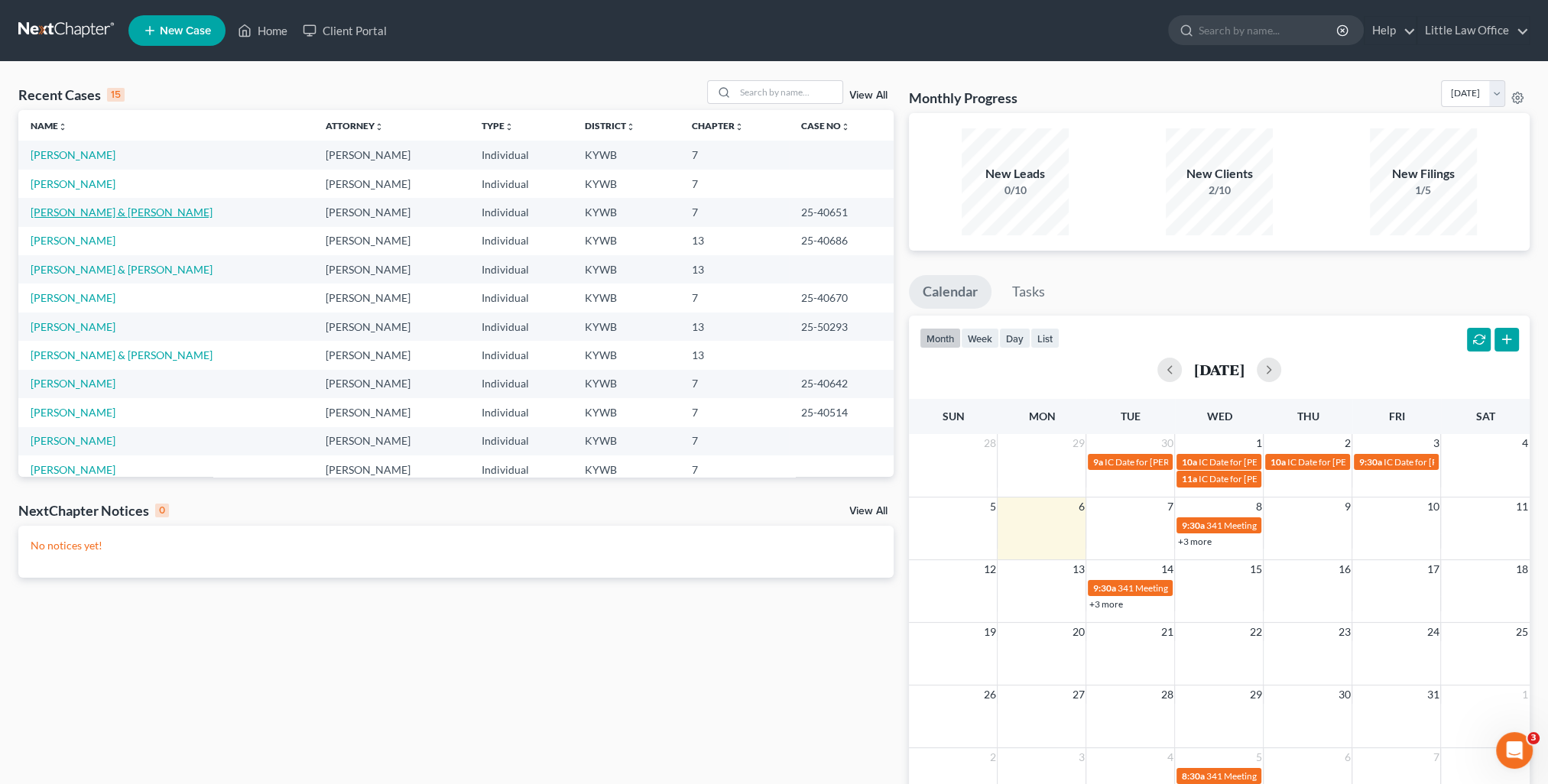
click at [84, 210] on link "[PERSON_NAME] & [PERSON_NAME]" at bounding box center [121, 212] width 182 height 13
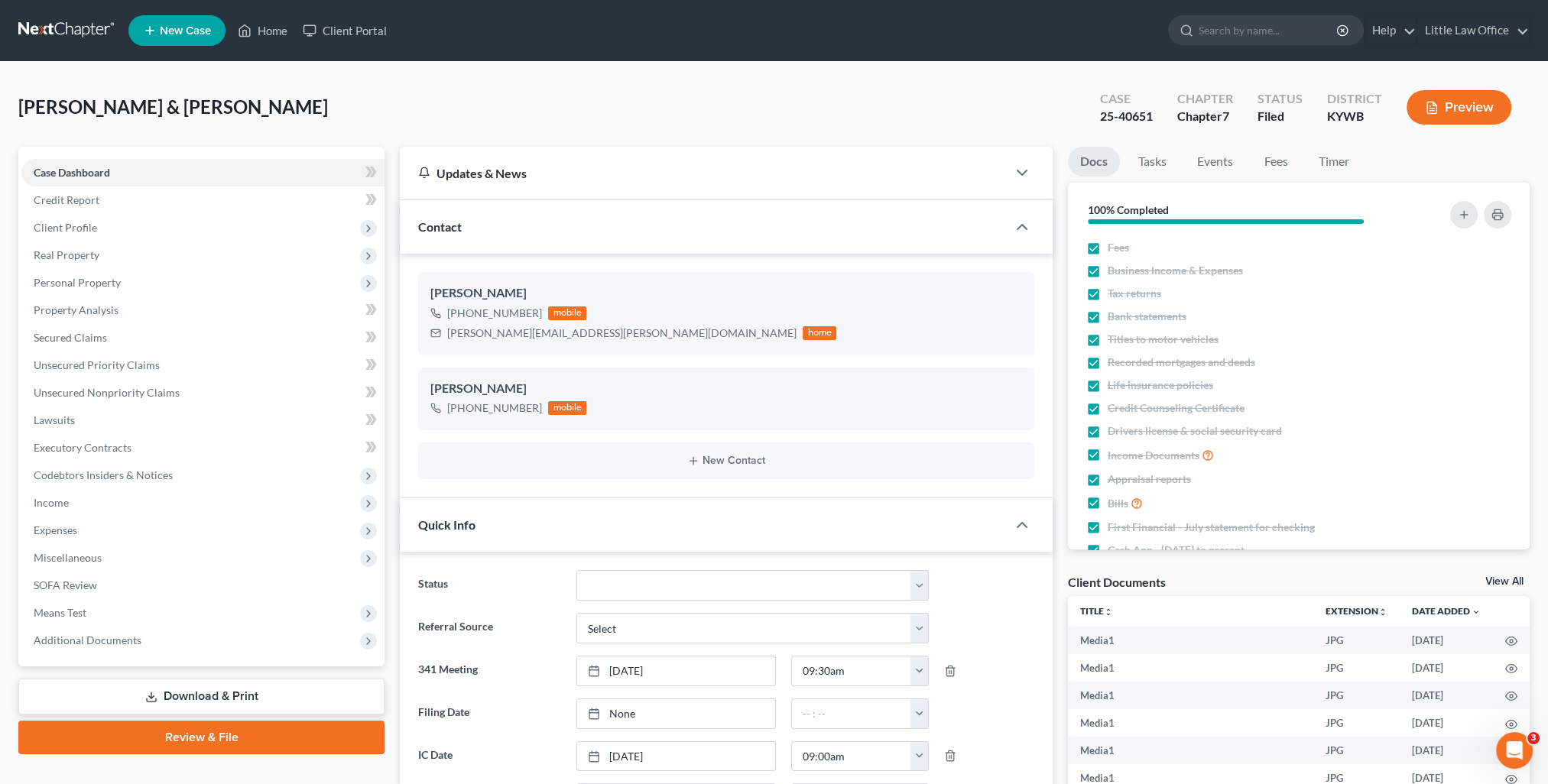
scroll to position [3018, 0]
click at [577, 224] on div "Contact" at bounding box center [703, 227] width 607 height 53
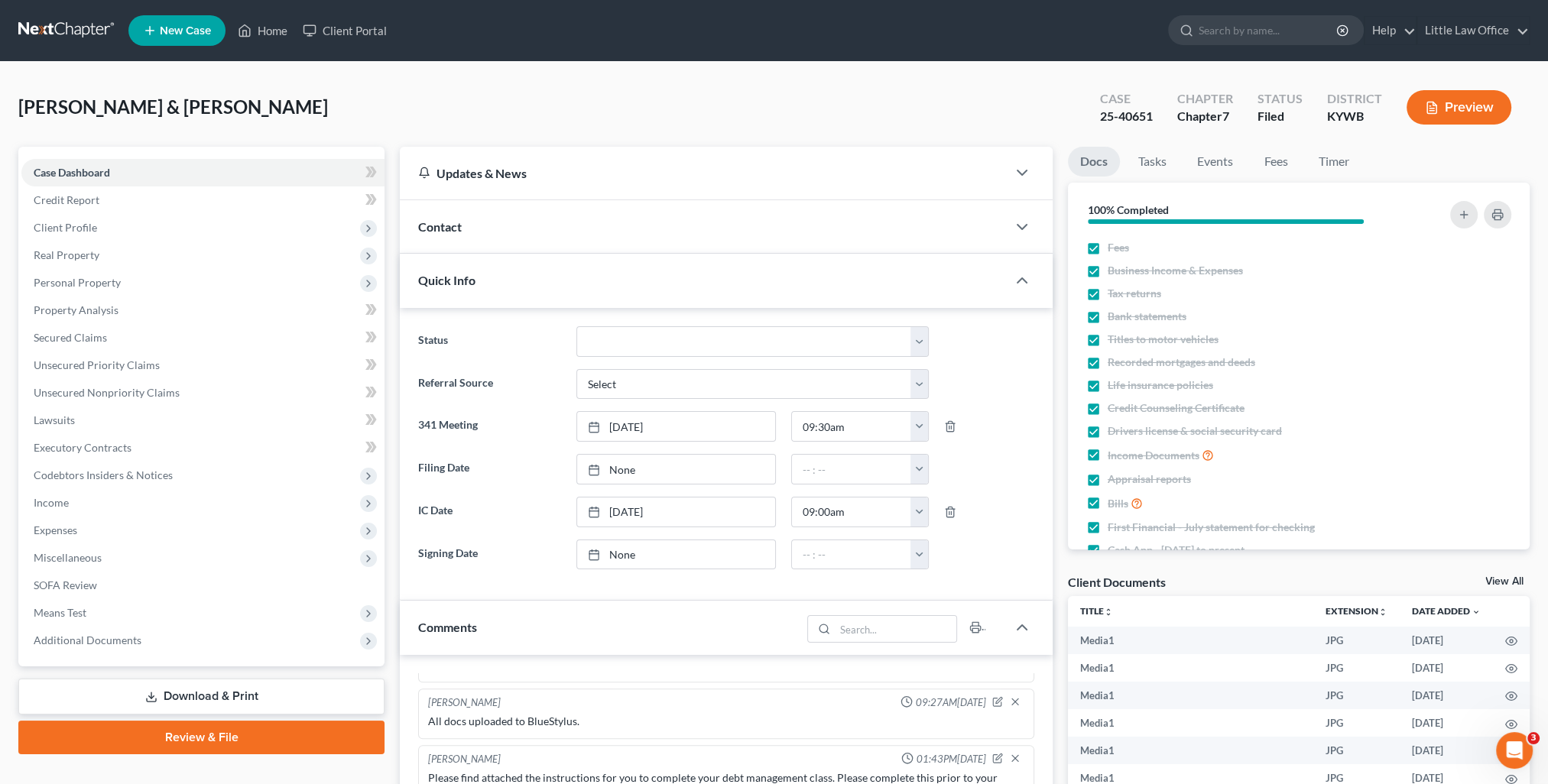
scroll to position [15661, 0]
click at [546, 286] on div "Quick Info" at bounding box center [703, 280] width 607 height 53
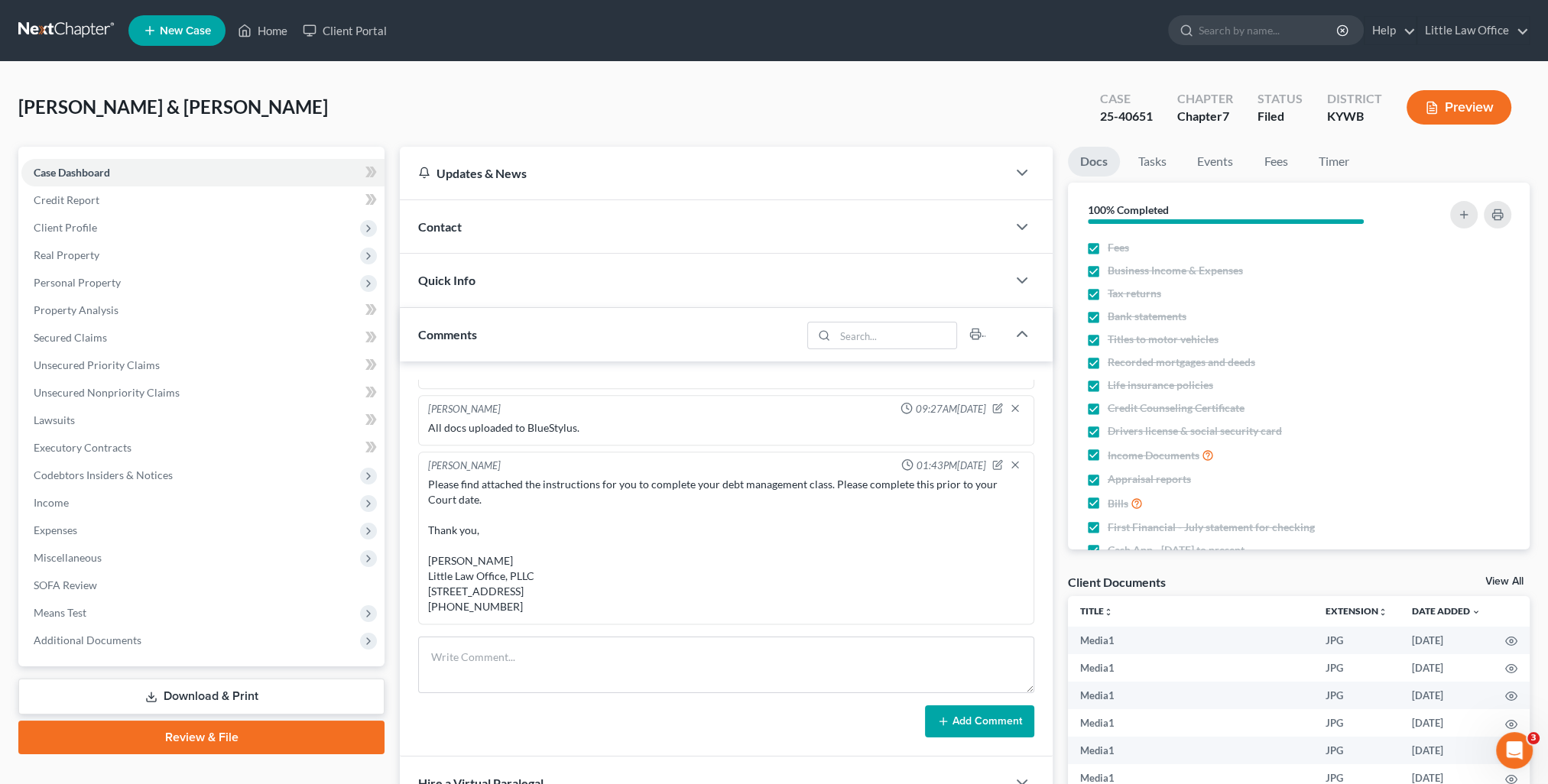
click at [516, 335] on div "Comments" at bounding box center [600, 334] width 401 height 53
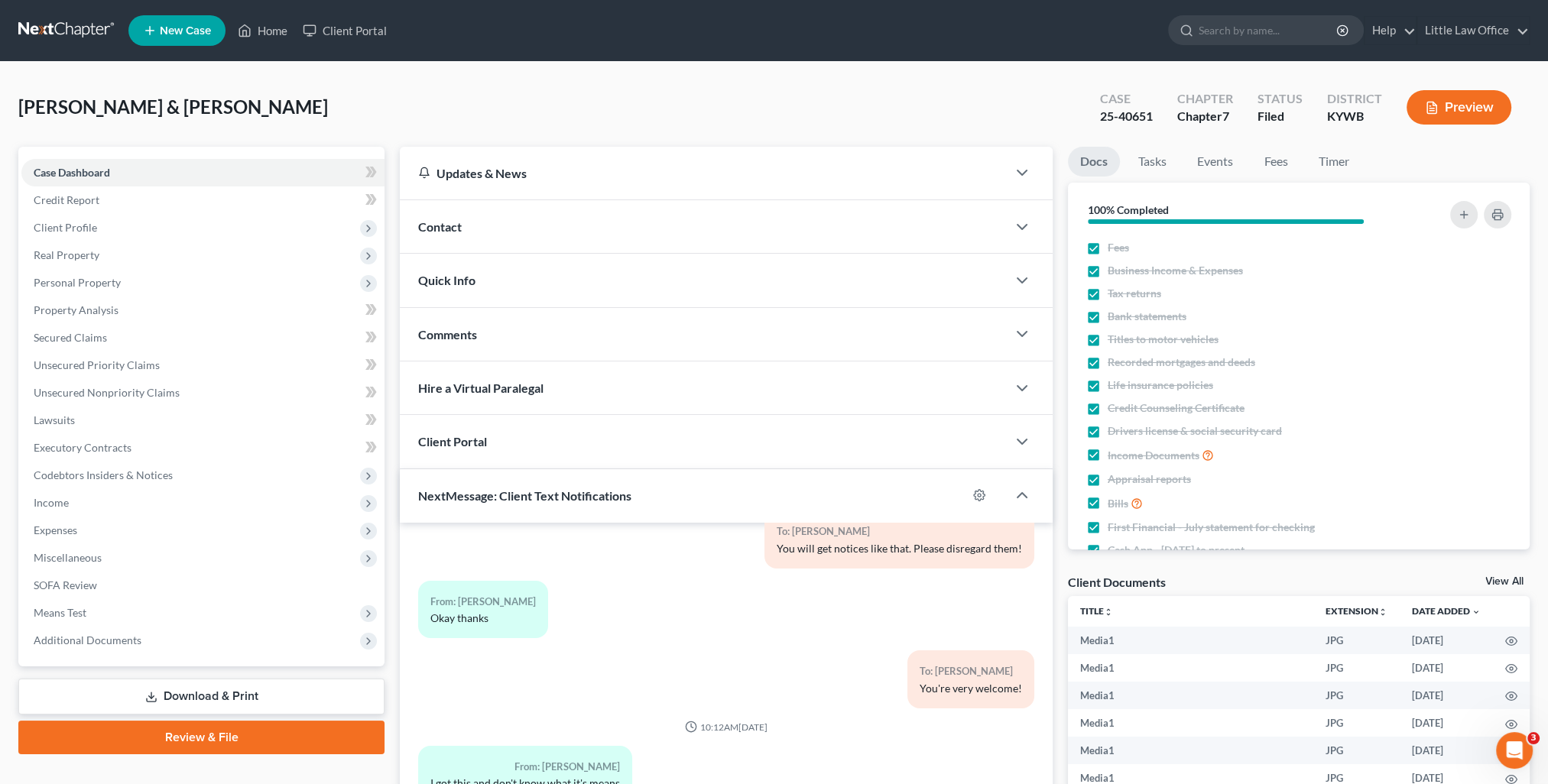
scroll to position [199, 0]
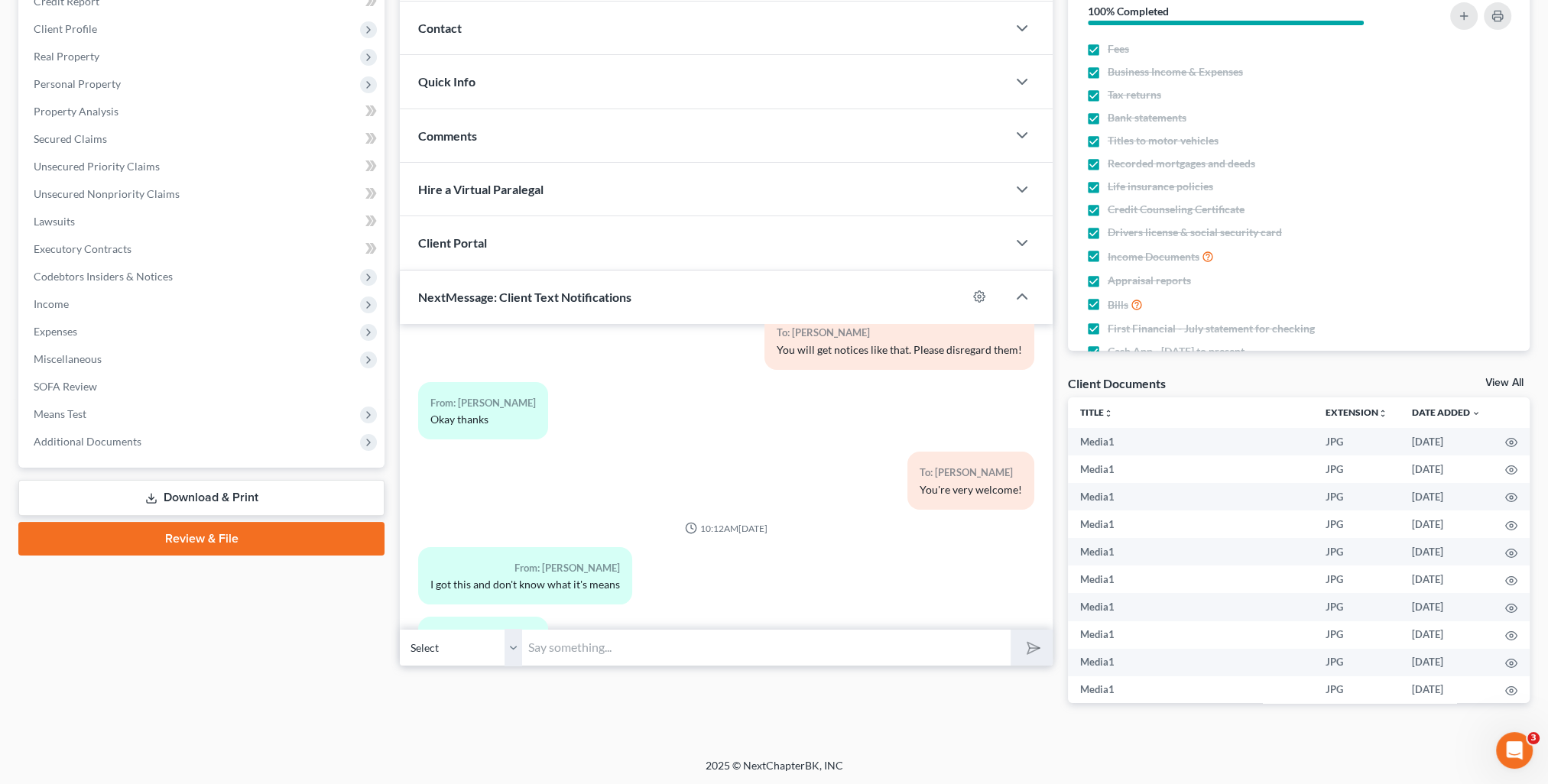
click at [619, 637] on input "text" at bounding box center [766, 647] width 489 height 37
type input "It means that [PERSON_NAME] & Singer are requesting electronic notifications of…"
click at [512, 645] on select "Select [PHONE_NUMBER] - [PERSON_NAME] [PHONE_NUMBER] - [PERSON_NAME]" at bounding box center [461, 647] width 122 height 37
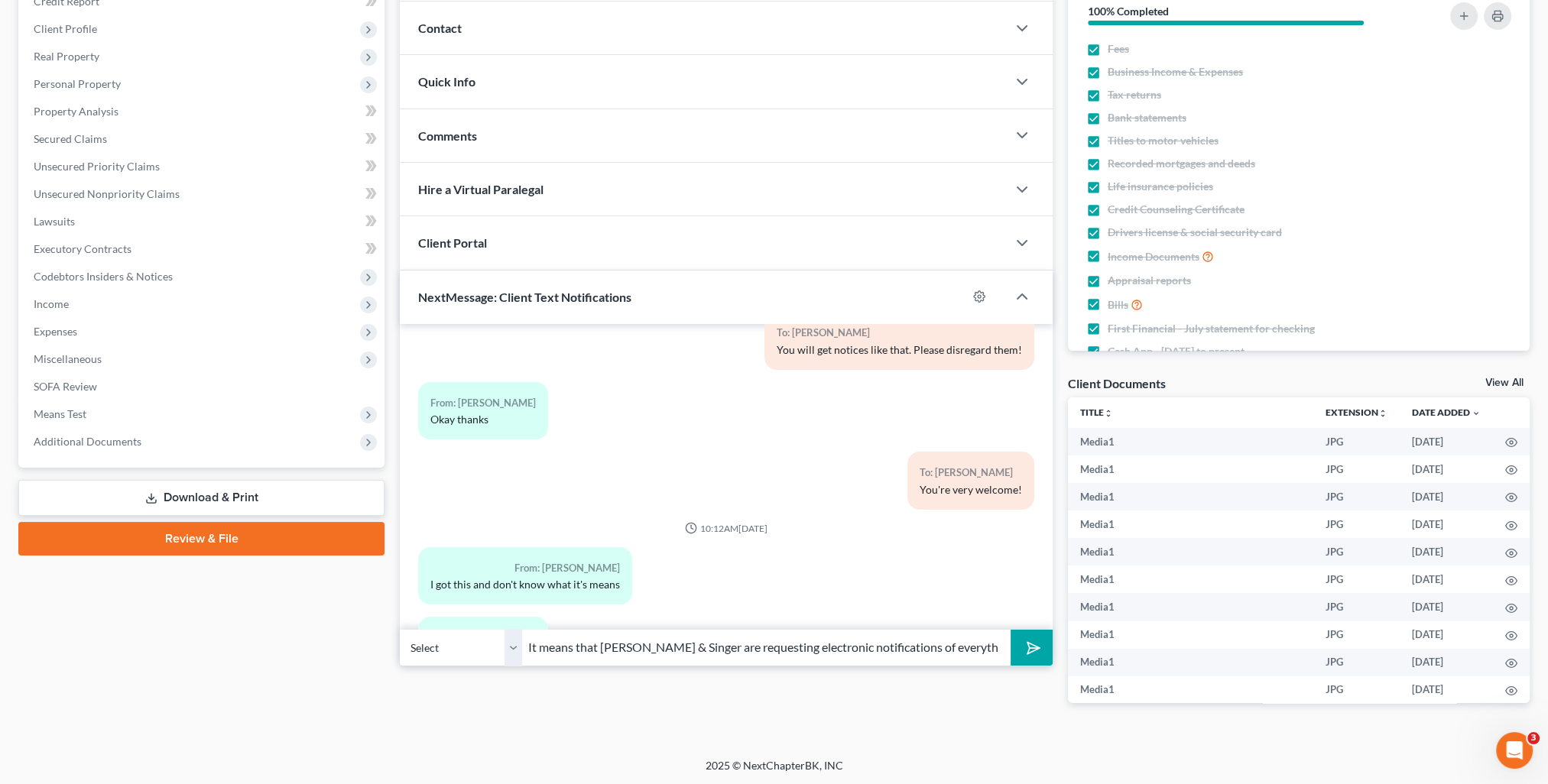
drag, startPoint x: 512, startPoint y: 645, endPoint x: 985, endPoint y: 650, distance: 473.0
click at [512, 645] on select "Select [PHONE_NUMBER] - [PERSON_NAME] [PHONE_NUMBER] - [PERSON_NAME]" at bounding box center [461, 647] width 122 height 37
click at [1028, 641] on polygon "submit" at bounding box center [1030, 648] width 18 height 18
click at [642, 656] on input "text" at bounding box center [766, 647] width 489 height 37
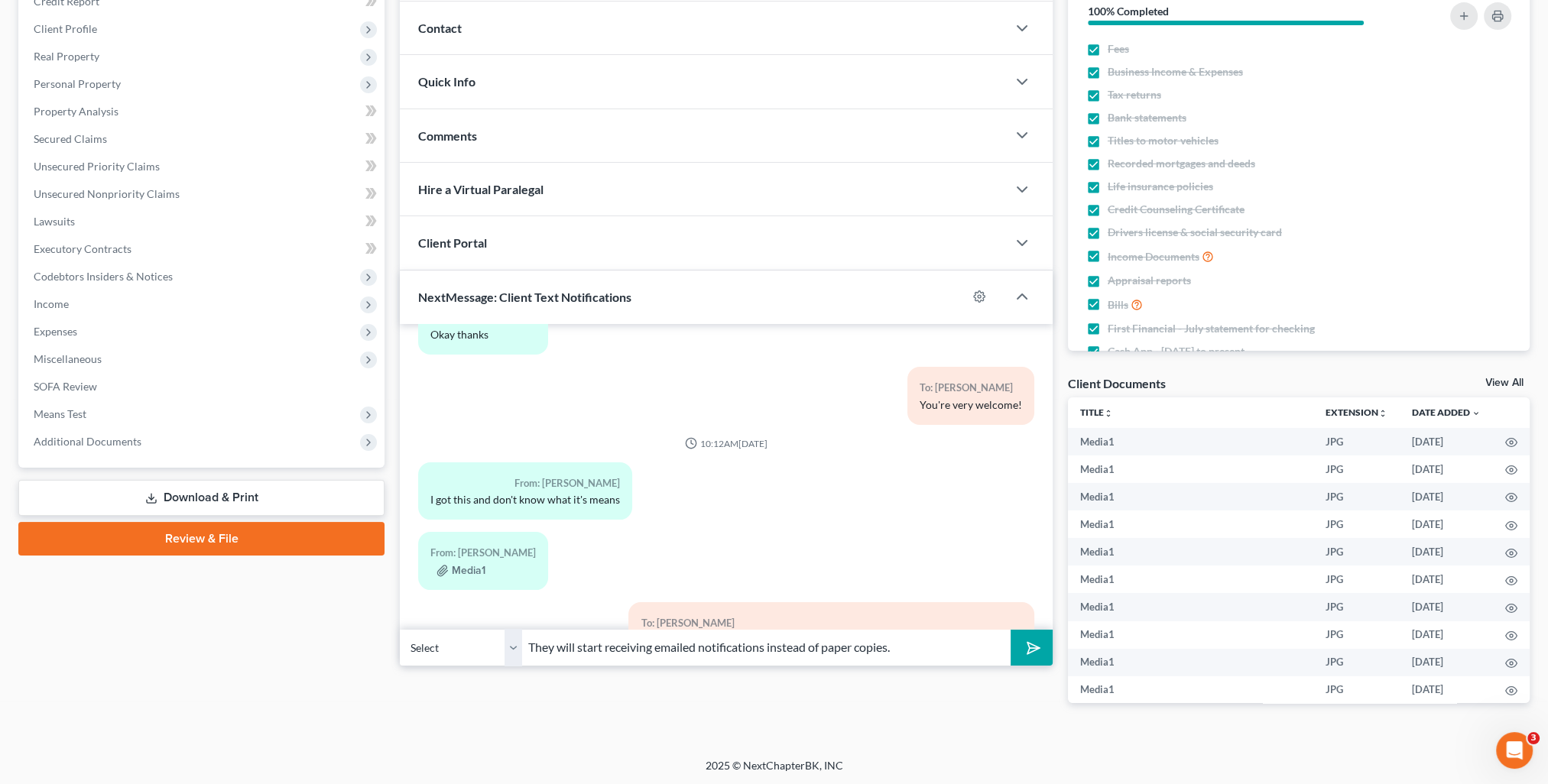
type input "They will start receiving emailed notifications instead of paper copies."
click at [1010, 629] on button "submit" at bounding box center [1031, 647] width 42 height 36
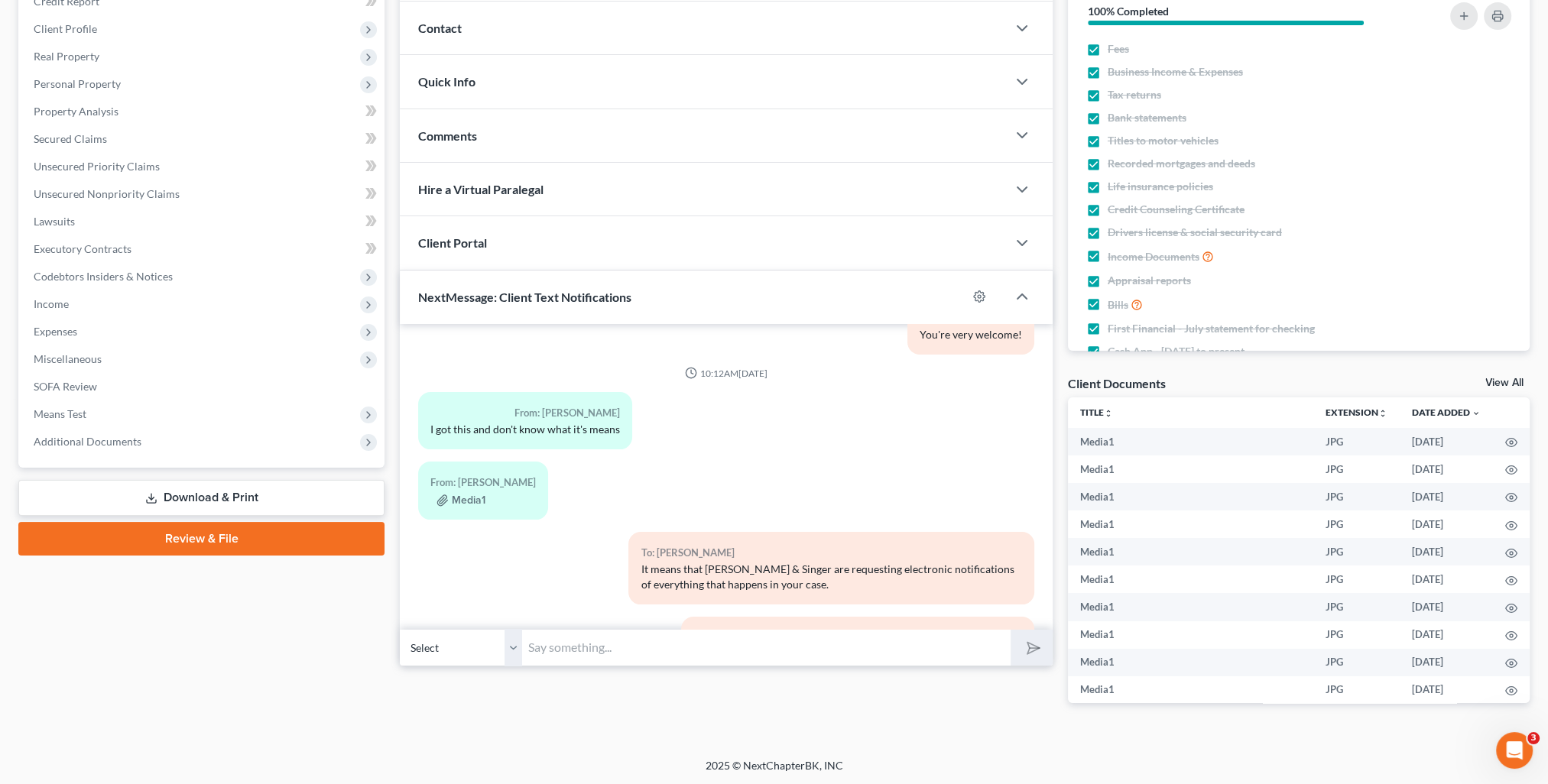
scroll to position [16026, 0]
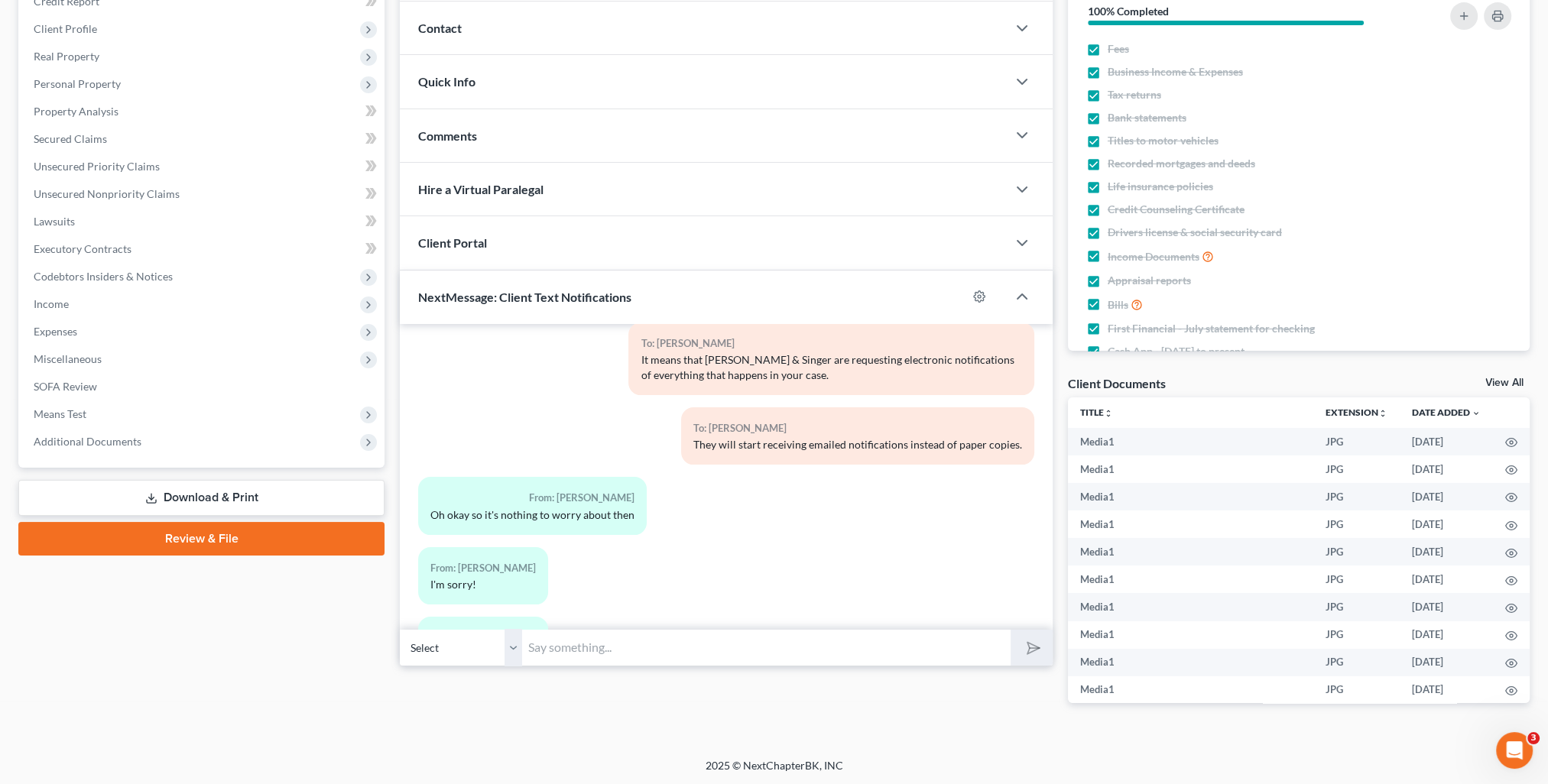
click at [615, 648] on input "text" at bounding box center [766, 647] width 489 height 37
type input "No need to apologize! I'm happy to answer any questions!"
click at [1010, 629] on button "submit" at bounding box center [1031, 647] width 42 height 36
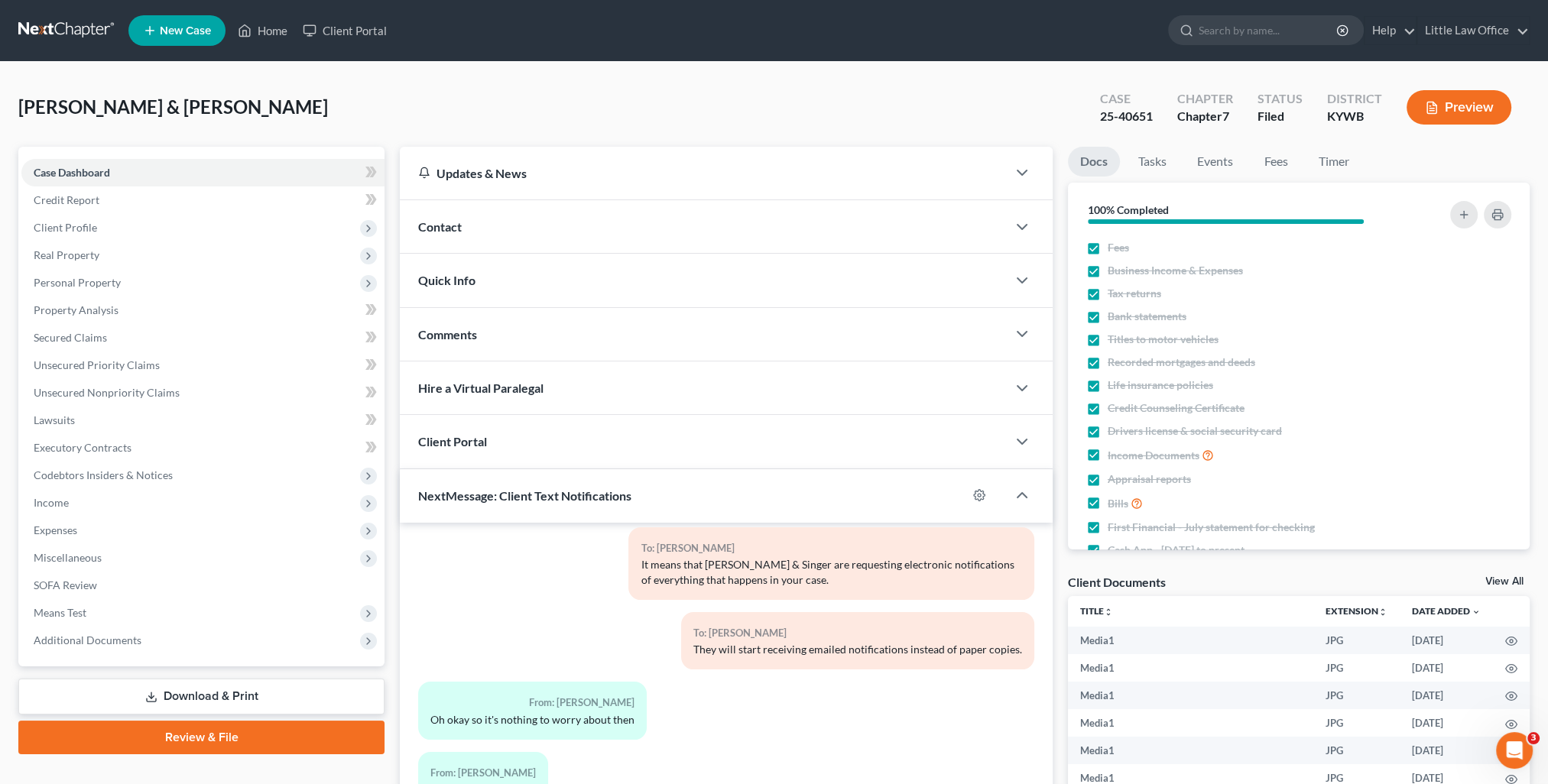
scroll to position [15714, 0]
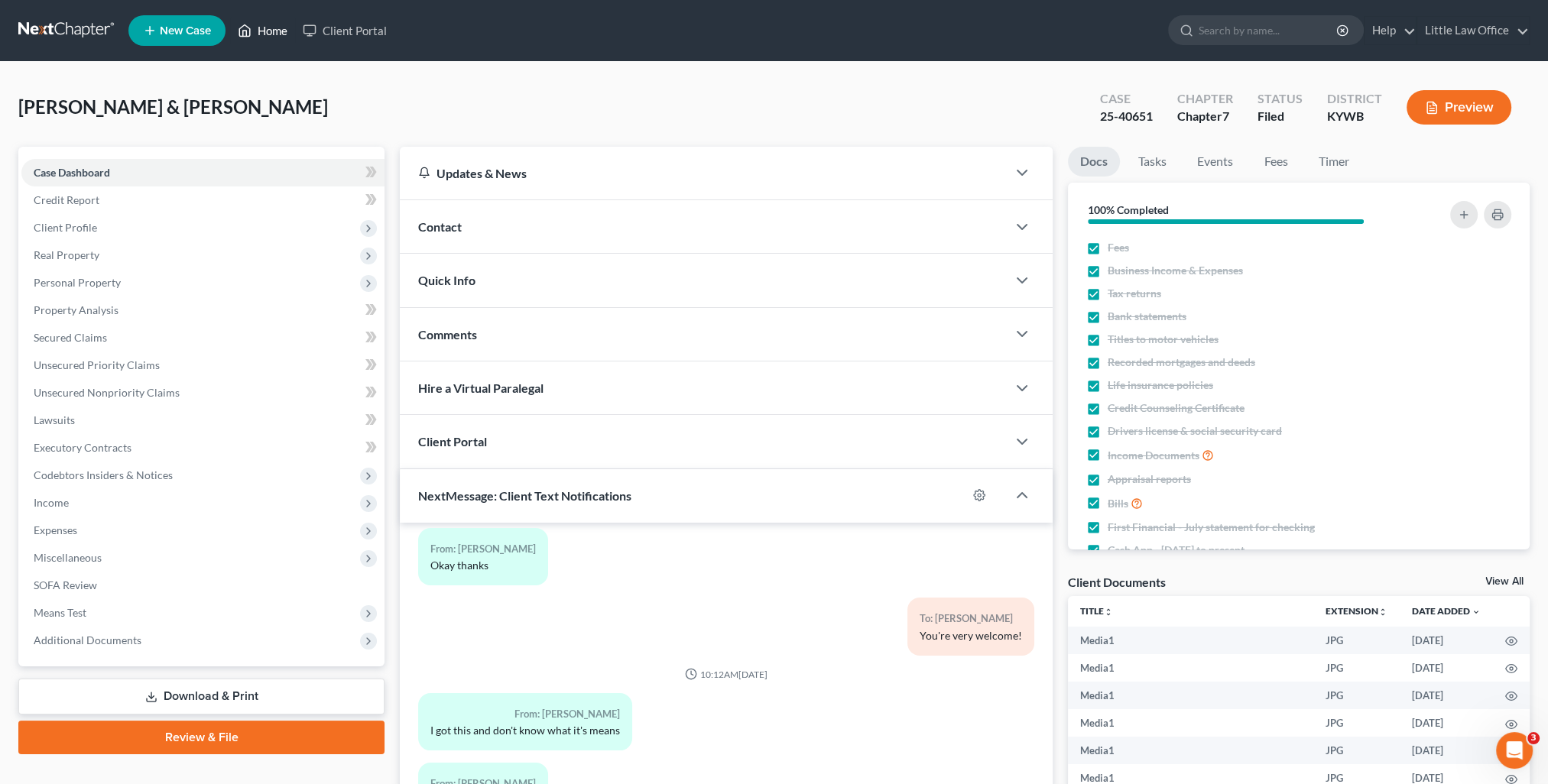
click at [272, 26] on link "Home" at bounding box center [262, 30] width 65 height 28
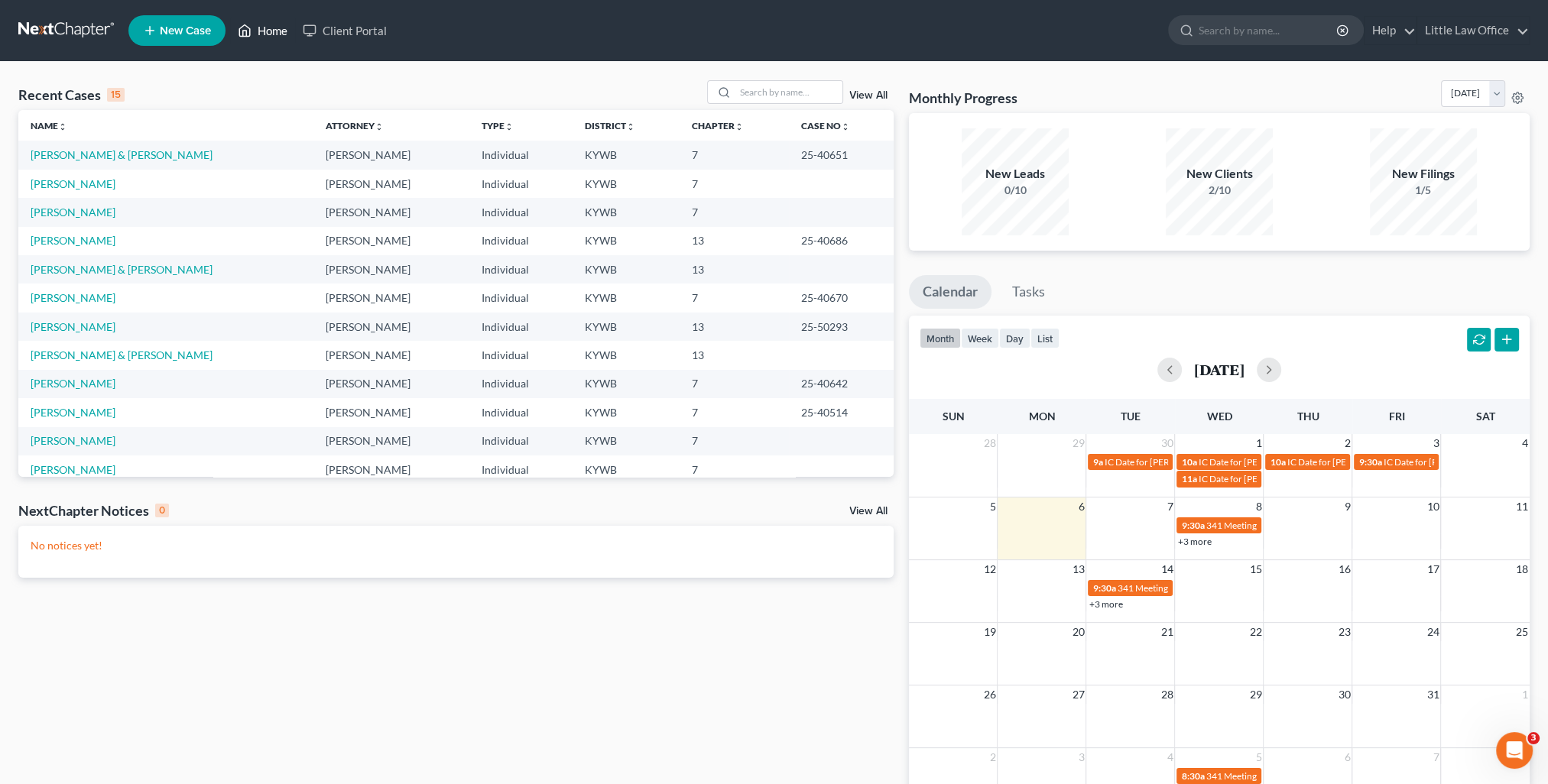
scroll to position [76, 0]
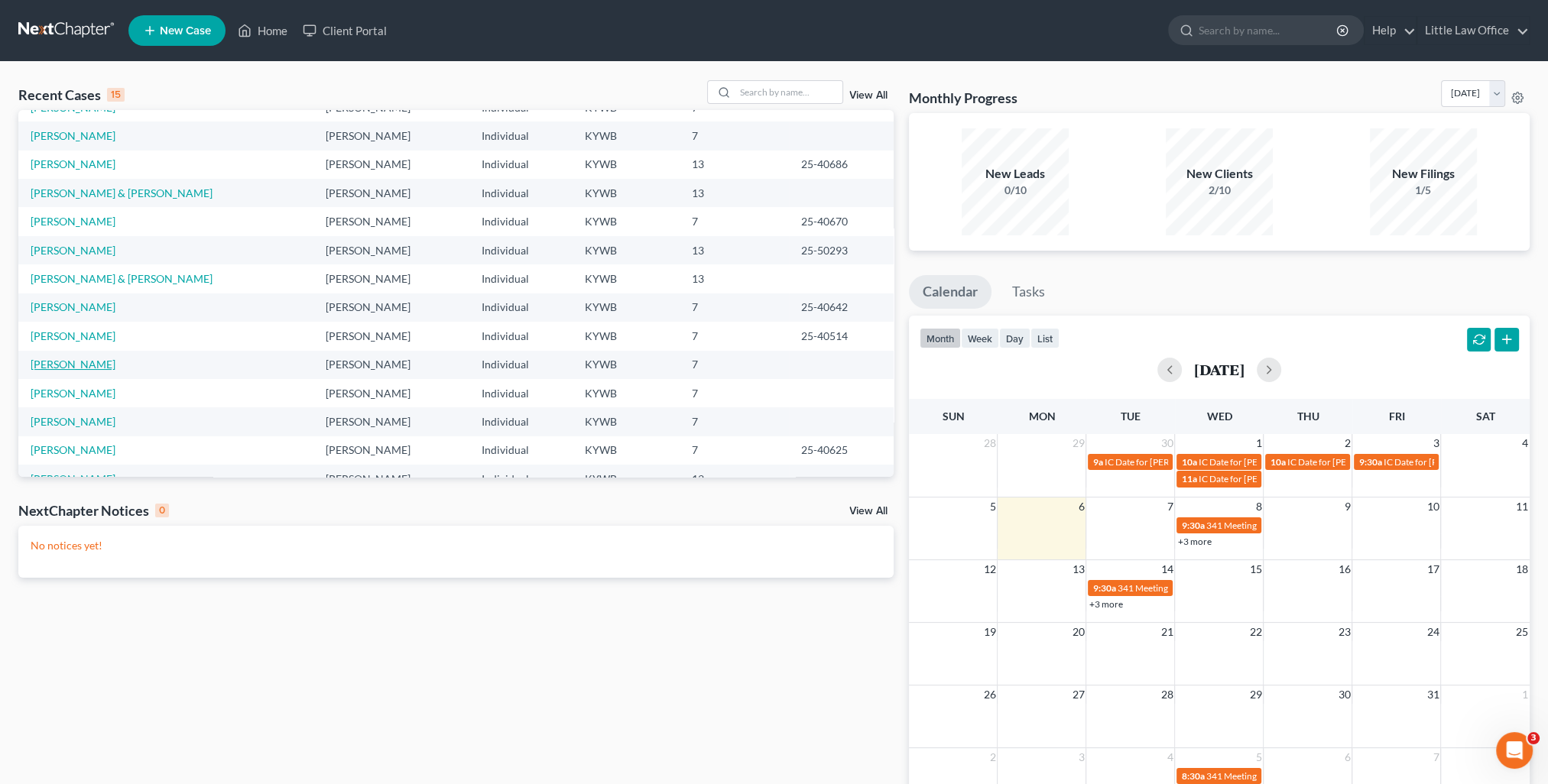
click at [76, 365] on link "[PERSON_NAME]" at bounding box center [73, 364] width 85 height 13
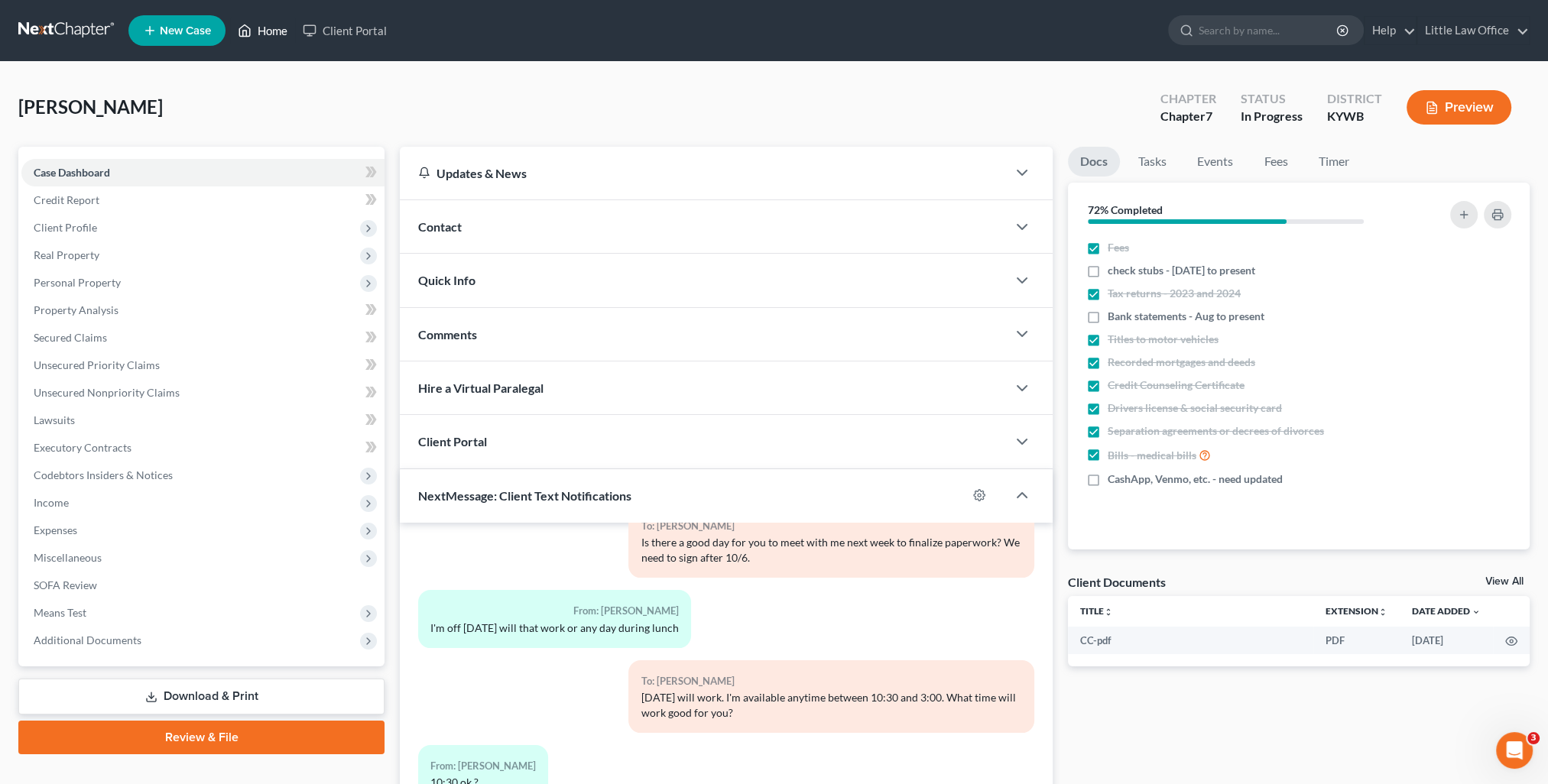
click at [266, 23] on link "Home" at bounding box center [262, 30] width 65 height 28
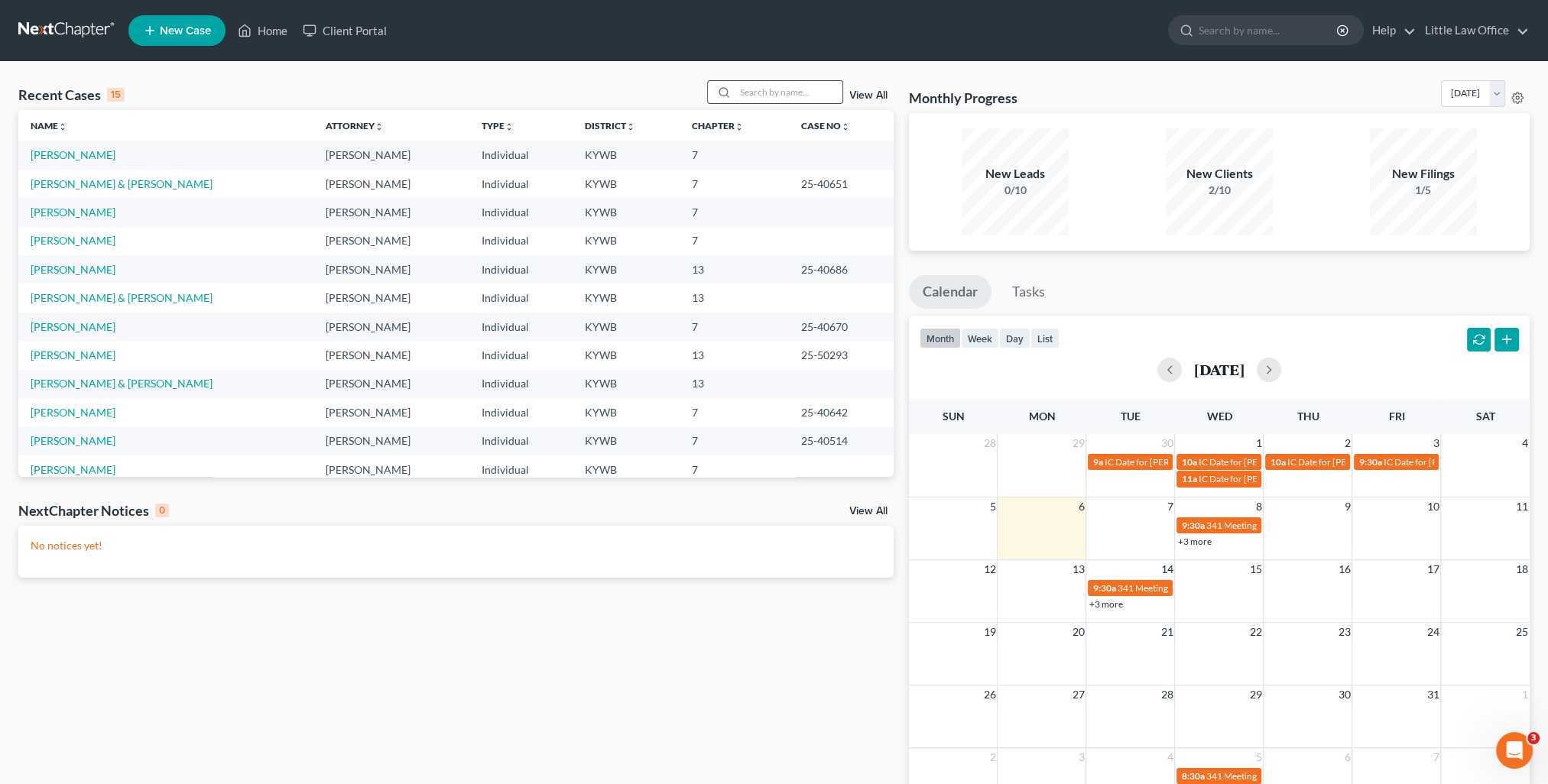
click at [777, 100] on input "search" at bounding box center [788, 92] width 107 height 22
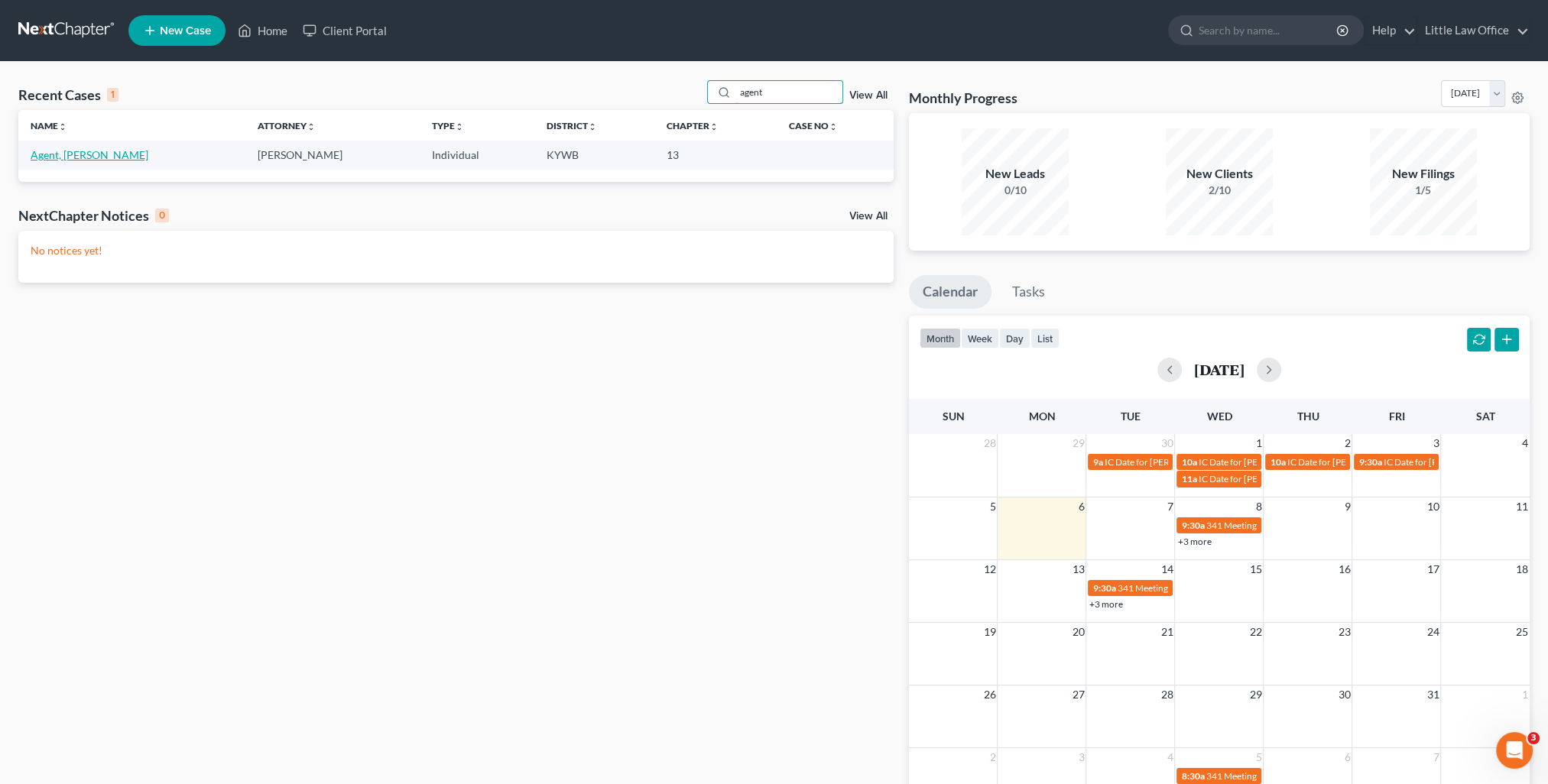
type input "agent"
click at [75, 160] on link "Agent, [PERSON_NAME]" at bounding box center [90, 155] width 117 height 13
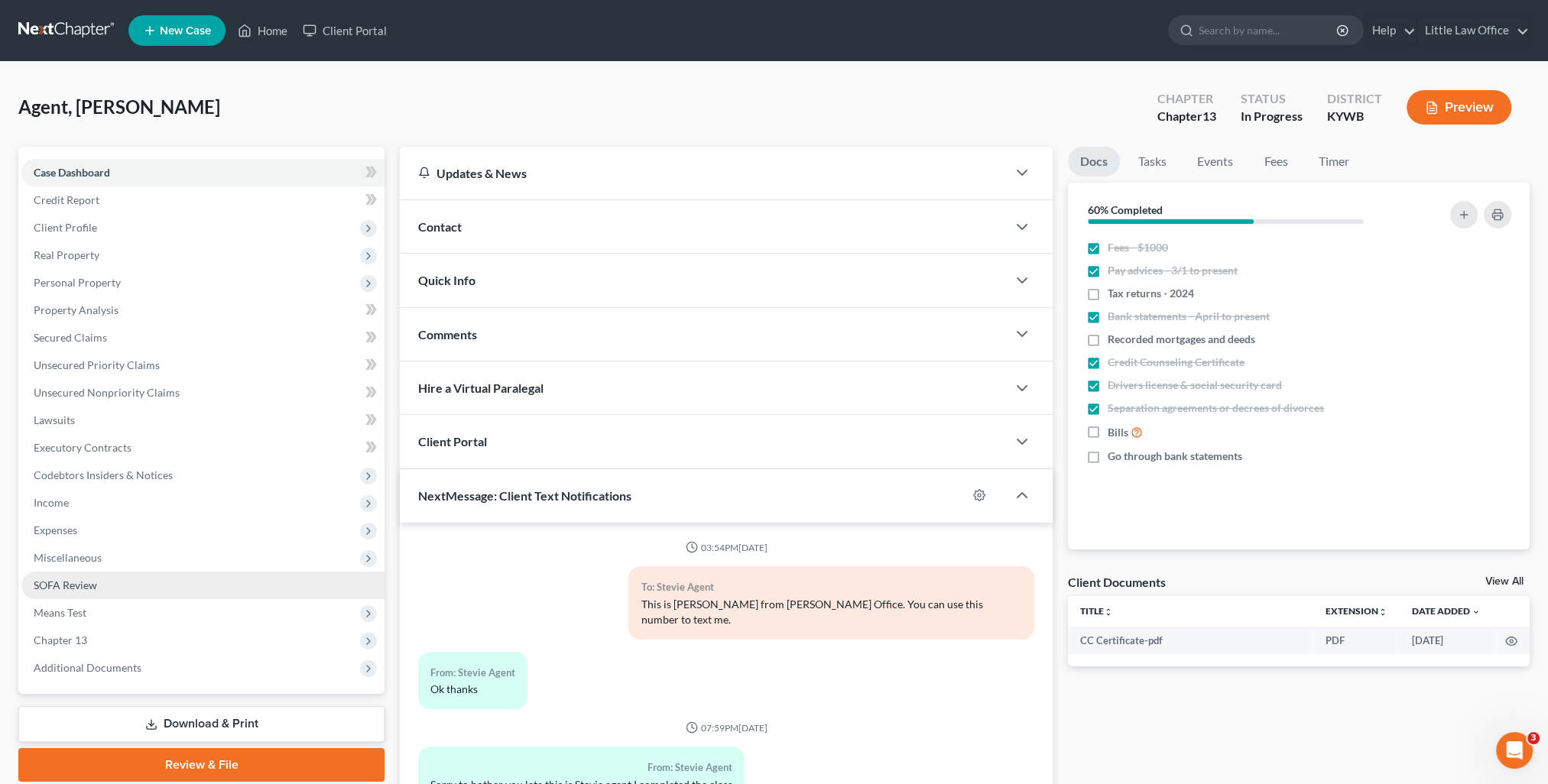
scroll to position [4321, 0]
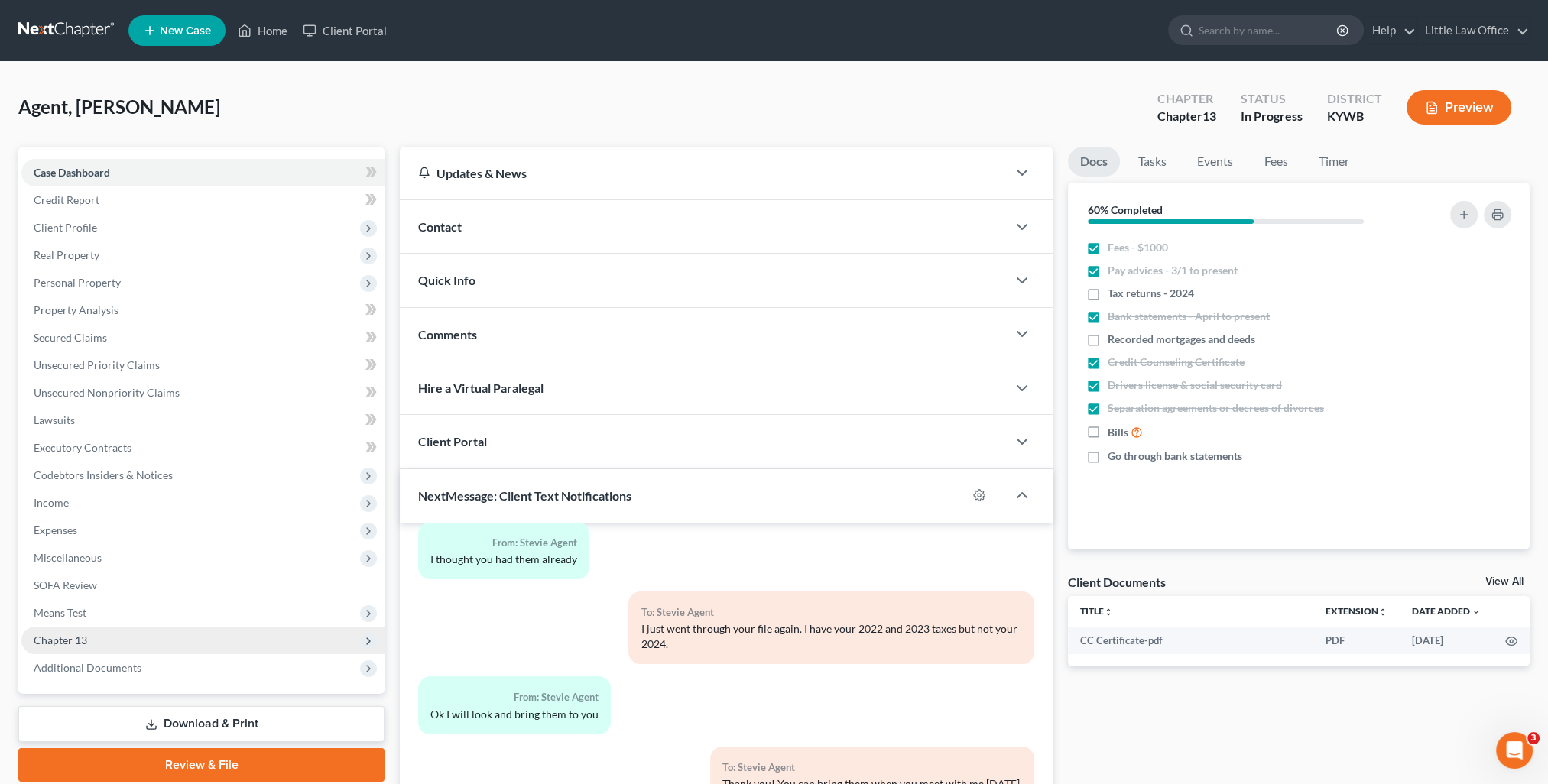
click at [138, 628] on span "Chapter 13" at bounding box center [203, 640] width 363 height 28
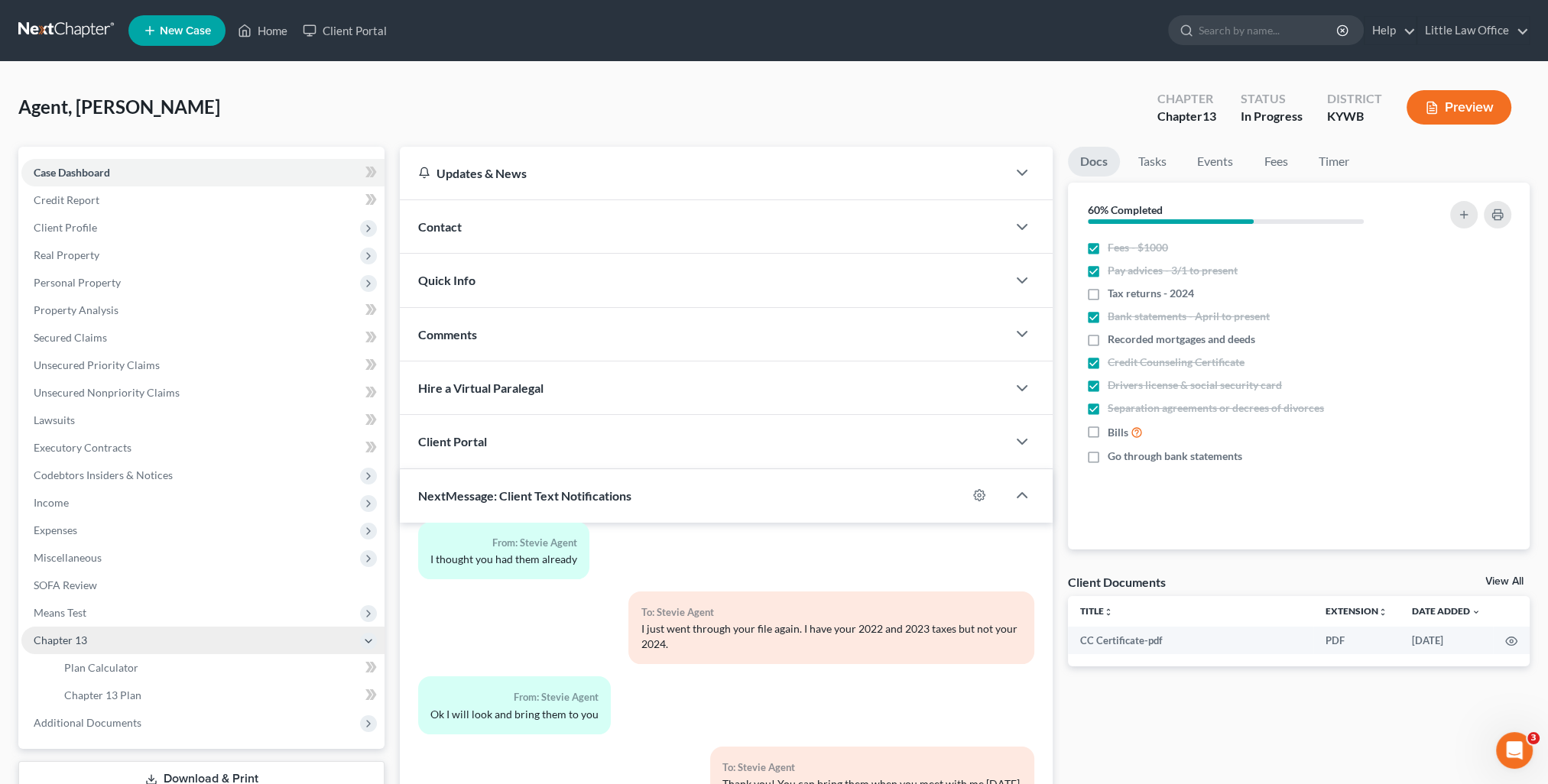
click at [151, 652] on span "Chapter 13" at bounding box center [203, 640] width 363 height 28
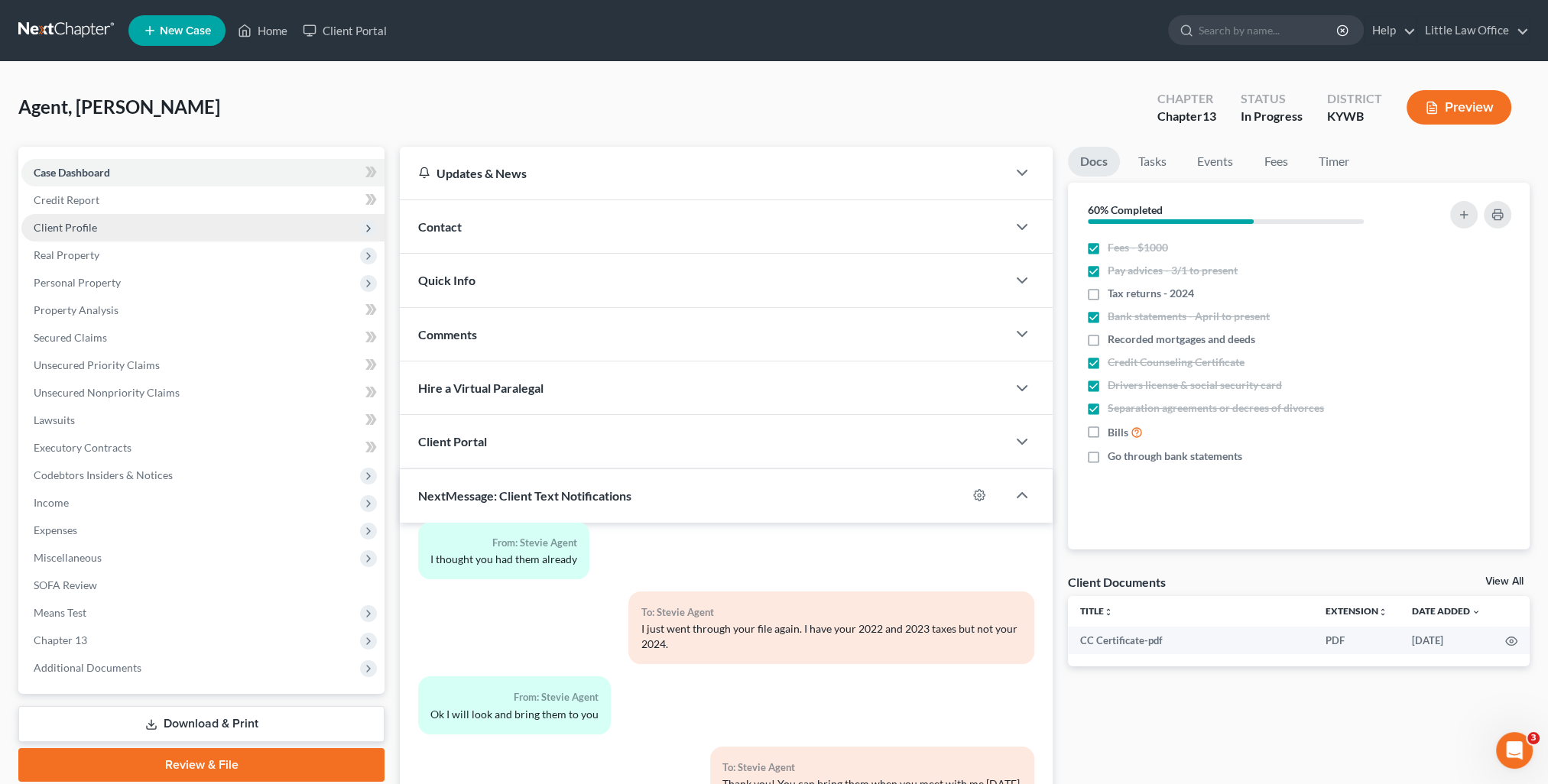
click at [83, 231] on span "Client Profile" at bounding box center [65, 228] width 63 height 13
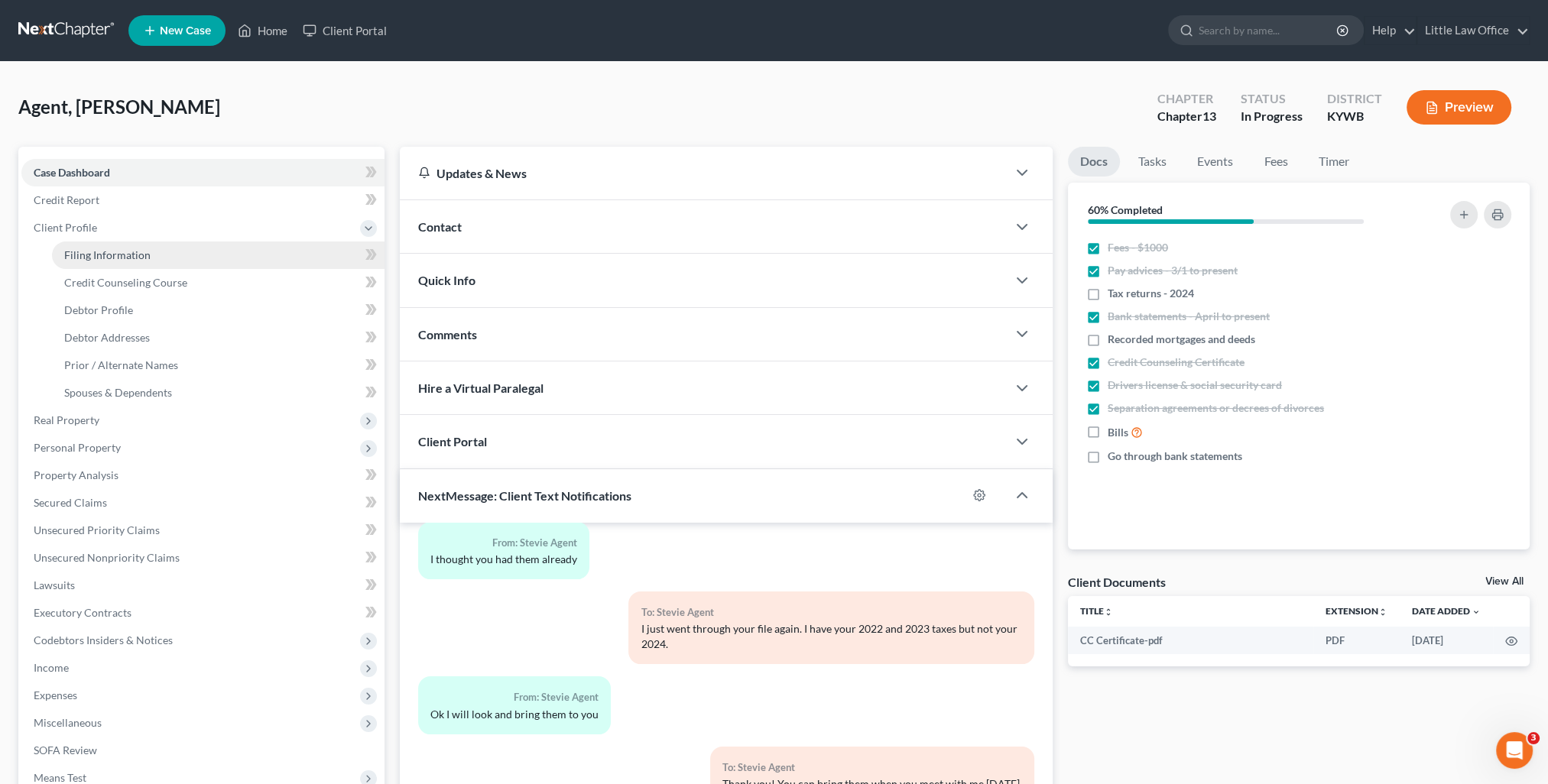
click at [101, 252] on span "Filing Information" at bounding box center [107, 254] width 86 height 13
select select "1"
select select "0"
select select "3"
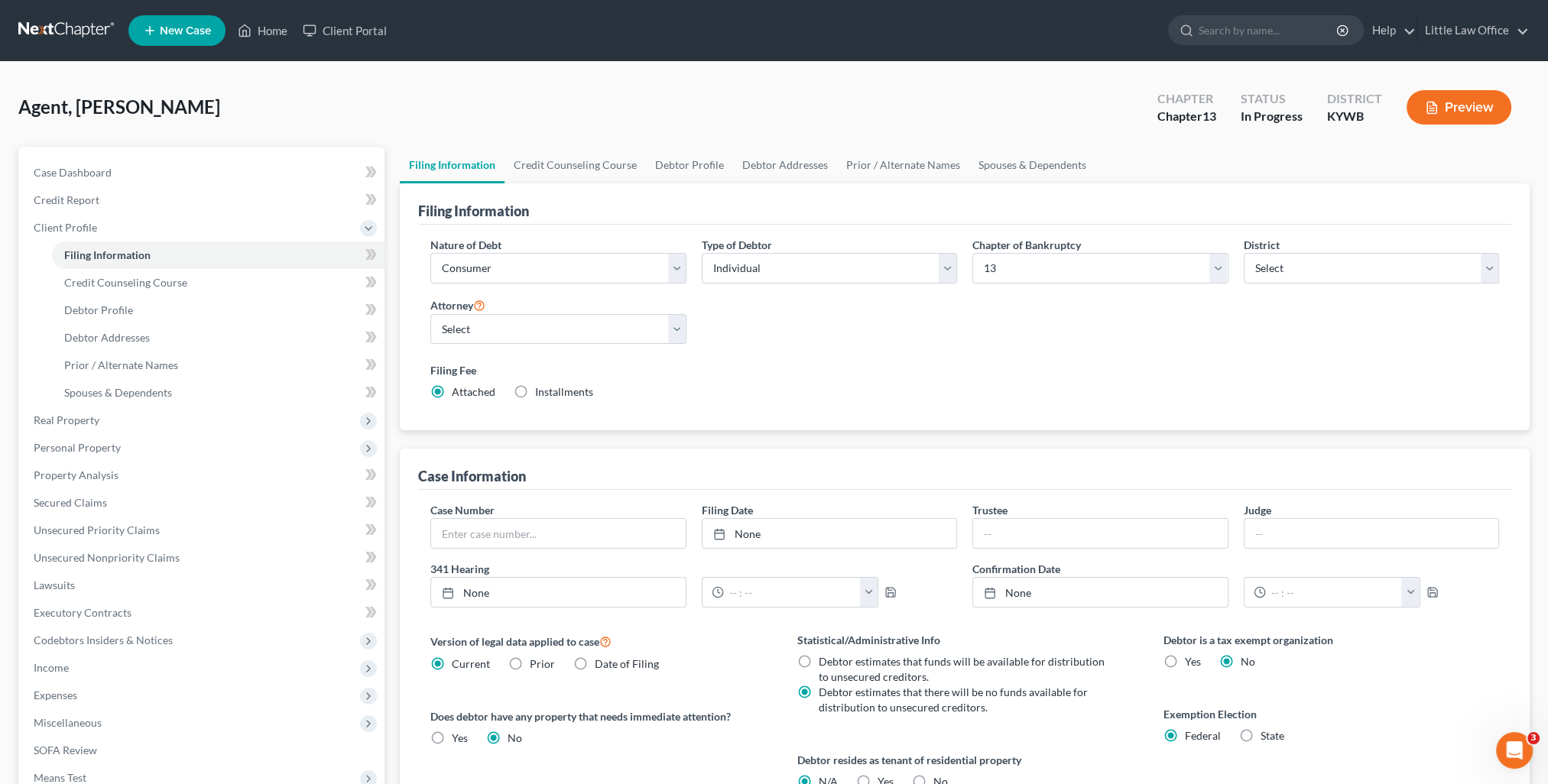
scroll to position [220, 0]
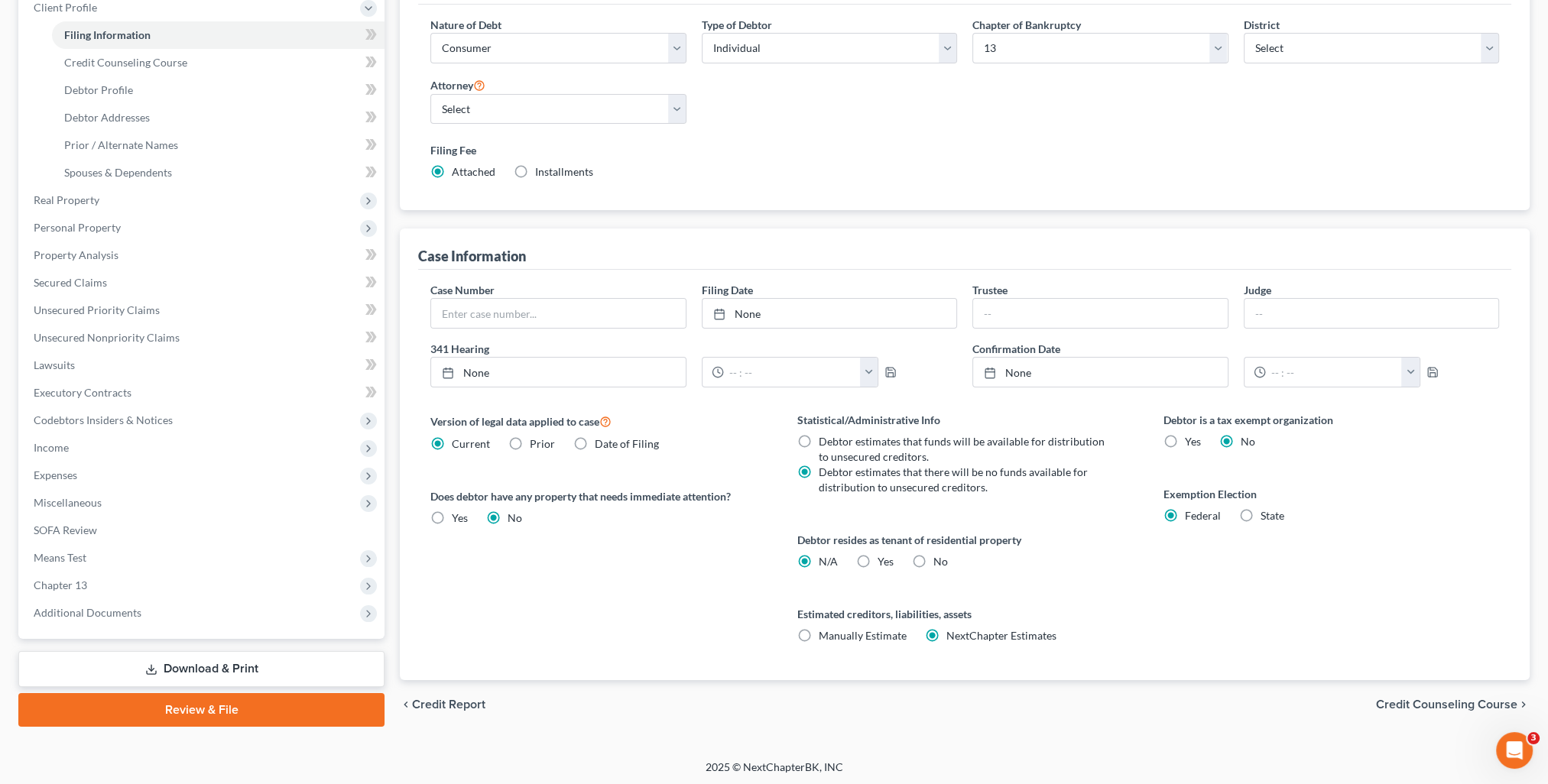
click at [1429, 709] on div "chevron_left Credit Report Credit Counseling Course chevron_right" at bounding box center [964, 705] width 1130 height 49
click at [1428, 705] on span "Credit Counseling Course" at bounding box center [1446, 704] width 141 height 12
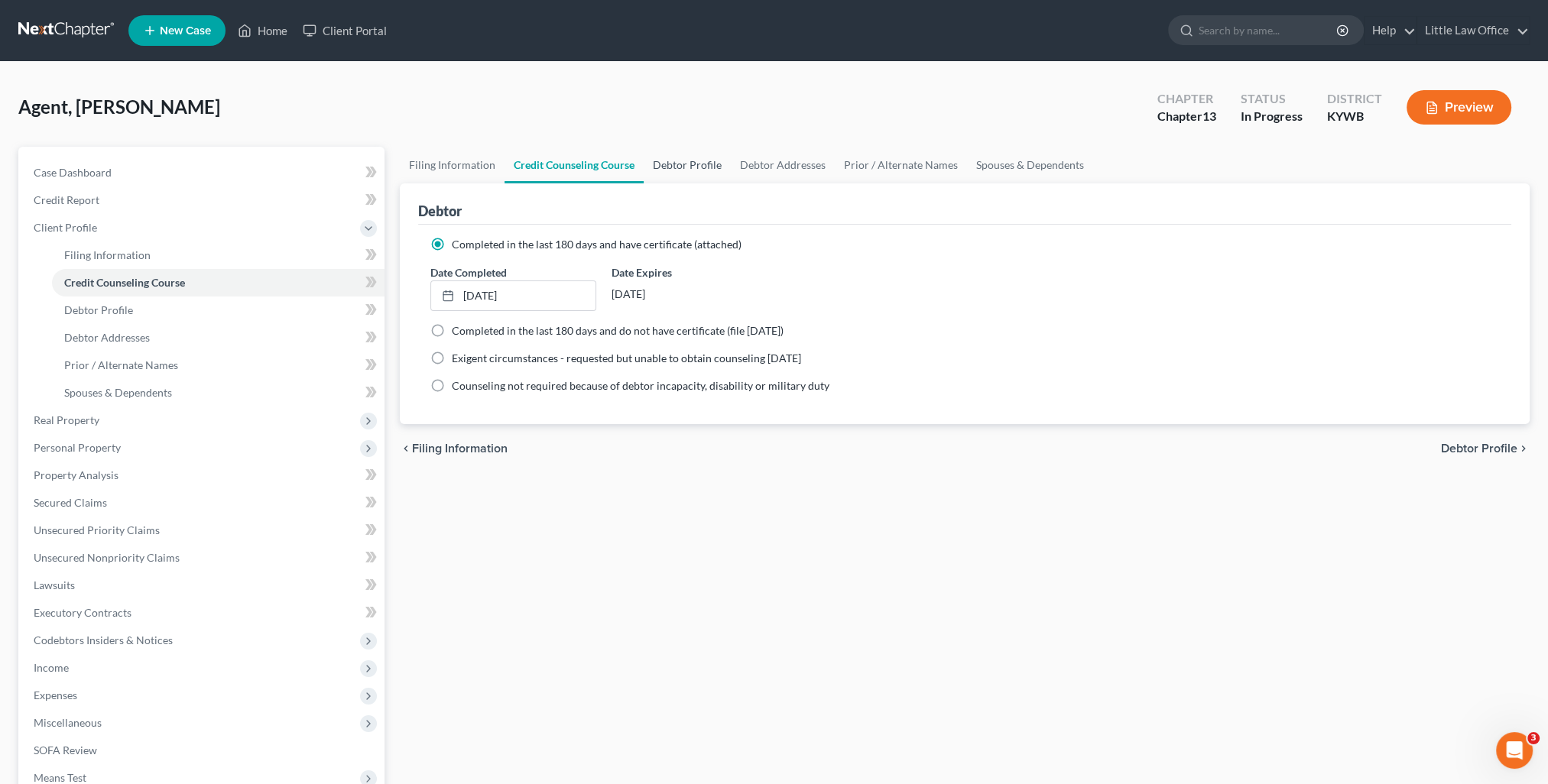
click at [692, 163] on link "Debtor Profile" at bounding box center [688, 165] width 87 height 36
select select "3"
select select "1"
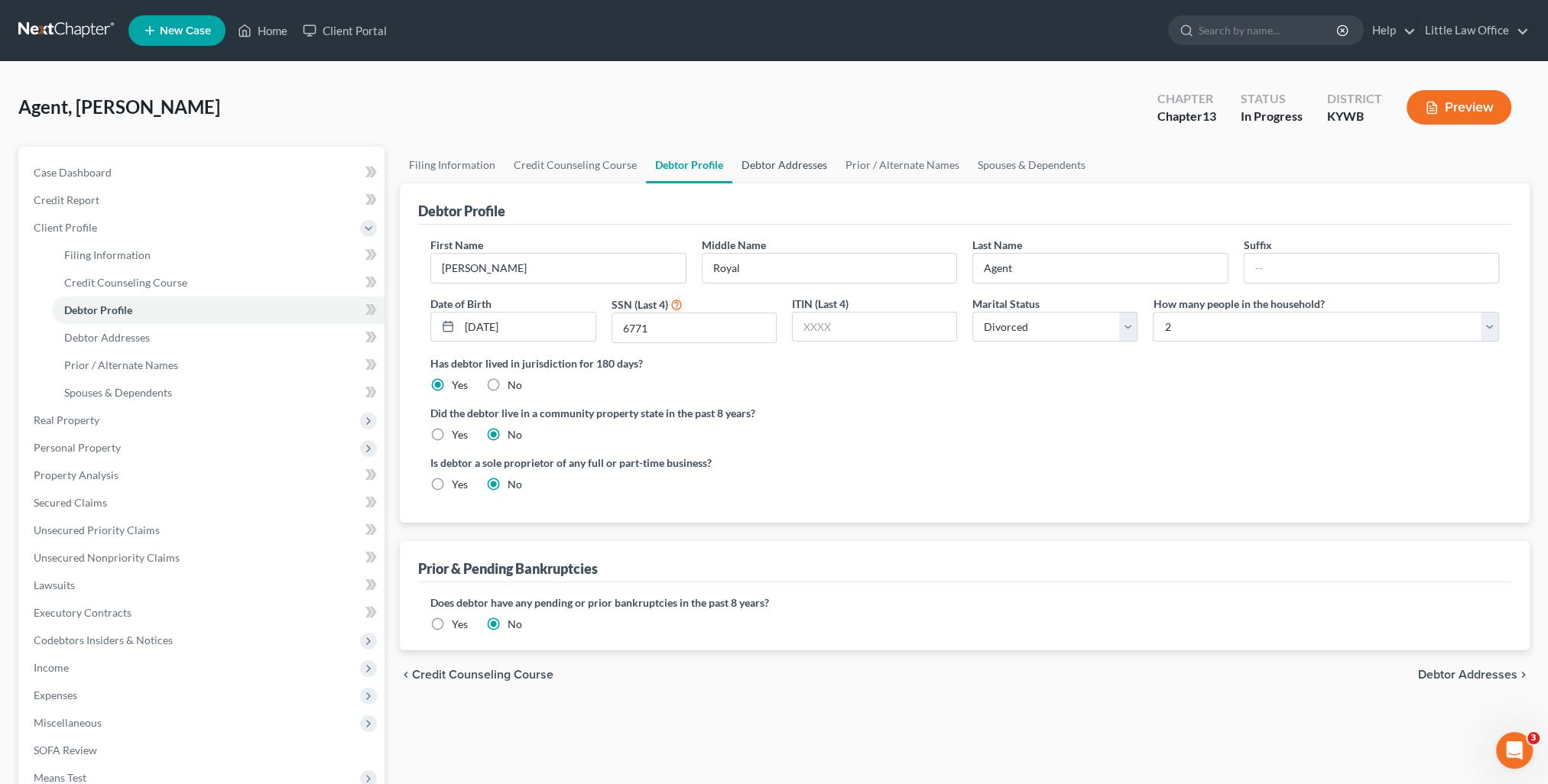
click at [795, 165] on link "Debtor Addresses" at bounding box center [784, 165] width 104 height 36
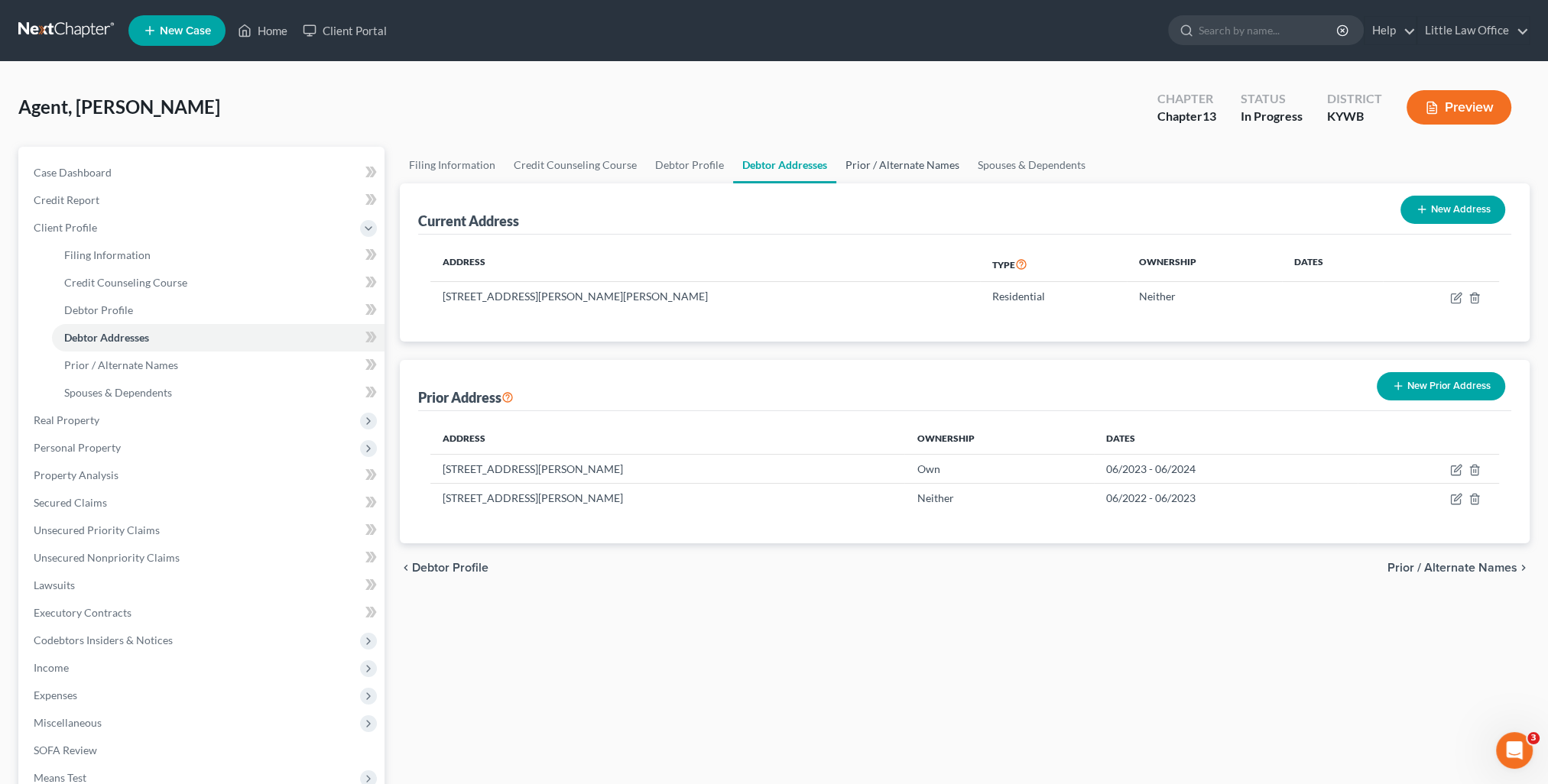
click at [891, 170] on link "Prior / Alternate Names" at bounding box center [902, 165] width 132 height 36
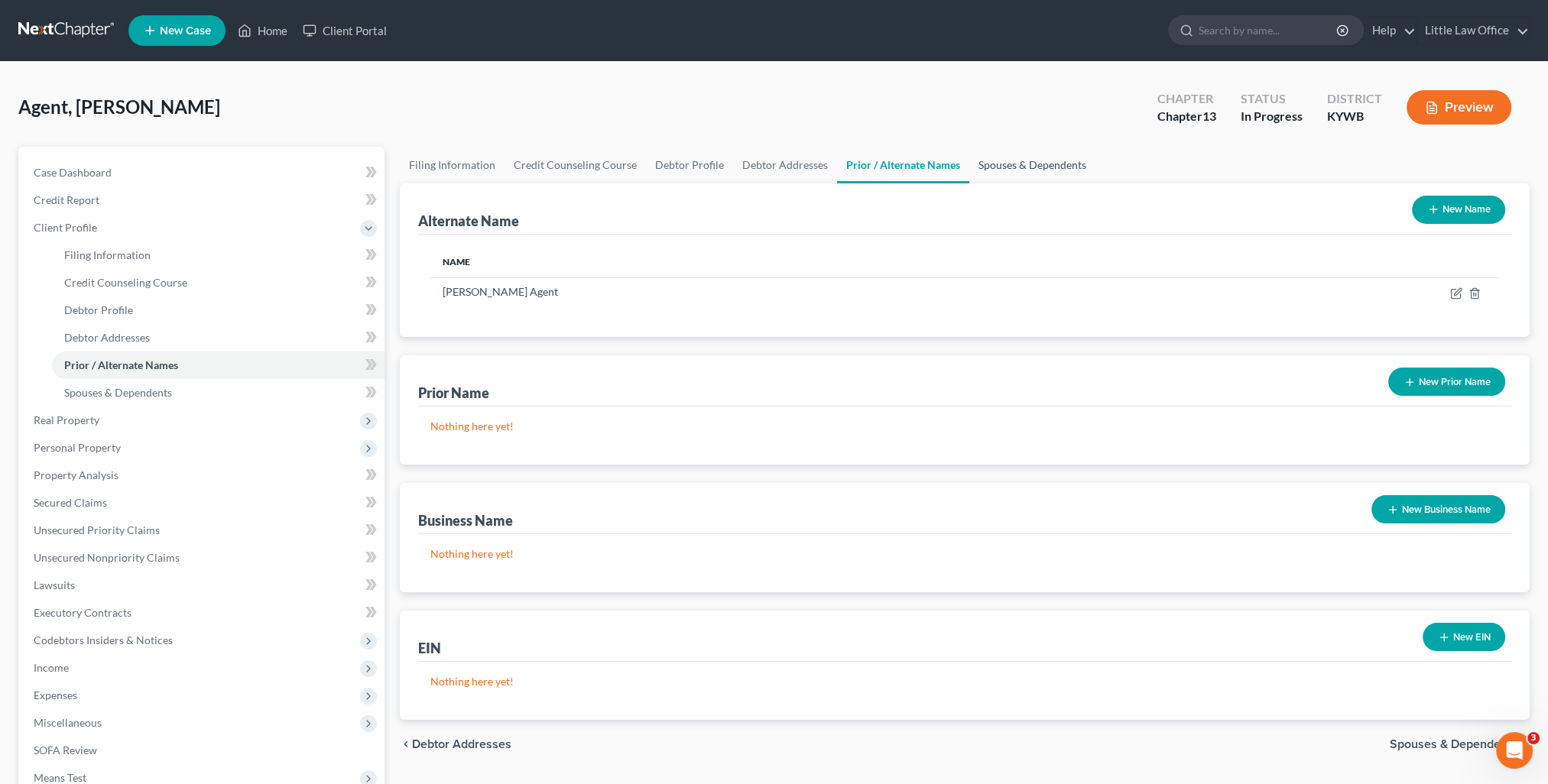
click at [1000, 161] on link "Spouses & Dependents" at bounding box center [1032, 165] width 126 height 36
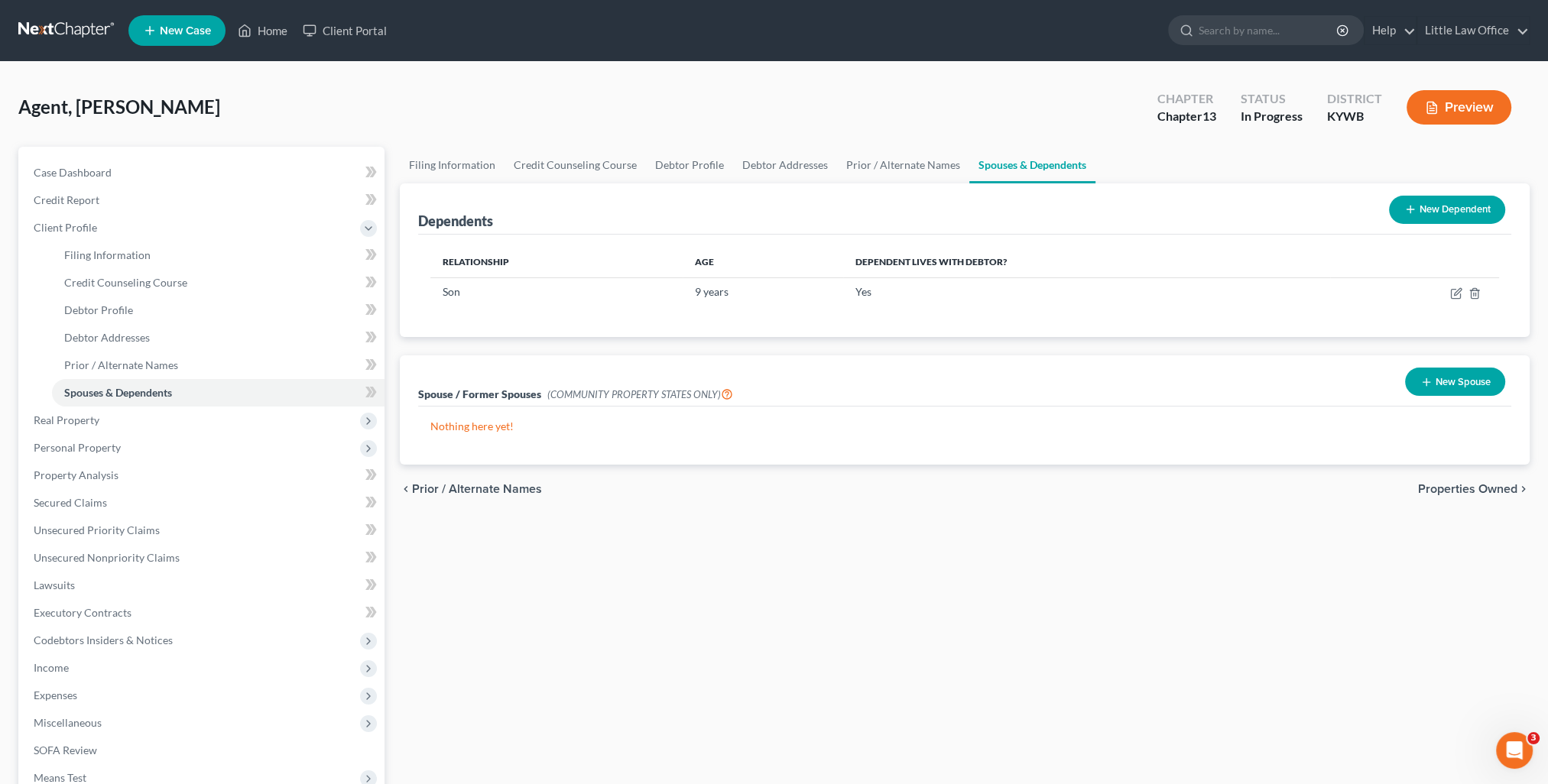
click at [1471, 480] on div "chevron_left Prior / Alternate Names Properties Owned chevron_right" at bounding box center [964, 489] width 1130 height 49
click at [1477, 490] on span "Properties Owned" at bounding box center [1467, 488] width 99 height 12
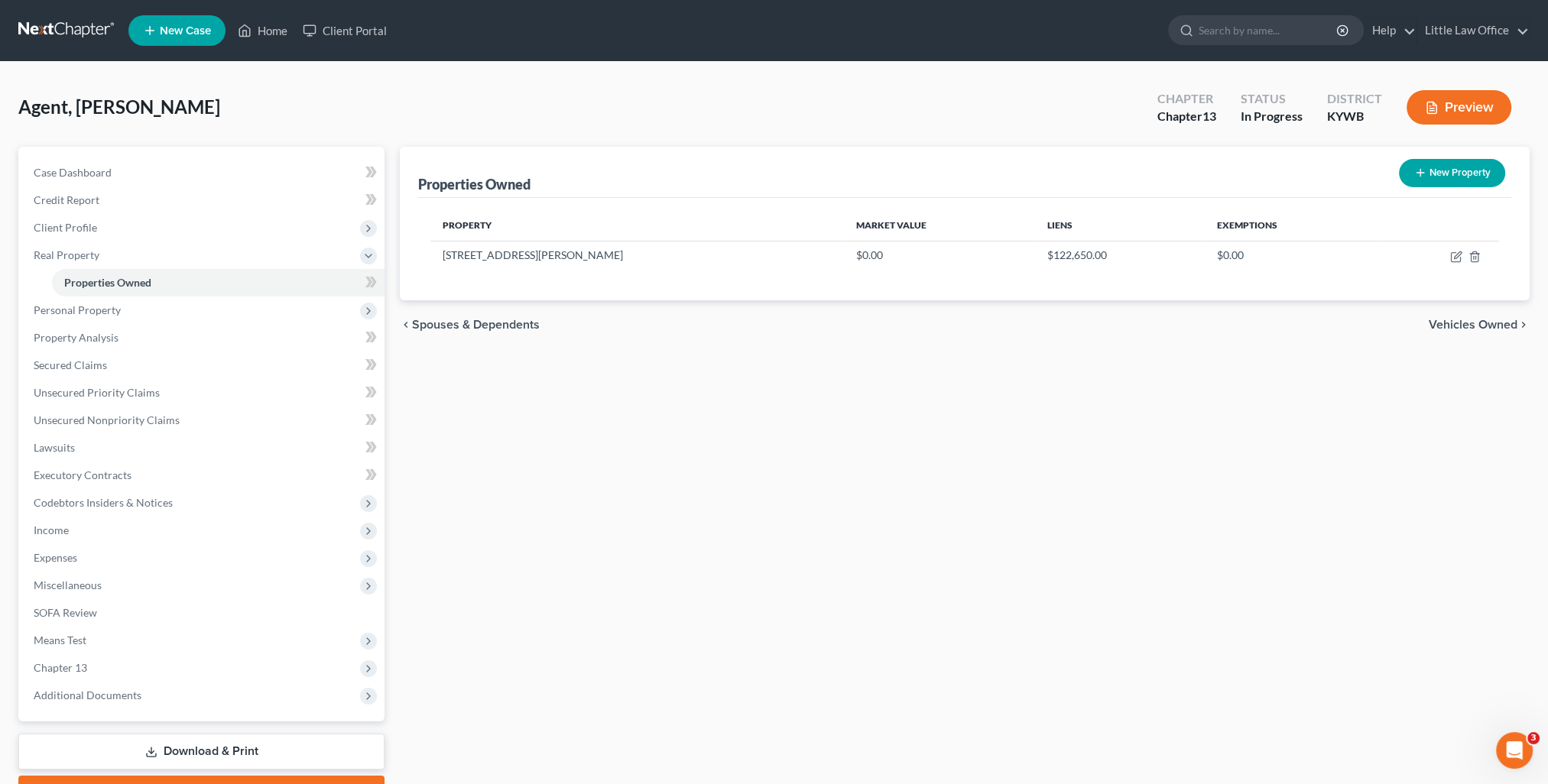
click at [1454, 324] on span "Vehicles Owned" at bounding box center [1473, 324] width 89 height 12
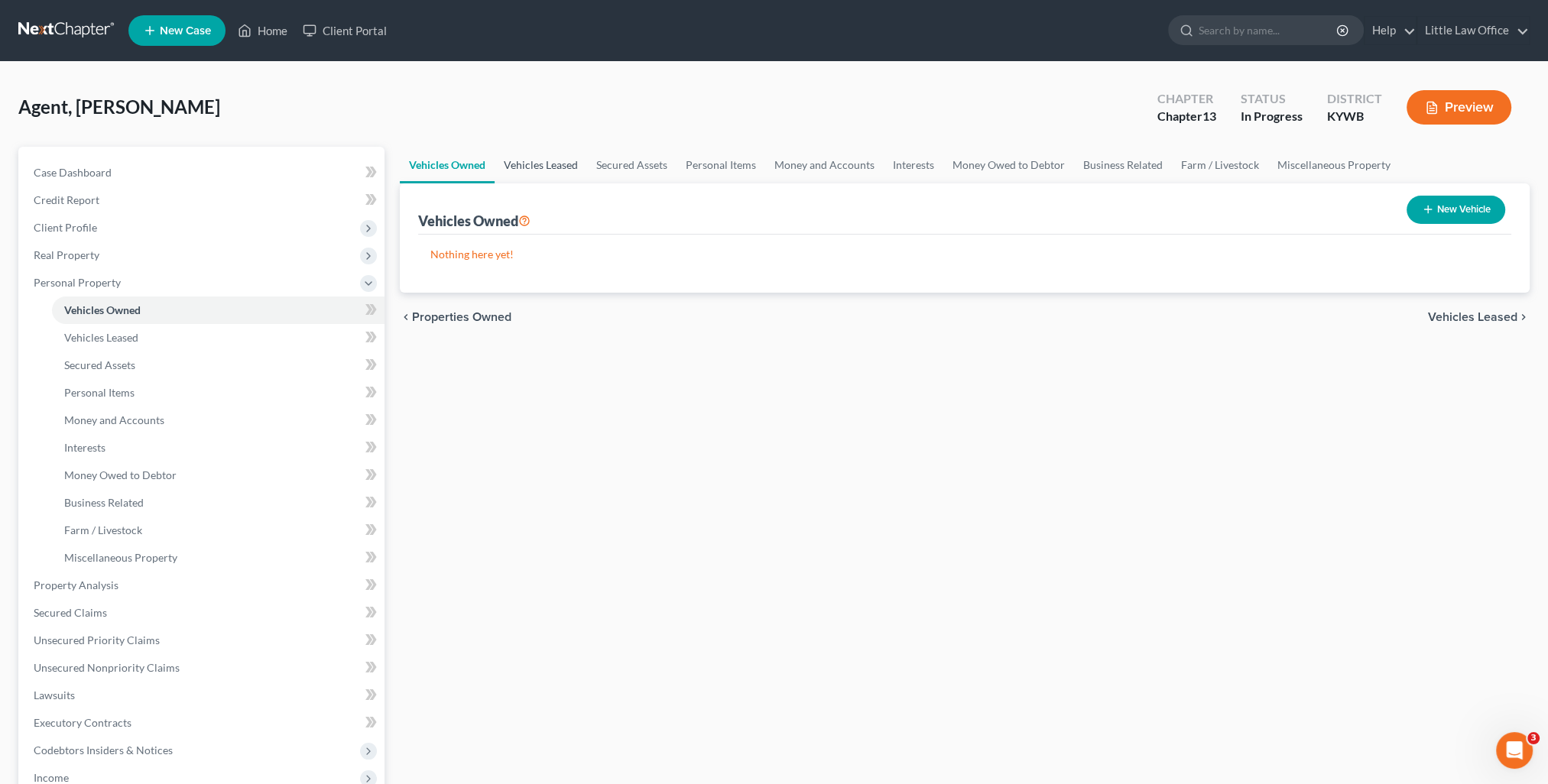
click at [554, 163] on link "Vehicles Leased" at bounding box center [541, 165] width 93 height 36
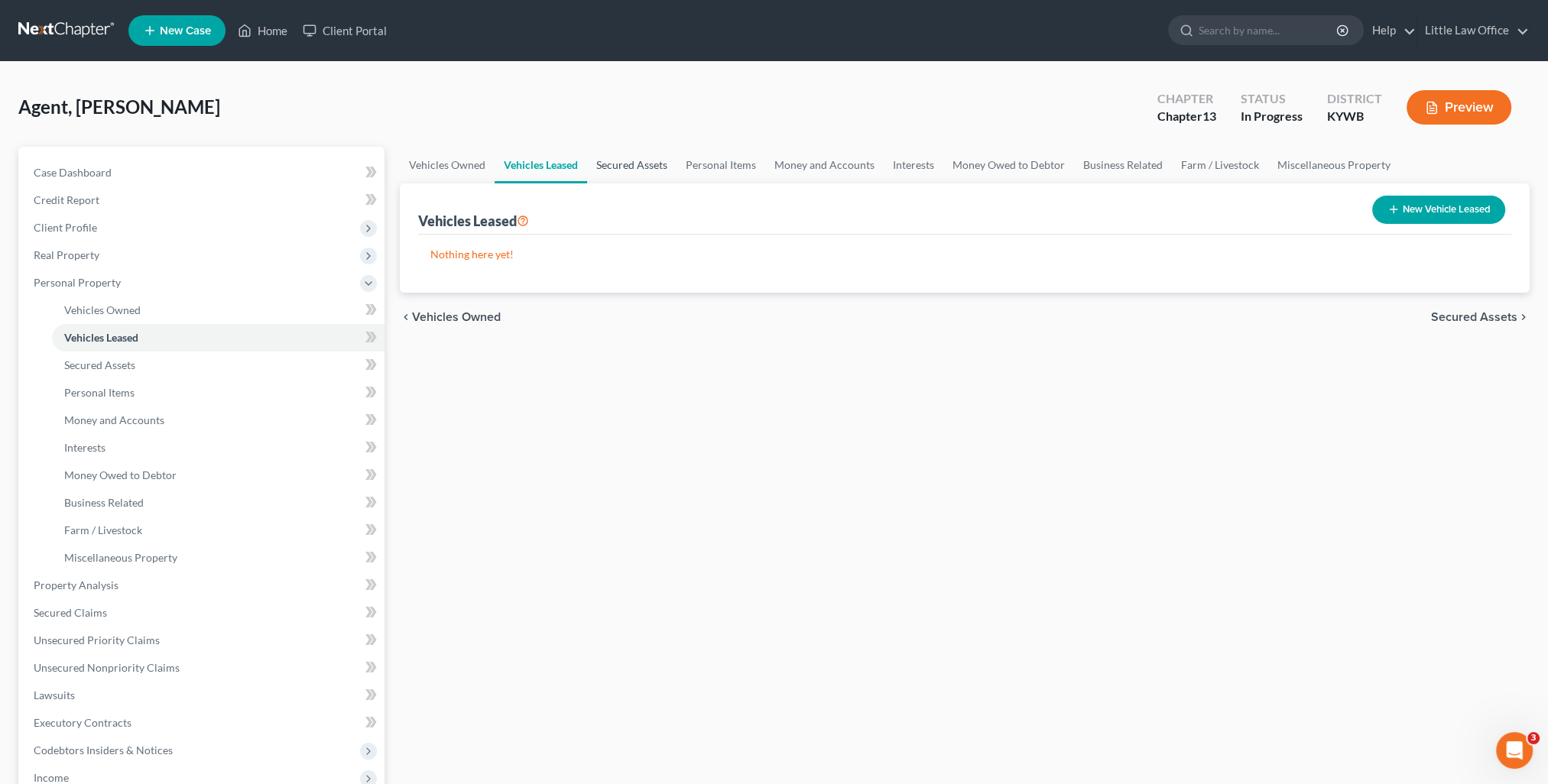
click at [628, 165] on link "Secured Assets" at bounding box center [631, 165] width 90 height 36
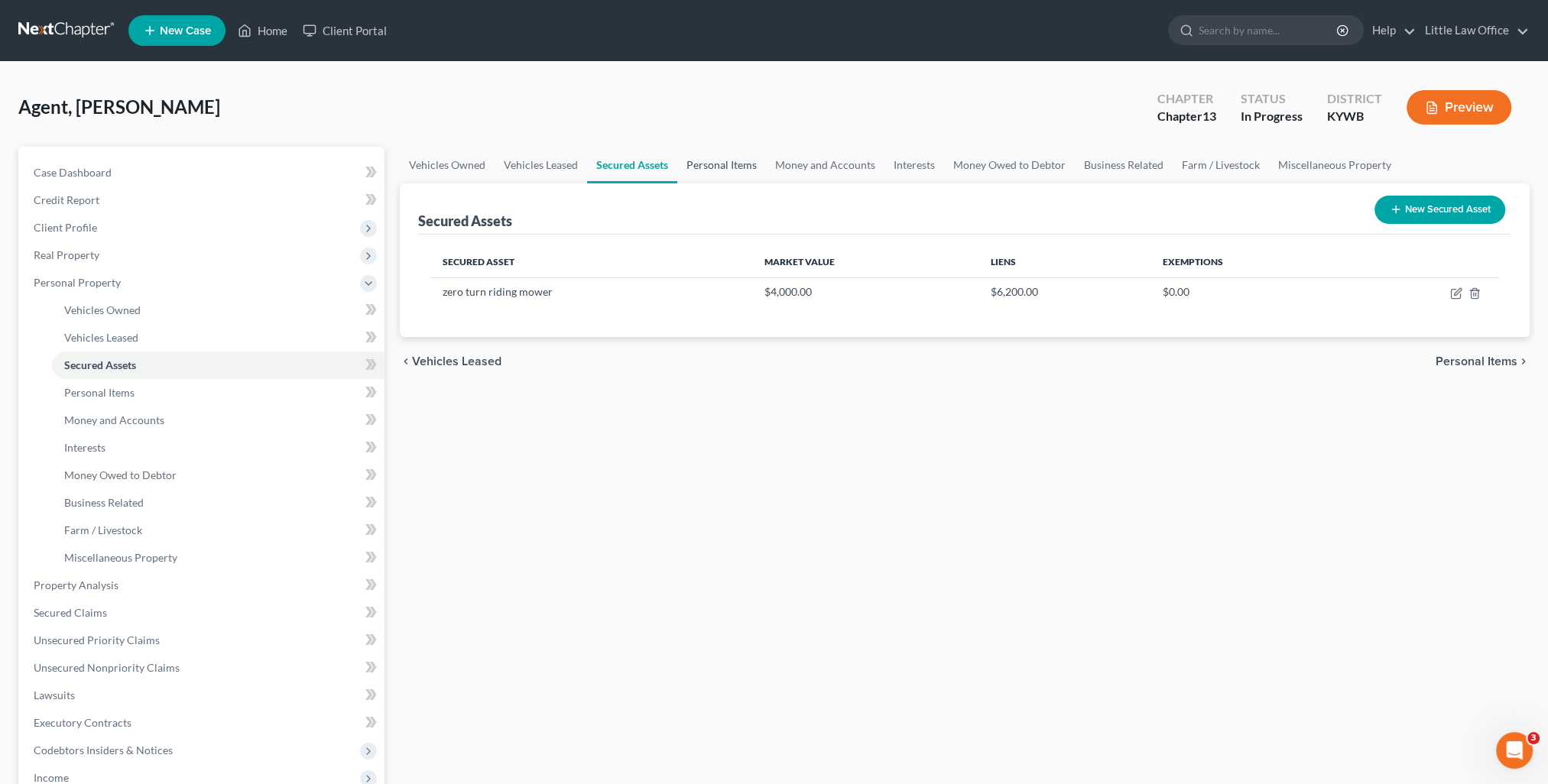
click at [727, 173] on link "Personal Items" at bounding box center [722, 165] width 89 height 36
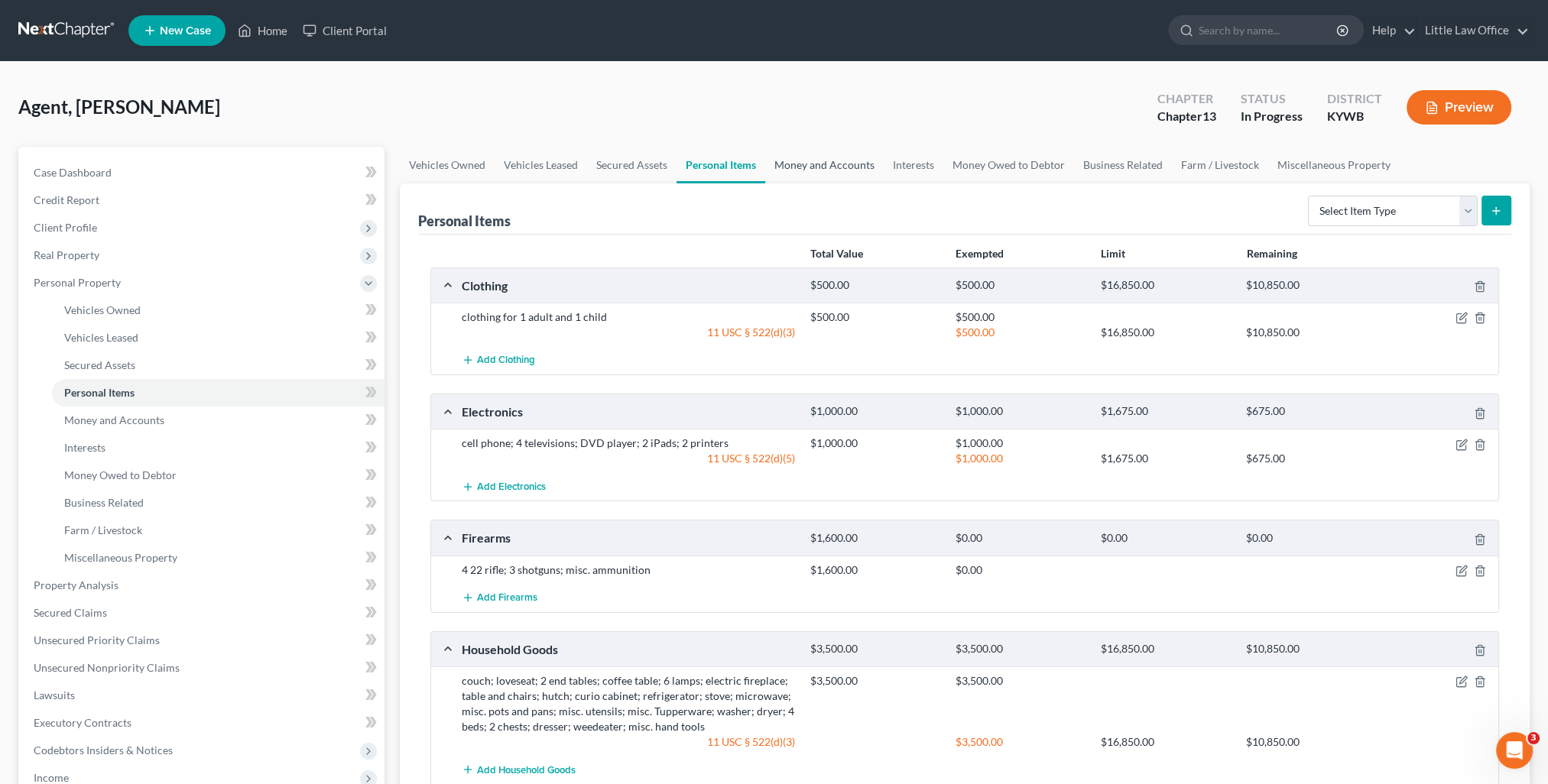
click at [795, 156] on link "Money and Accounts" at bounding box center [824, 165] width 118 height 36
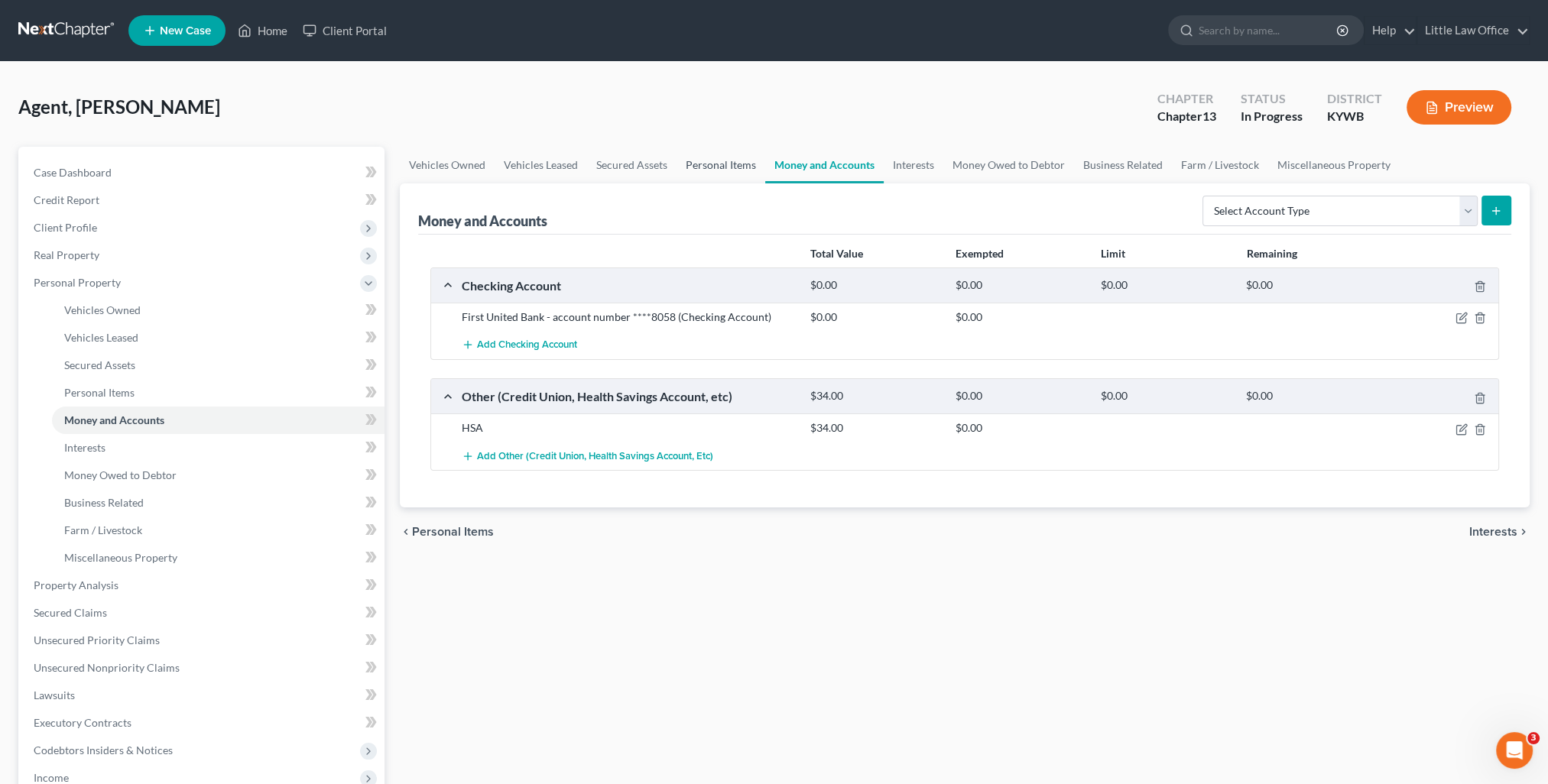
click at [708, 167] on link "Personal Items" at bounding box center [721, 165] width 89 height 36
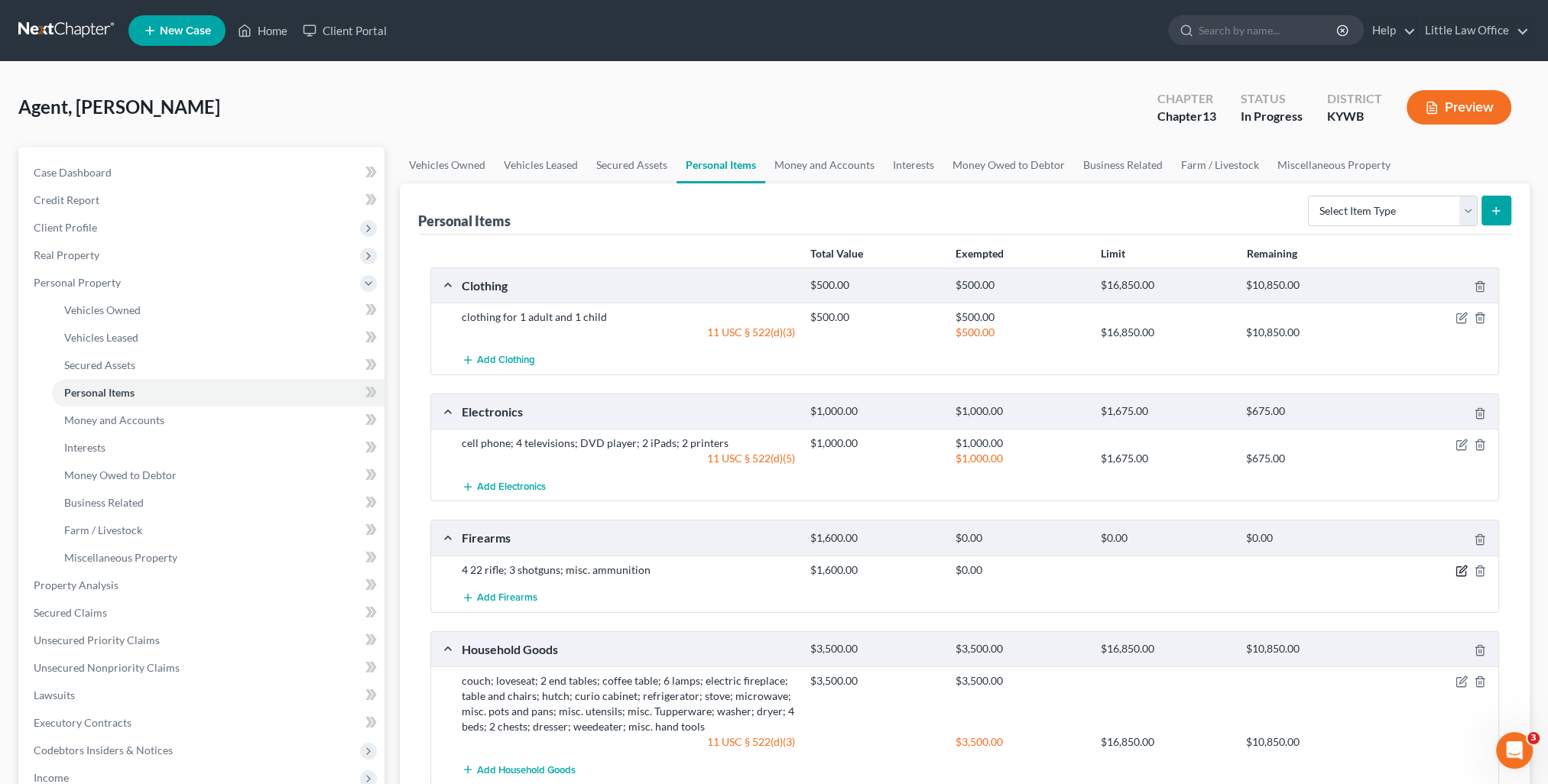
click at [1458, 570] on icon "button" at bounding box center [1461, 570] width 12 height 12
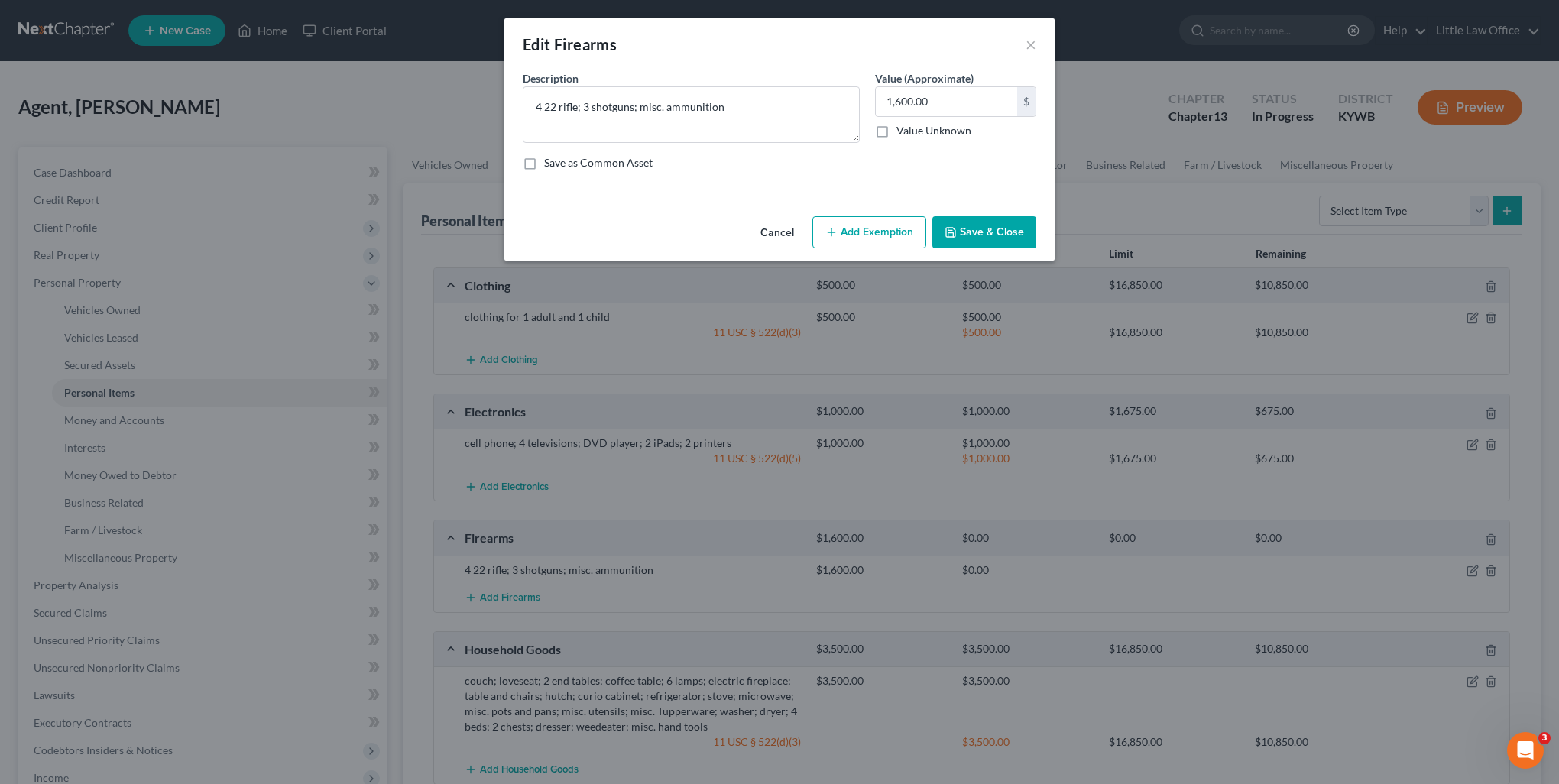
click at [875, 239] on button "Add Exemption" at bounding box center [870, 232] width 114 height 32
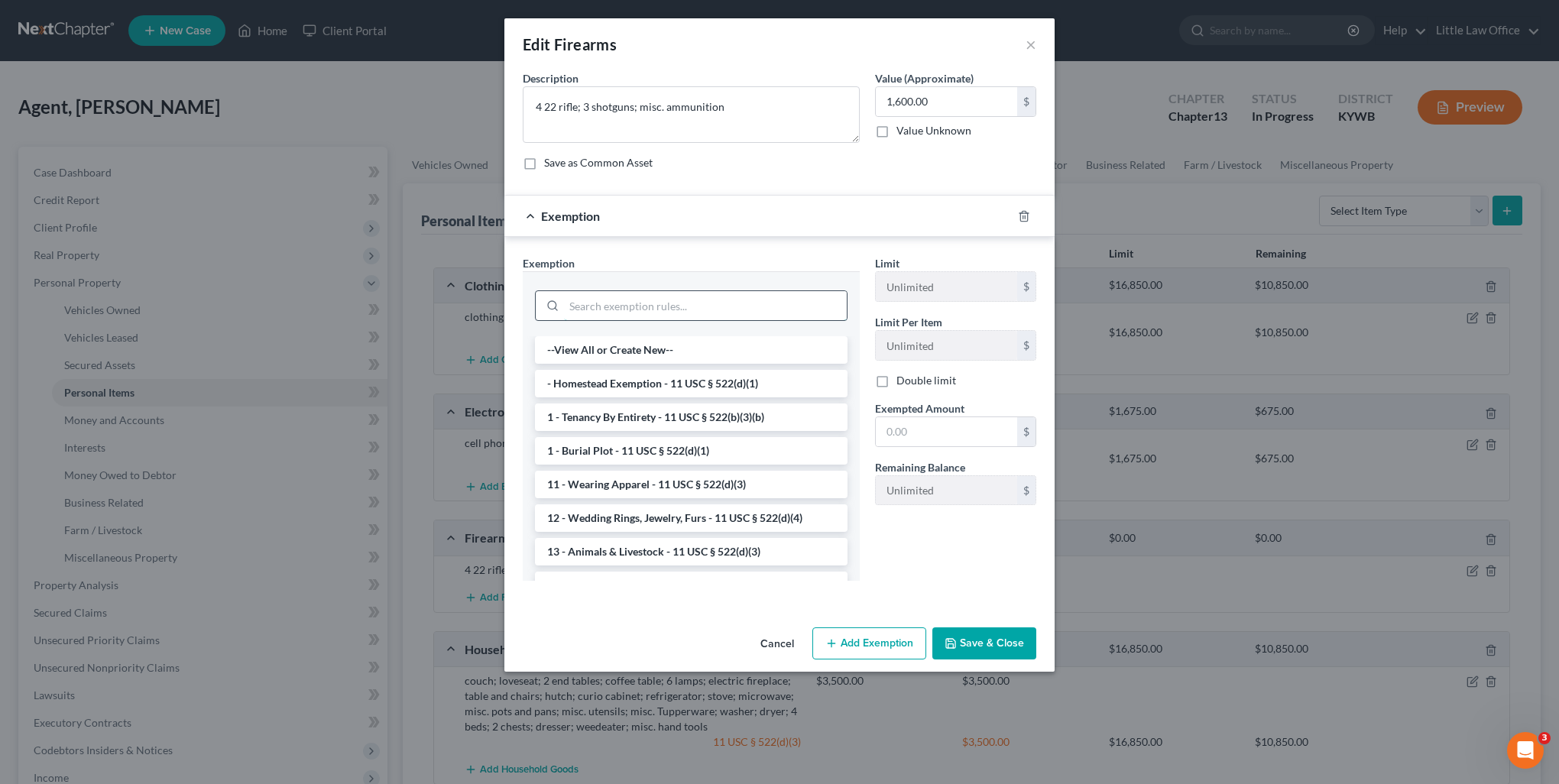
click at [668, 296] on input "search" at bounding box center [705, 305] width 283 height 29
type input "i"
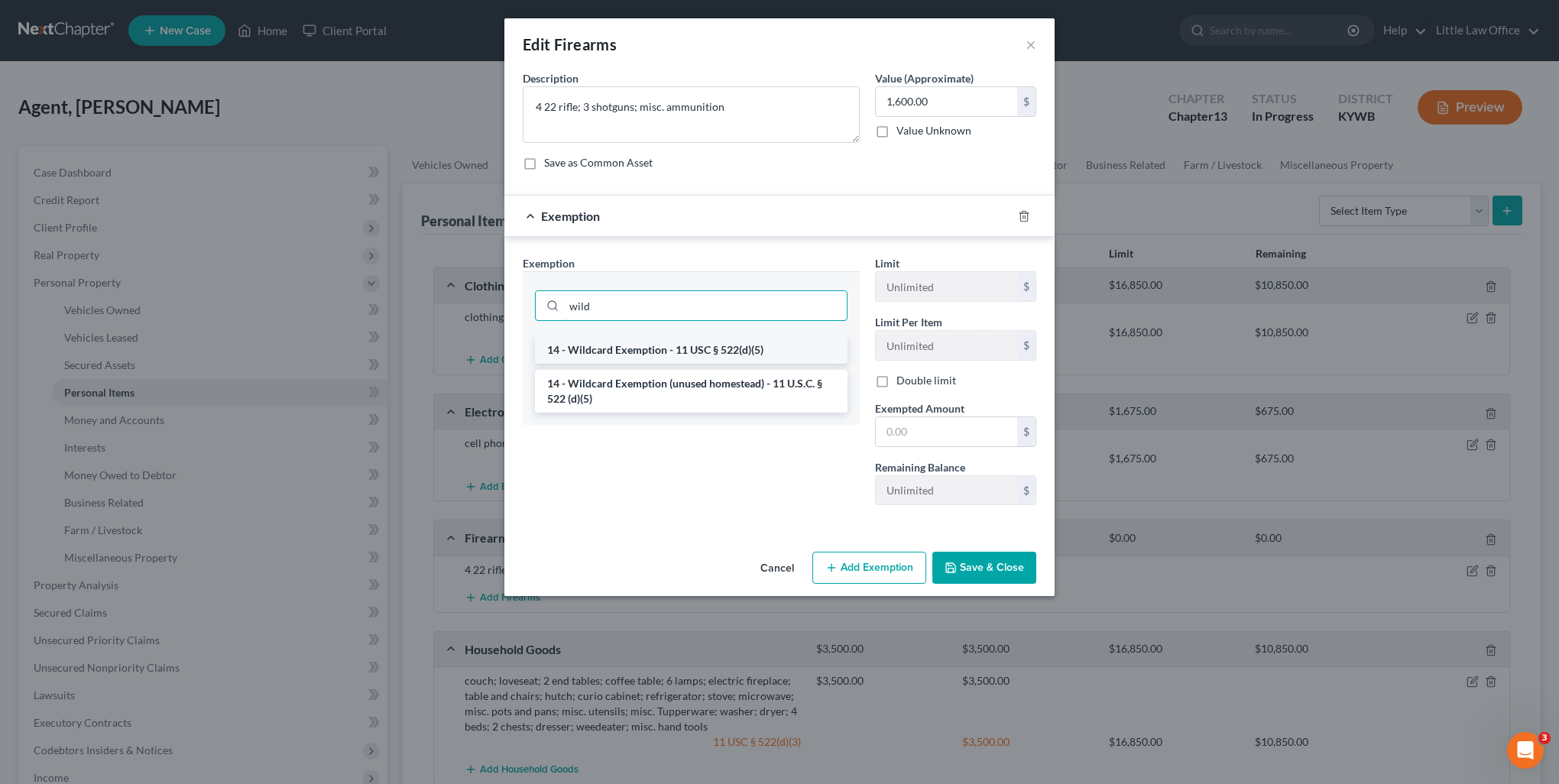
type input "wild"
click at [678, 343] on li "14 - Wildcard Exemption - 11 USC § 522(d)(5)" at bounding box center [691, 350] width 312 height 28
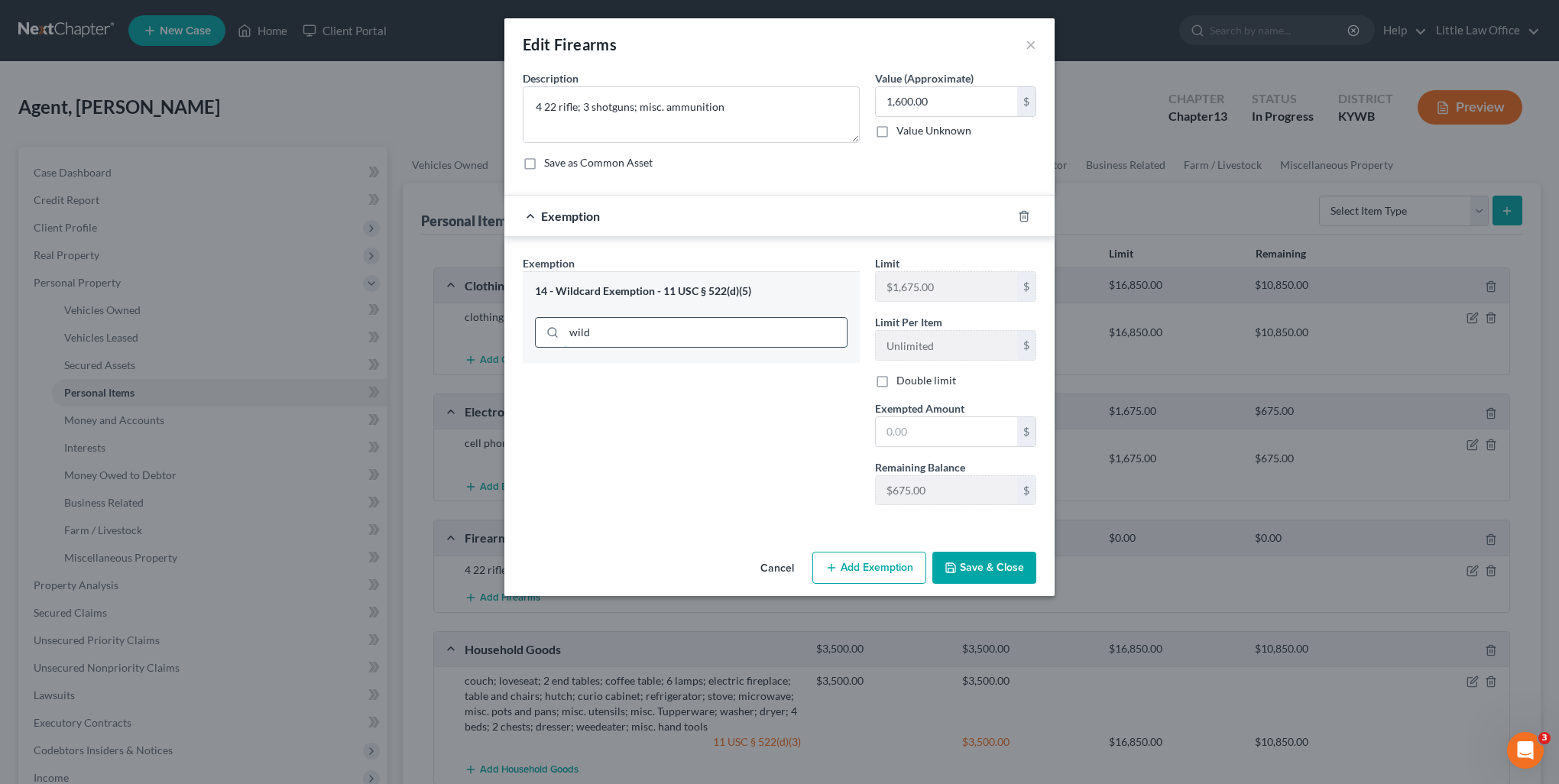
click at [630, 335] on input "wild" at bounding box center [705, 332] width 283 height 29
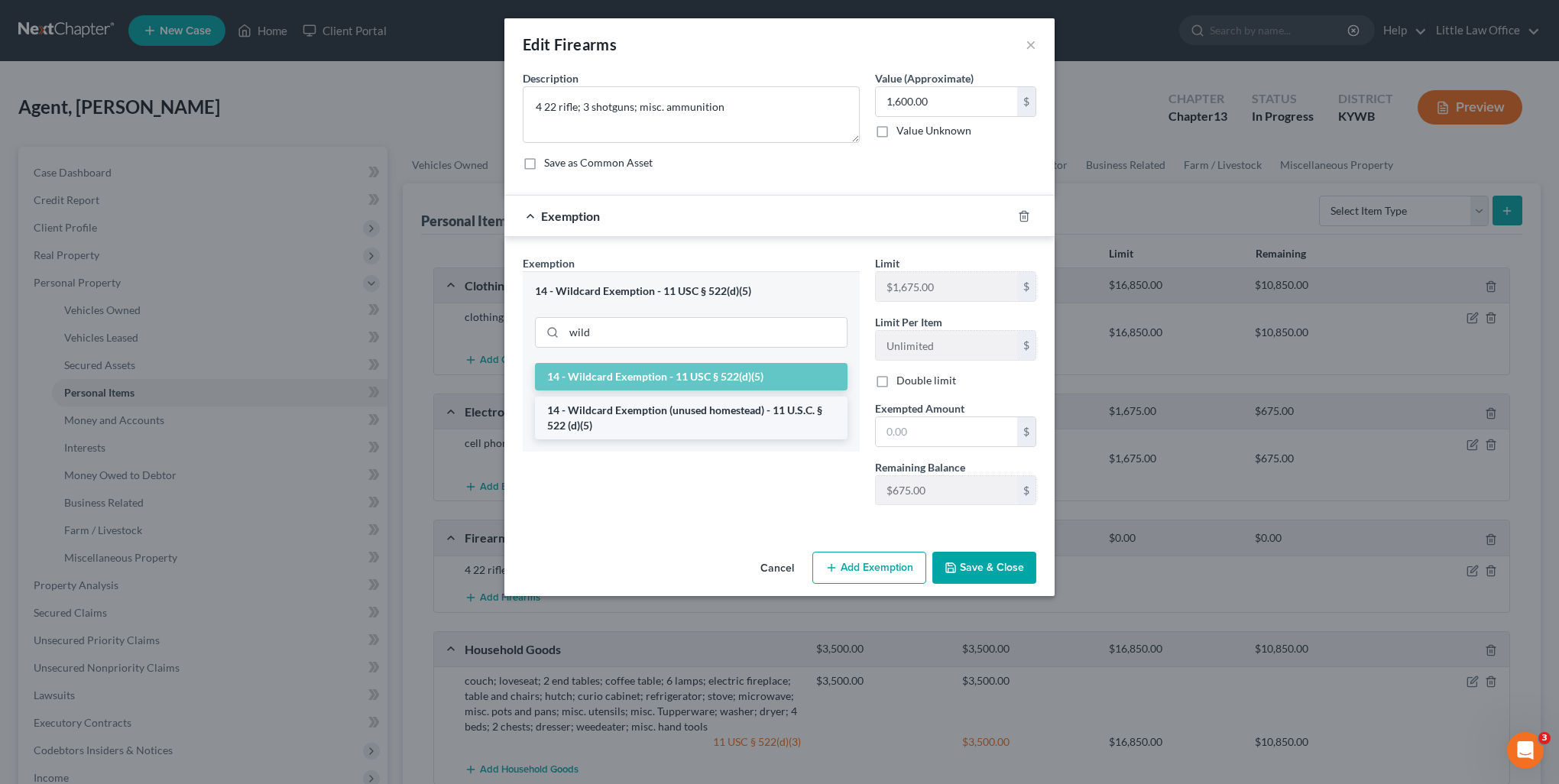
click at [654, 408] on li "14 - Wildcard Exemption (unused homestead) - 11 U.S.C. § 522 (d)(5)" at bounding box center [691, 418] width 312 height 43
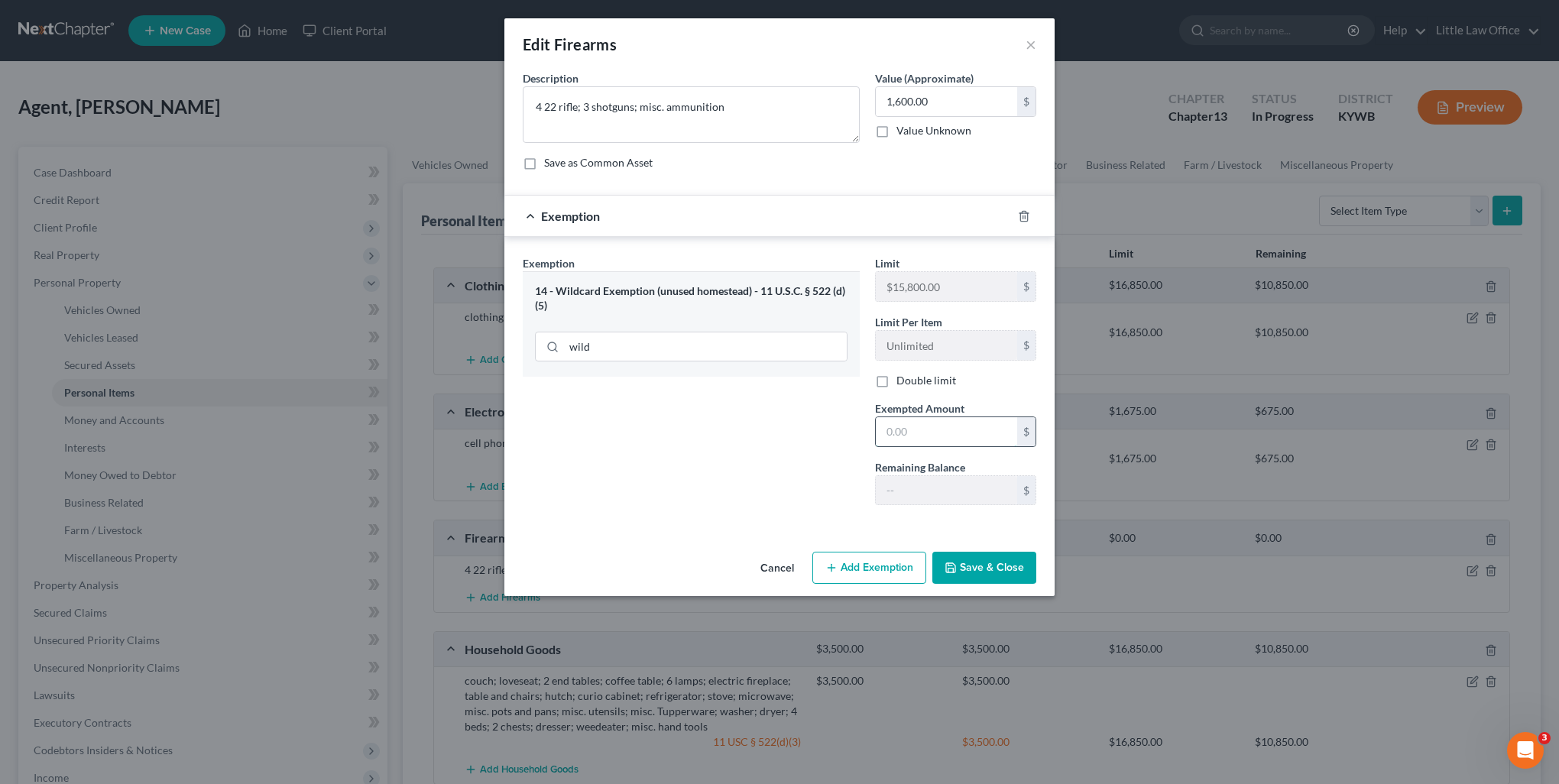
click at [946, 420] on input "text" at bounding box center [947, 431] width 141 height 29
type input "1,600"
click at [999, 579] on button "Save & Close" at bounding box center [984, 568] width 104 height 32
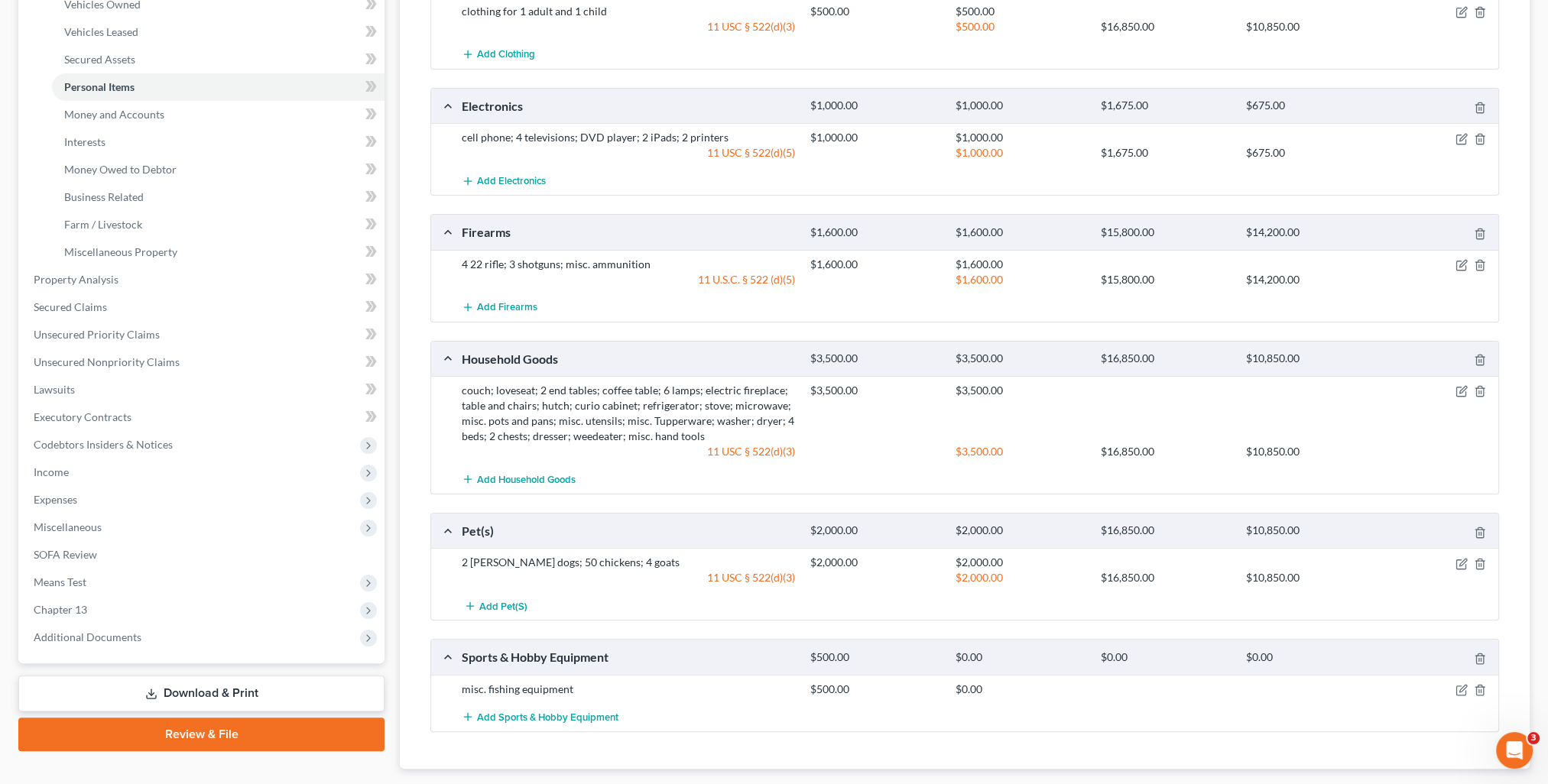
scroll to position [382, 0]
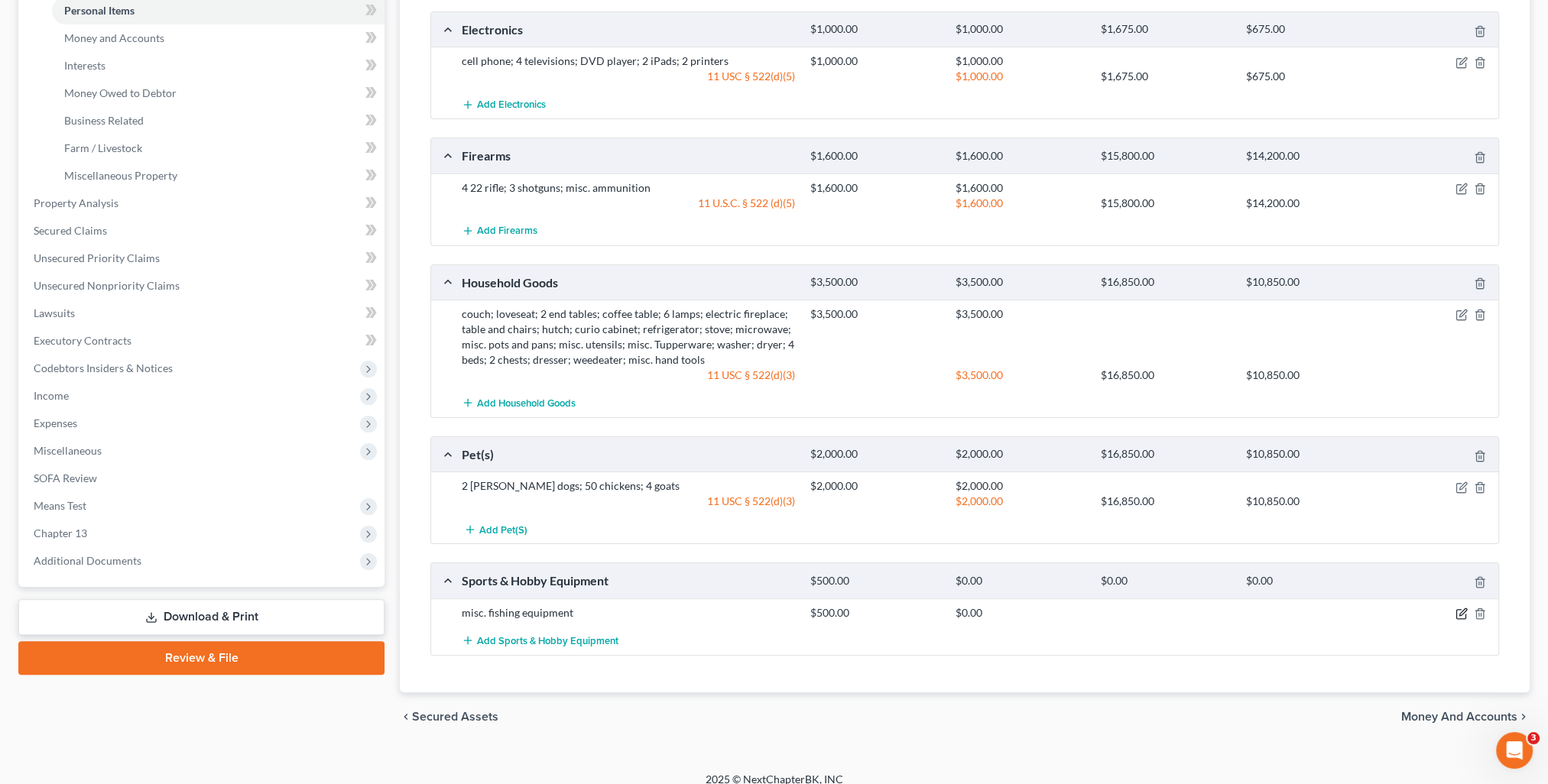
click at [1459, 610] on icon "button" at bounding box center [1462, 611] width 7 height 7
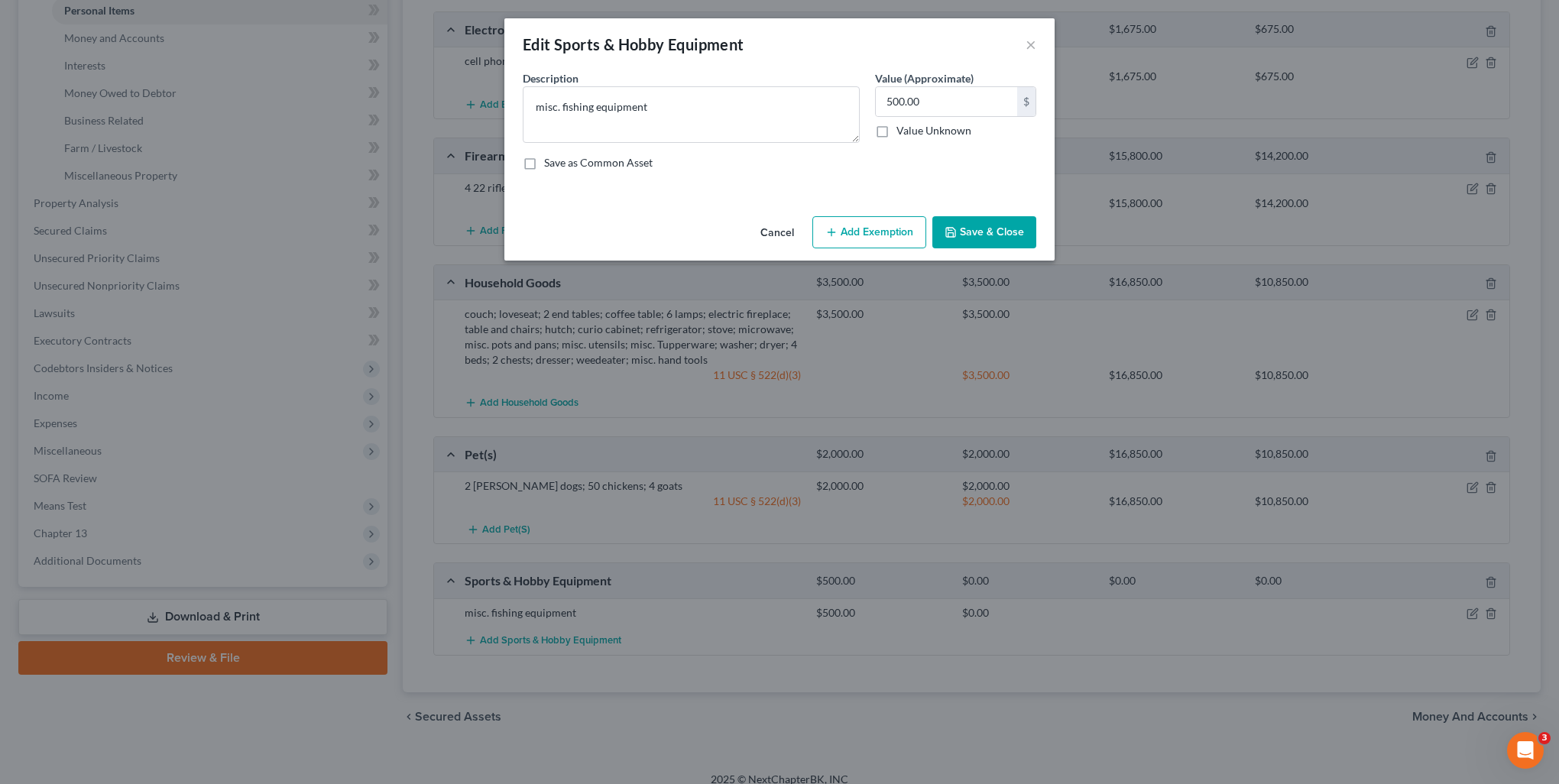
click at [878, 234] on button "Add Exemption" at bounding box center [870, 232] width 114 height 32
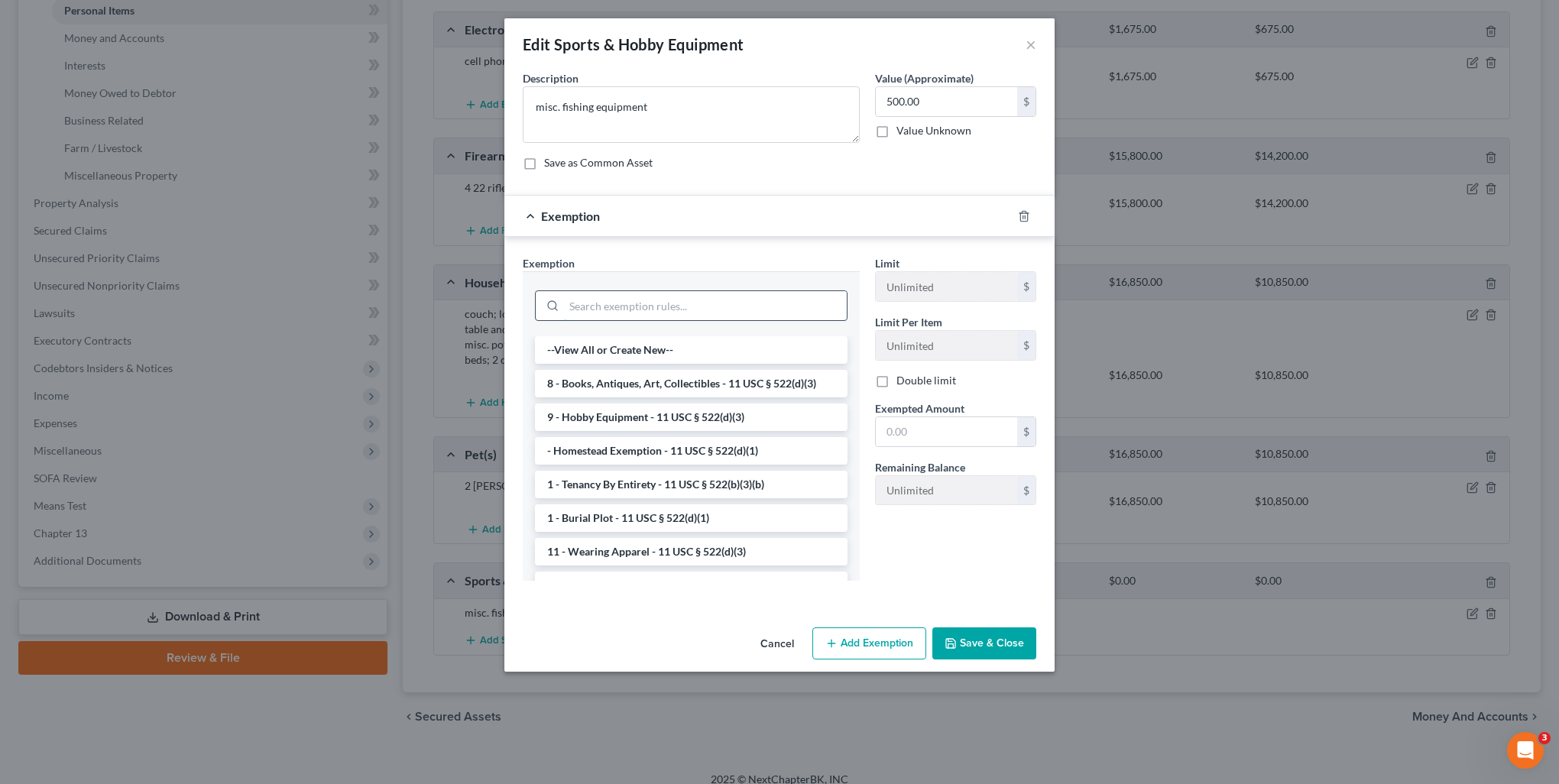
click at [633, 304] on input "search" at bounding box center [705, 305] width 283 height 29
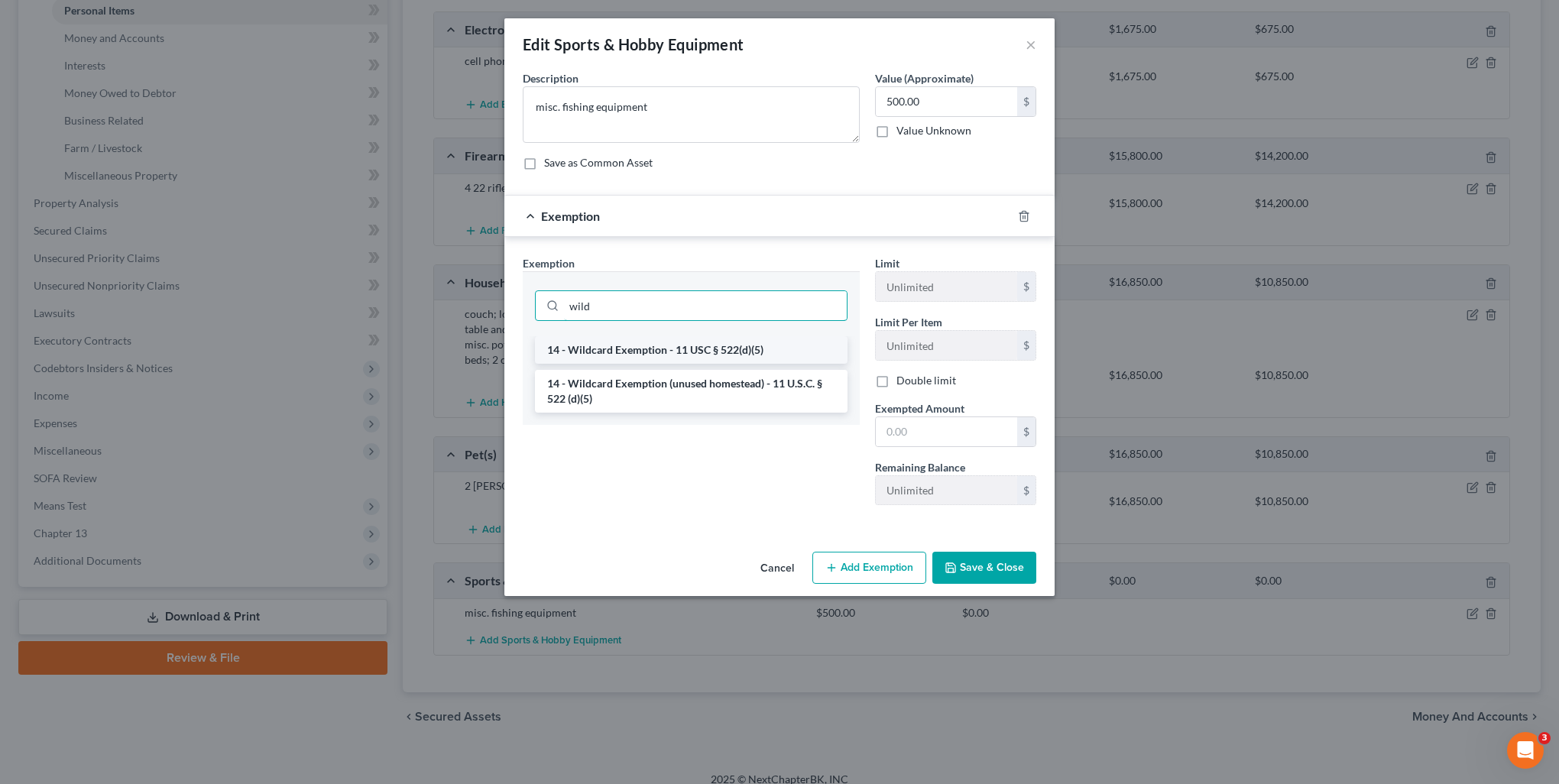
type input "wild"
click at [651, 352] on li "14 - Wildcard Exemption - 11 USC § 522(d)(5)" at bounding box center [691, 350] width 312 height 28
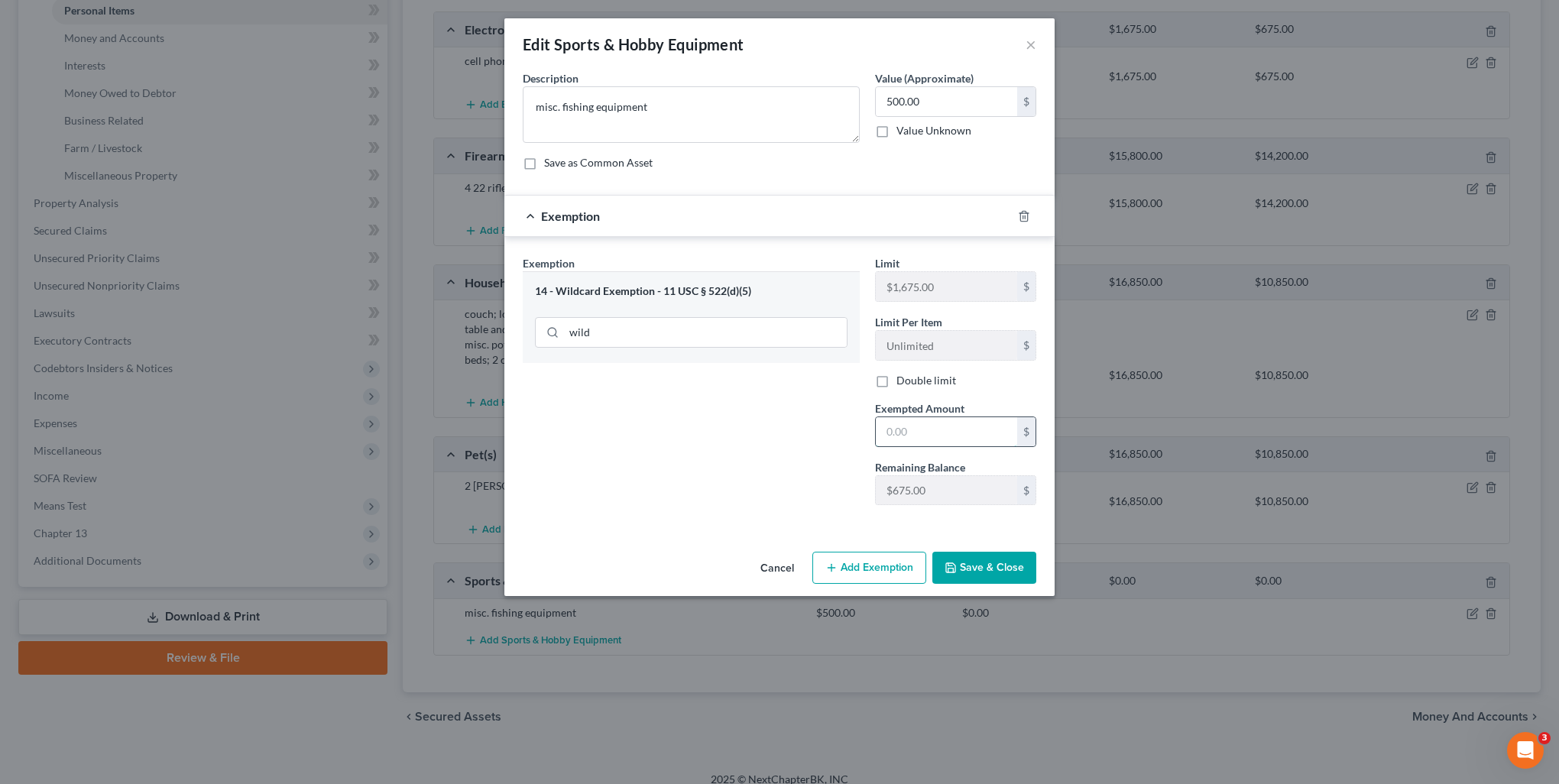
click at [921, 420] on input "text" at bounding box center [947, 431] width 141 height 29
type input "500"
drag, startPoint x: 976, startPoint y: 576, endPoint x: 1049, endPoint y: 601, distance: 77.2
click at [976, 576] on button "Save & Close" at bounding box center [984, 568] width 104 height 32
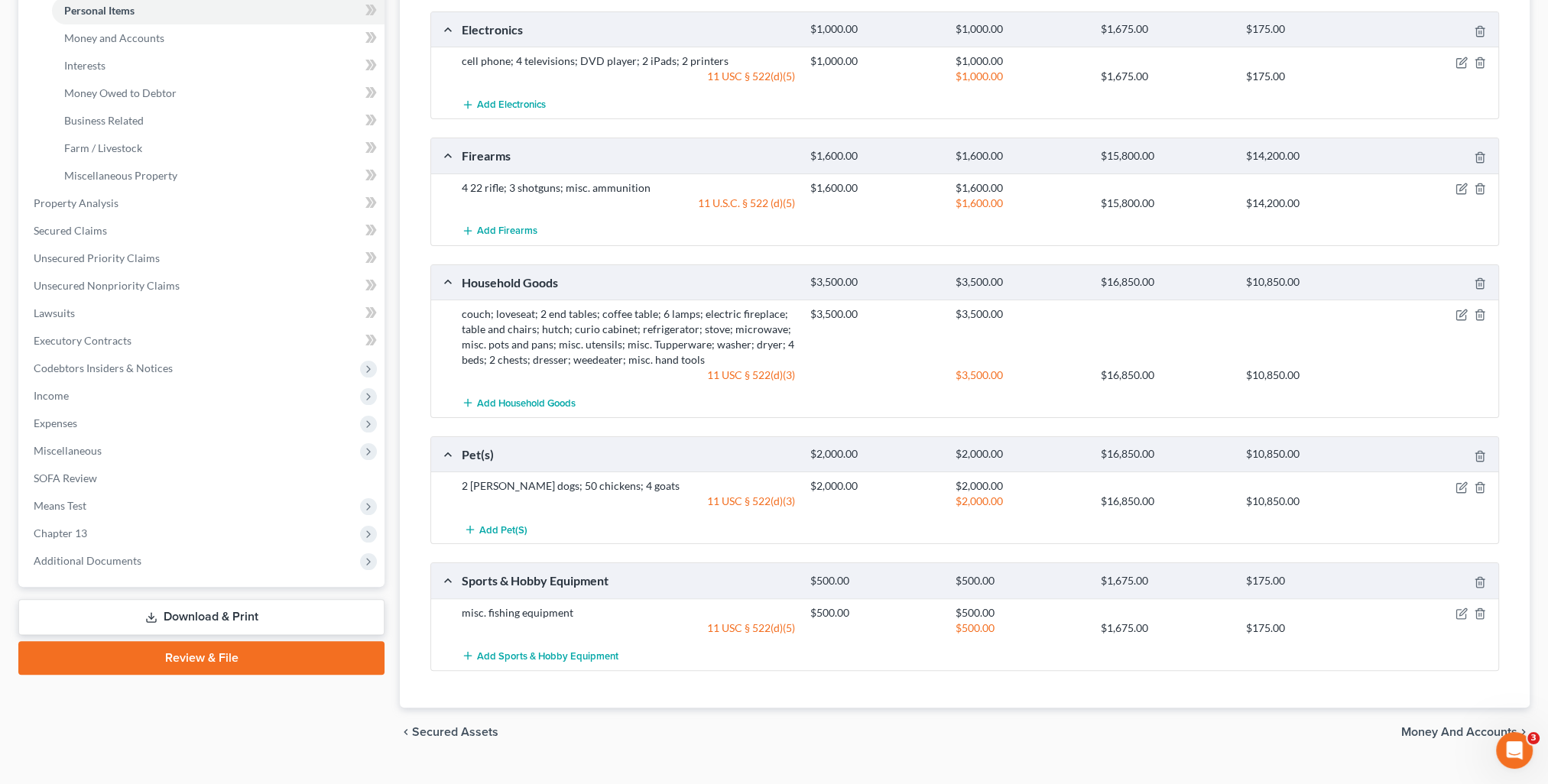
click at [1455, 733] on span "Money and Accounts" at bounding box center [1459, 732] width 117 height 12
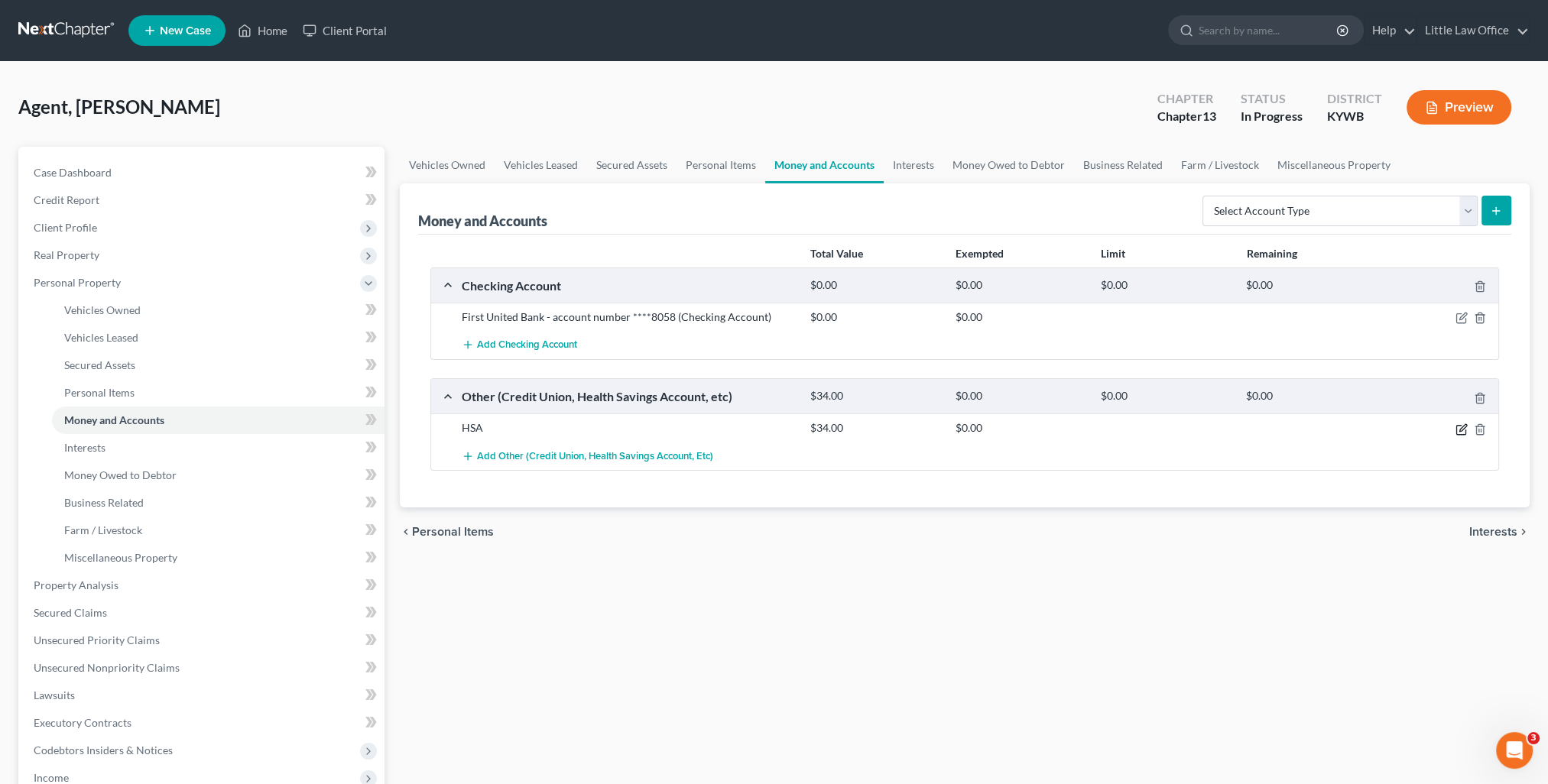
click at [1455, 428] on icon "button" at bounding box center [1461, 429] width 12 height 12
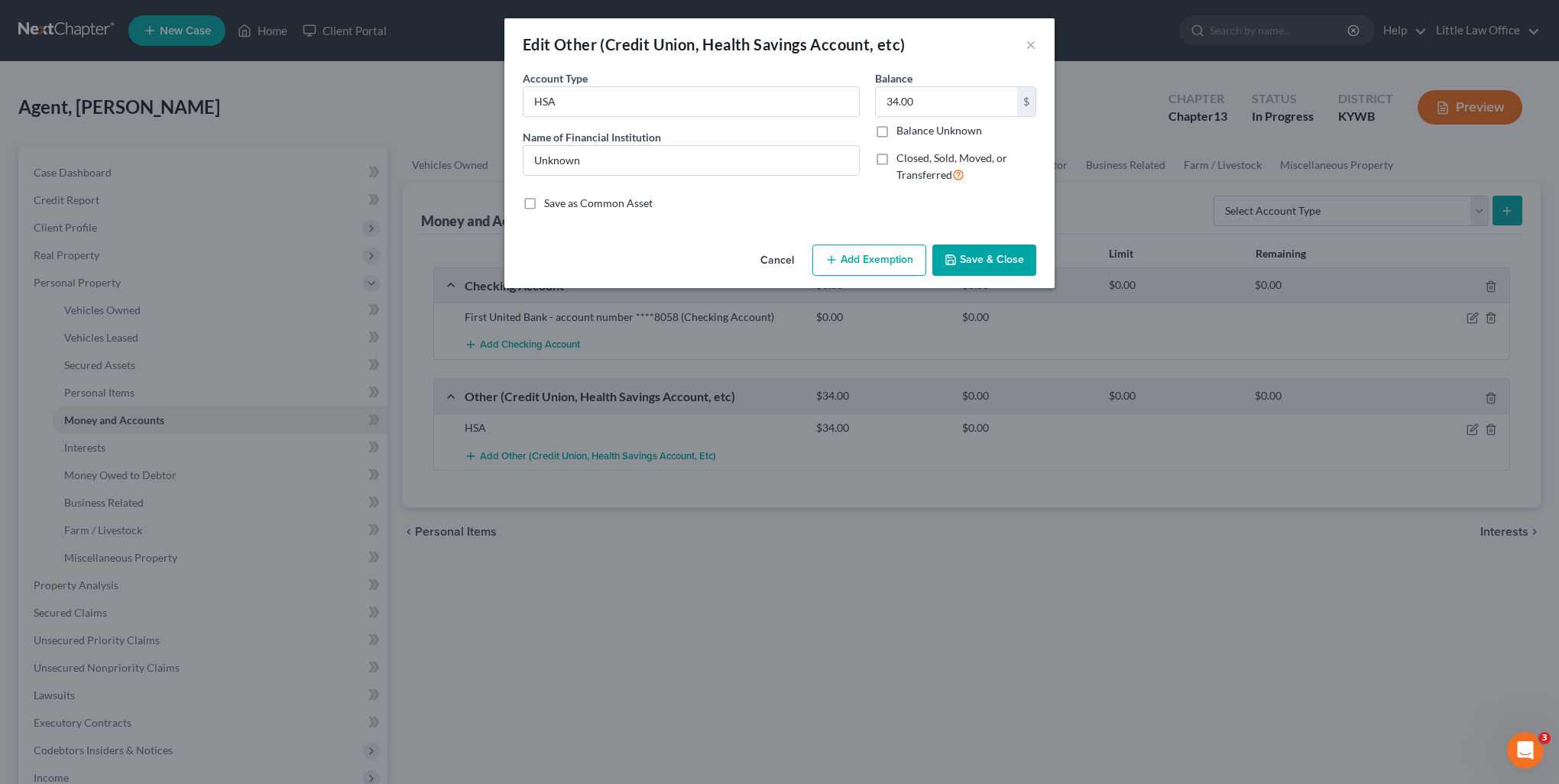
click at [886, 259] on button "Add Exemption" at bounding box center [870, 260] width 114 height 32
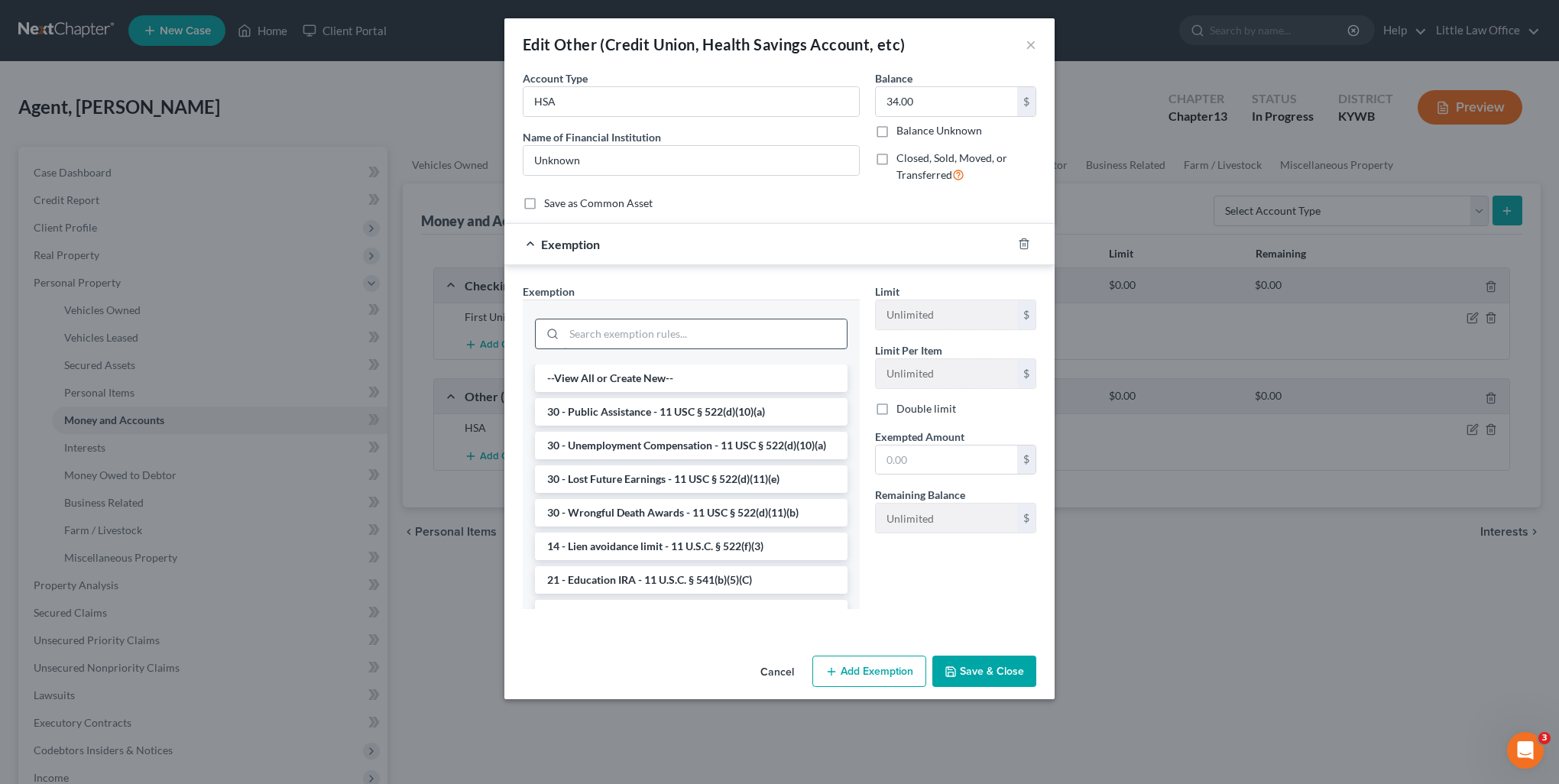
click at [579, 331] on input "search" at bounding box center [705, 334] width 283 height 29
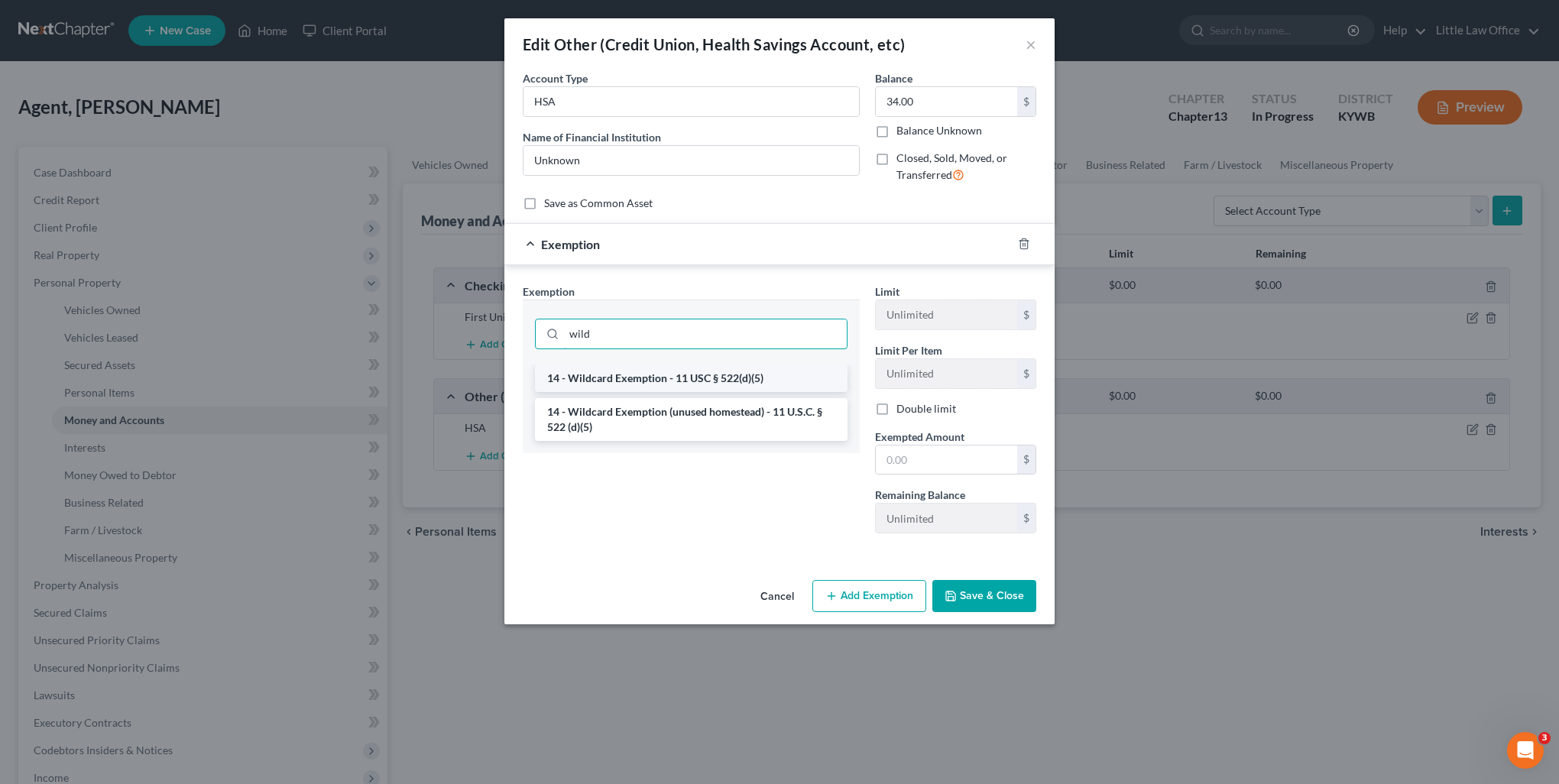
type input "wild"
click at [602, 384] on li "14 - Wildcard Exemption - 11 USC § 522(d)(5)" at bounding box center [691, 378] width 312 height 28
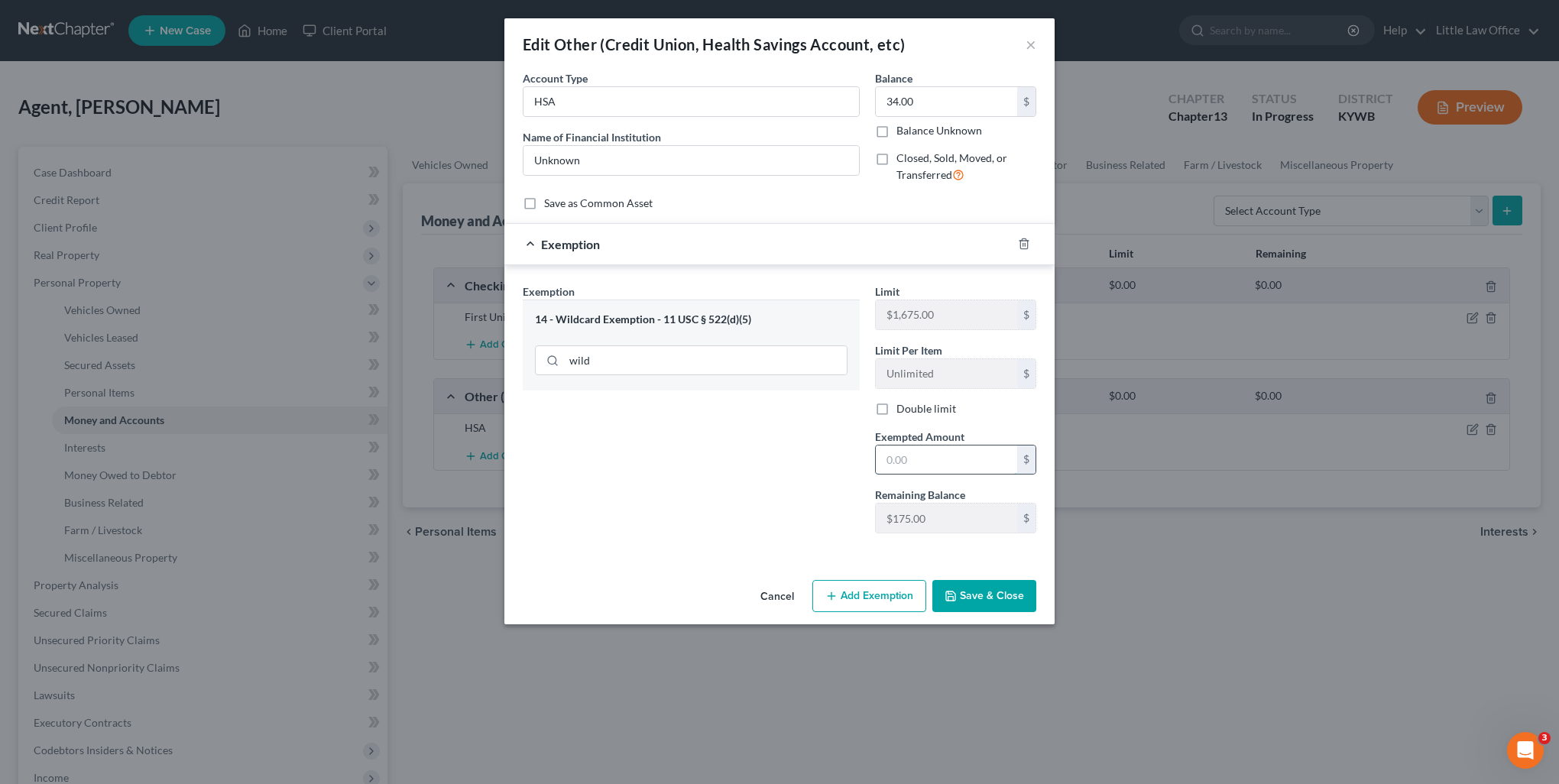
click at [925, 463] on input "text" at bounding box center [947, 460] width 141 height 29
type input "34"
click at [983, 589] on button "Save & Close" at bounding box center [984, 596] width 104 height 32
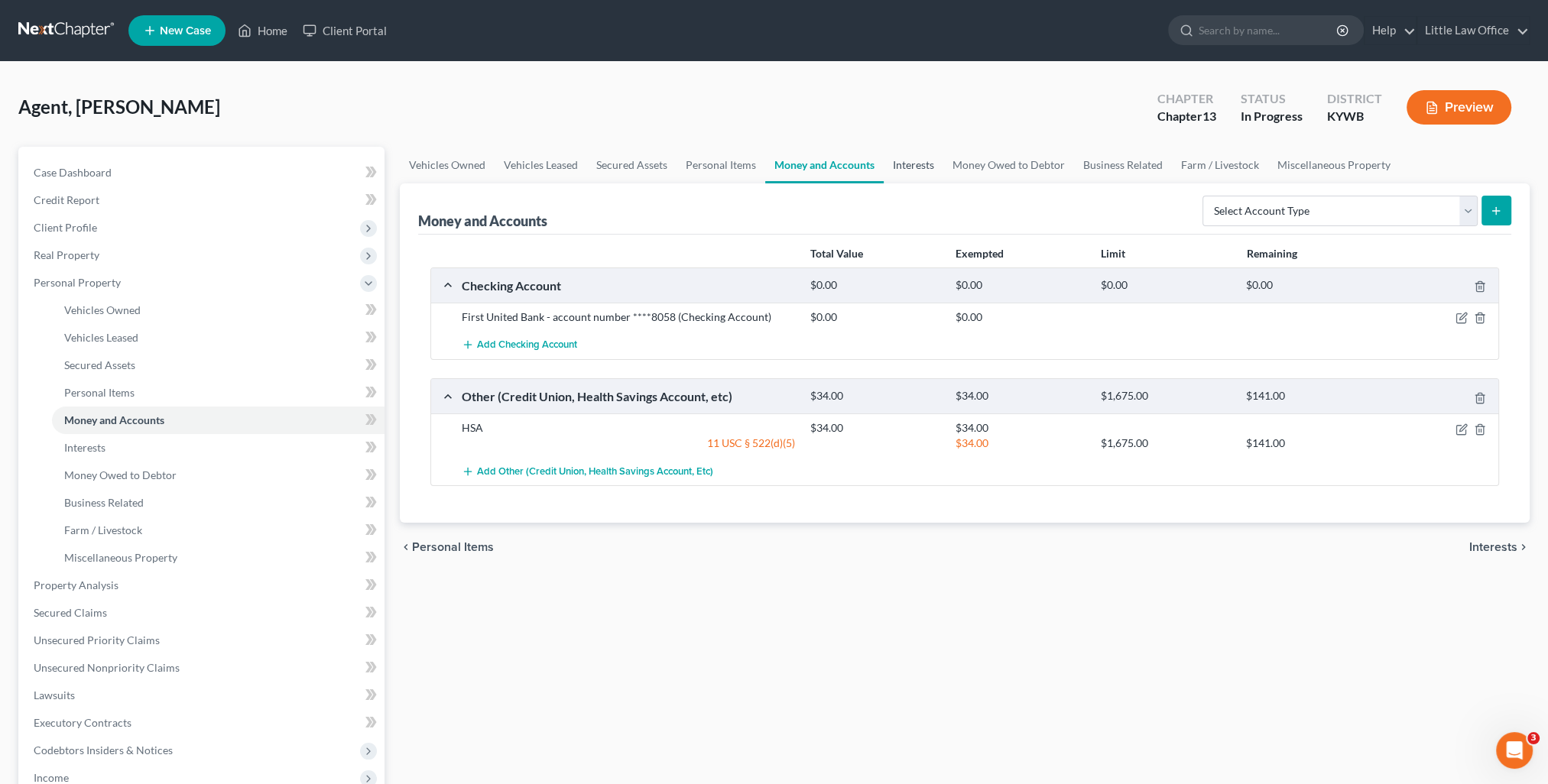
click at [899, 169] on link "Interests" at bounding box center [913, 165] width 59 height 36
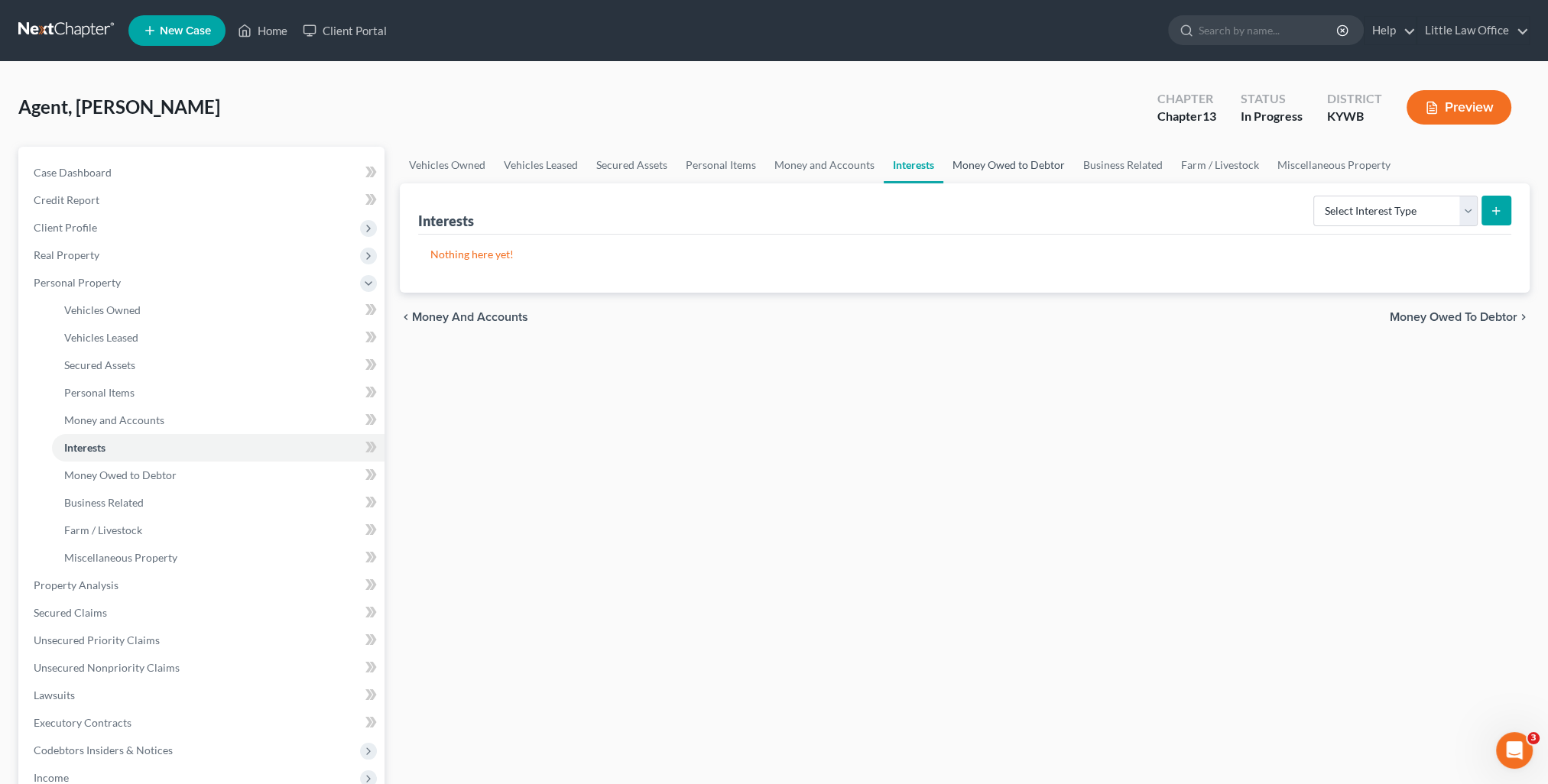
click at [1003, 175] on link "Money Owed to Debtor" at bounding box center [1009, 165] width 131 height 36
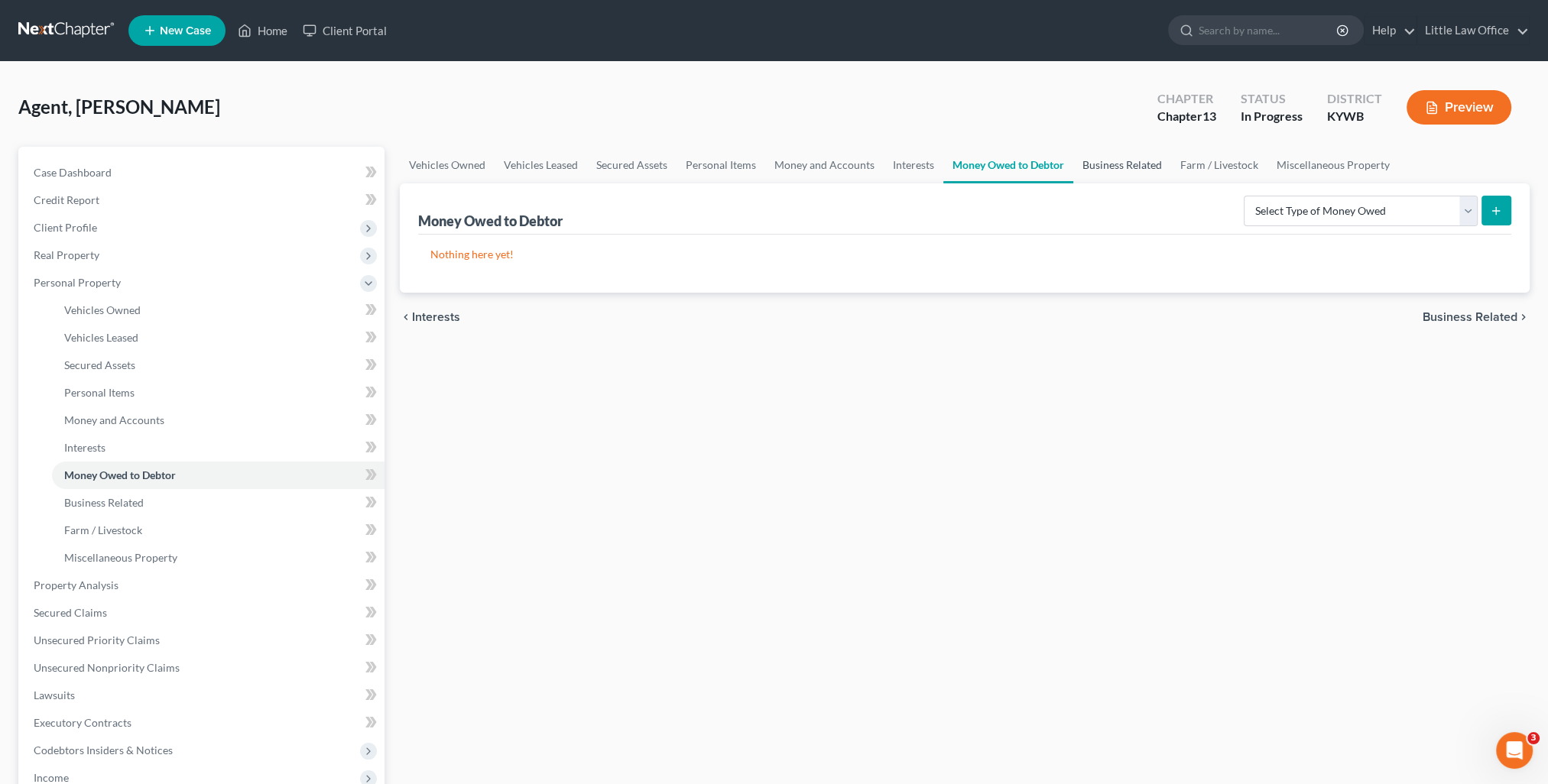
click at [1119, 173] on link "Business Related" at bounding box center [1121, 165] width 98 height 36
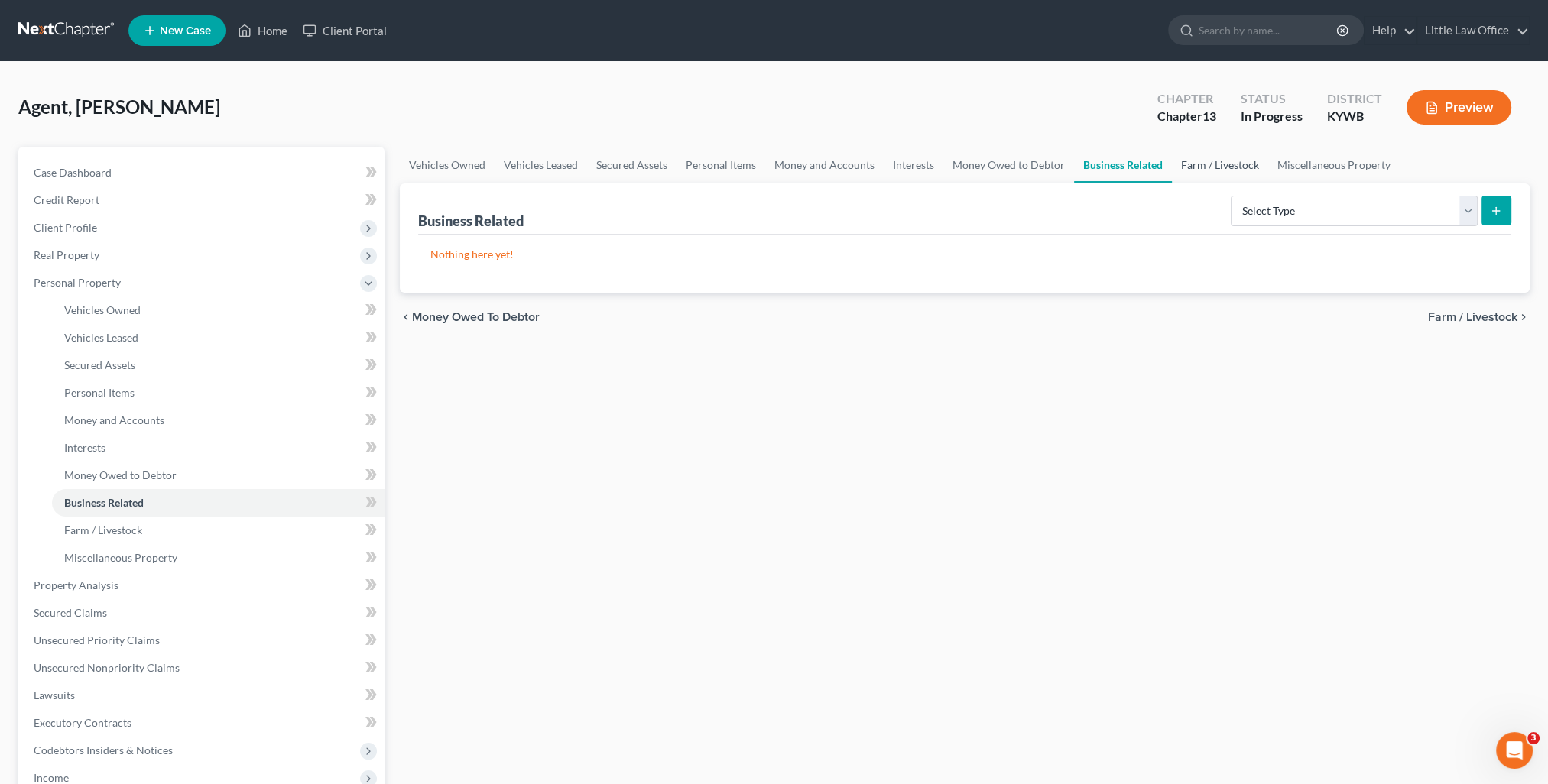
click at [1217, 160] on link "Farm / Livestock" at bounding box center [1220, 165] width 96 height 36
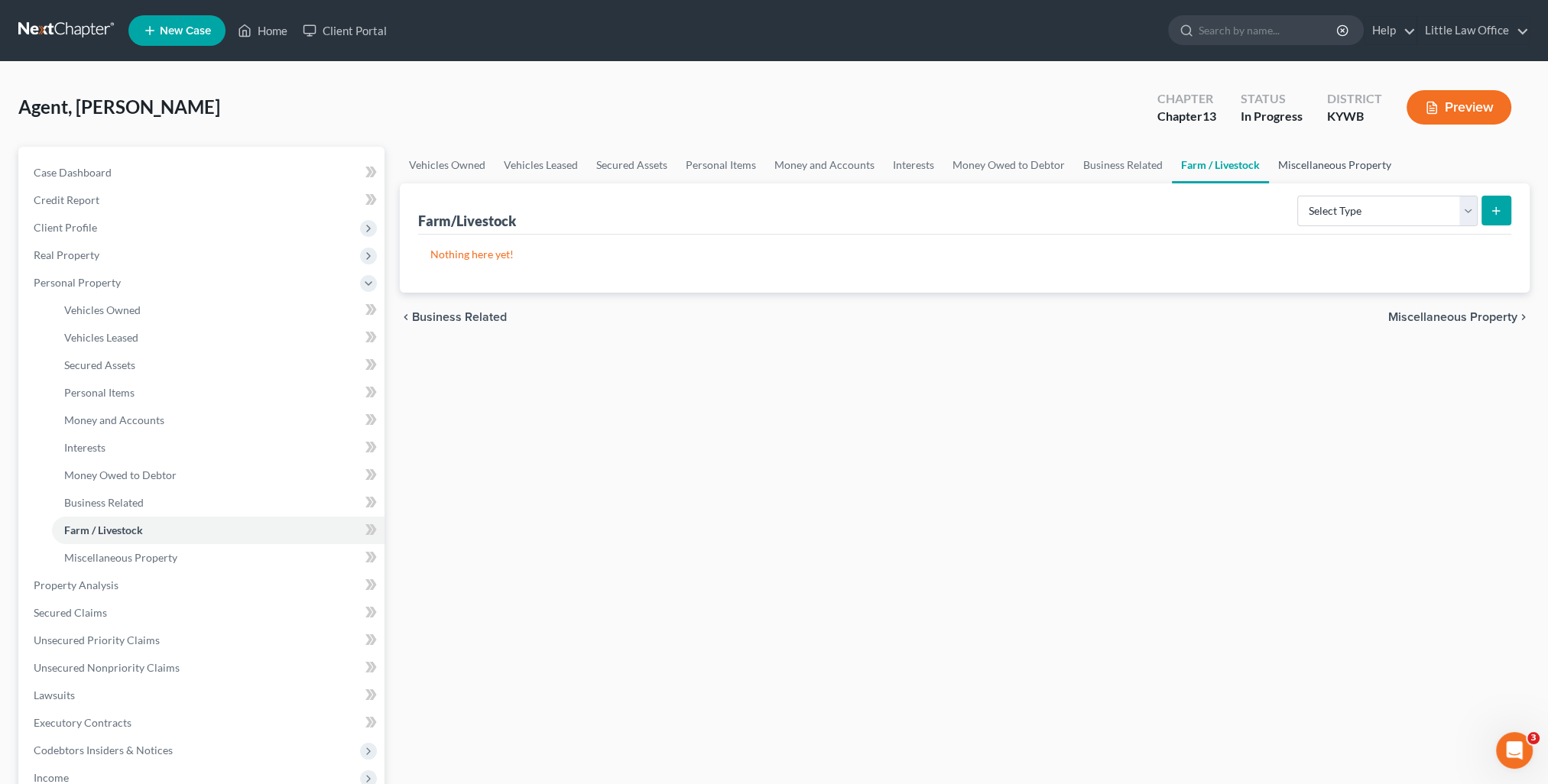
click at [1316, 167] on link "Miscellaneous Property" at bounding box center [1335, 165] width 132 height 36
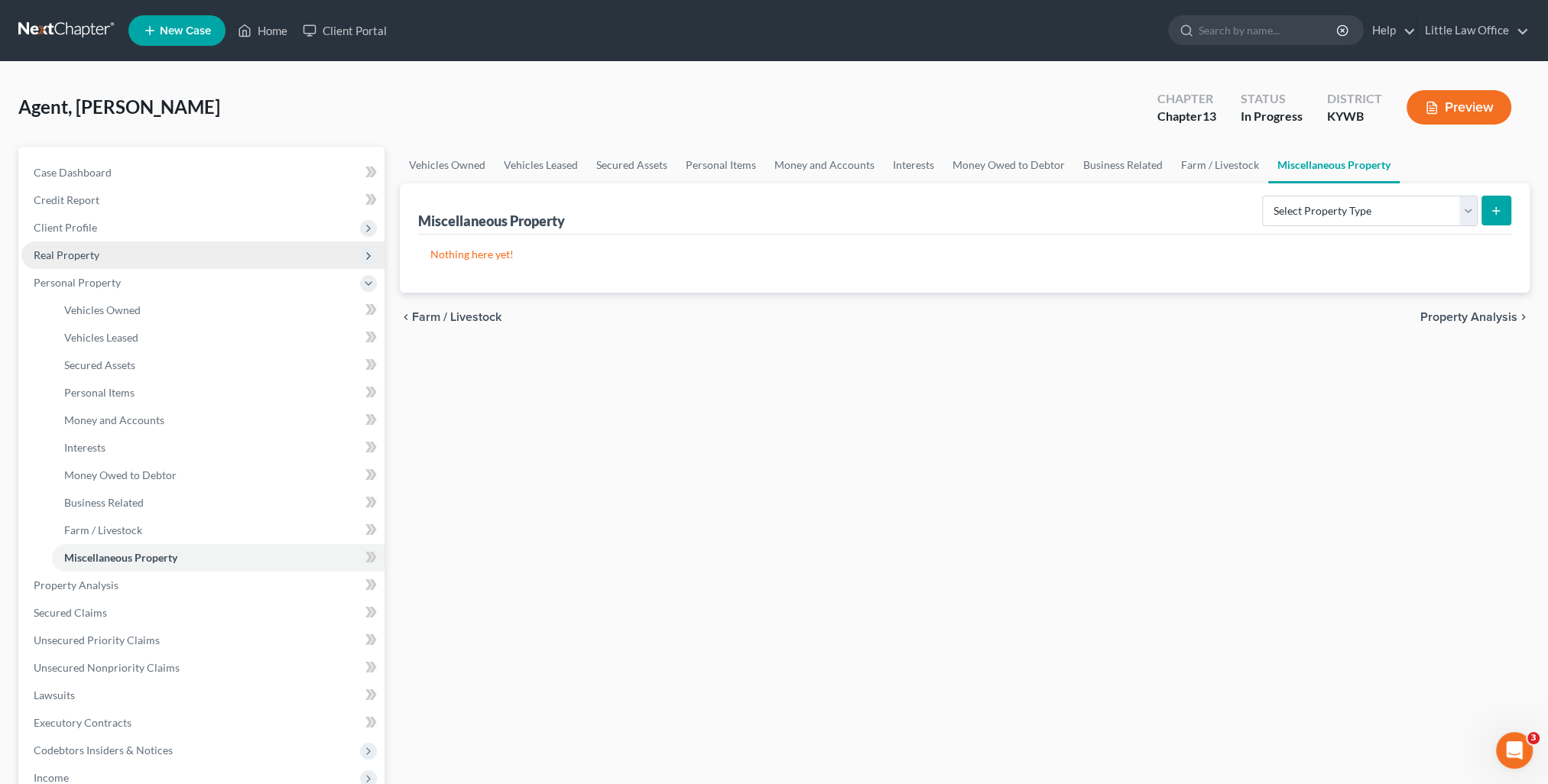
click at [83, 265] on span "Real Property" at bounding box center [203, 255] width 363 height 28
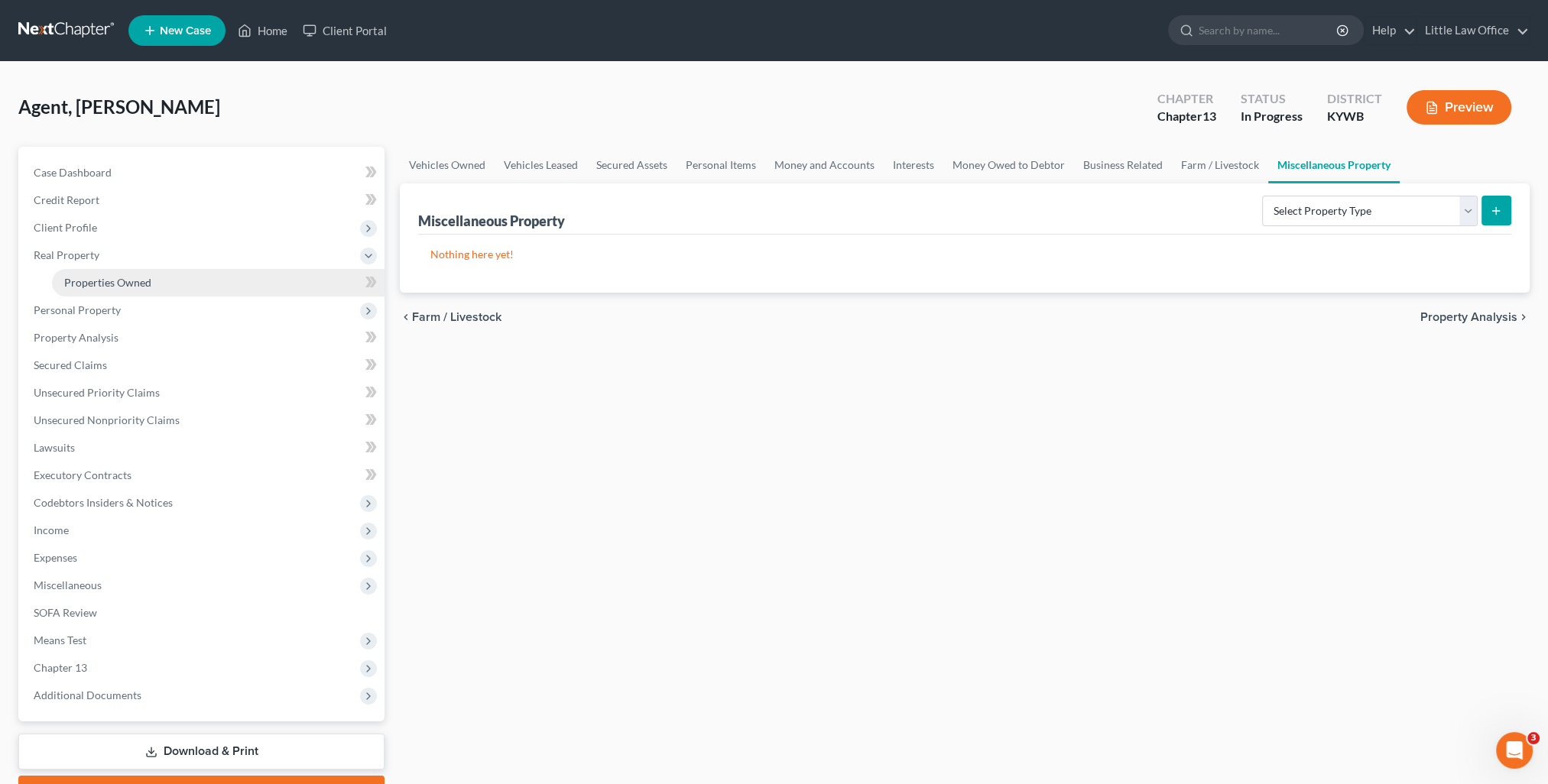
click at [98, 273] on link "Properties Owned" at bounding box center [218, 282] width 332 height 28
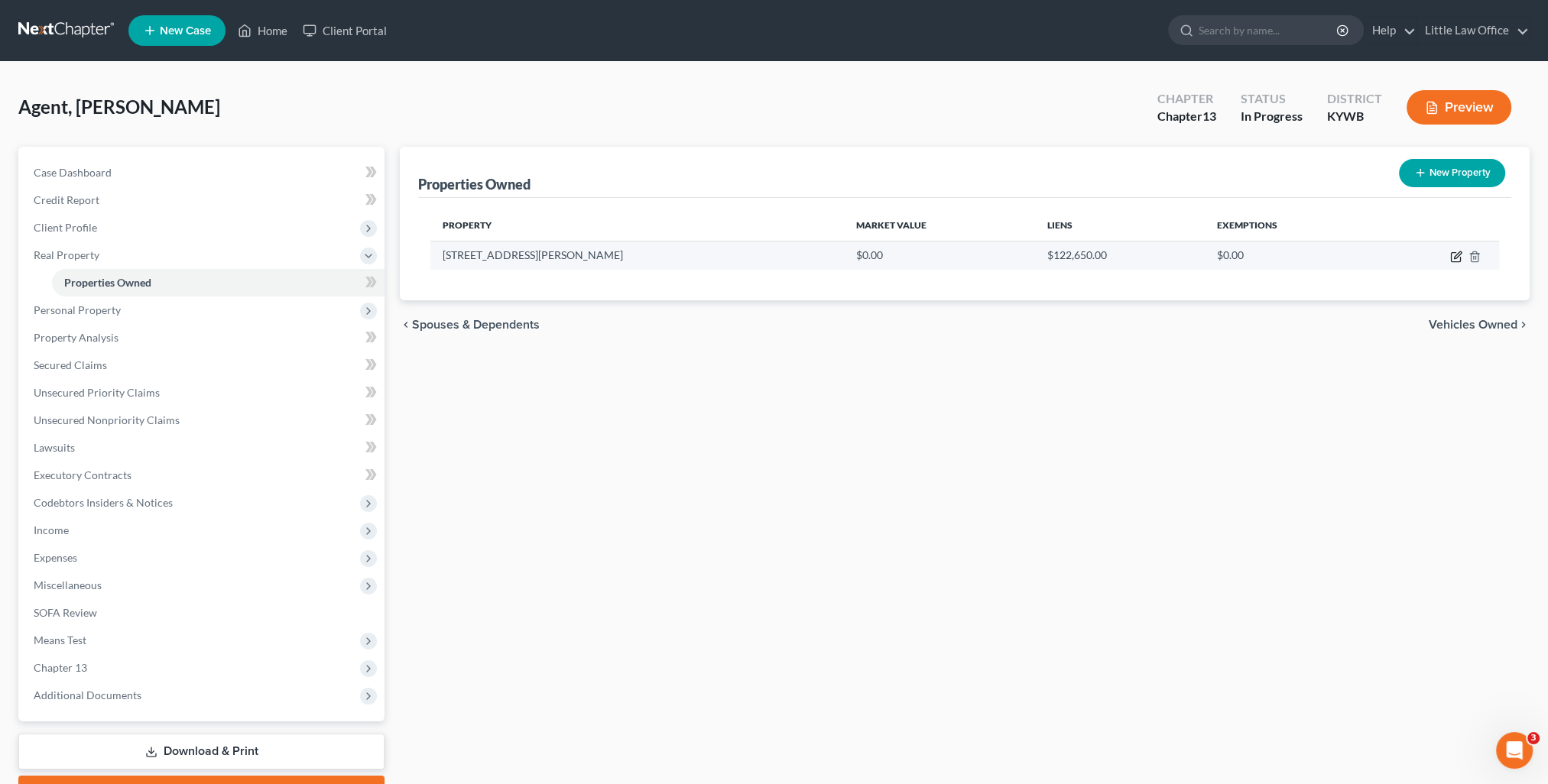
click at [1452, 258] on icon "button" at bounding box center [1456, 256] width 12 height 12
select select "18"
select select "53"
select select "3"
select select "0"
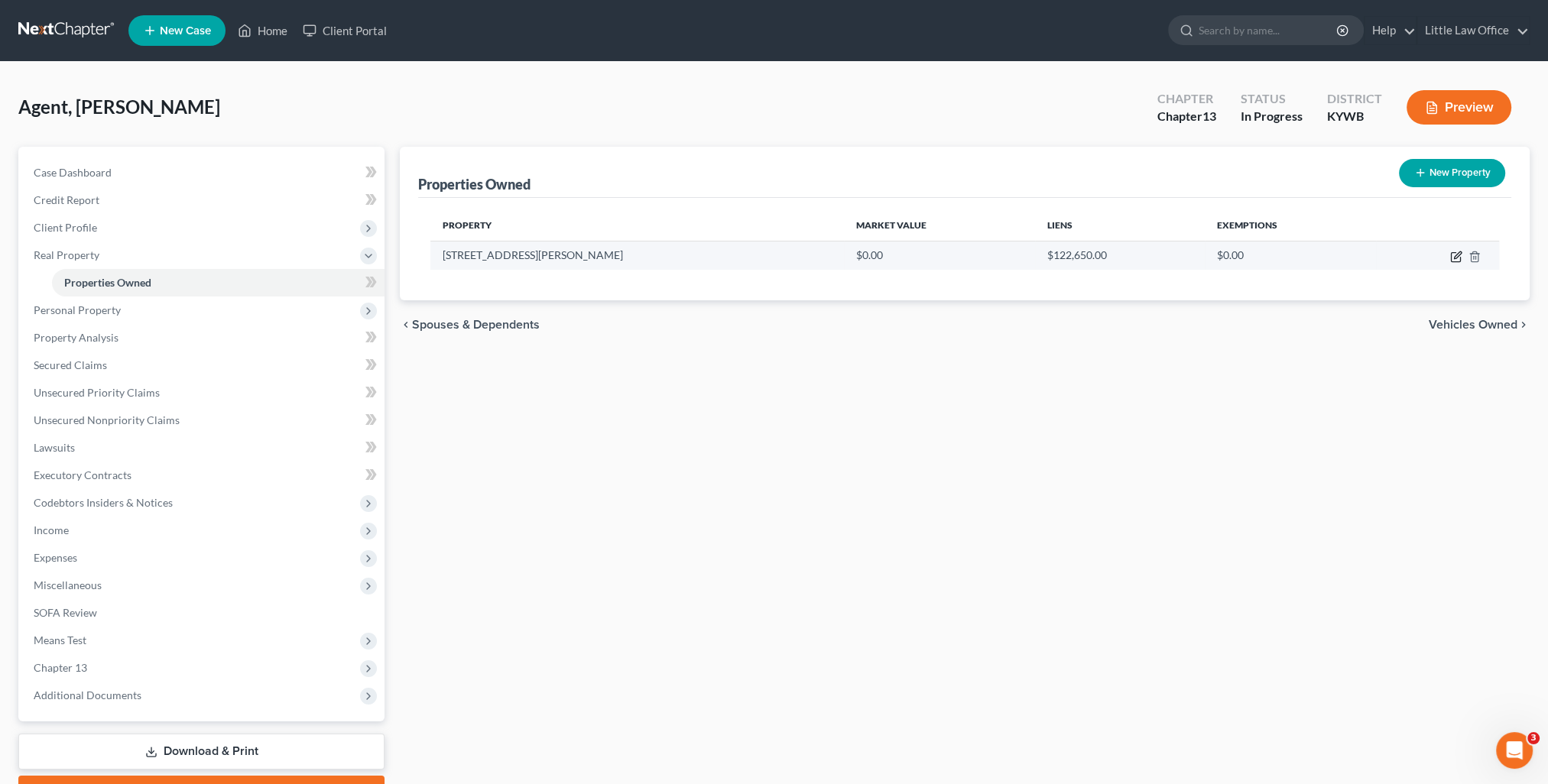
select select "44"
select select "0"
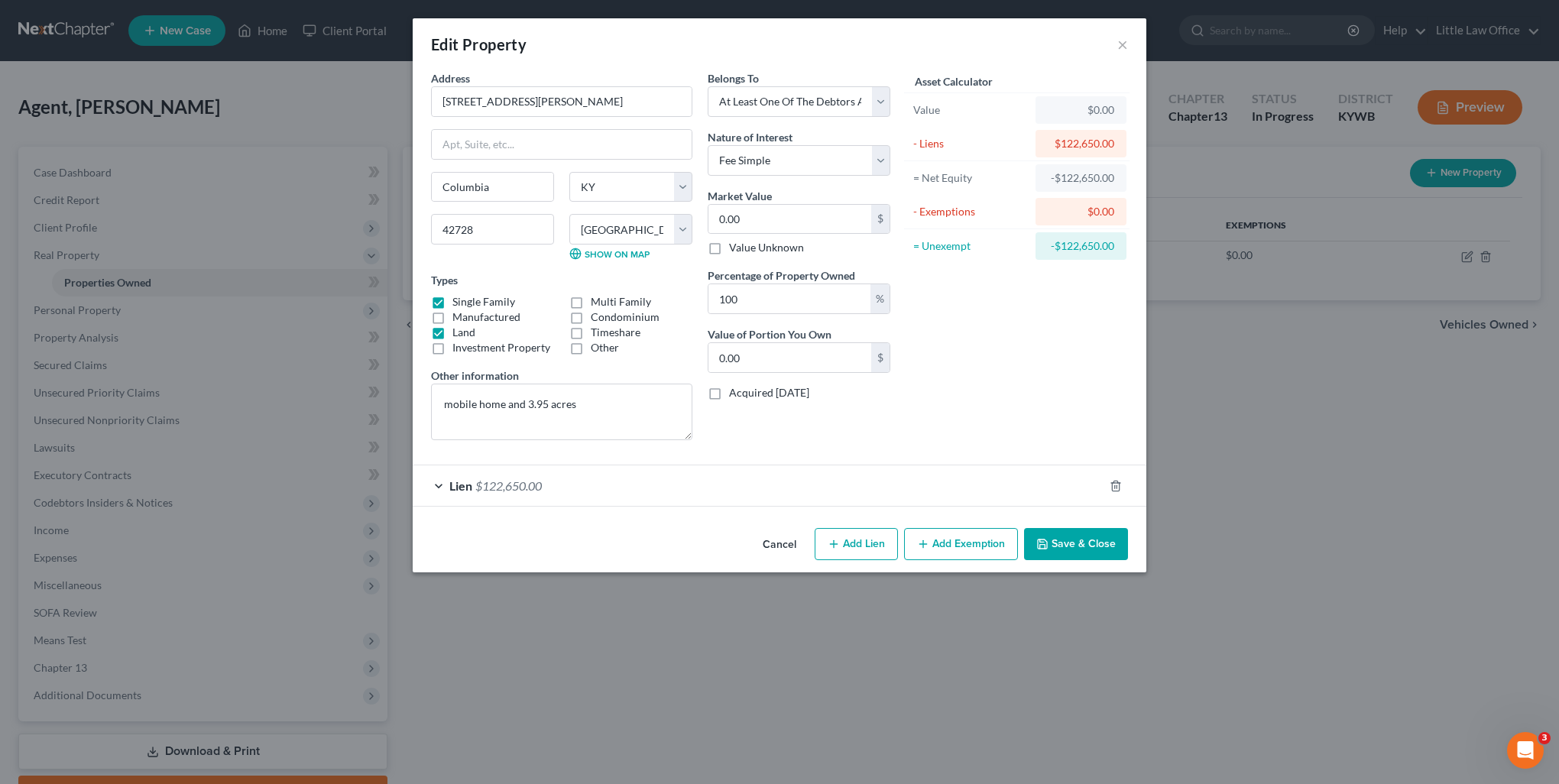
click at [753, 247] on label "Value Unknown" at bounding box center [767, 247] width 75 height 15
click at [745, 247] on input "Value Unknown" at bounding box center [740, 245] width 10 height 10
checkbox input "true"
click at [796, 472] on div "Lien $122,650.00" at bounding box center [758, 485] width 691 height 40
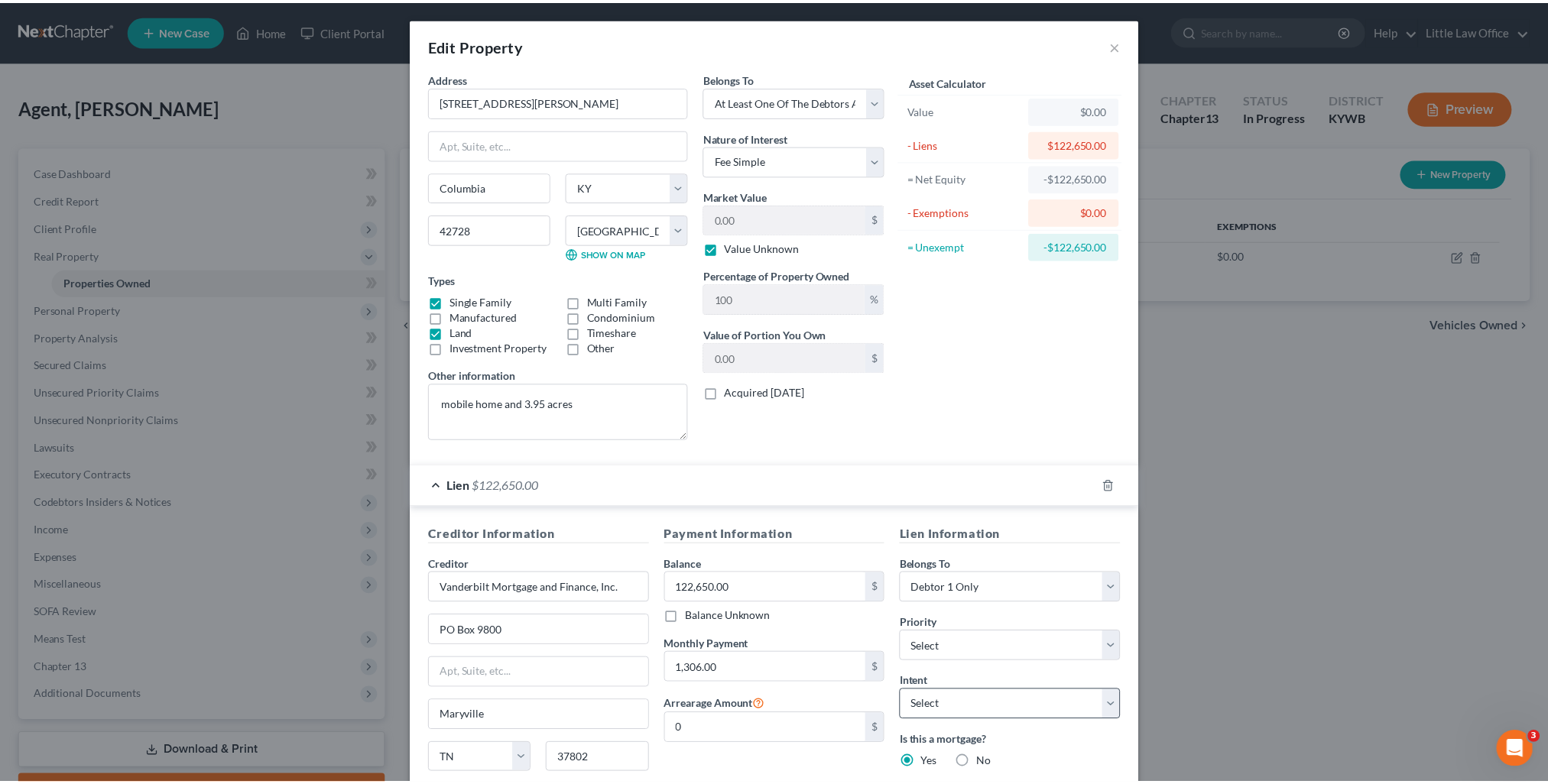
scroll to position [140, 0]
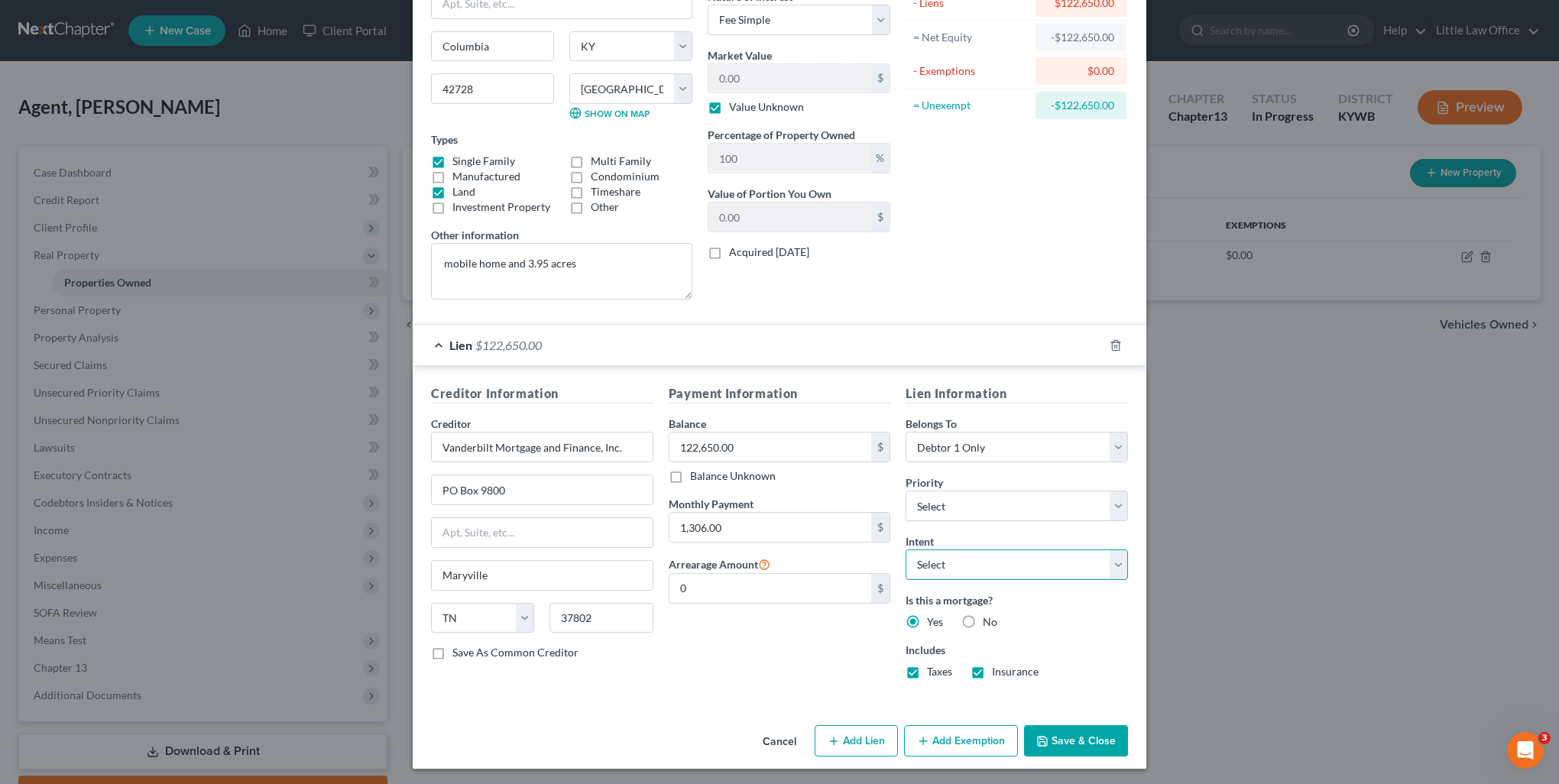
click at [966, 558] on select "Select Surrender Redeem Reaffirm Avoid Other" at bounding box center [1017, 564] width 223 height 31
drag, startPoint x: 822, startPoint y: 656, endPoint x: 1072, endPoint y: 761, distance: 271.2
click at [822, 656] on div "Payment Information Balance 122,650.00 $ Balance Unknown Balance Undetermined 1…" at bounding box center [780, 537] width 238 height 307
click at [1075, 735] on button "Save & Close" at bounding box center [1076, 741] width 104 height 32
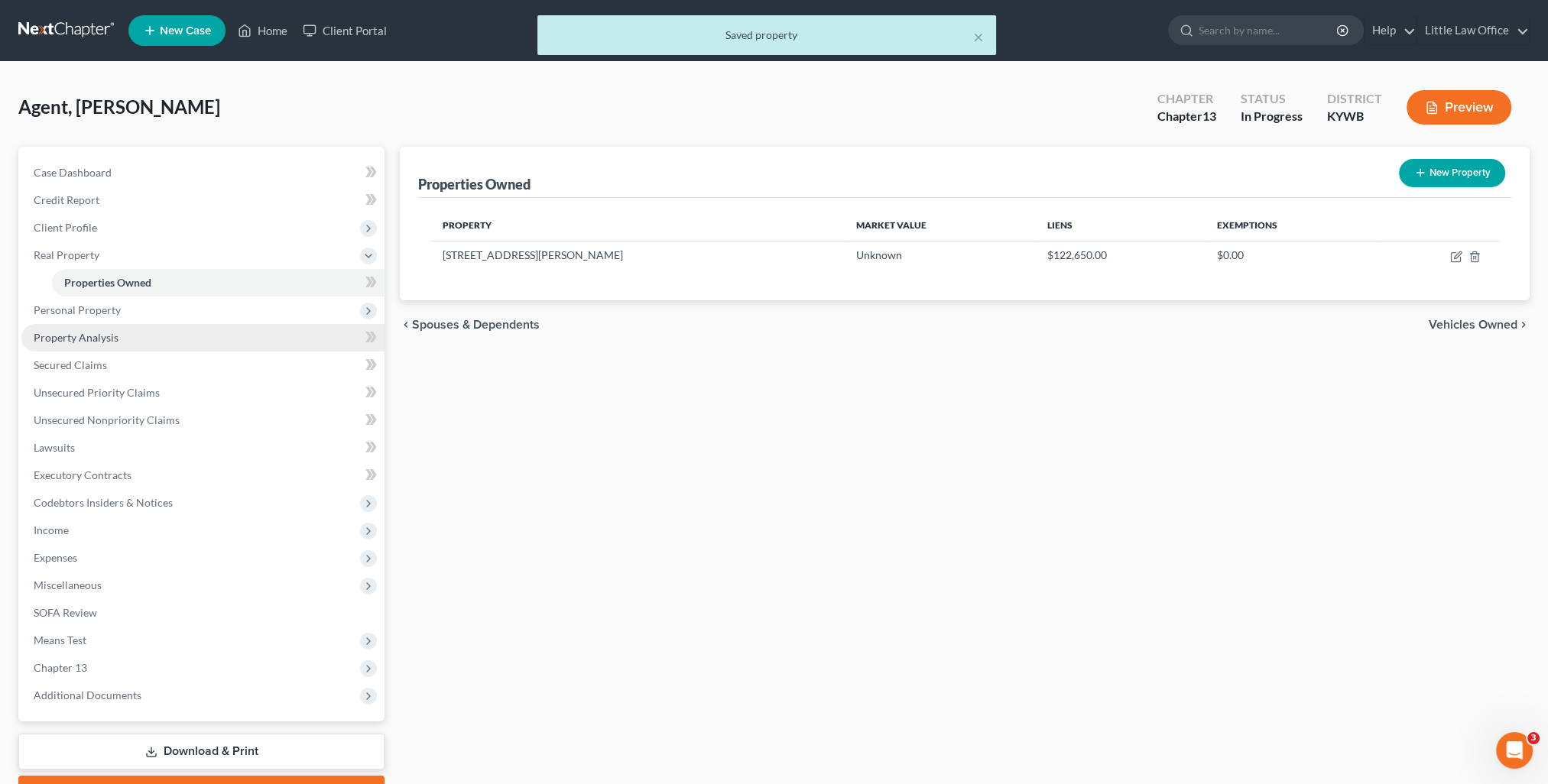
click at [81, 338] on span "Property Analysis" at bounding box center [75, 337] width 85 height 13
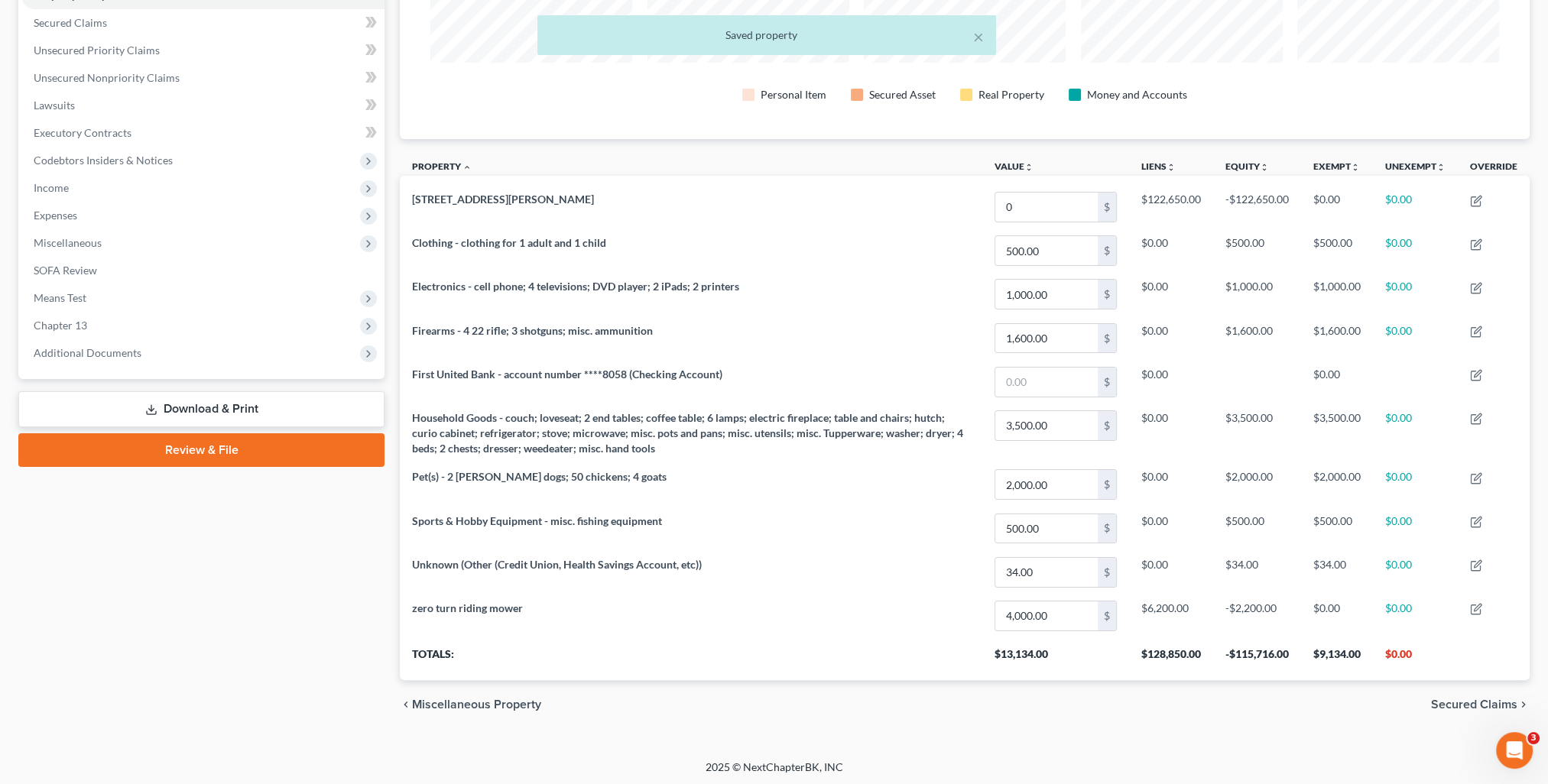
click at [1455, 703] on span "Secured Claims" at bounding box center [1474, 704] width 86 height 12
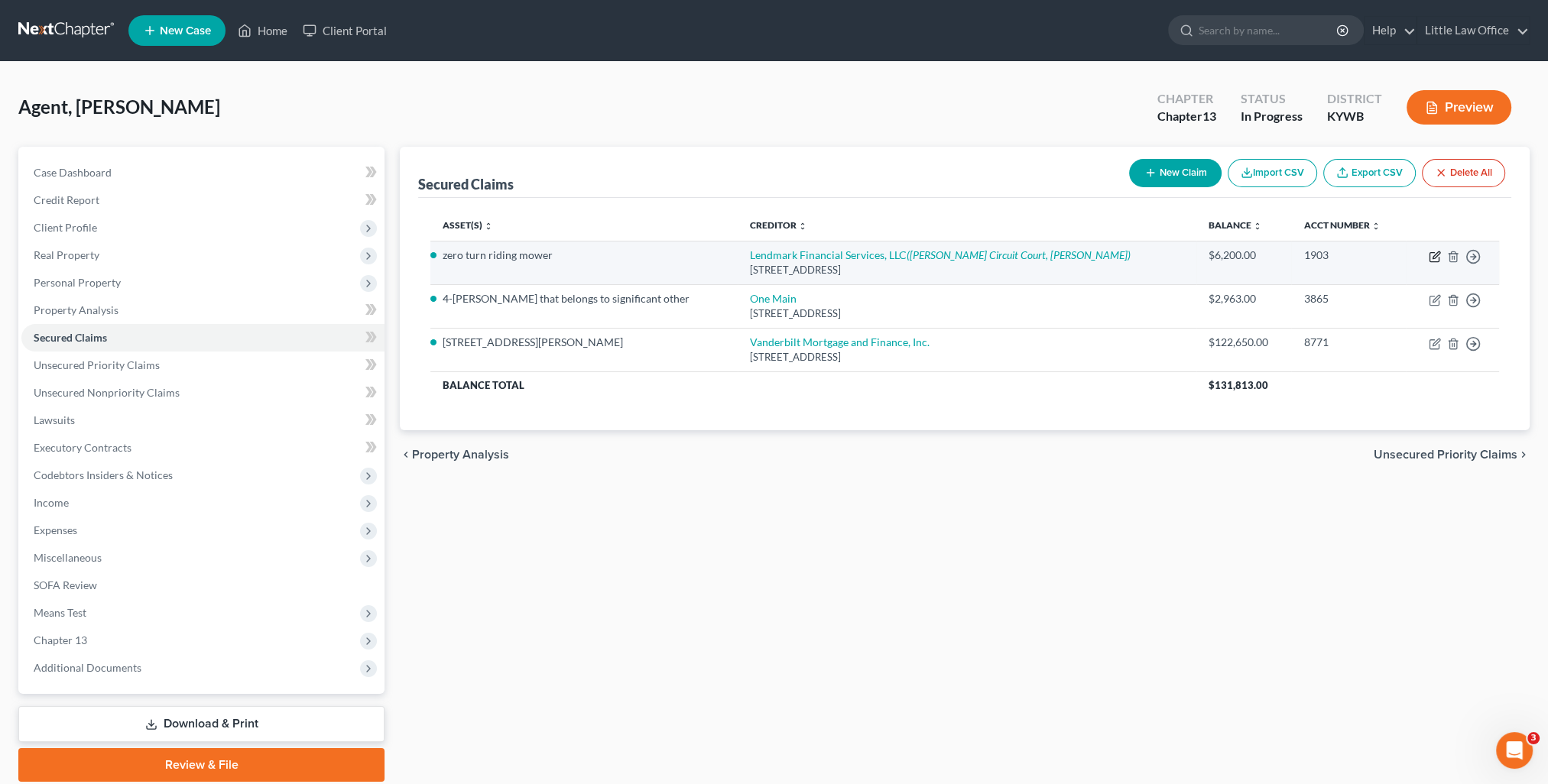
click at [1429, 252] on icon "button" at bounding box center [1435, 256] width 12 height 12
select select "18"
select select "0"
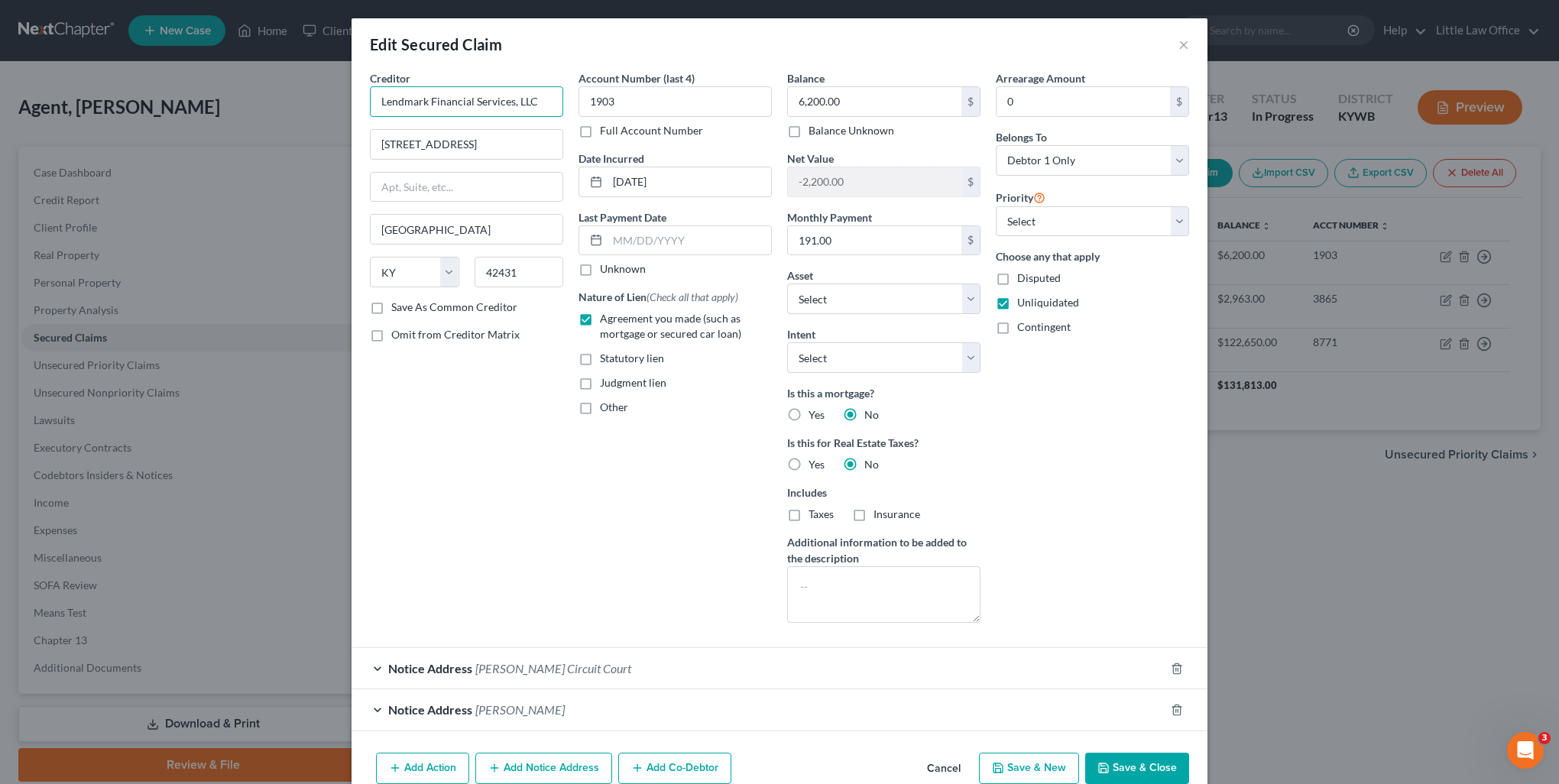
click at [543, 109] on input "Lendmark Financial Services, LLC" at bounding box center [467, 101] width 193 height 31
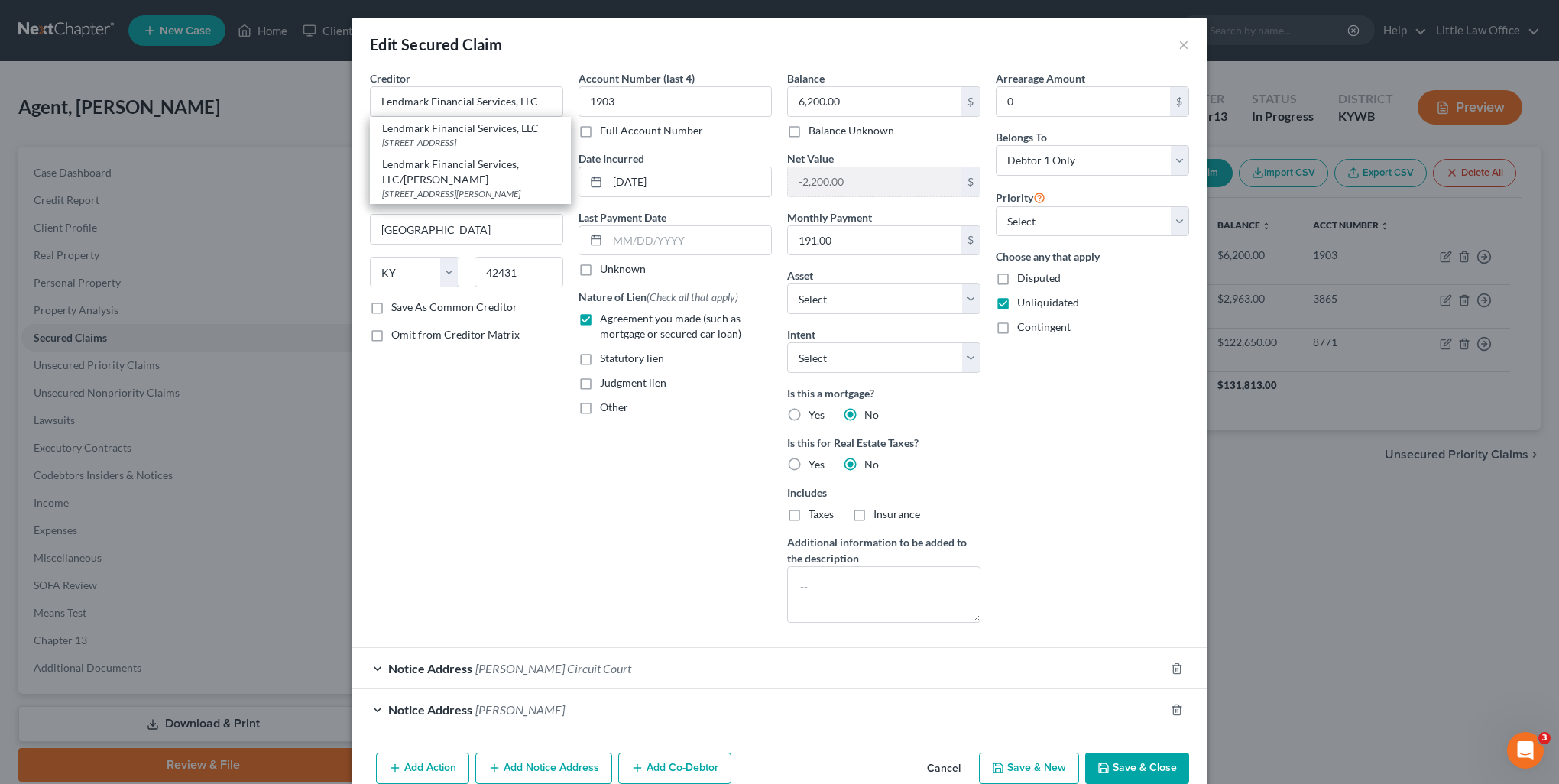
click at [509, 445] on div "Creditor * Lendmark Financial Services, LLC Lendmark Financial Services, LLC [S…" at bounding box center [466, 353] width 209 height 564
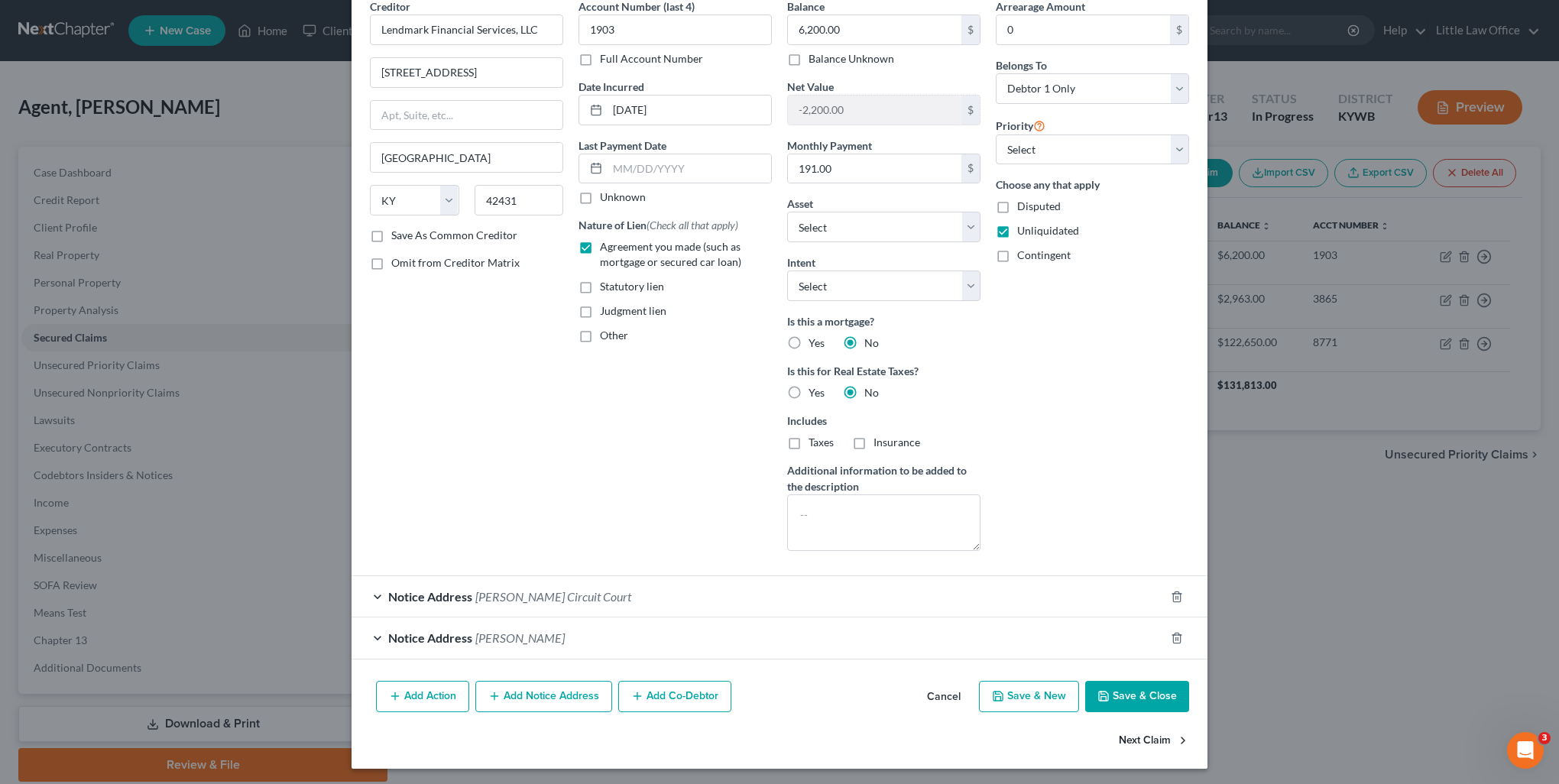
click at [1128, 740] on button "Next Claim" at bounding box center [1154, 740] width 71 height 32
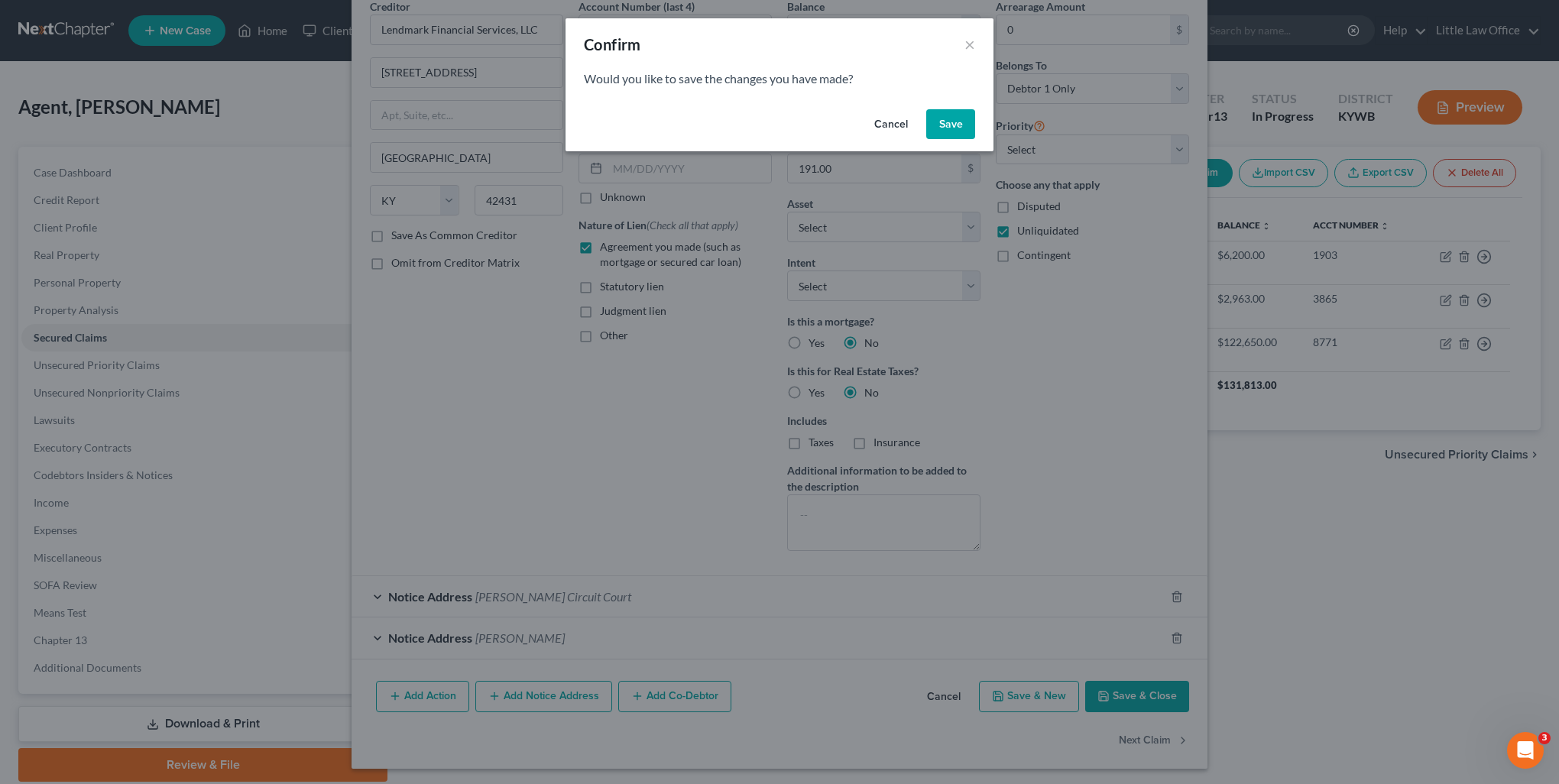
click at [953, 112] on button "Save" at bounding box center [951, 124] width 49 height 31
select select "15"
select select "2"
select select "0"
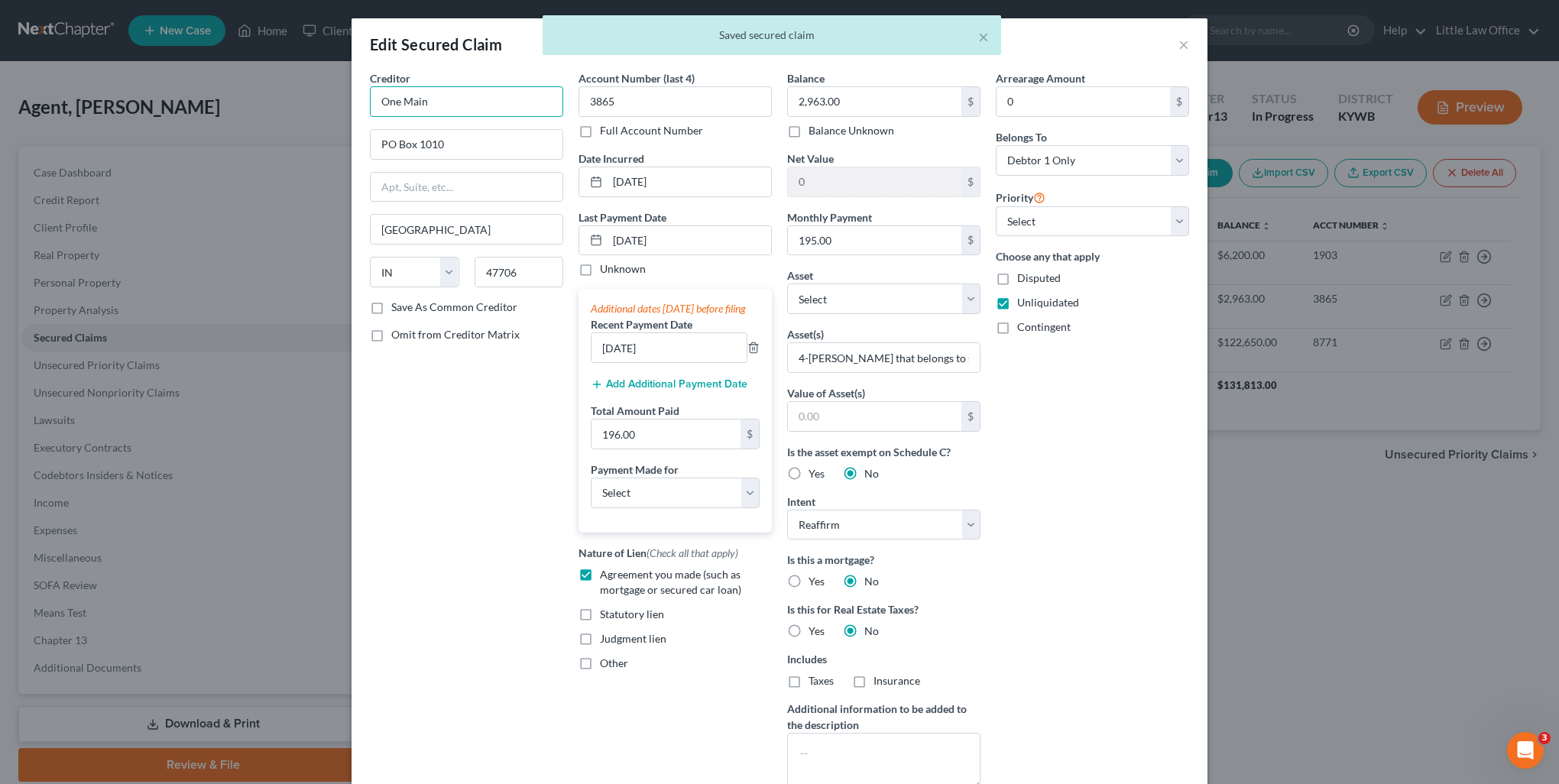
click at [436, 92] on input "One Main" at bounding box center [467, 101] width 193 height 31
click at [451, 480] on div "Creditor * [GEOGRAPHIC_DATA] [US_STATE][GEOGRAPHIC_DATA] [GEOGRAPHIC_DATA] [GEO…" at bounding box center [466, 436] width 209 height 732
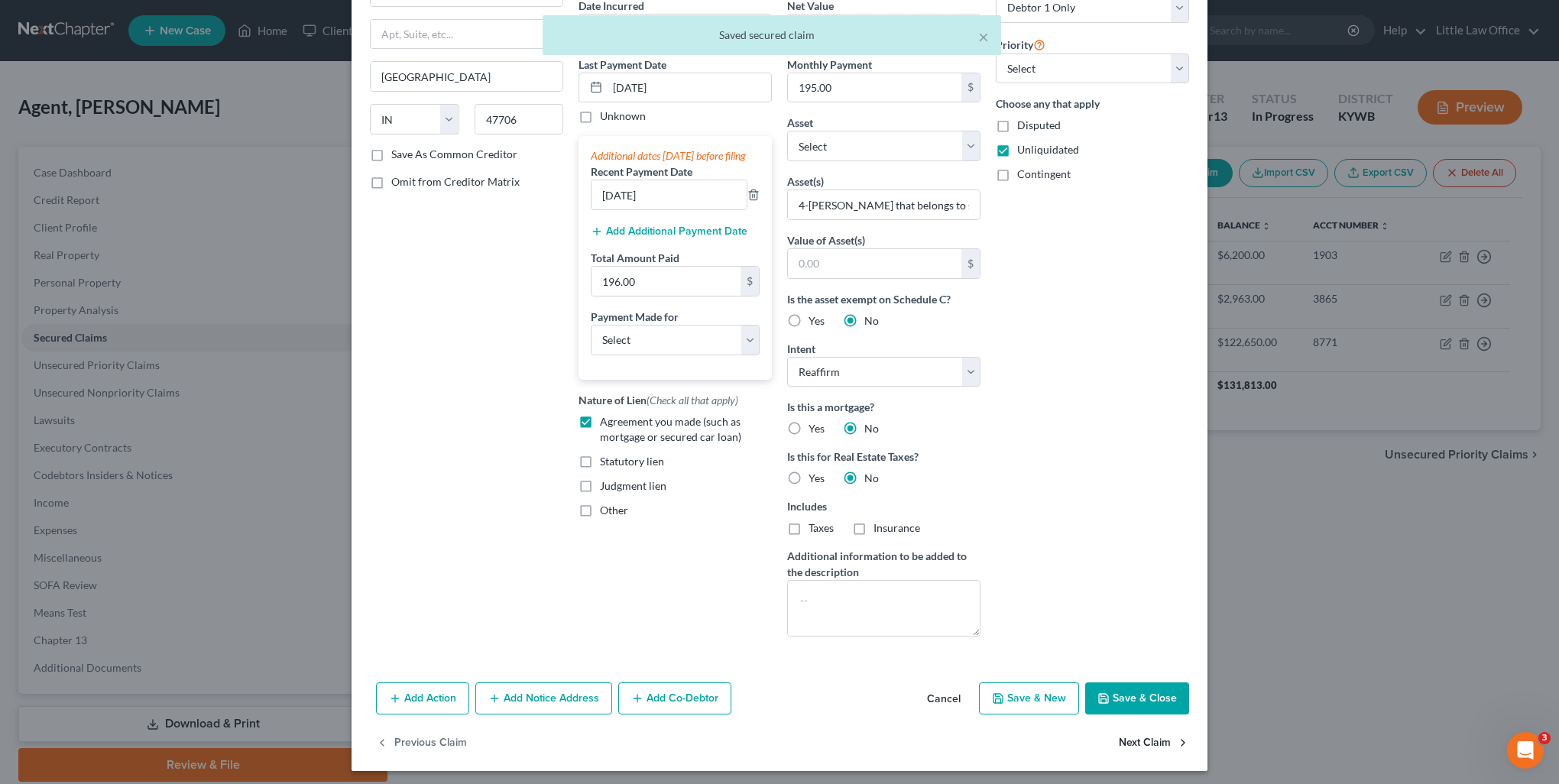
click at [1147, 742] on button "Next Claim" at bounding box center [1154, 743] width 71 height 32
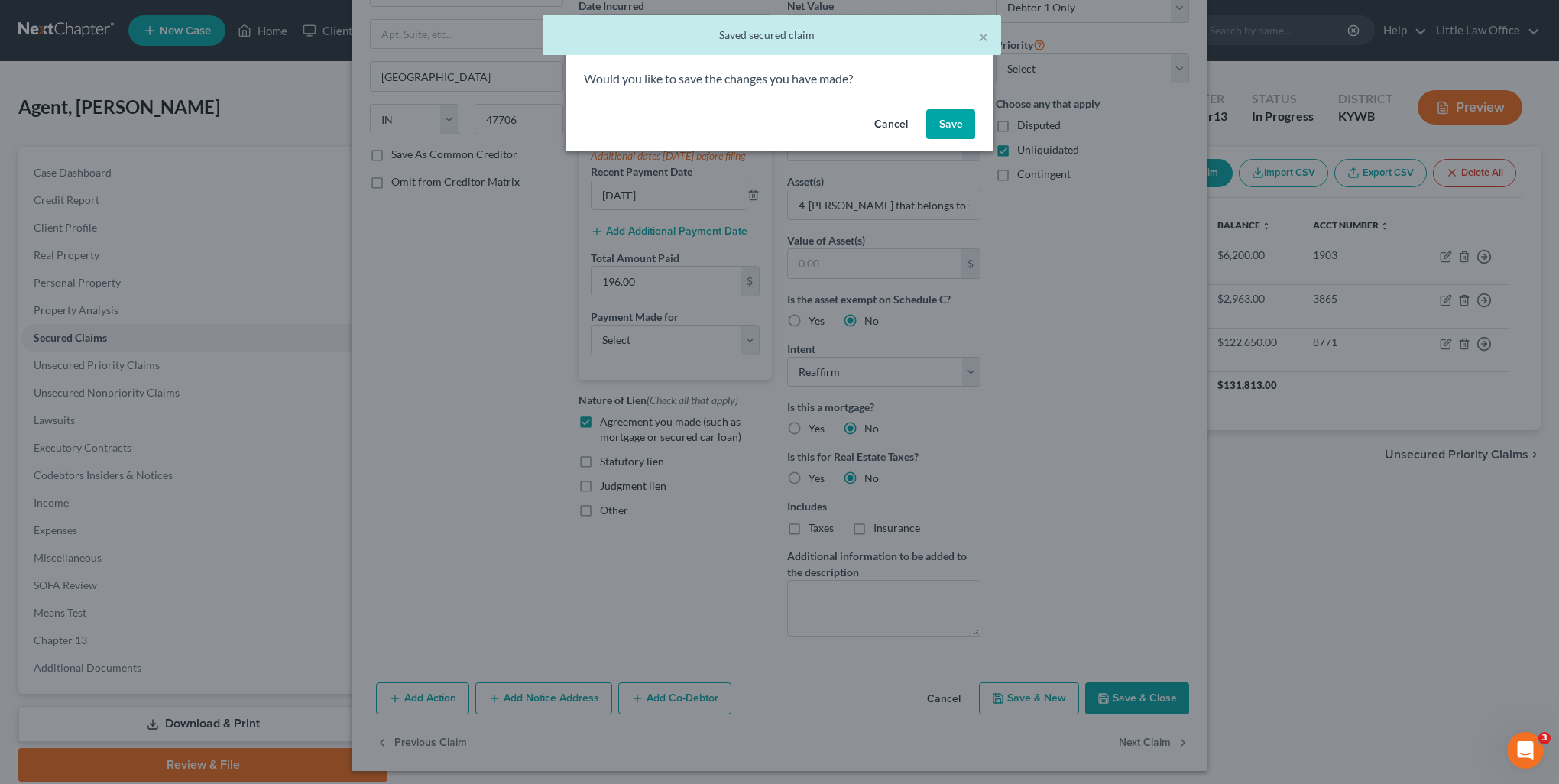
click at [944, 120] on button "Save" at bounding box center [951, 124] width 49 height 31
select select "44"
select select "0"
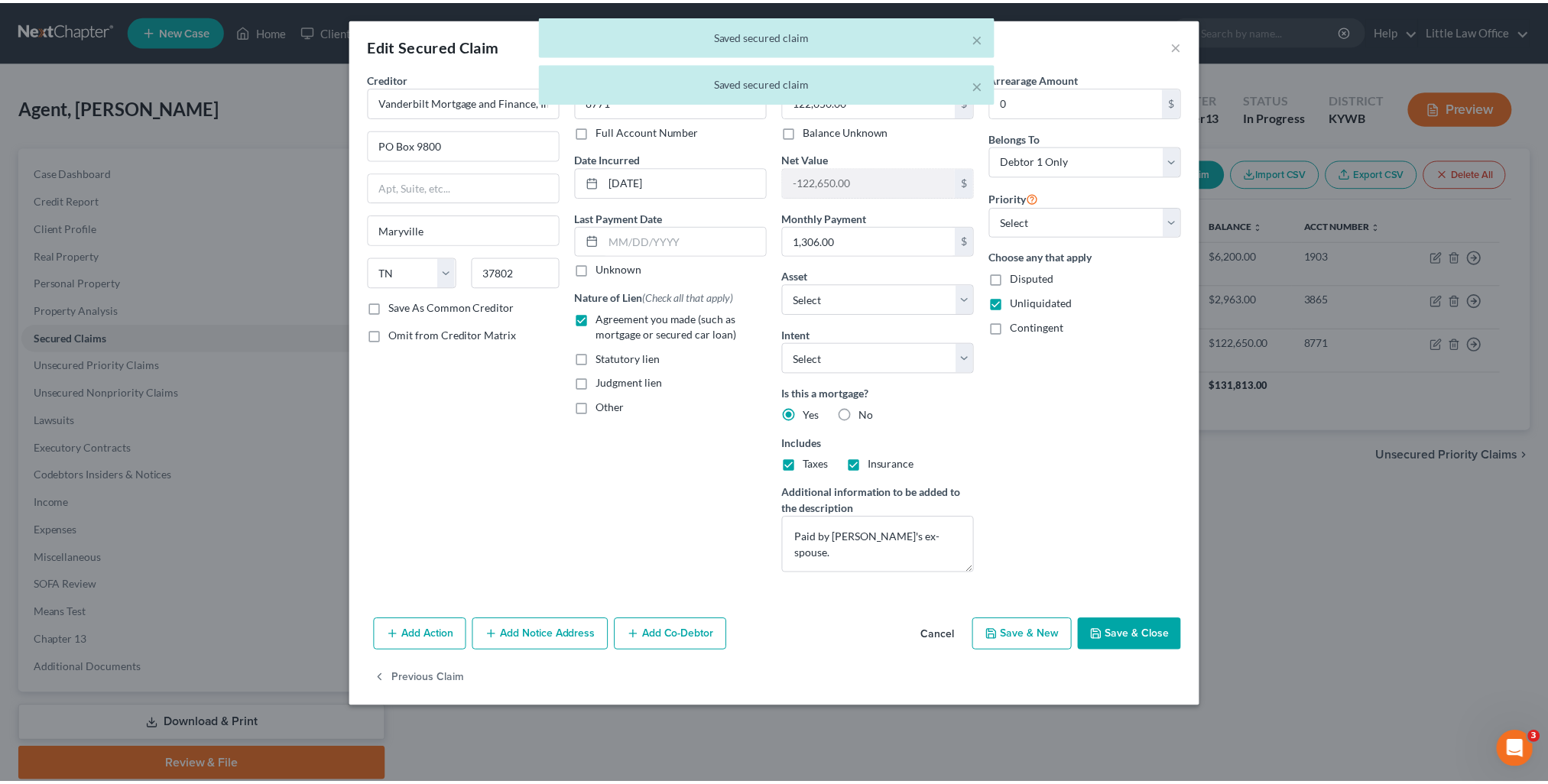
scroll to position [0, 0]
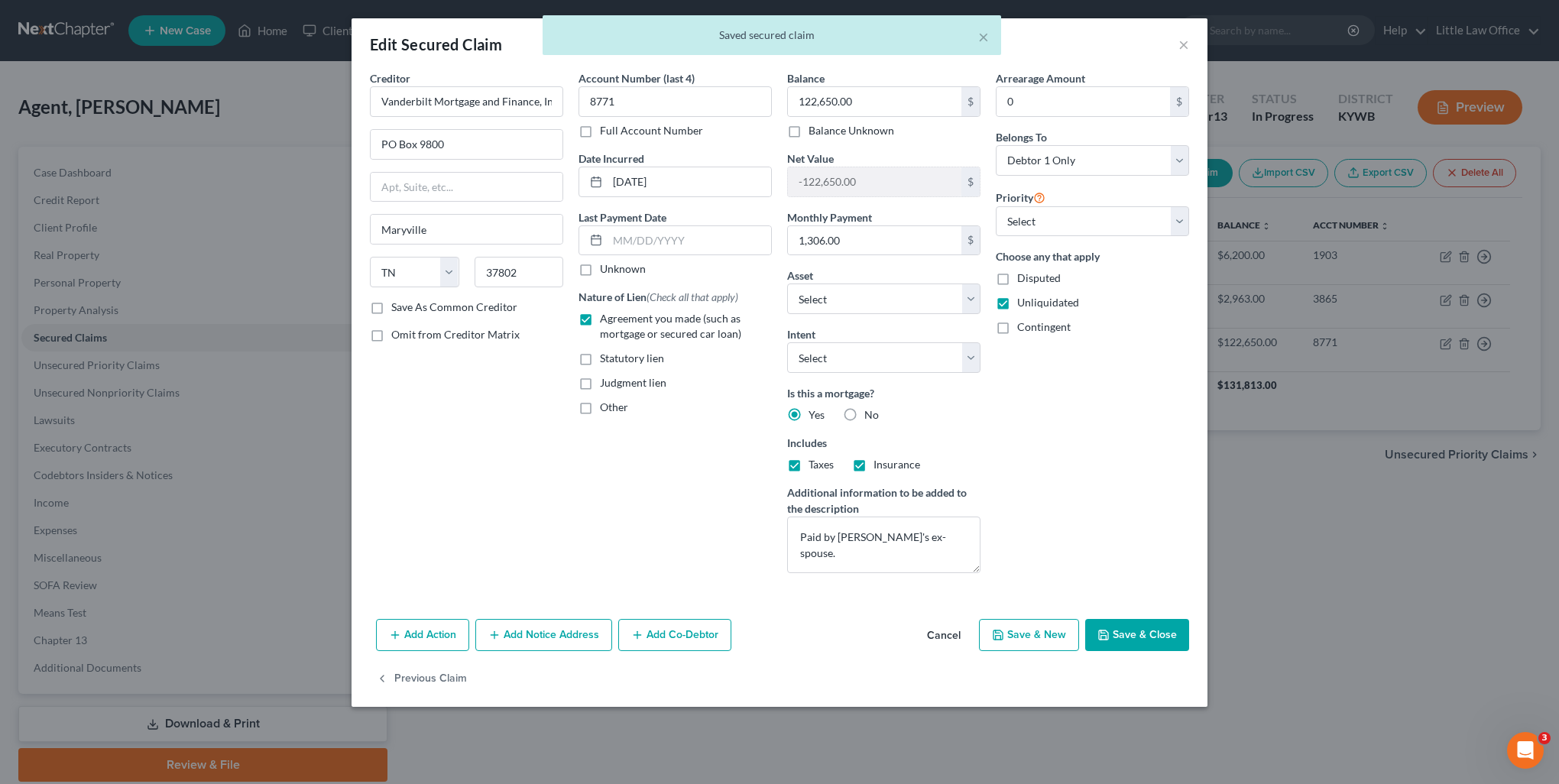
drag, startPoint x: 1143, startPoint y: 644, endPoint x: 1143, endPoint y: 635, distance: 9.0
click at [1142, 643] on button "Save & Close" at bounding box center [1137, 635] width 104 height 32
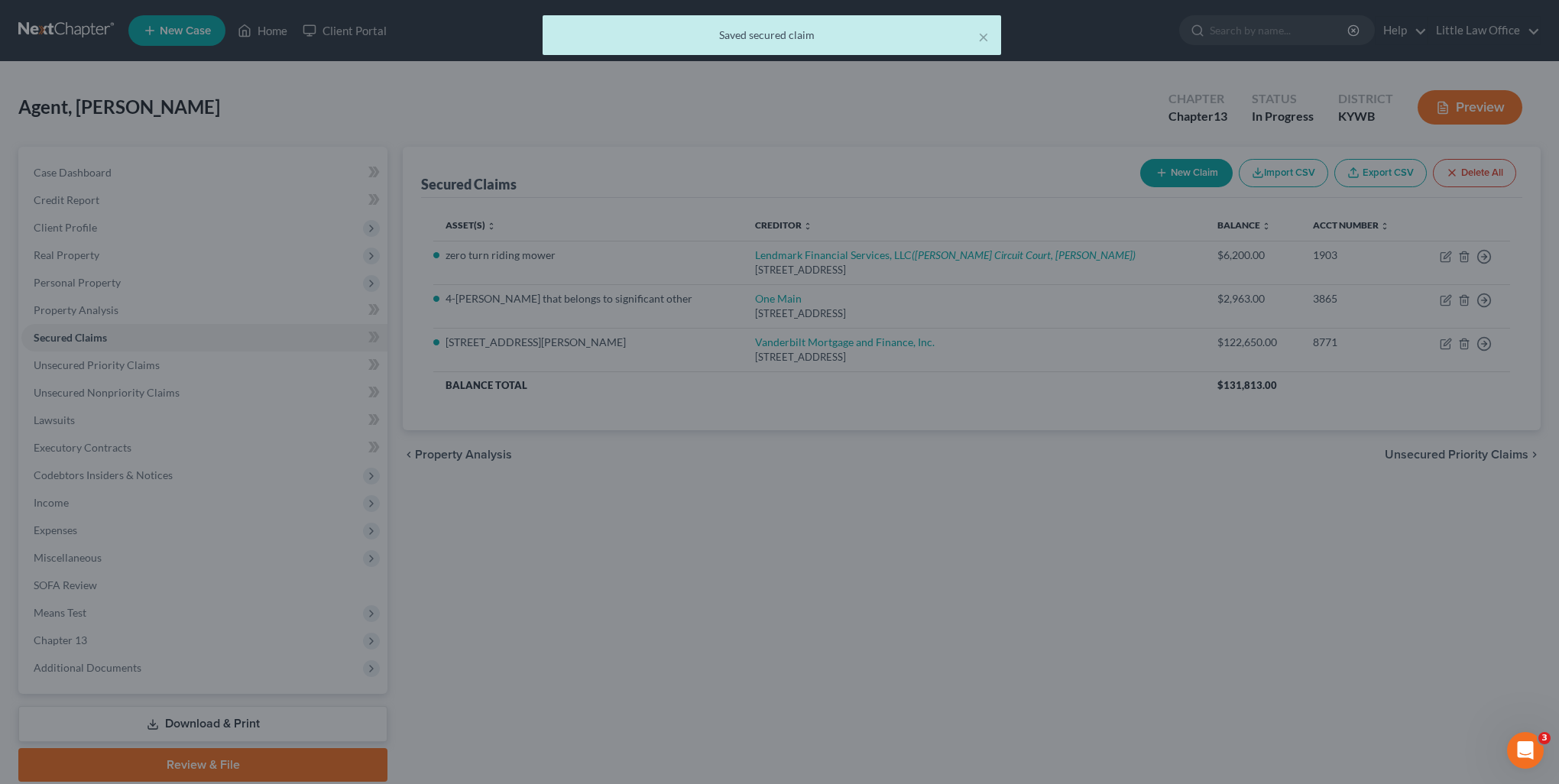
select select "9"
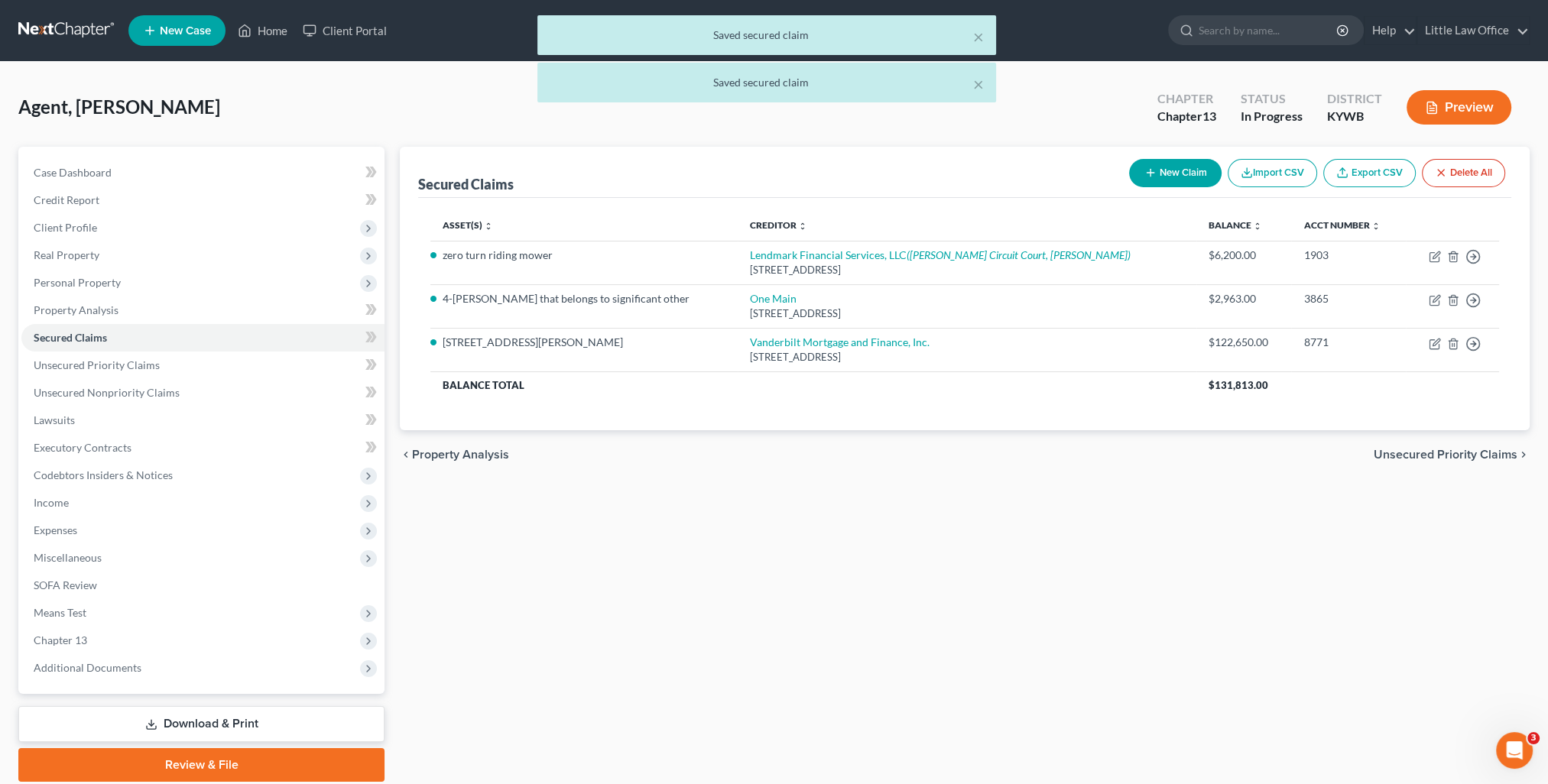
click at [1448, 458] on span "Unsecured Priority Claims" at bounding box center [1445, 454] width 144 height 12
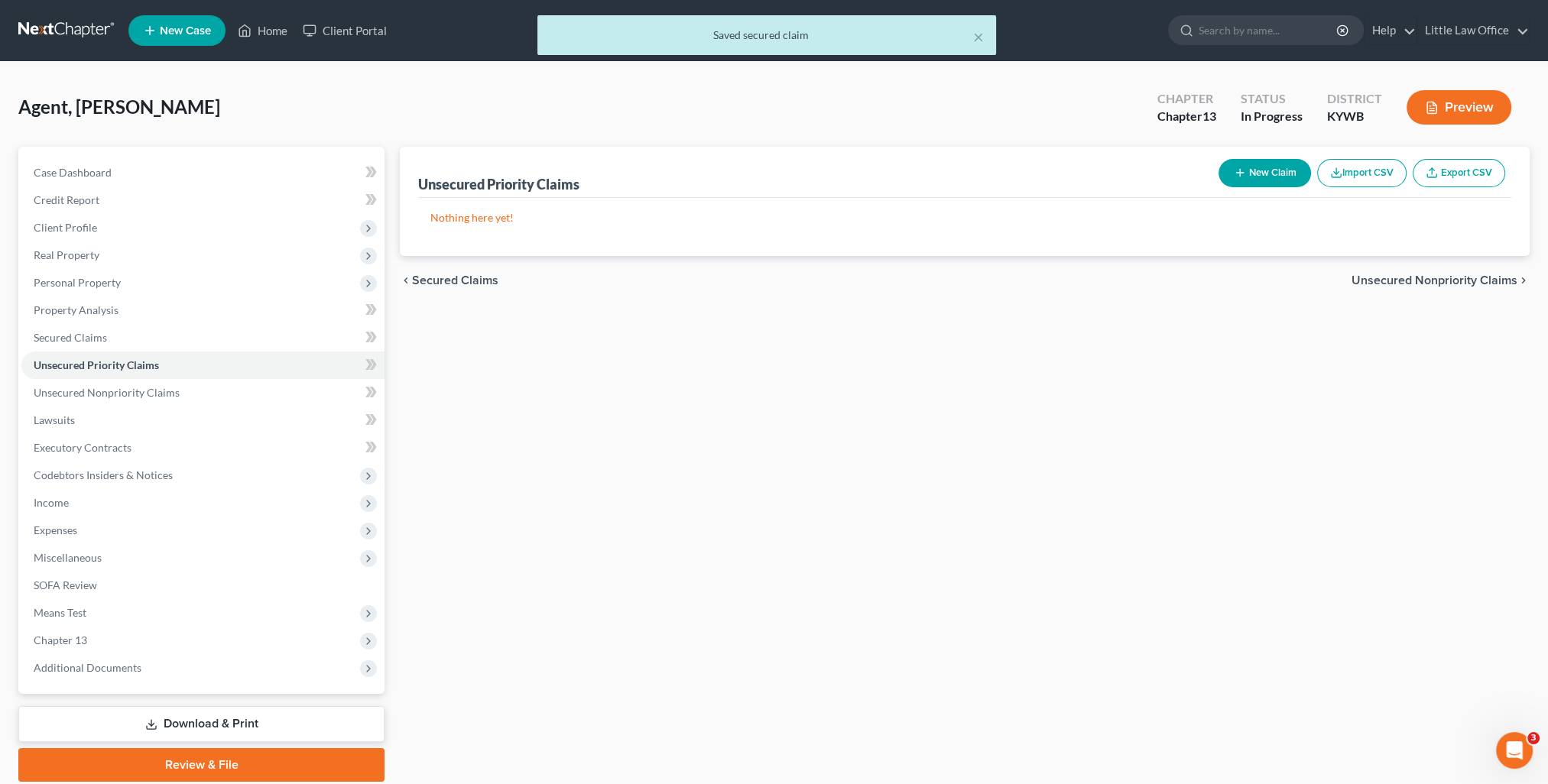
click at [1446, 278] on span "Unsecured Nonpriority Claims" at bounding box center [1434, 280] width 166 height 12
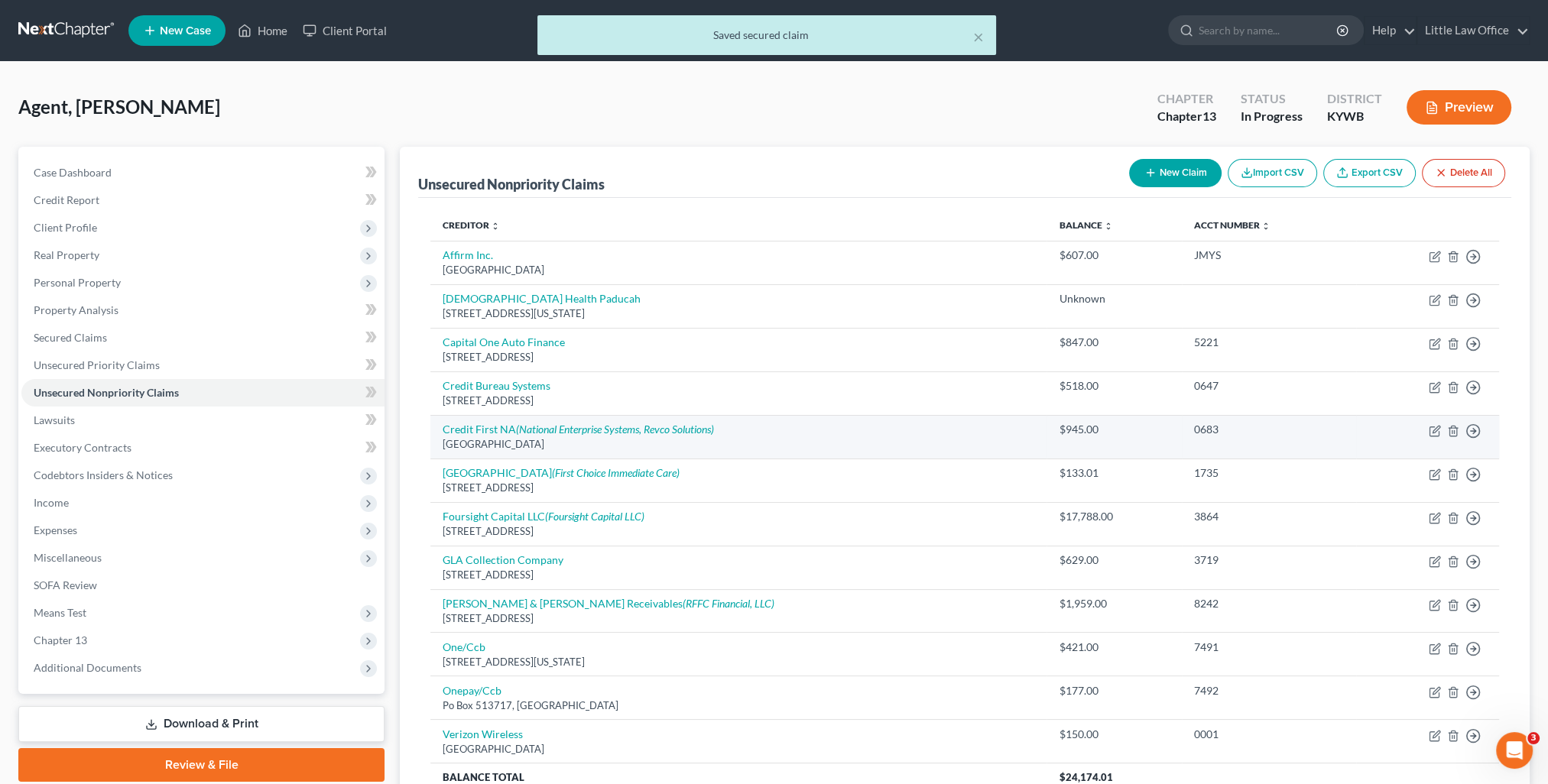
scroll to position [141, 0]
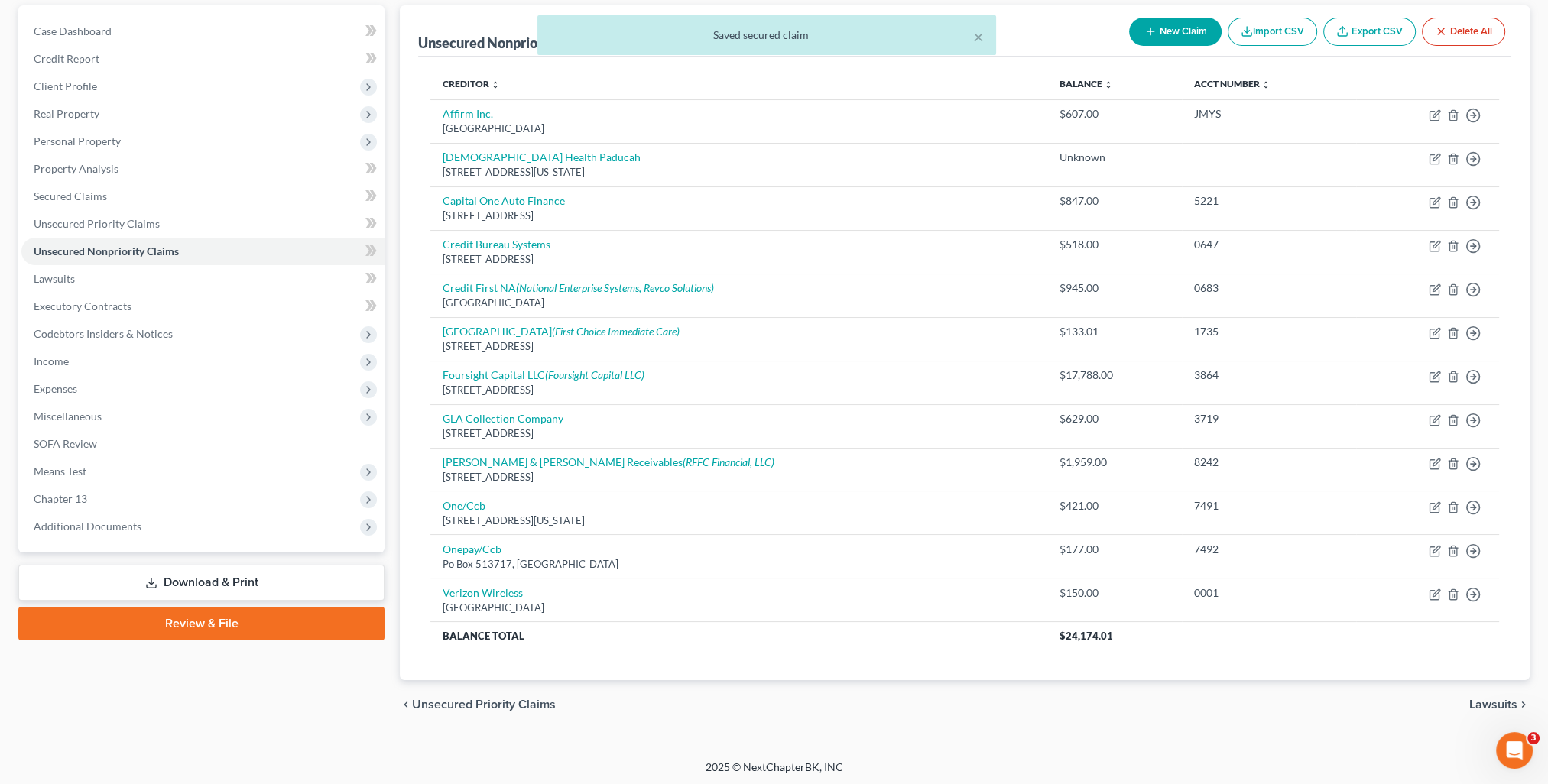
click at [1470, 702] on span "Lawsuits" at bounding box center [1493, 704] width 48 height 12
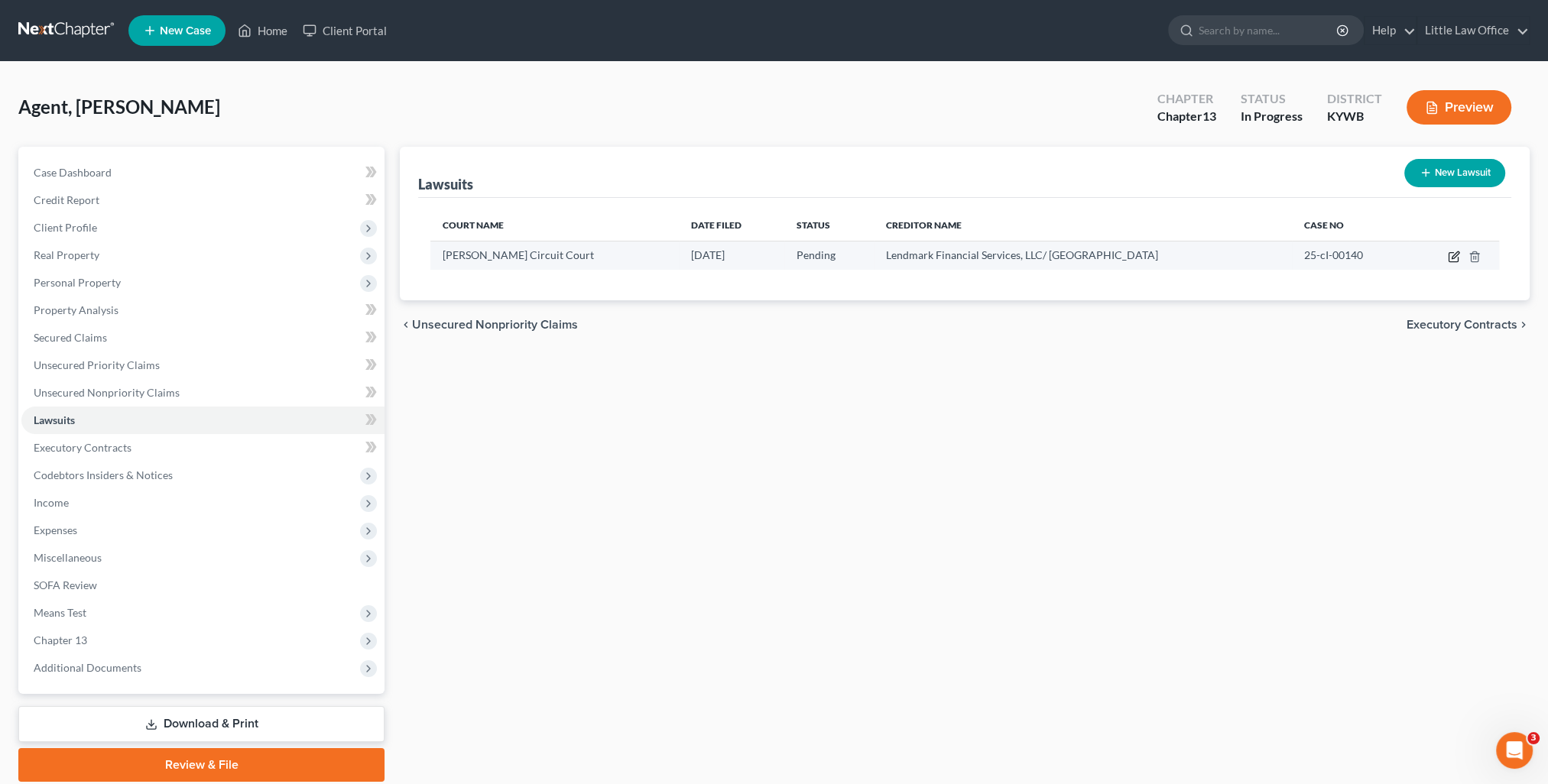
click at [1455, 255] on icon "button" at bounding box center [1455, 254] width 7 height 7
select select "18"
select select "0"
select select "4"
select select "18"
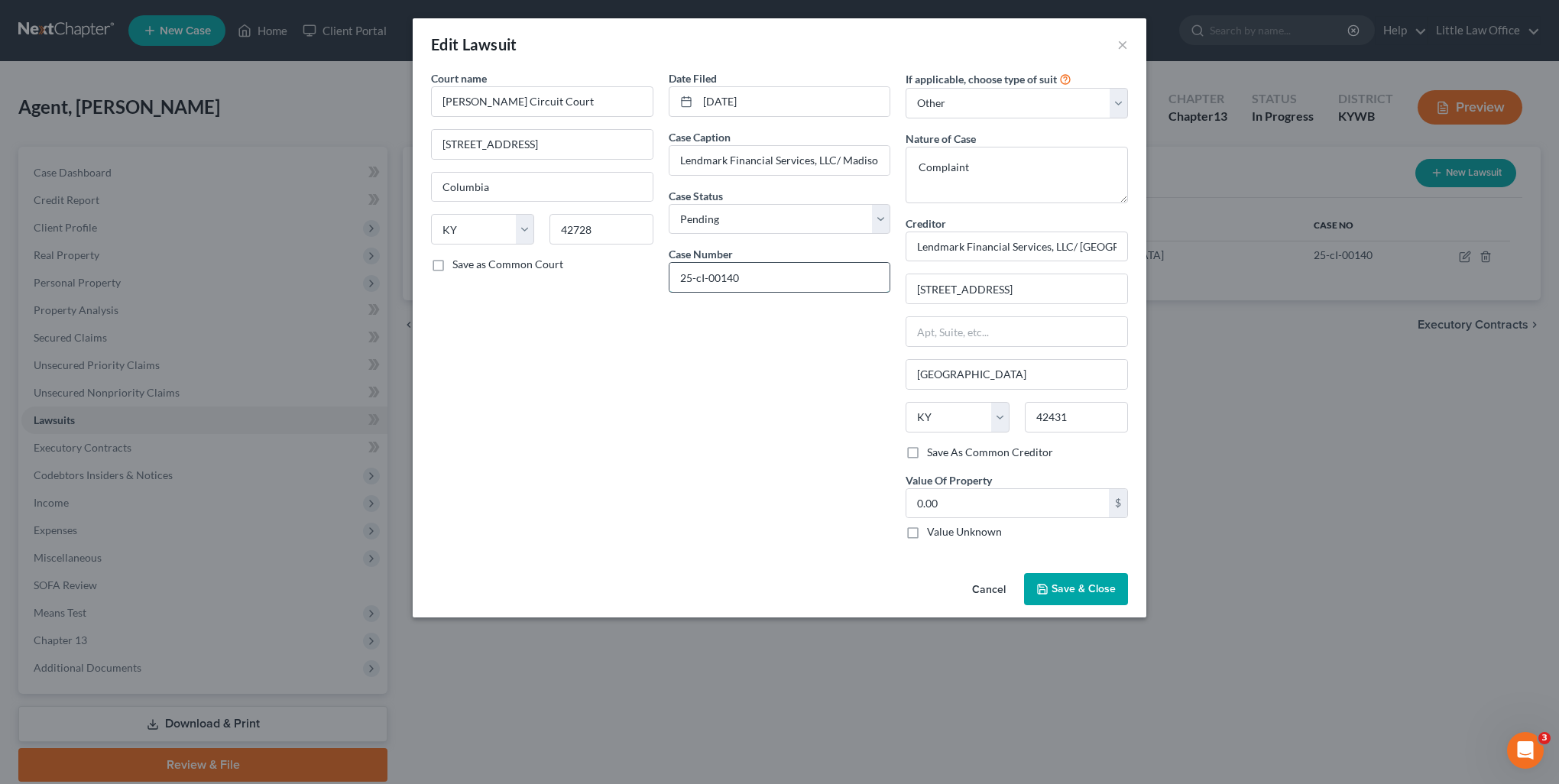
drag, startPoint x: 697, startPoint y: 277, endPoint x: 734, endPoint y: 319, distance: 56.0
click at [698, 277] on input "25-cI-00140" at bounding box center [780, 277] width 221 height 29
type input "25-CI-00140"
click at [1084, 589] on span "Save & Close" at bounding box center [1083, 589] width 64 height 13
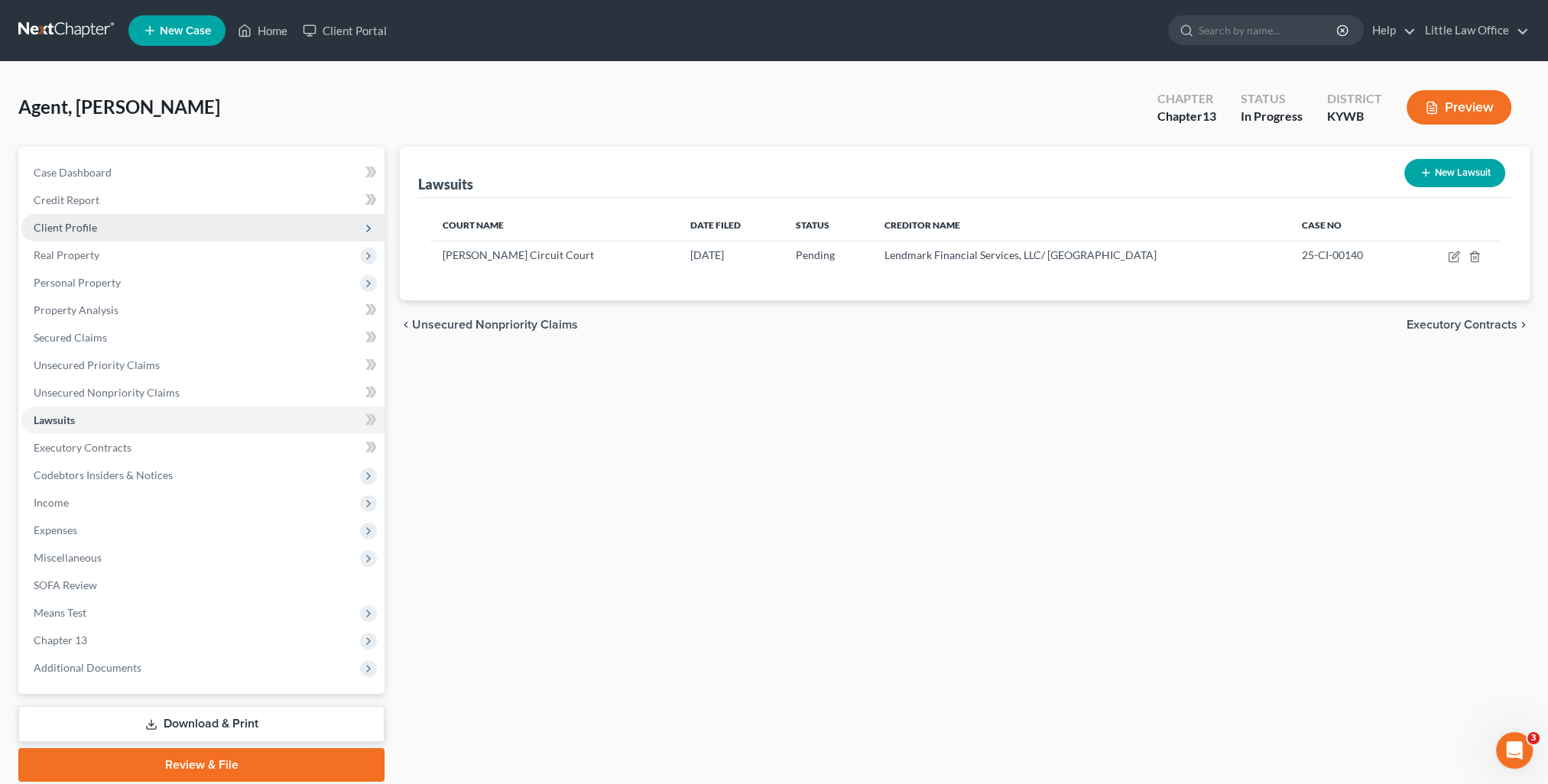
drag, startPoint x: 76, startPoint y: 220, endPoint x: 111, endPoint y: 235, distance: 38.1
click at [76, 221] on span "Client Profile" at bounding box center [65, 228] width 63 height 13
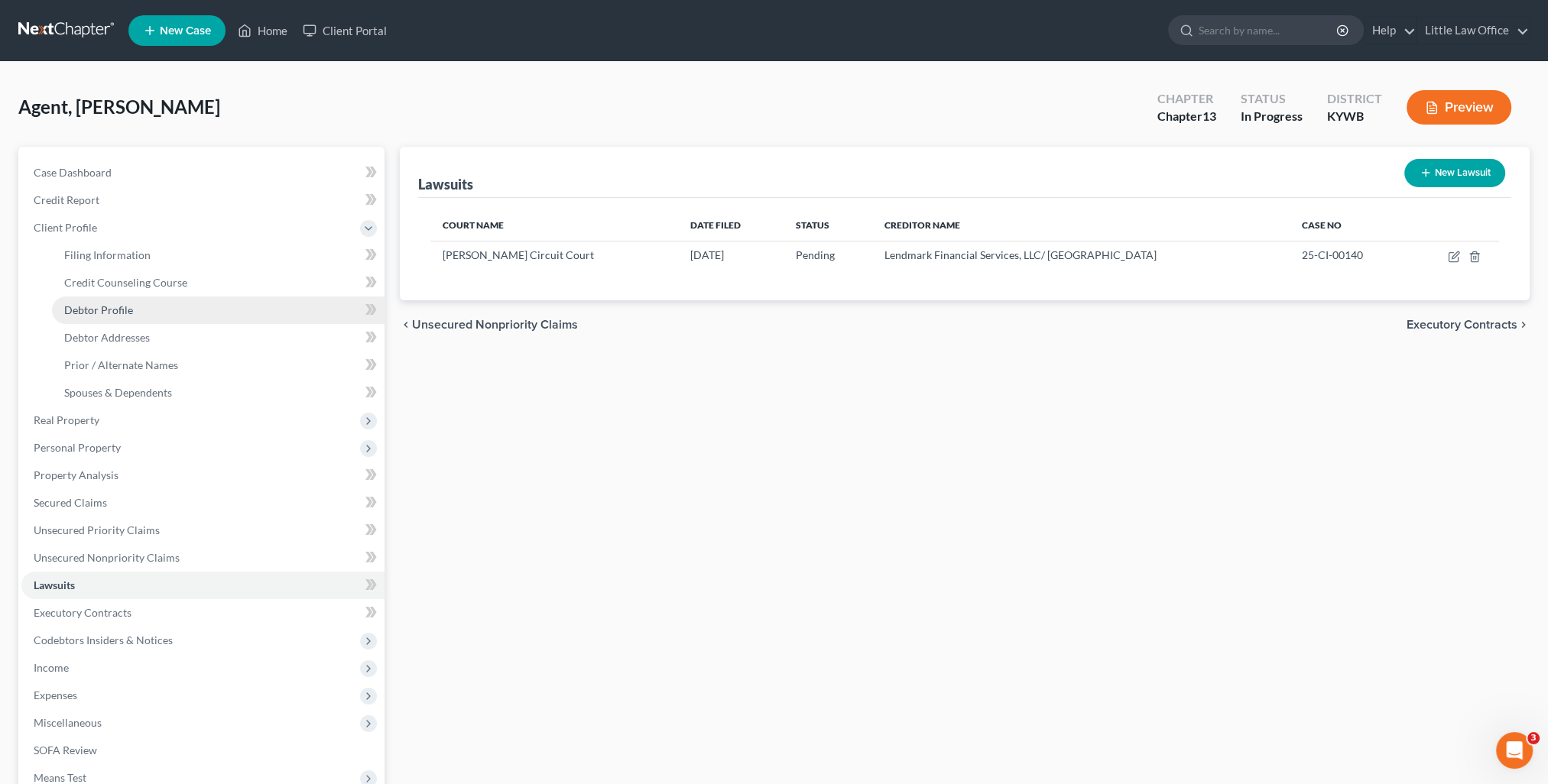
click at [139, 321] on link "Debtor Profile" at bounding box center [218, 310] width 332 height 28
select select "3"
select select "1"
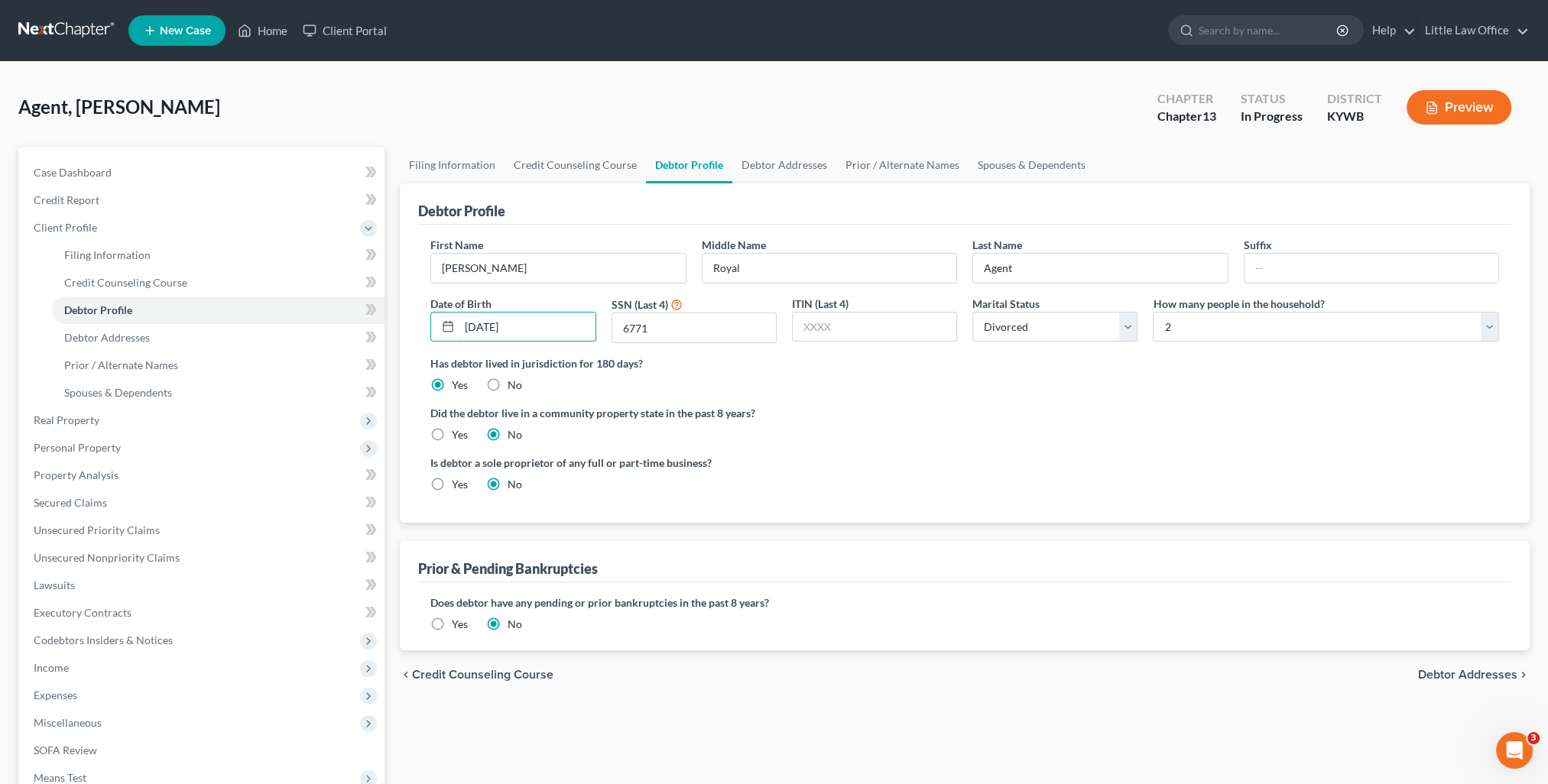
drag, startPoint x: 448, startPoint y: 326, endPoint x: 404, endPoint y: 329, distance: 44.1
click at [404, 329] on div "Debtor Profile First Name [PERSON_NAME] Middle Name Royal Last Name Agent Suffi…" at bounding box center [964, 353] width 1130 height 339
click at [98, 619] on link "Executory Contracts" at bounding box center [203, 613] width 363 height 28
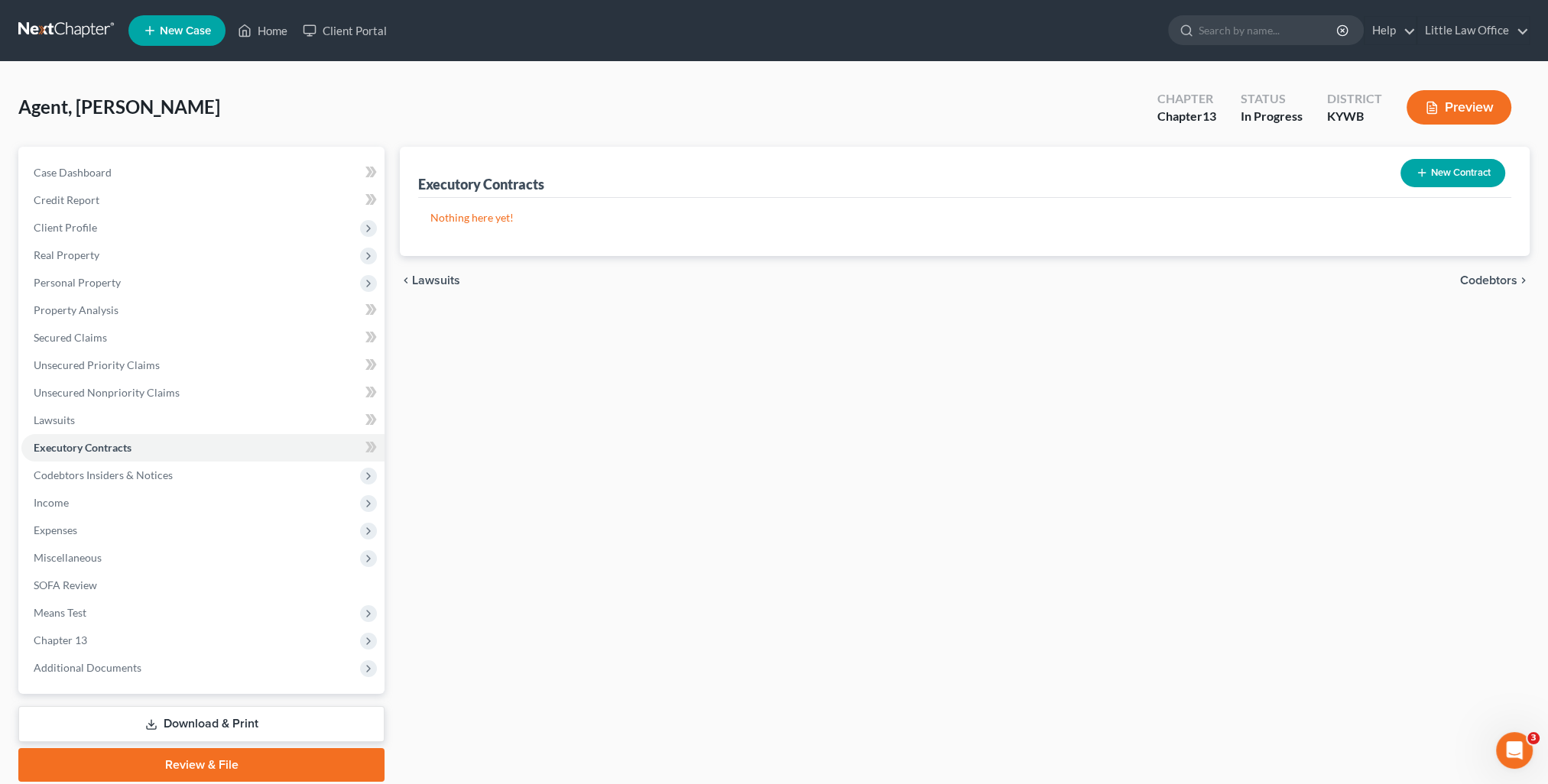
click at [1485, 277] on span "Codebtors" at bounding box center [1489, 280] width 57 height 12
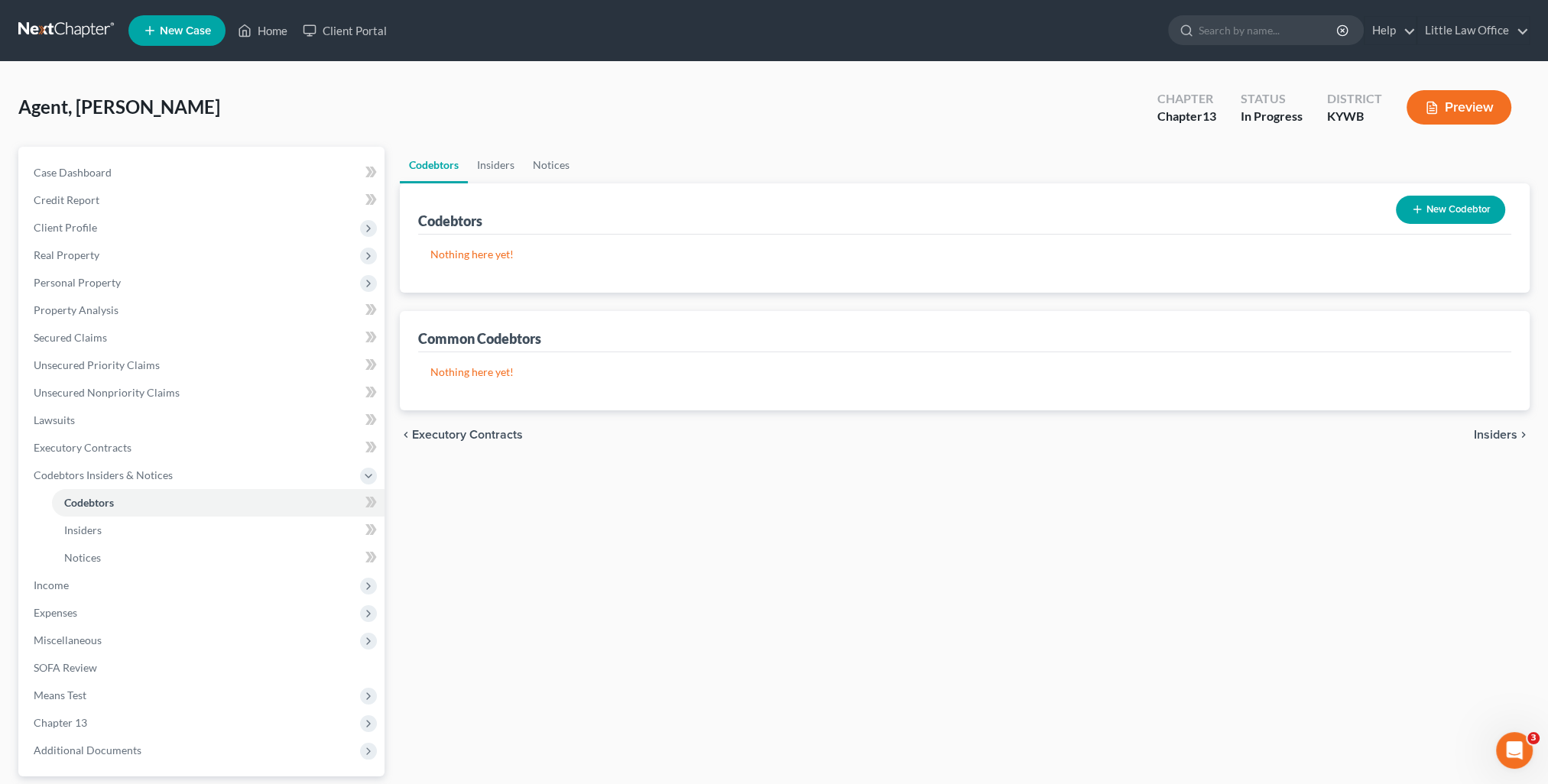
click at [1483, 436] on span "Insiders" at bounding box center [1496, 434] width 44 height 12
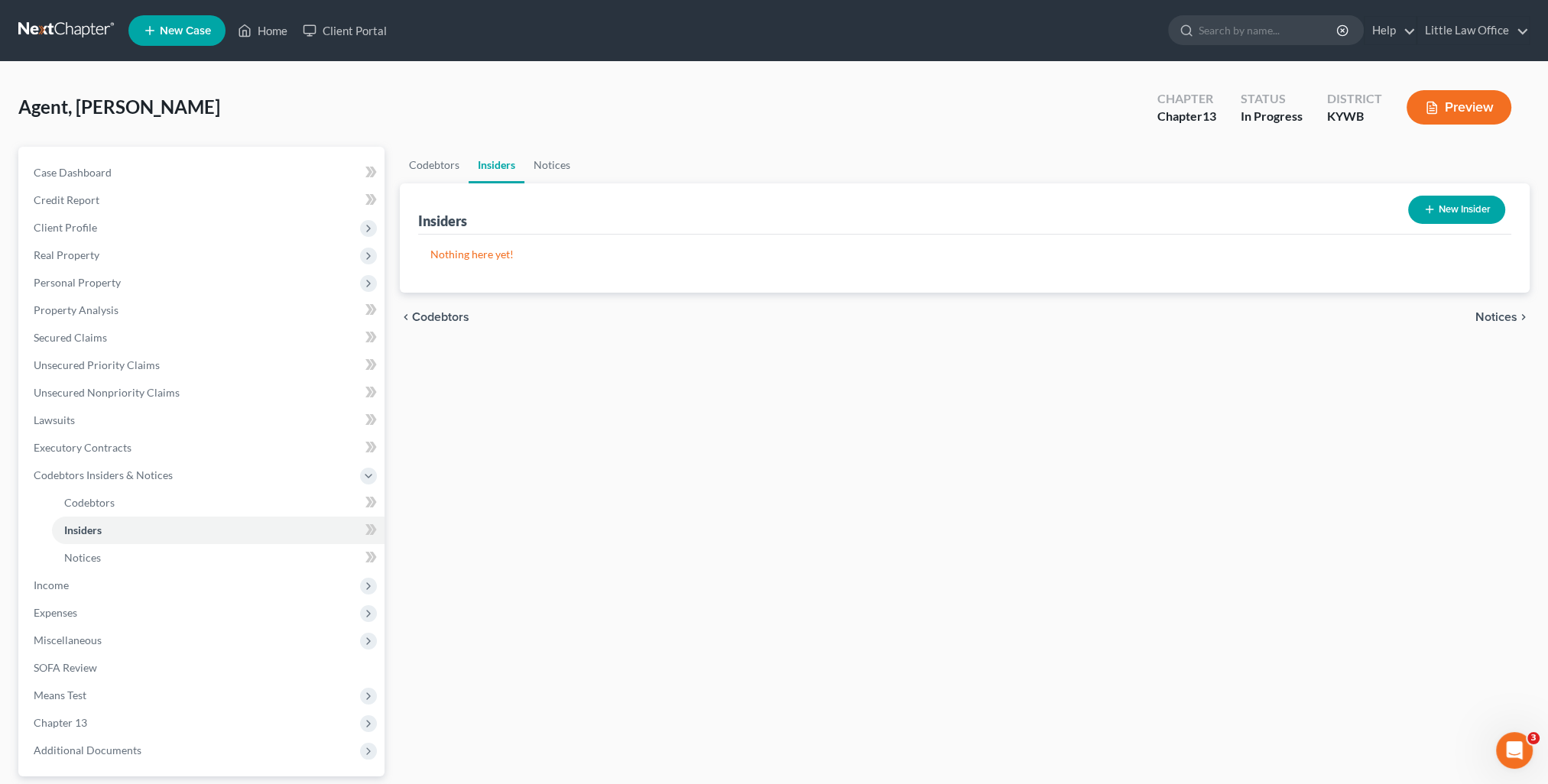
click at [1502, 316] on span "Notices" at bounding box center [1496, 316] width 42 height 12
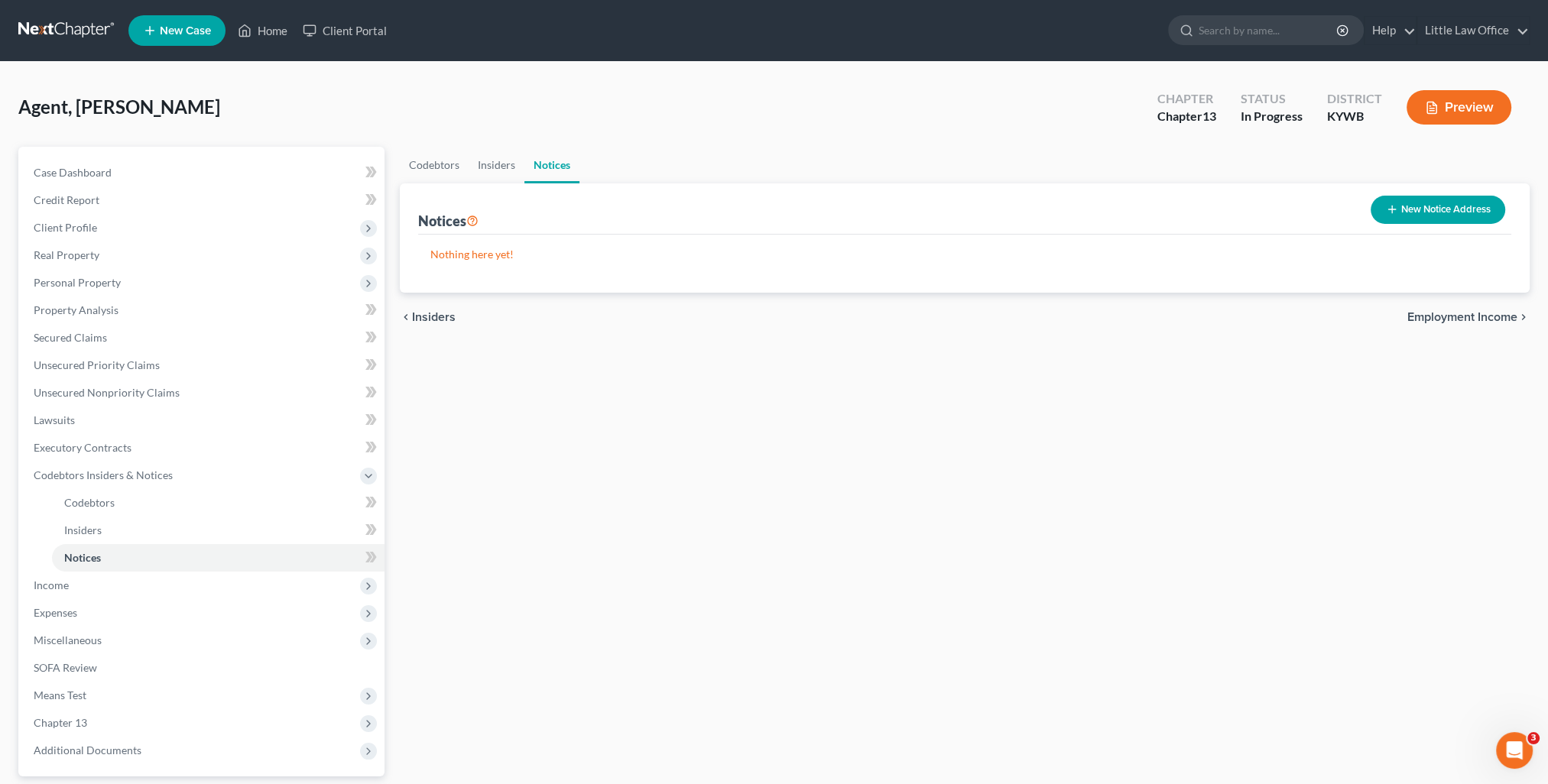
click at [1501, 316] on span "Employment Income" at bounding box center [1462, 316] width 110 height 12
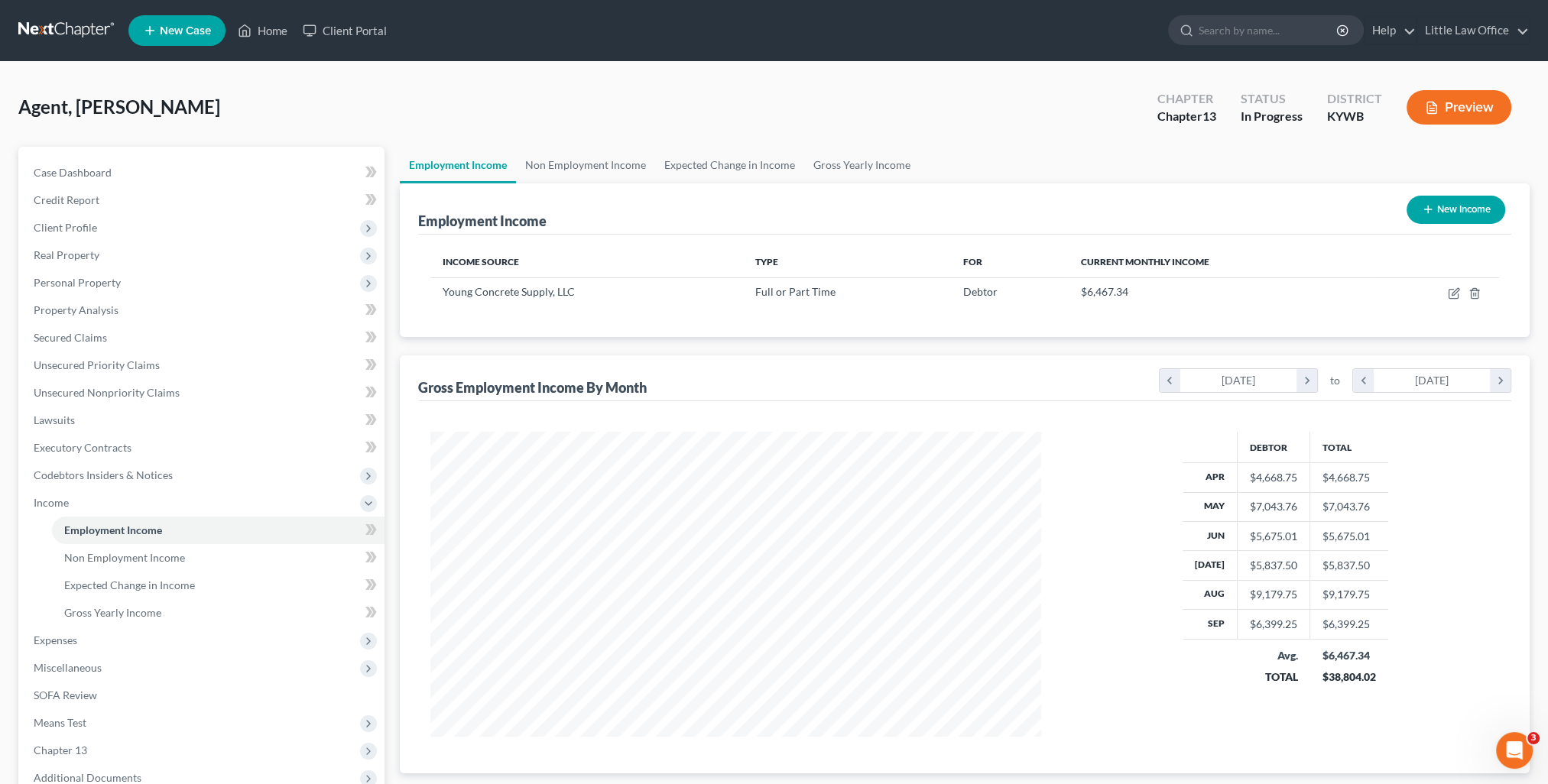
scroll to position [305, 642]
click at [574, 173] on link "Non Employment Income" at bounding box center [585, 165] width 139 height 36
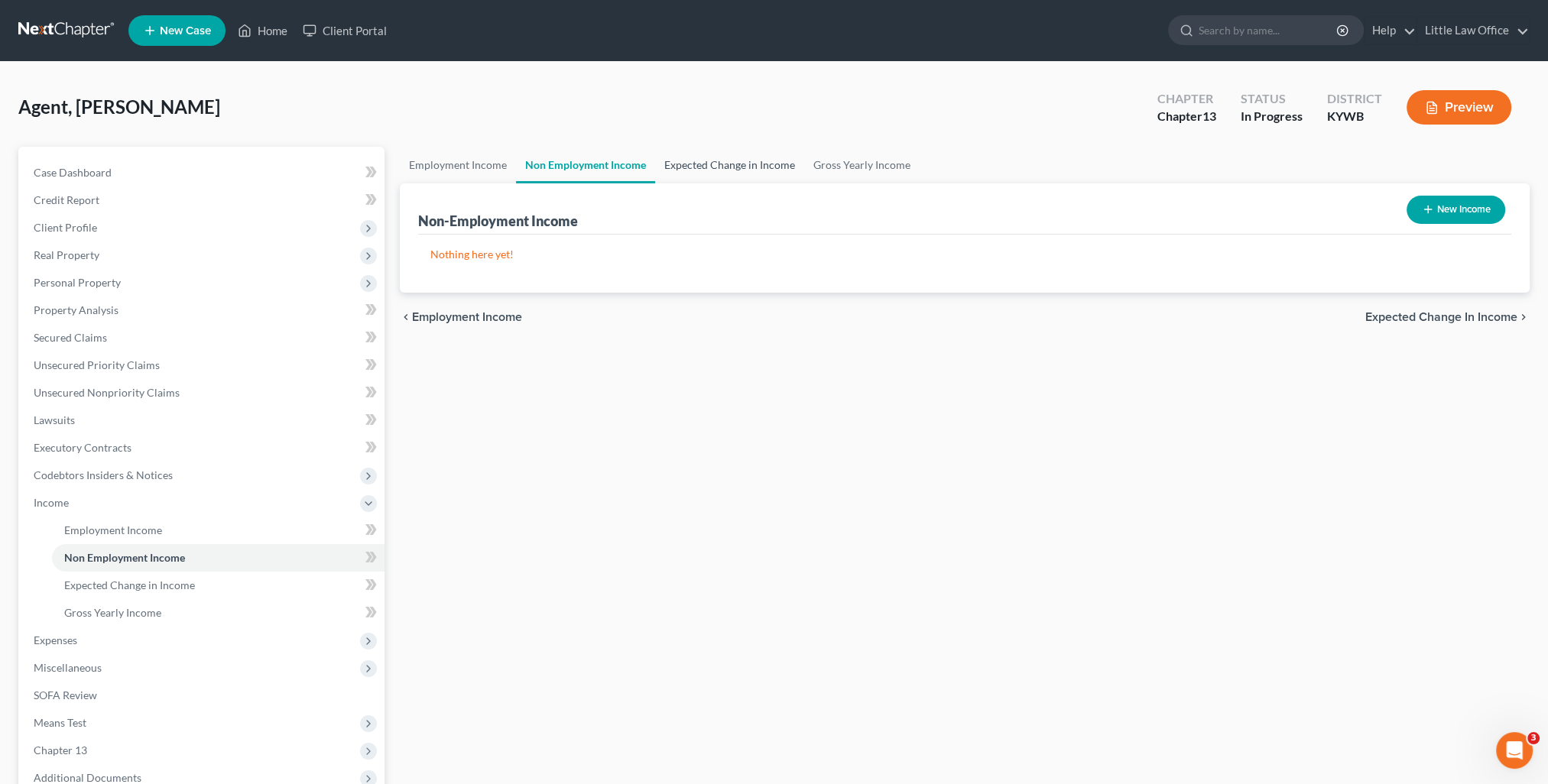
drag, startPoint x: 676, startPoint y: 170, endPoint x: 688, endPoint y: 166, distance: 12.6
click at [676, 169] on link "Expected Change in Income" at bounding box center [730, 165] width 149 height 36
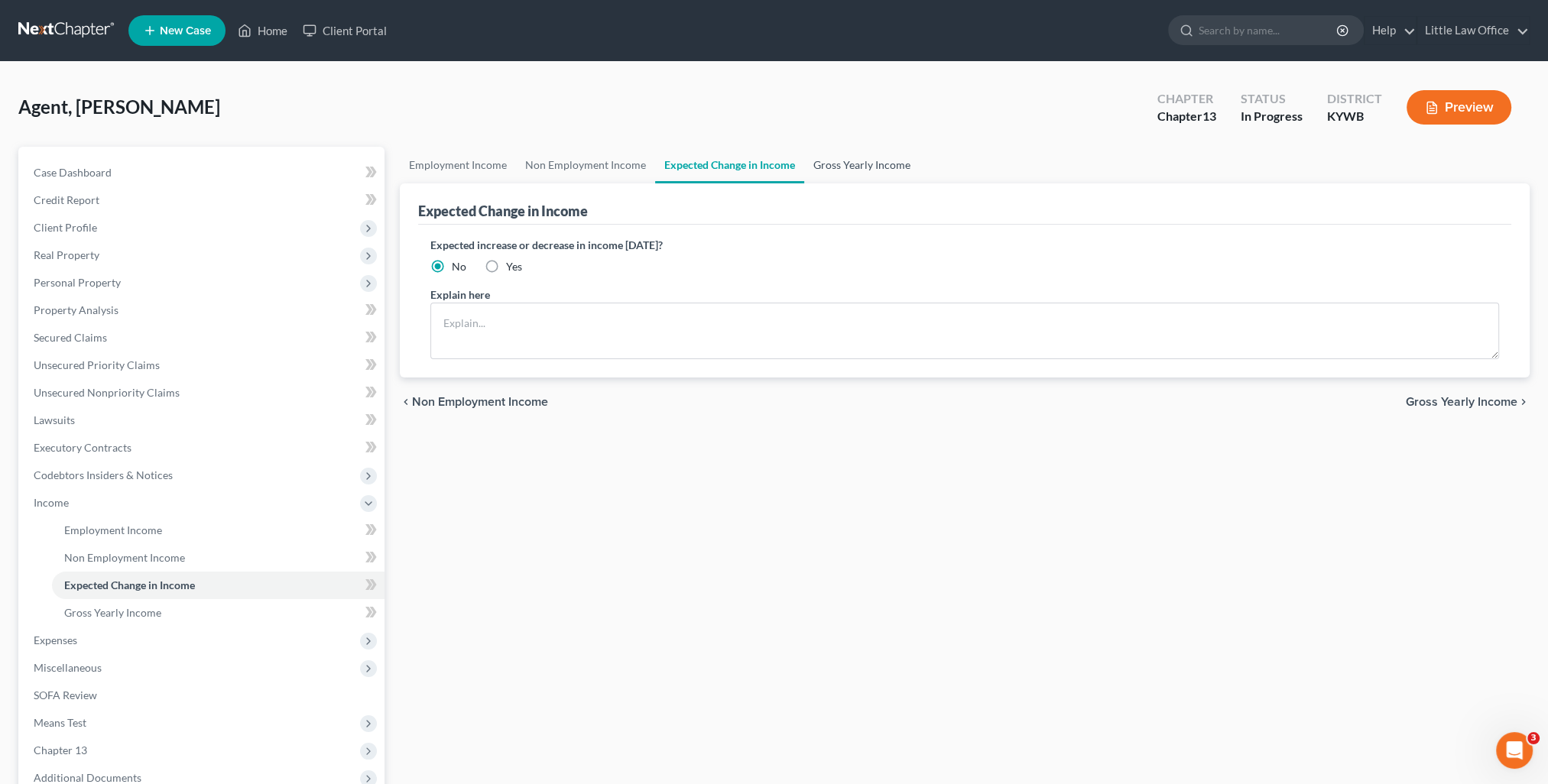
click at [841, 163] on link "Gross Yearly Income" at bounding box center [862, 165] width 116 height 36
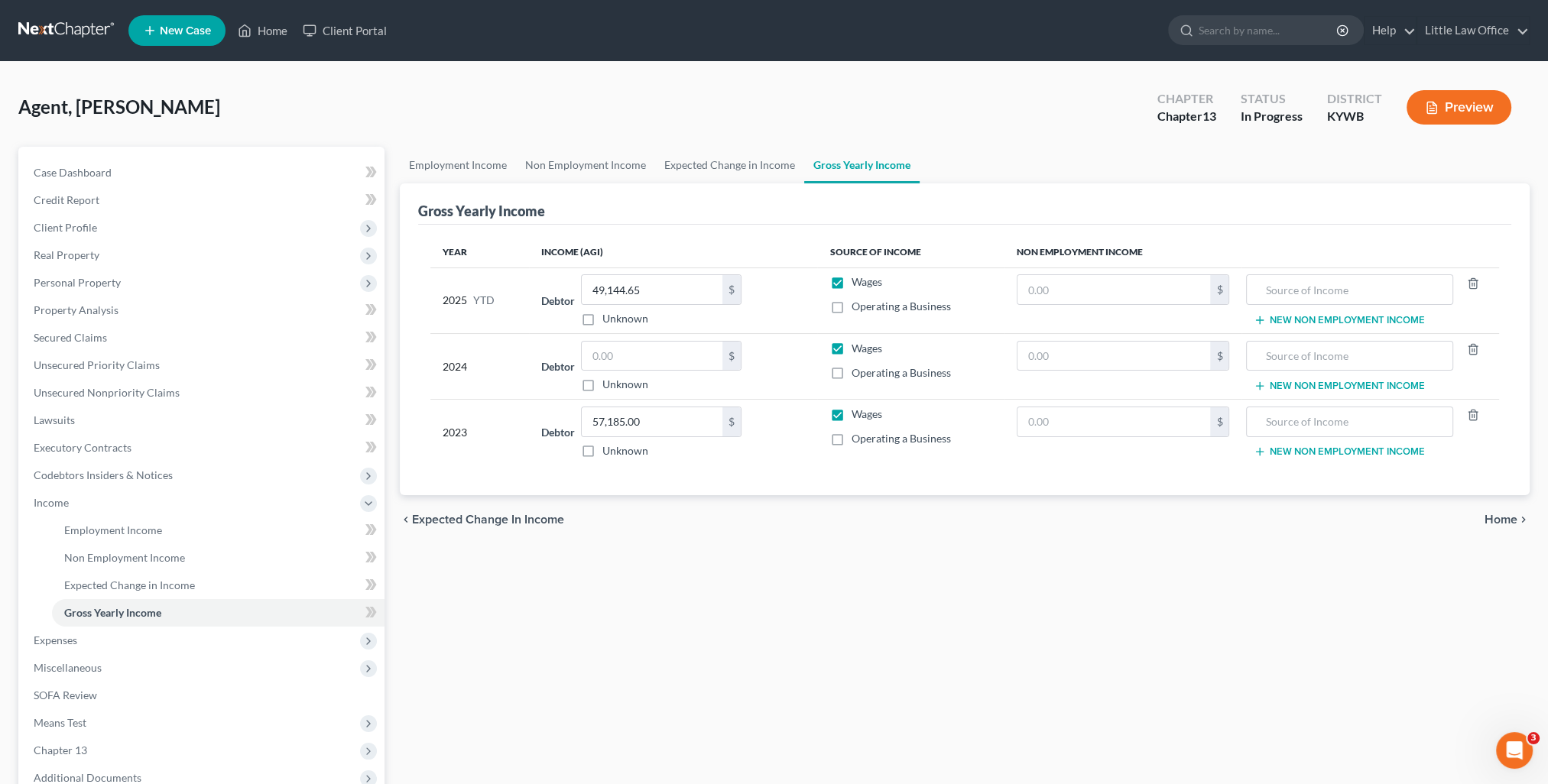
click at [1504, 518] on span "Home" at bounding box center [1500, 519] width 33 height 12
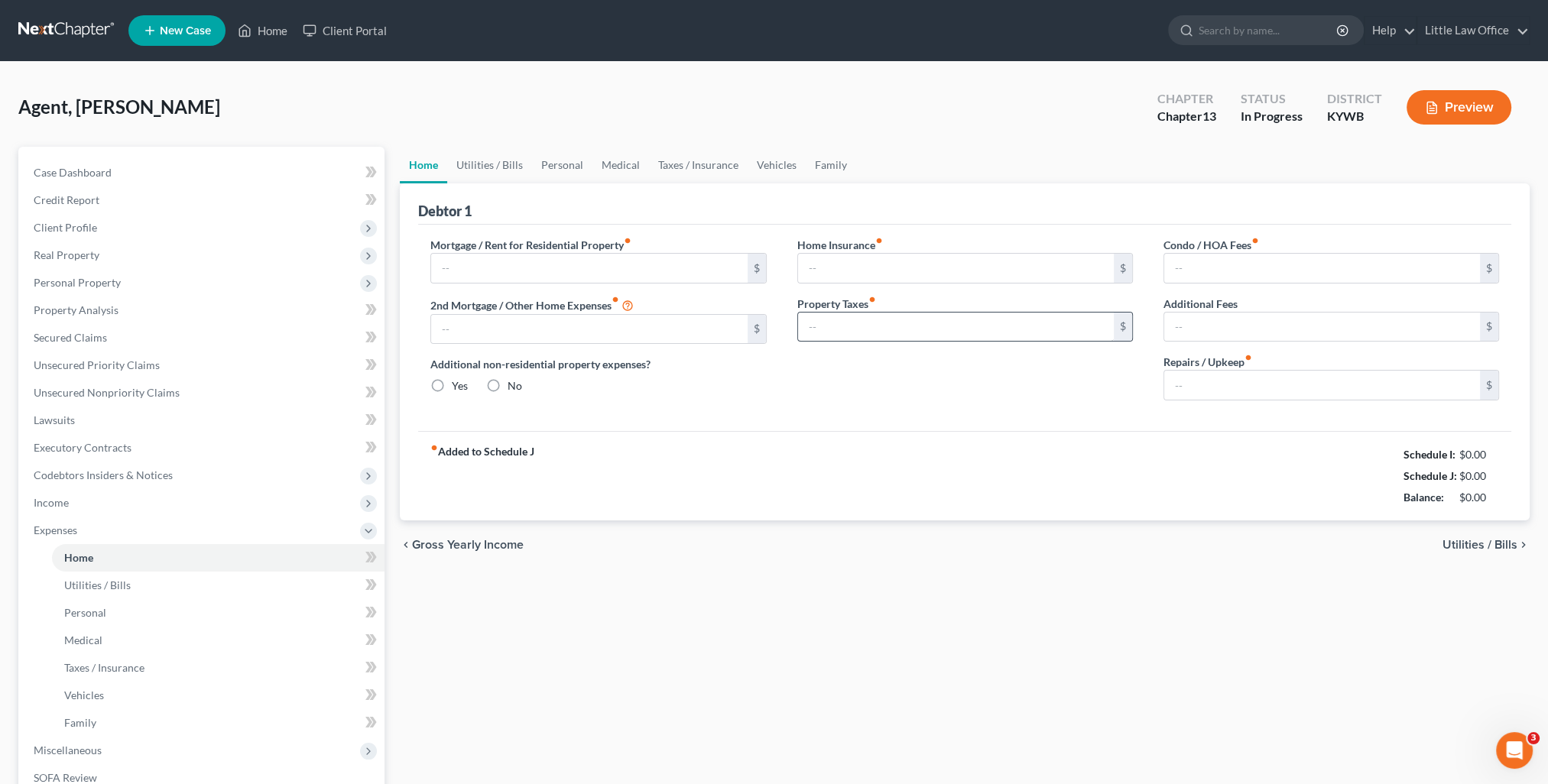
type input "400.00"
type input "0.00"
radio input "true"
type input "0.00"
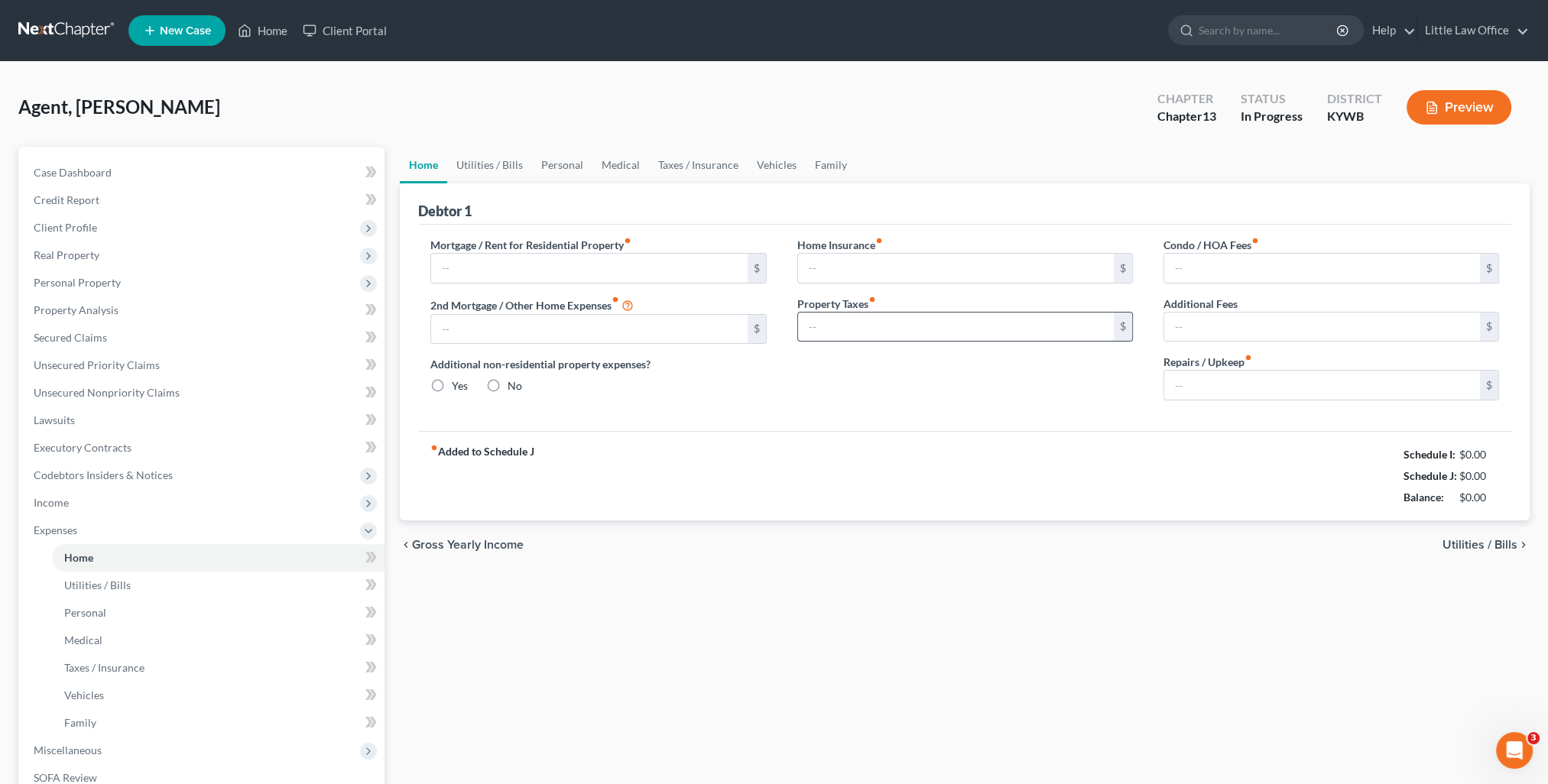
type input "0.00"
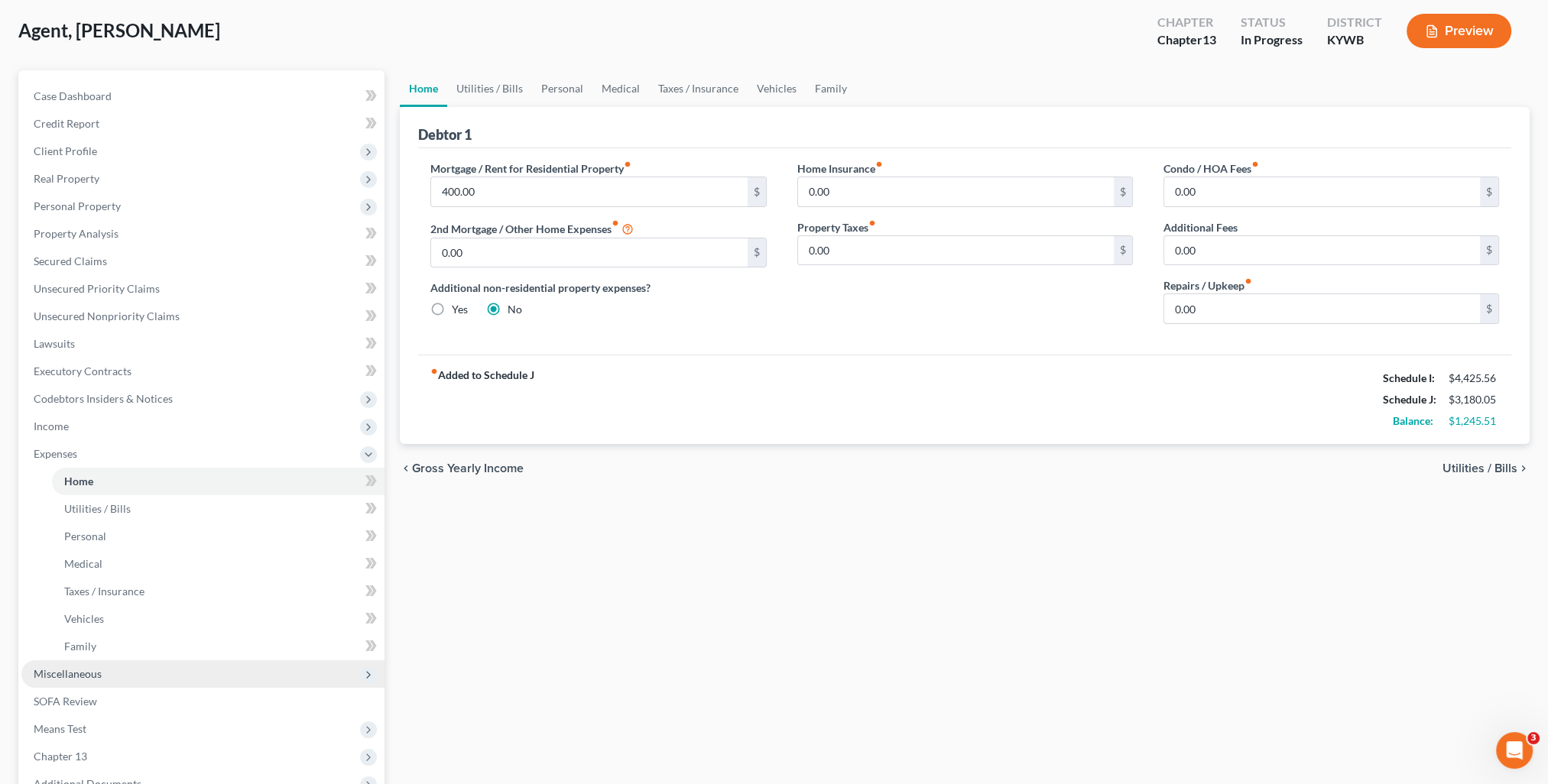
click at [67, 677] on span "Miscellaneous" at bounding box center [67, 674] width 68 height 13
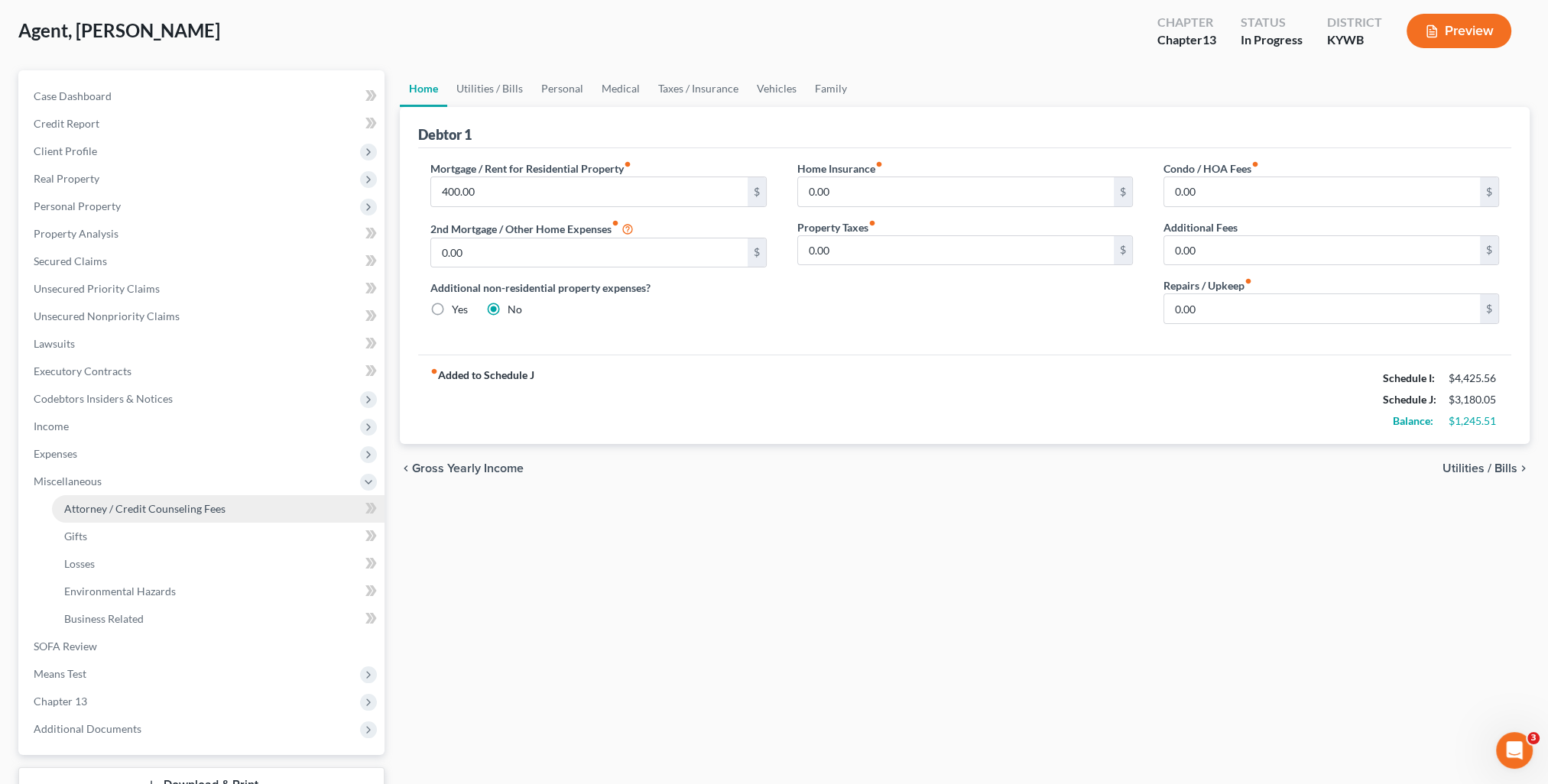
click at [124, 514] on span "Attorney / Credit Counseling Fees" at bounding box center [144, 508] width 161 height 13
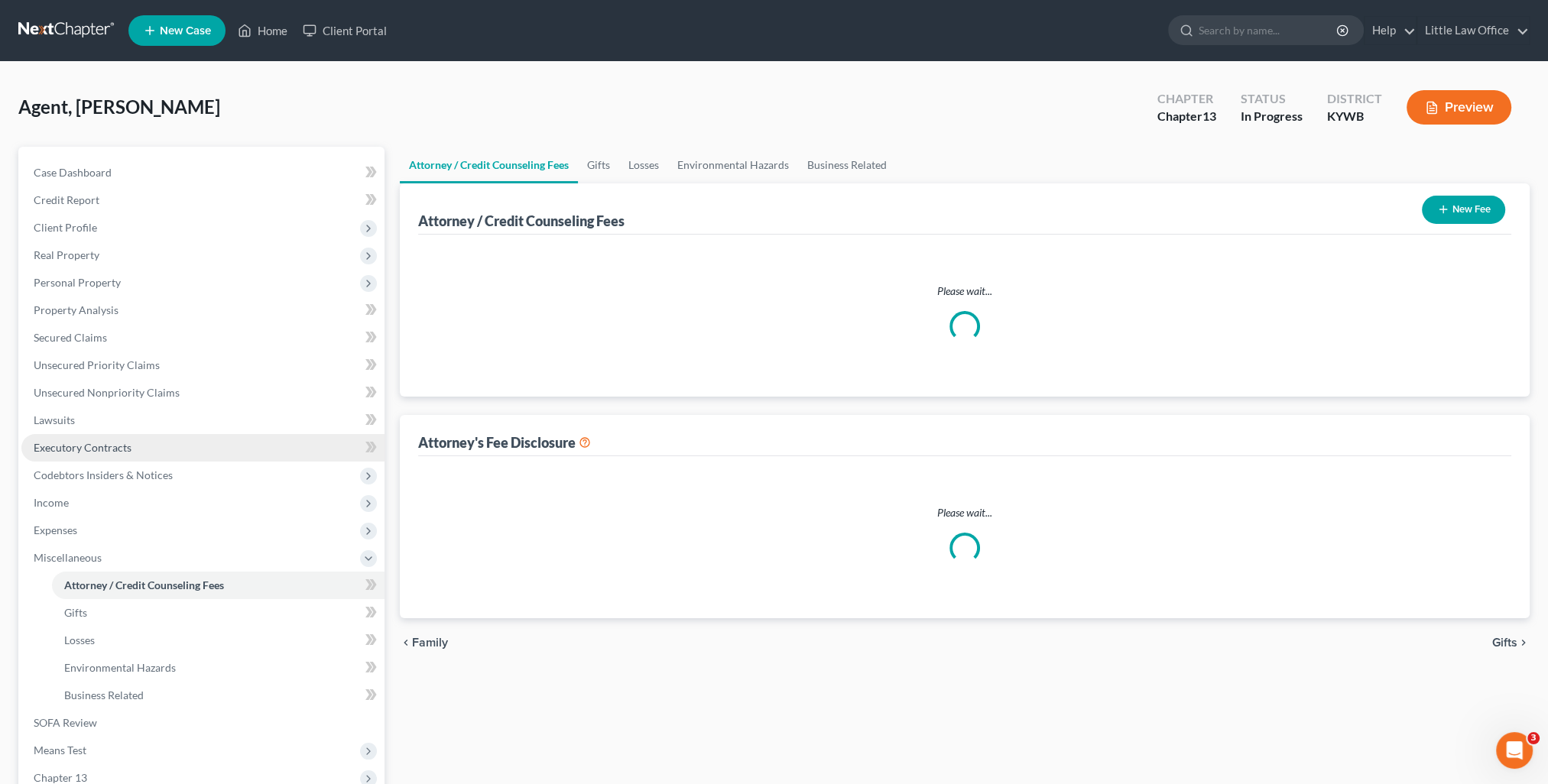
select select "0"
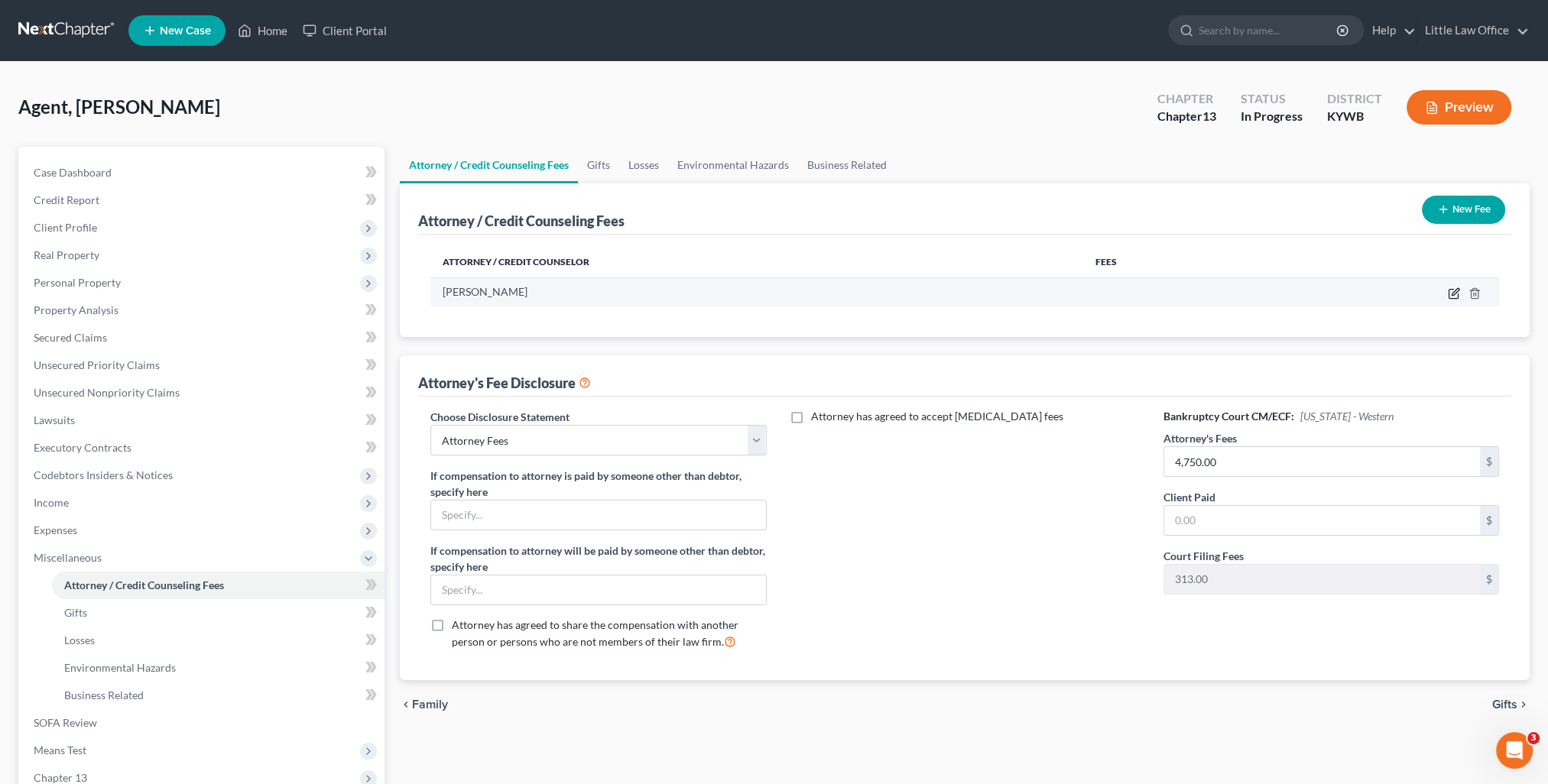
click at [1454, 293] on icon "button" at bounding box center [1454, 293] width 12 height 12
select select "18"
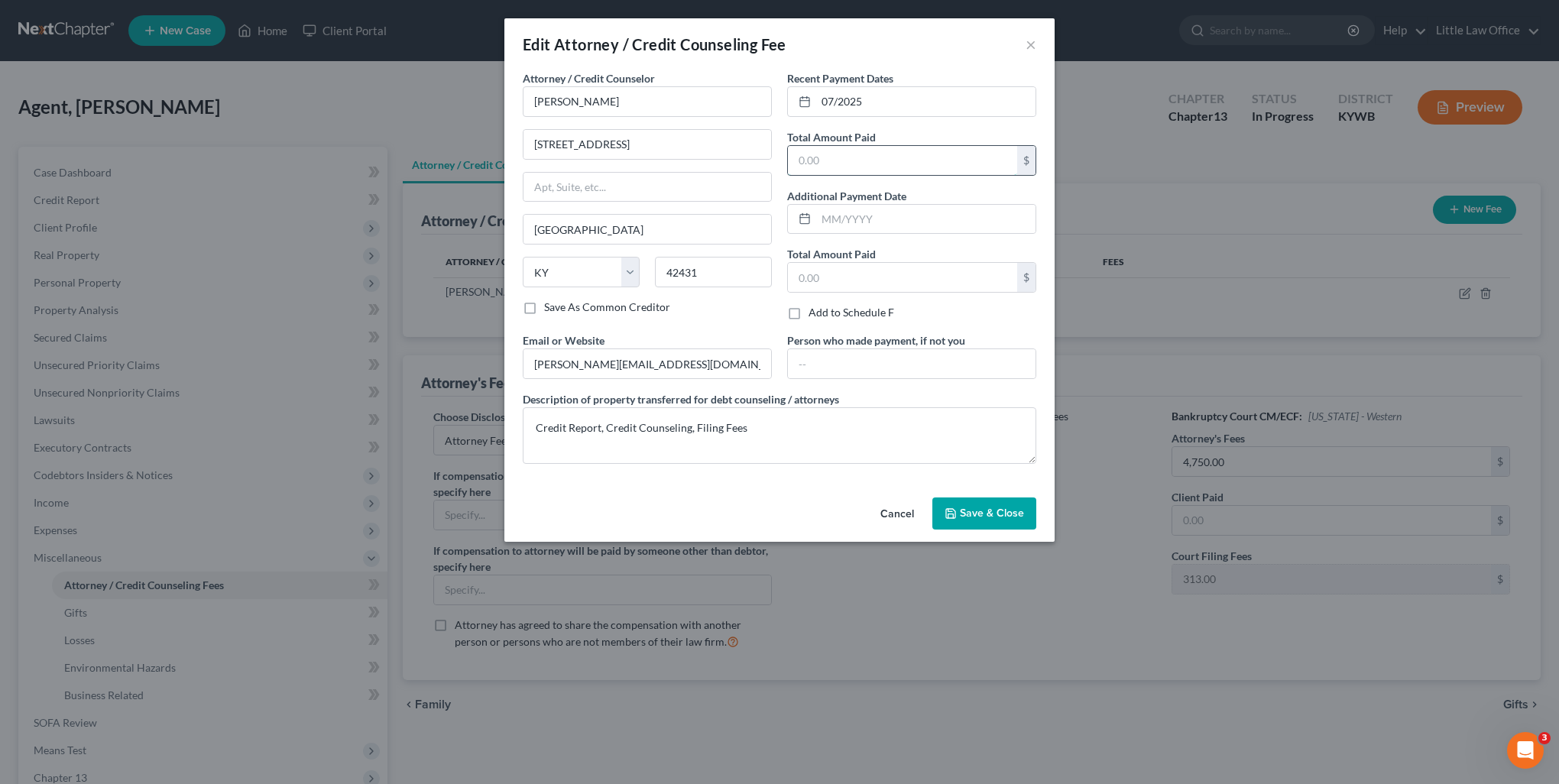
click at [841, 160] on input "text" at bounding box center [902, 160] width 229 height 29
click at [795, 493] on div "Cancel Save & Close" at bounding box center [780, 517] width 550 height 51
click at [950, 504] on button "Save & Close" at bounding box center [984, 514] width 104 height 32
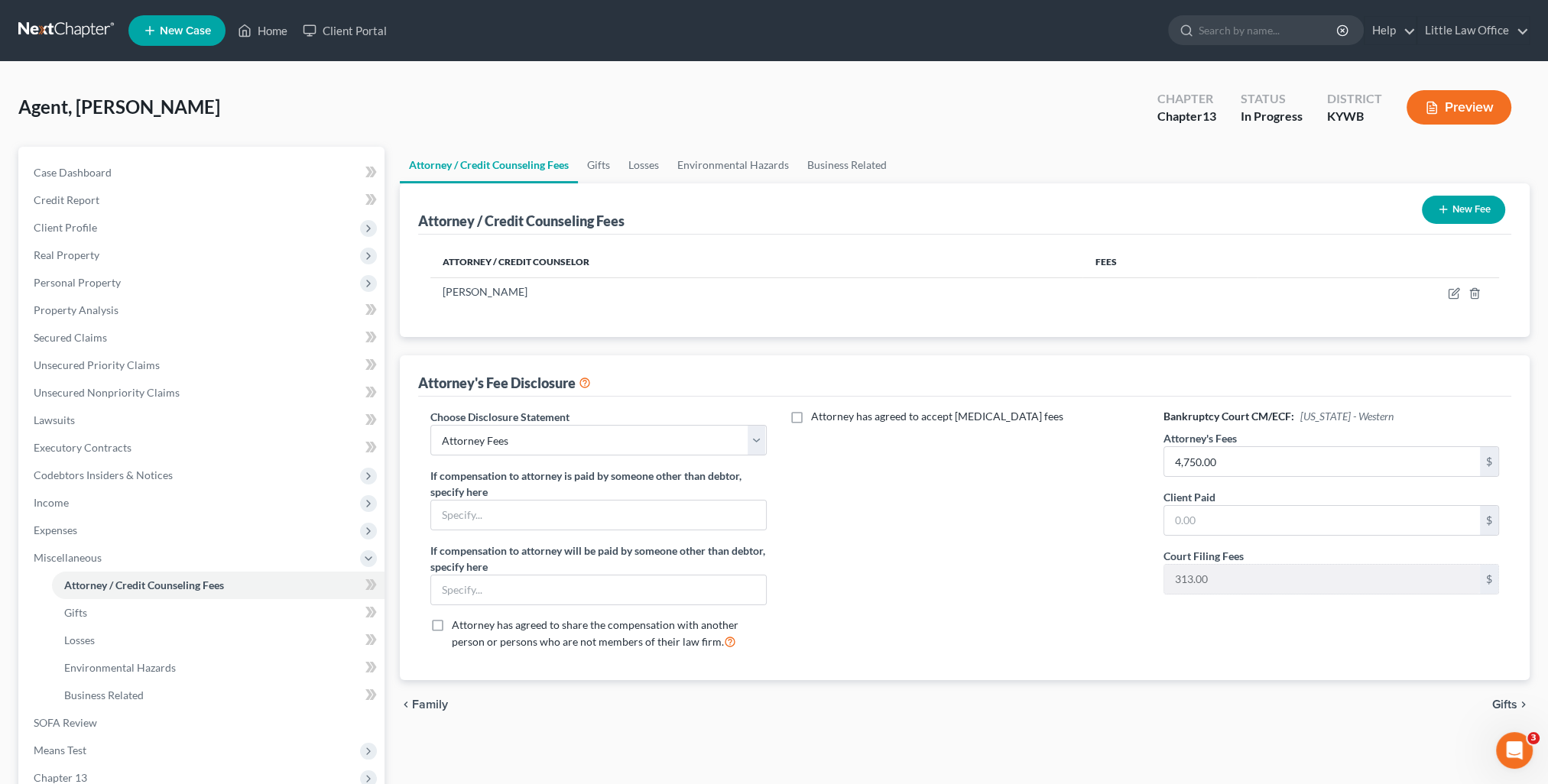
click at [1528, 698] on icon "chevron_right" at bounding box center [1523, 704] width 12 height 12
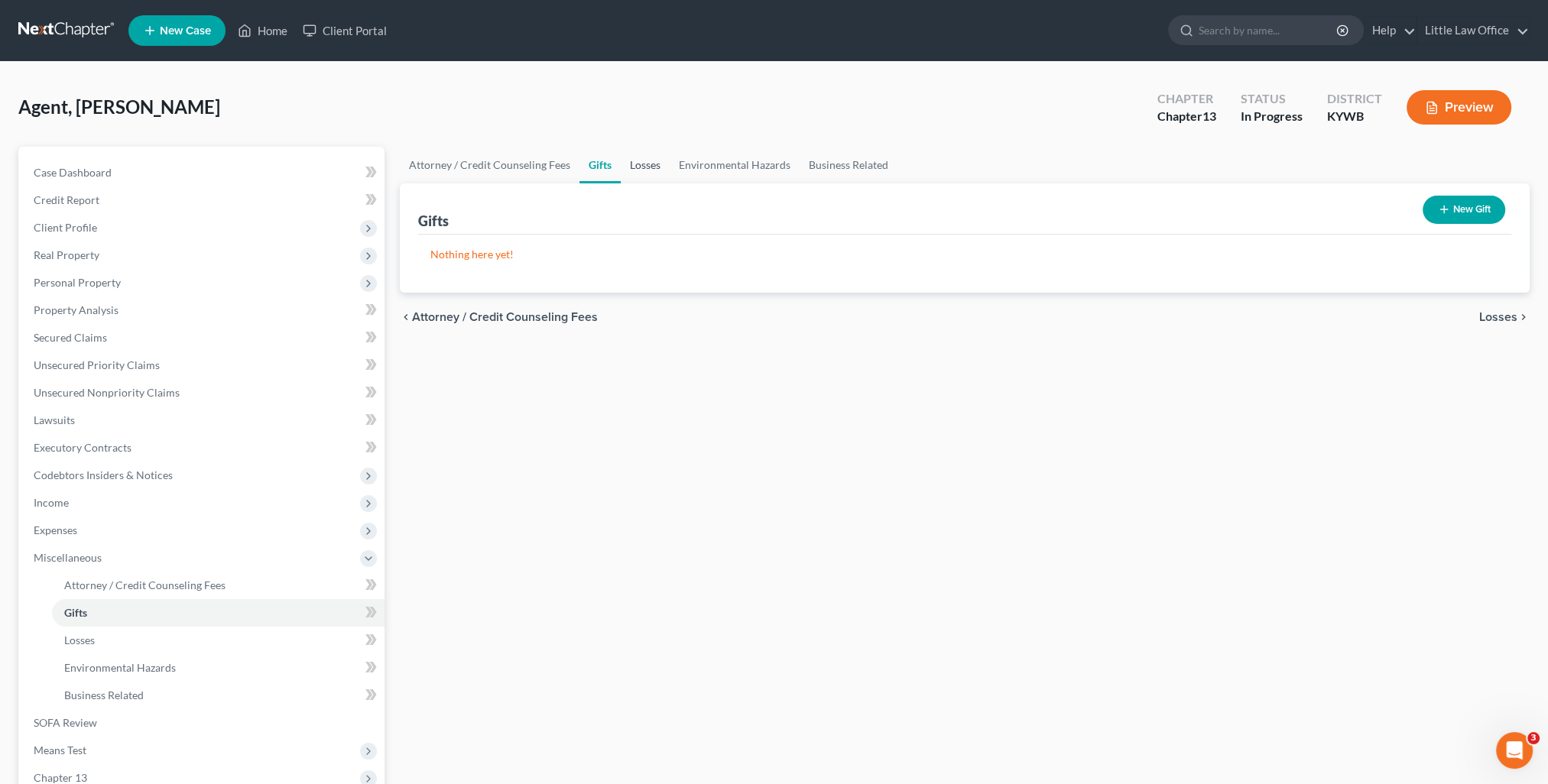
click at [647, 173] on link "Losses" at bounding box center [646, 165] width 49 height 36
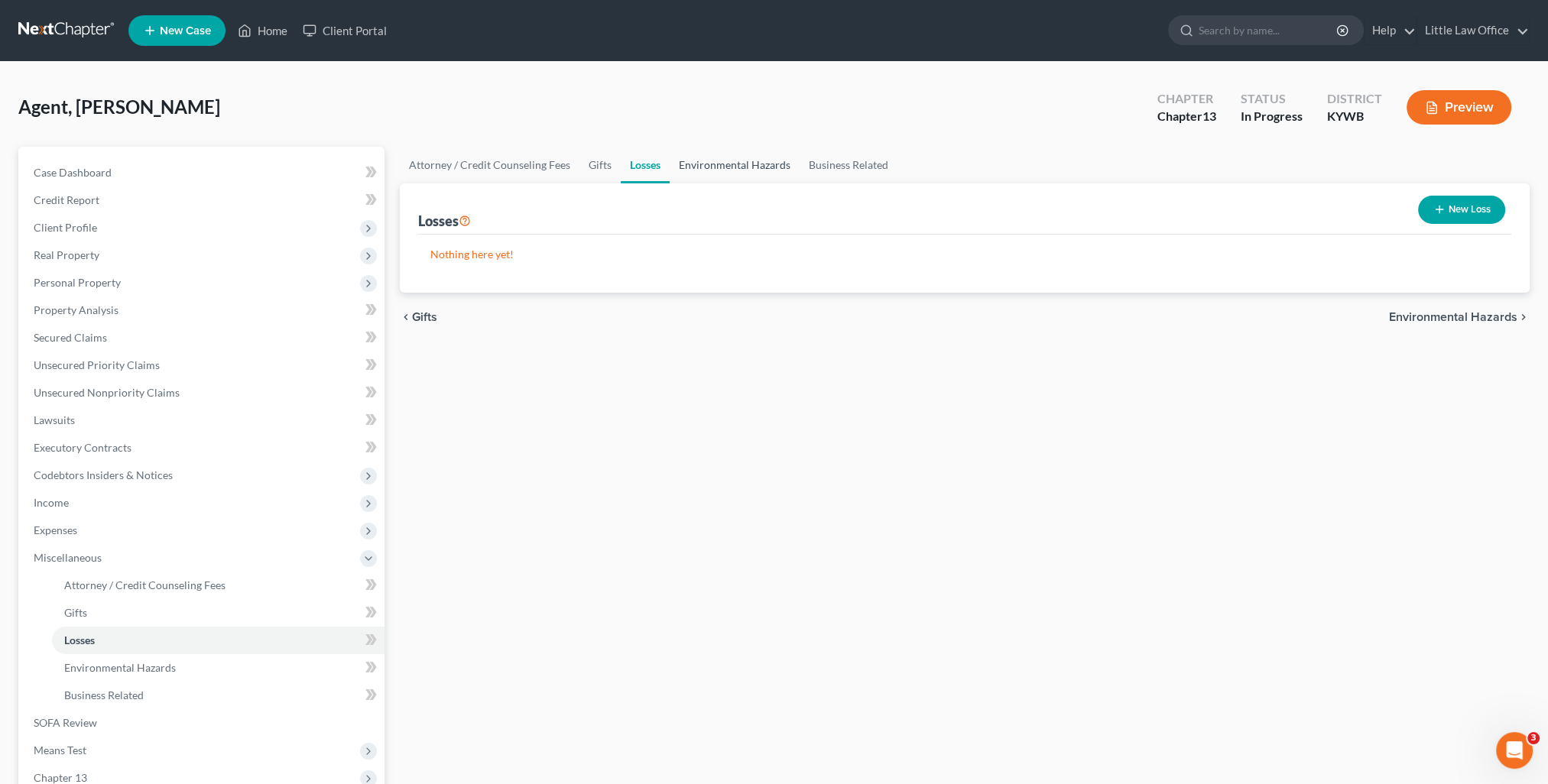
click at [699, 165] on link "Environmental Hazards" at bounding box center [734, 165] width 130 height 36
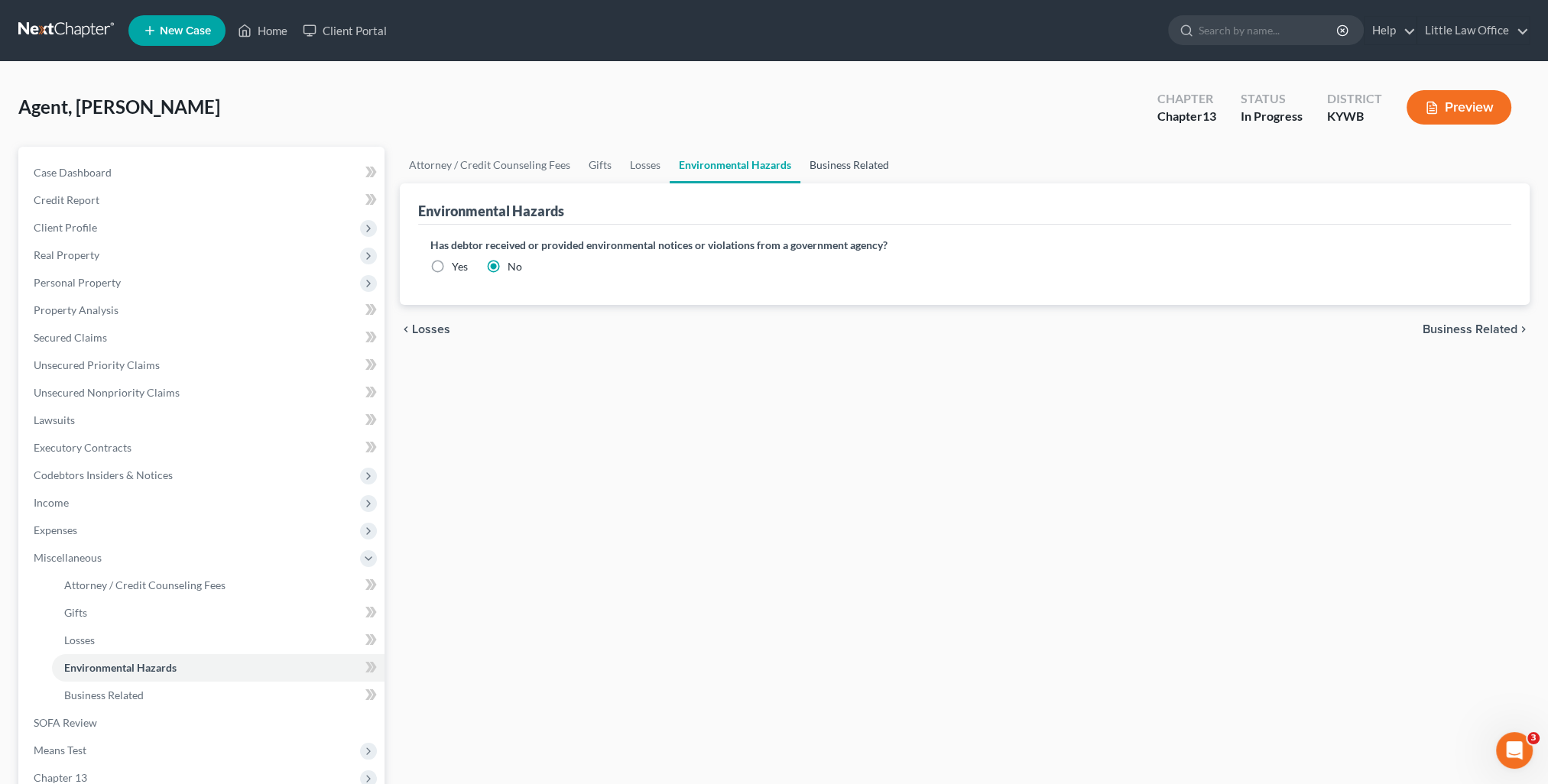
click at [831, 172] on link "Business Related" at bounding box center [849, 165] width 98 height 36
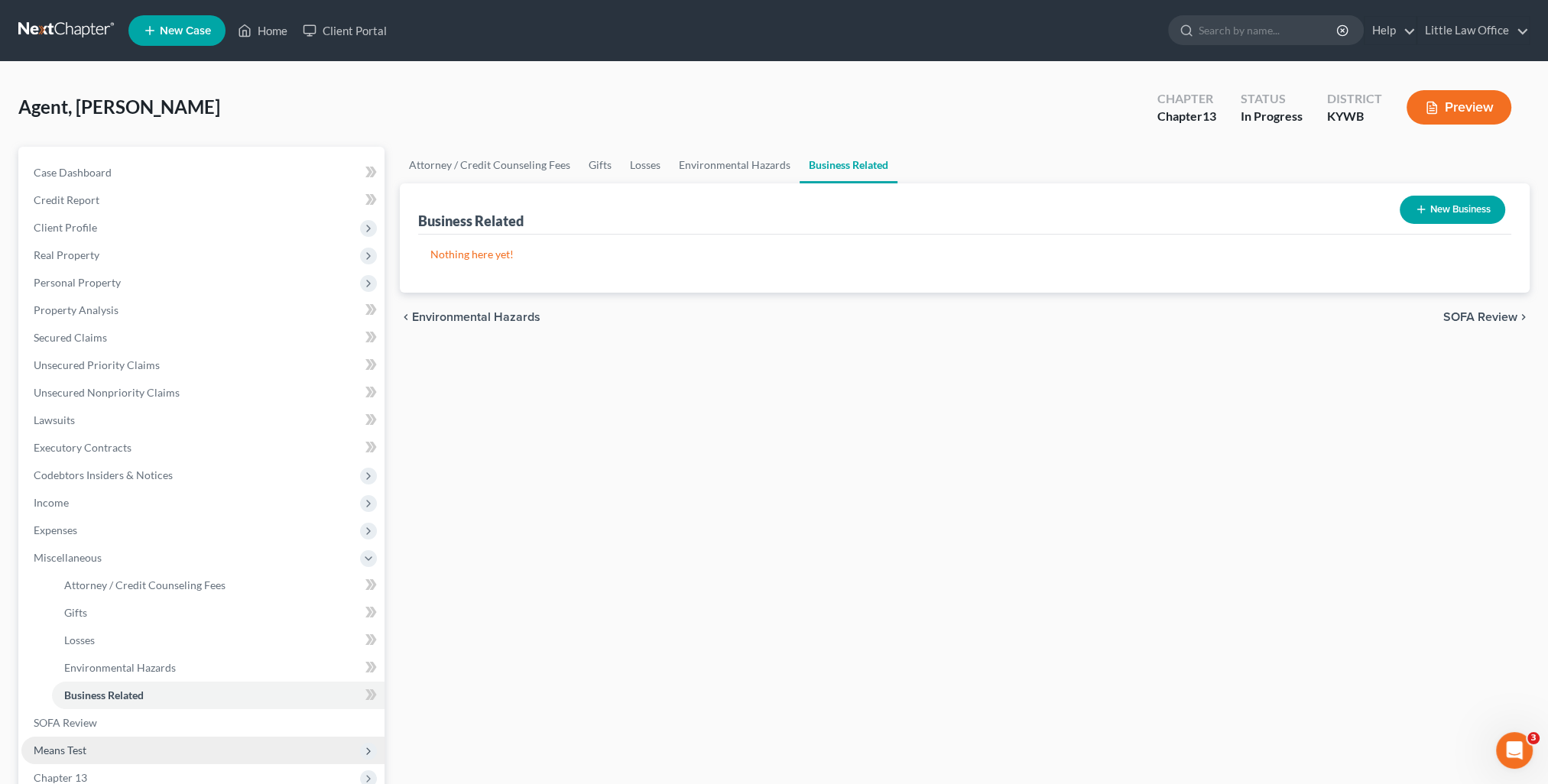
scroll to position [76, 0]
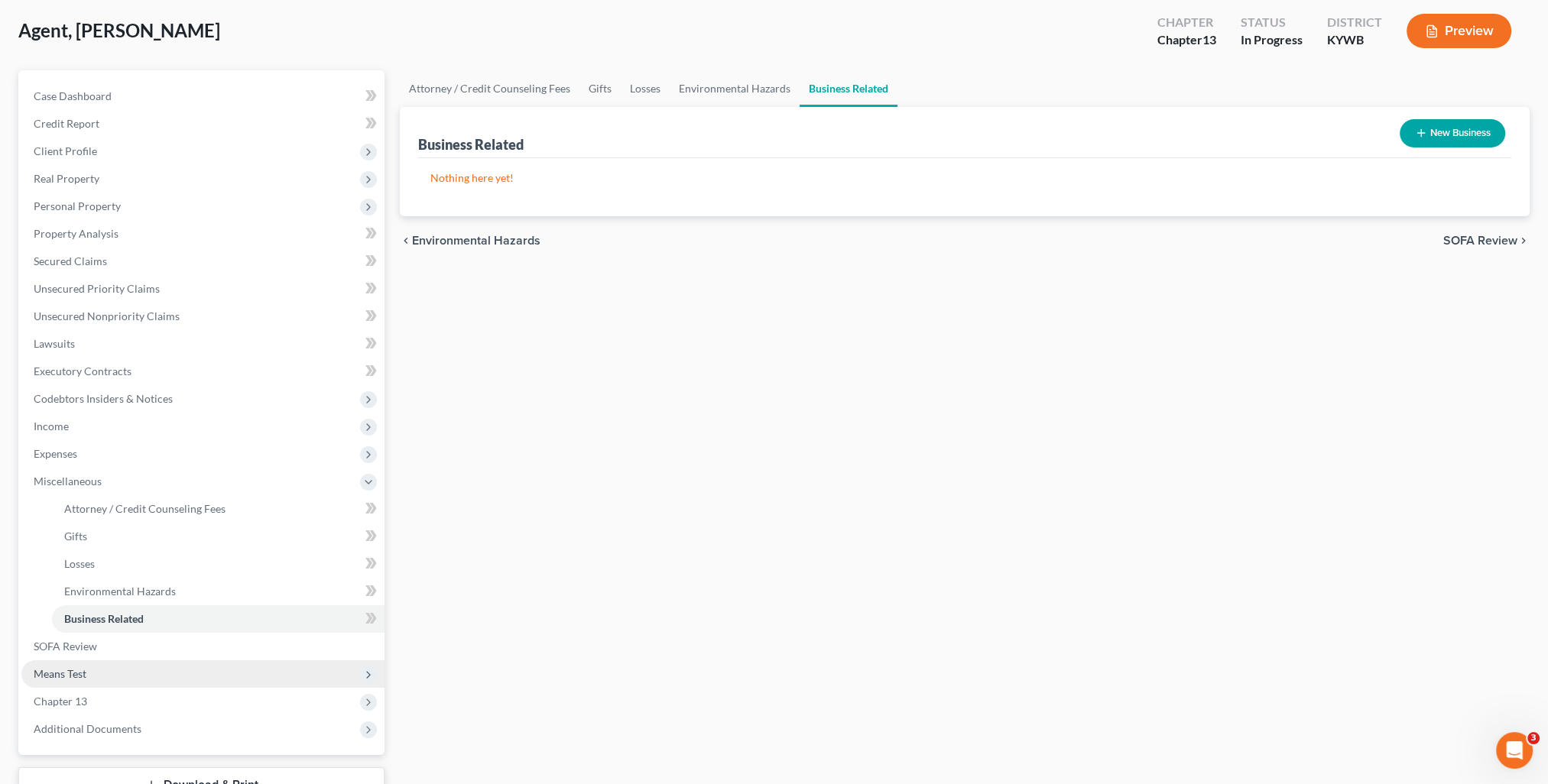
click at [87, 671] on span "Means Test" at bounding box center [203, 674] width 363 height 28
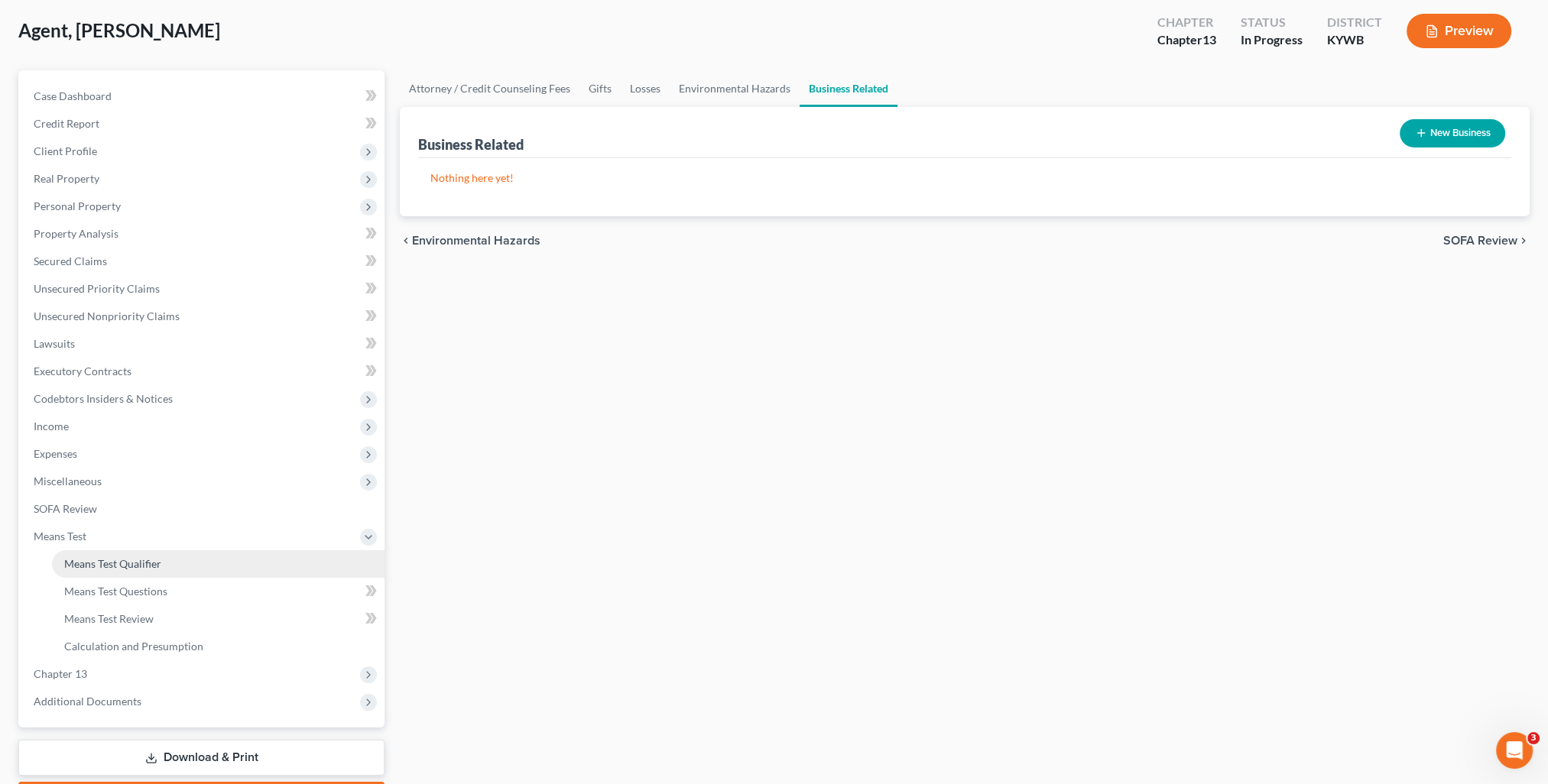
click at [123, 565] on span "Means Test Qualifier" at bounding box center [113, 564] width 97 height 13
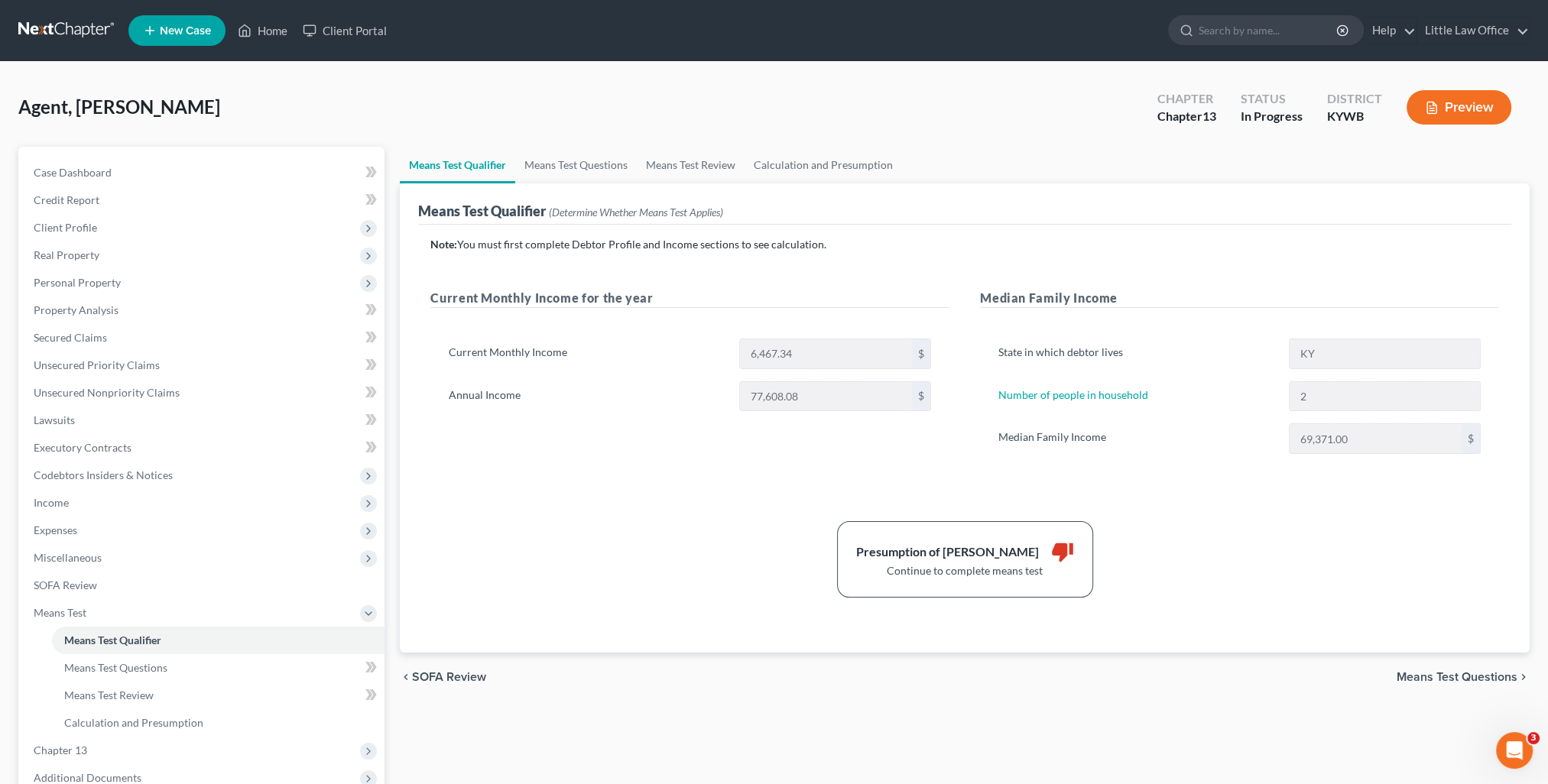
scroll to position [153, 0]
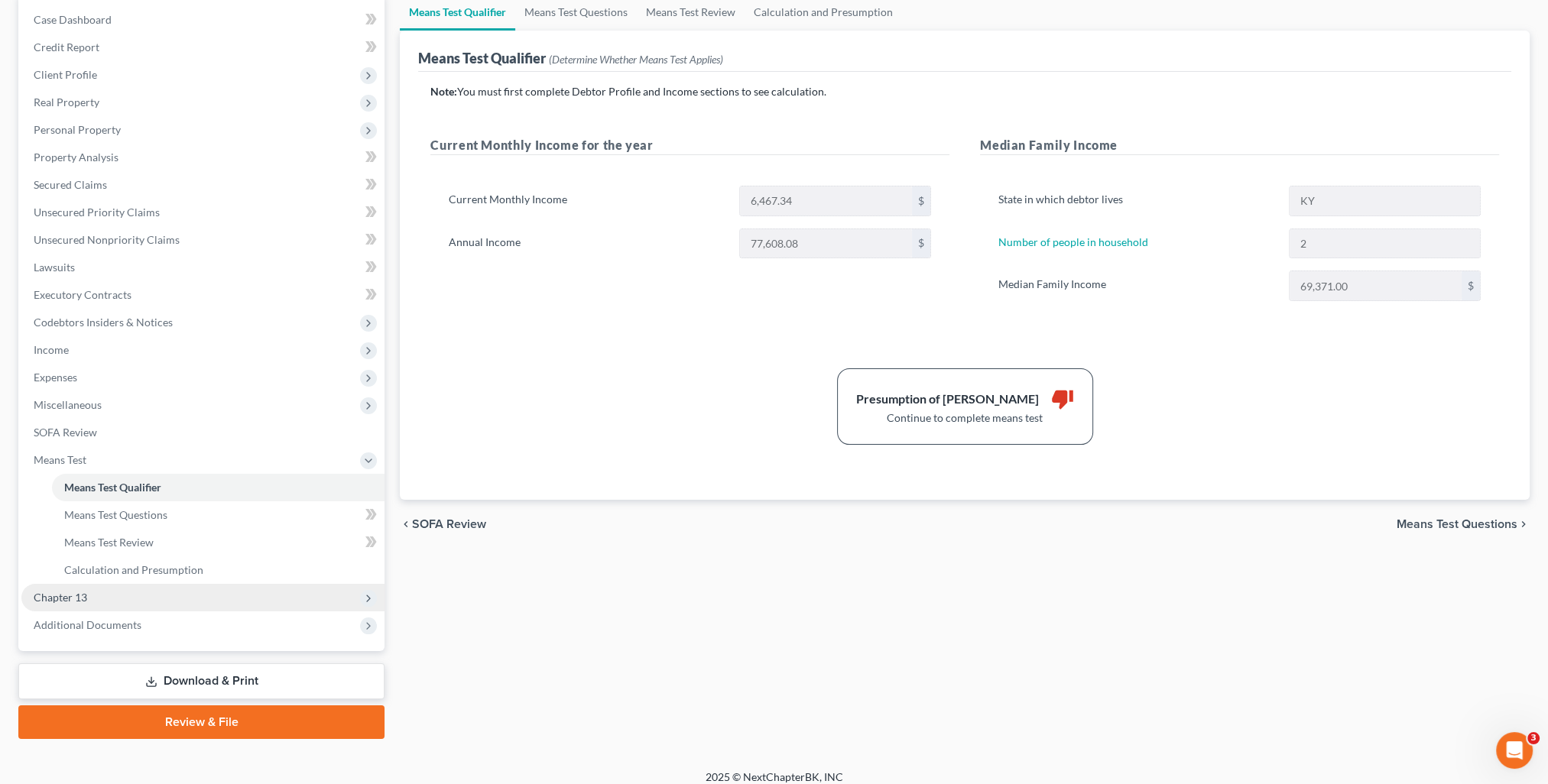
click at [84, 591] on span "Chapter 13" at bounding box center [59, 597] width 53 height 13
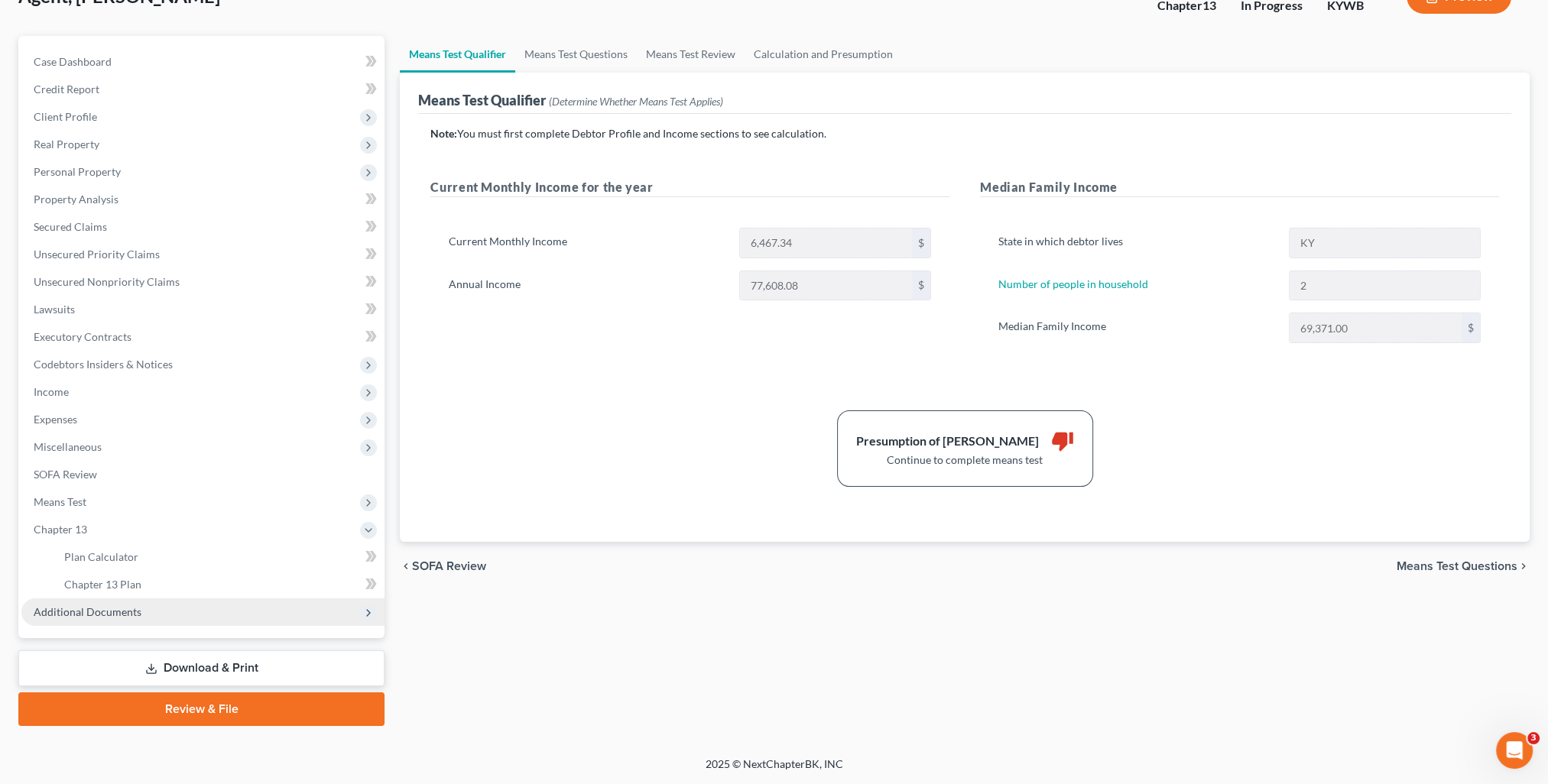
scroll to position [109, 0]
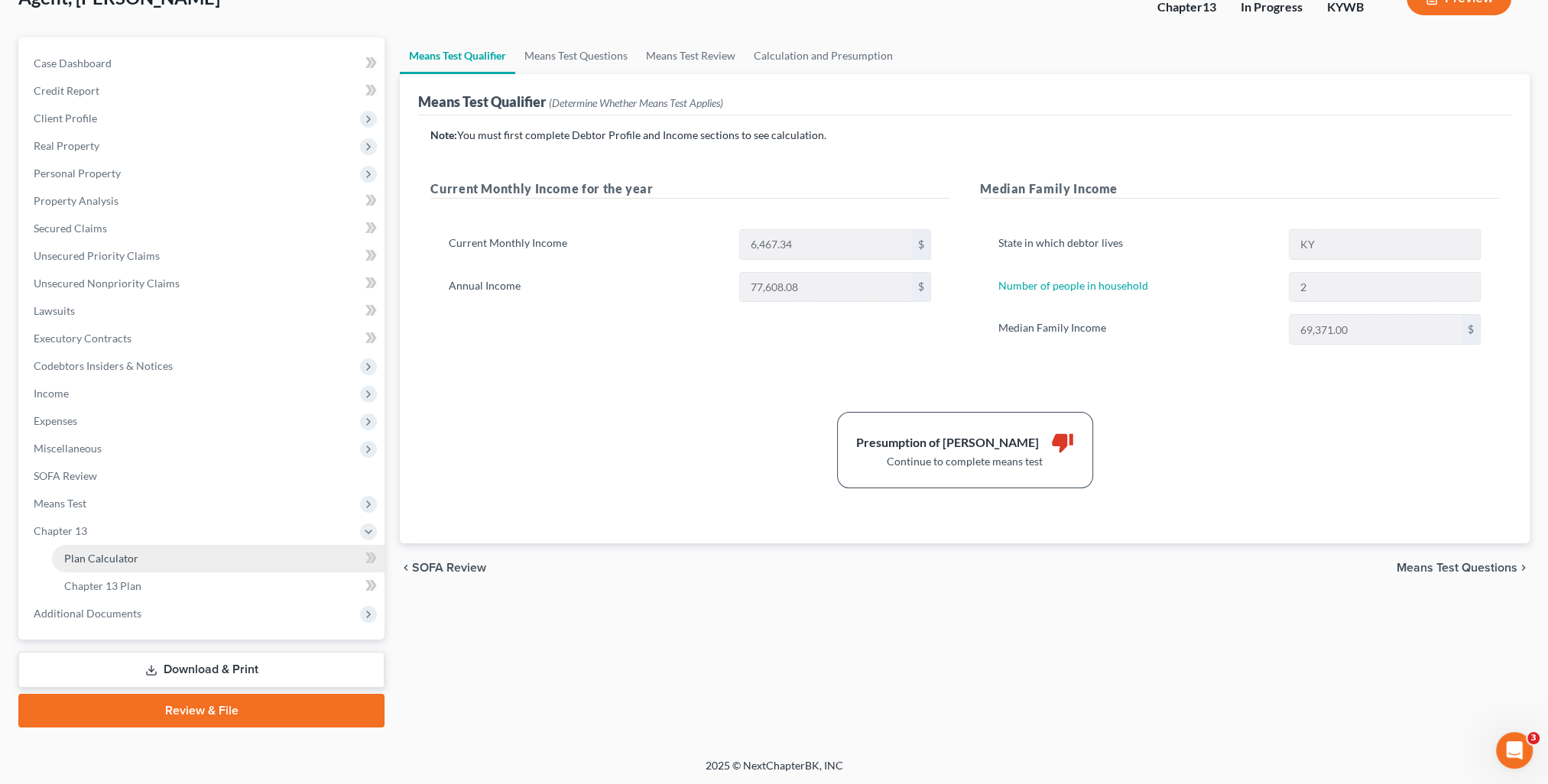
click at [101, 558] on span "Plan Calculator" at bounding box center [102, 558] width 75 height 13
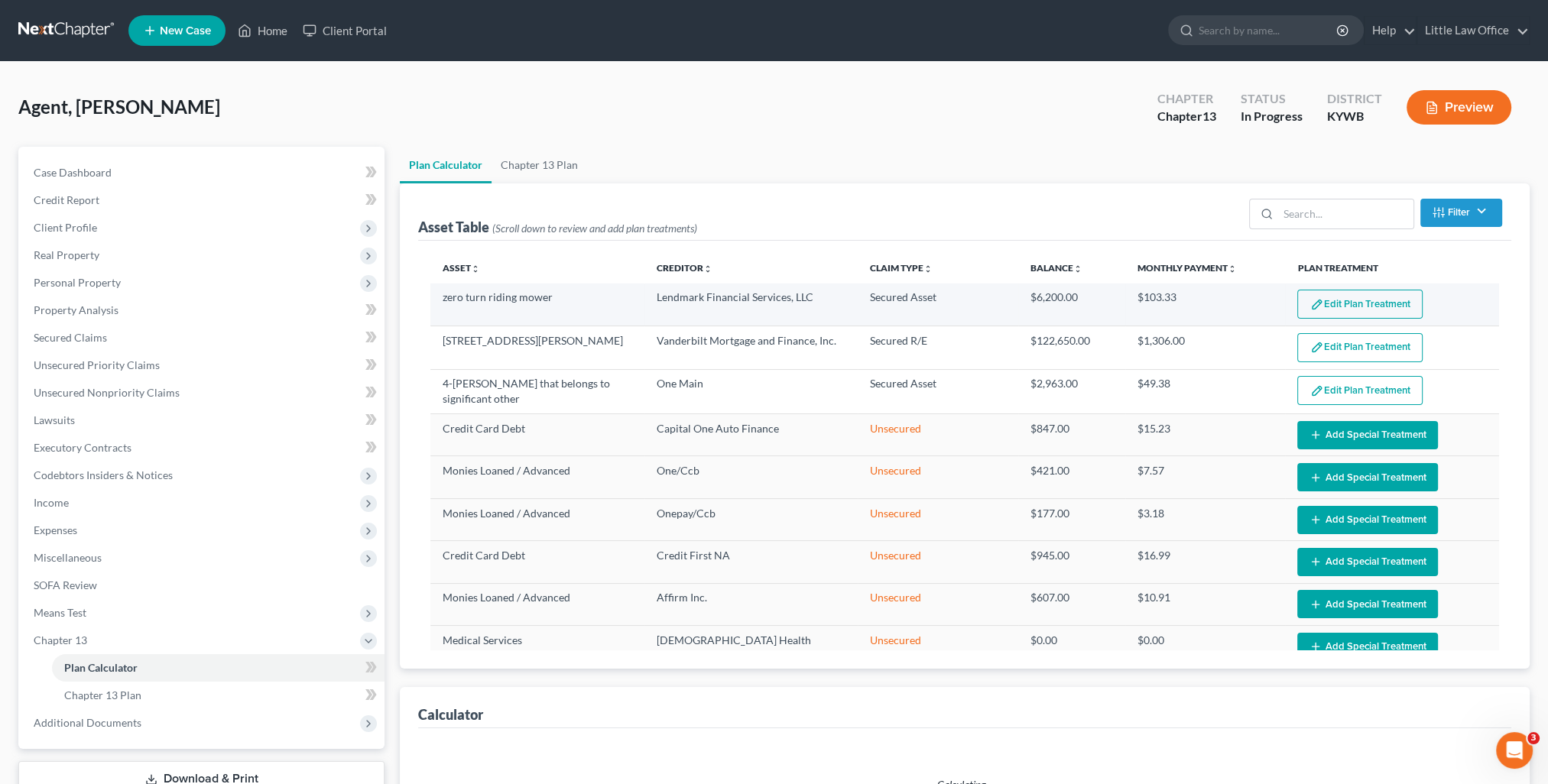
select select "59"
click at [1335, 298] on button "Edit Plan Treatment" at bounding box center [1360, 304] width 125 height 29
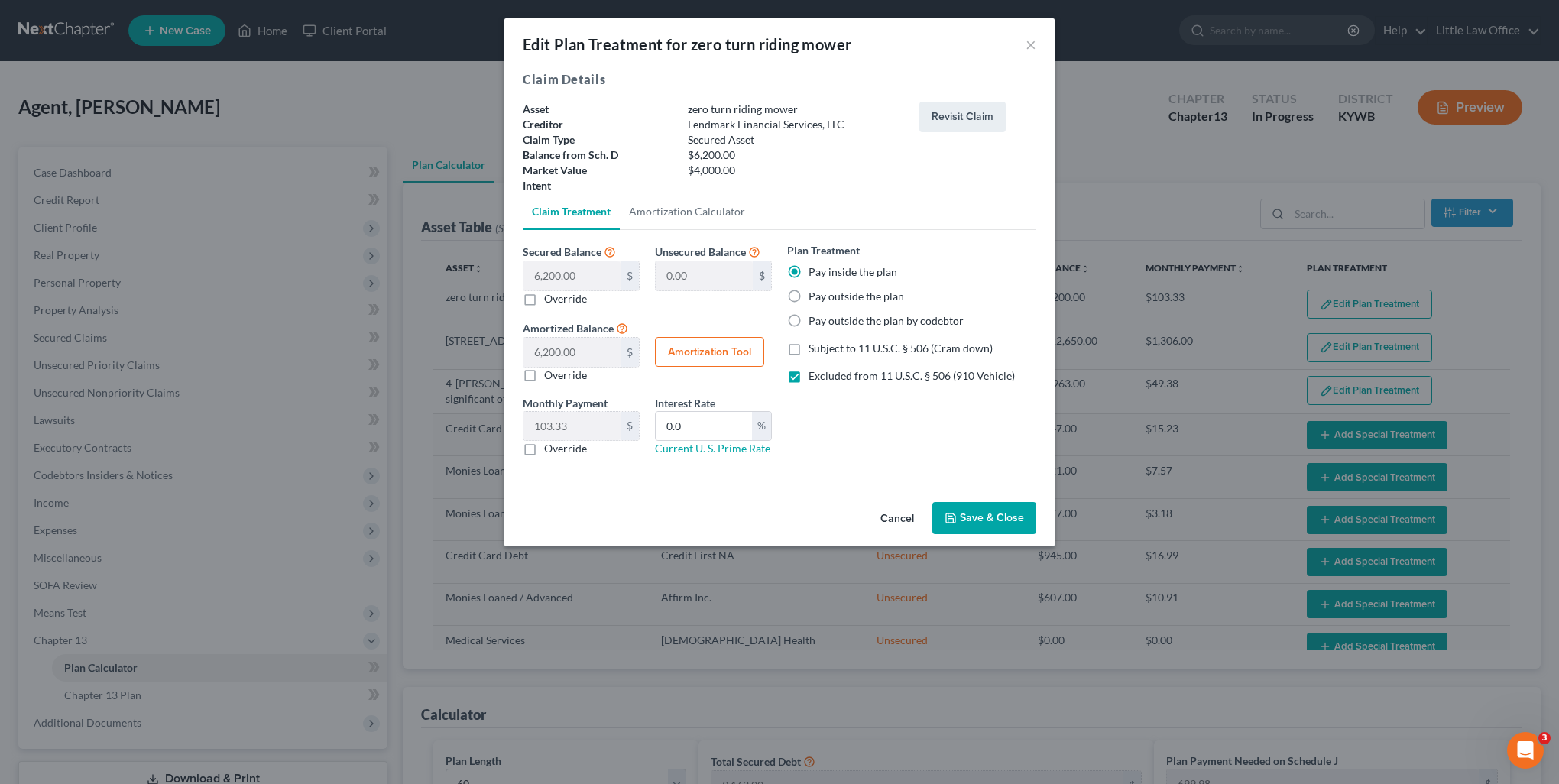
click at [976, 519] on button "Save & Close" at bounding box center [984, 518] width 104 height 32
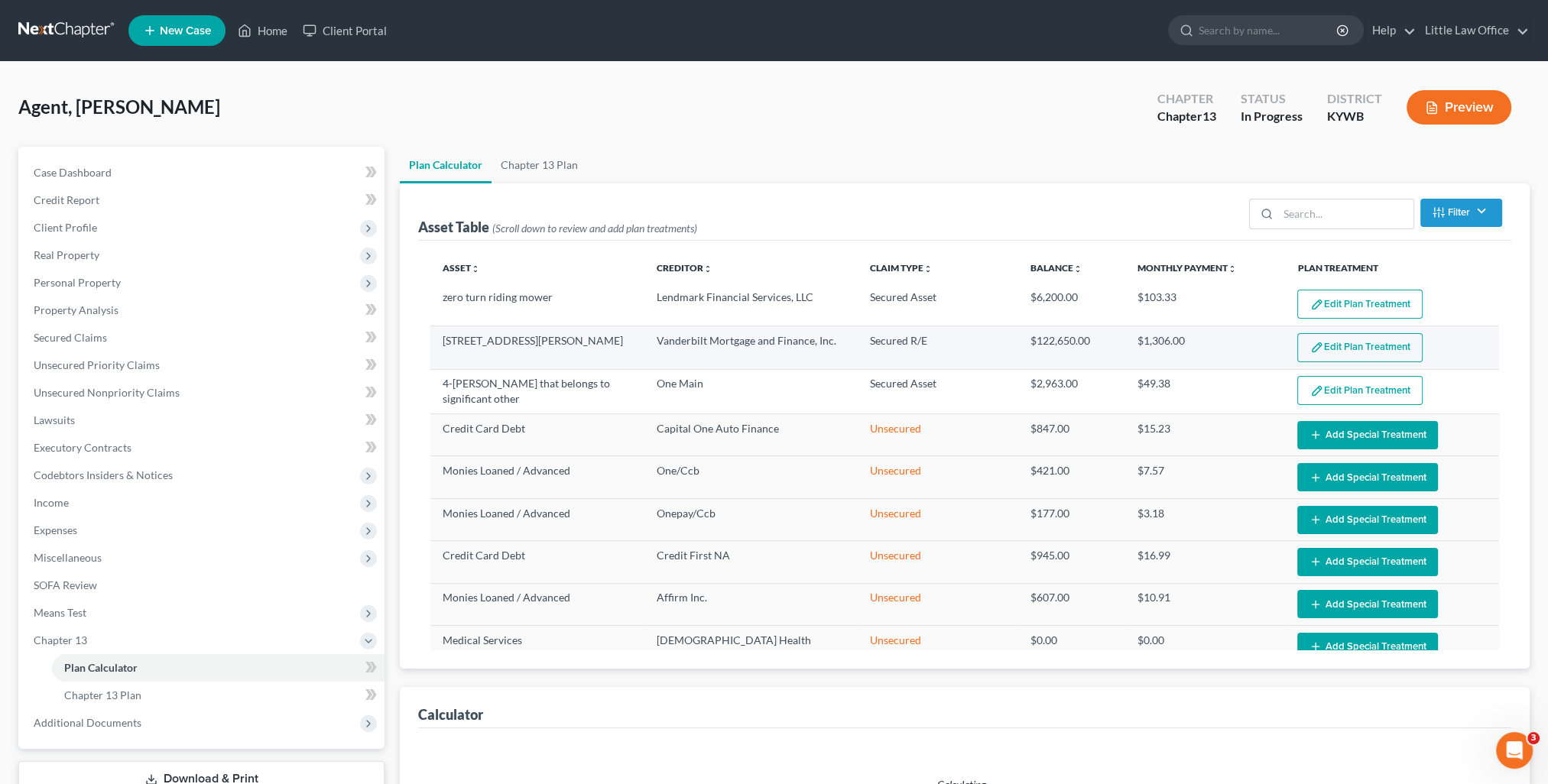
click at [1344, 348] on button "Edit Plan Treatment" at bounding box center [1360, 347] width 125 height 29
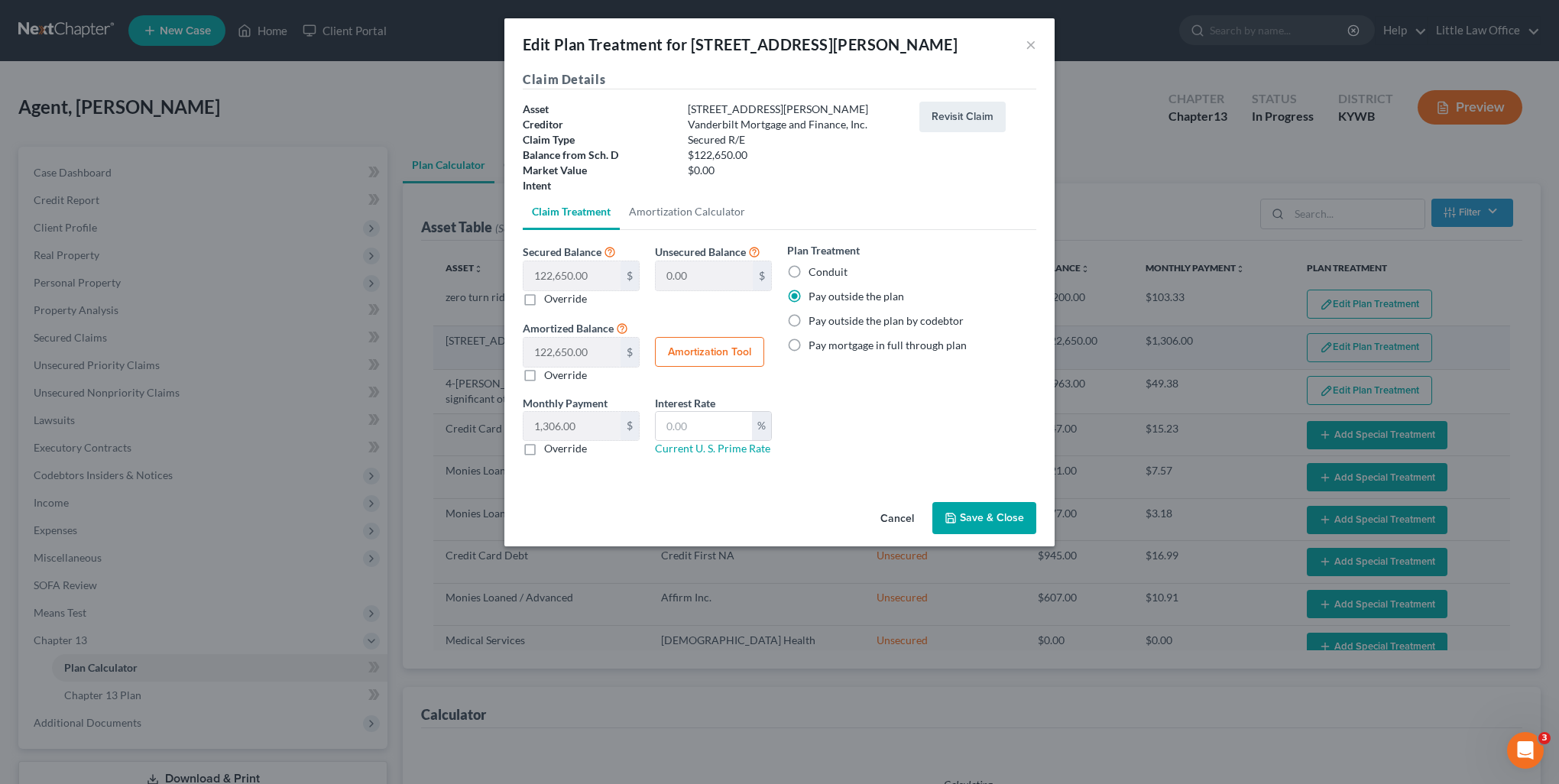
select select "59"
click at [809, 319] on label "Pay outside the plan by codebtor" at bounding box center [887, 320] width 155 height 15
click at [815, 319] on input "Pay outside the plan by codebtor" at bounding box center [820, 318] width 10 height 10
radio input "true"
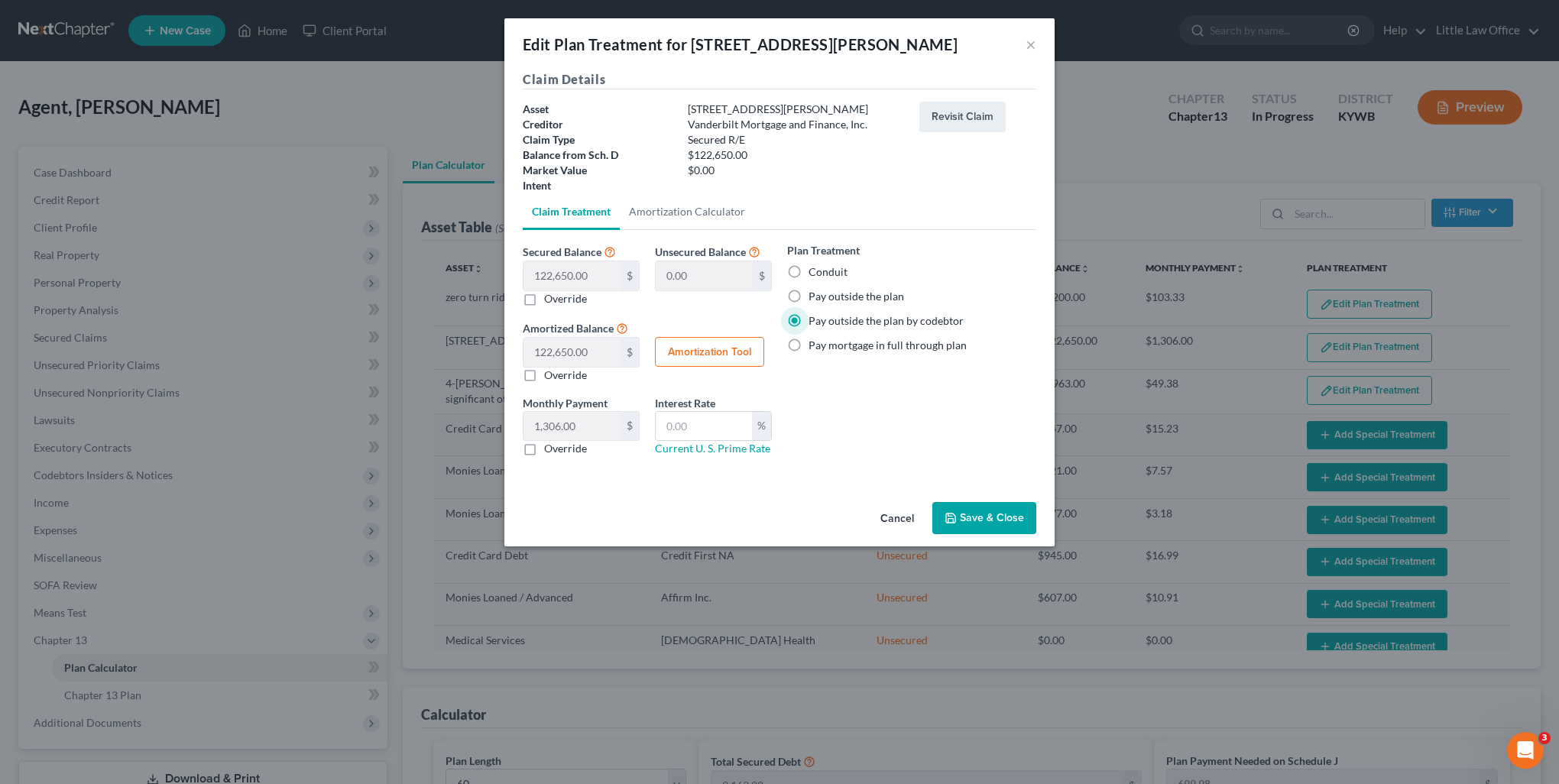
click at [965, 507] on button "Save & Close" at bounding box center [984, 518] width 104 height 32
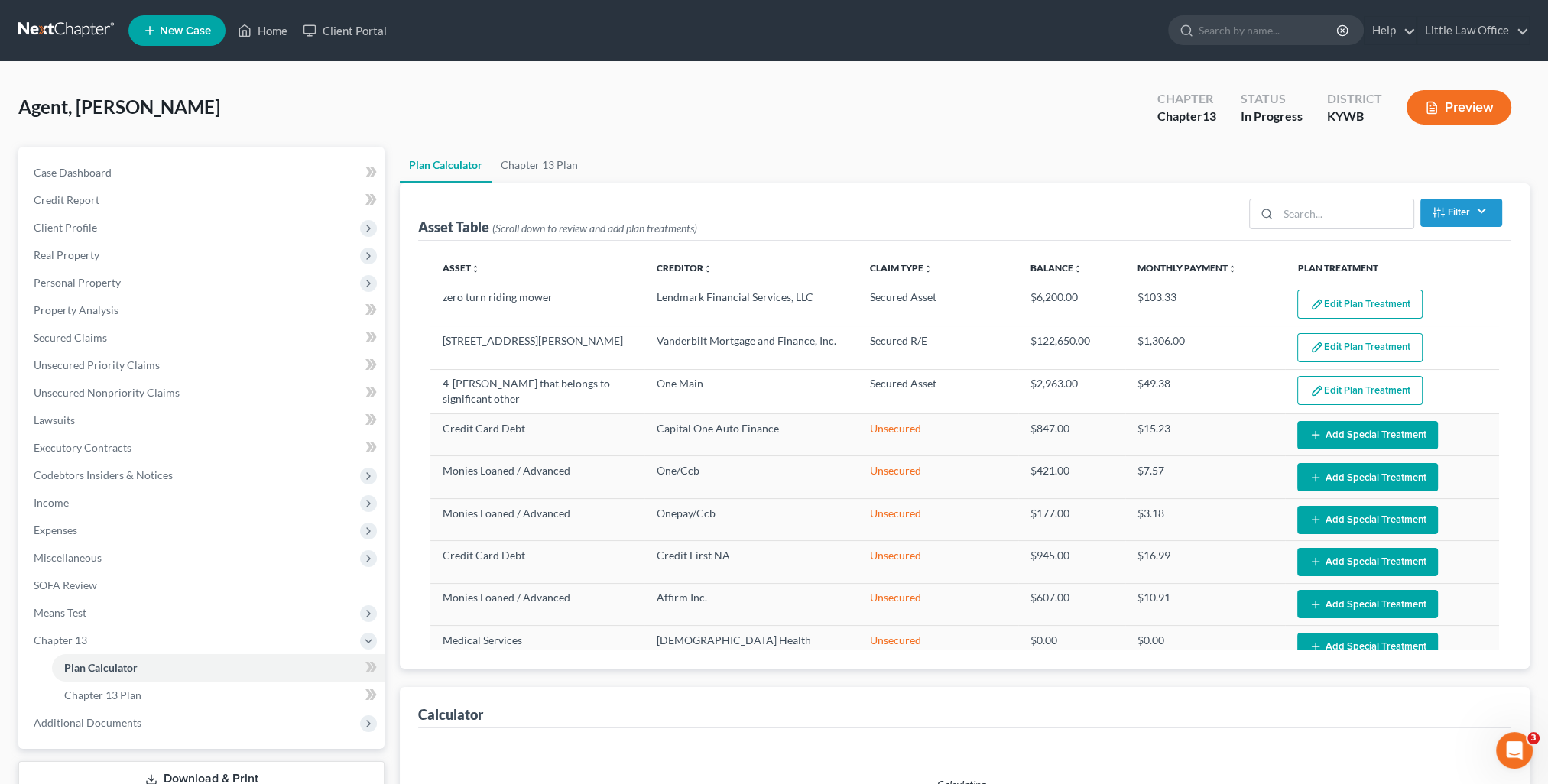
click at [1355, 392] on button "Edit Plan Treatment" at bounding box center [1360, 390] width 125 height 29
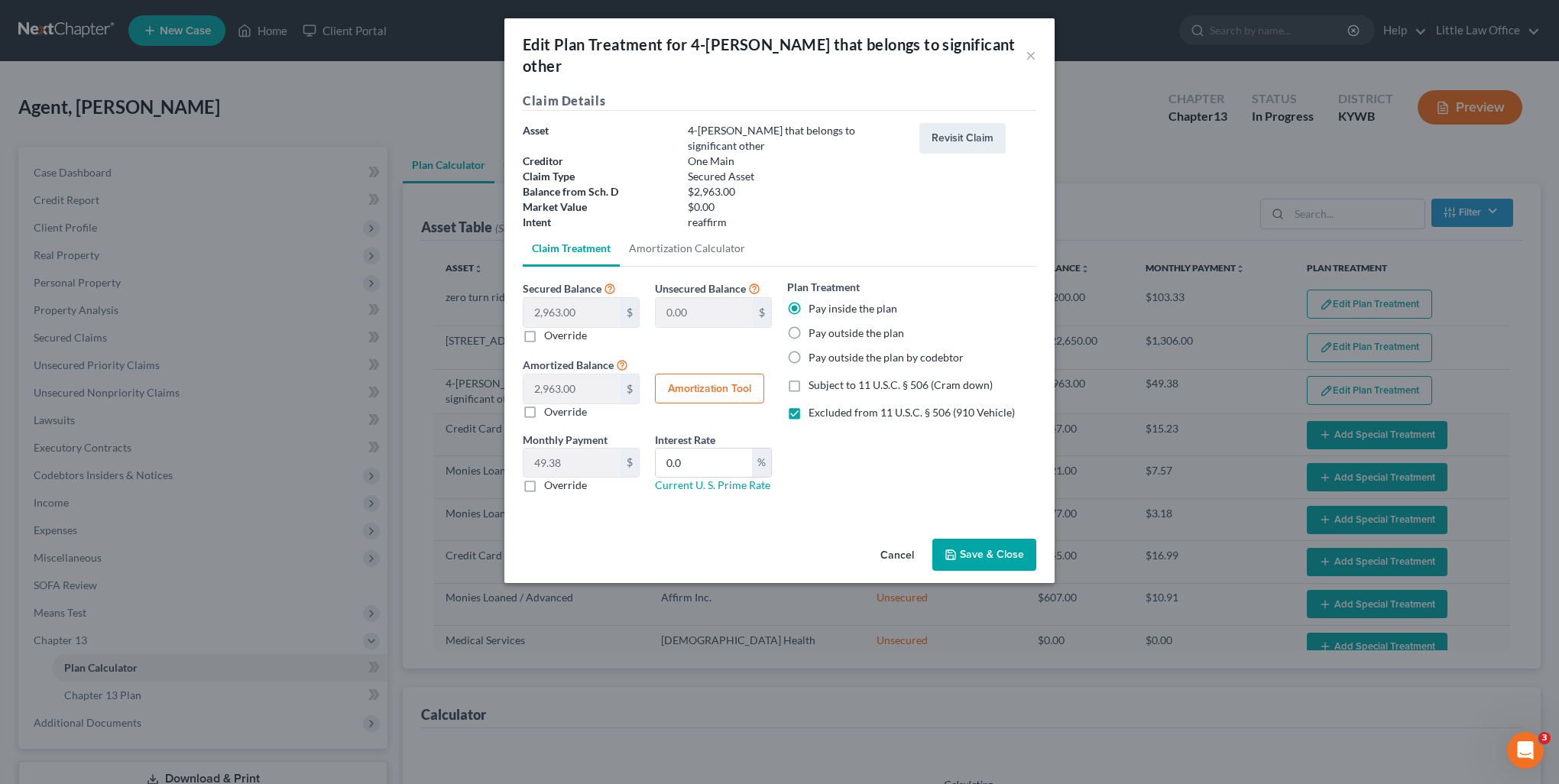
select select "59"
click at [965, 539] on button "Save & Close" at bounding box center [984, 555] width 104 height 32
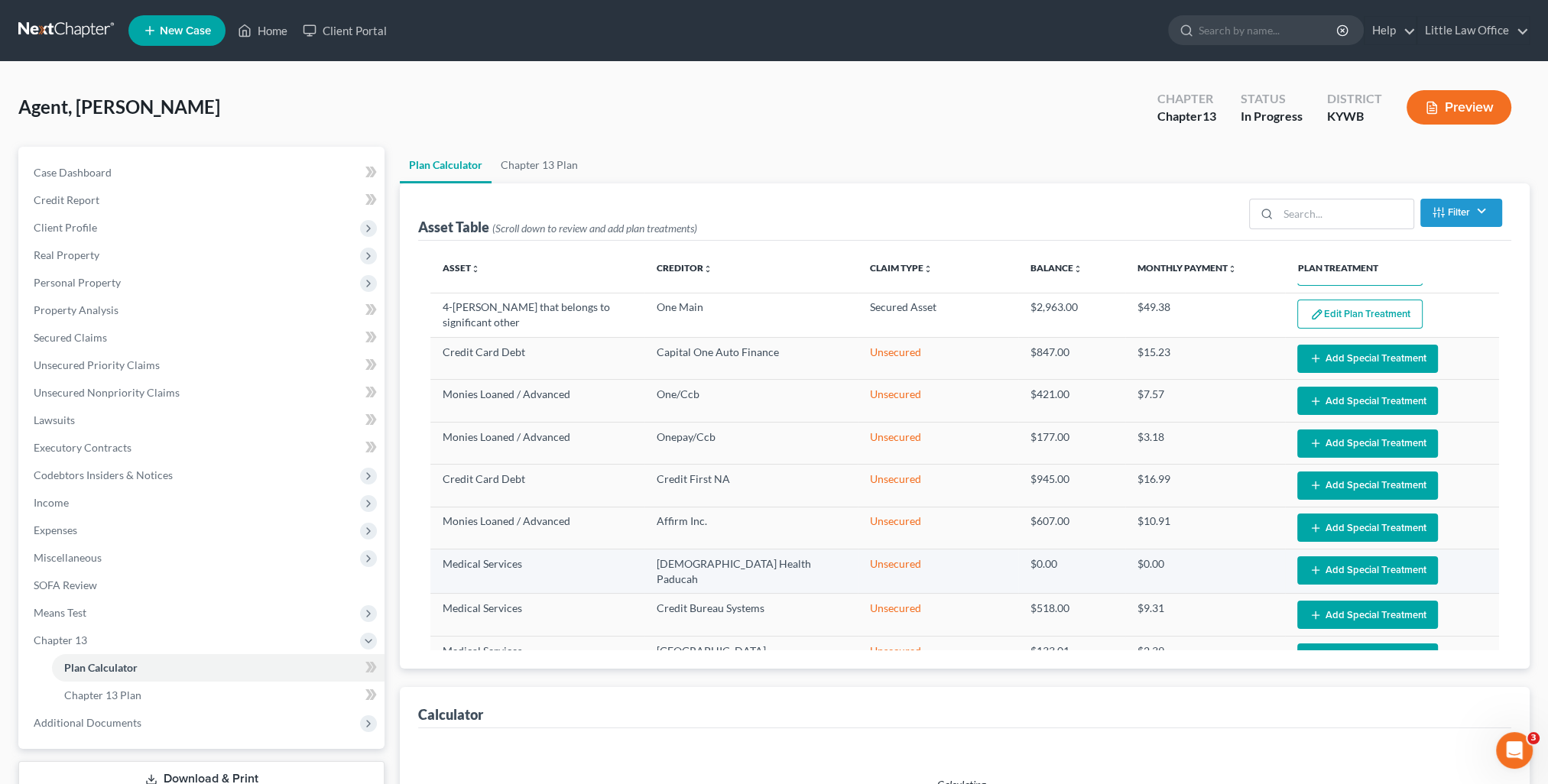
select select "59"
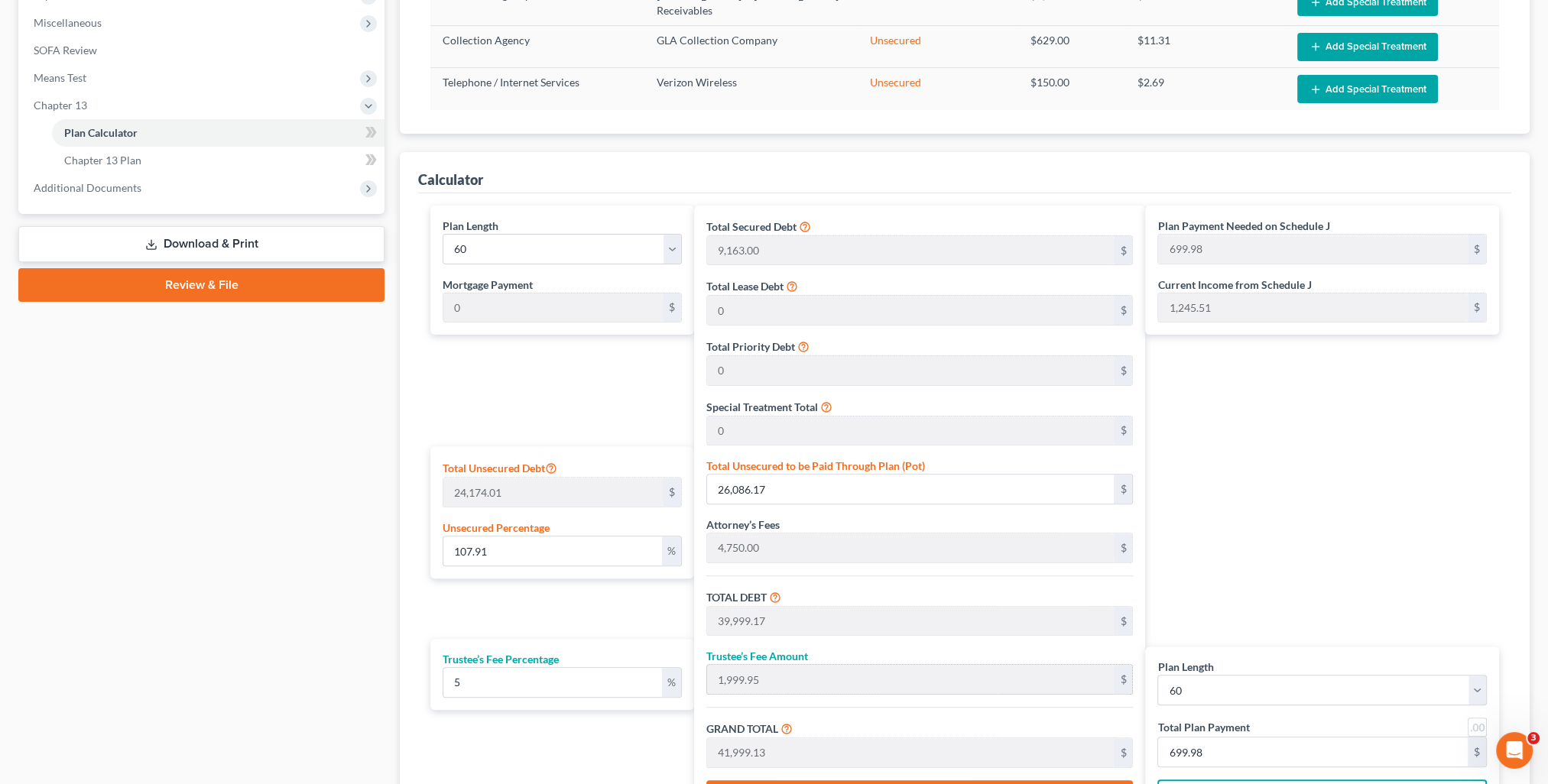
scroll to position [688, 0]
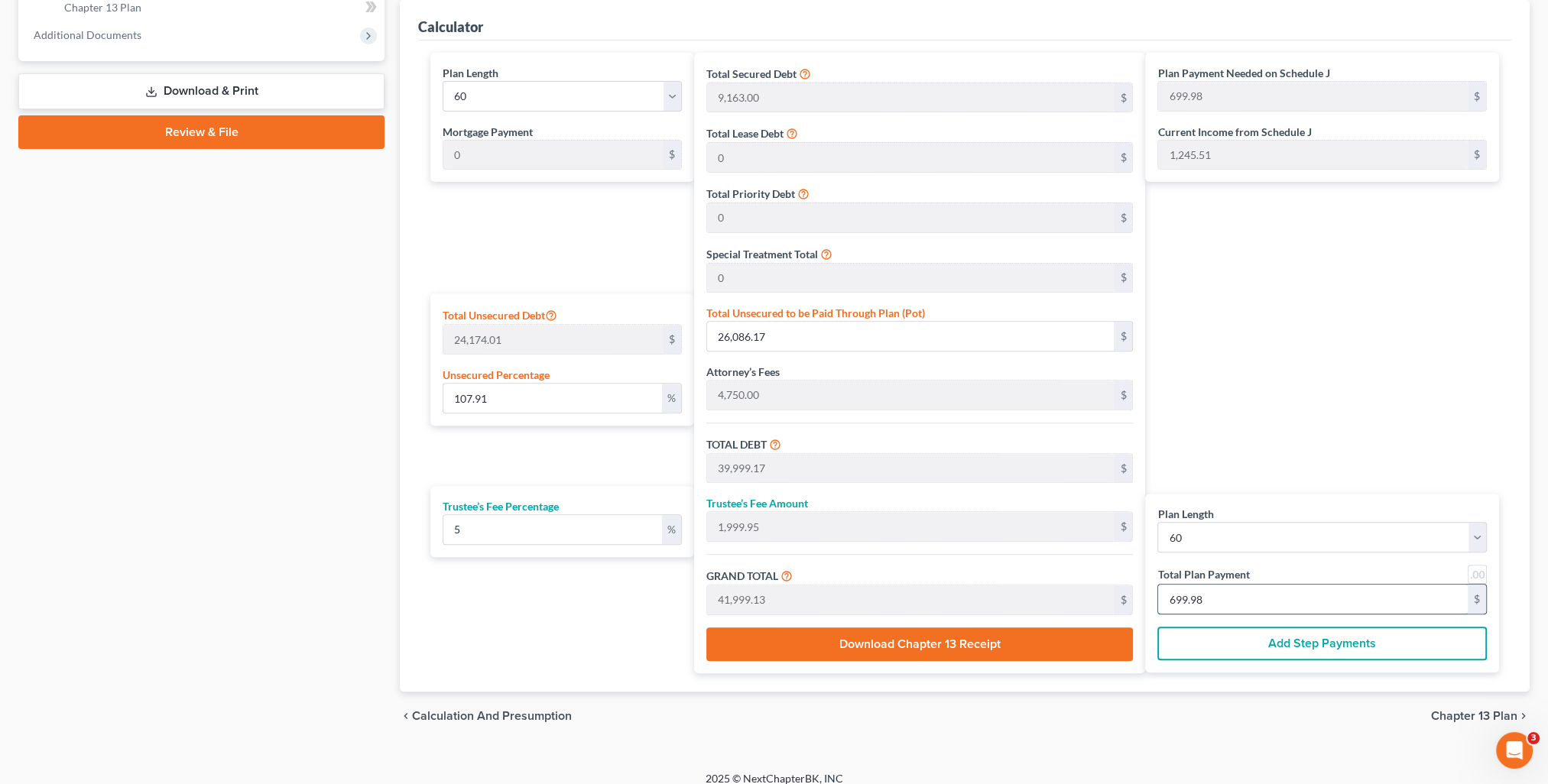
click at [1223, 601] on input "699.98" at bounding box center [1312, 599] width 309 height 29
type input "0"
type input "400.00"
type input "20.00"
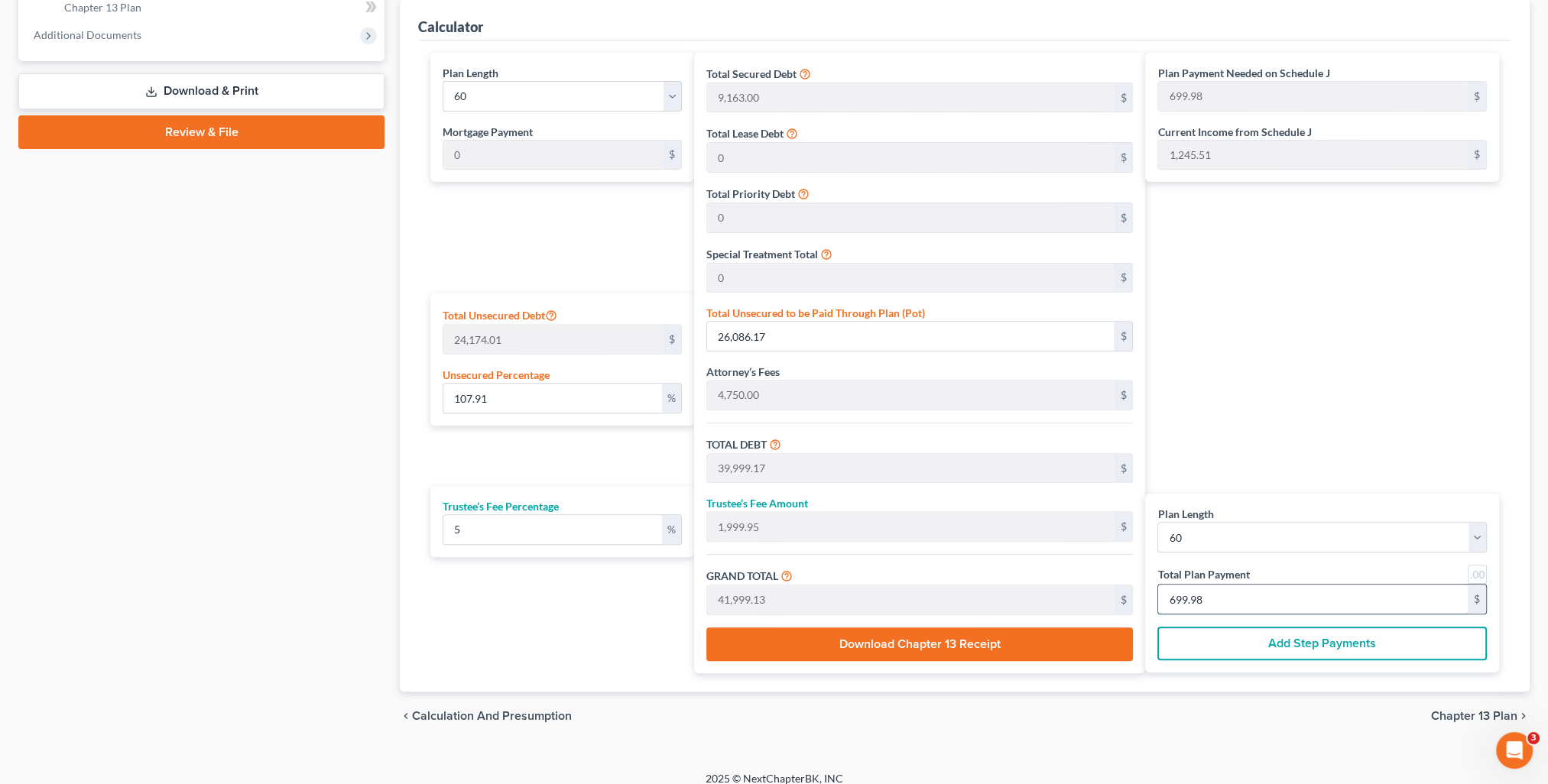
type input "420.00"
type input "7"
type input "4,000.00"
type input "200.00"
type input "4,200.00"
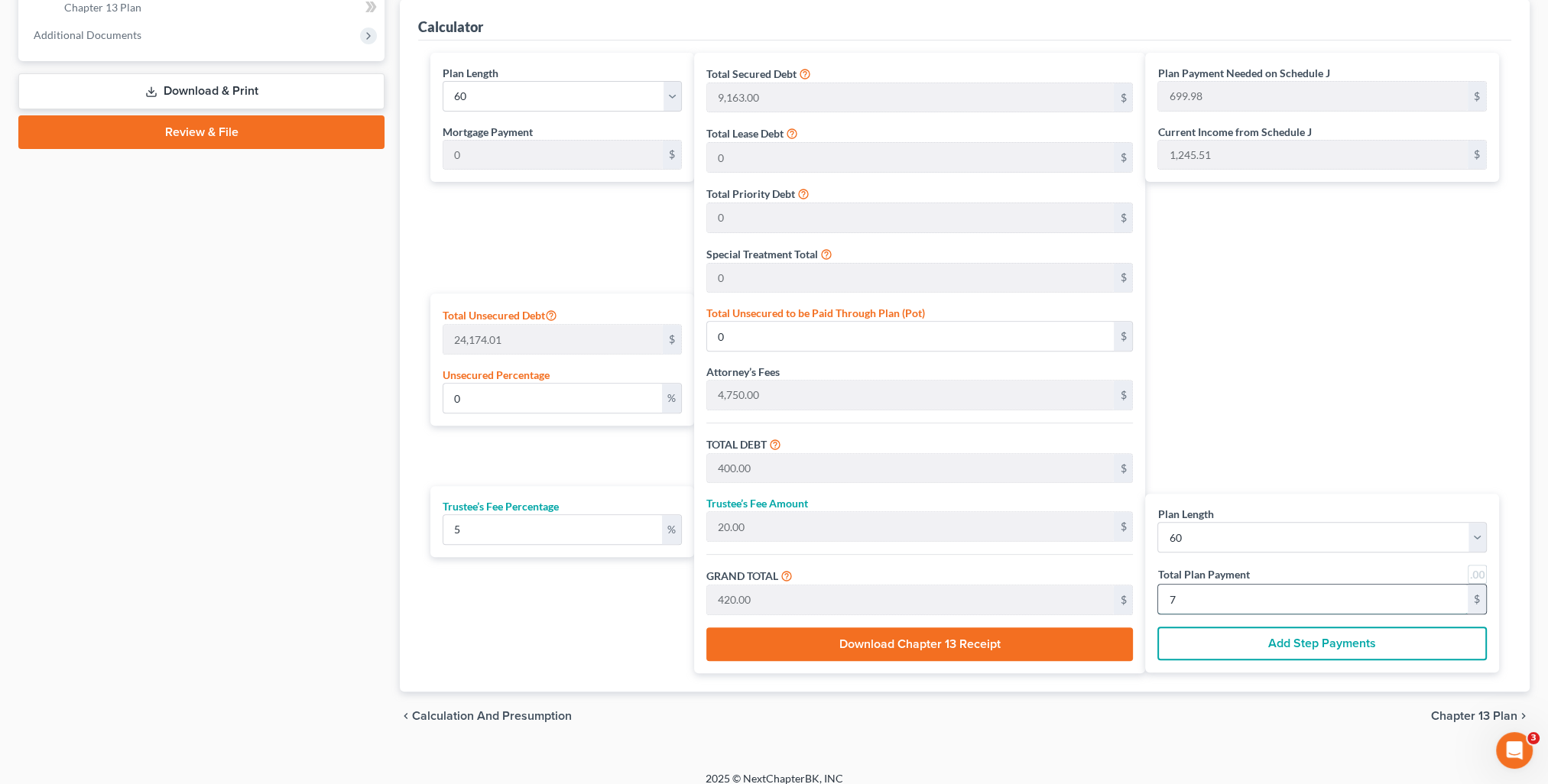
type input "70"
type input "107.91"
type input "26,087.00"
type input "40,000.00"
type input "2,000.00"
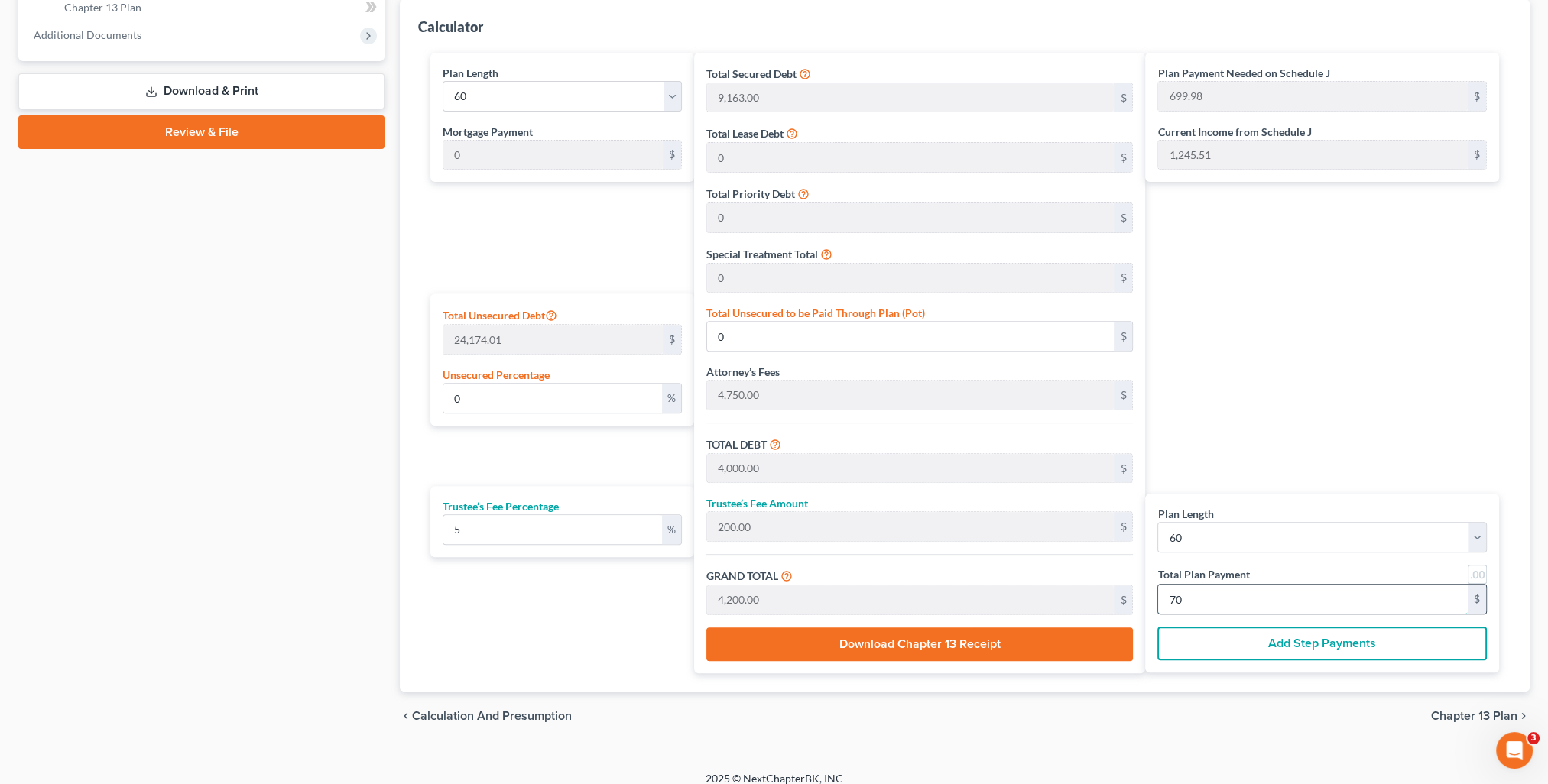
type input "42,000.00"
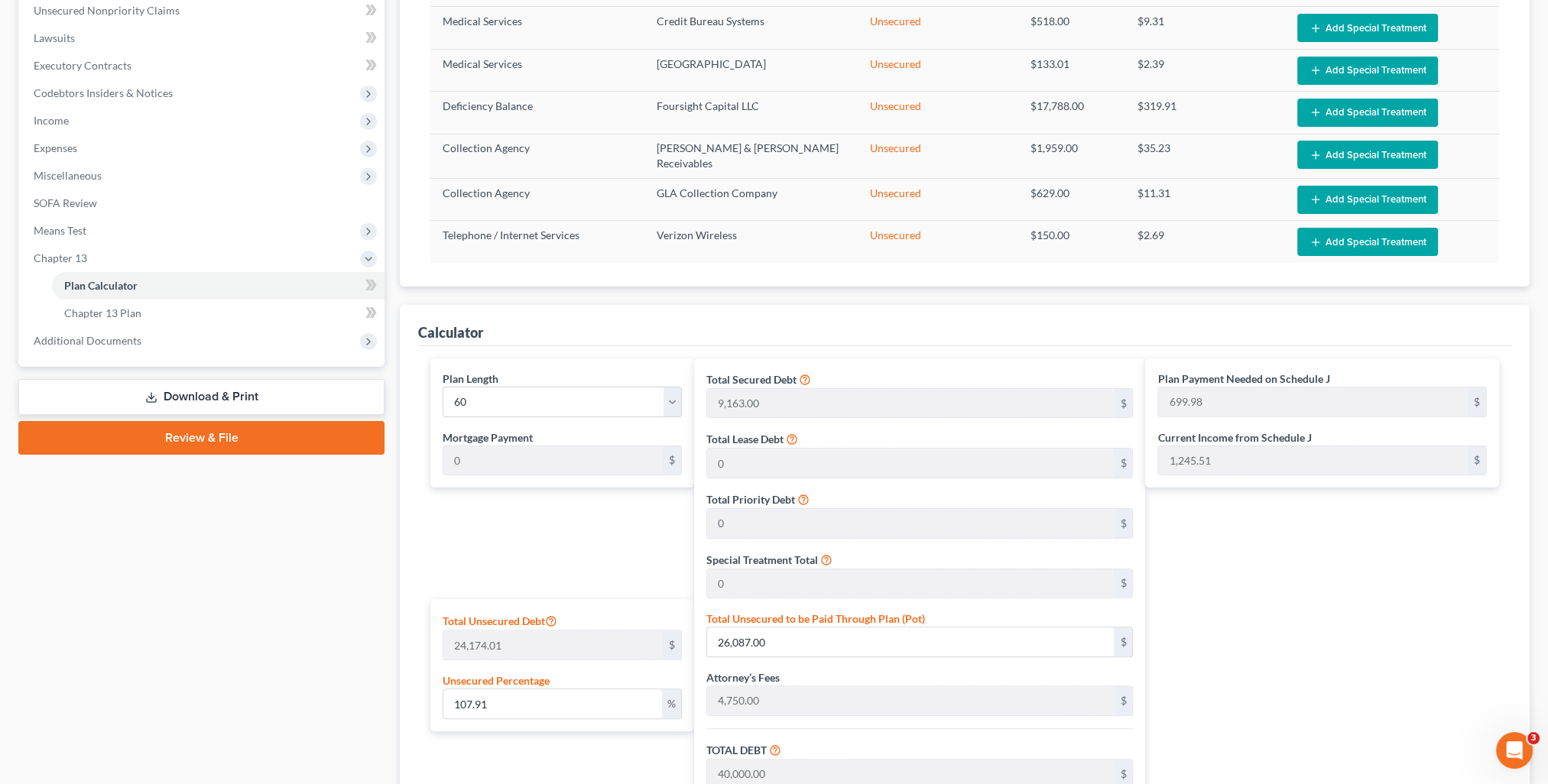
scroll to position [76, 0]
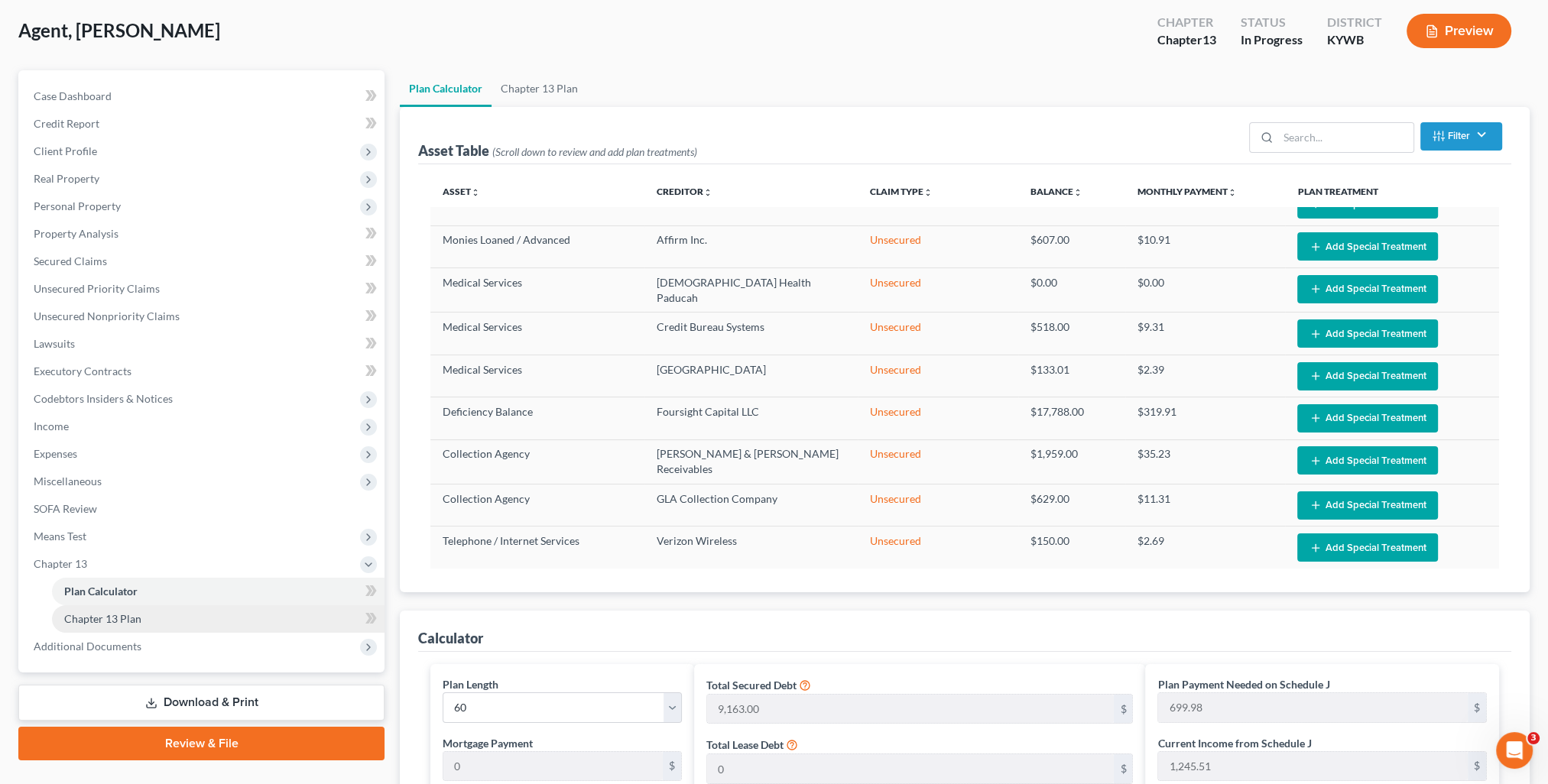
type input "700"
click at [104, 625] on span "Chapter 13 Plan" at bounding box center [102, 618] width 77 height 13
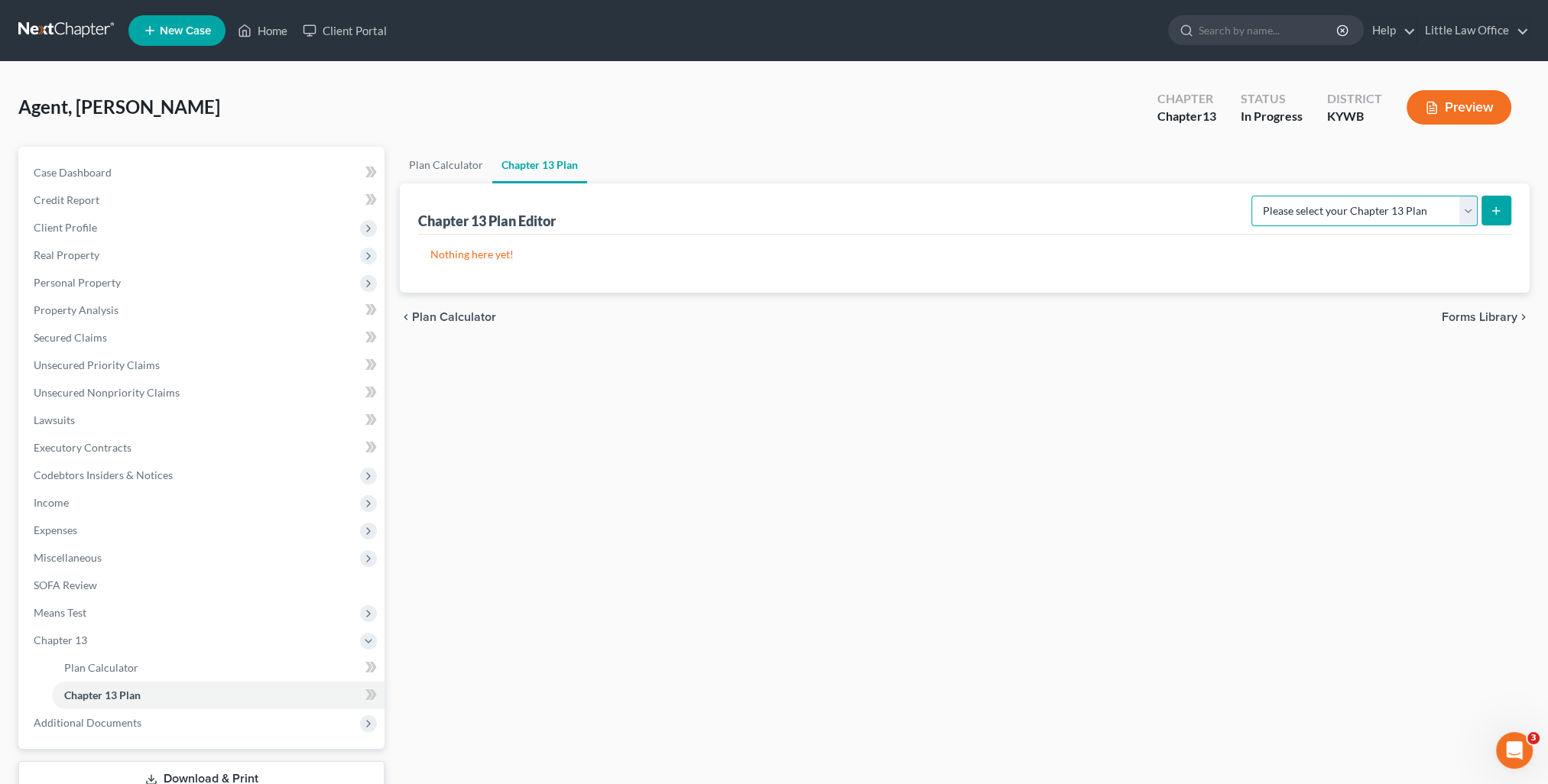
drag, startPoint x: 1300, startPoint y: 209, endPoint x: 1301, endPoint y: 222, distance: 13.0
click at [1300, 209] on select "Please select your Chapter 13 Plan National Form Plan - Official Form 113" at bounding box center [1364, 211] width 226 height 31
select select "0"
click at [1257, 196] on select "Please select your Chapter 13 Plan National Form Plan - Official Form 113" at bounding box center [1364, 211] width 226 height 31
click at [1489, 216] on button "submit" at bounding box center [1496, 211] width 30 height 30
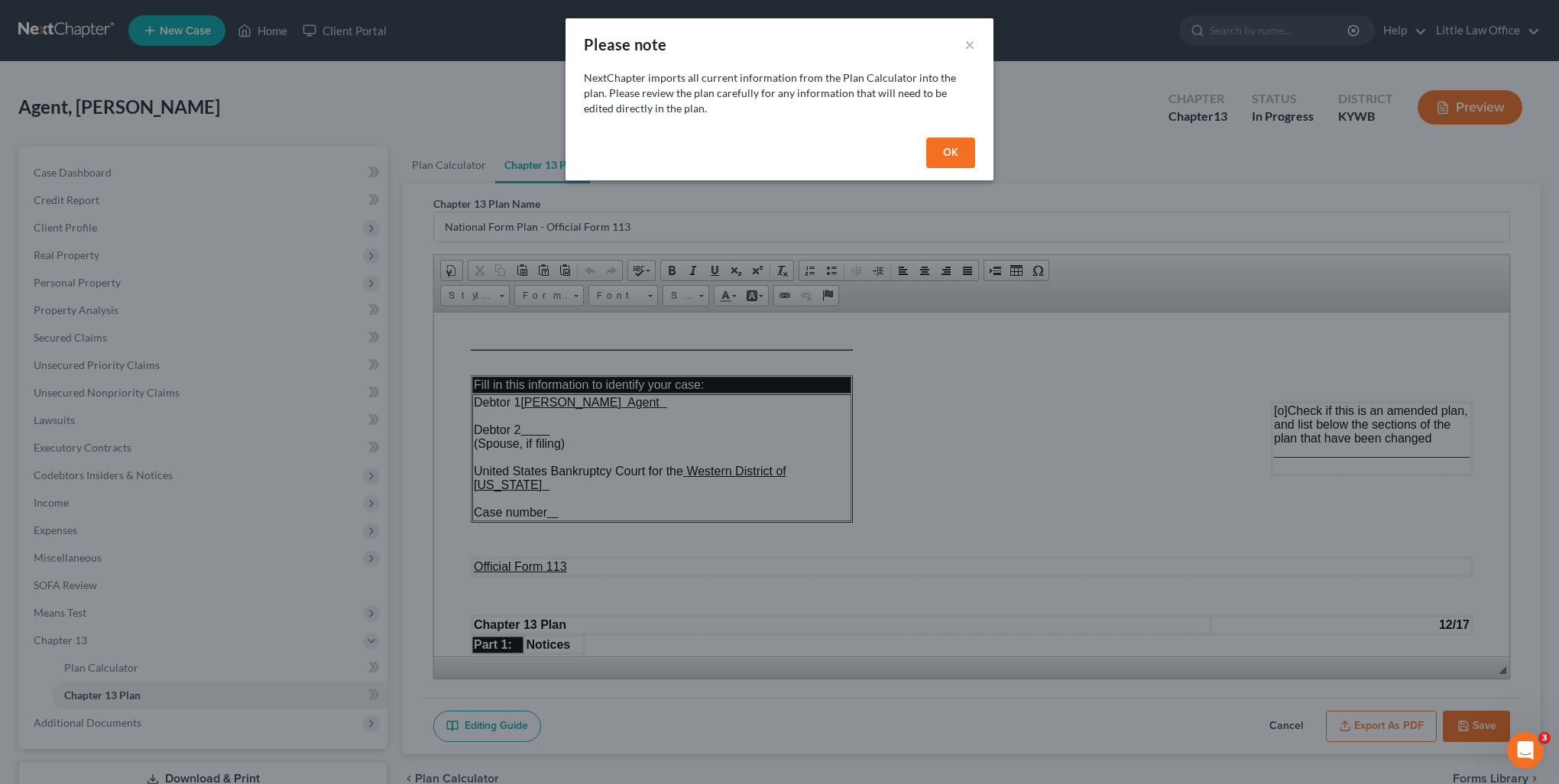
click at [944, 166] on button "OK" at bounding box center [951, 153] width 49 height 31
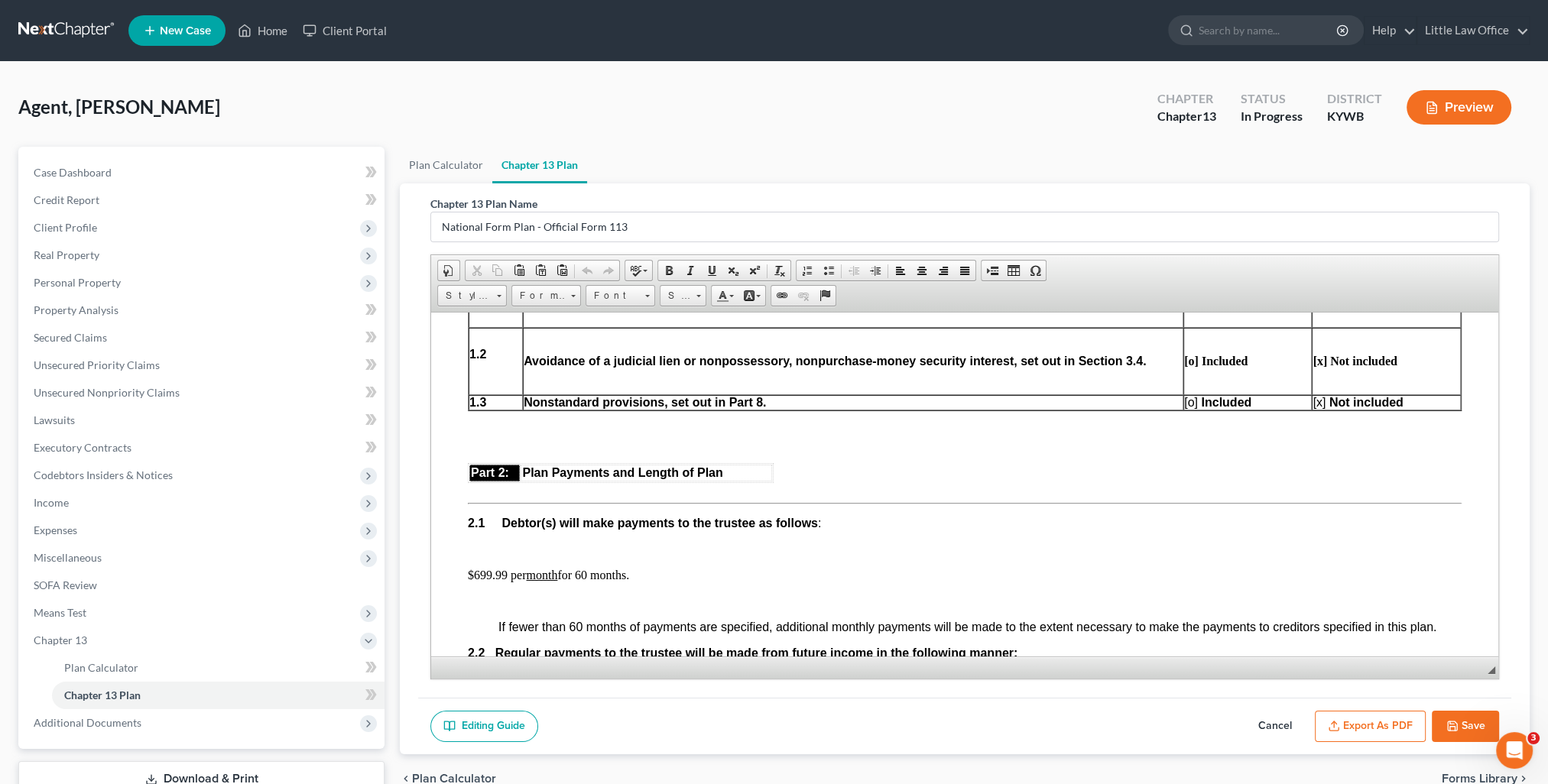
scroll to position [840, 0]
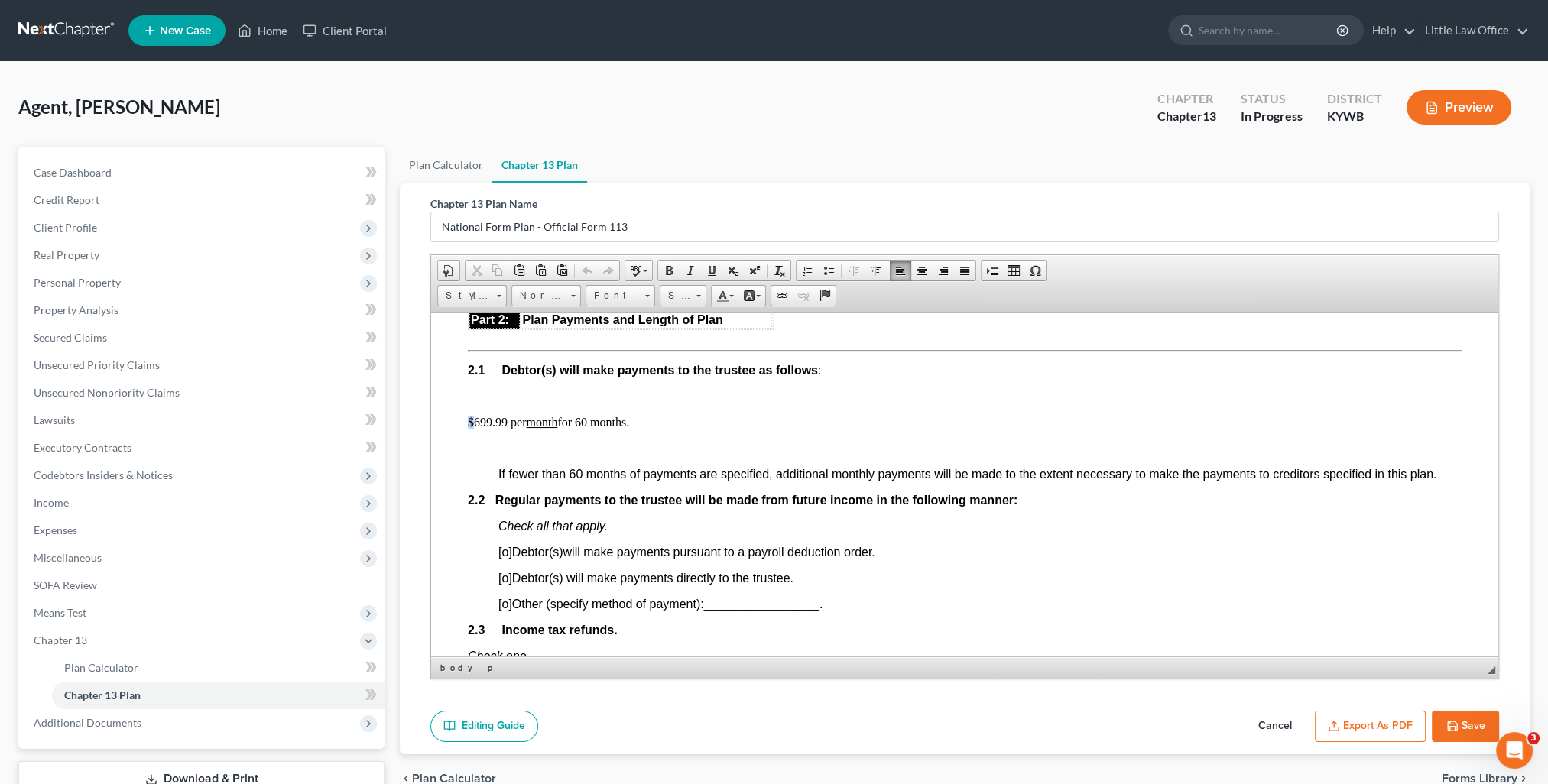
drag, startPoint x: 466, startPoint y: 425, endPoint x: 474, endPoint y: 424, distance: 8.1
click at [473, 427] on p "$699.99 per month for 60 months." at bounding box center [964, 421] width 994 height 13
drag, startPoint x: 474, startPoint y: 427, endPoint x: 506, endPoint y: 432, distance: 32.4
click at [506, 429] on p "$699.99 per month for 60 months." at bounding box center [964, 421] width 994 height 13
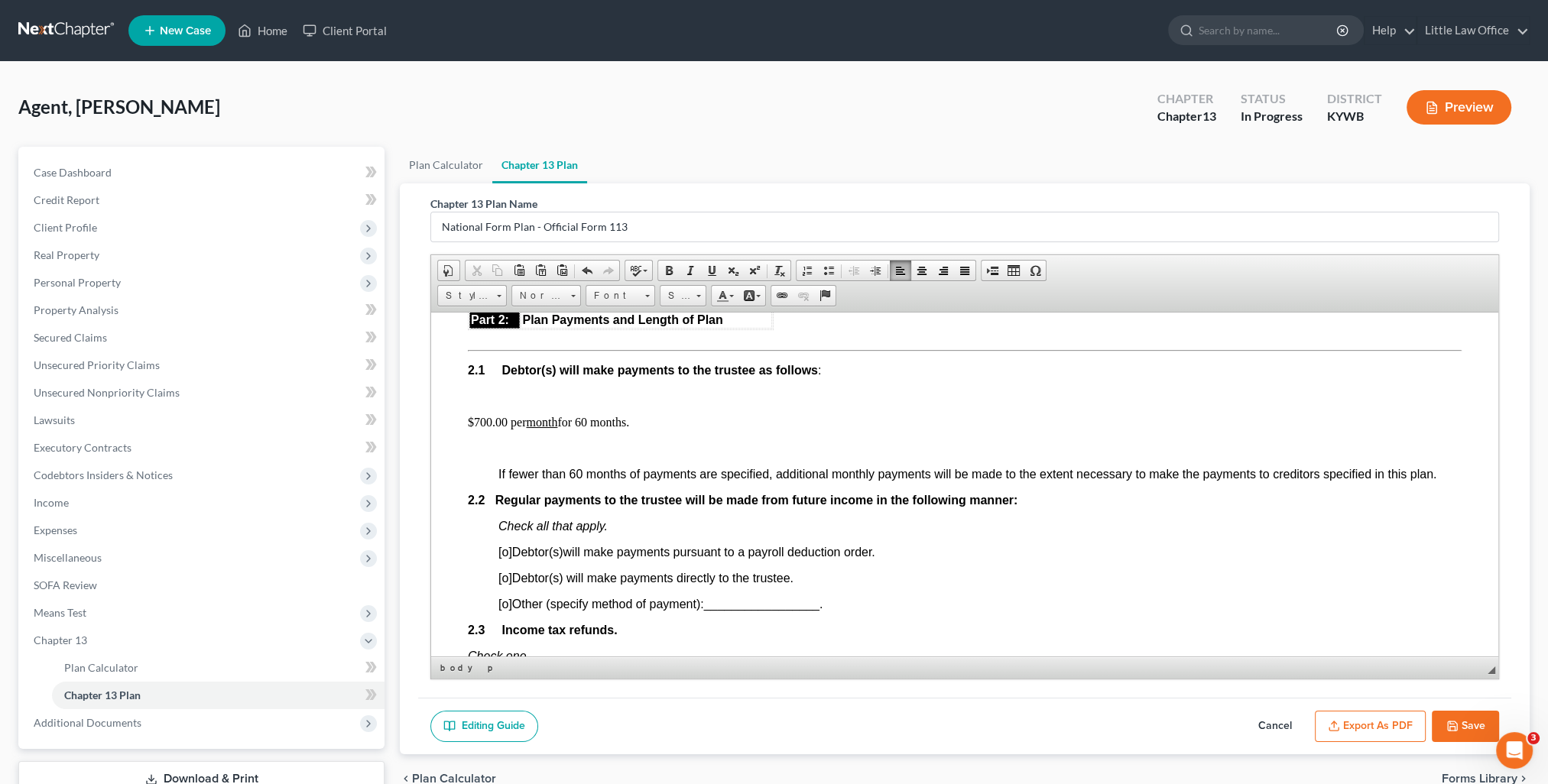
click at [508, 610] on span "[o]" at bounding box center [504, 603] width 13 height 13
click at [745, 610] on span "_________________" at bounding box center [761, 603] width 116 height 13
click at [715, 610] on span "[x ] Other (specify method of payment): TFS Bill Pay ." at bounding box center [637, 603] width 278 height 13
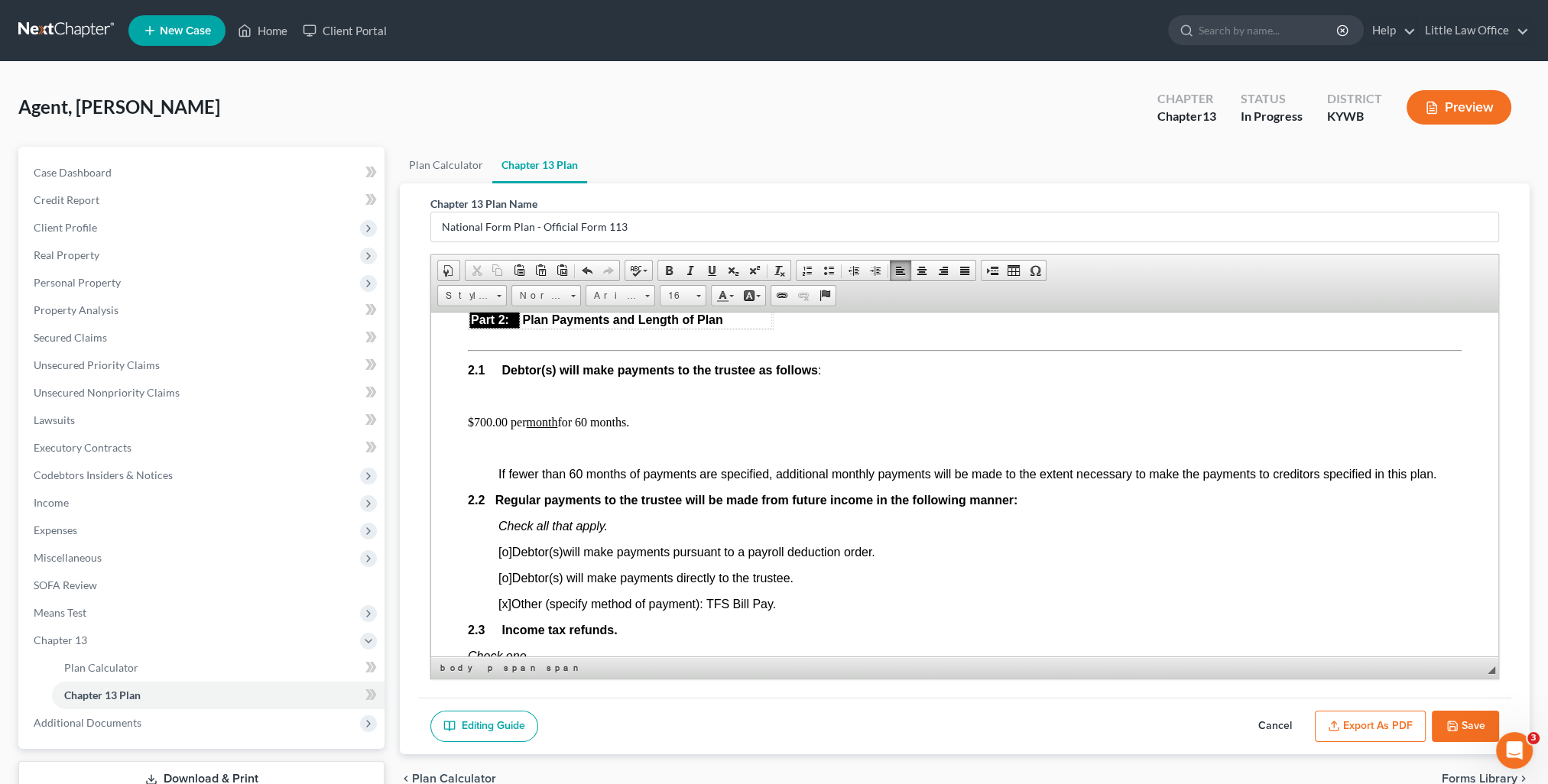
drag, startPoint x: 711, startPoint y: 610, endPoint x: 775, endPoint y: 617, distance: 64.4
click at [775, 610] on span "[x ] Other (specify method of payment): TFS Bill Pay ." at bounding box center [637, 603] width 278 height 13
click at [706, 266] on span at bounding box center [711, 270] width 12 height 12
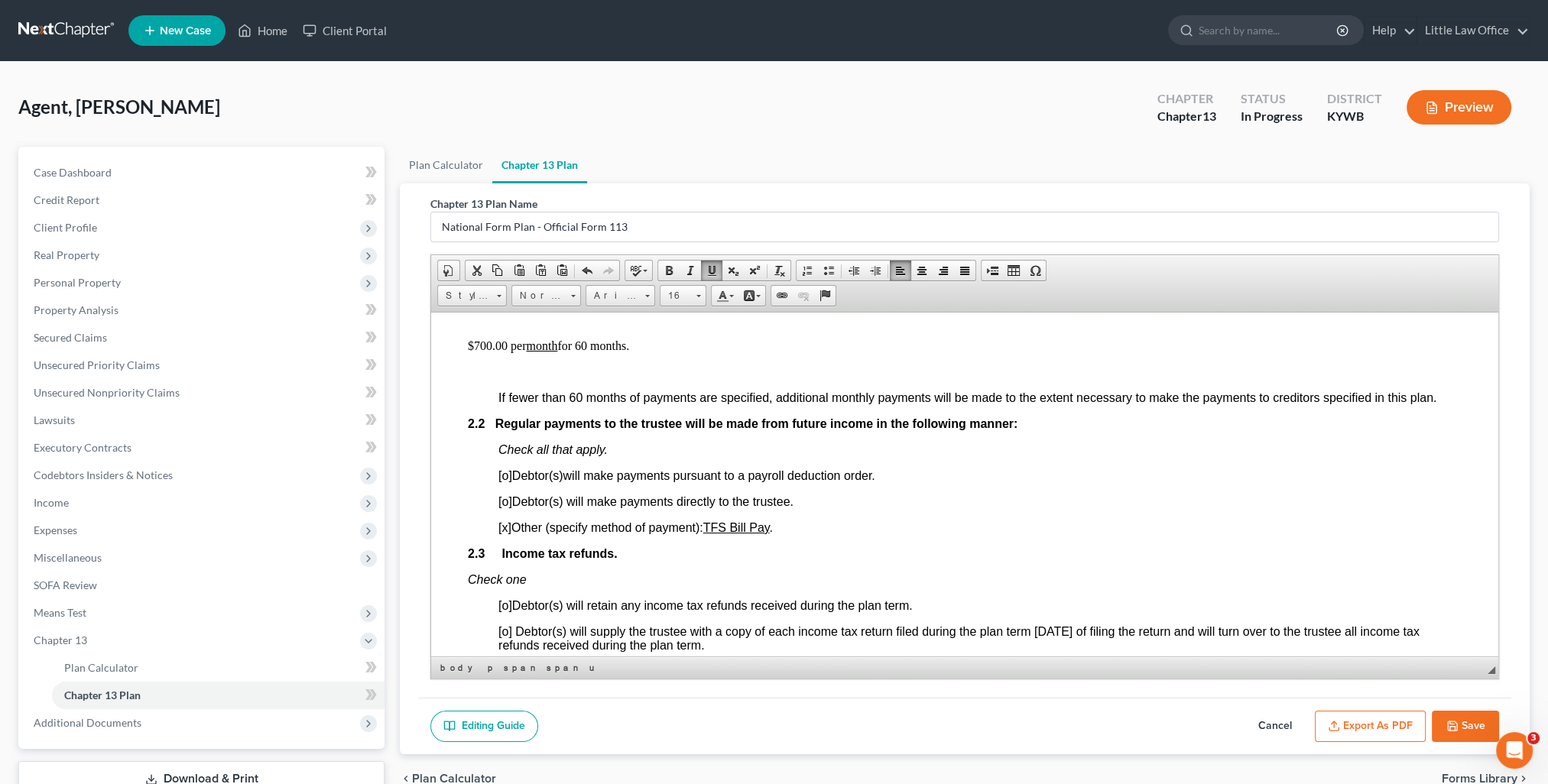
scroll to position [993, 0]
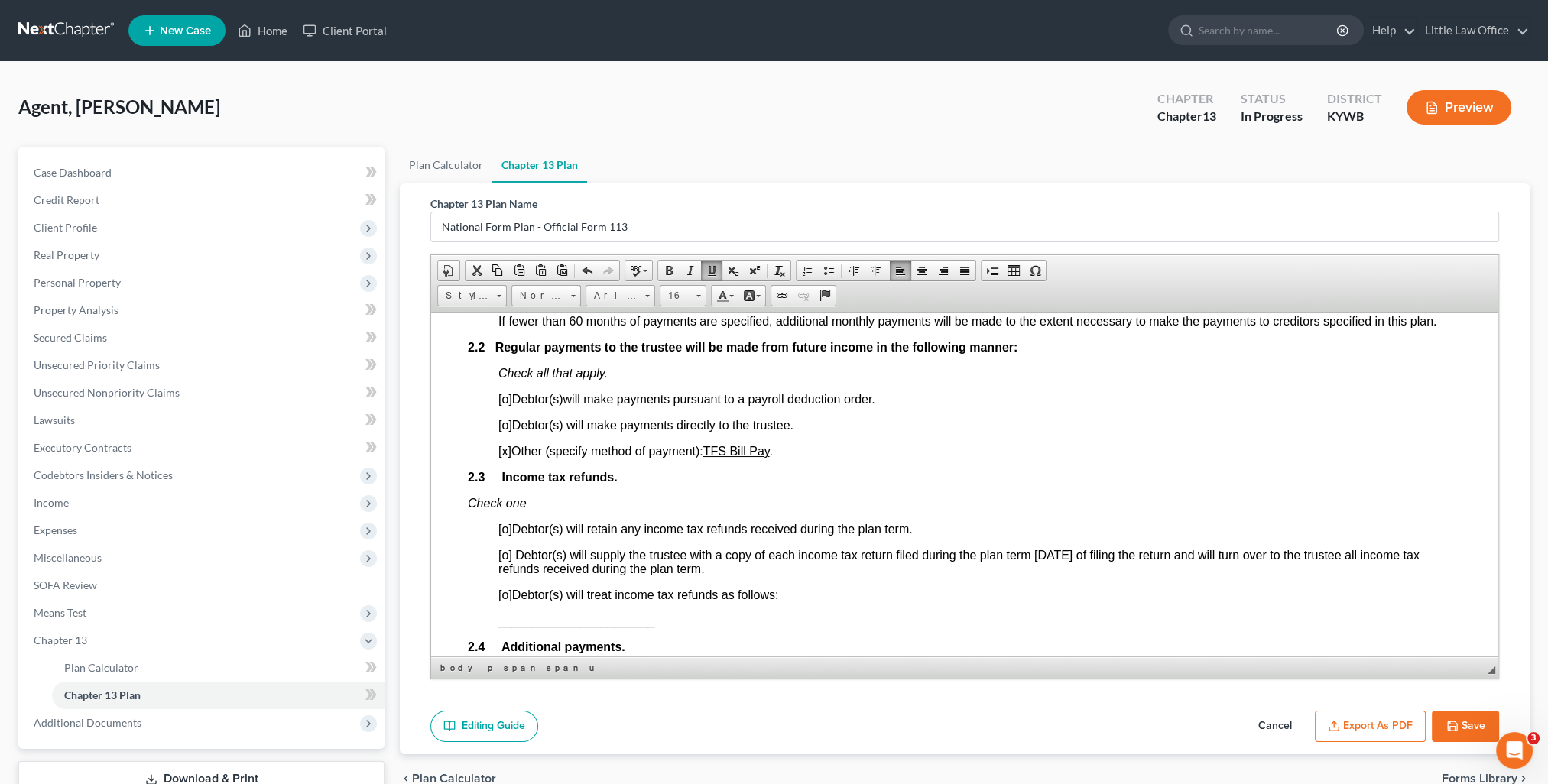
click at [500, 535] on span "[o]" at bounding box center [504, 528] width 13 height 13
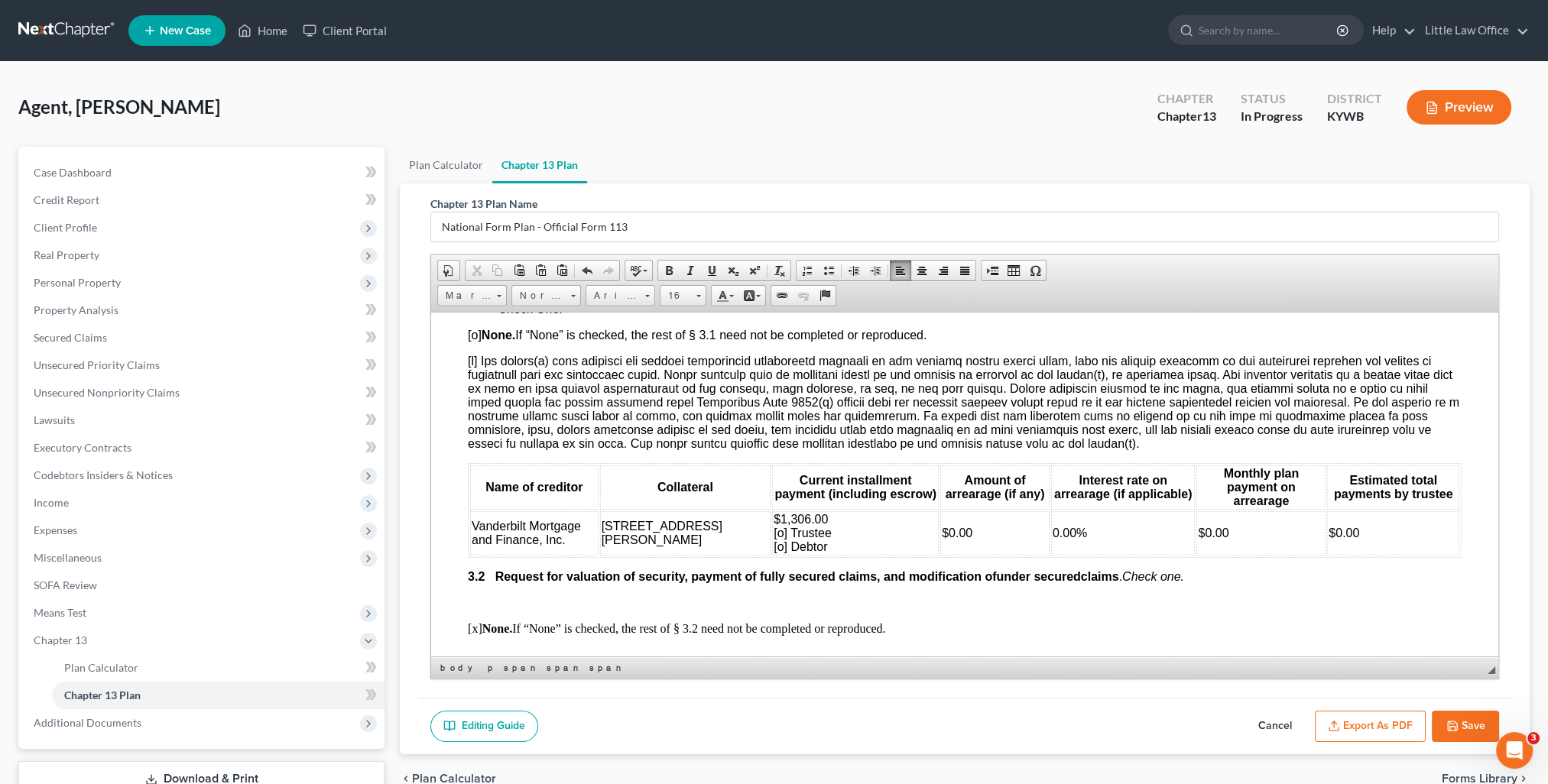
scroll to position [1681, 0]
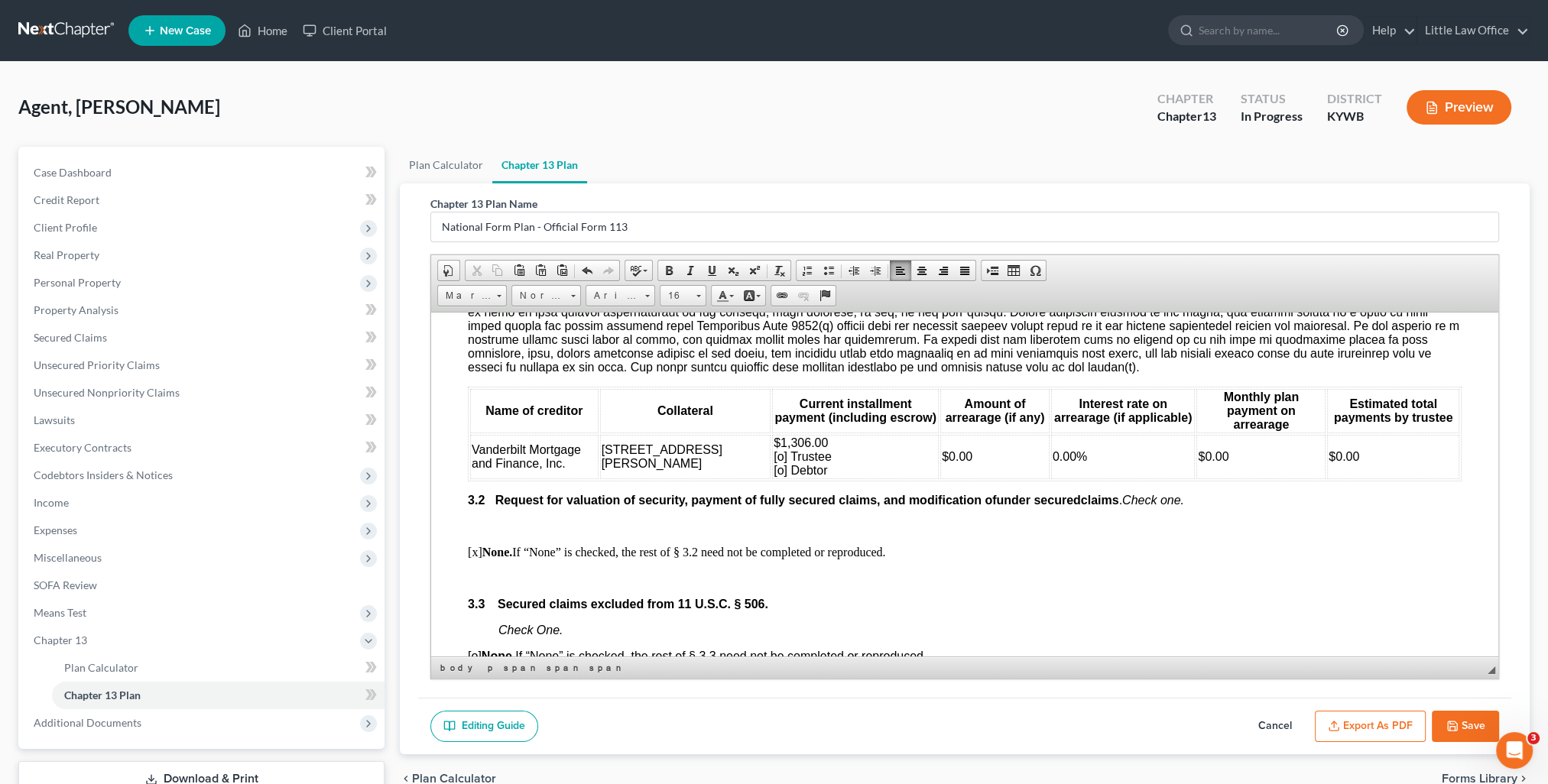
click at [774, 475] on span "$1,306.00 [o] Trustee [o] Debtor" at bounding box center [803, 455] width 58 height 40
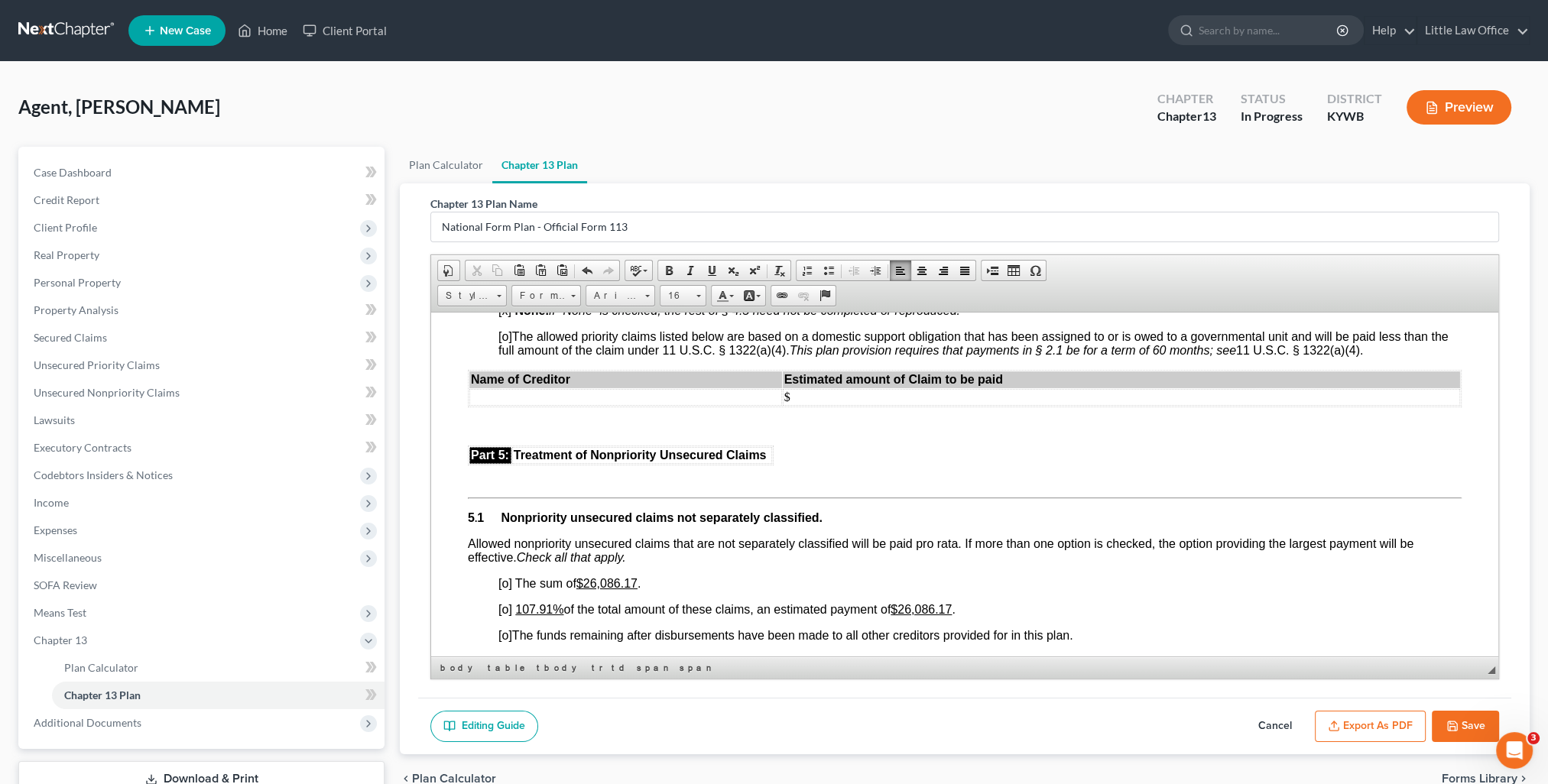
scroll to position [3210, 0]
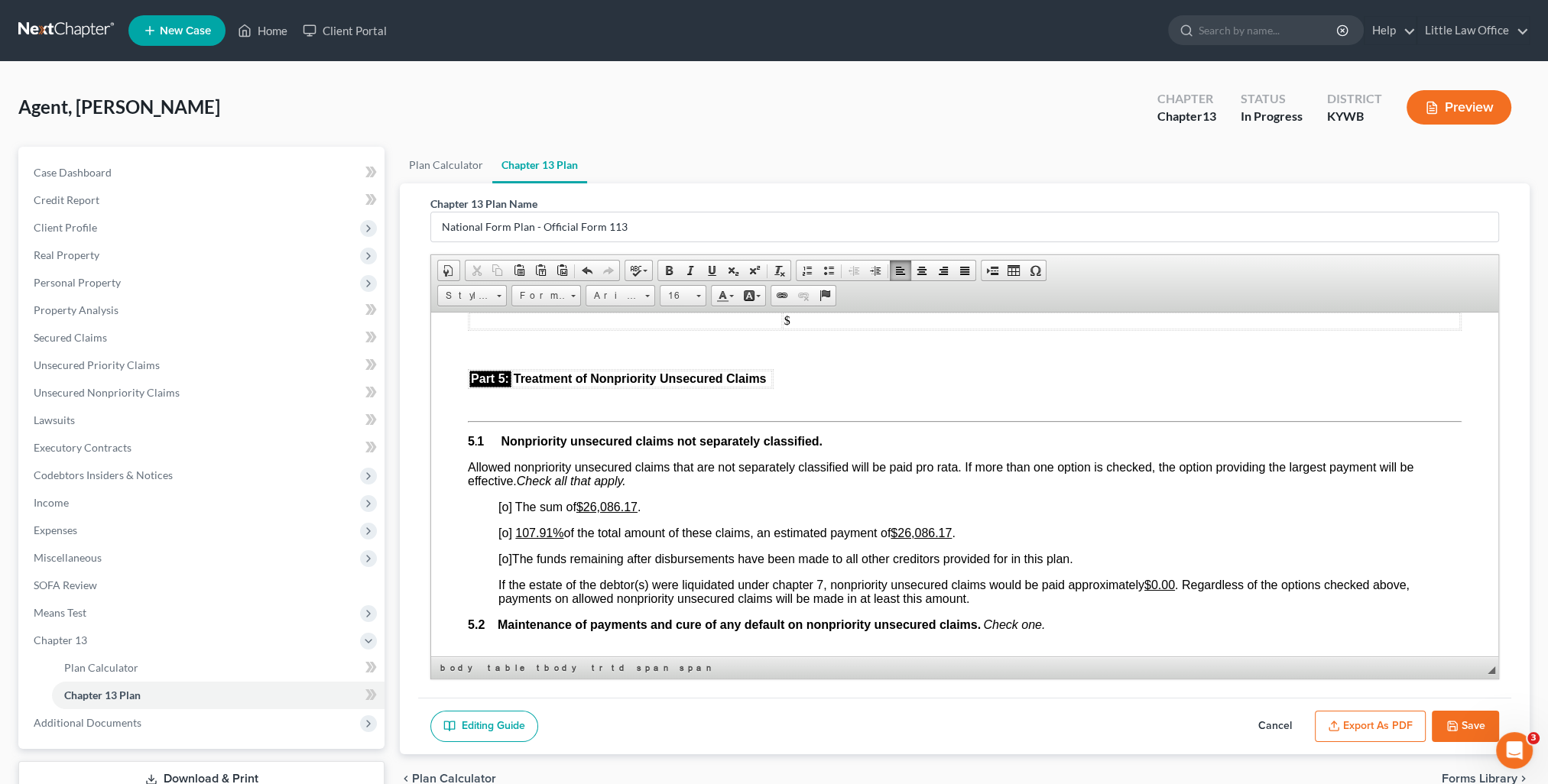
click at [501, 539] on span "[o]" at bounding box center [504, 532] width 13 height 13
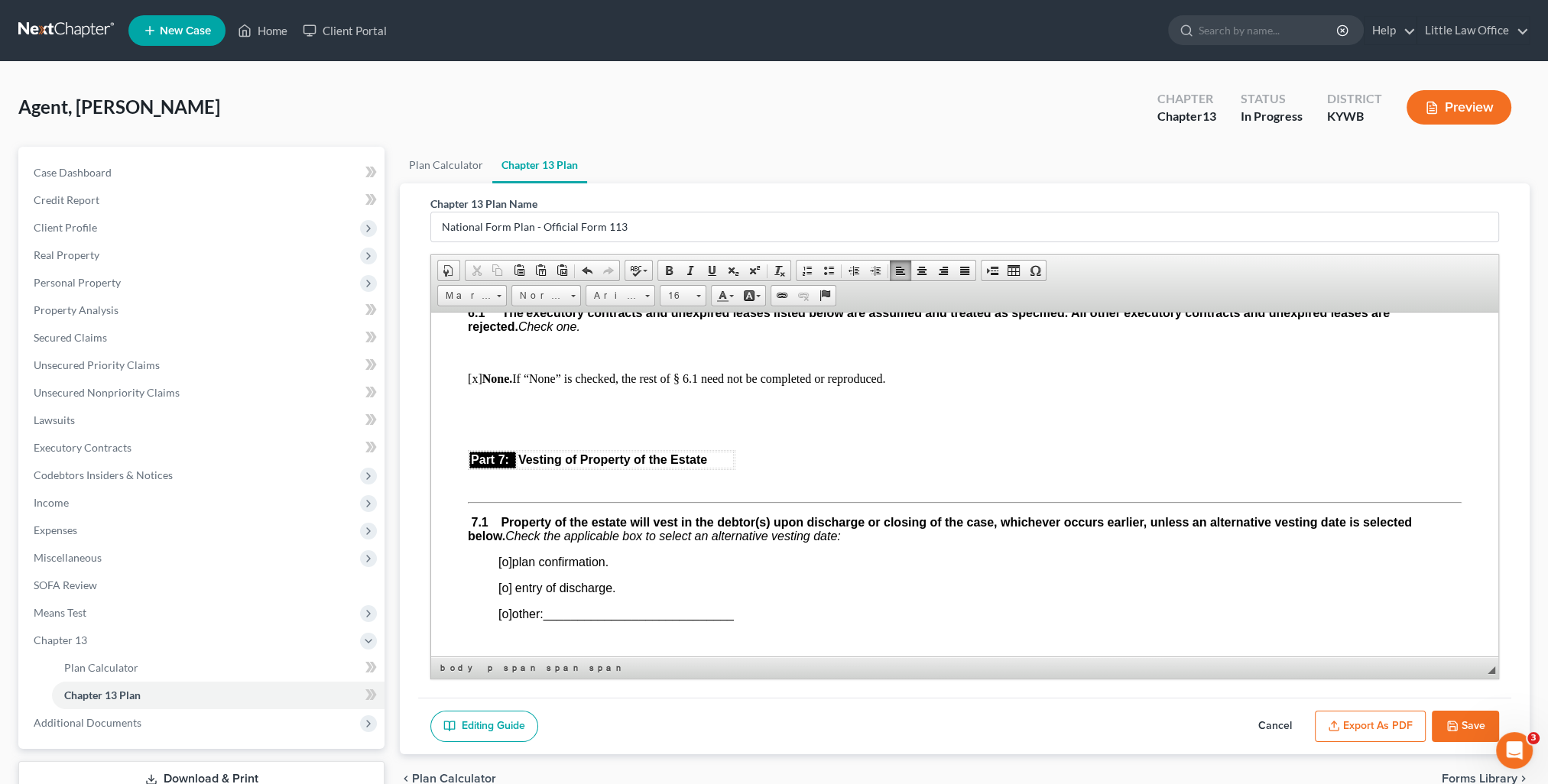
scroll to position [3897, 0]
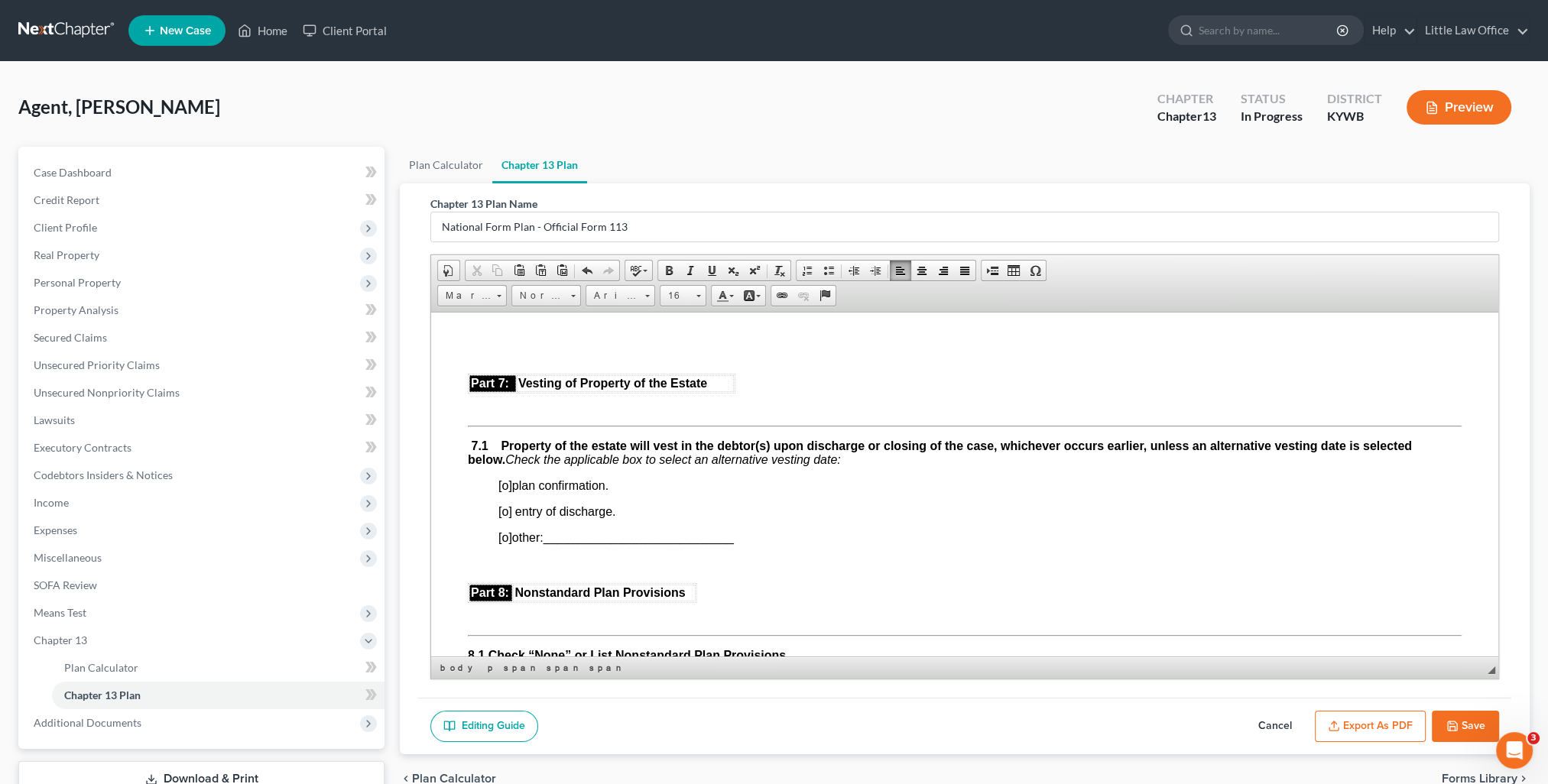
click at [504, 491] on span "[o]" at bounding box center [504, 484] width 13 height 13
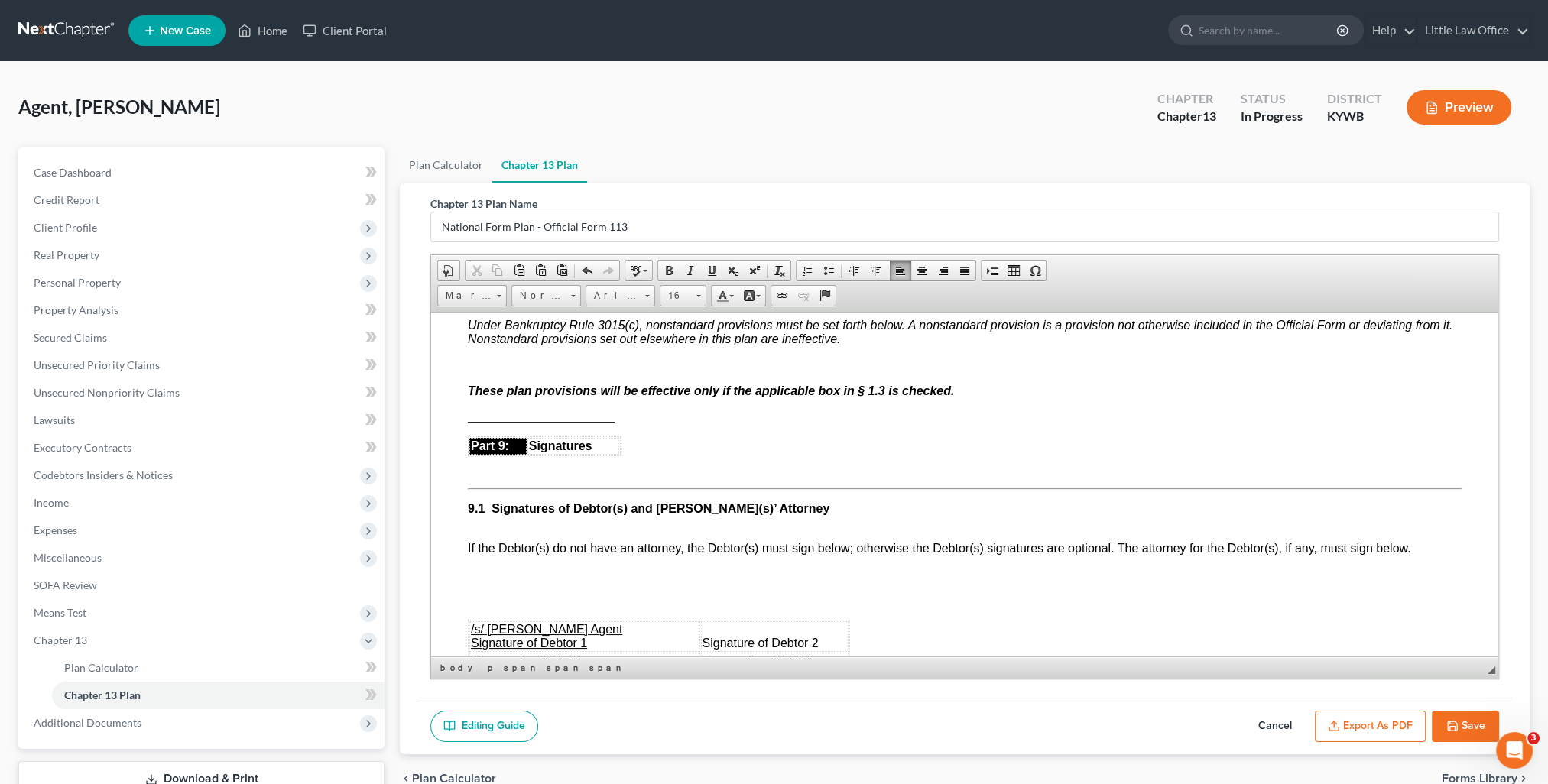
scroll to position [4432, 0]
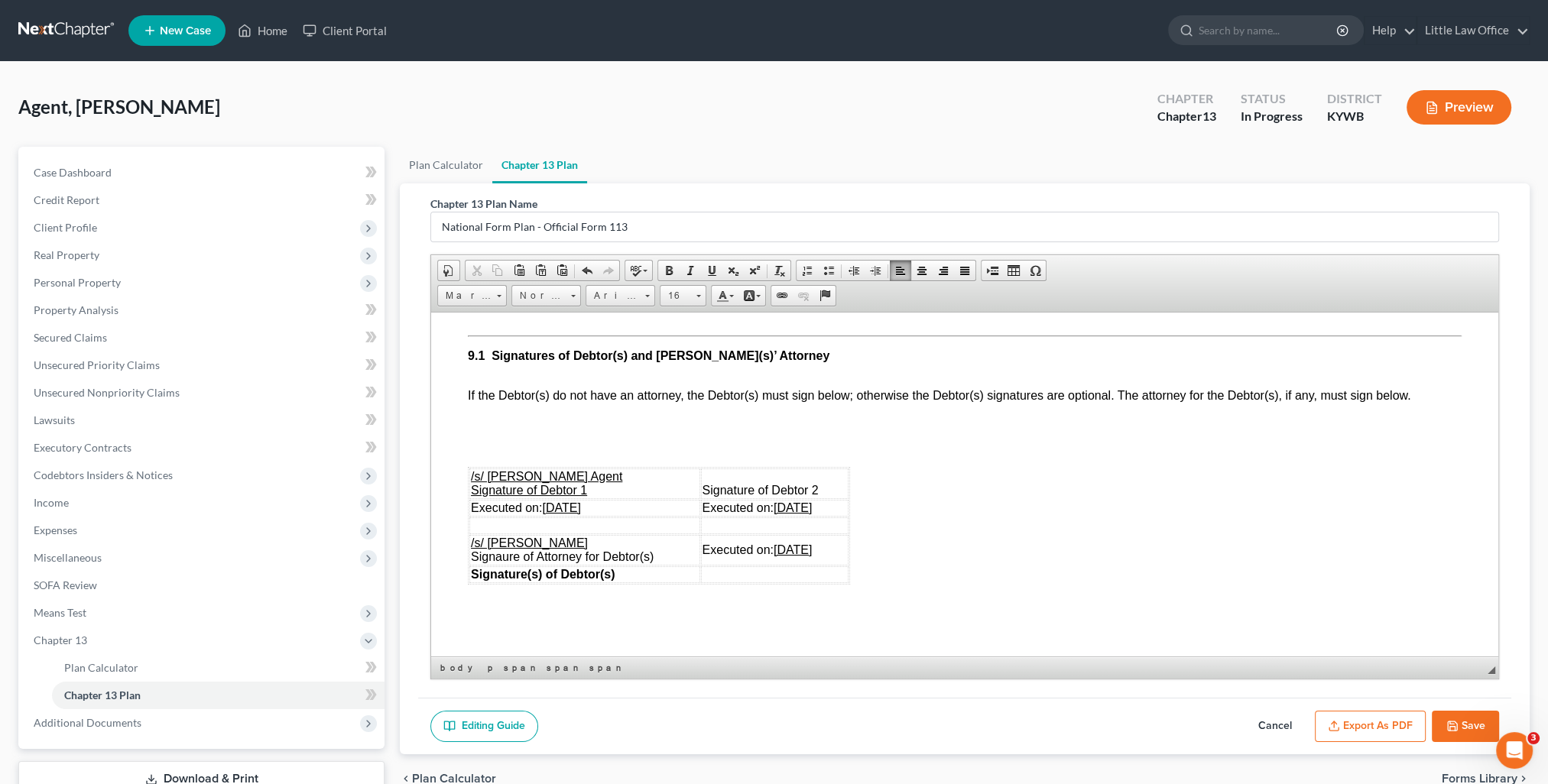
click at [569, 514] on u "[DATE]" at bounding box center [561, 507] width 38 height 13
click at [784, 514] on u "[DATE]" at bounding box center [793, 507] width 38 height 13
click at [783, 556] on u "[DATE]" at bounding box center [793, 549] width 38 height 13
click at [1468, 725] on button "Save" at bounding box center [1465, 726] width 67 height 32
select select "0"
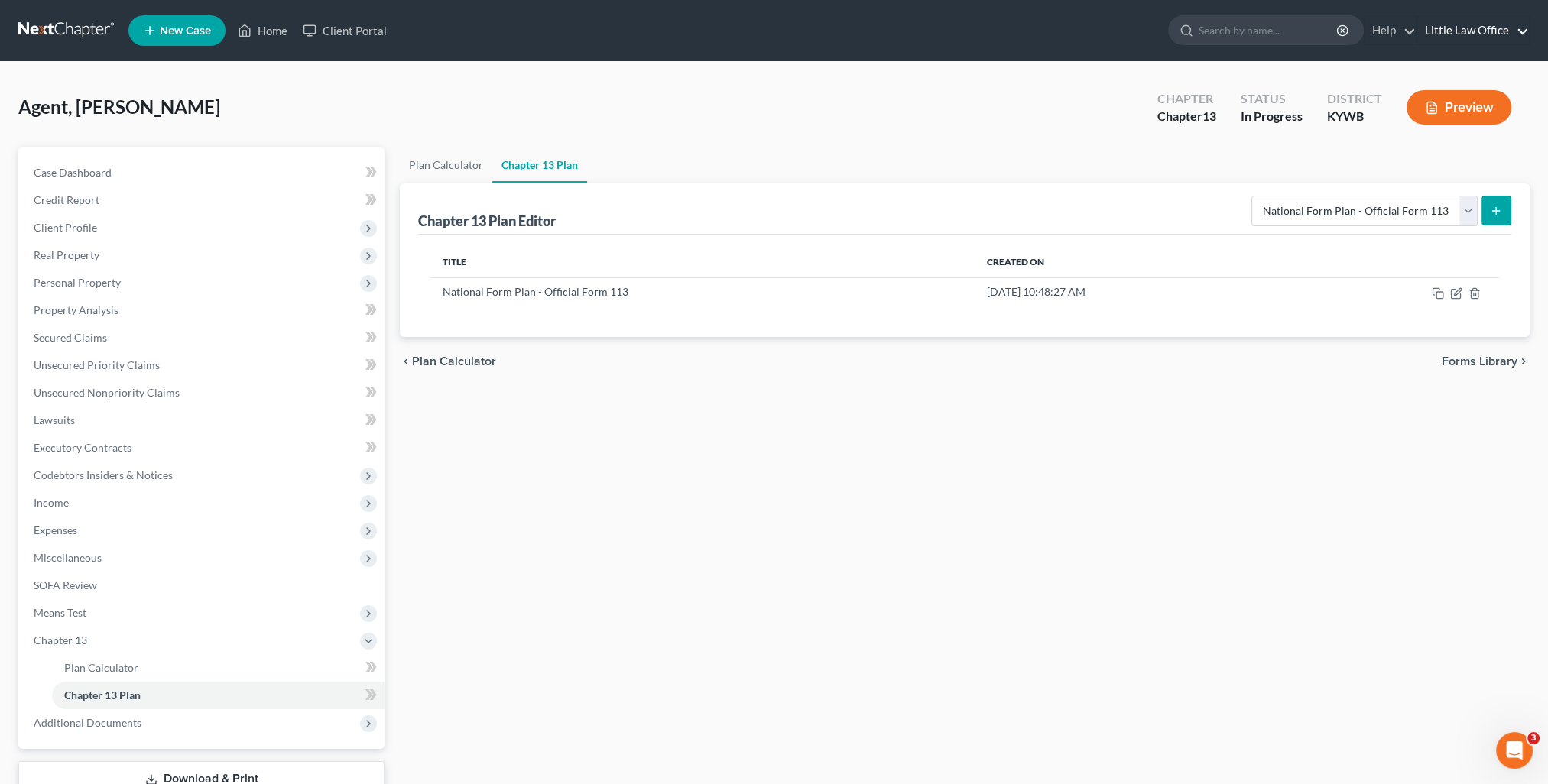
click at [1471, 40] on link "Little Law Office" at bounding box center [1473, 30] width 112 height 28
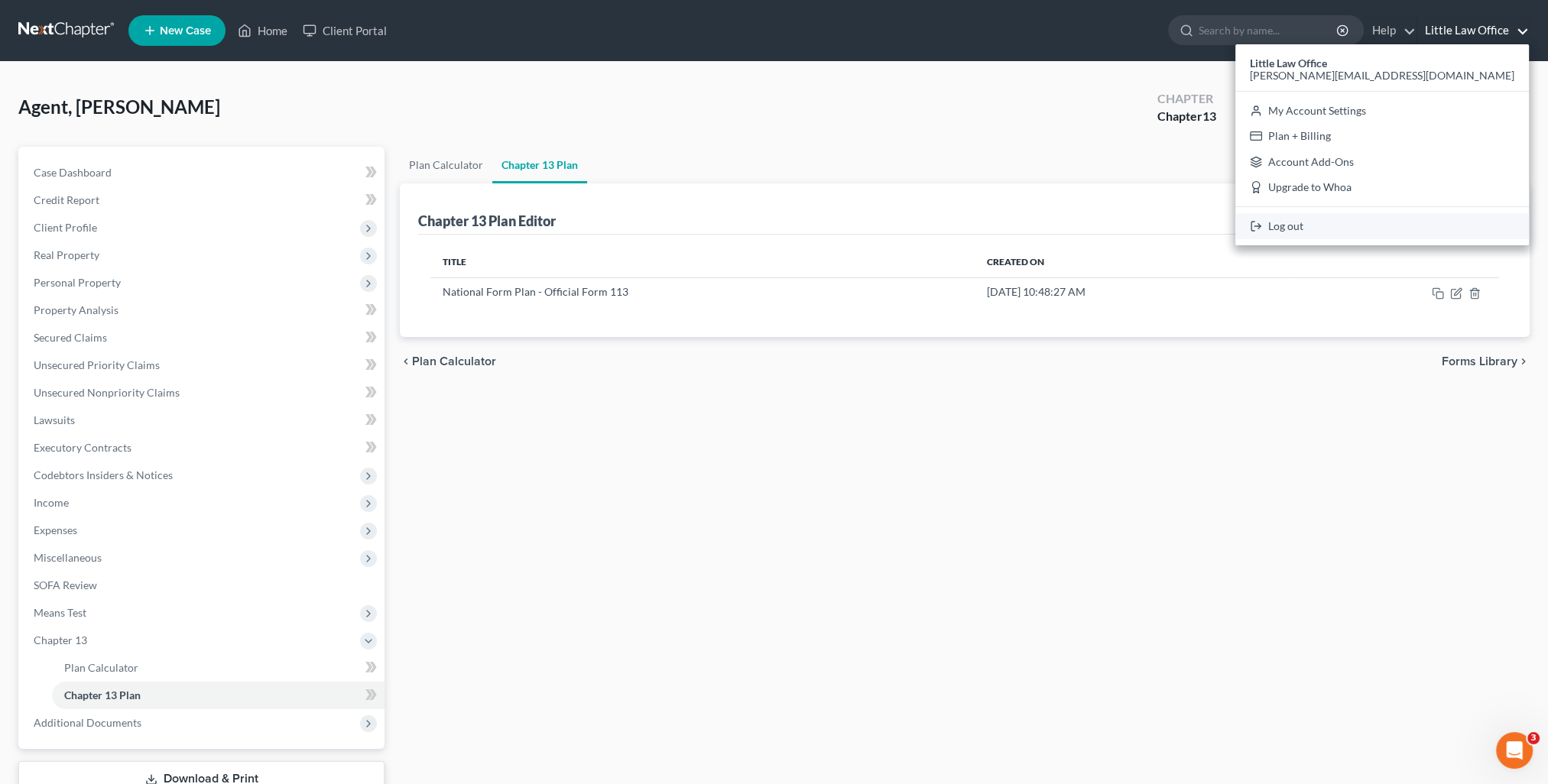
click at [1453, 222] on link "Log out" at bounding box center [1382, 226] width 293 height 26
